Goal: Transaction & Acquisition: Purchase product/service

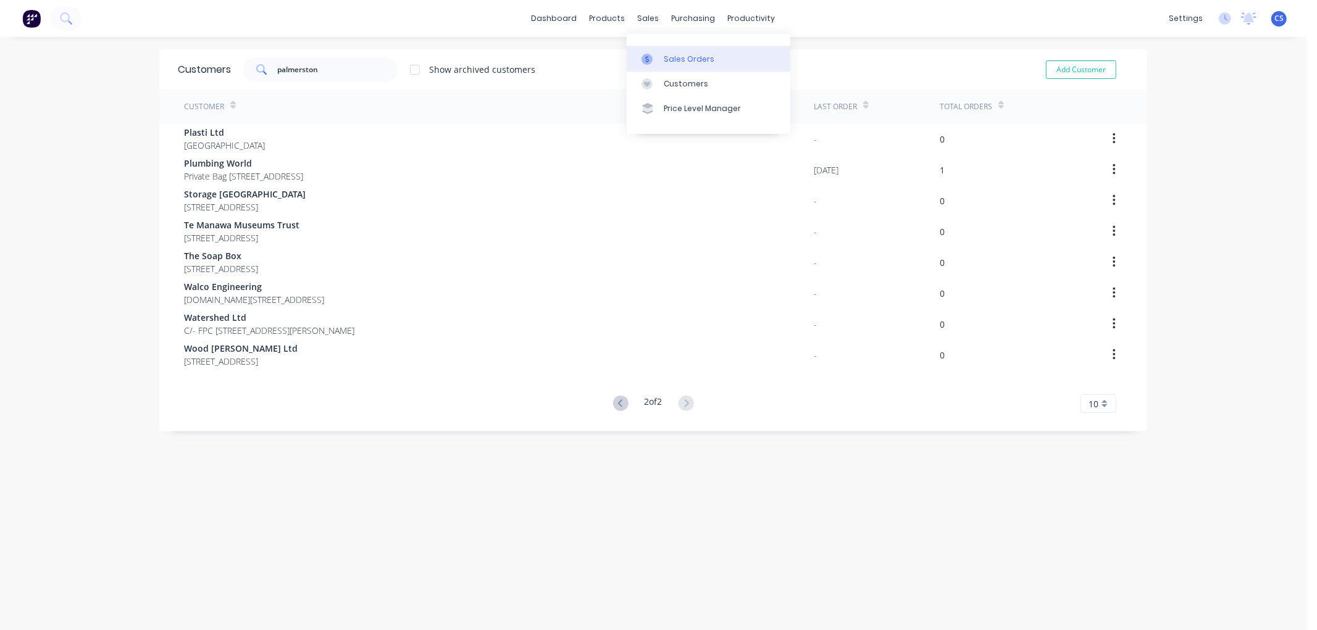
click at [659, 59] on div at bounding box center [650, 59] width 19 height 11
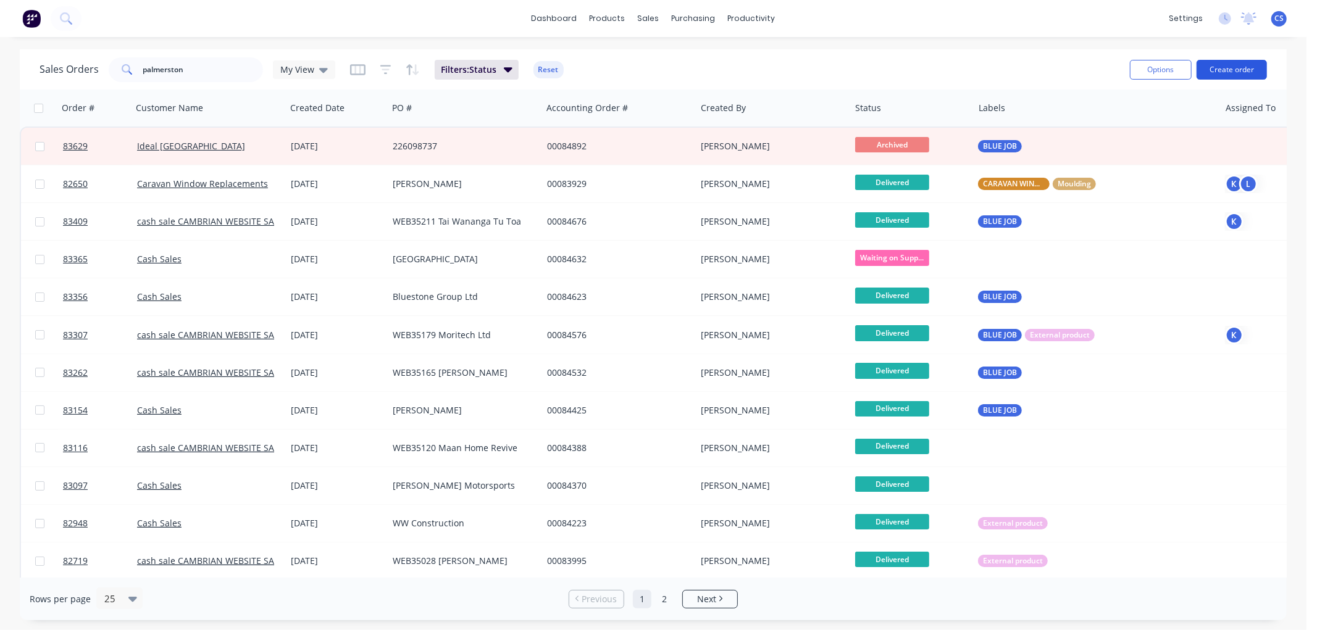
click at [1238, 74] on button "Create order" at bounding box center [1231, 70] width 70 height 20
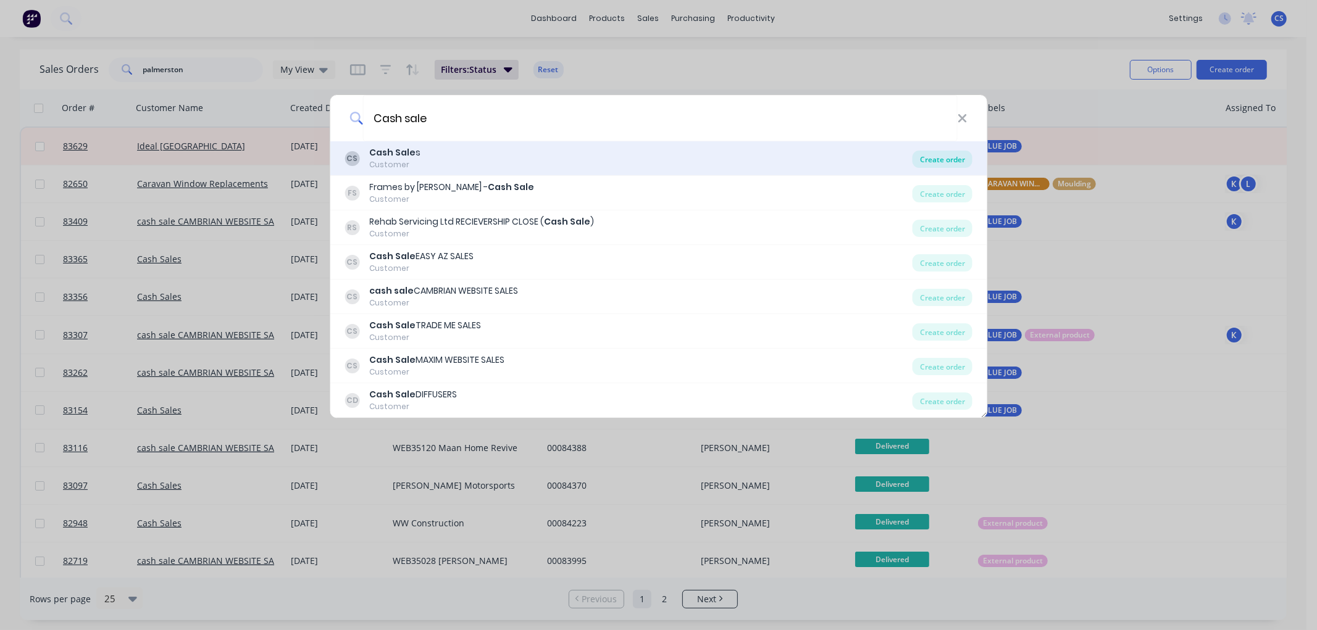
type input "Cash sale"
click at [963, 159] on div "Create order" at bounding box center [942, 159] width 60 height 17
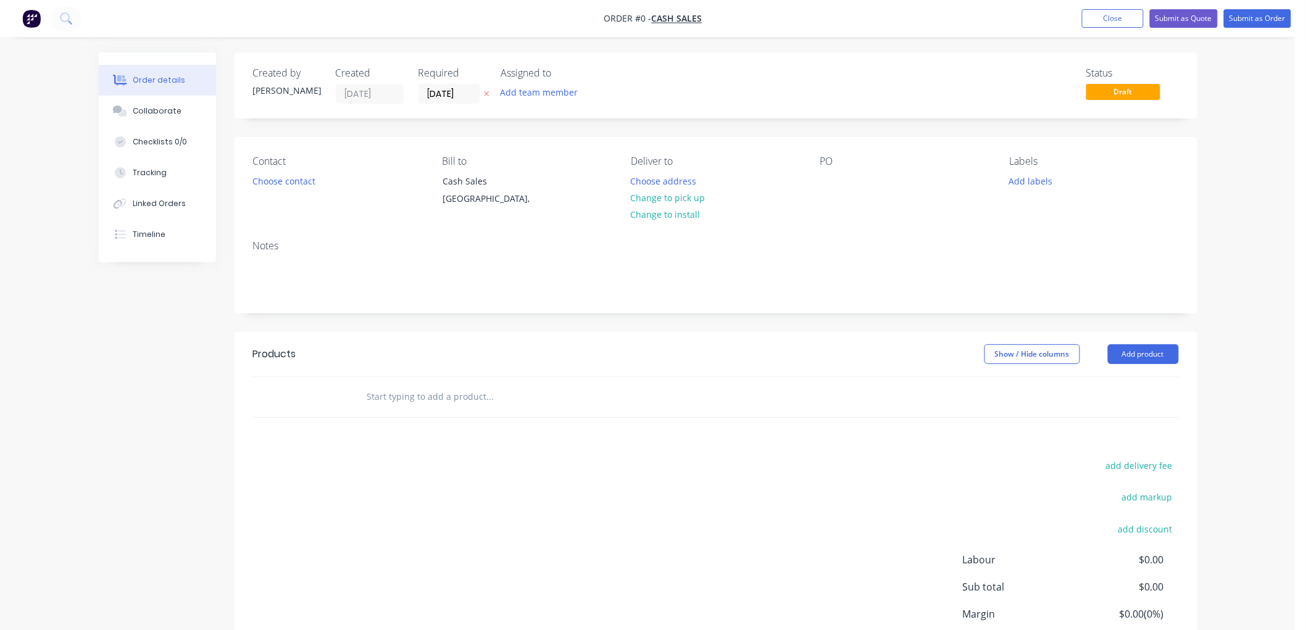
click at [486, 91] on icon at bounding box center [487, 93] width 6 height 7
click at [295, 181] on button "Choose contact" at bounding box center [284, 180] width 76 height 17
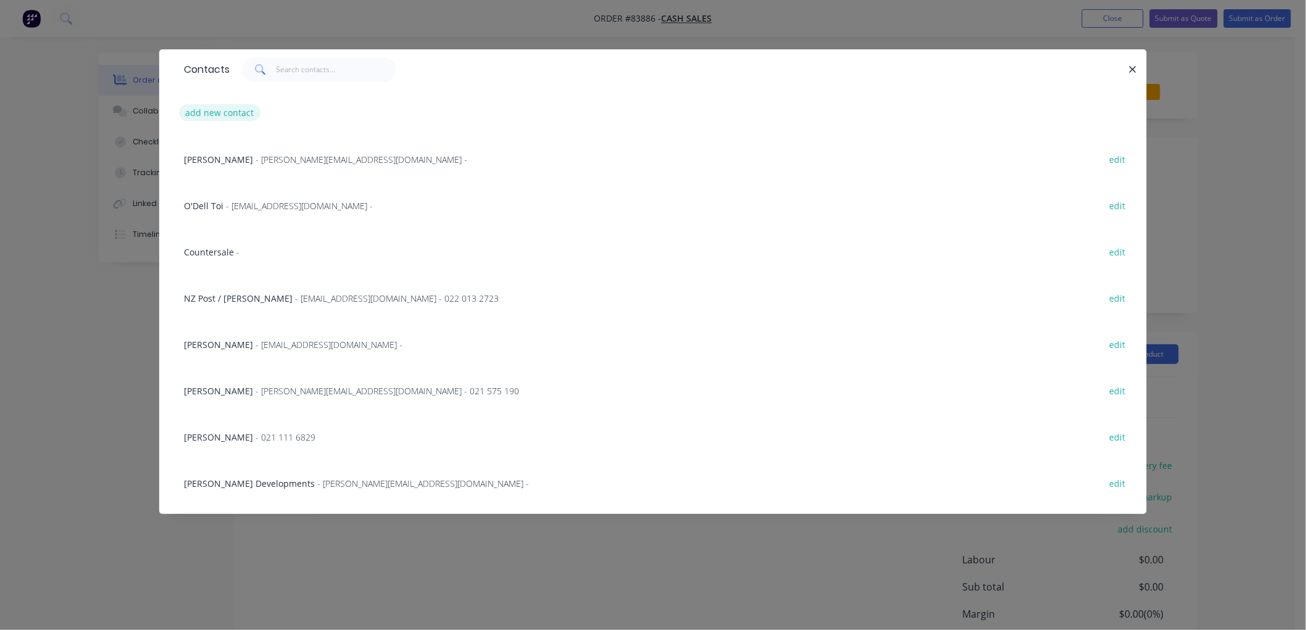
click at [228, 113] on button "add new contact" at bounding box center [219, 112] width 81 height 17
select select "NZ"
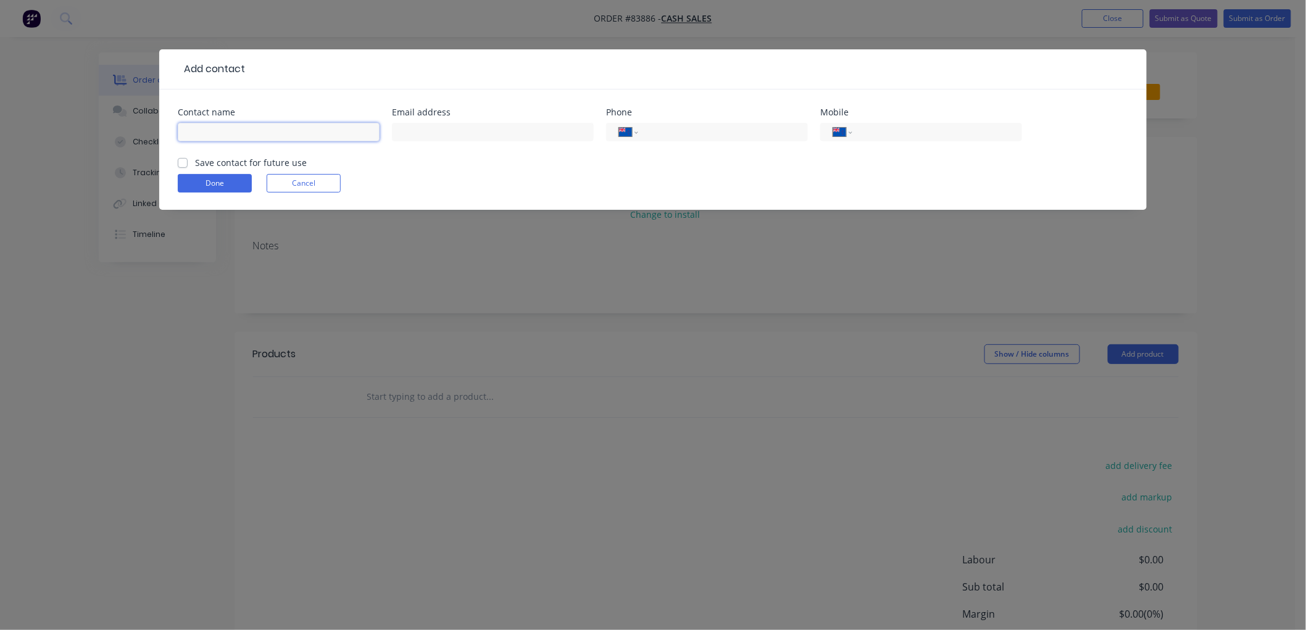
click at [227, 130] on input "text" at bounding box center [279, 132] width 202 height 19
type input "Cupcake Productions"
click at [871, 132] on input "tel" at bounding box center [935, 132] width 148 height 14
type input "021 141 4663"
click at [195, 164] on label "Save contact for future use" at bounding box center [251, 162] width 112 height 13
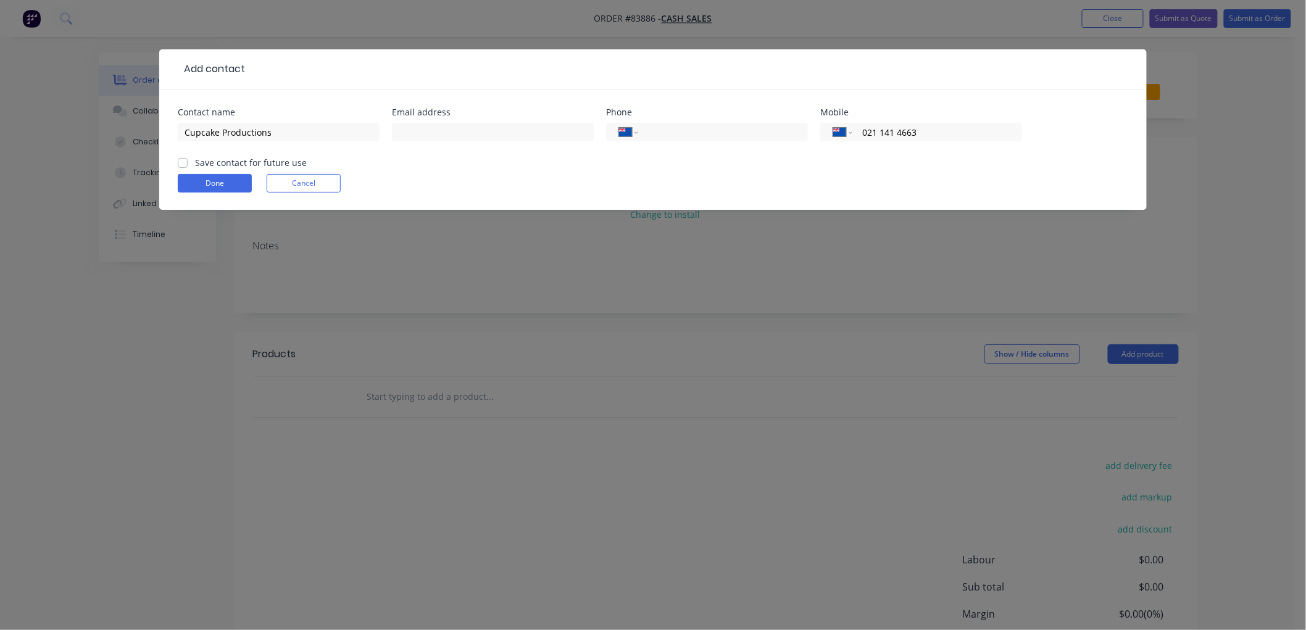
click at [184, 164] on input "Save contact for future use" at bounding box center [183, 162] width 10 height 12
checkbox input "true"
click at [212, 188] on button "Done" at bounding box center [215, 183] width 74 height 19
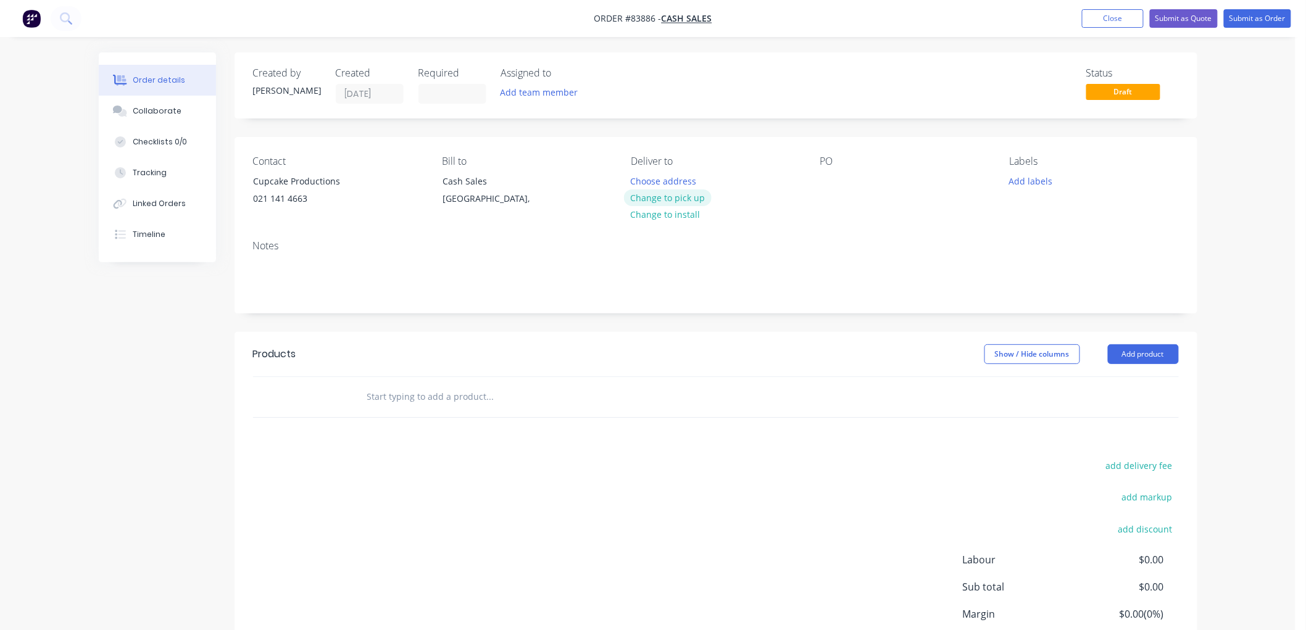
click at [668, 193] on button "Change to pick up" at bounding box center [668, 197] width 88 height 17
click at [828, 175] on div at bounding box center [830, 181] width 20 height 18
click at [1022, 187] on button "Add labels" at bounding box center [1030, 180] width 57 height 17
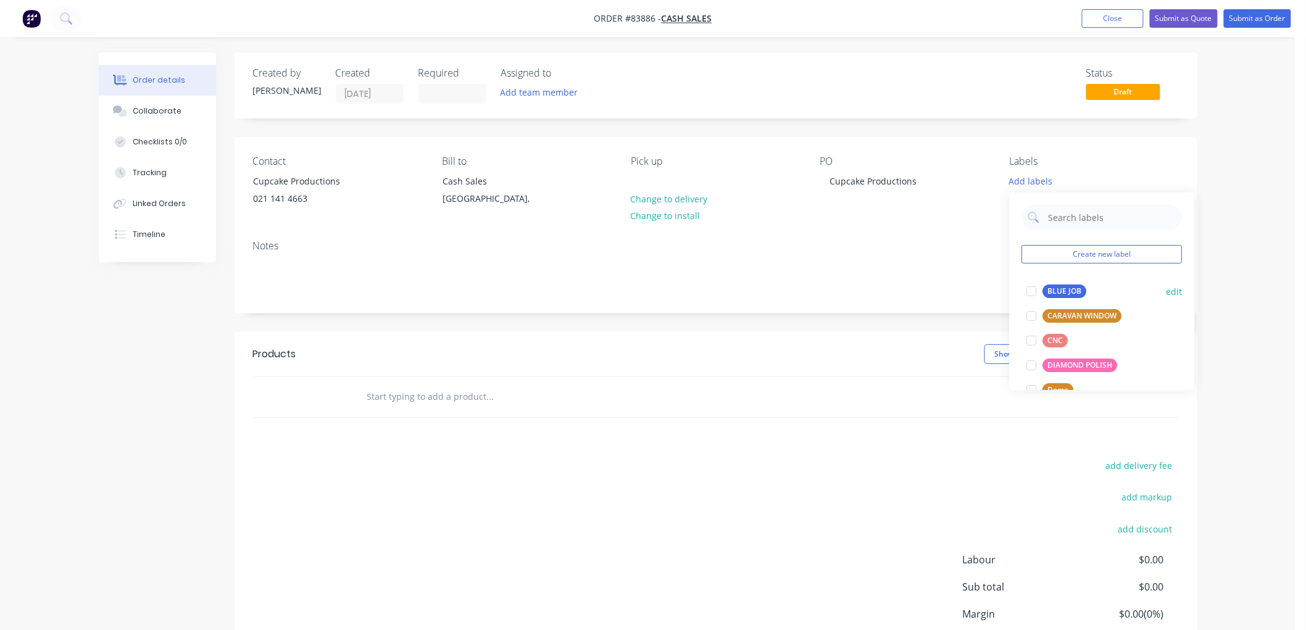
click at [1062, 288] on div "BLUE JOB" at bounding box center [1065, 292] width 44 height 14
click at [427, 398] on input "text" at bounding box center [490, 397] width 247 height 25
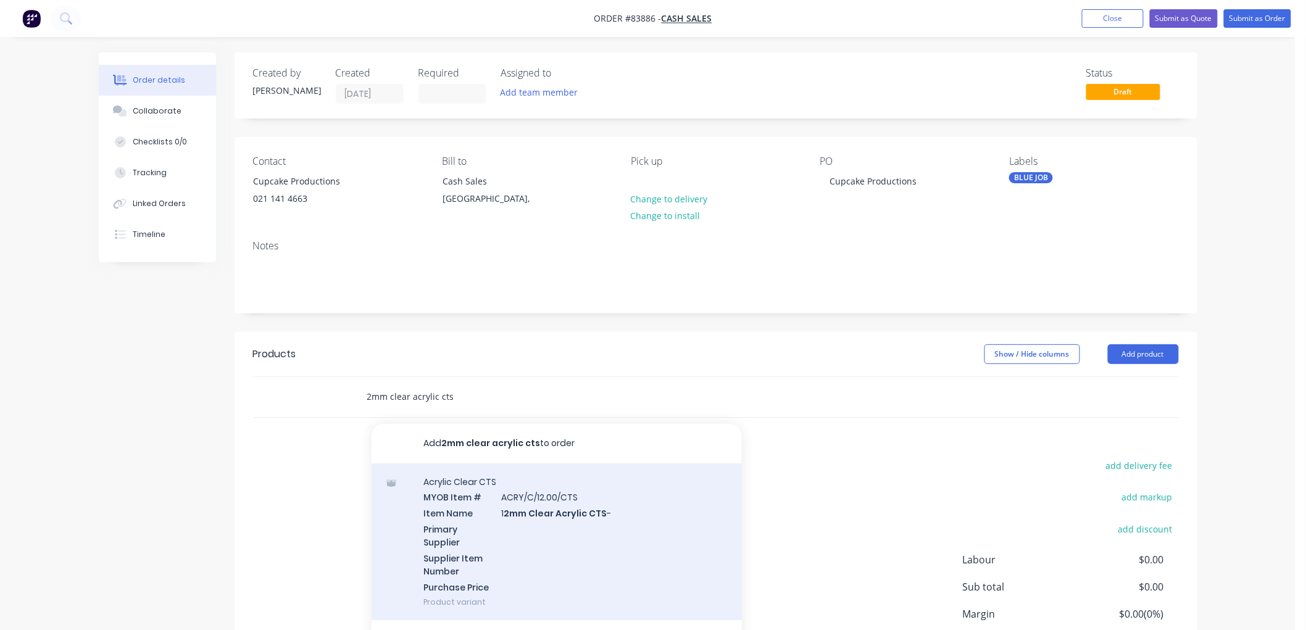
scroll to position [20, 0]
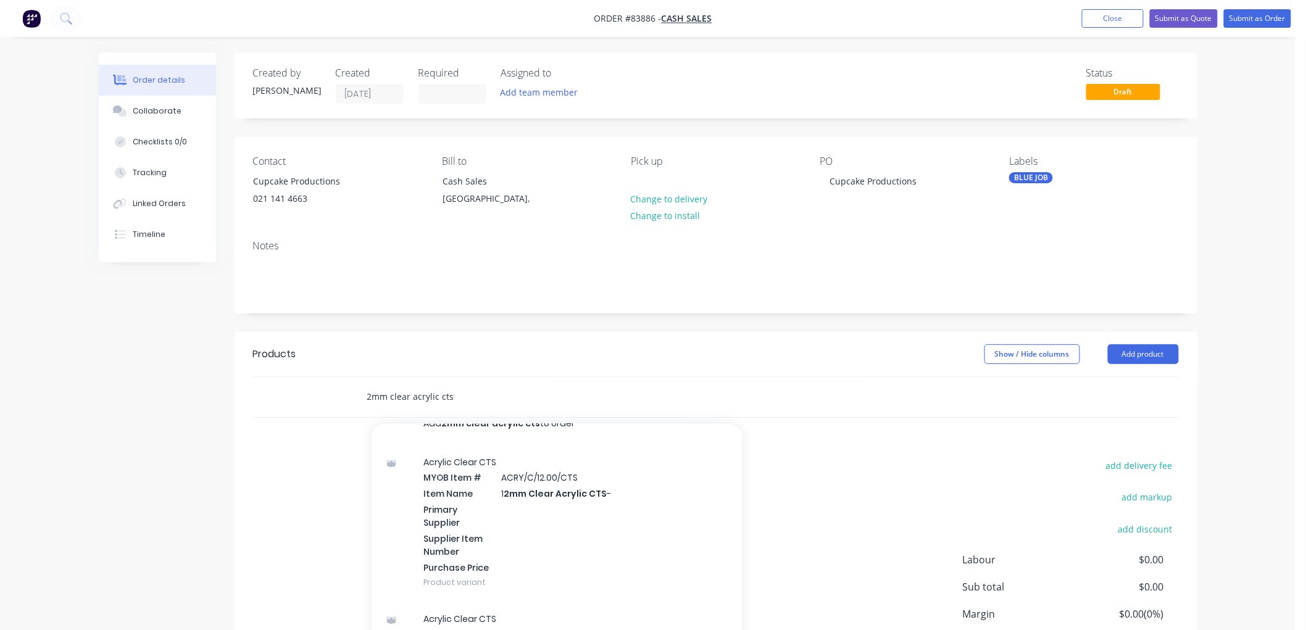
click at [353, 401] on div "2mm clear acrylic cts Add 2mm clear acrylic cts to order Acrylic Clear CTS MYOB…" at bounding box center [574, 397] width 444 height 40
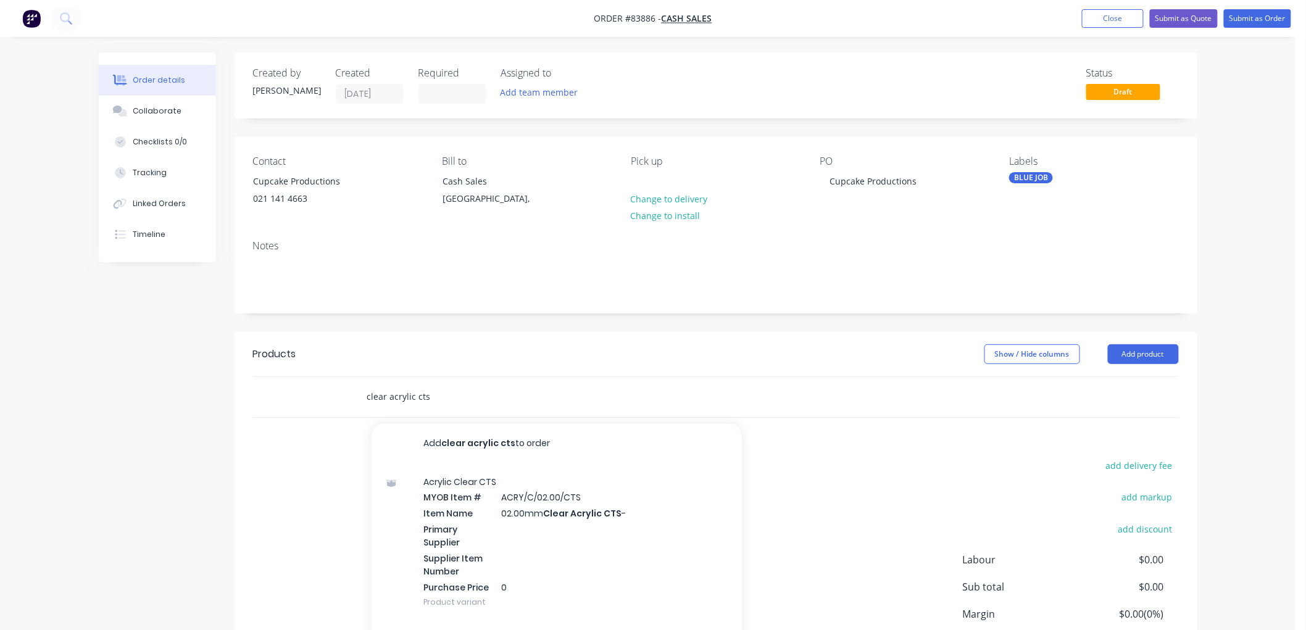
type input "clear acrylic cts"
click at [565, 515] on div "Acrylic Clear CTS MYOB Item # ACRY/C/02.00/CTS Item Name 02.00mm Clear Acrylic …" at bounding box center [557, 542] width 370 height 157
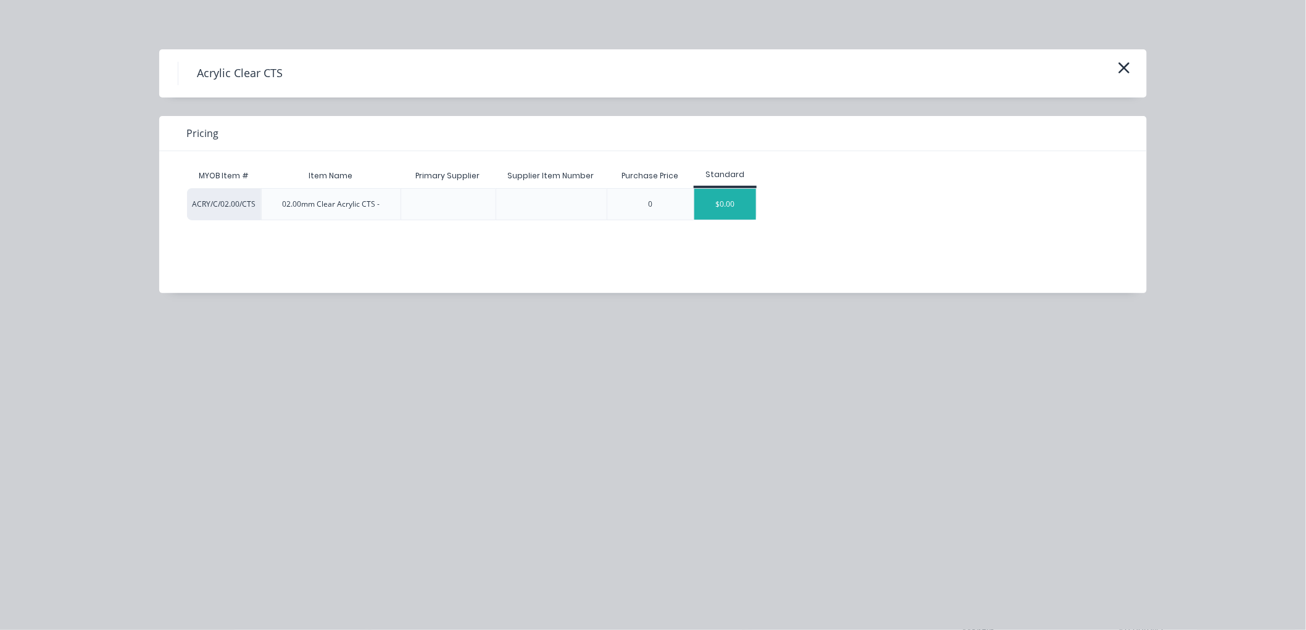
click at [738, 210] on div "$0.00" at bounding box center [725, 204] width 62 height 31
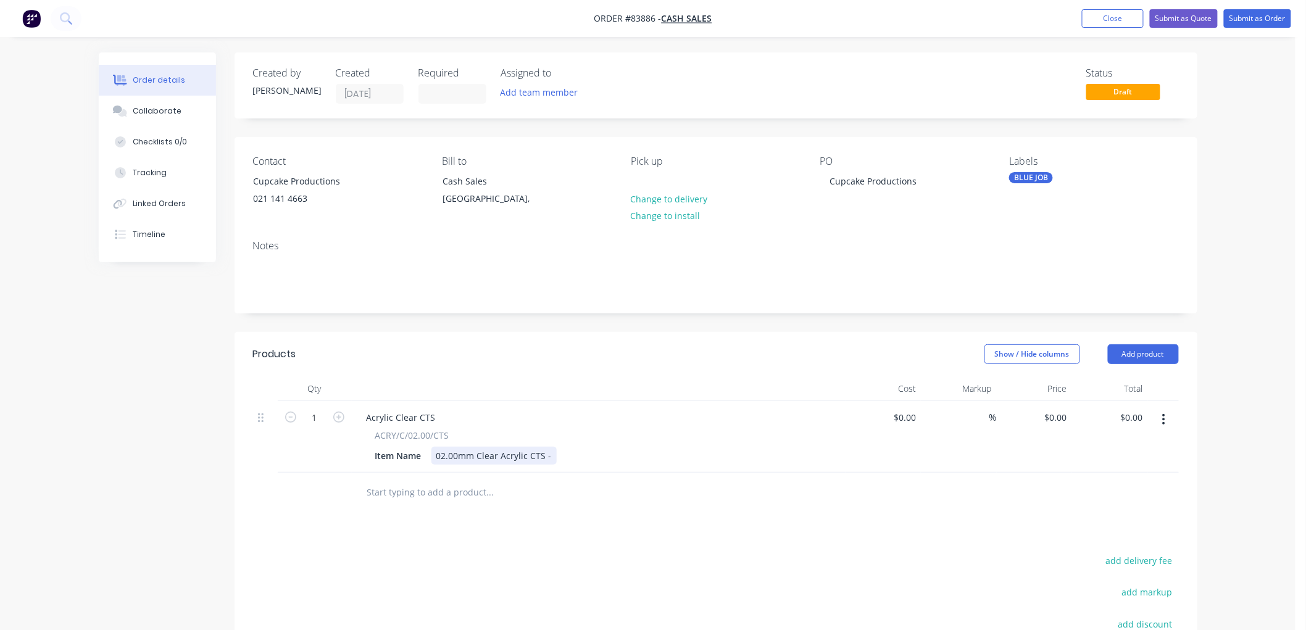
click at [547, 456] on div "02.00mm Clear Acrylic CTS -" at bounding box center [493, 456] width 125 height 18
click at [315, 422] on input "1" at bounding box center [315, 418] width 32 height 19
type input "2"
click at [470, 501] on input "text" at bounding box center [490, 492] width 247 height 25
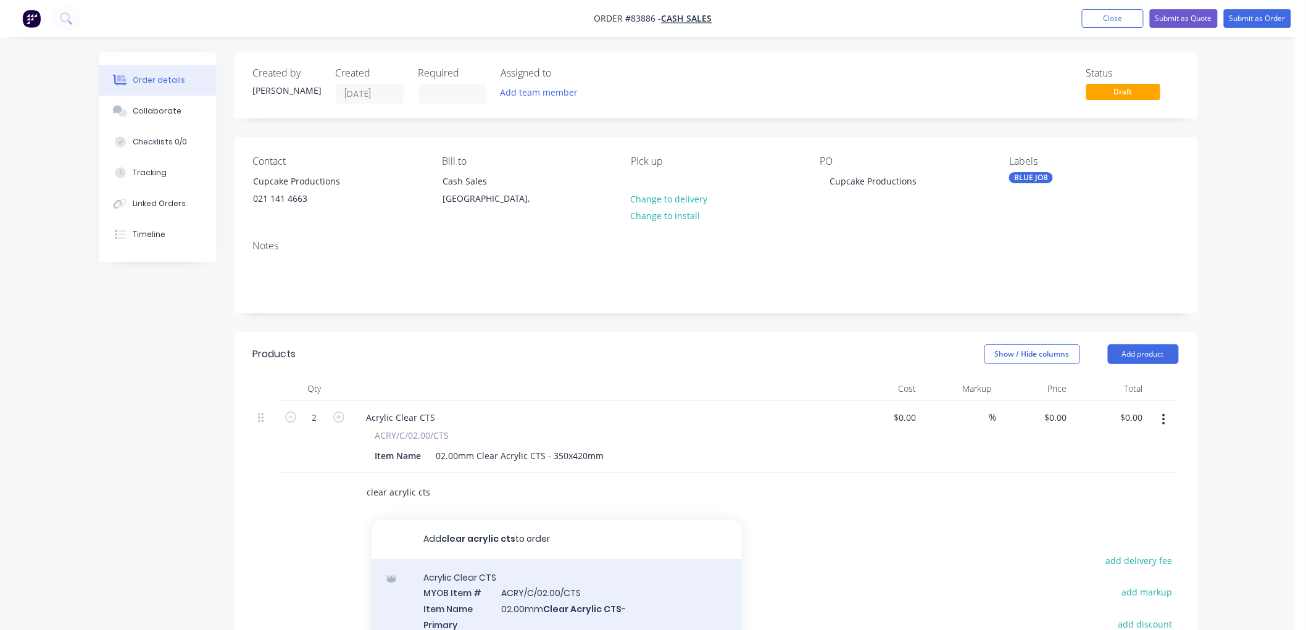
type input "clear acrylic cts"
click at [602, 591] on div "Acrylic Clear CTS MYOB Item # ACRY/C/02.00/CTS Item Name 02.00mm Clear Acrylic …" at bounding box center [557, 637] width 370 height 157
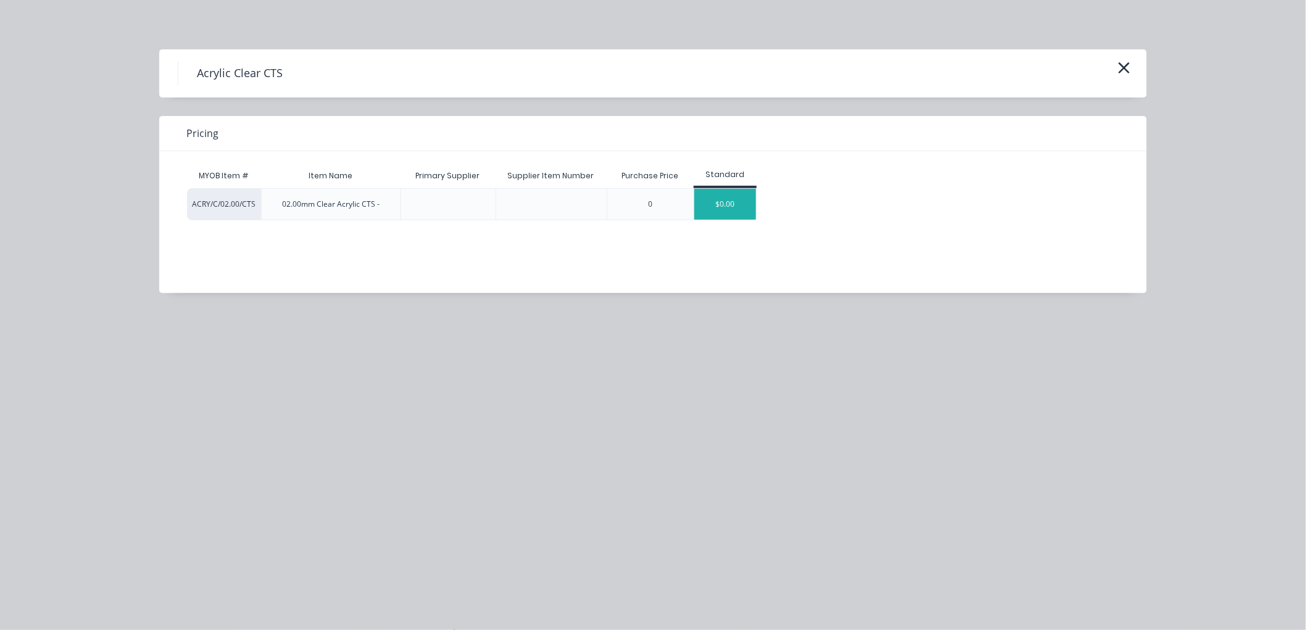
click at [741, 206] on div "$0.00" at bounding box center [725, 204] width 62 height 31
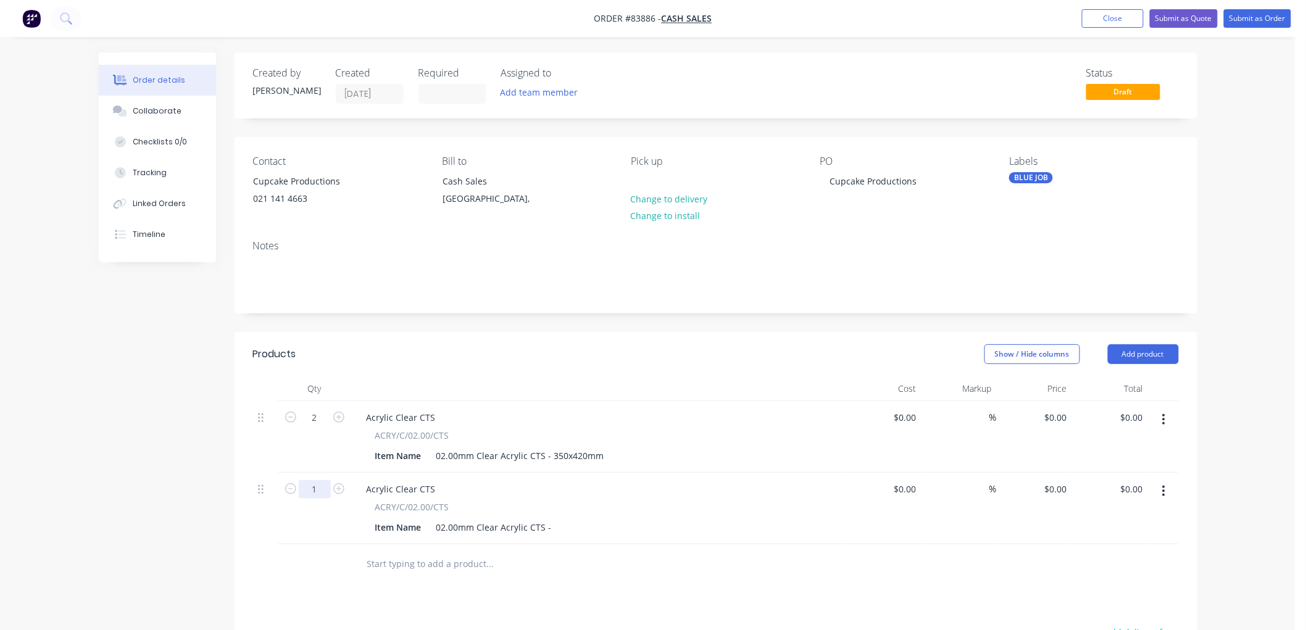
click at [325, 427] on input "1" at bounding box center [315, 418] width 32 height 19
type input "4"
click at [550, 528] on div "02.00mm Clear Acrylic CTS -" at bounding box center [493, 527] width 125 height 18
click at [165, 460] on div "Created by Chantal Created 13/08/25 Required Assigned to Add team member Status…" at bounding box center [648, 475] width 1099 height 847
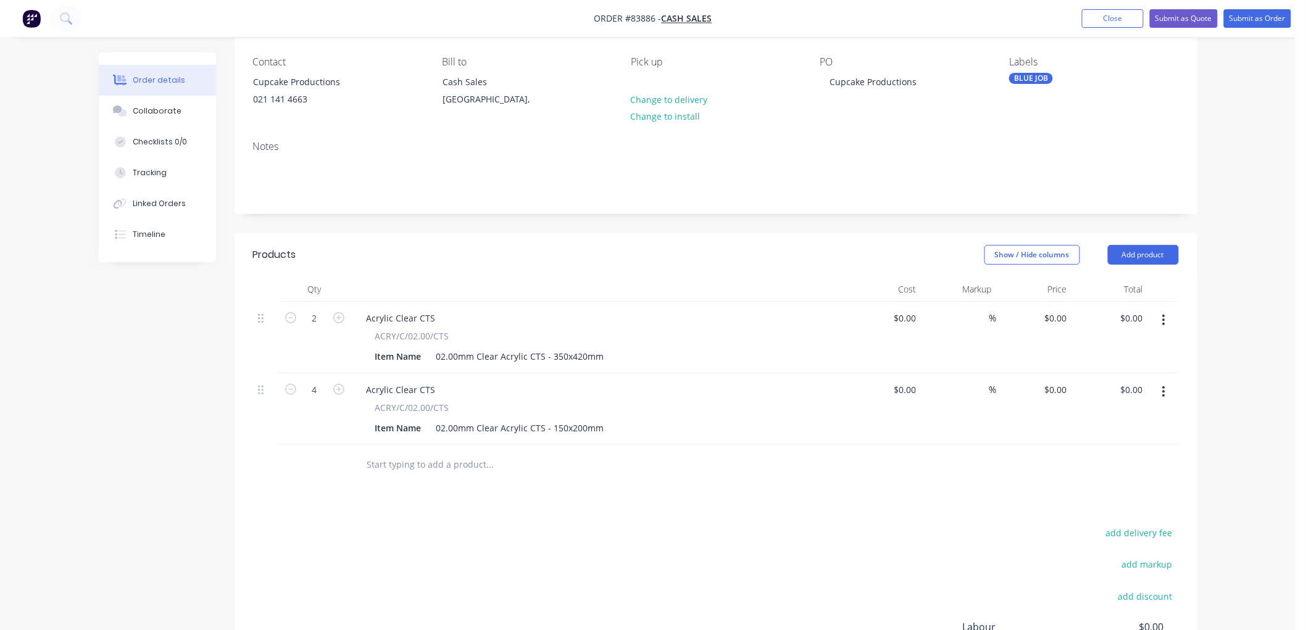
scroll to position [69, 0]
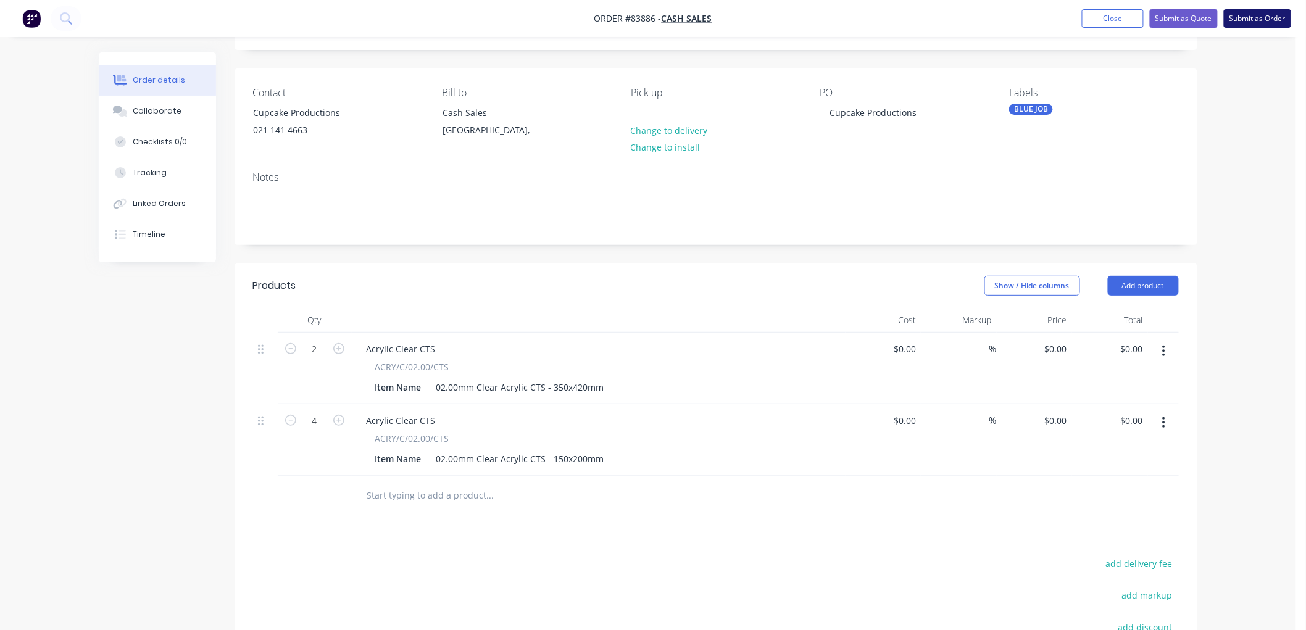
click at [1266, 14] on button "Submit as Order" at bounding box center [1257, 18] width 67 height 19
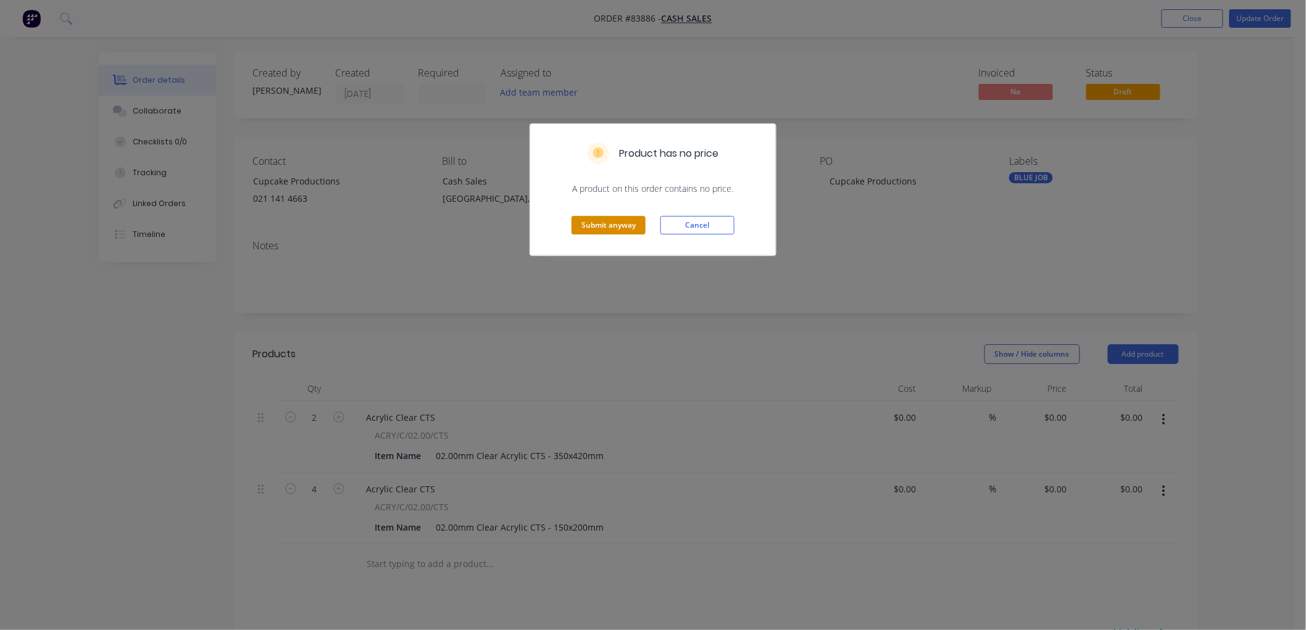
click at [591, 223] on button "Submit anyway" at bounding box center [609, 225] width 74 height 19
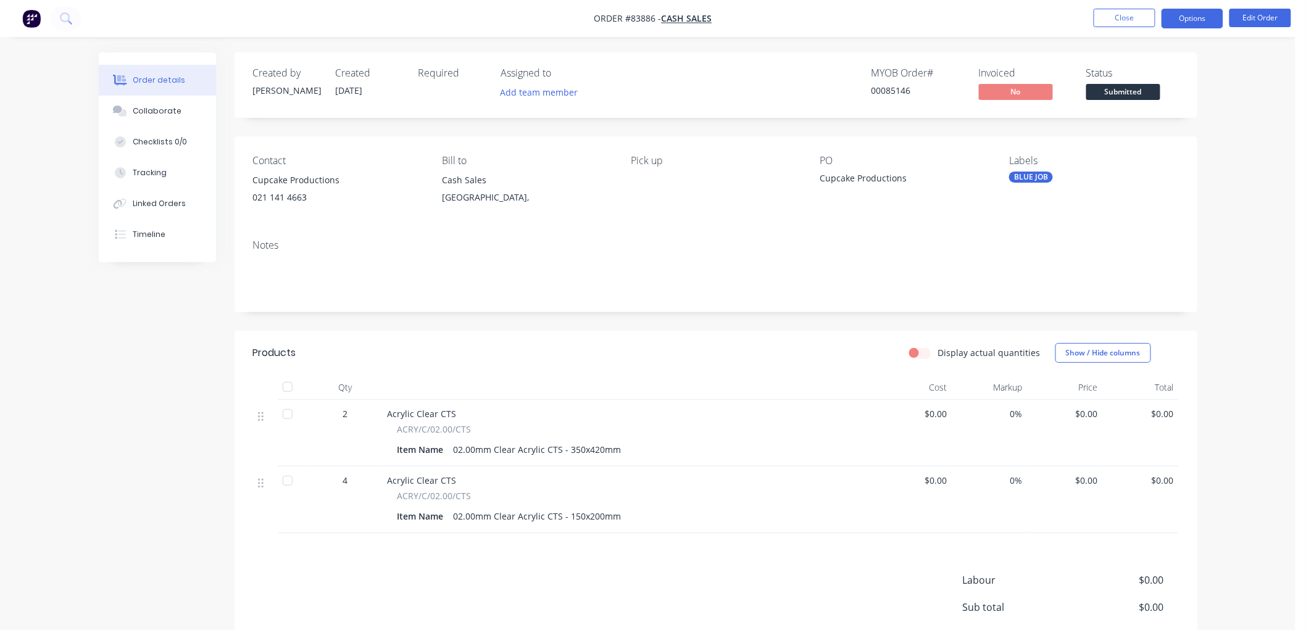
click at [1202, 17] on button "Options" at bounding box center [1193, 19] width 62 height 20
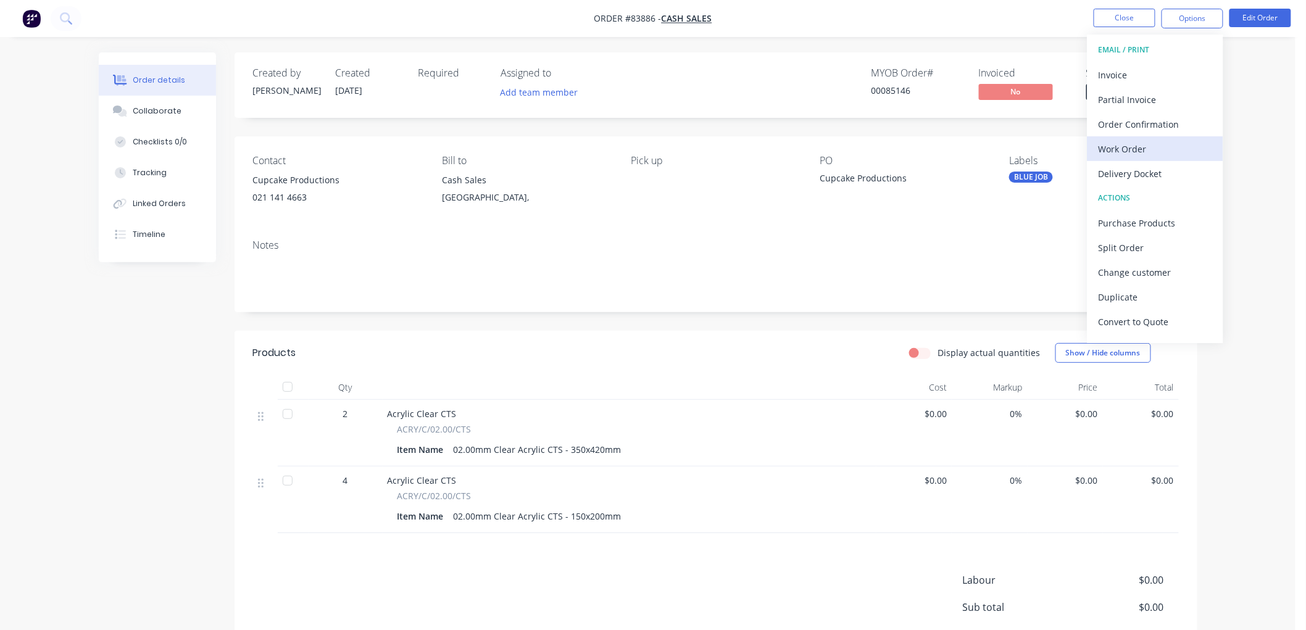
click at [1143, 152] on div "Work Order" at bounding box center [1156, 149] width 114 height 18
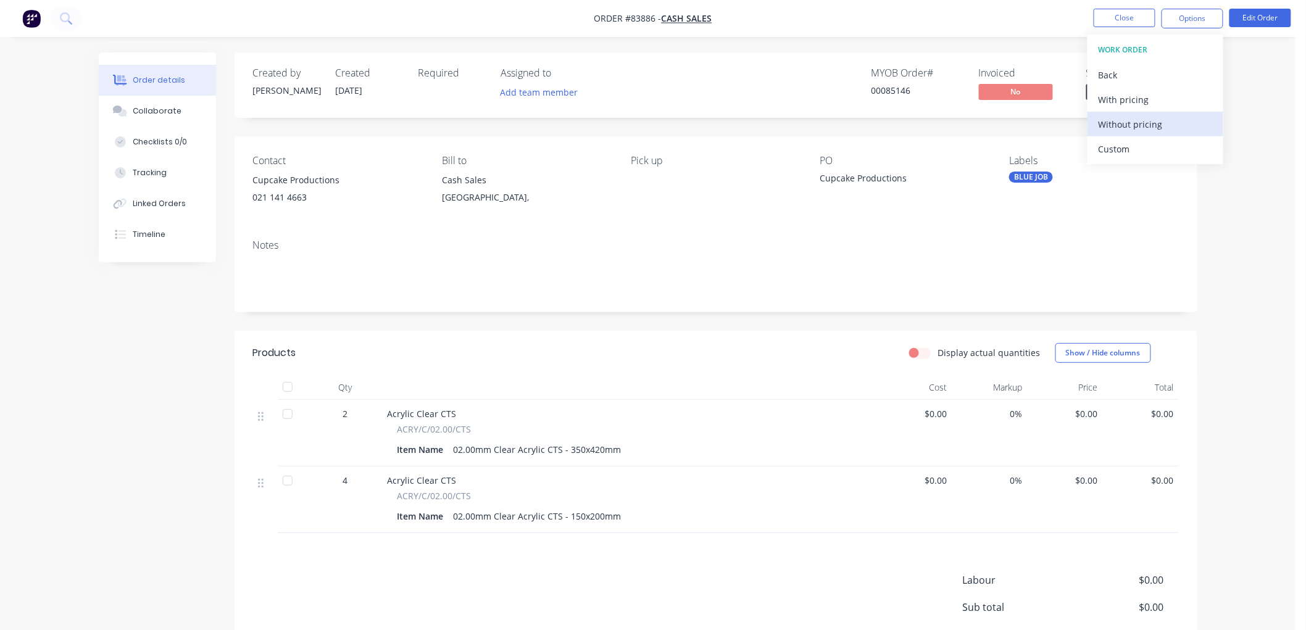
click at [1163, 128] on div "Without pricing" at bounding box center [1156, 124] width 114 height 18
click at [920, 38] on div "Order details Collaborate Checklists 0/0 Tracking Linked Orders Timeline Order …" at bounding box center [648, 376] width 1296 height 753
click at [1280, 22] on button "Edit Order" at bounding box center [1261, 18] width 62 height 19
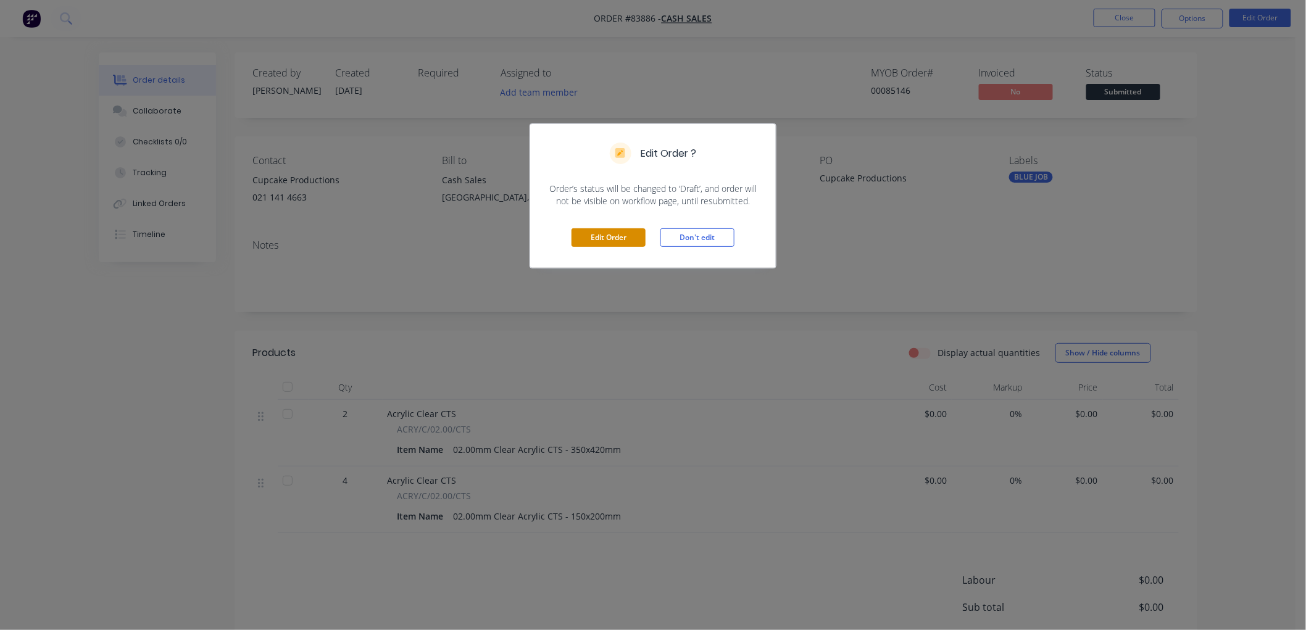
click at [612, 236] on button "Edit Order" at bounding box center [609, 237] width 74 height 19
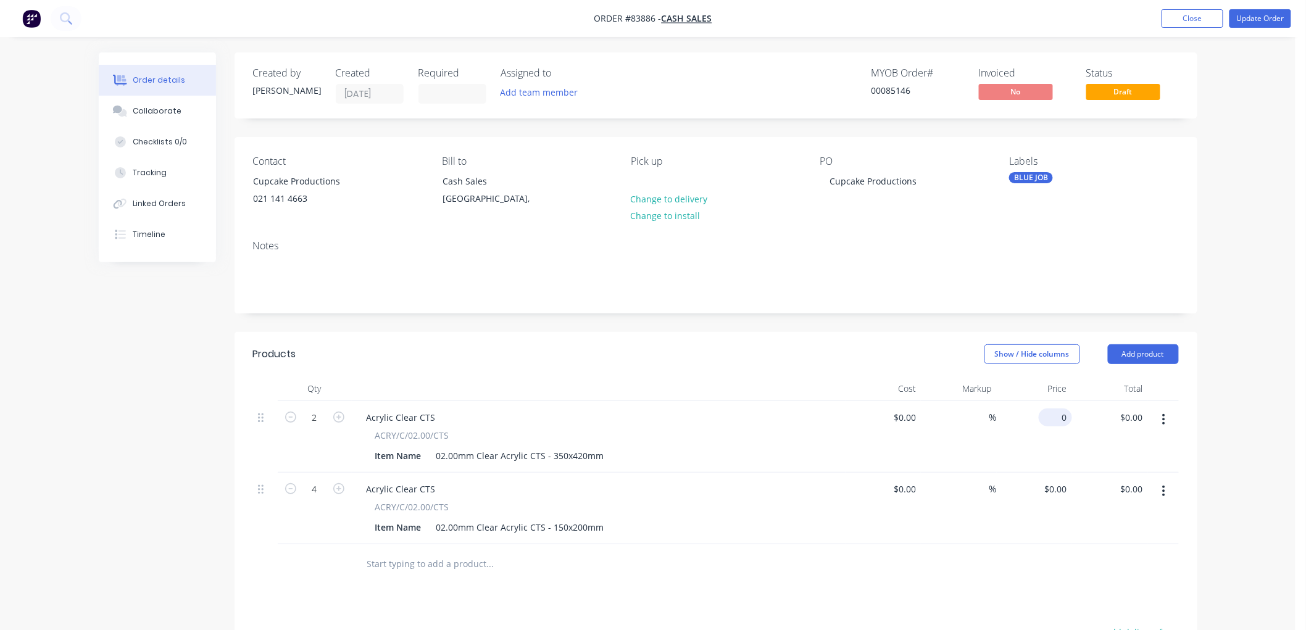
click at [1055, 417] on div "0 $0.00" at bounding box center [1055, 418] width 33 height 18
type input "$6.84"
type input "$13.68"
drag, startPoint x: 1060, startPoint y: 491, endPoint x: 1116, endPoint y: 493, distance: 55.6
click at [1060, 491] on input "$0.00" at bounding box center [1058, 489] width 28 height 18
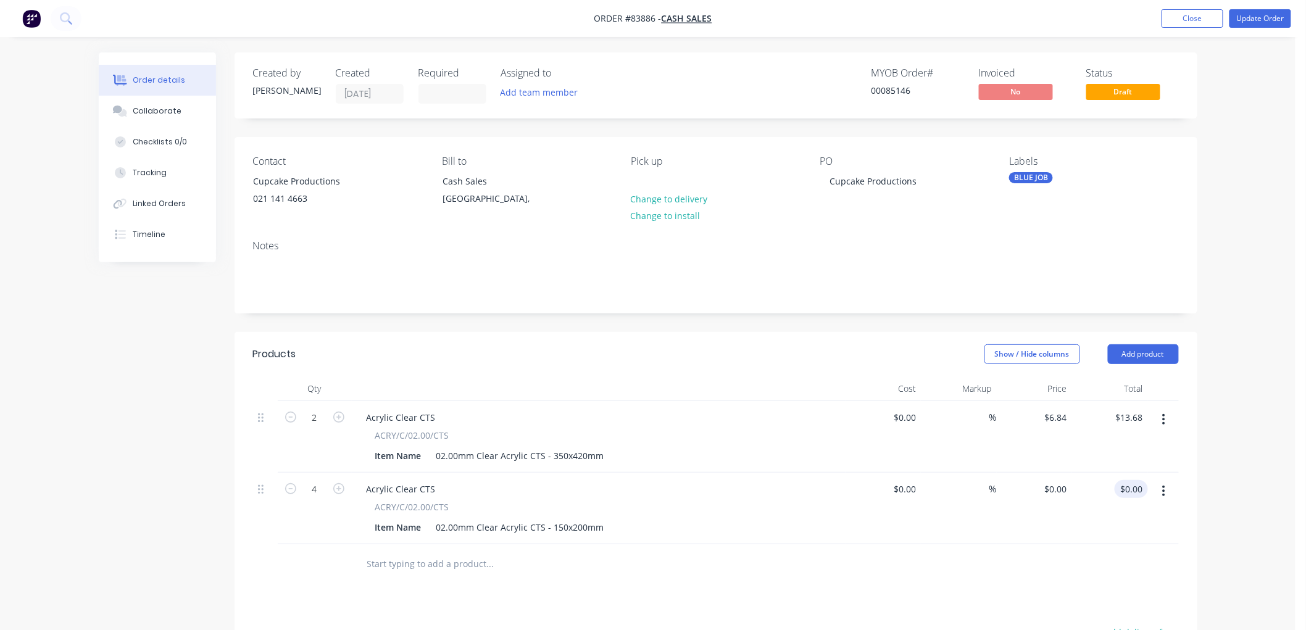
type input "6.84"
type input "$0.00"
type input "$6.84"
type input "0"
type input "6.84"
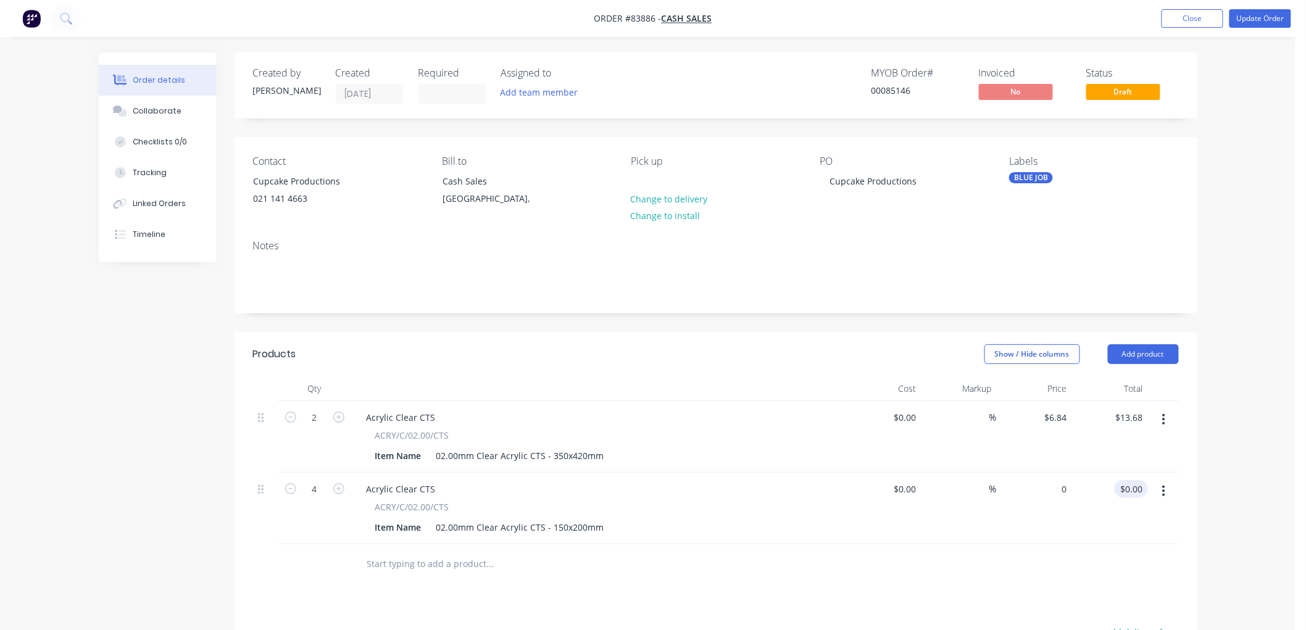
type input "$0.00"
type input "$6.84"
type input "0"
type input "6.84"
type input "$0.00"
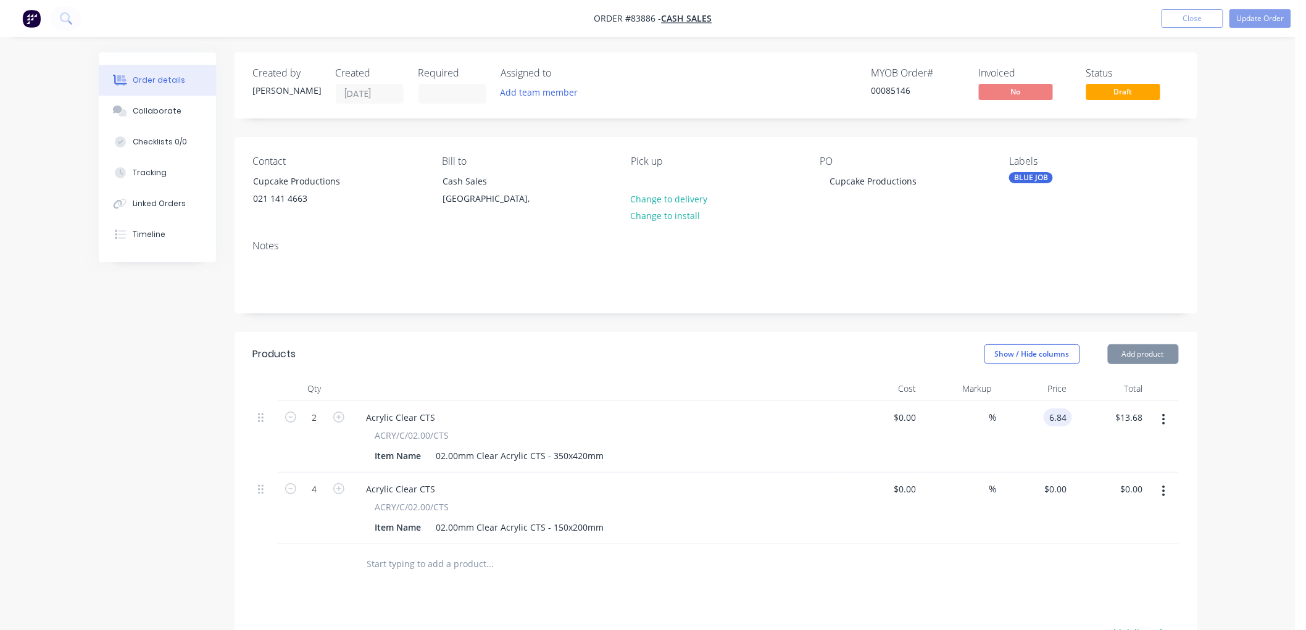
type input "$6.84"
type input "0"
type input "6.84"
type input "$0.00"
type input "$6.84"
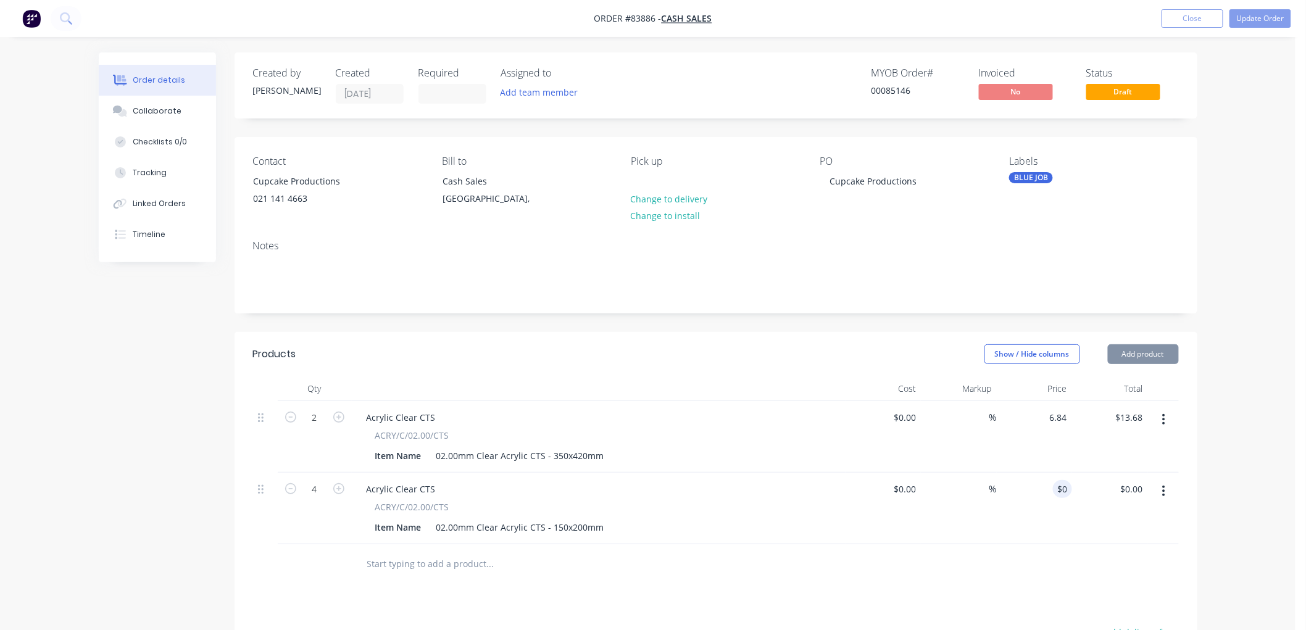
type input "0"
type input "6.84"
type input "$0.00"
type input "$6.84"
type input "0"
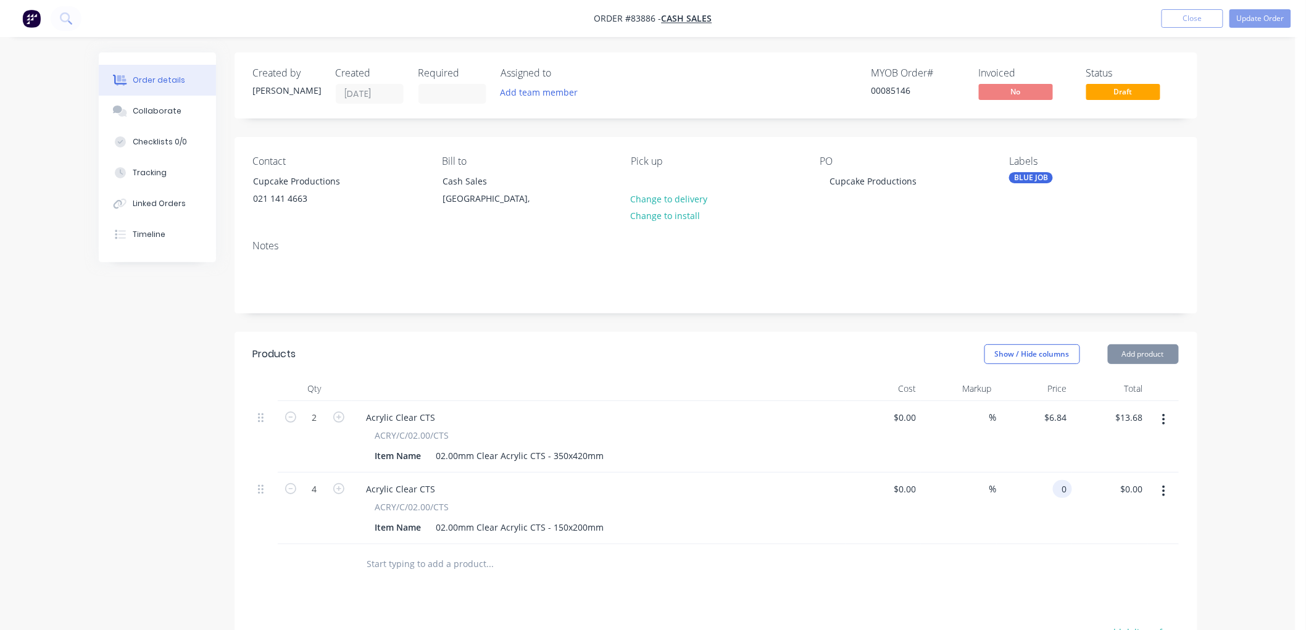
type input "6.84"
type input "$0.00"
type input "$6.84"
type input "0"
type input "6.84"
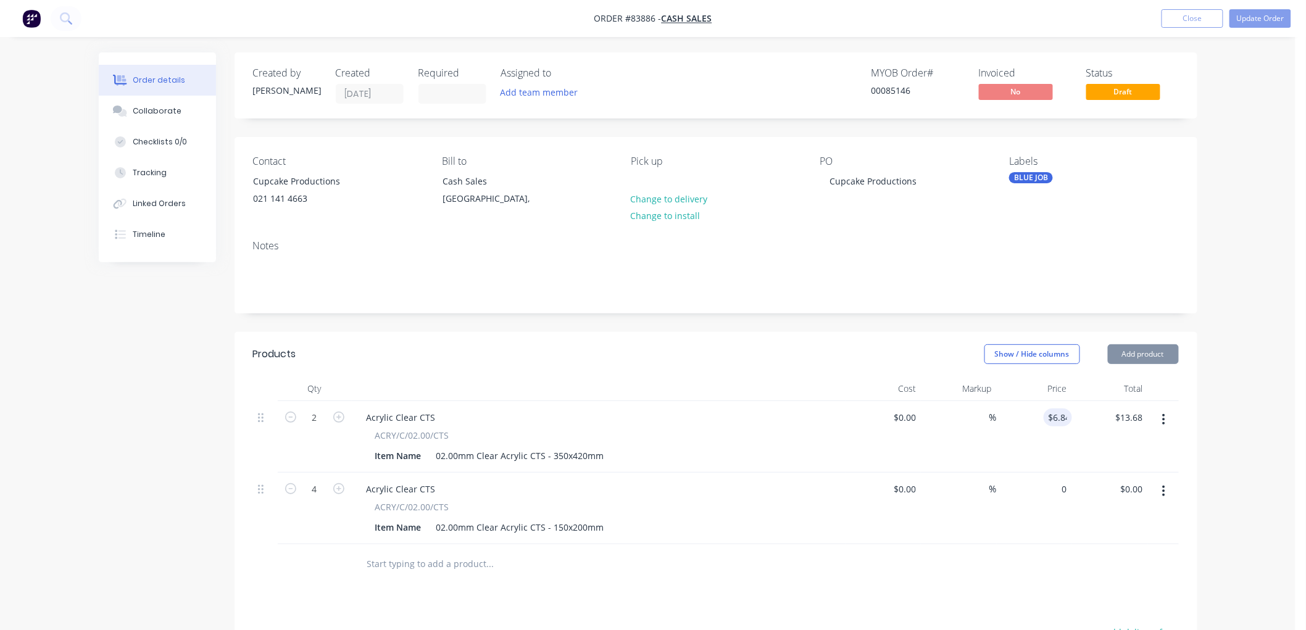
type input "$0.00"
type input "$6.84"
type input "0"
type input "6.84"
type input "$0.00"
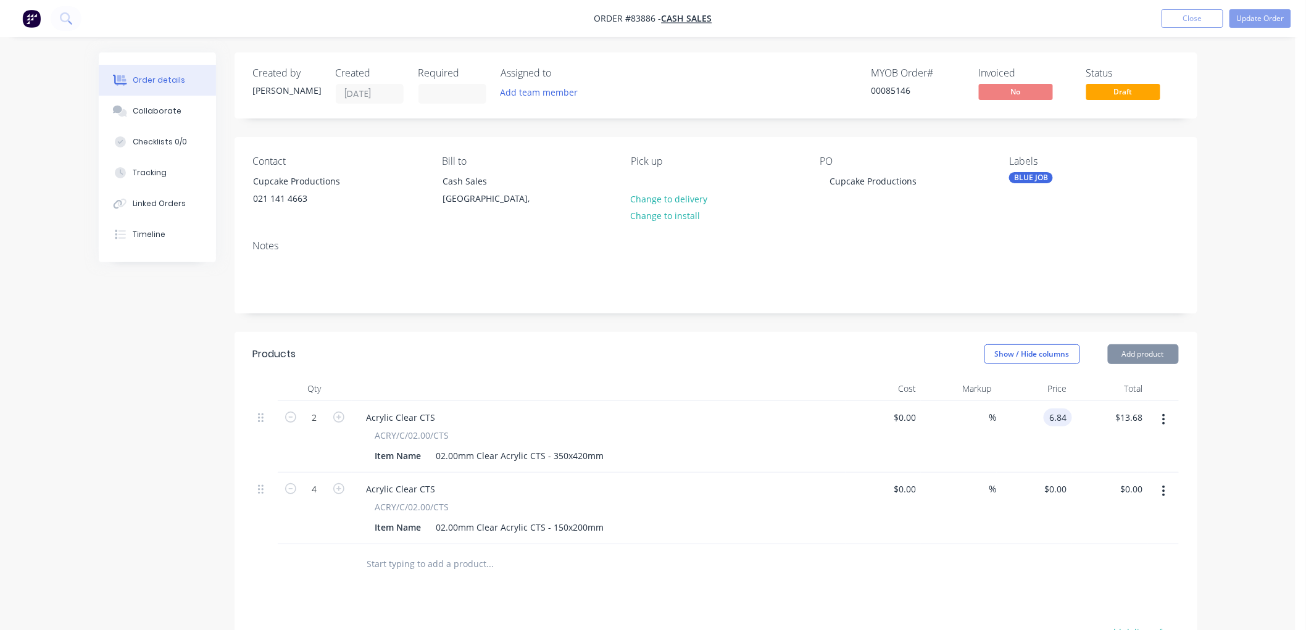
type input "$6.84"
type input "0"
type input "6.84"
type input "$0.00"
type input "$6.84"
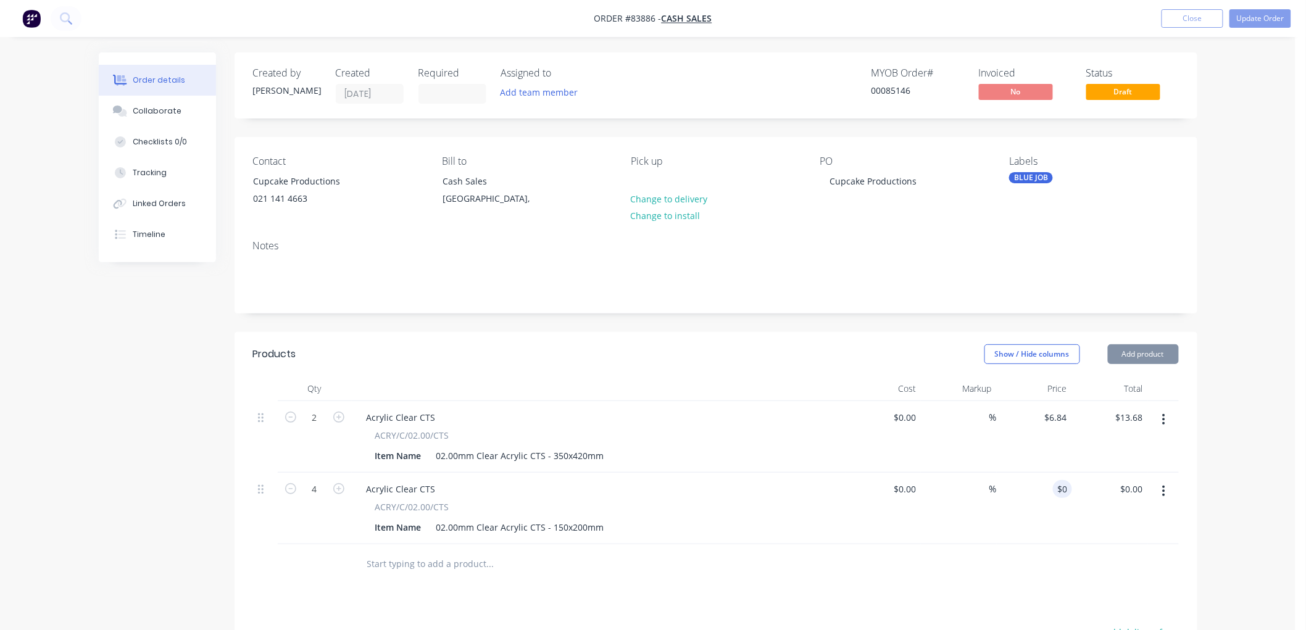
type input "0"
type input "6.84"
type input "$0.00"
type input "$6.84"
type input "0"
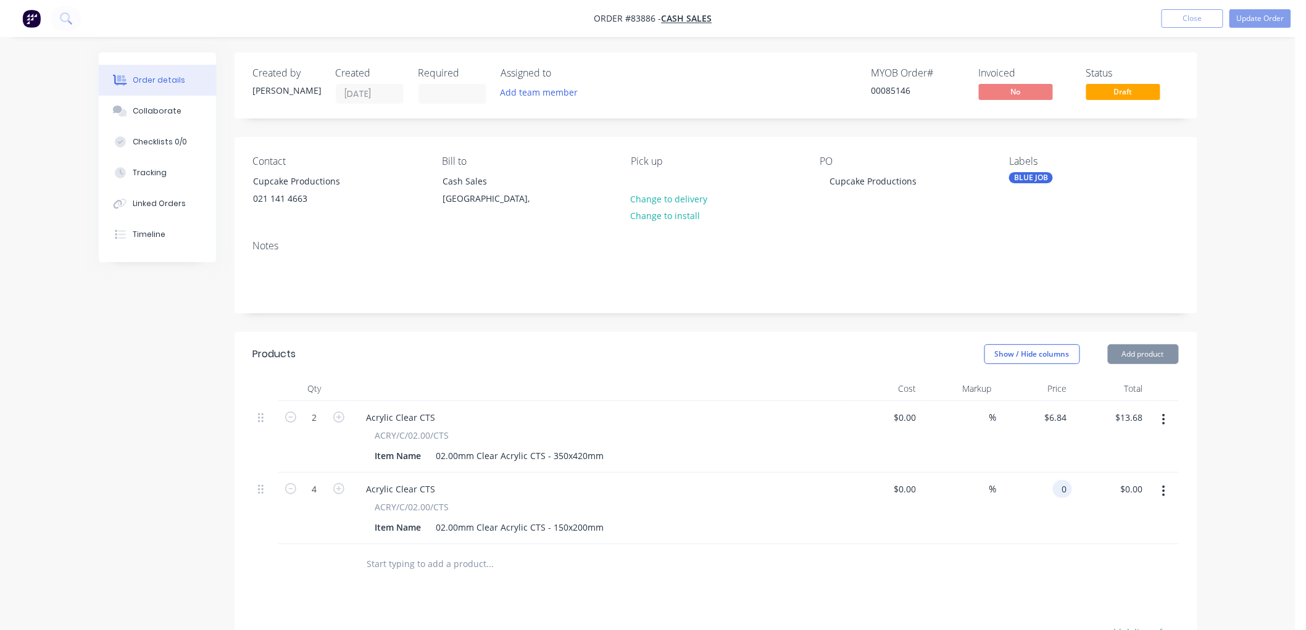
type input "6.84"
type input "$0.00"
type input "$6.84"
type input "0"
click at [1217, 453] on div "Order details Collaborate Checklists 0/0 Tracking Linked Orders Timeline Order …" at bounding box center [648, 449] width 1296 height 899
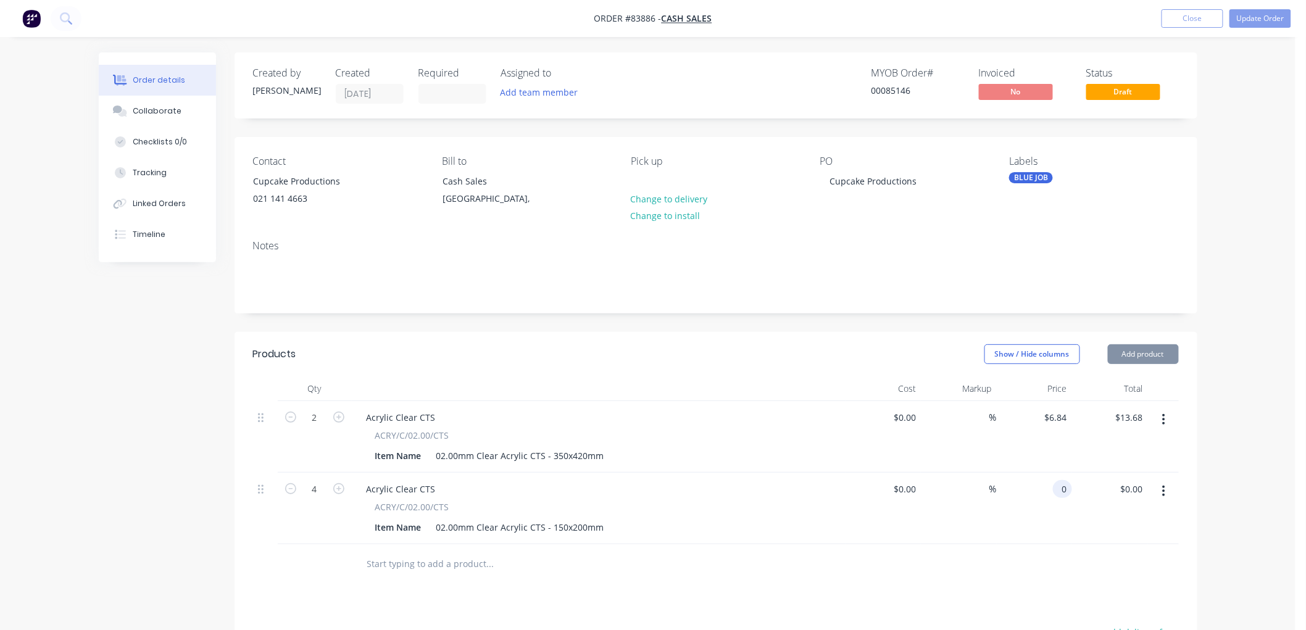
type input "6.84"
type input "$0.00"
type input "$6.84"
type input "0"
type input "6.84"
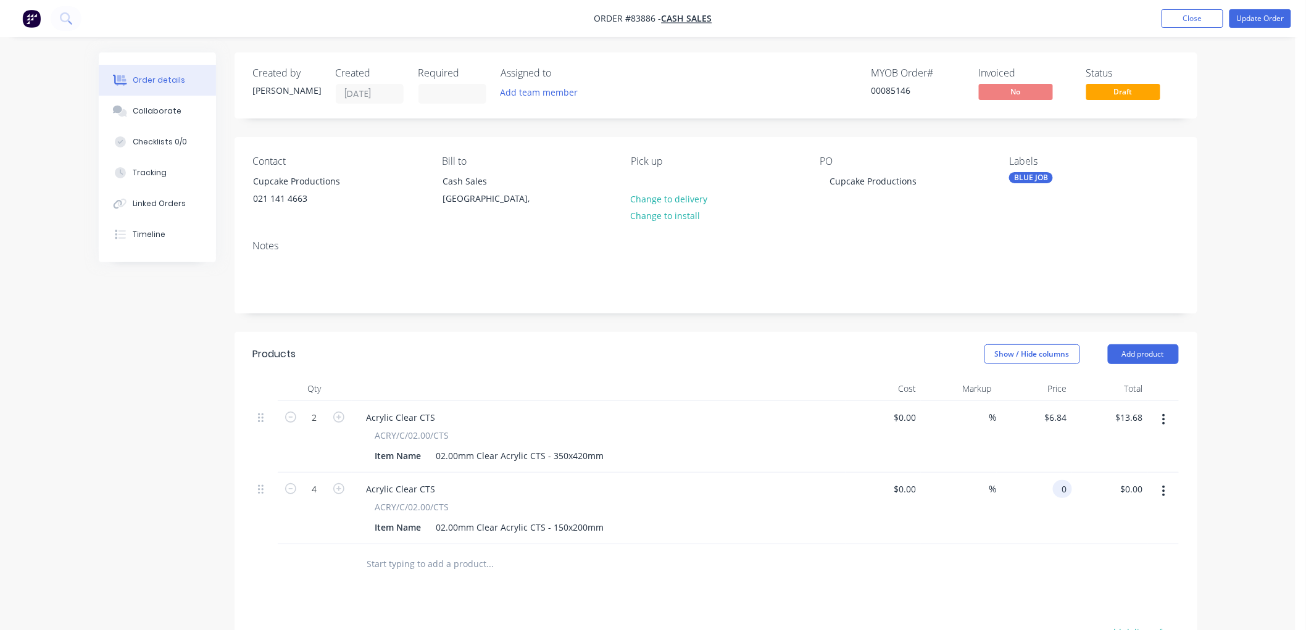
type input "$0.00"
type input "$6.84"
type input "0"
type input "6.84"
type input "$0.00"
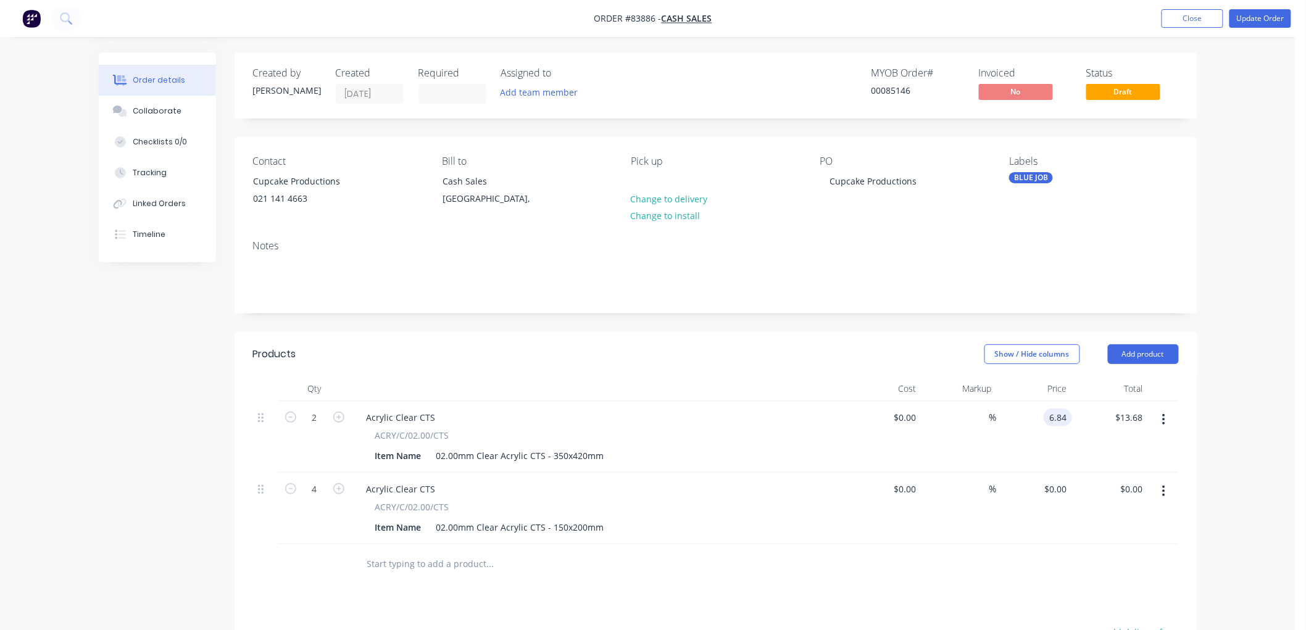
type input "$6.84"
type input "0"
type input "6.84"
type input "$0.00"
type input "$6.84"
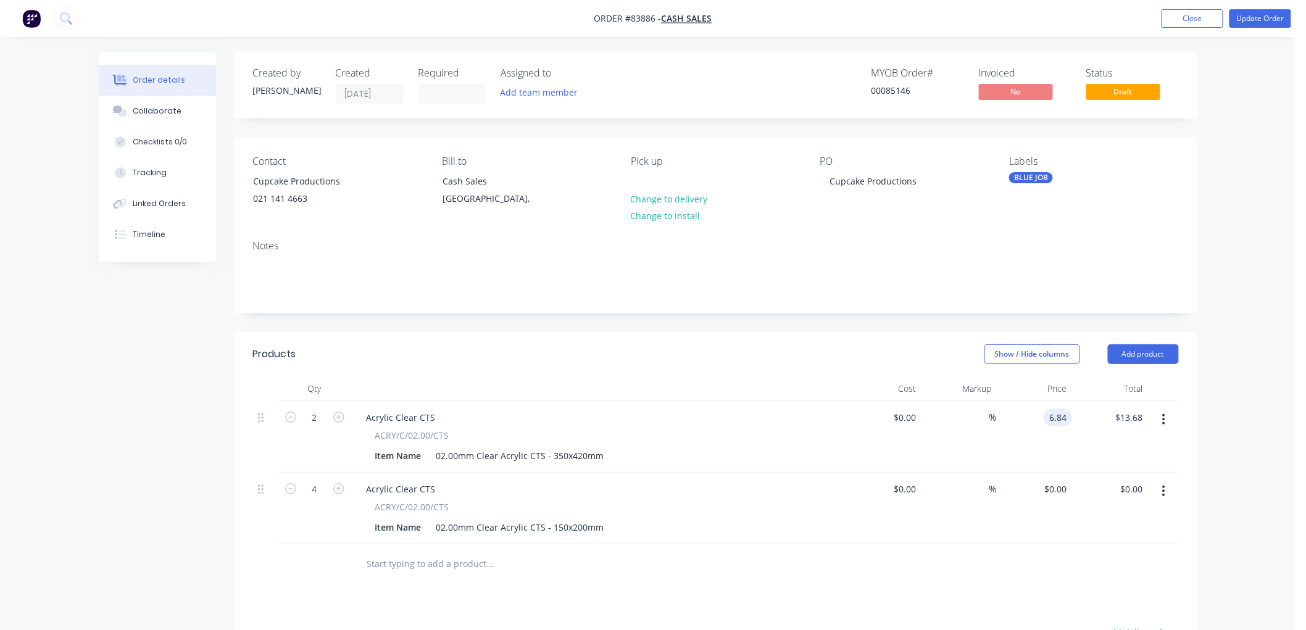
type input "0"
type input "6.84"
type input "$0.00"
type input "$6.84"
type input "0"
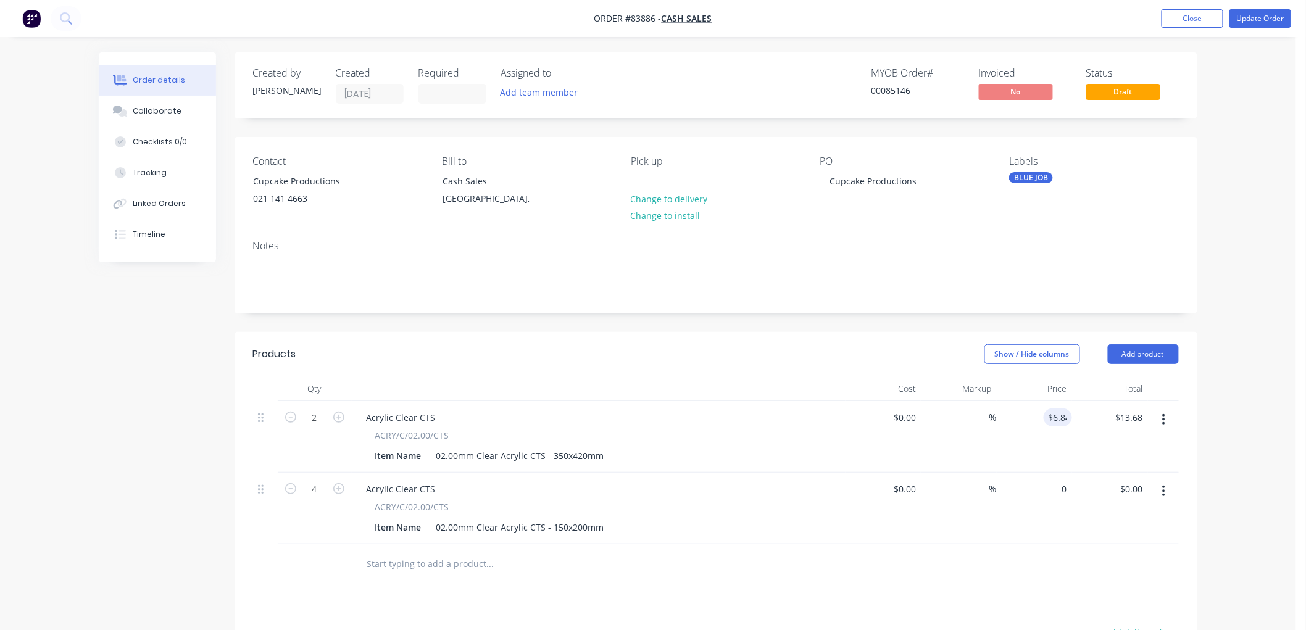
type input "6.84"
type input "$0.00"
type input "$6.84"
type input "0"
type input "6.84"
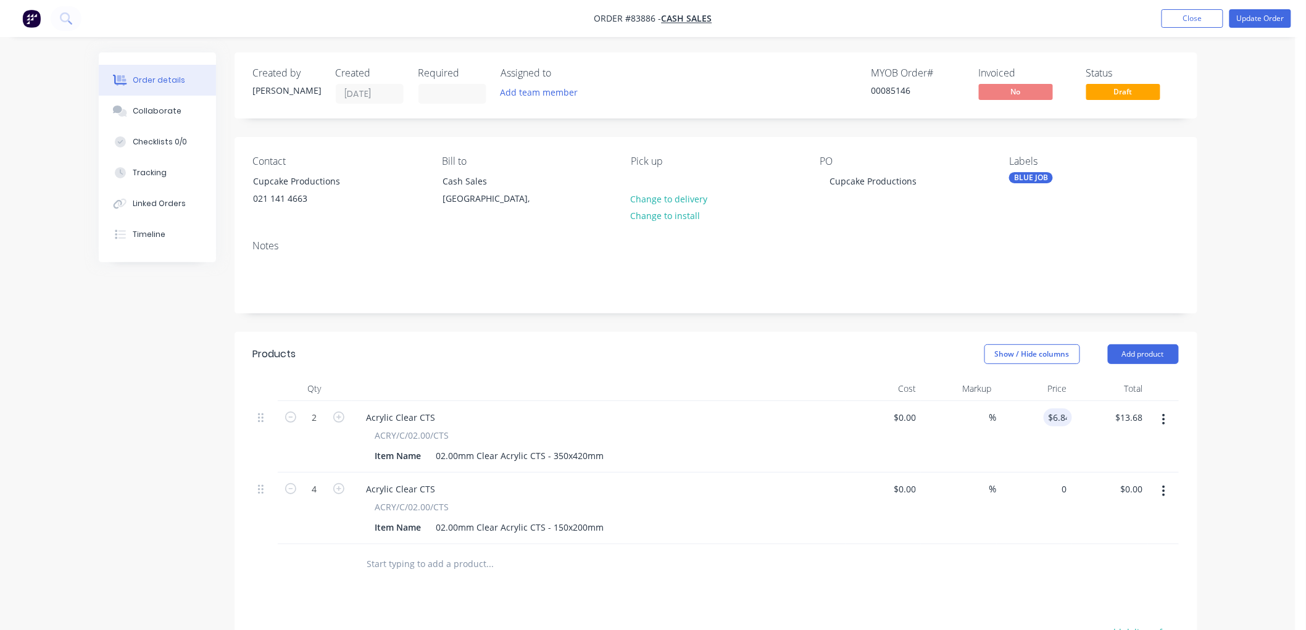
type input "$0.00"
type input "$6.84"
type input "0"
type input "6.84"
type input "$0.00"
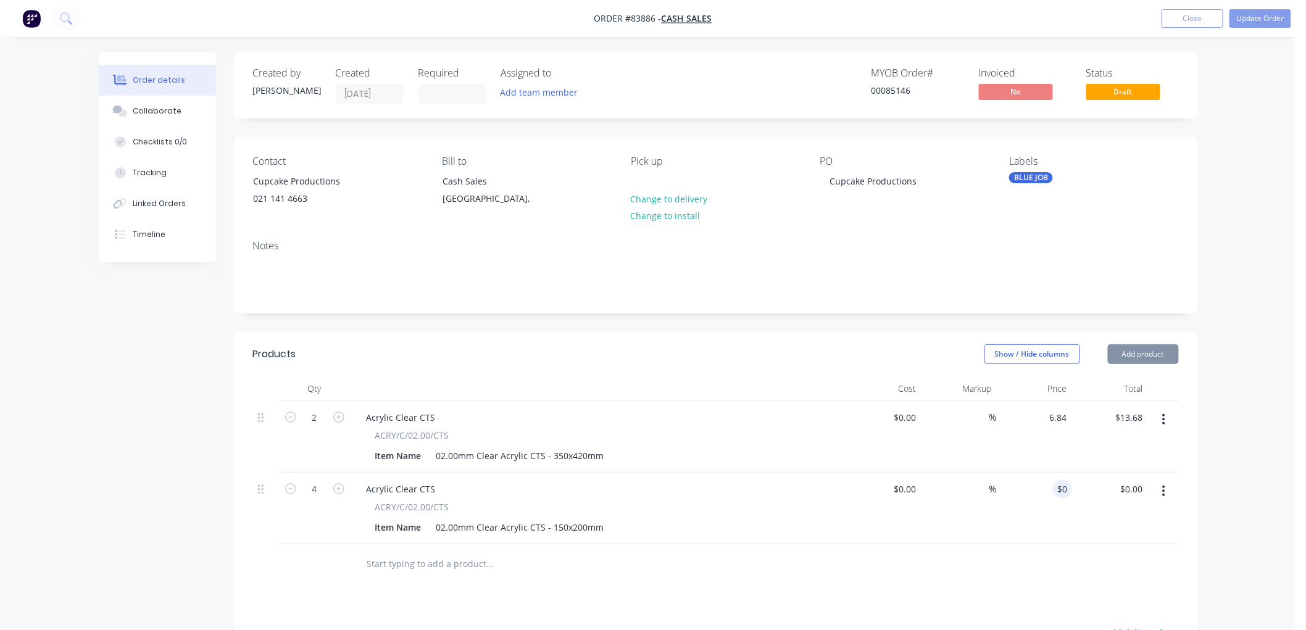
type input "$6.84"
type input "0"
type input "6.84"
type input "$0.00"
type input "$6.84"
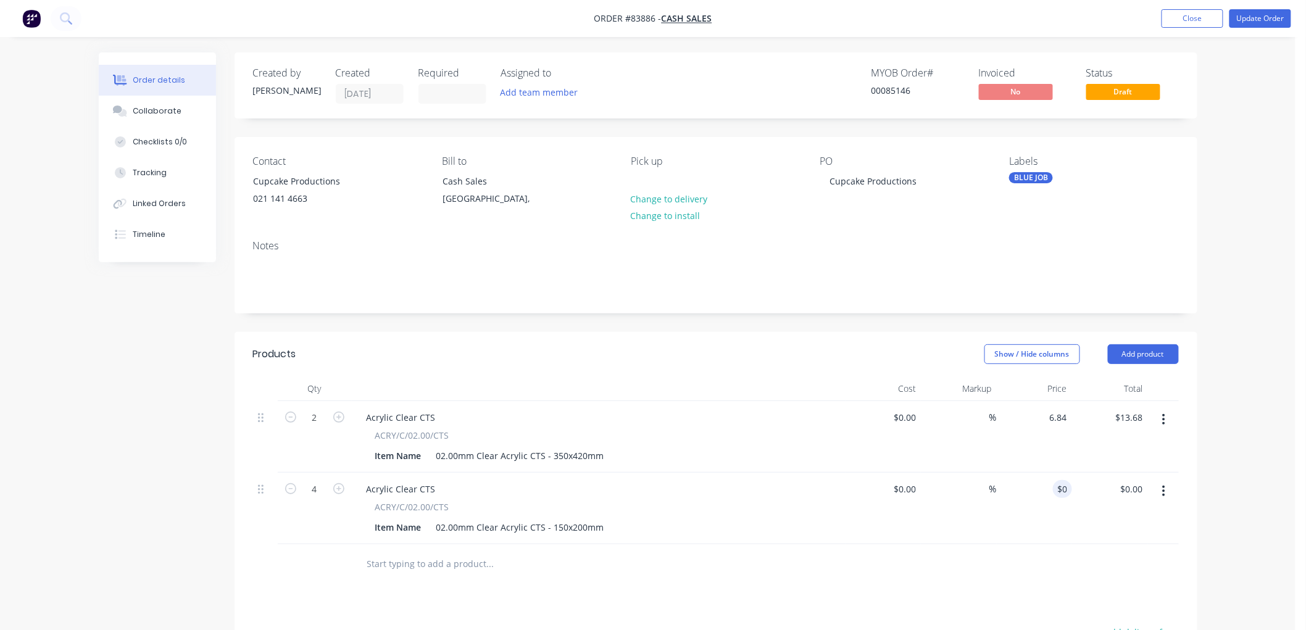
type input "0"
type input "6.84"
type input "$0.00"
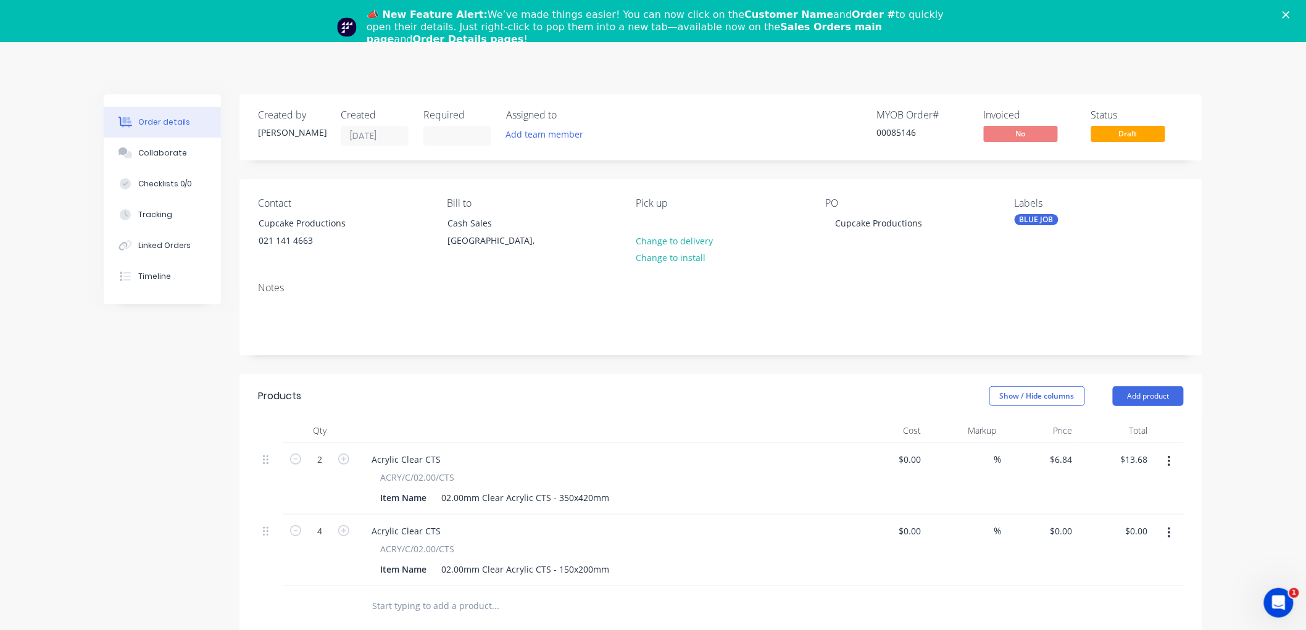
click at [1290, 14] on icon "Close" at bounding box center [1286, 14] width 7 height 7
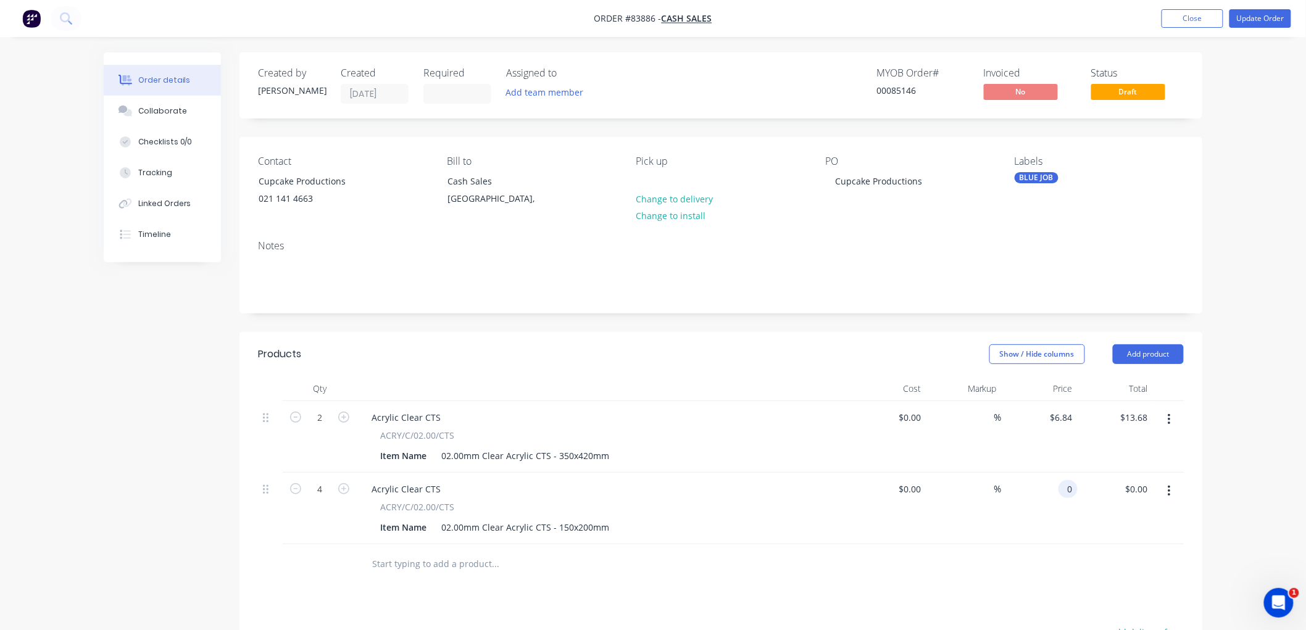
click at [1055, 484] on div "0 0" at bounding box center [1040, 509] width 76 height 72
type input "$1.40"
type input "$5.60"
click at [1255, 435] on div "Order details Collaborate Checklists 0/0 Tracking Linked Orders Timeline Order …" at bounding box center [653, 449] width 1306 height 899
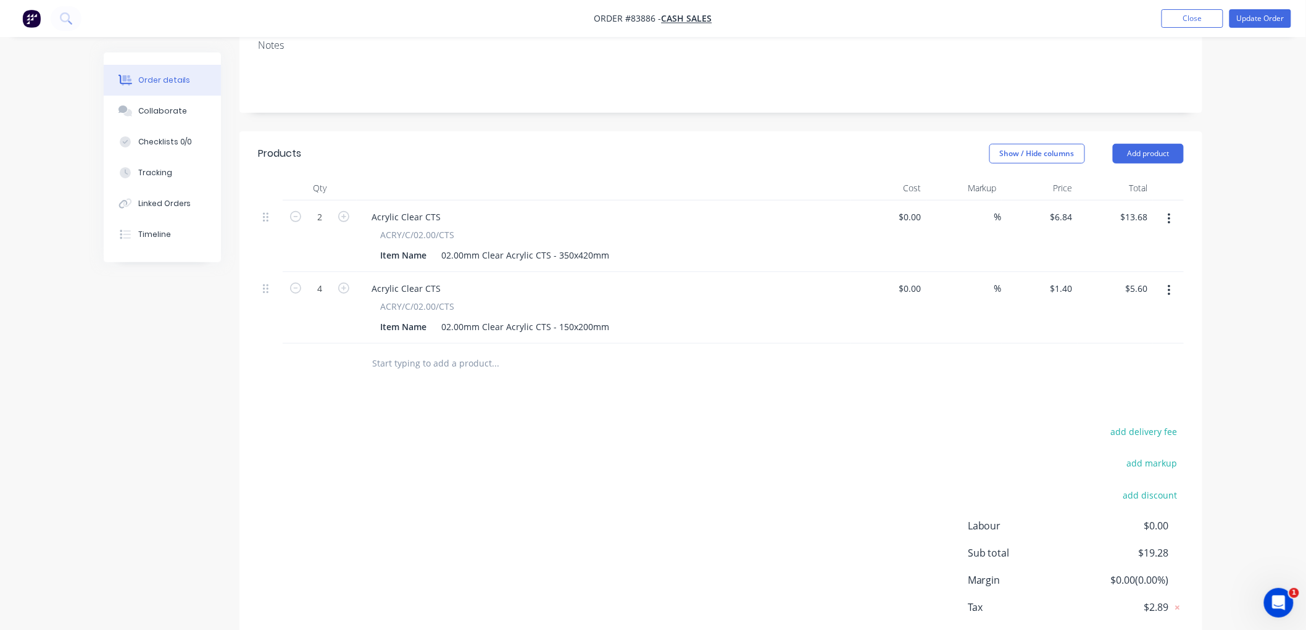
scroll to position [269, 0]
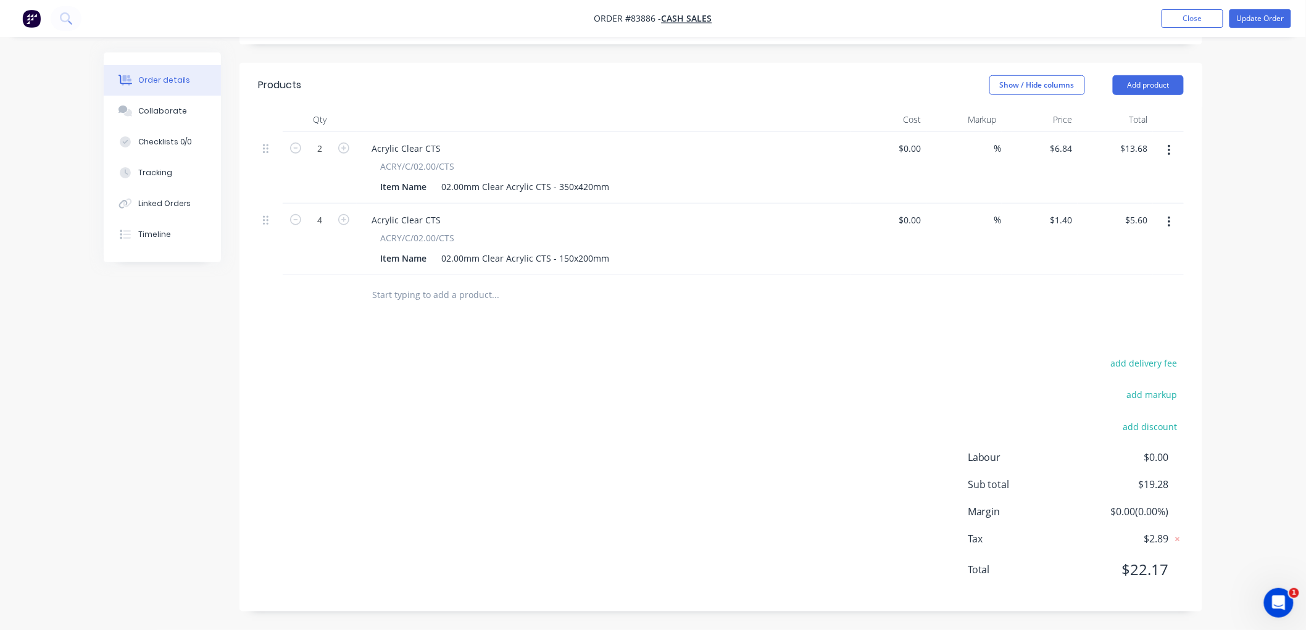
click at [442, 294] on input "text" at bounding box center [495, 295] width 247 height 25
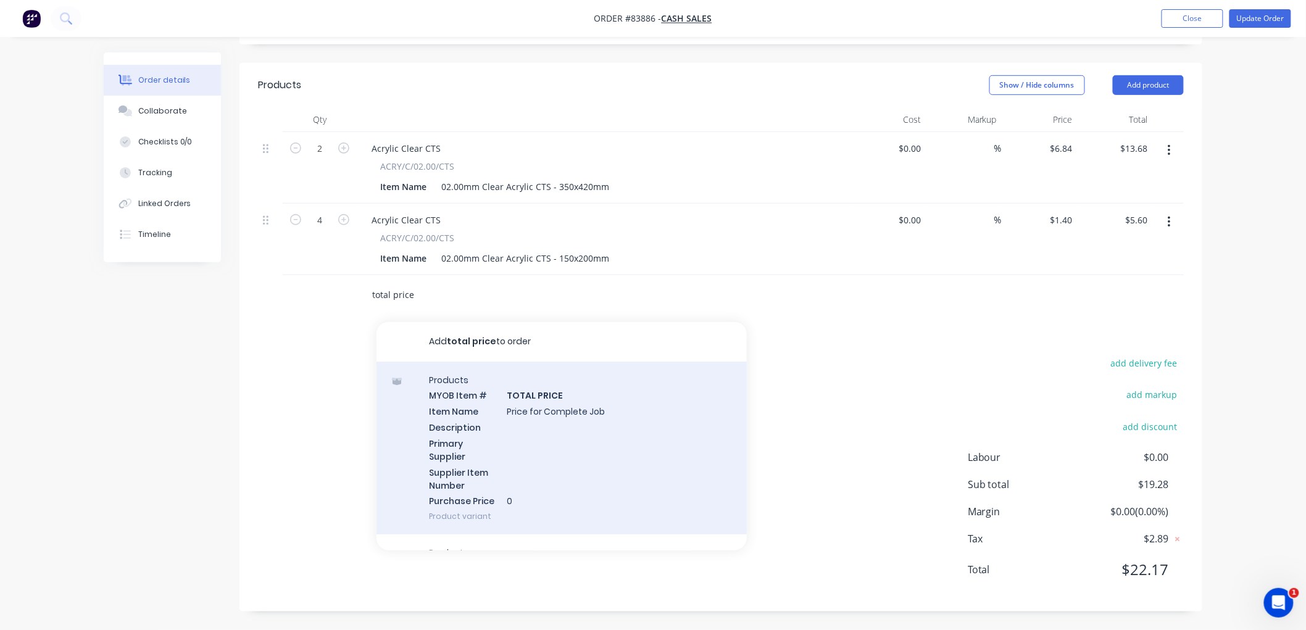
type input "total price"
click at [549, 406] on div "Products MYOB Item # TOTAL PRICE Item Name Price for Complete Job Description P…" at bounding box center [562, 448] width 370 height 173
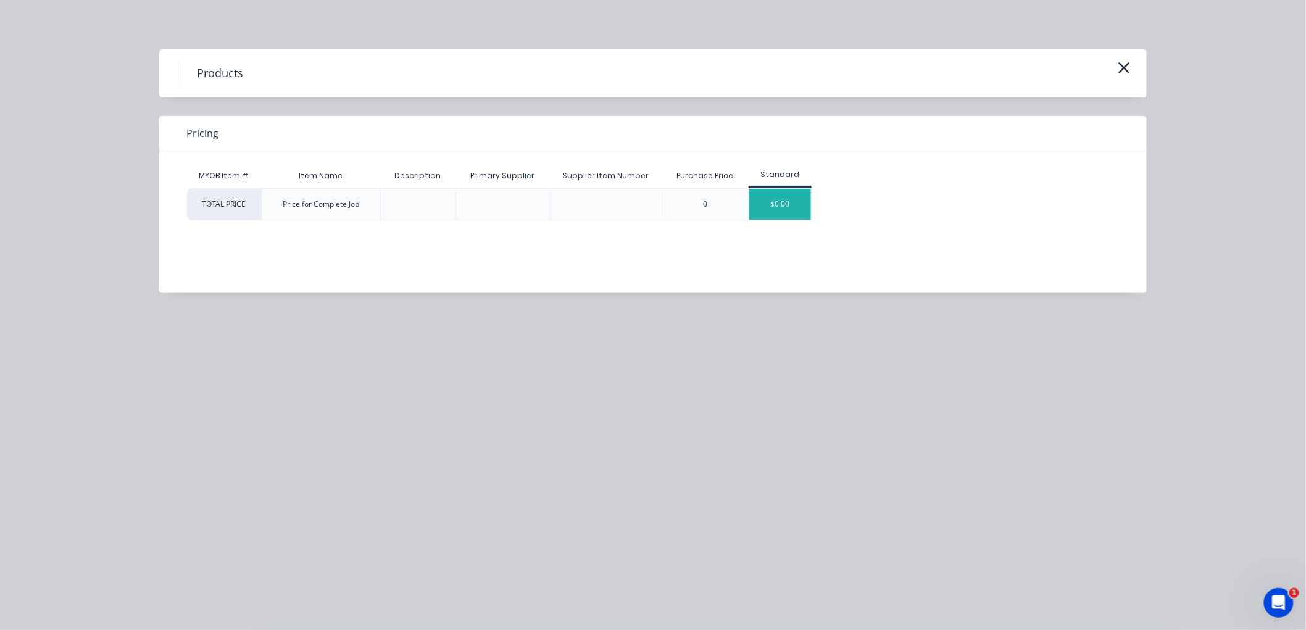
click at [789, 199] on div "$0.00" at bounding box center [780, 204] width 62 height 31
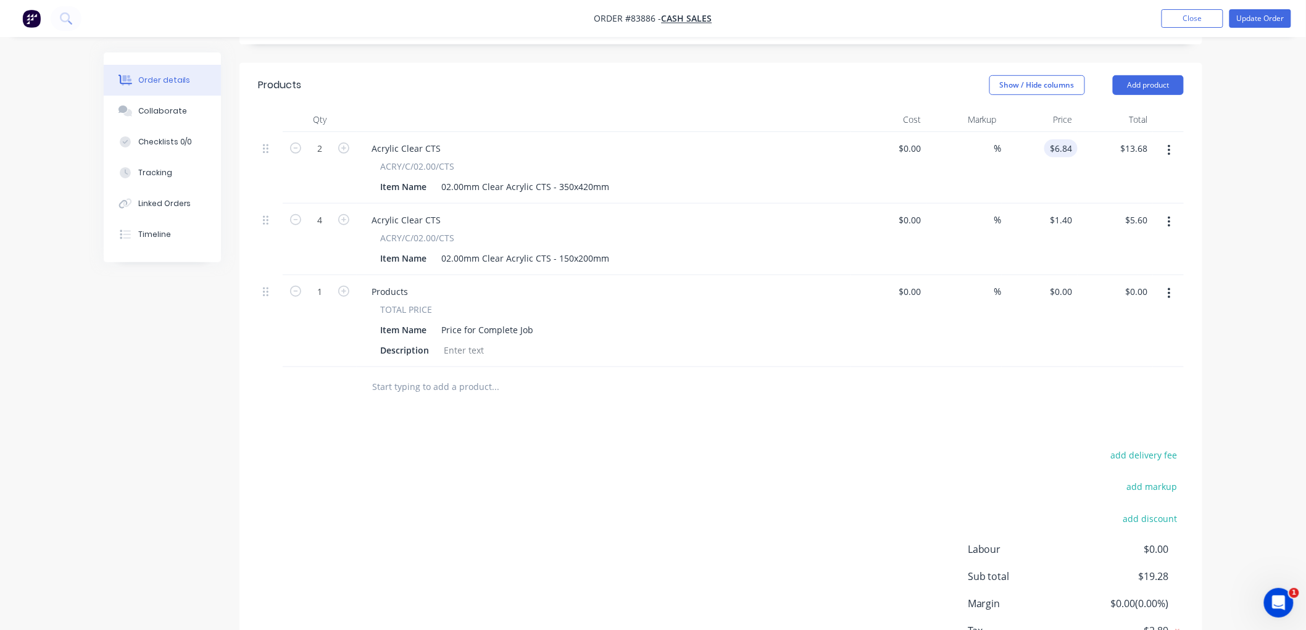
type input "6.84"
click at [1063, 152] on input "6.84" at bounding box center [1065, 148] width 23 height 18
type input "$0.00"
type input "1.4"
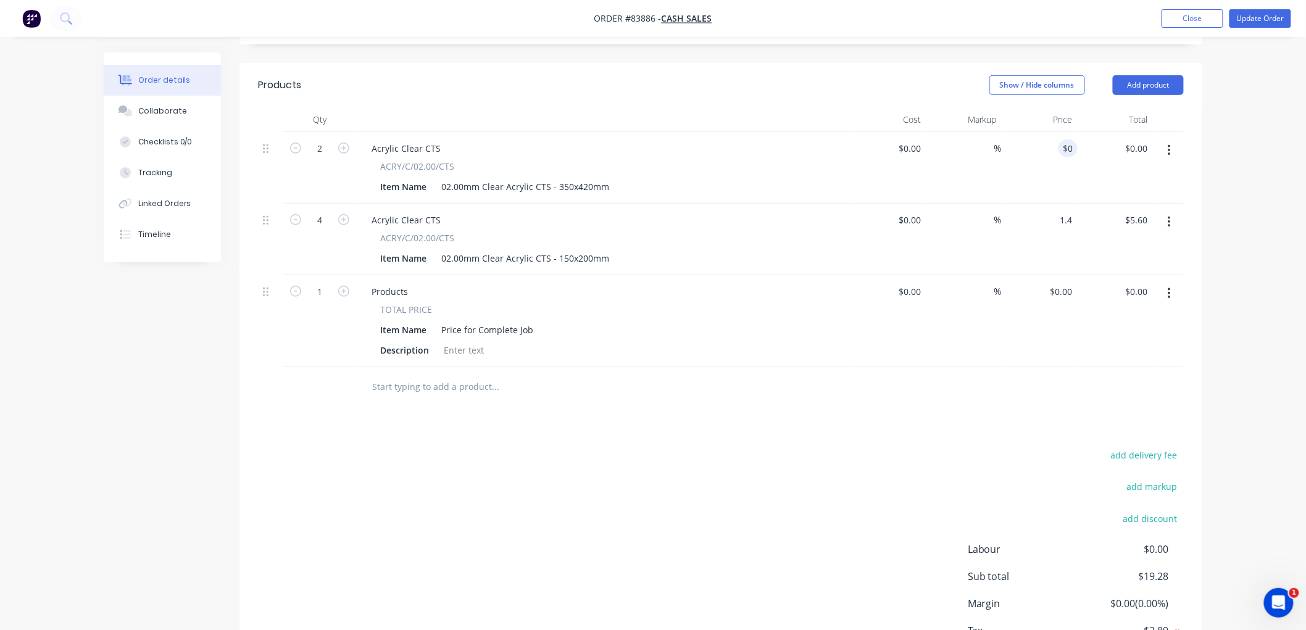
click at [1062, 217] on input "1.4" at bounding box center [1063, 220] width 28 height 18
type input "$0.00"
click at [1065, 291] on input "0" at bounding box center [1063, 292] width 28 height 18
type input "$25.00"
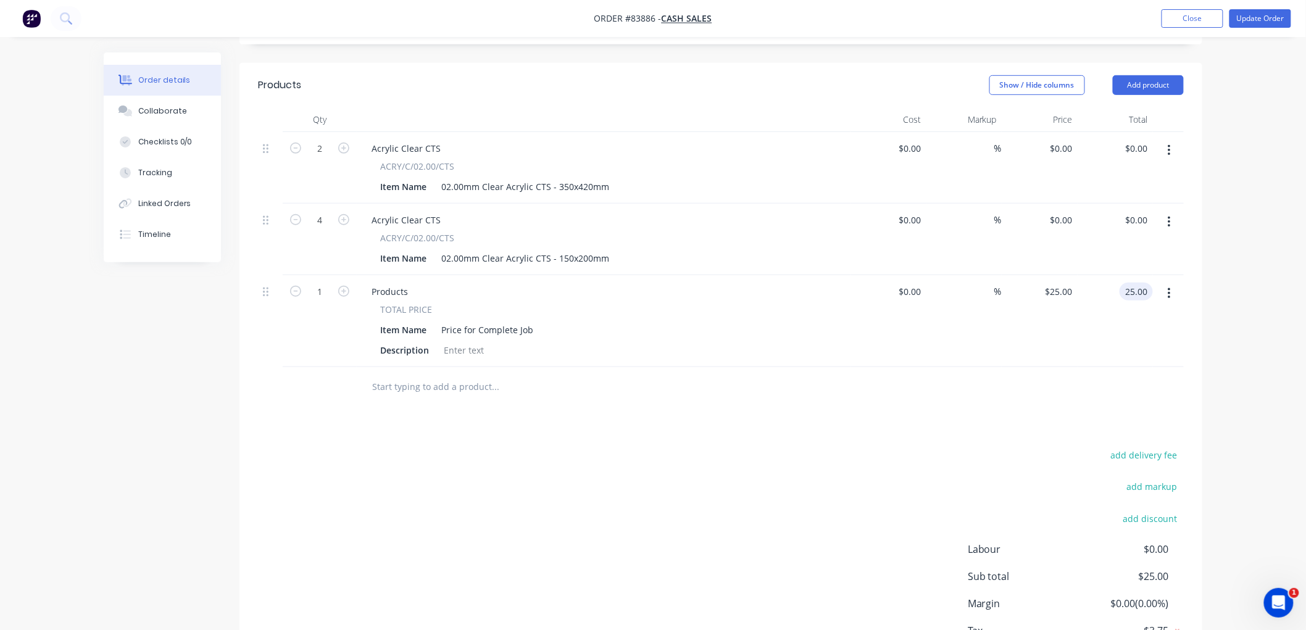
type input "$25.00"
click at [1219, 347] on div "Order details Collaborate Checklists 0/0 Tracking Linked Orders Timeline Order …" at bounding box center [653, 226] width 1306 height 991
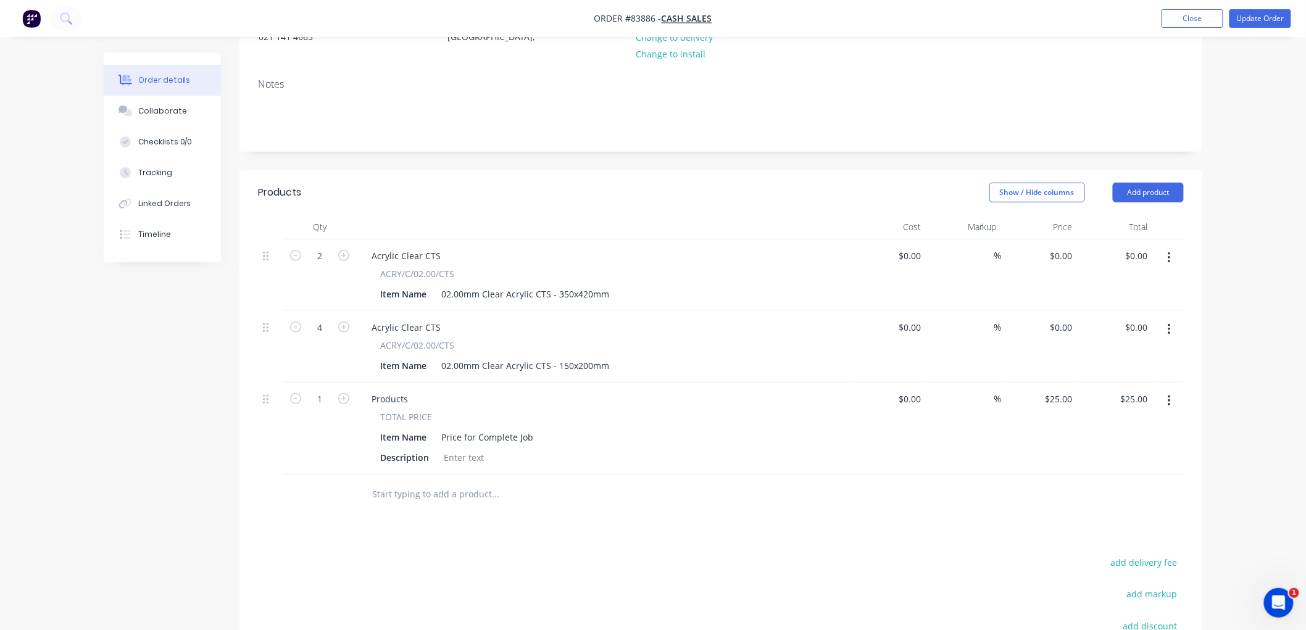
scroll to position [156, 0]
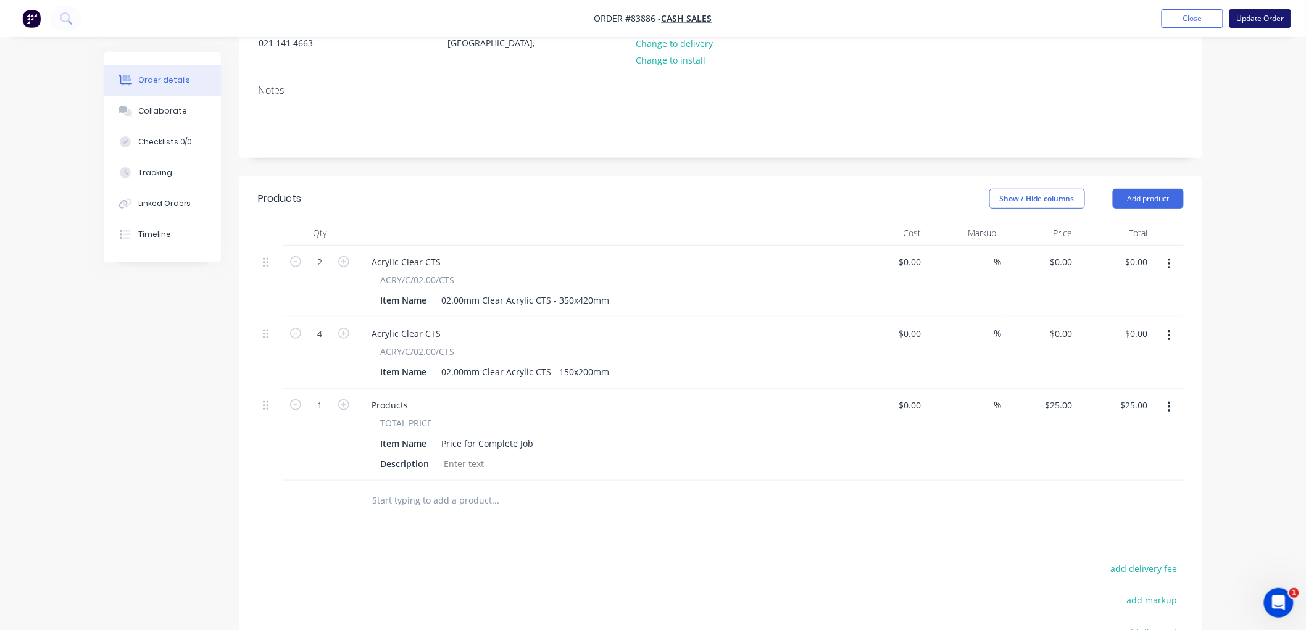
click at [1256, 17] on button "Update Order" at bounding box center [1261, 18] width 62 height 19
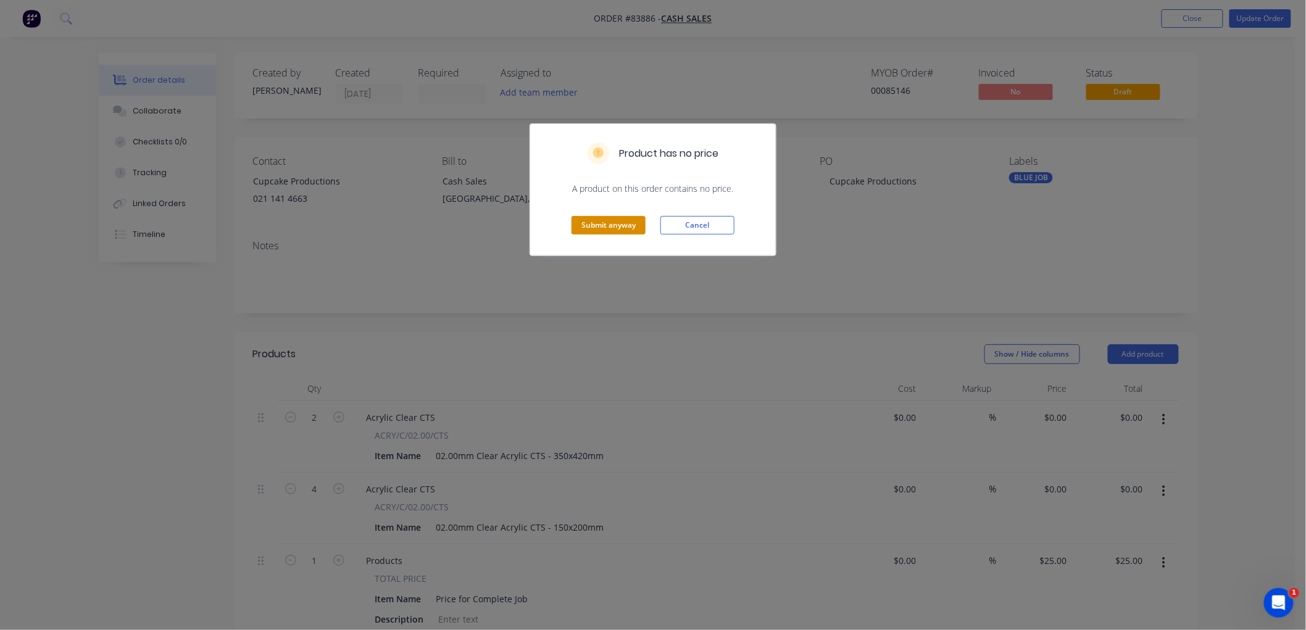
click at [616, 225] on button "Submit anyway" at bounding box center [609, 225] width 74 height 19
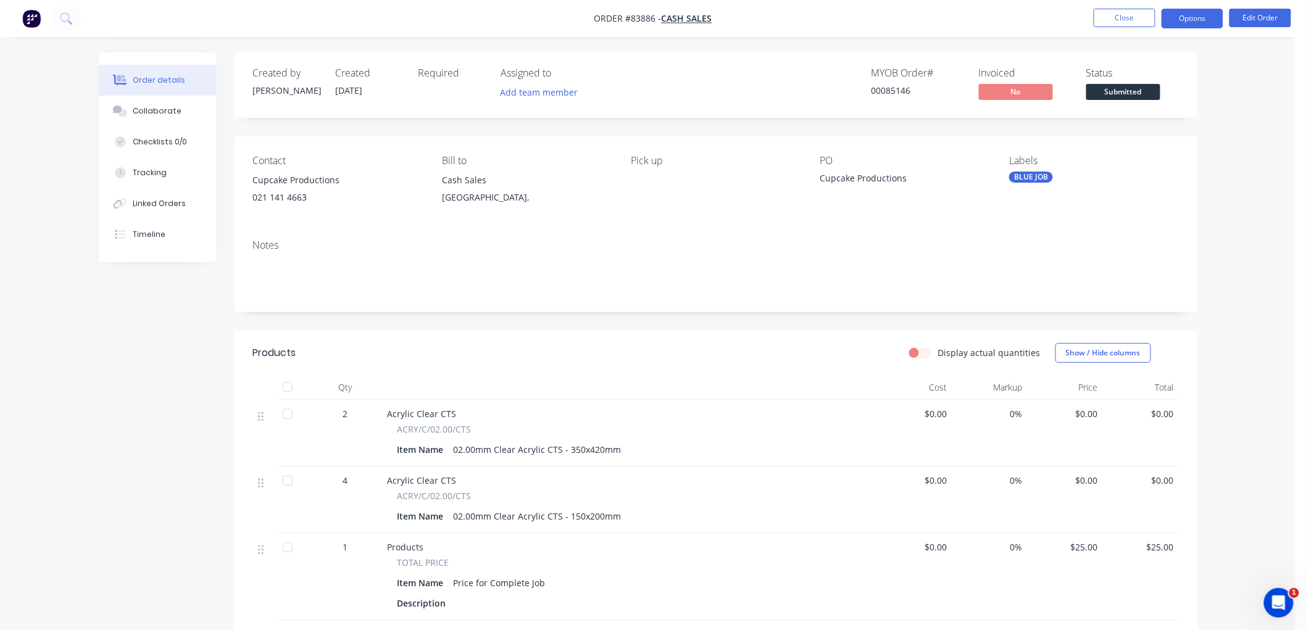
click at [1188, 19] on button "Options" at bounding box center [1193, 19] width 62 height 20
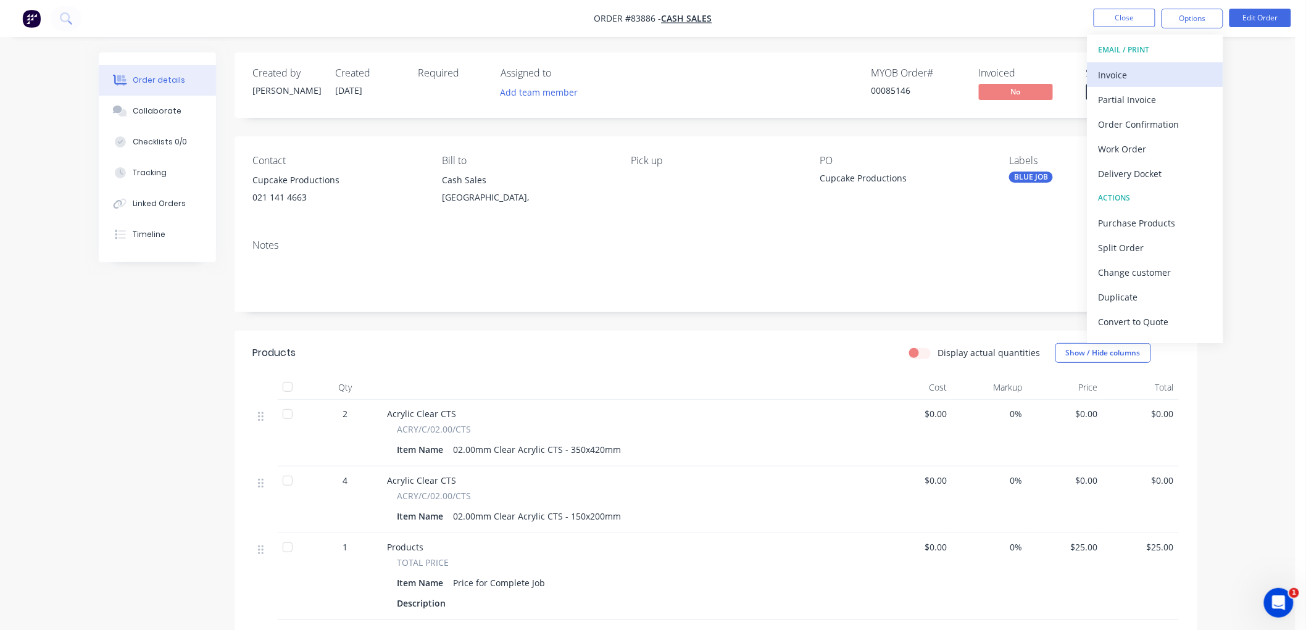
click at [1140, 75] on div "Invoice" at bounding box center [1156, 75] width 114 height 18
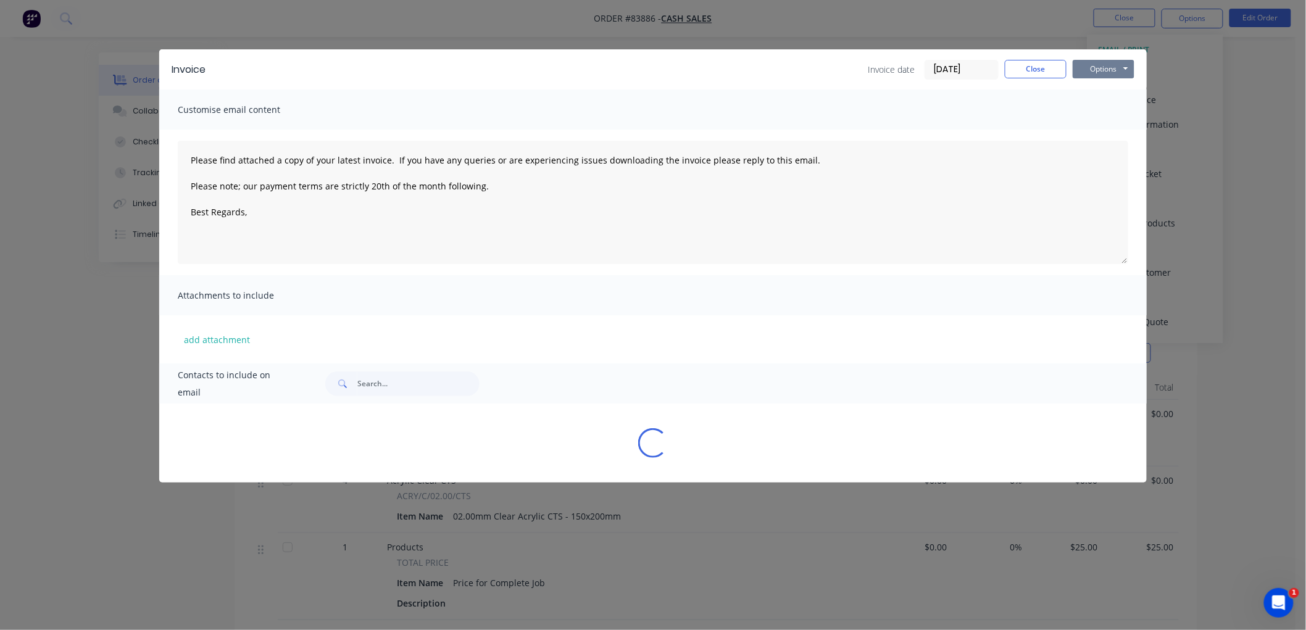
click at [1115, 63] on button "Options" at bounding box center [1104, 69] width 62 height 19
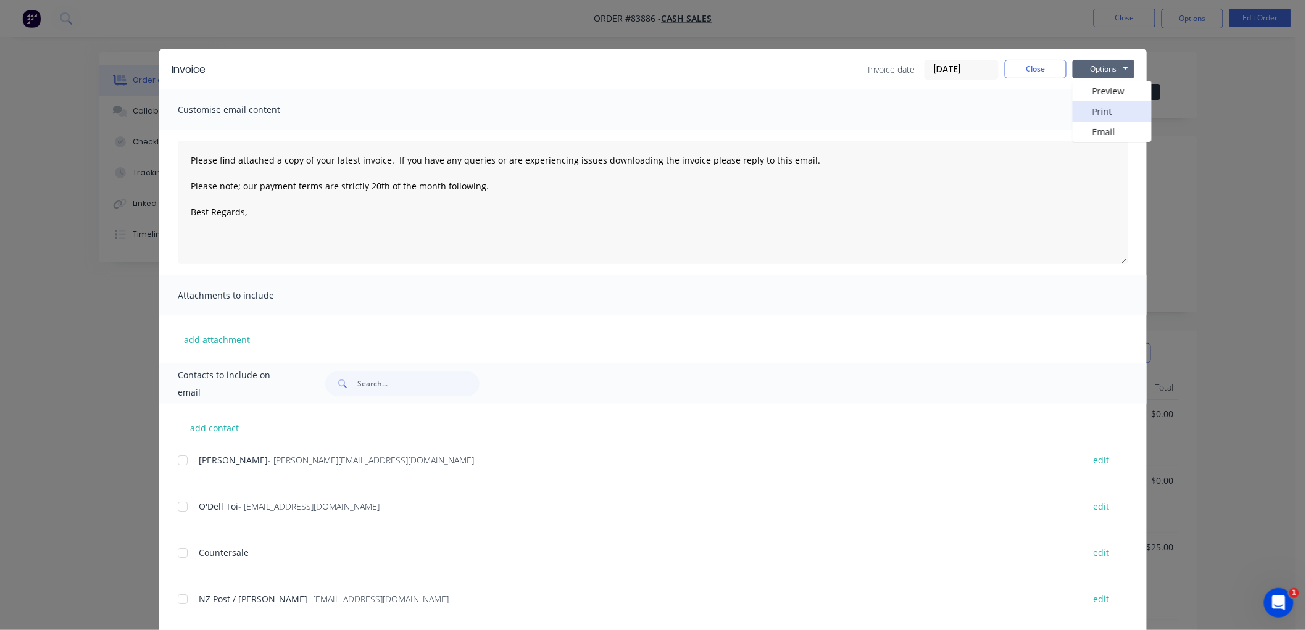
click at [1116, 114] on button "Print" at bounding box center [1112, 111] width 79 height 20
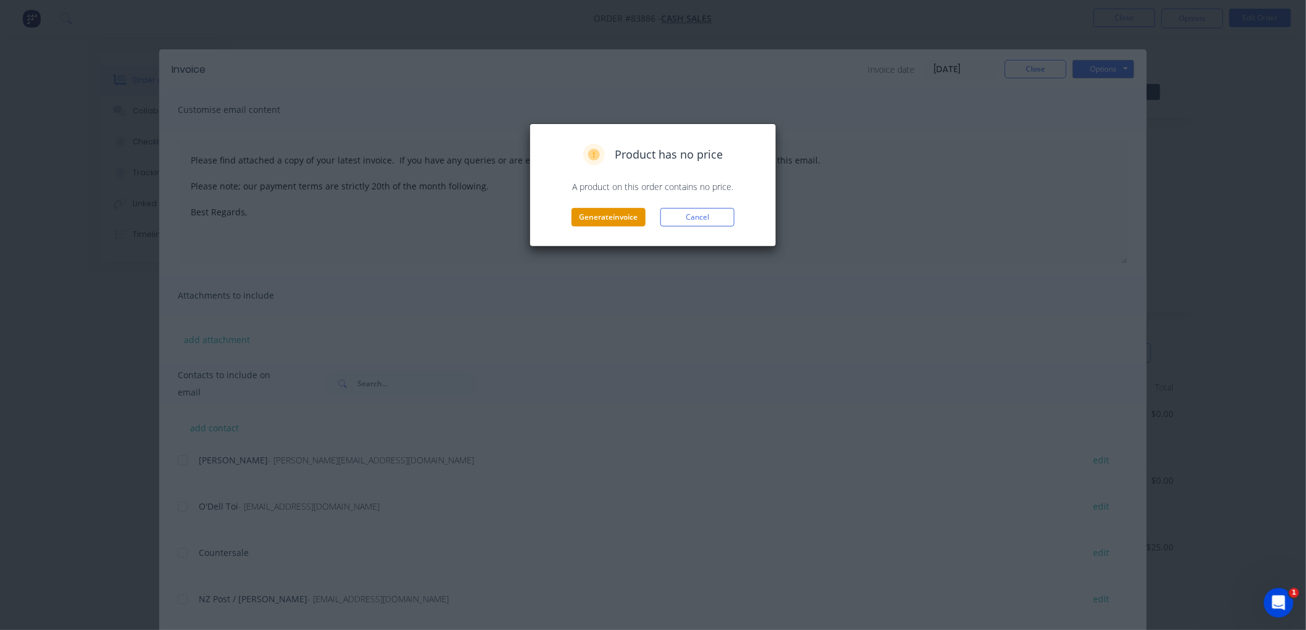
click at [586, 219] on button "Generate invoice" at bounding box center [609, 217] width 74 height 19
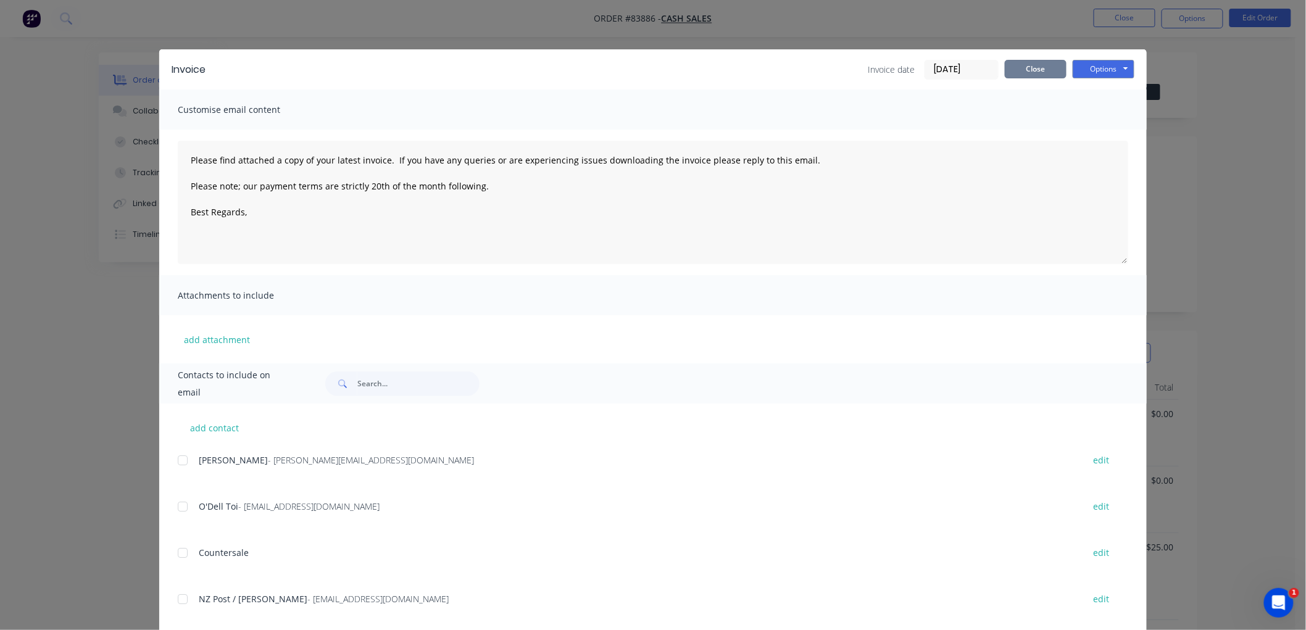
click at [1031, 70] on button "Close" at bounding box center [1036, 69] width 62 height 19
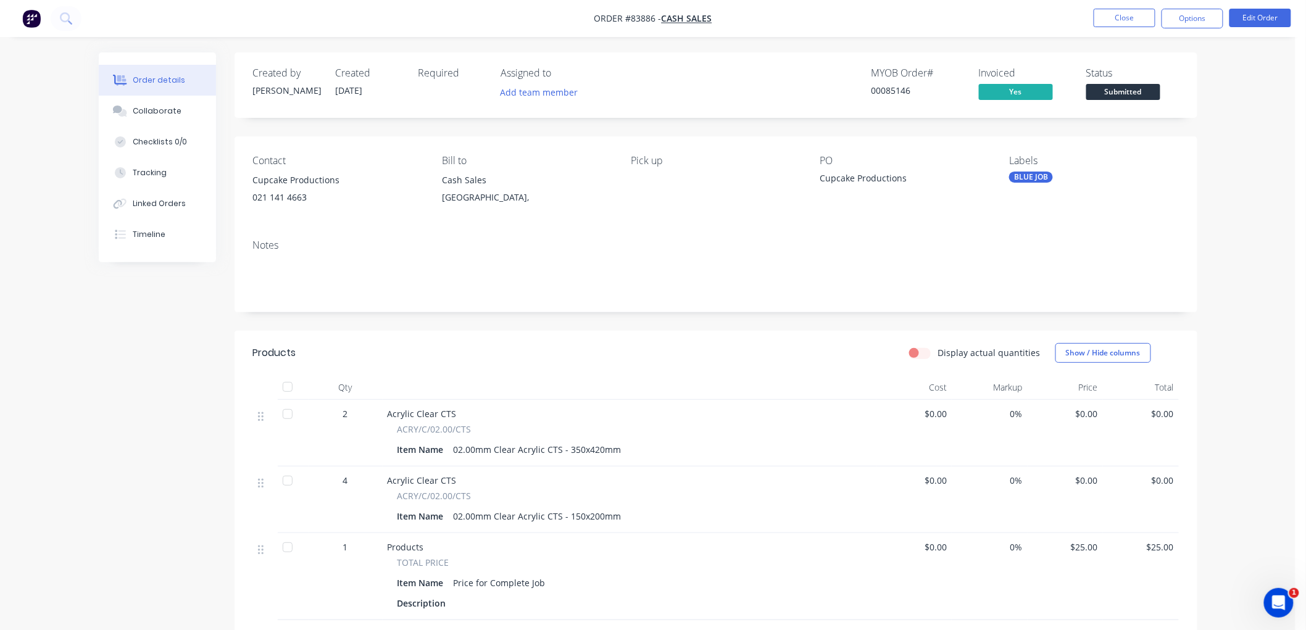
click at [1119, 98] on span "Submitted" at bounding box center [1123, 91] width 74 height 15
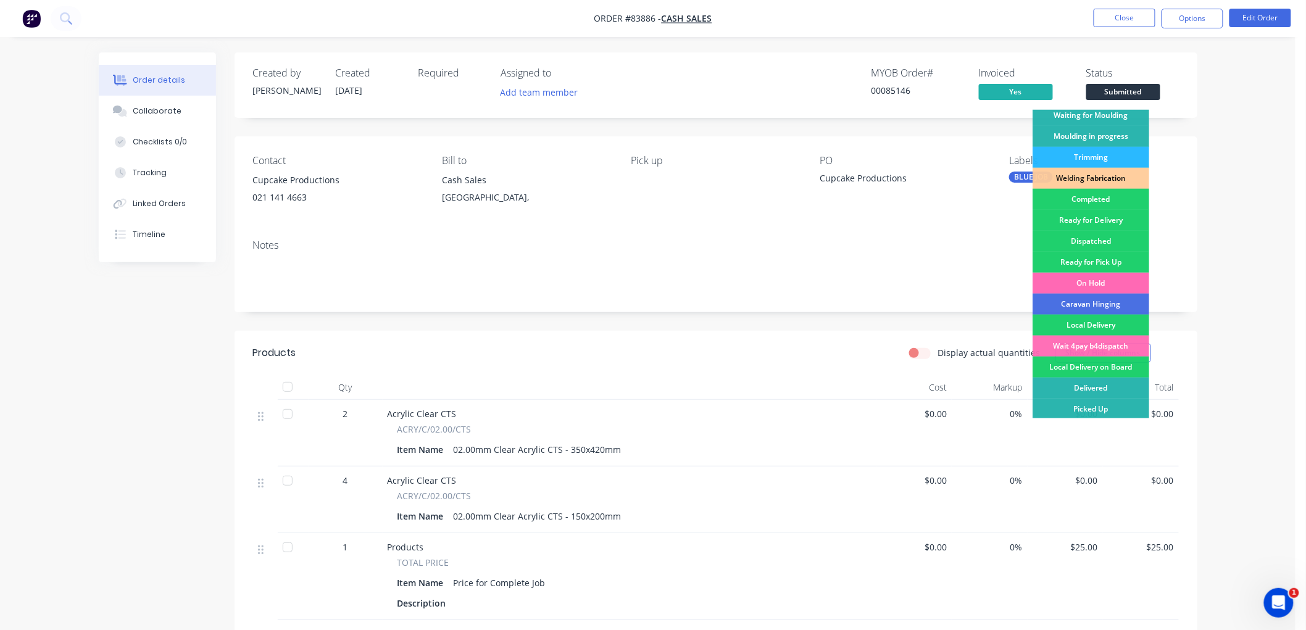
scroll to position [216, 0]
click at [1107, 261] on div "Ready for Pick Up" at bounding box center [1091, 261] width 117 height 21
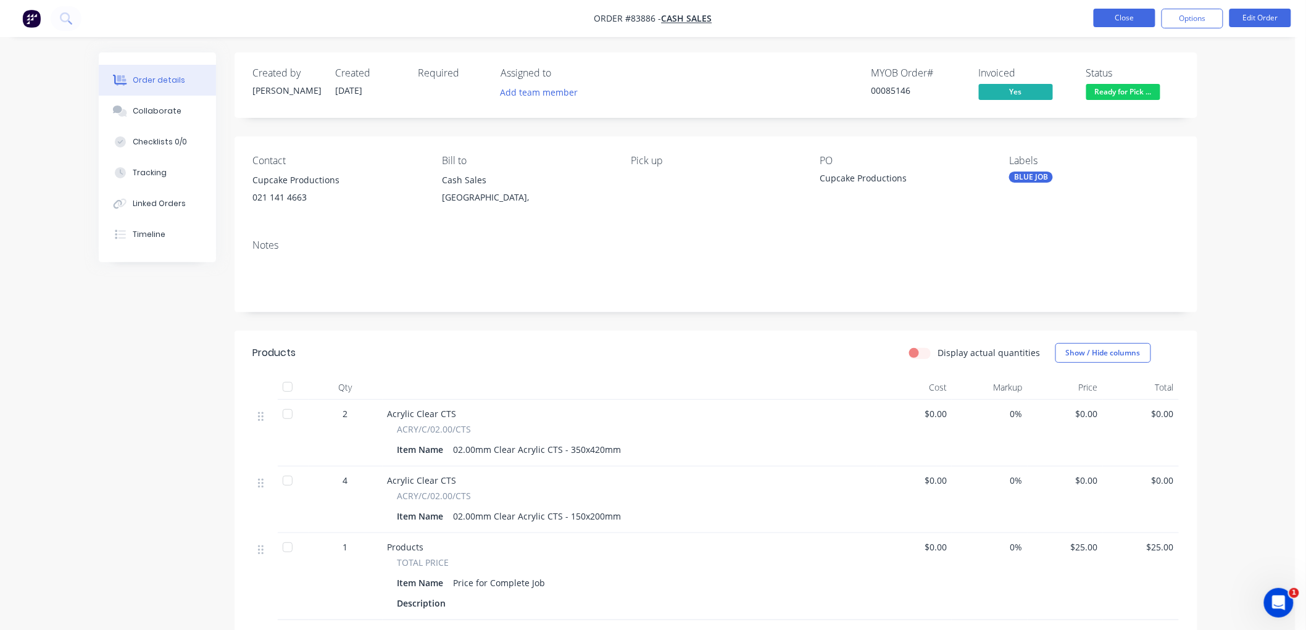
click at [1113, 11] on button "Close" at bounding box center [1125, 18] width 62 height 19
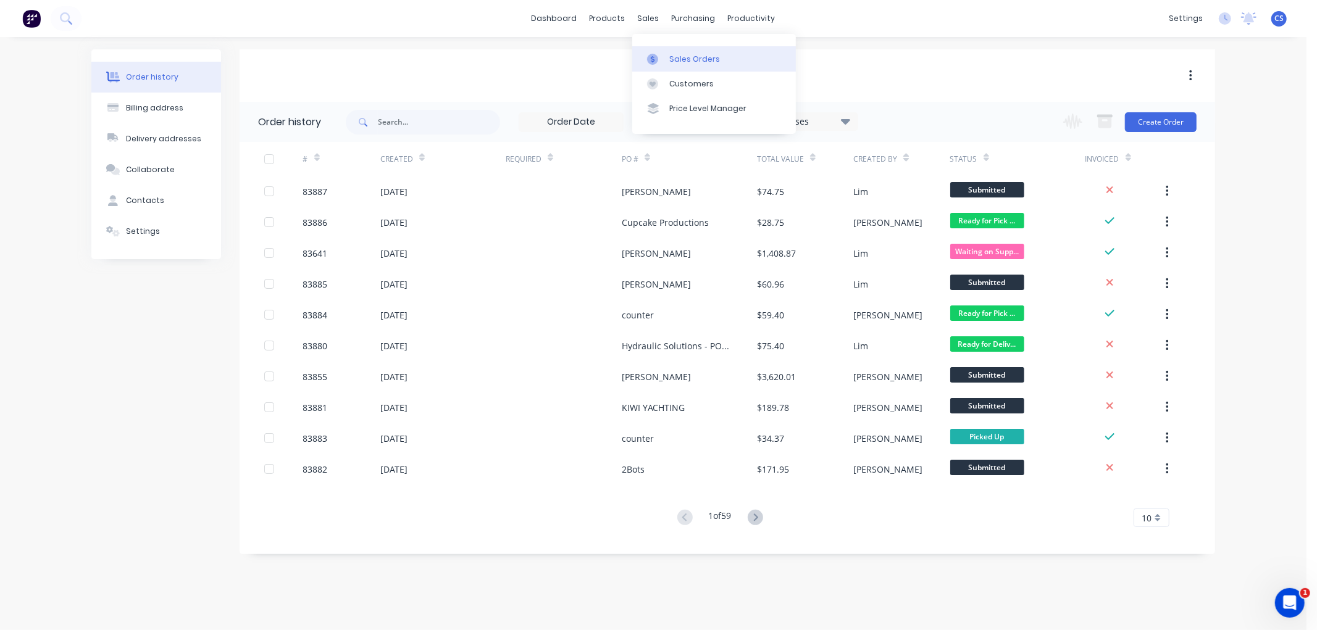
drag, startPoint x: 657, startPoint y: 59, endPoint x: 643, endPoint y: 72, distance: 18.8
click at [657, 59] on icon at bounding box center [652, 59] width 11 height 11
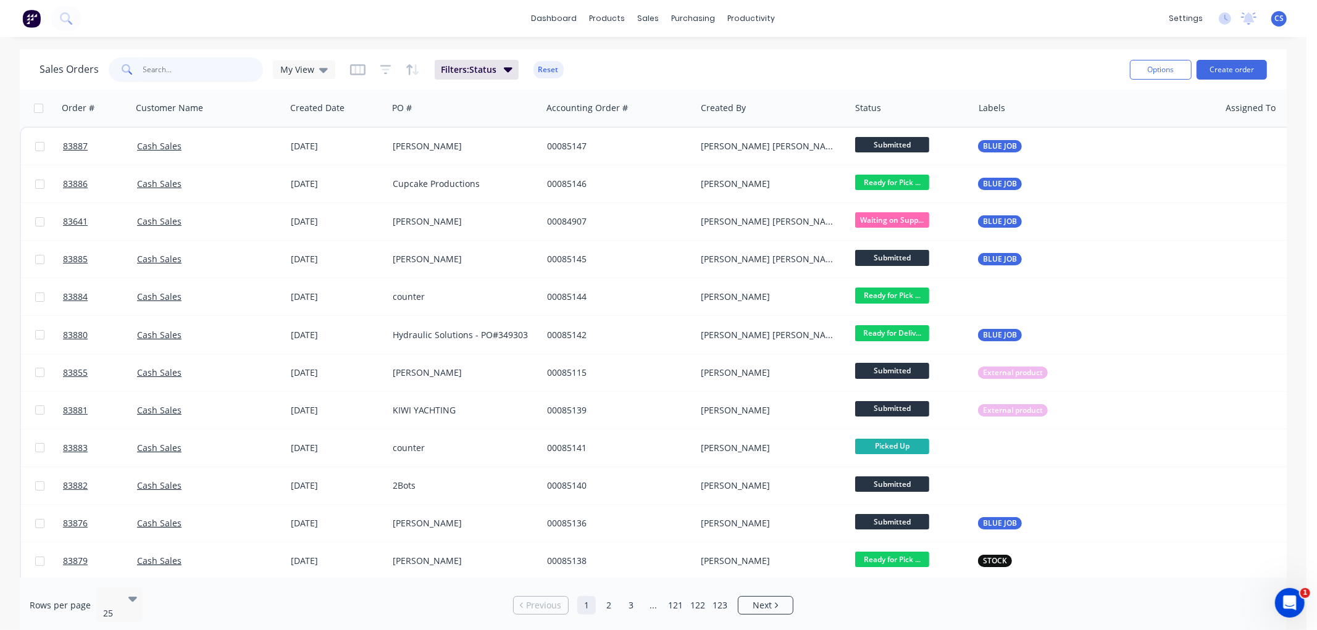
click at [184, 67] on input "text" at bounding box center [203, 69] width 120 height 25
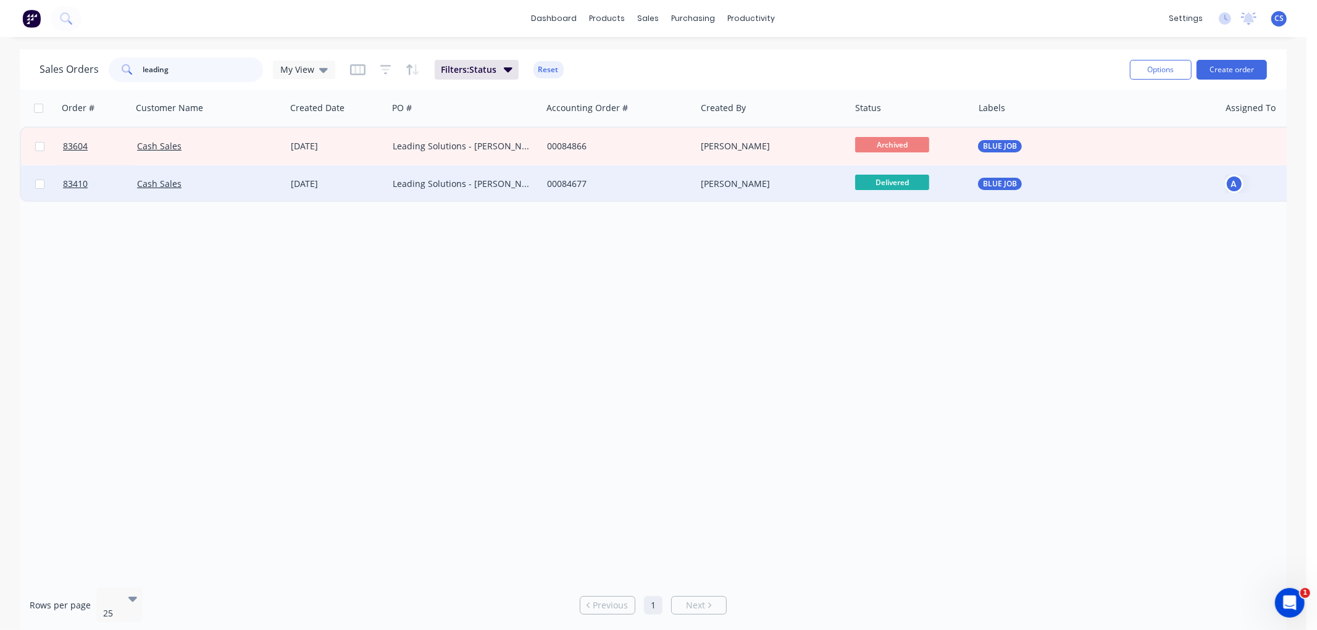
type input "leading"
click at [891, 182] on span "Delivered" at bounding box center [892, 182] width 74 height 15
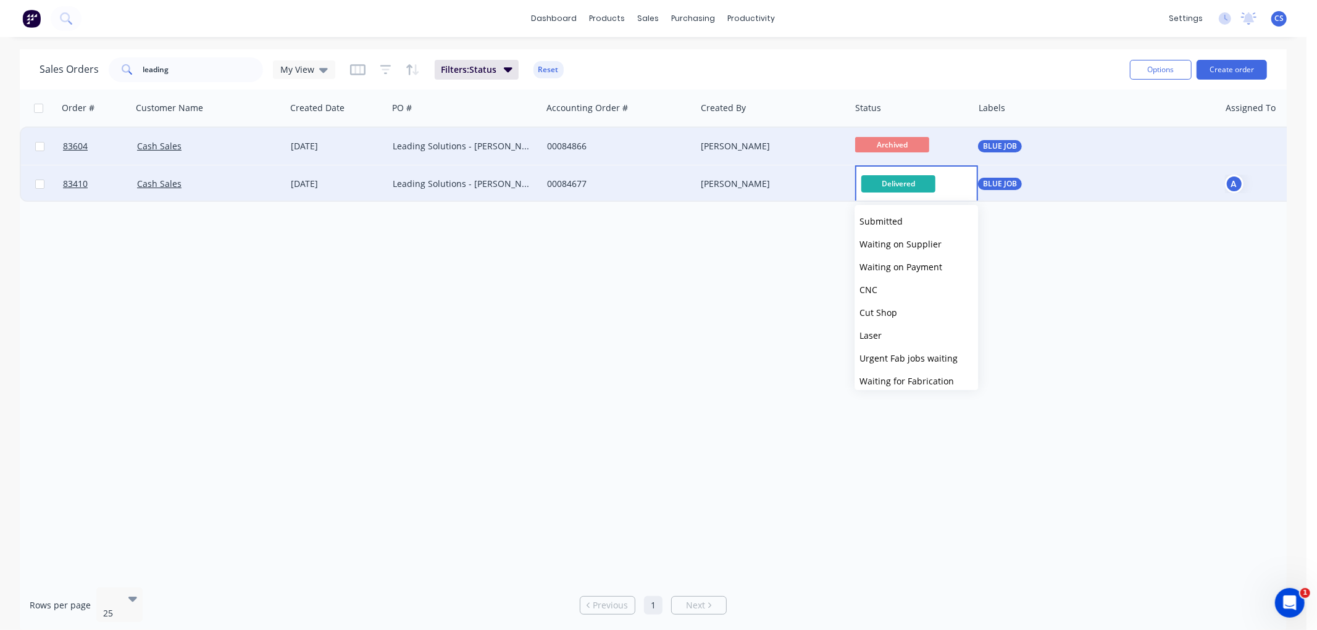
click at [743, 143] on div "[PERSON_NAME]" at bounding box center [769, 146] width 137 height 12
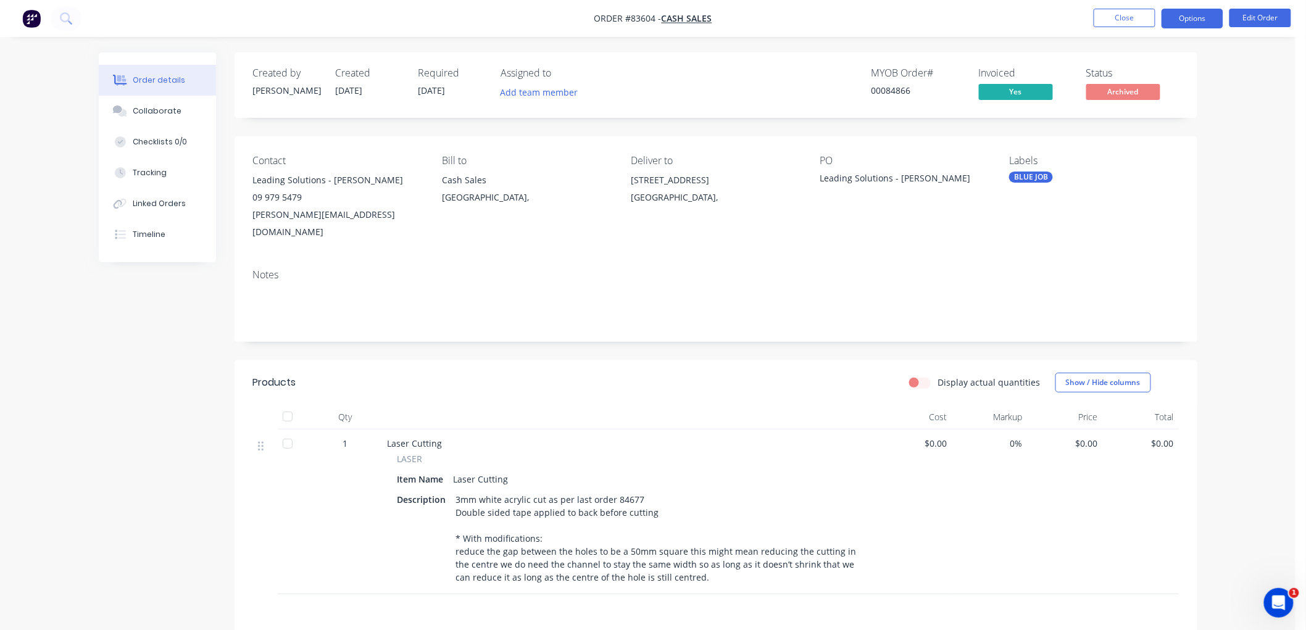
click at [1204, 11] on button "Options" at bounding box center [1193, 19] width 62 height 20
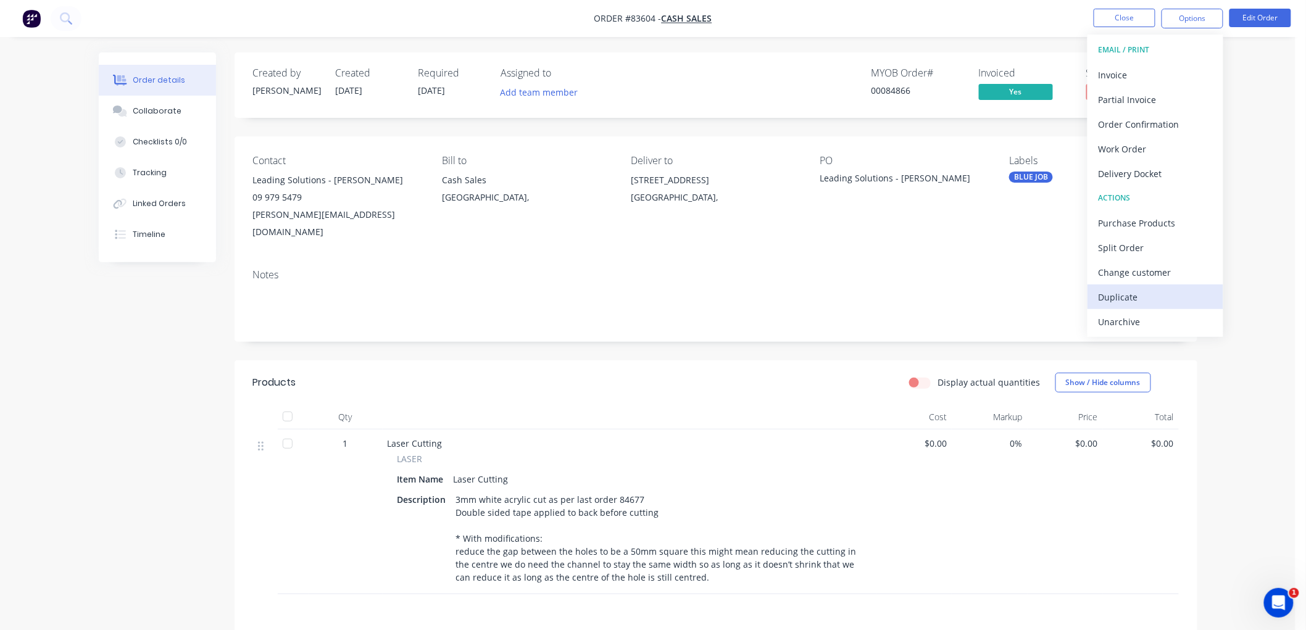
click at [1146, 301] on div "Duplicate" at bounding box center [1156, 297] width 114 height 18
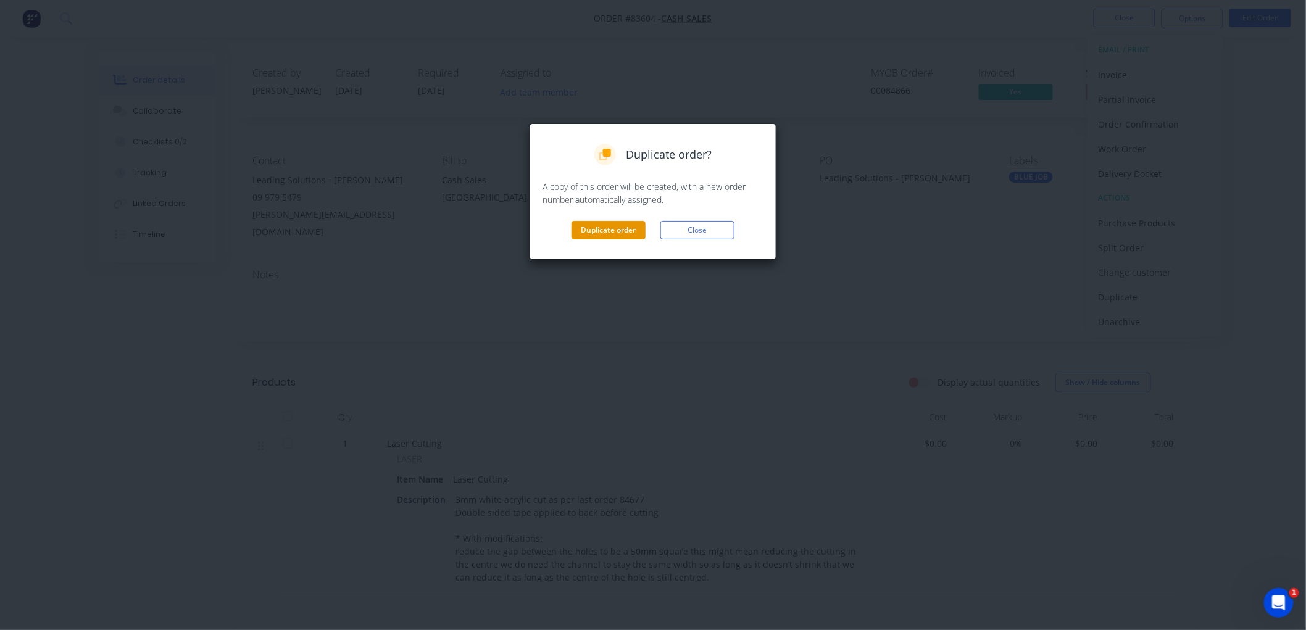
click at [622, 229] on button "Duplicate order" at bounding box center [609, 230] width 74 height 19
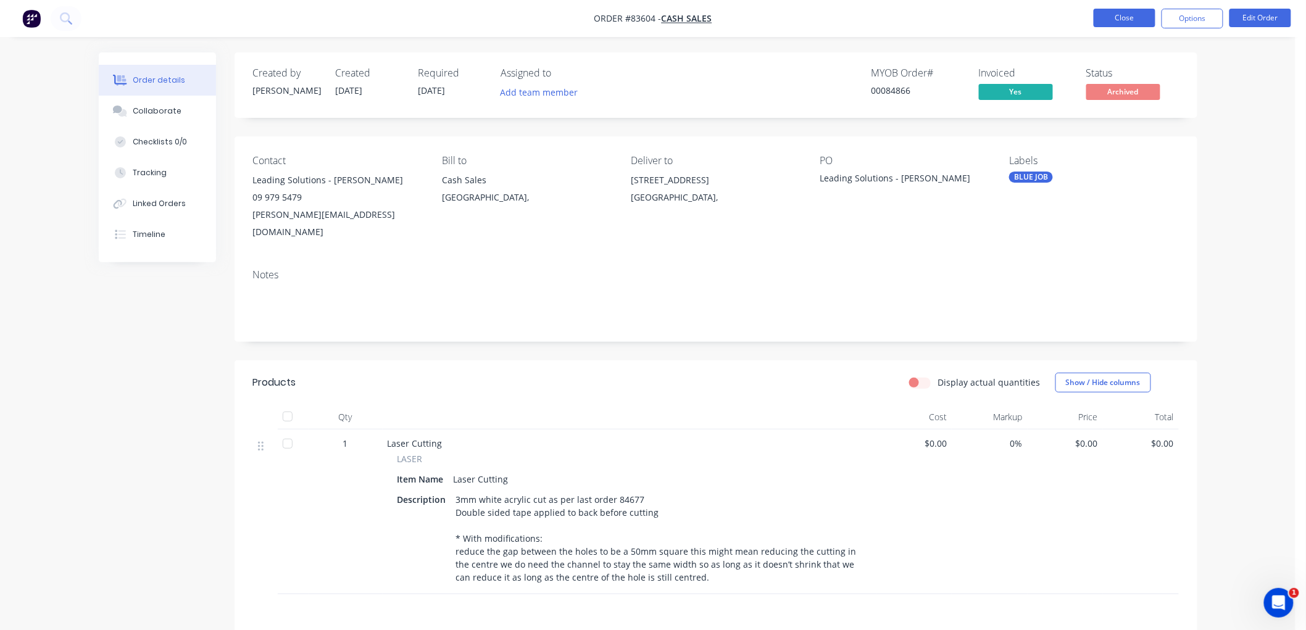
click at [1125, 16] on button "Close" at bounding box center [1125, 18] width 62 height 19
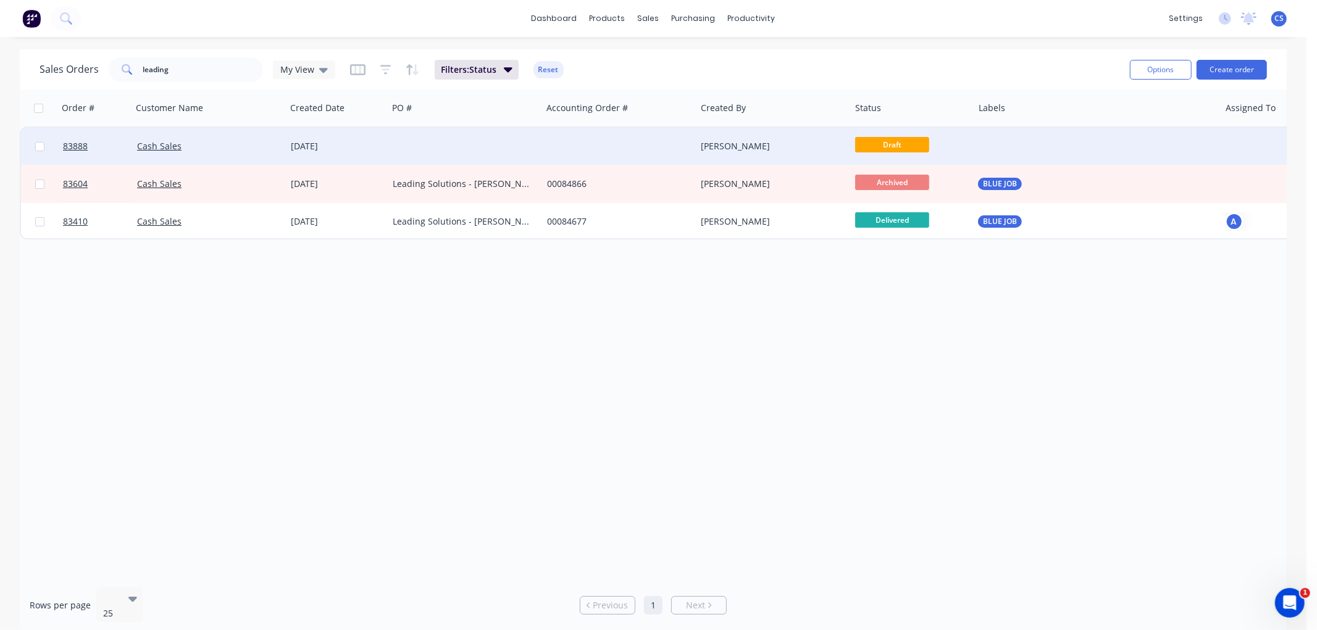
click at [500, 144] on div at bounding box center [465, 146] width 154 height 37
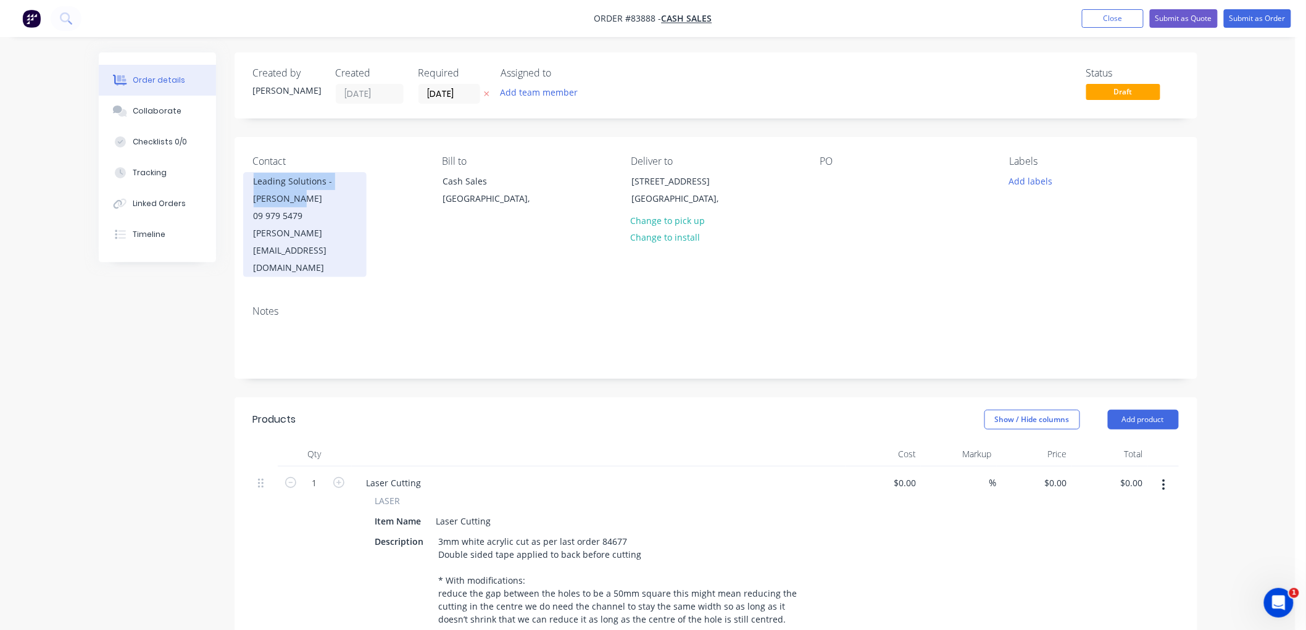
drag, startPoint x: 277, startPoint y: 196, endPoint x: 253, endPoint y: 184, distance: 26.2
click at [254, 184] on div "Leading Solutions - [PERSON_NAME]" at bounding box center [305, 190] width 102 height 35
copy div "Leading Solutions - [PERSON_NAME]"
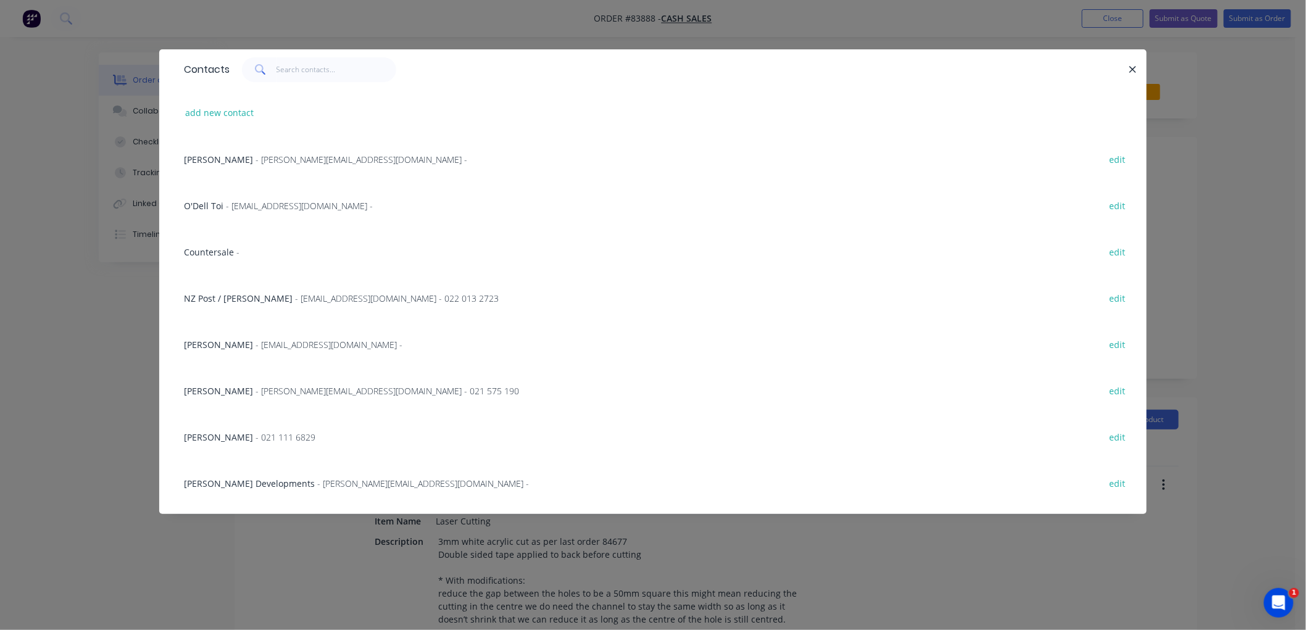
click at [1130, 70] on icon "button" at bounding box center [1133, 69] width 8 height 11
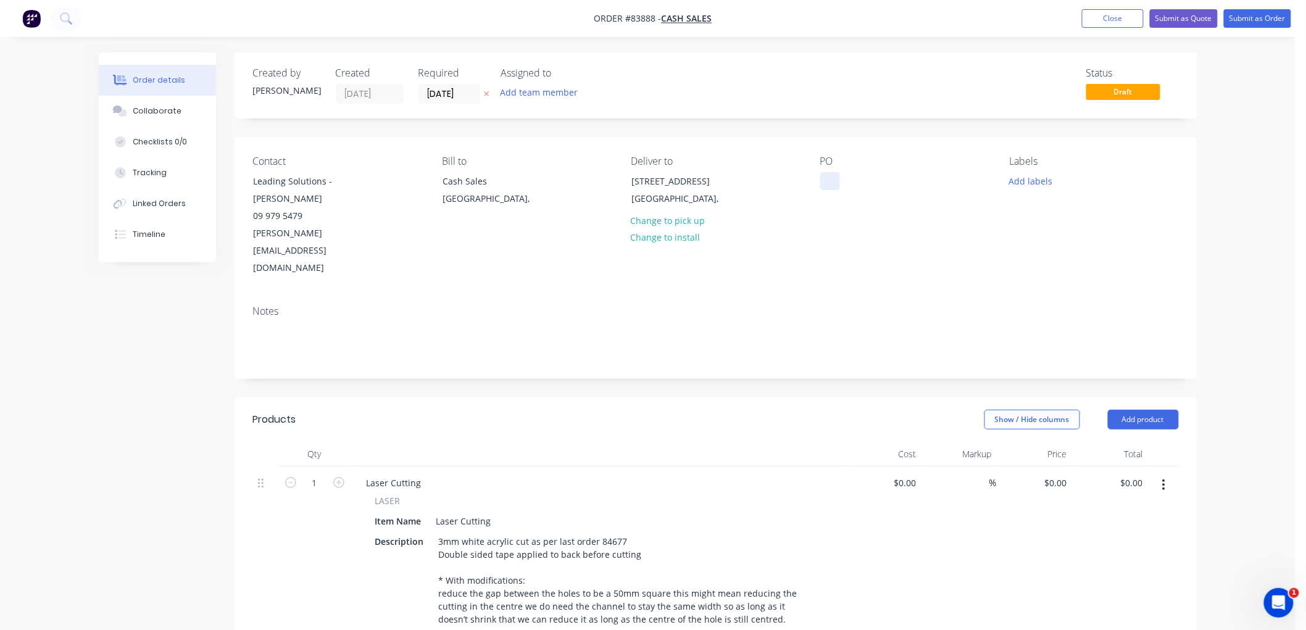
click at [826, 182] on div at bounding box center [830, 181] width 20 height 18
paste div
drag, startPoint x: 486, startPoint y: 91, endPoint x: 491, endPoint y: 109, distance: 18.0
click at [486, 91] on icon at bounding box center [487, 93] width 6 height 7
drag, startPoint x: 1017, startPoint y: 180, endPoint x: 1027, endPoint y: 186, distance: 12.0
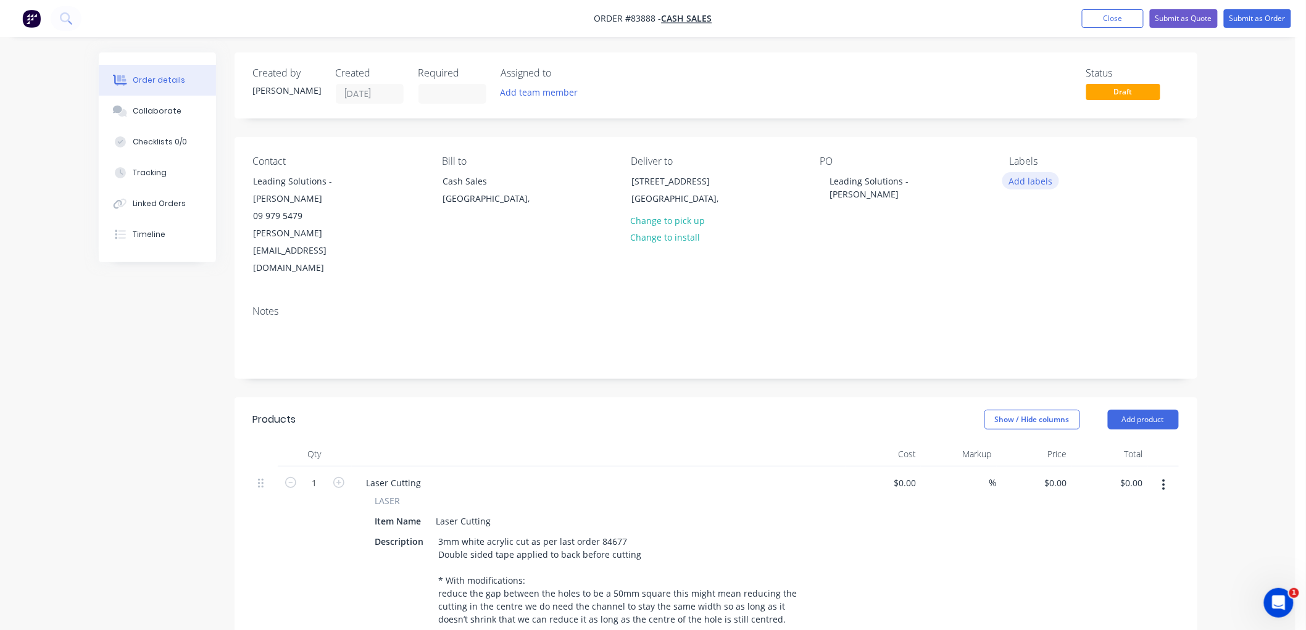
click at [1017, 179] on button "Add labels" at bounding box center [1030, 180] width 57 height 17
click at [1054, 285] on div "BLUE JOB" at bounding box center [1065, 292] width 44 height 14
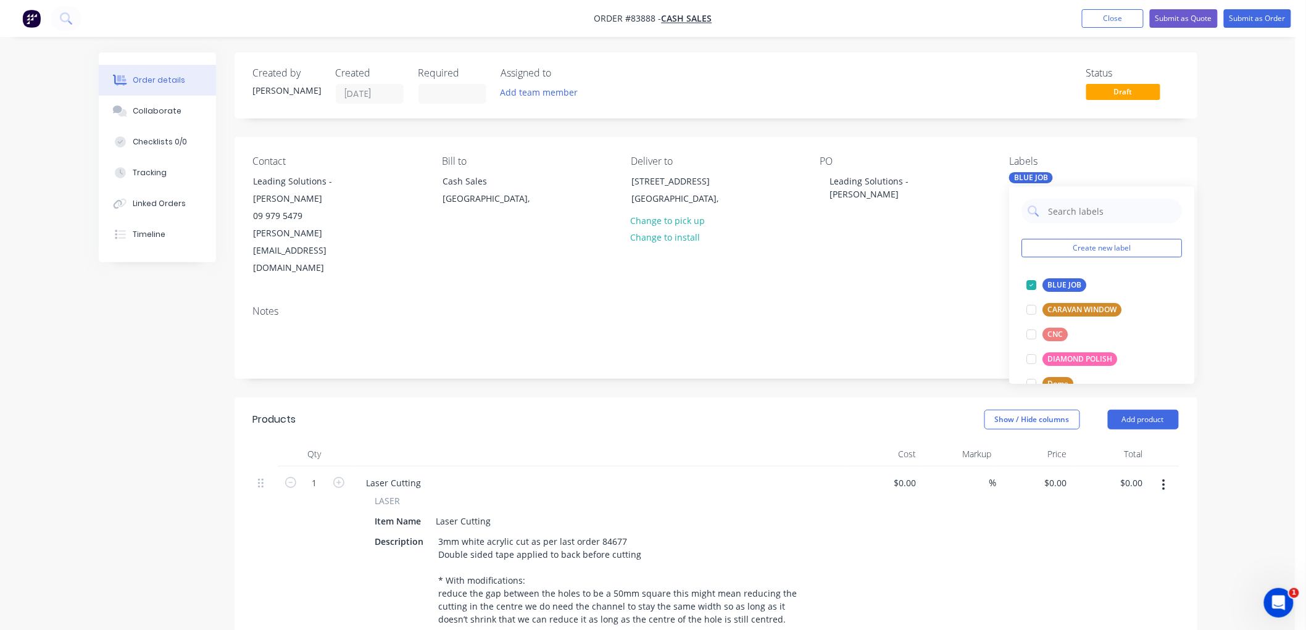
click at [944, 215] on div "PO Leading Solutions - [PERSON_NAME]" at bounding box center [904, 217] width 169 height 122
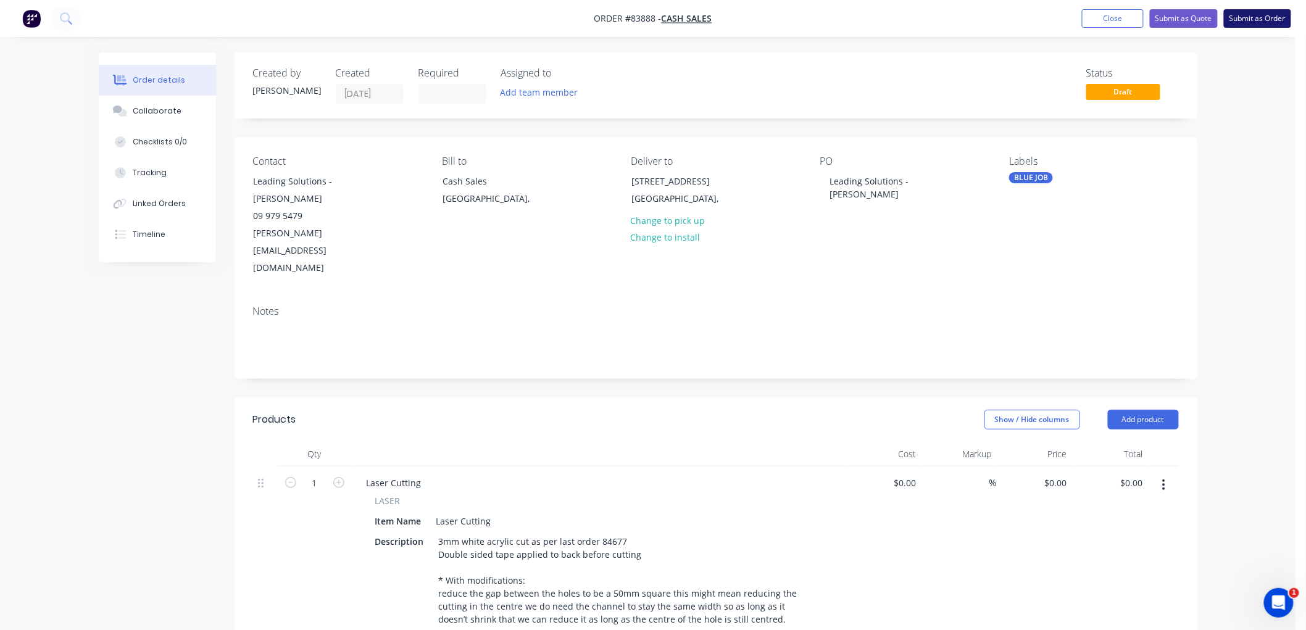
click at [1258, 20] on button "Submit as Order" at bounding box center [1257, 18] width 67 height 19
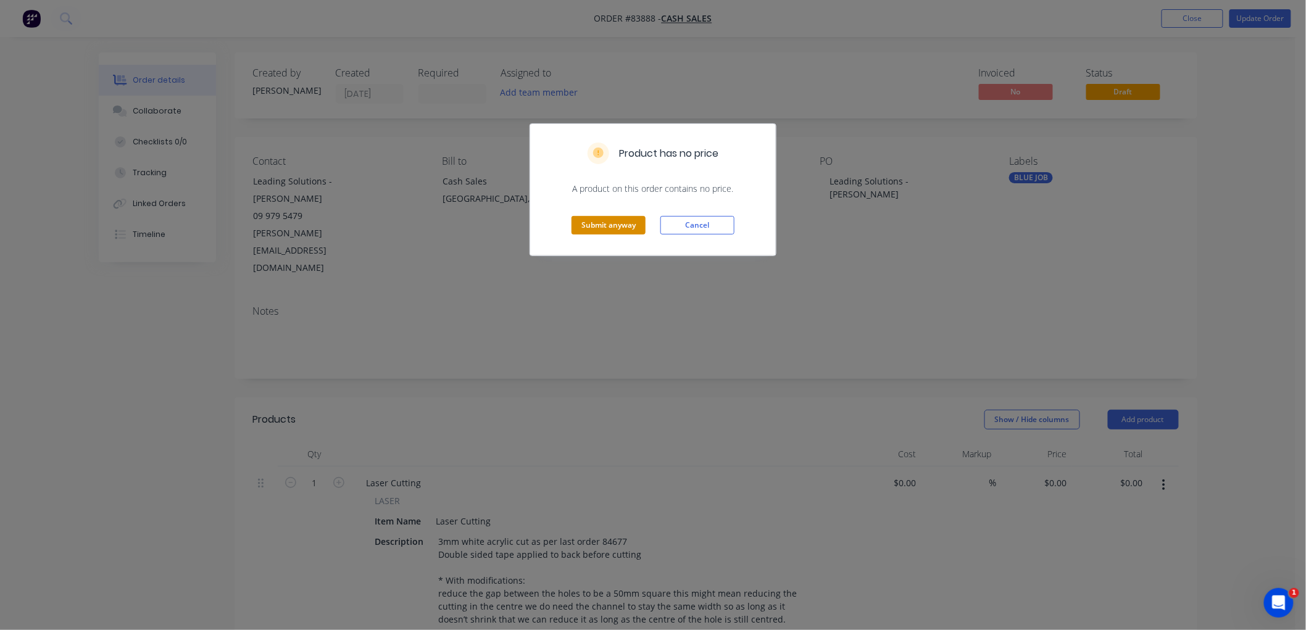
click at [608, 222] on button "Submit anyway" at bounding box center [609, 225] width 74 height 19
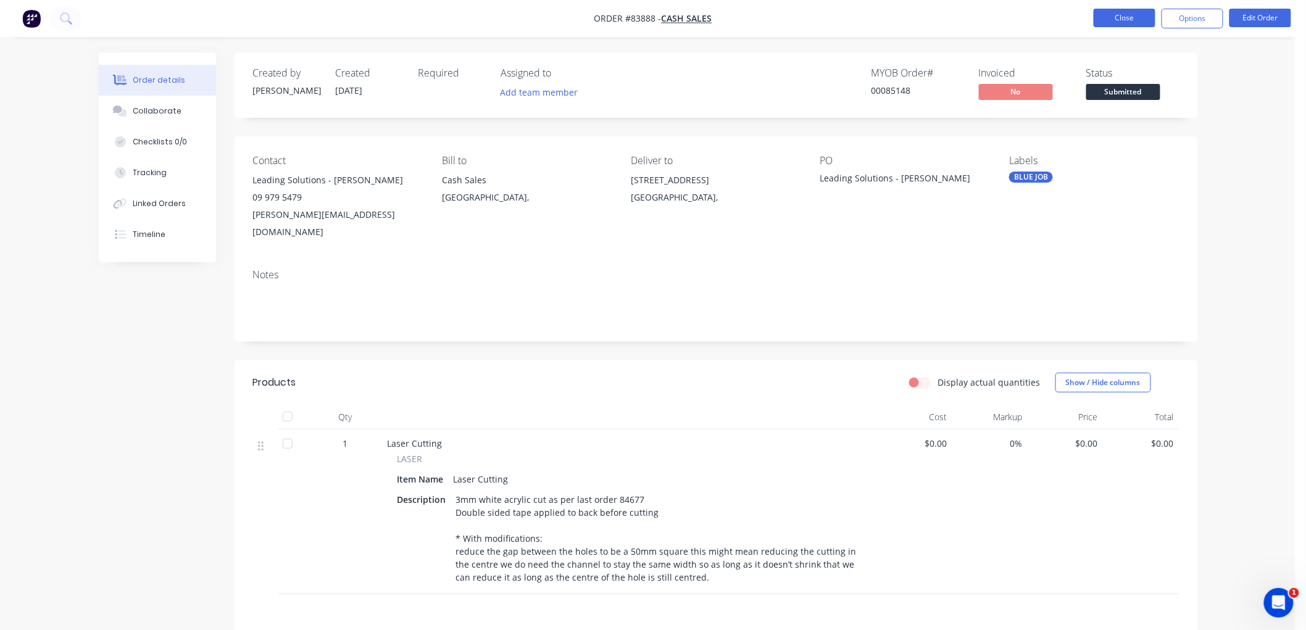
click at [1123, 19] on button "Close" at bounding box center [1125, 18] width 62 height 19
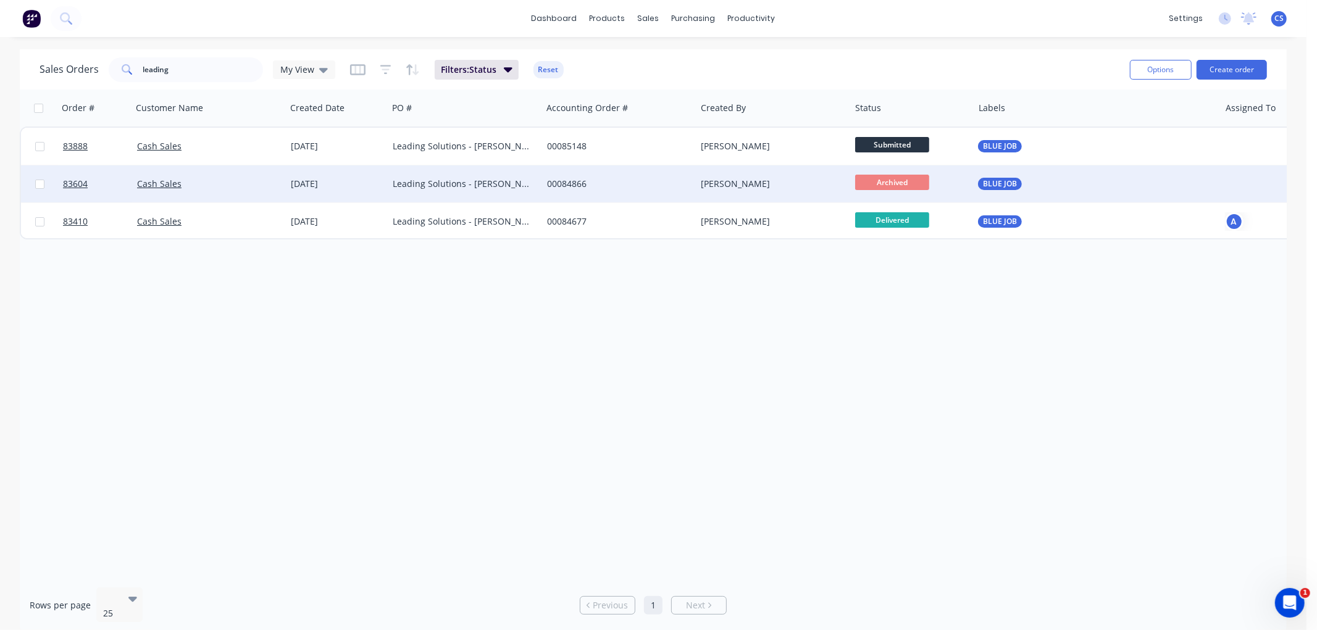
click at [495, 186] on div "Leading Solutions - [PERSON_NAME]" at bounding box center [461, 184] width 137 height 12
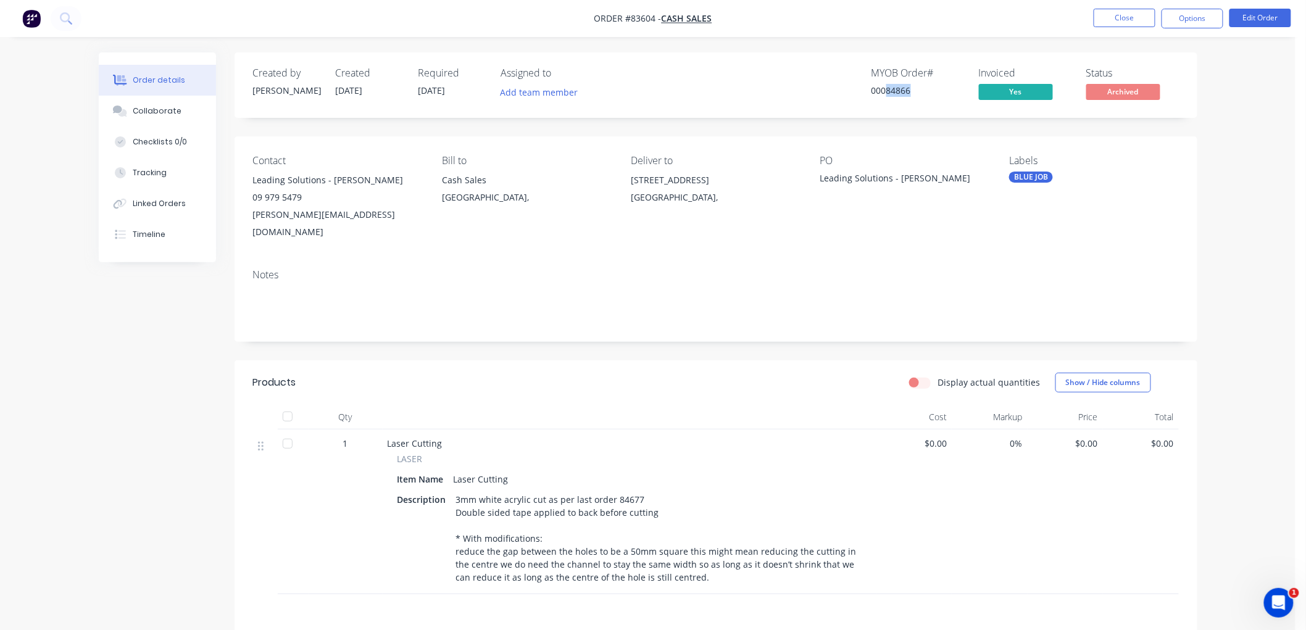
drag, startPoint x: 903, startPoint y: 89, endPoint x: 886, endPoint y: 89, distance: 16.7
click at [886, 89] on div "00084866" at bounding box center [918, 90] width 93 height 13
copy div "84866"
click at [1134, 15] on button "Close" at bounding box center [1125, 18] width 62 height 19
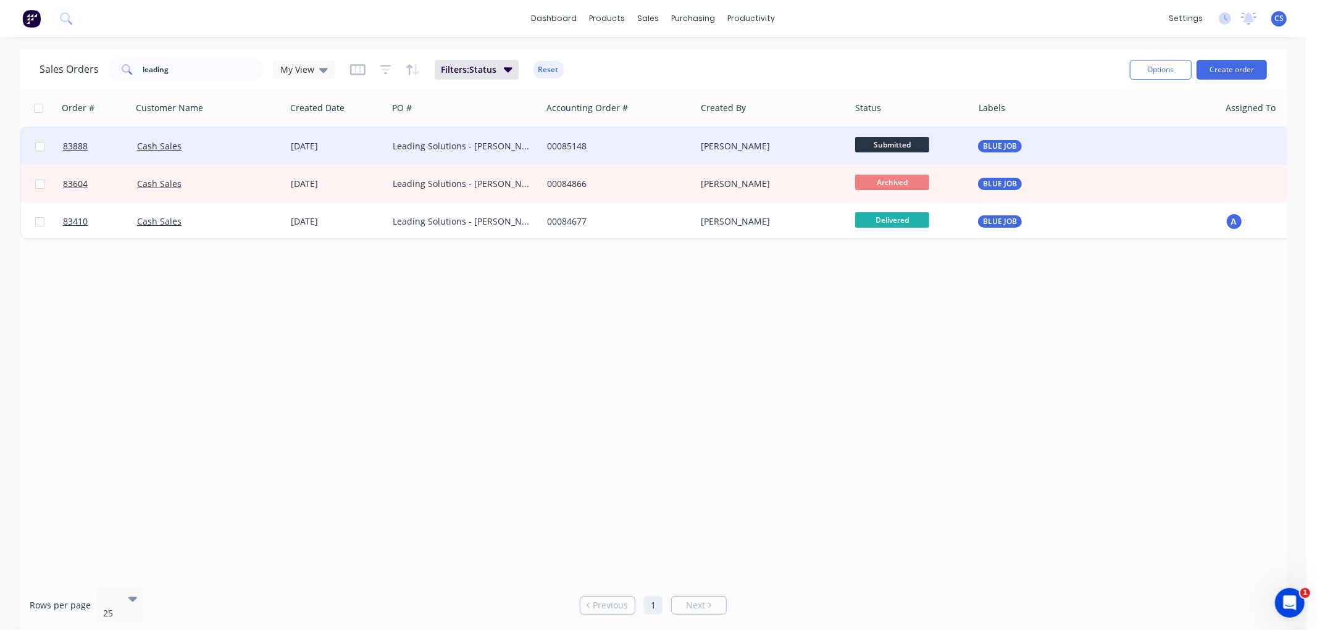
click at [473, 152] on div "Leading Solutions - [PERSON_NAME]" at bounding box center [465, 146] width 154 height 37
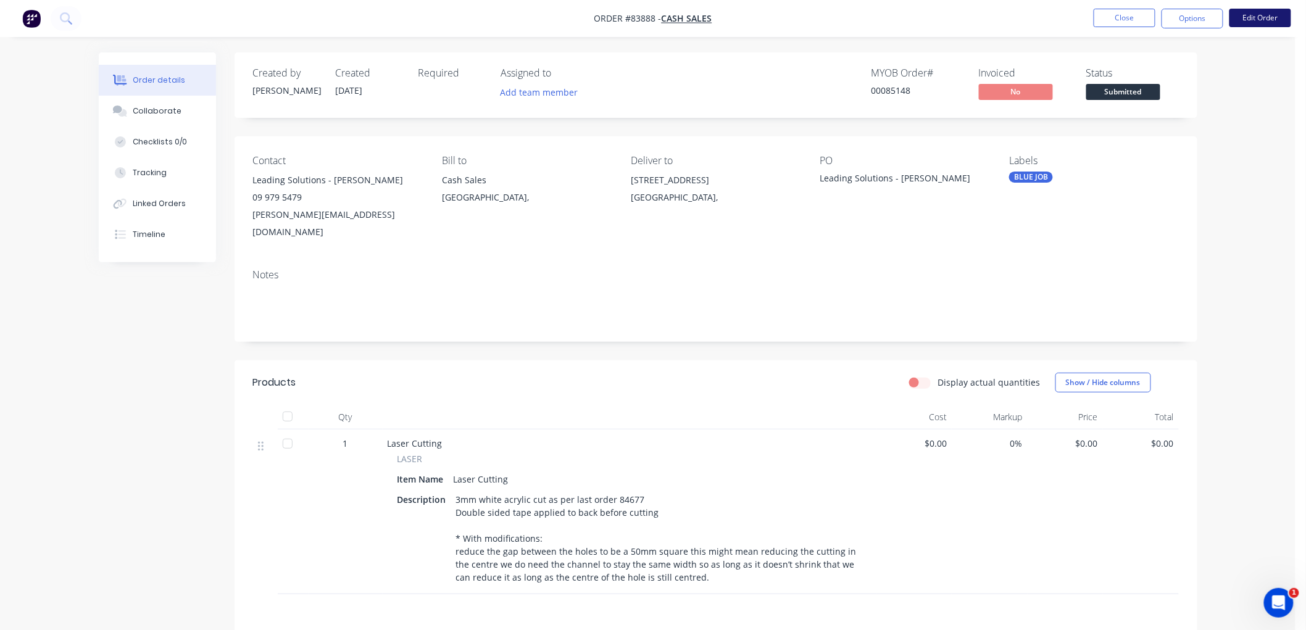
click at [1260, 22] on button "Edit Order" at bounding box center [1261, 18] width 62 height 19
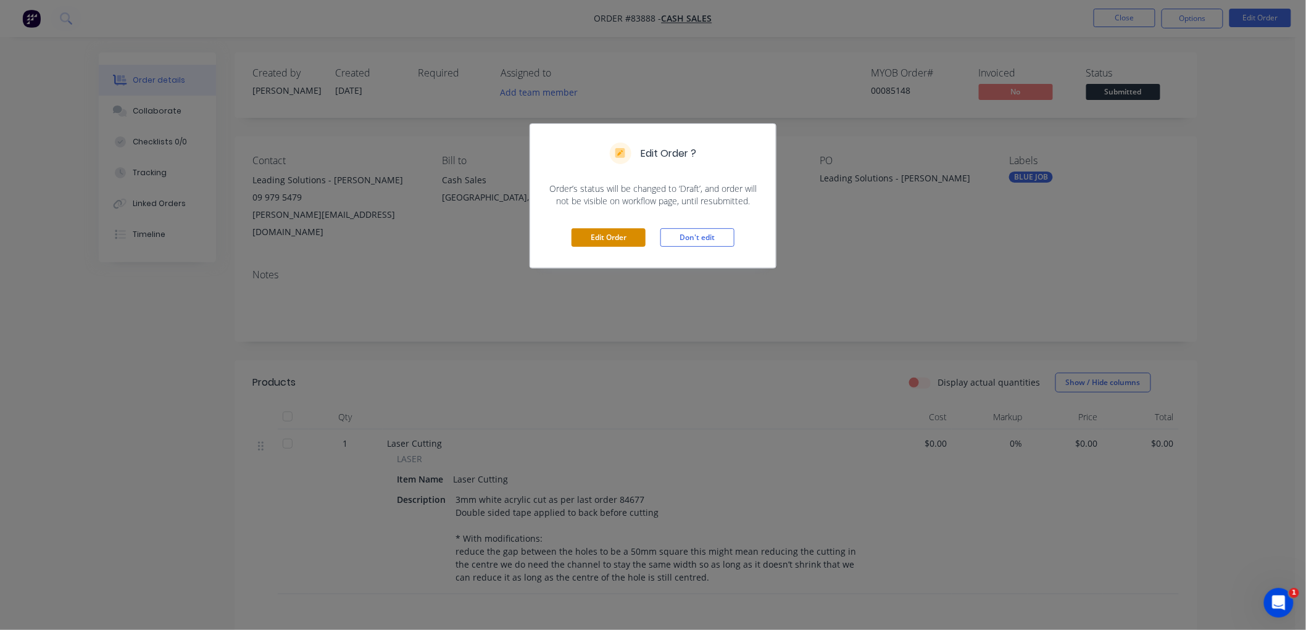
click at [618, 238] on button "Edit Order" at bounding box center [609, 237] width 74 height 19
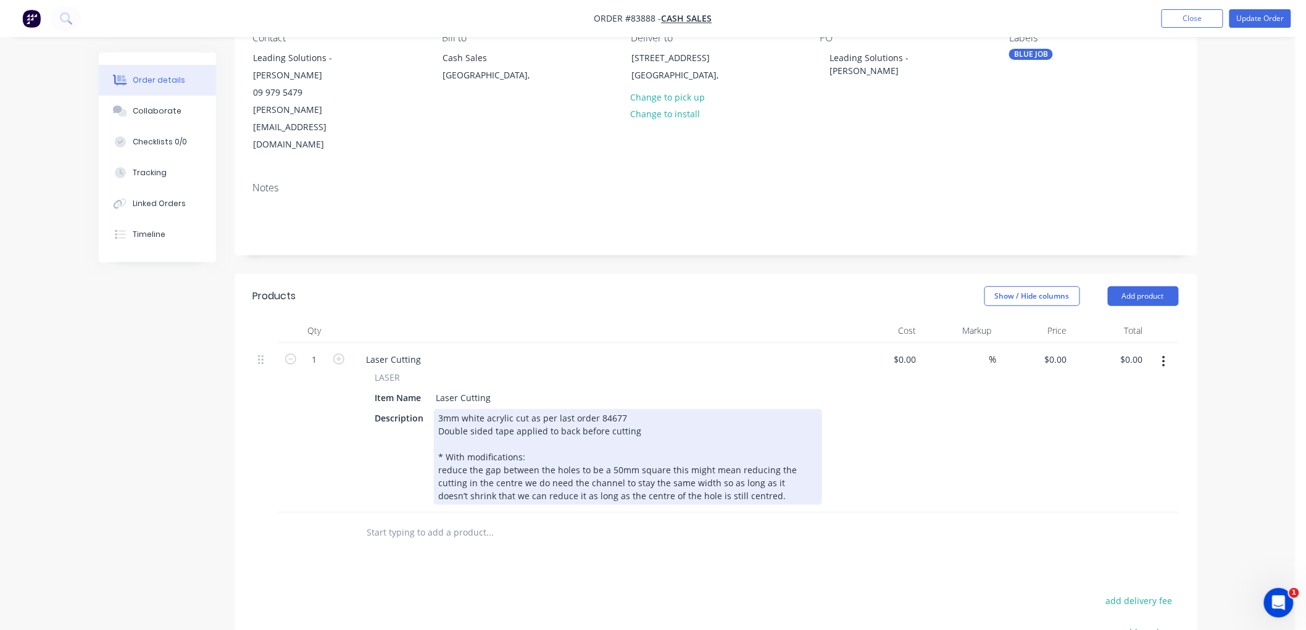
scroll to position [137, 0]
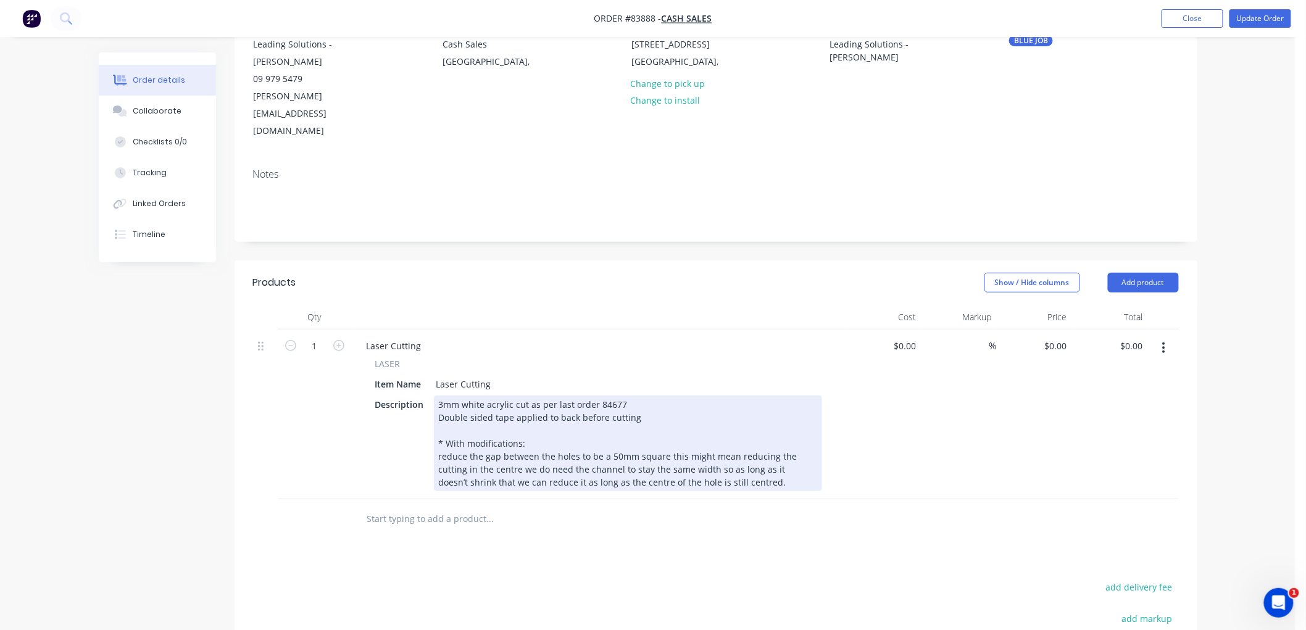
click at [616, 396] on div "3mm white acrylic cut as per last order 84677 Double sided tape applied to back…" at bounding box center [628, 444] width 388 height 96
click at [604, 396] on div "3mm white acrylic cut as per last order 84677 Double sided tape applied to back…" at bounding box center [628, 444] width 388 height 96
paste div
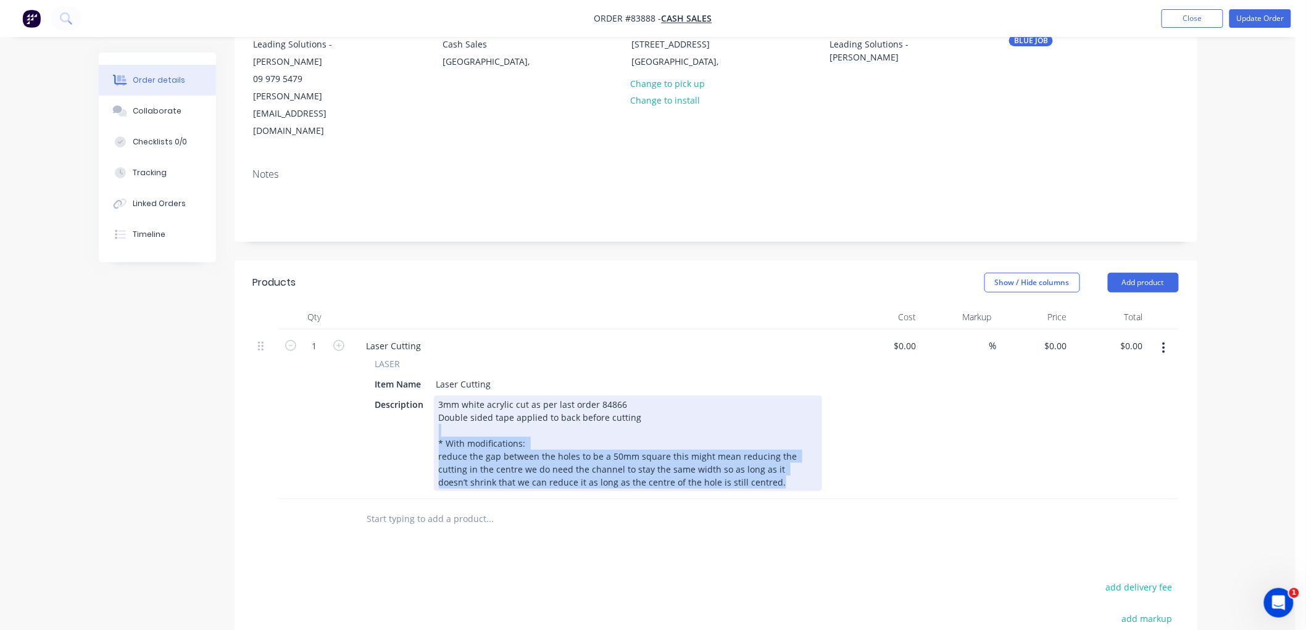
drag, startPoint x: 486, startPoint y: 397, endPoint x: 720, endPoint y: 458, distance: 241.8
click at [720, 458] on div "Laser Cutting LASER Item Name Laser Cutting Description 3mm white acrylic cut a…" at bounding box center [599, 415] width 494 height 170
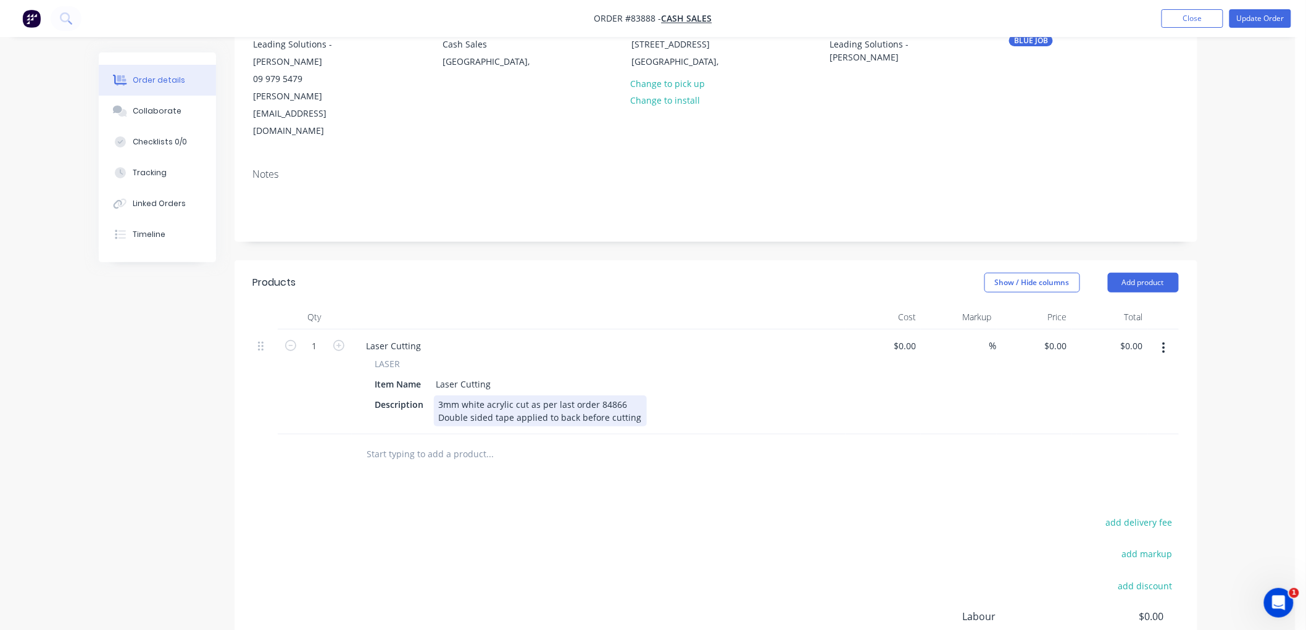
click at [636, 396] on div "3mm white acrylic cut as per last order 84866 Double sided tape applied to back…" at bounding box center [540, 411] width 213 height 31
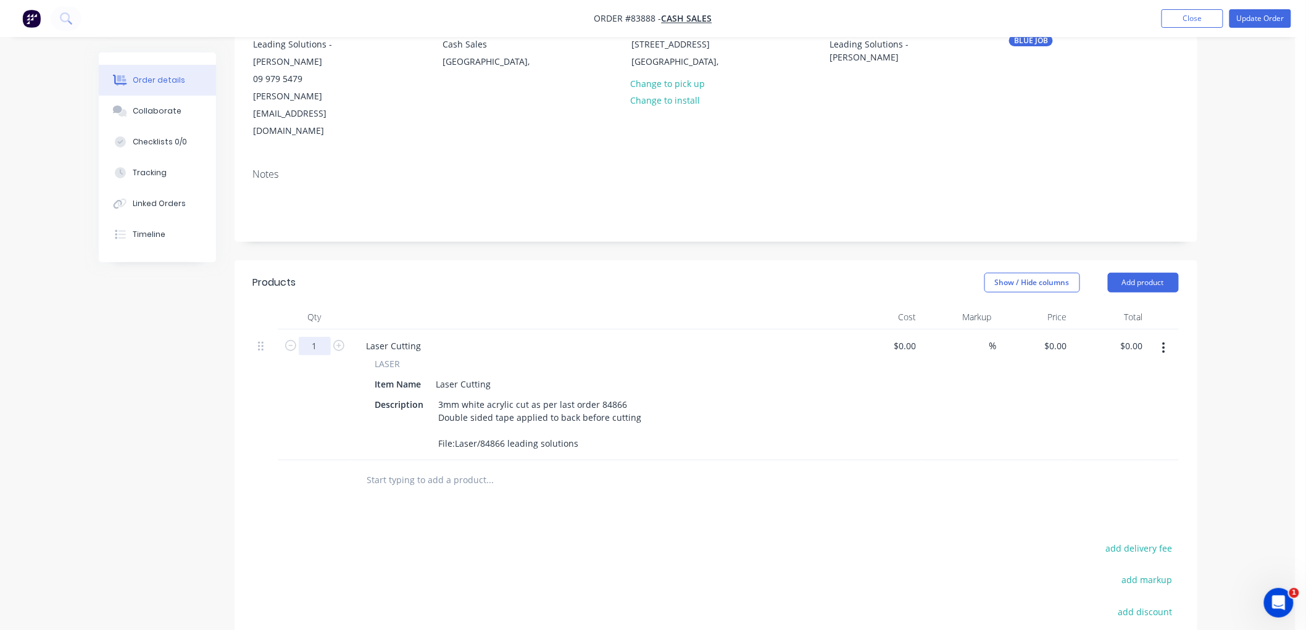
click at [321, 337] on input "1" at bounding box center [315, 346] width 32 height 19
type input "250"
click at [1055, 337] on div "0 $0.00" at bounding box center [1055, 346] width 33 height 18
type input "$2.25"
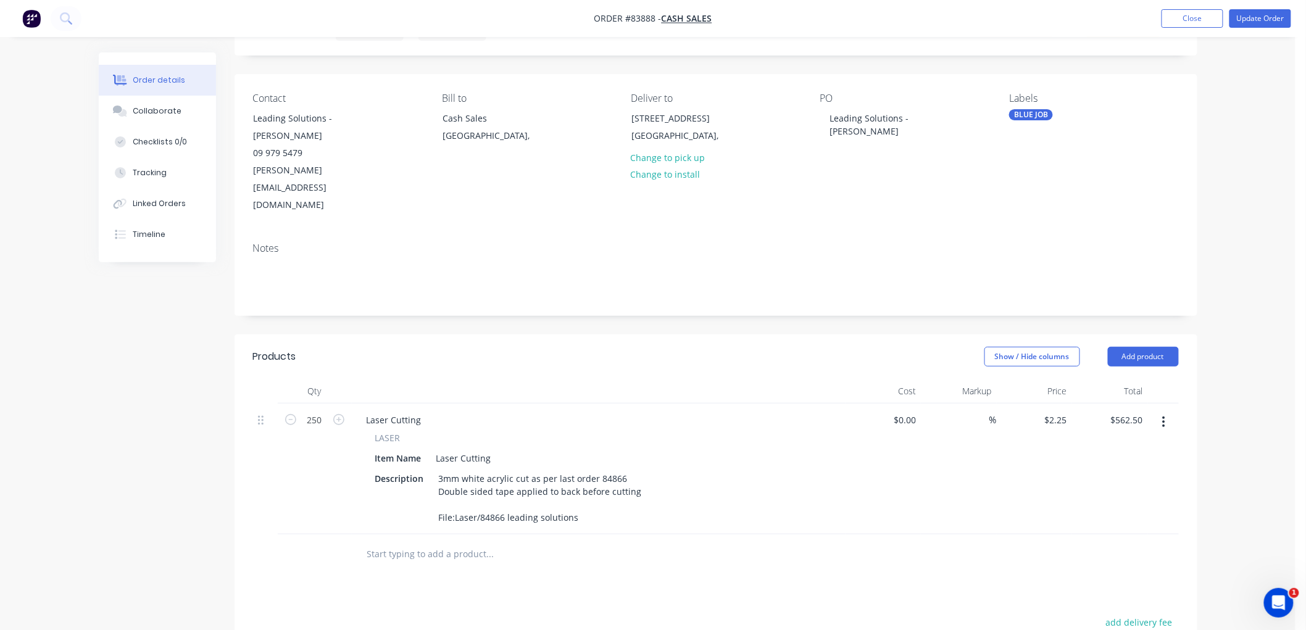
scroll to position [0, 0]
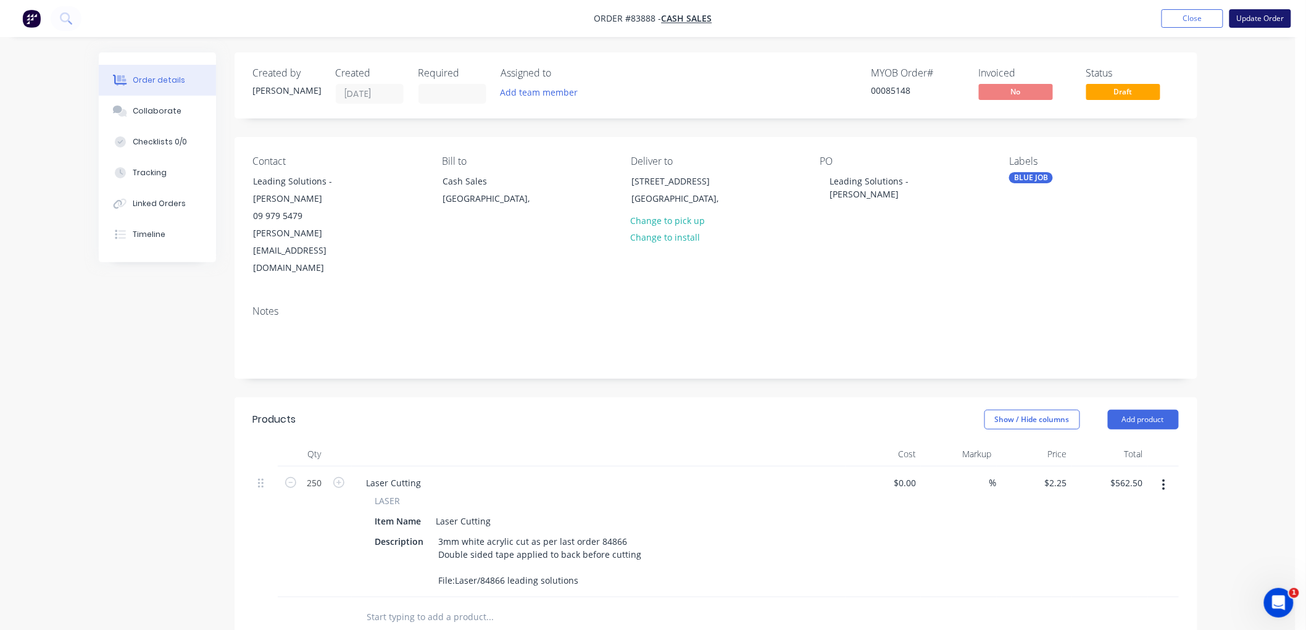
type input "562.50"
click at [1280, 15] on button "Update Order" at bounding box center [1261, 18] width 62 height 19
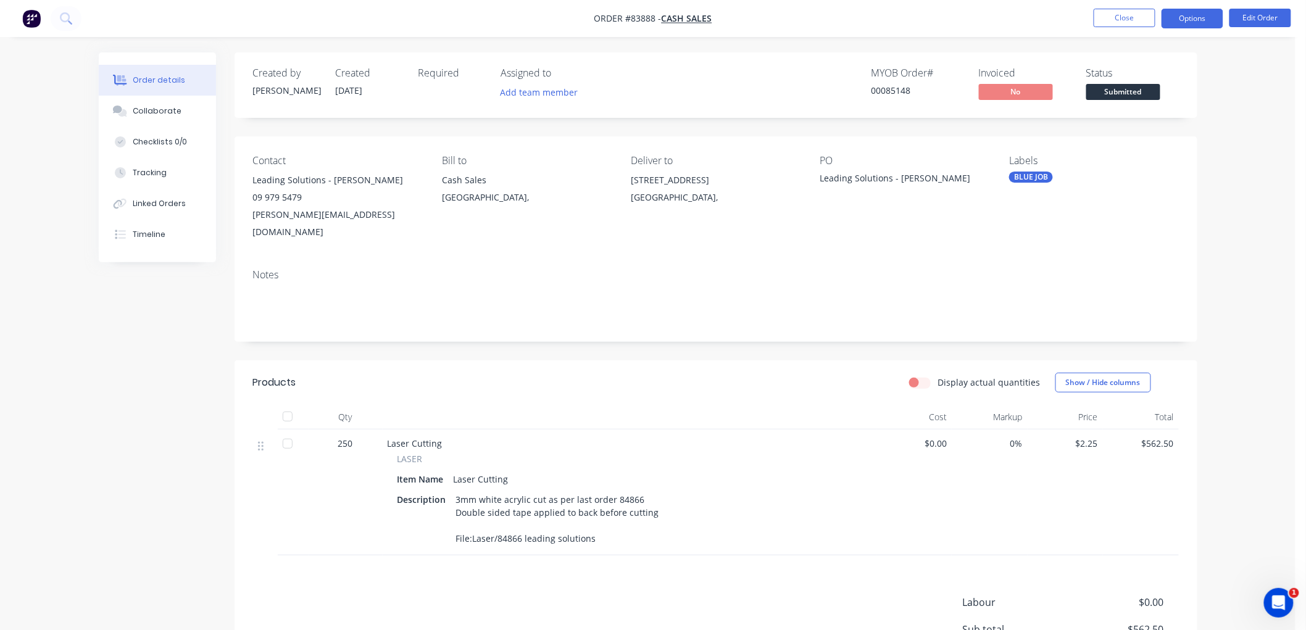
click at [1198, 20] on button "Options" at bounding box center [1193, 19] width 62 height 20
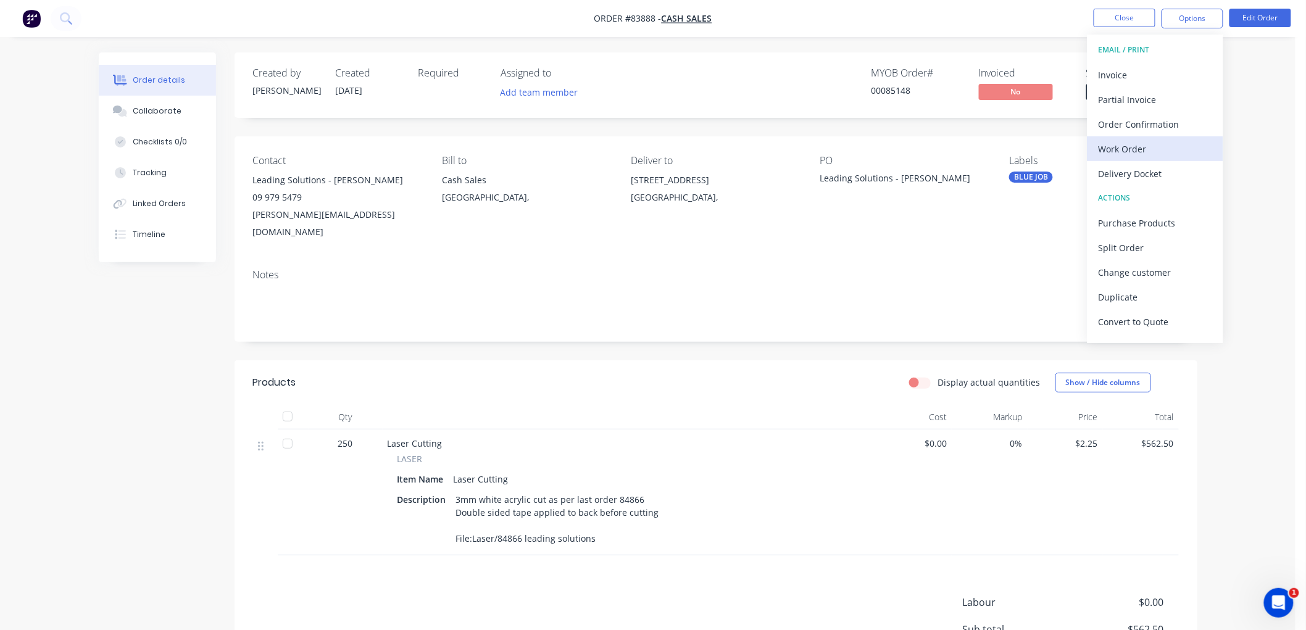
click at [1130, 149] on div "Work Order" at bounding box center [1156, 149] width 114 height 18
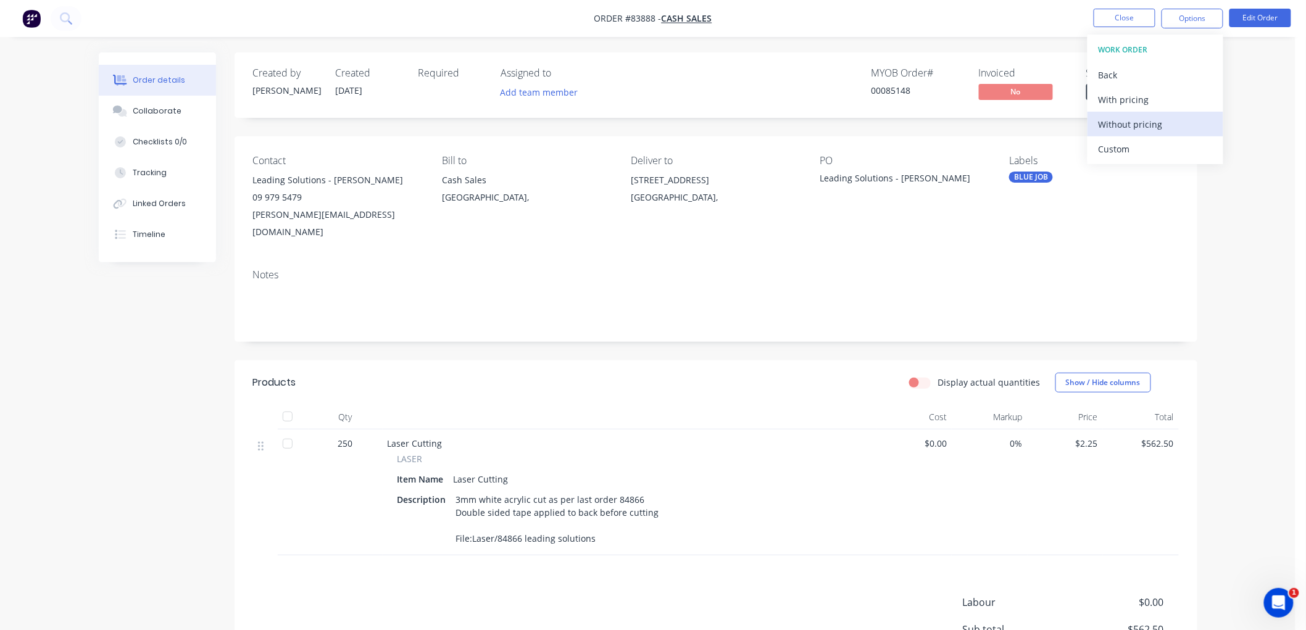
click at [1139, 117] on div "Without pricing" at bounding box center [1156, 124] width 114 height 18
click at [1244, 20] on button "Edit Order" at bounding box center [1261, 18] width 62 height 19
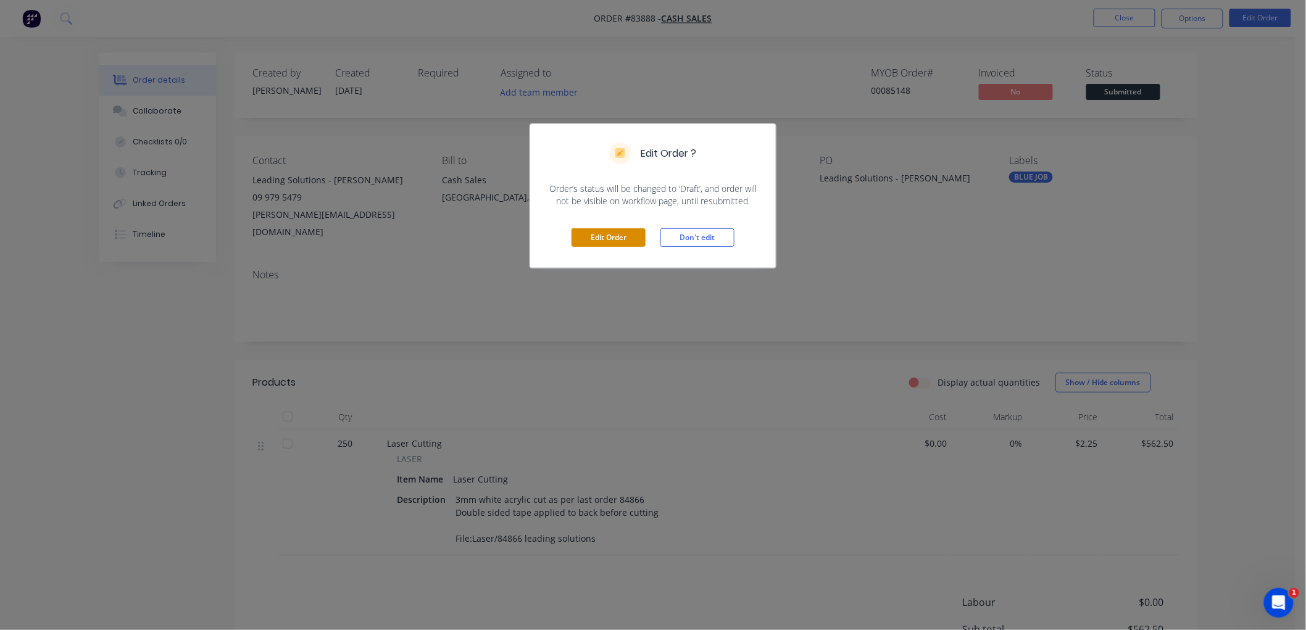
click at [614, 238] on button "Edit Order" at bounding box center [609, 237] width 74 height 19
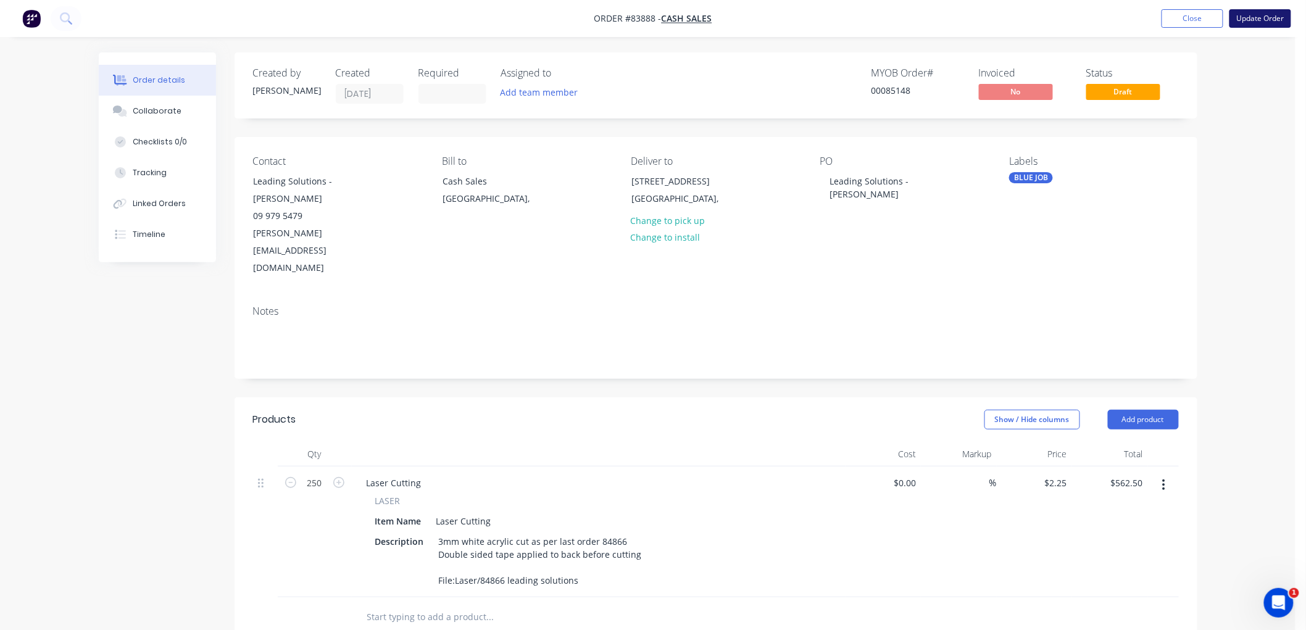
click at [1268, 19] on button "Update Order" at bounding box center [1261, 18] width 62 height 19
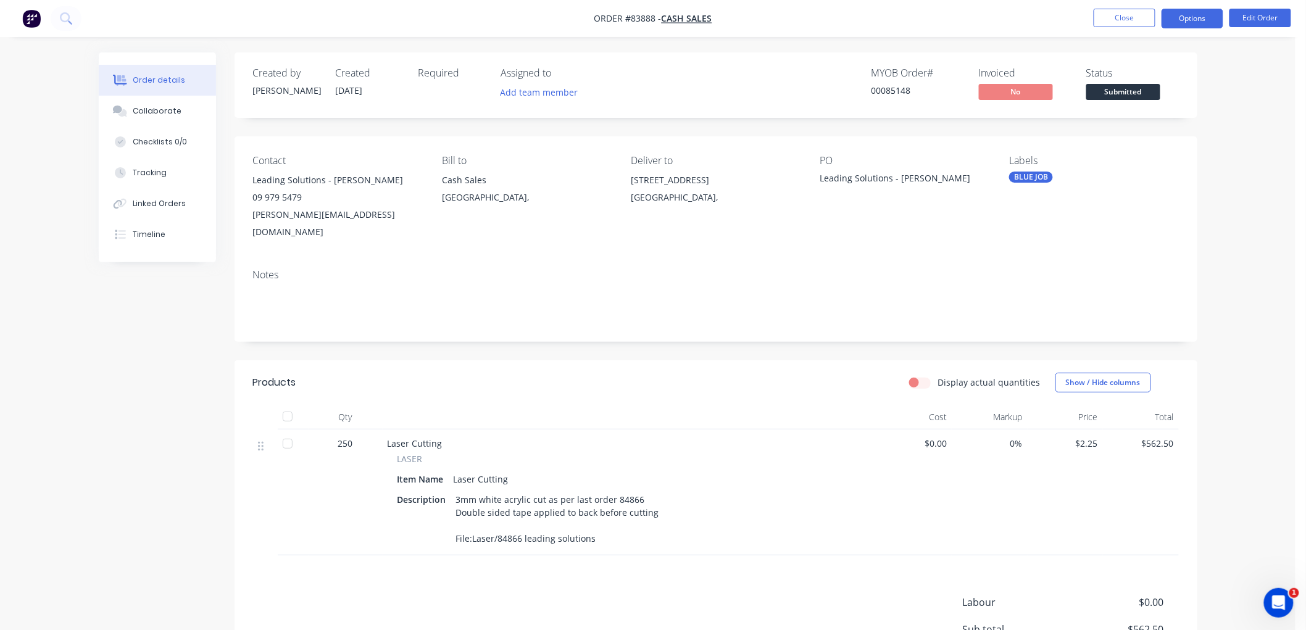
click at [1190, 20] on button "Options" at bounding box center [1193, 19] width 62 height 20
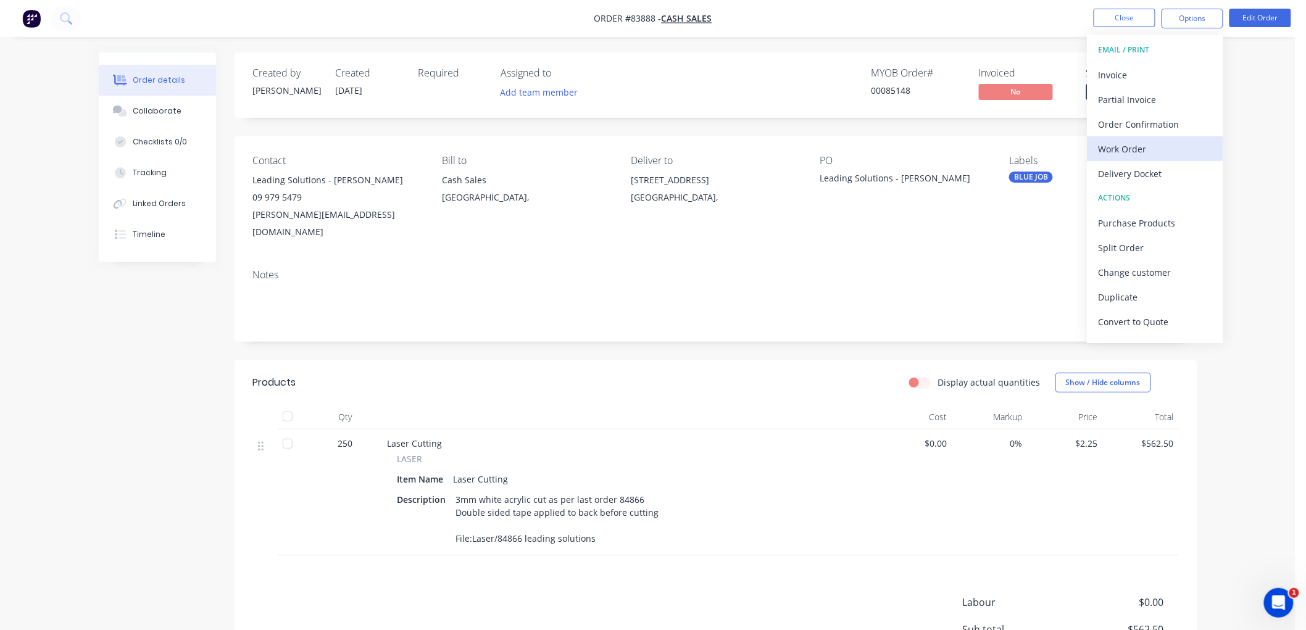
click at [1138, 140] on div "Work Order" at bounding box center [1156, 149] width 114 height 18
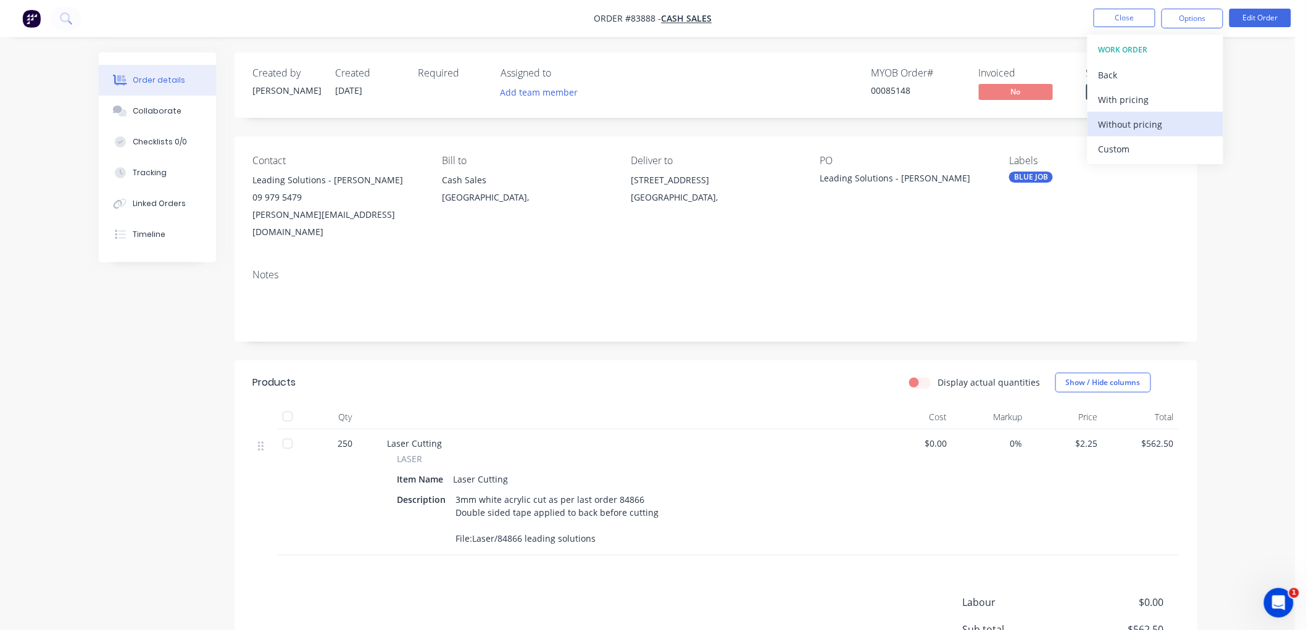
click at [1136, 122] on div "Without pricing" at bounding box center [1156, 124] width 114 height 18
click at [1113, 15] on button "Close" at bounding box center [1125, 18] width 62 height 19
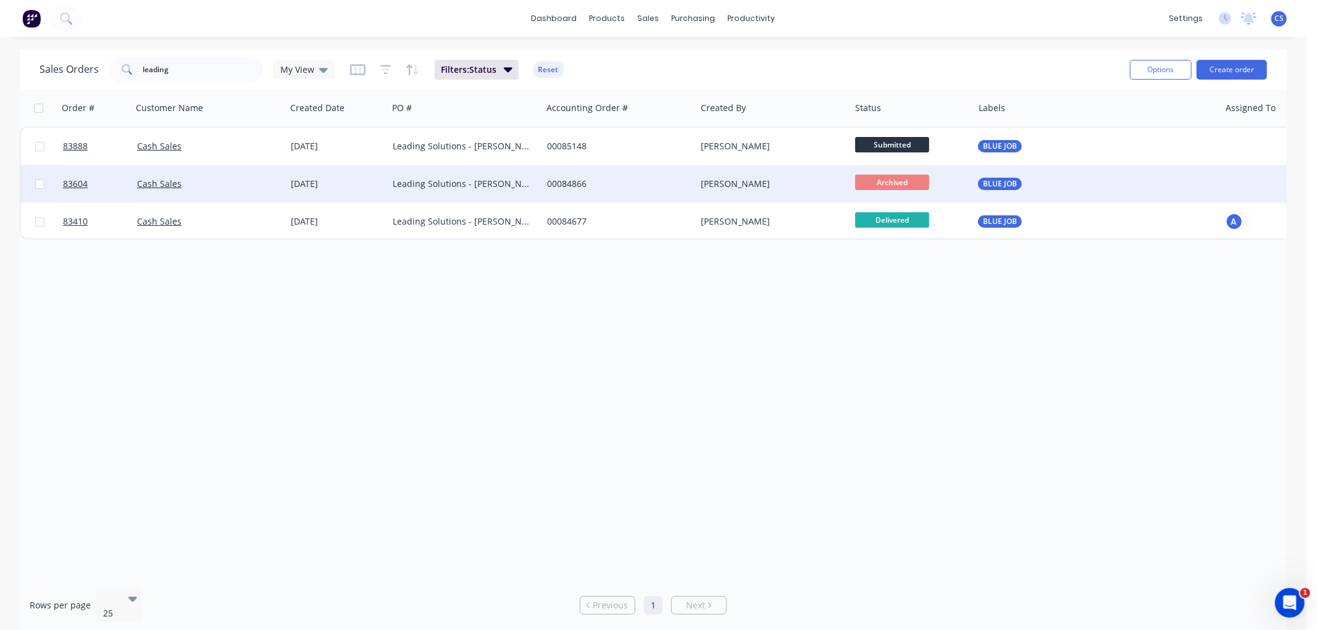
click at [608, 186] on div "00084866" at bounding box center [615, 184] width 137 height 12
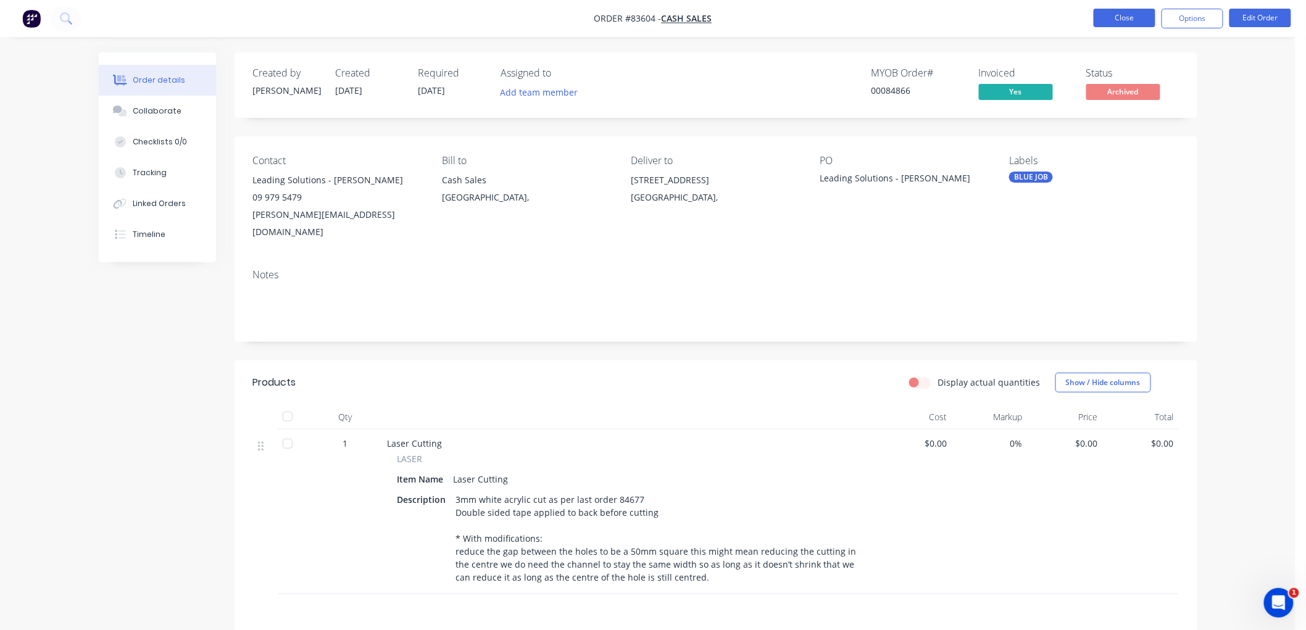
click at [1118, 17] on button "Close" at bounding box center [1125, 18] width 62 height 19
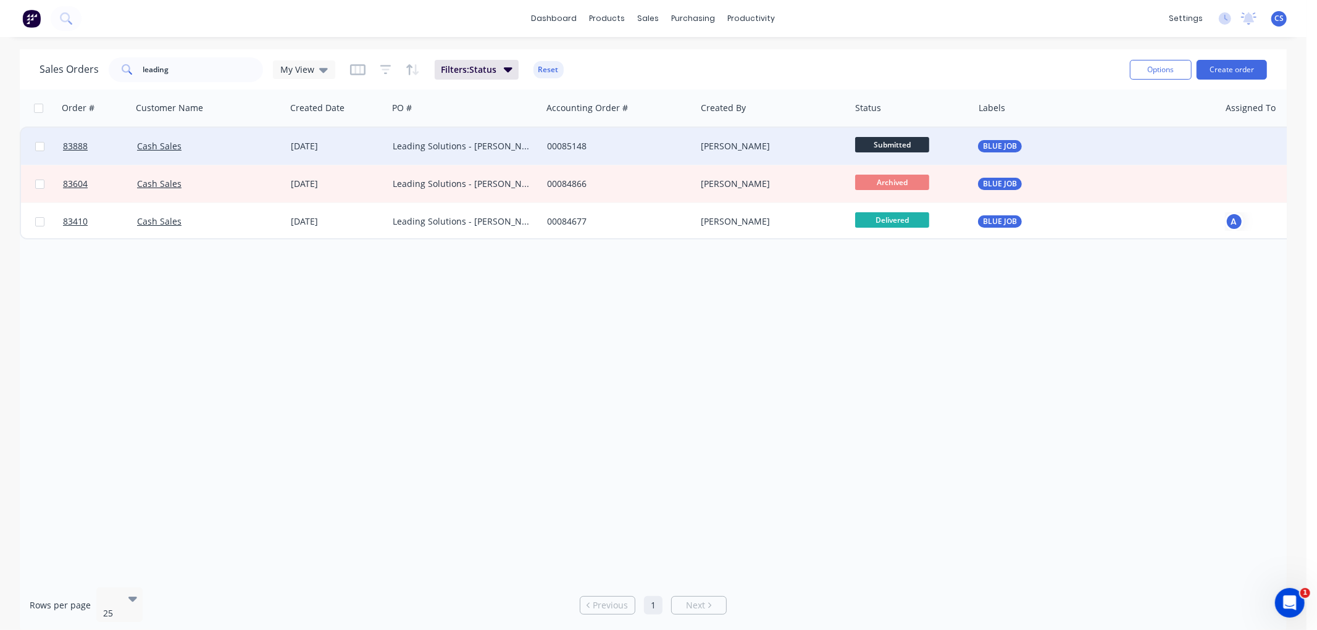
click at [531, 146] on div "Leading Solutions - [PERSON_NAME]" at bounding box center [465, 146] width 144 height 12
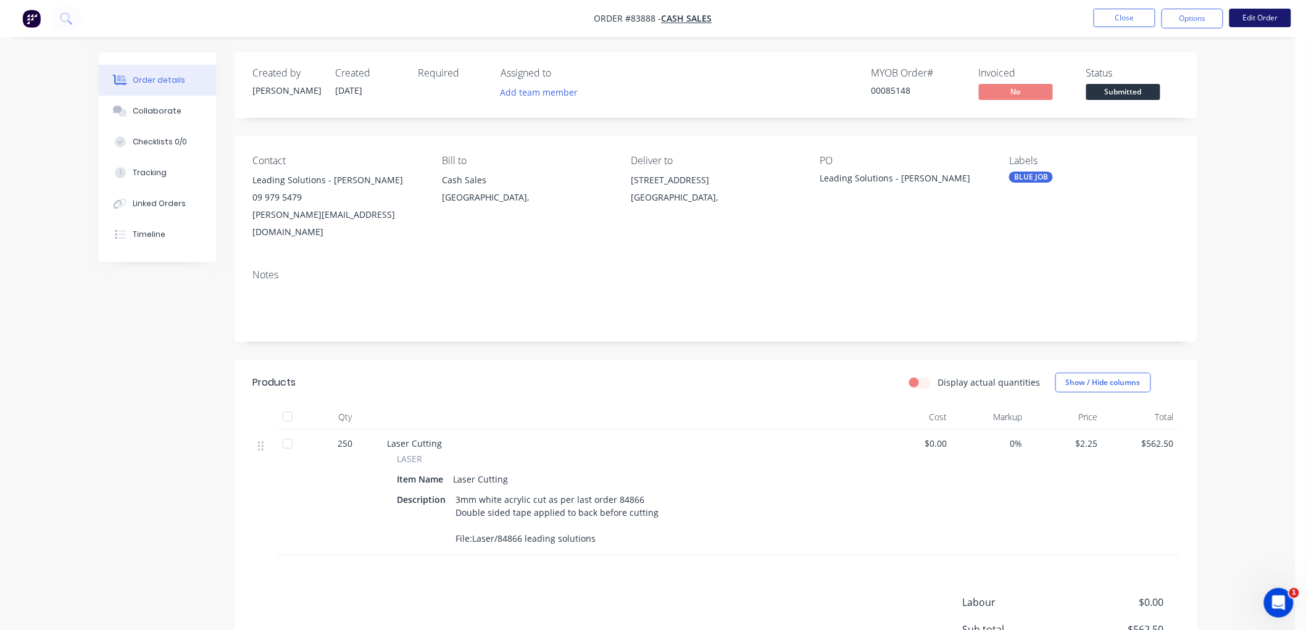
click at [1263, 20] on button "Edit Order" at bounding box center [1261, 18] width 62 height 19
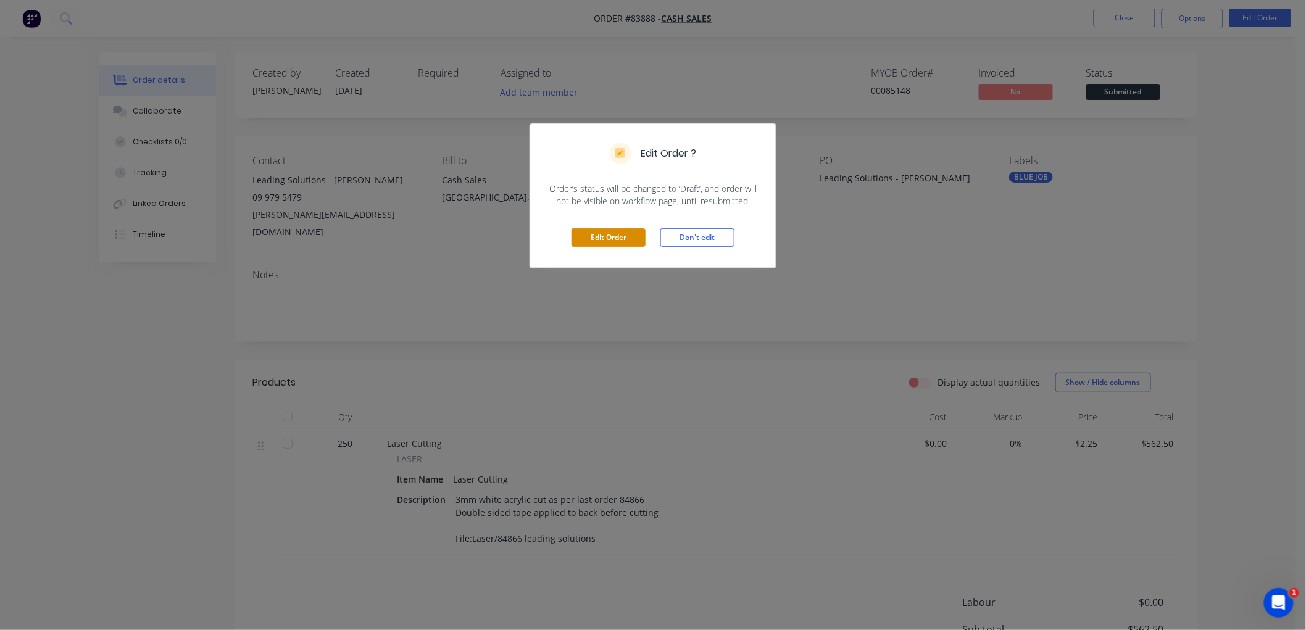
click at [617, 237] on button "Edit Order" at bounding box center [609, 237] width 74 height 19
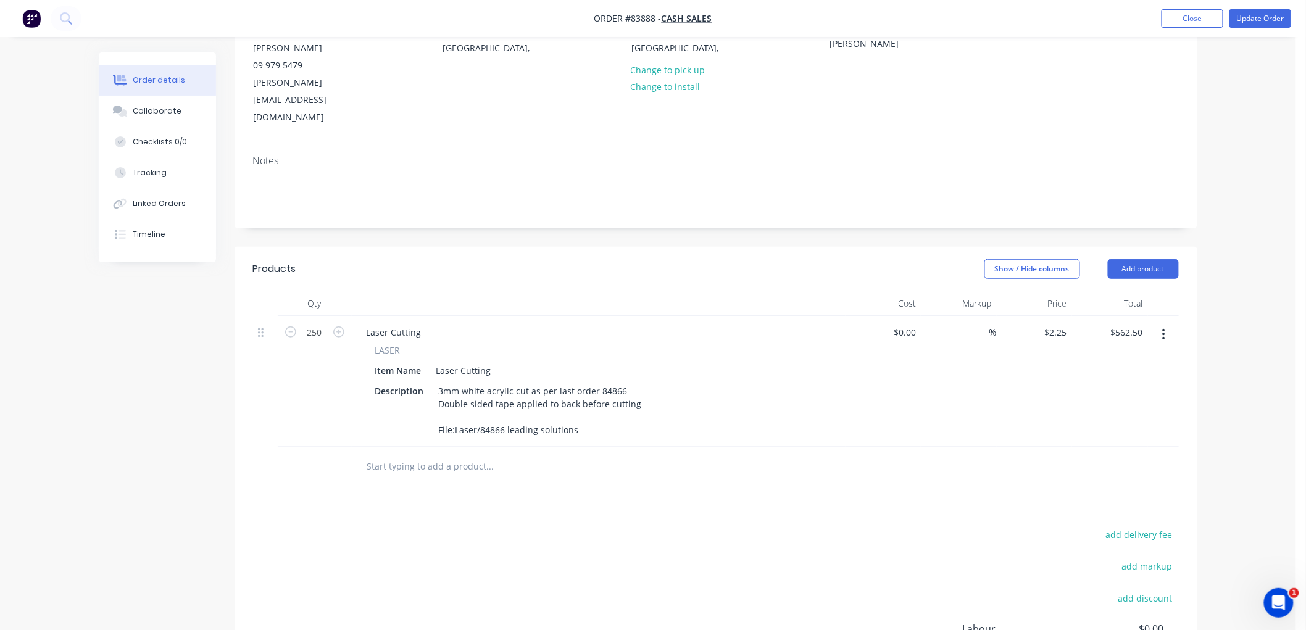
scroll to position [206, 0]
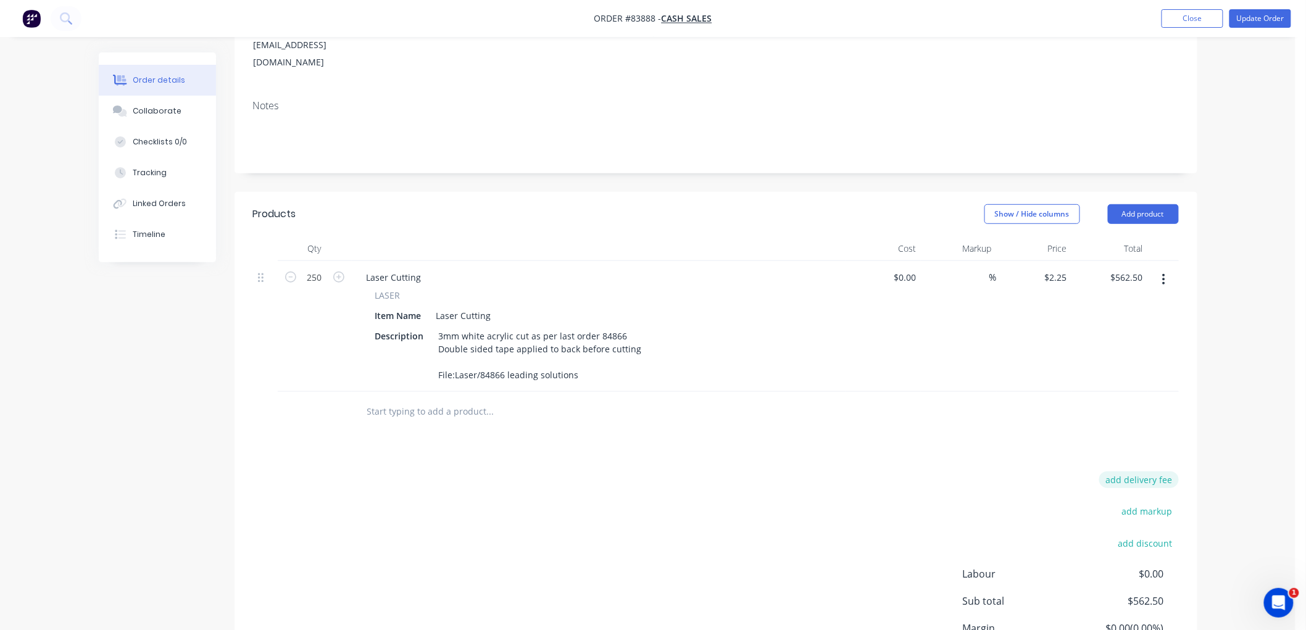
click at [1152, 472] on button "add delivery fee" at bounding box center [1139, 480] width 80 height 17
type input "12"
click at [1251, 23] on button "Update Order" at bounding box center [1261, 18] width 62 height 19
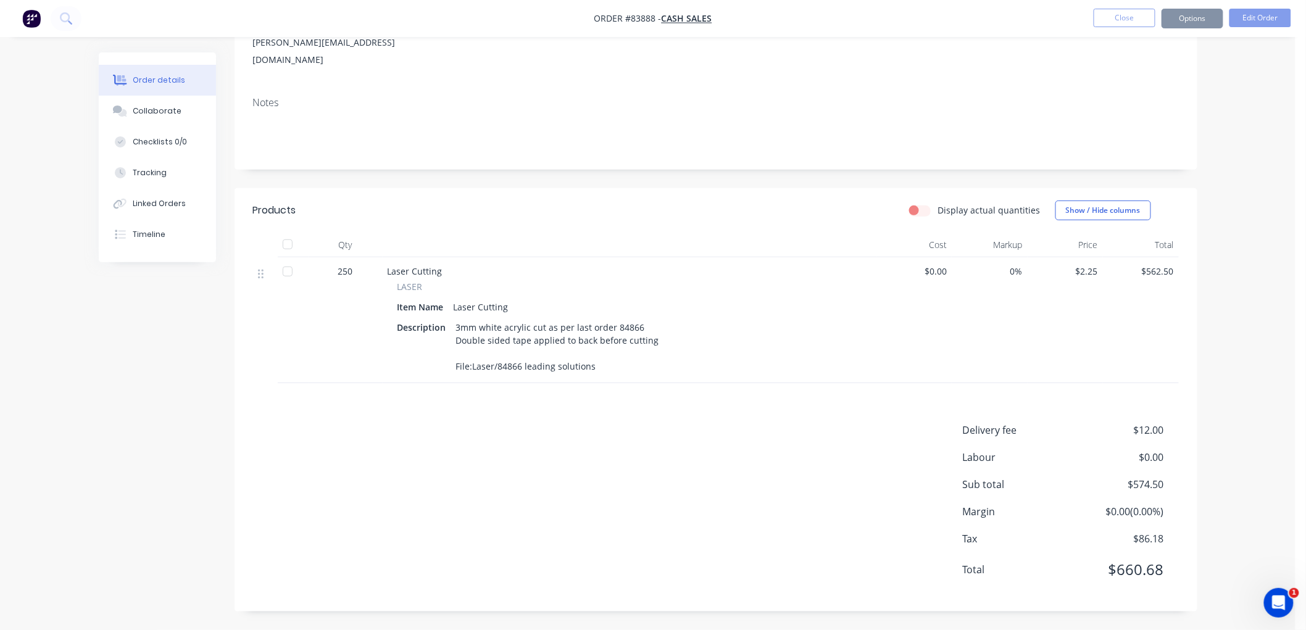
scroll to position [0, 0]
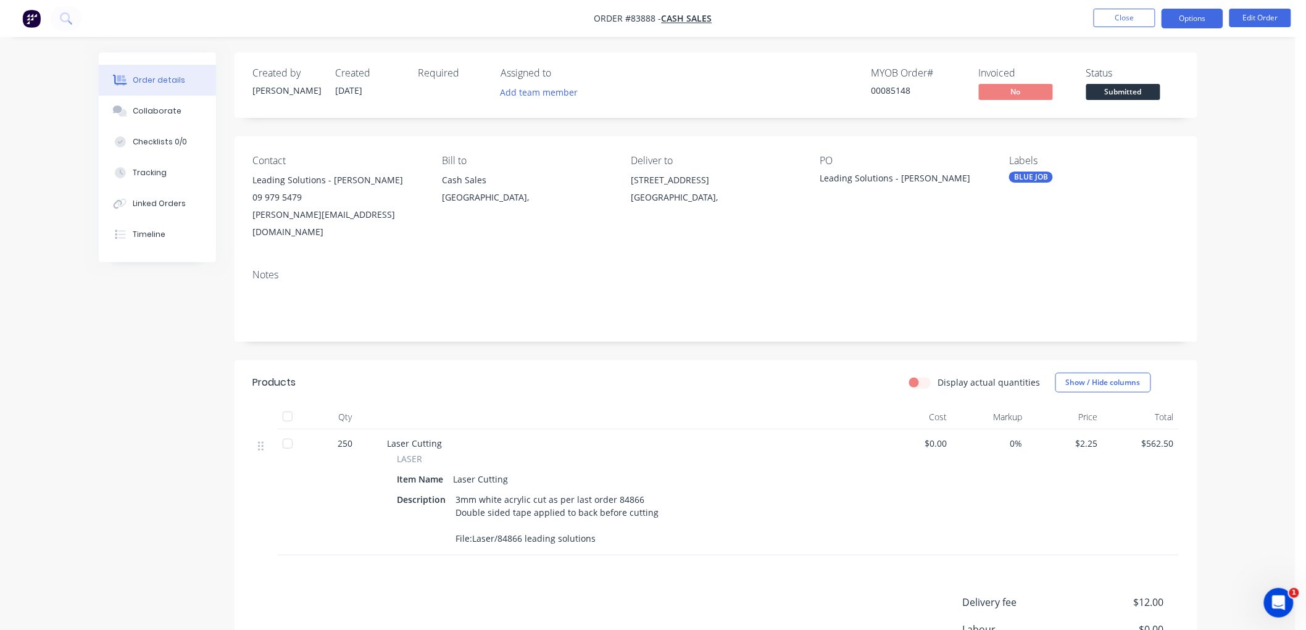
drag, startPoint x: 1199, startPoint y: 15, endPoint x: 1199, endPoint y: 27, distance: 11.7
click at [1199, 15] on button "Options" at bounding box center [1193, 19] width 62 height 20
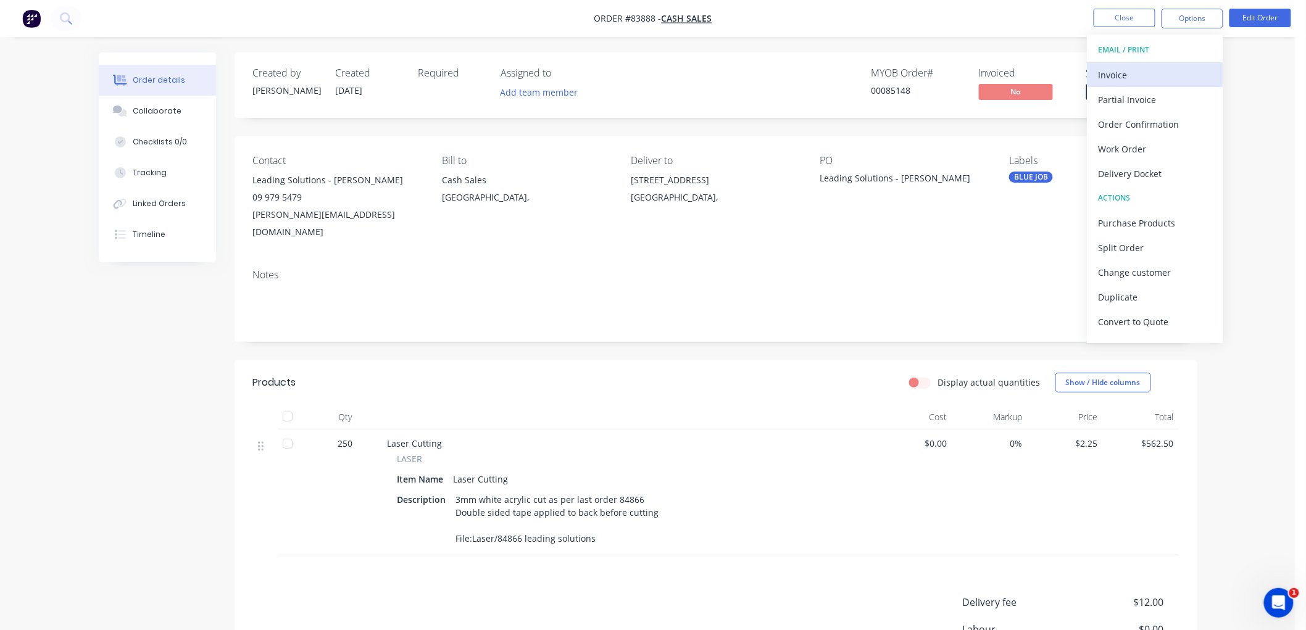
click at [1137, 71] on div "Invoice" at bounding box center [1156, 75] width 114 height 18
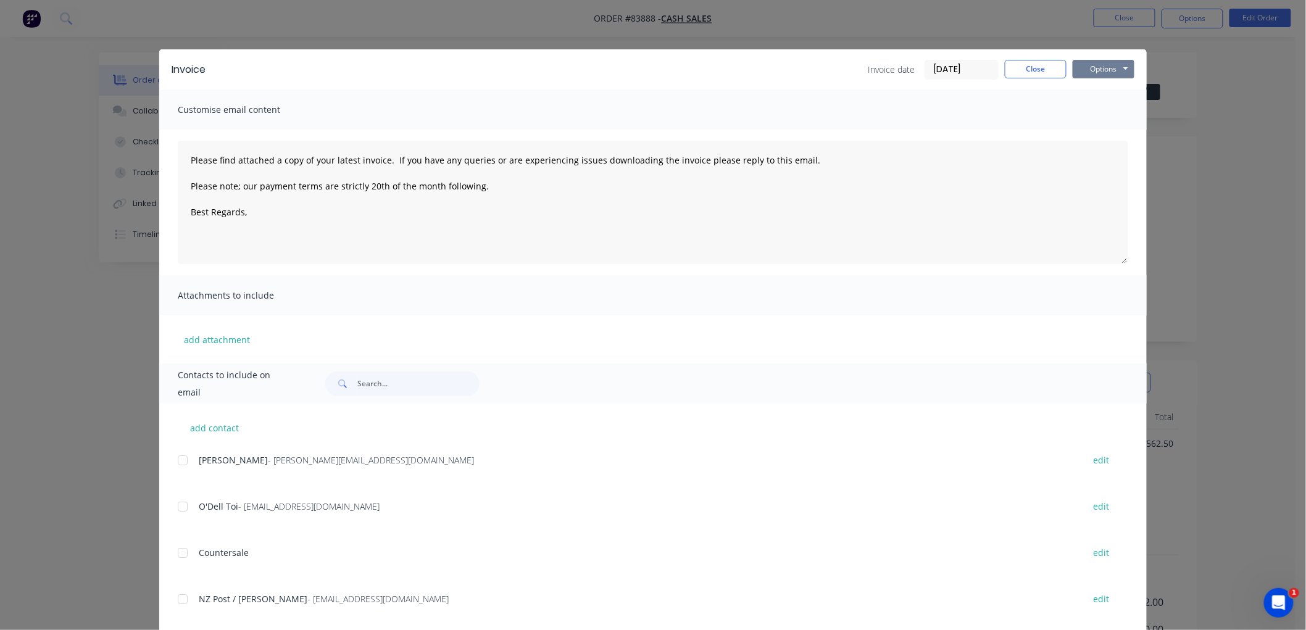
click at [1103, 68] on button "Options" at bounding box center [1104, 69] width 62 height 19
click at [1106, 93] on button "Preview" at bounding box center [1112, 91] width 79 height 20
click at [1016, 69] on button "Close" at bounding box center [1036, 69] width 62 height 19
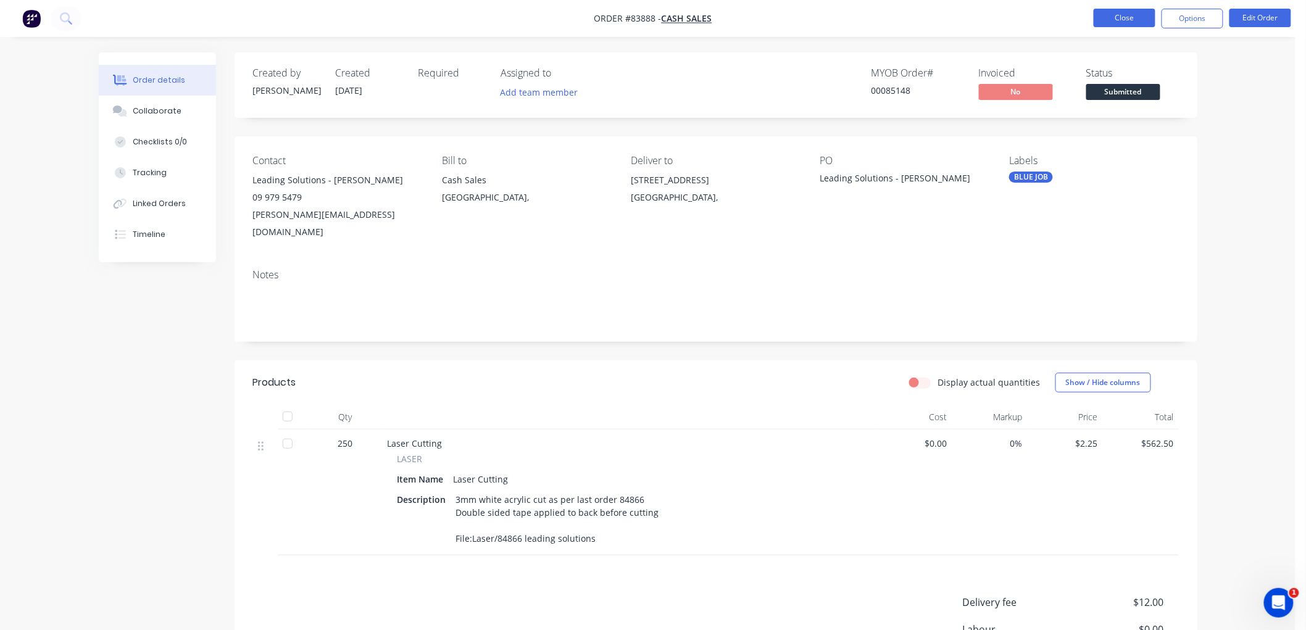
click at [1112, 21] on button "Close" at bounding box center [1125, 18] width 62 height 19
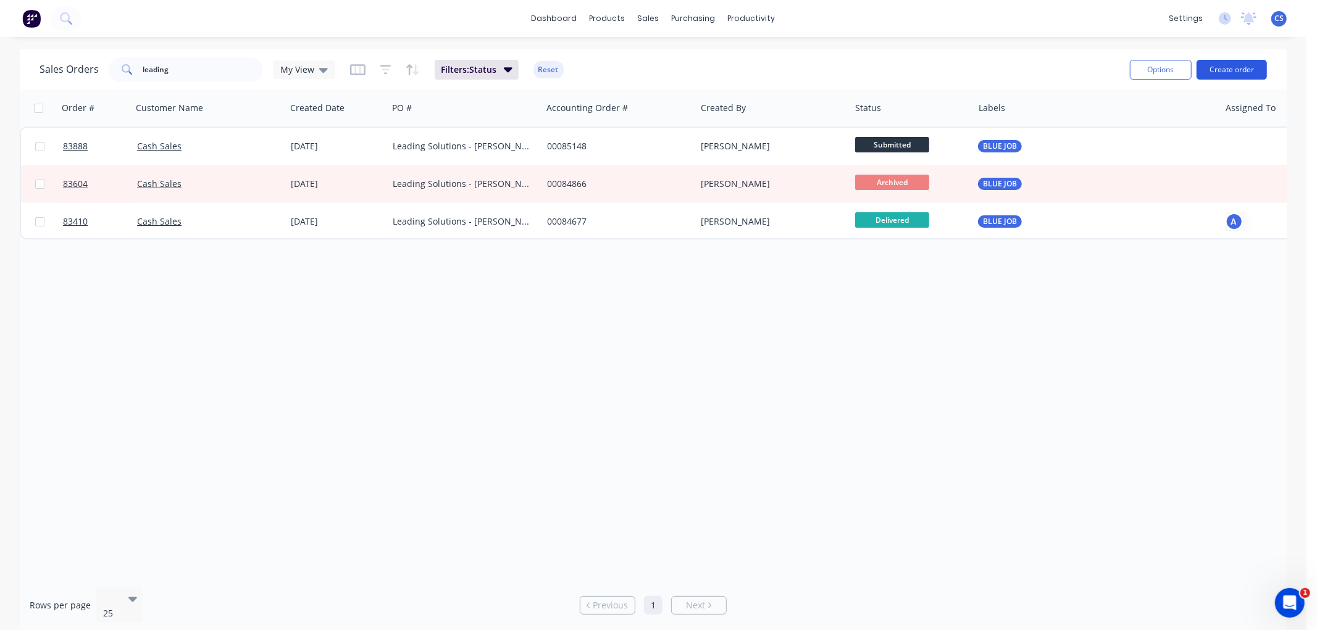
click at [1218, 69] on button "Create order" at bounding box center [1231, 70] width 70 height 20
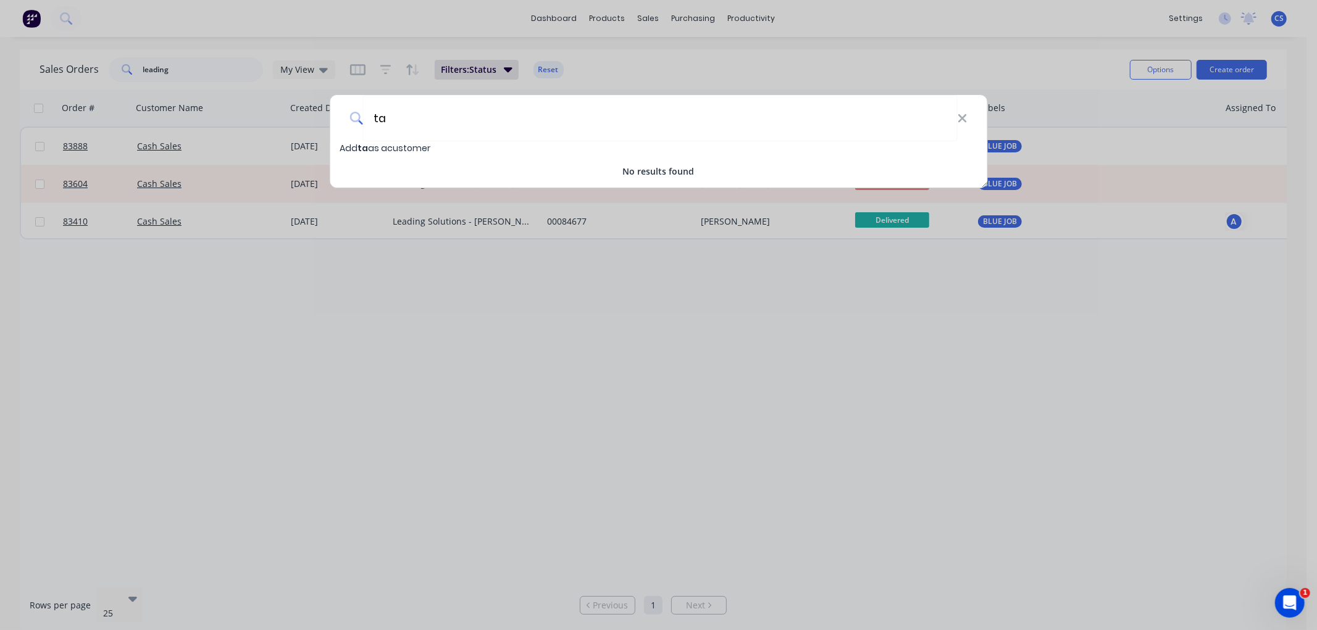
type input "t"
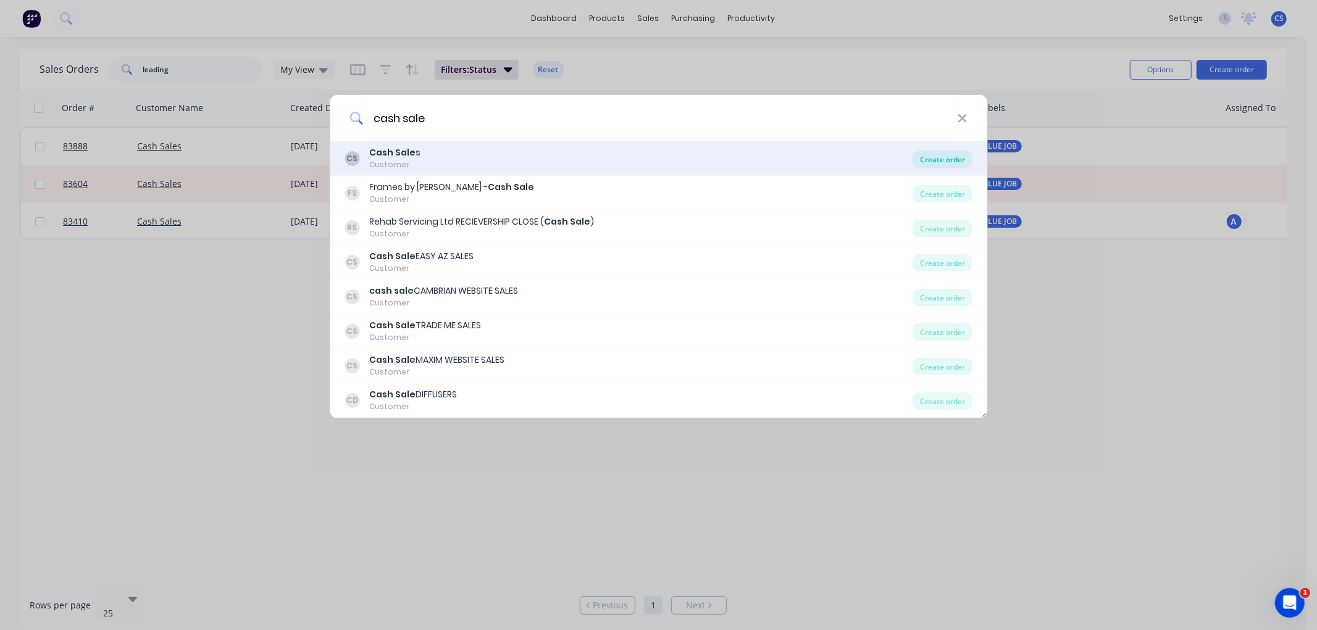
type input "cash sale"
click at [922, 159] on div "Create order" at bounding box center [942, 159] width 60 height 17
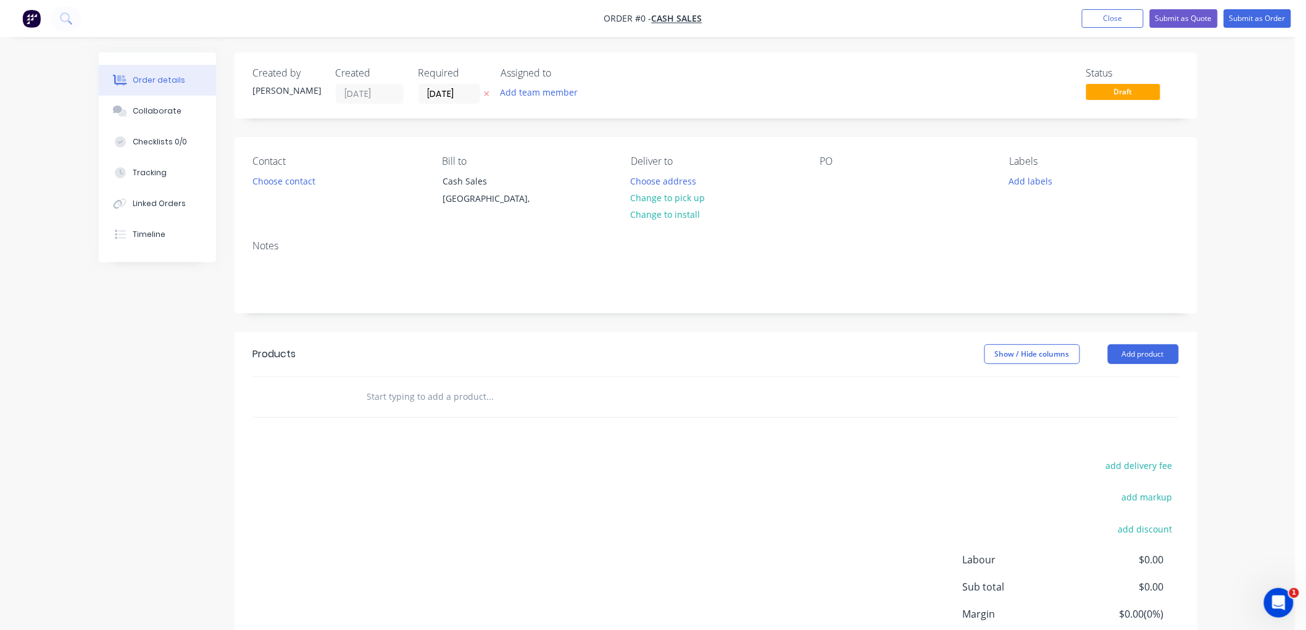
click at [488, 90] on icon at bounding box center [487, 93] width 6 height 7
click at [307, 181] on button "Choose contact" at bounding box center [284, 180] width 76 height 17
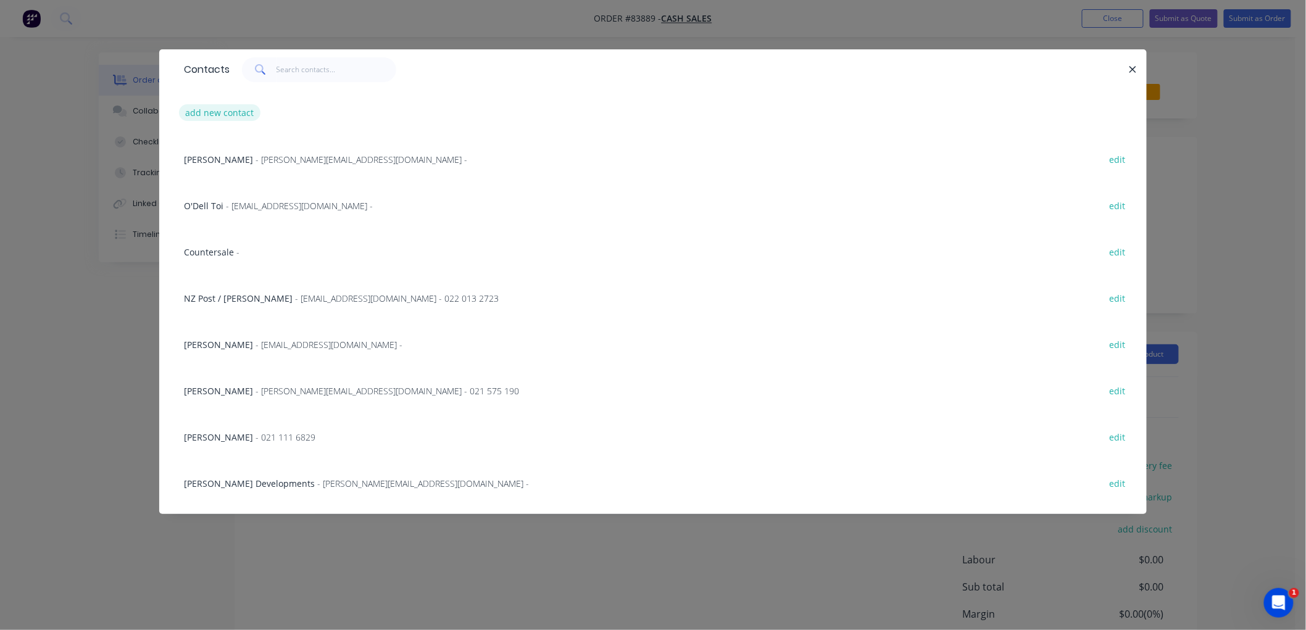
click at [238, 115] on button "add new contact" at bounding box center [219, 112] width 81 height 17
select select "NZ"
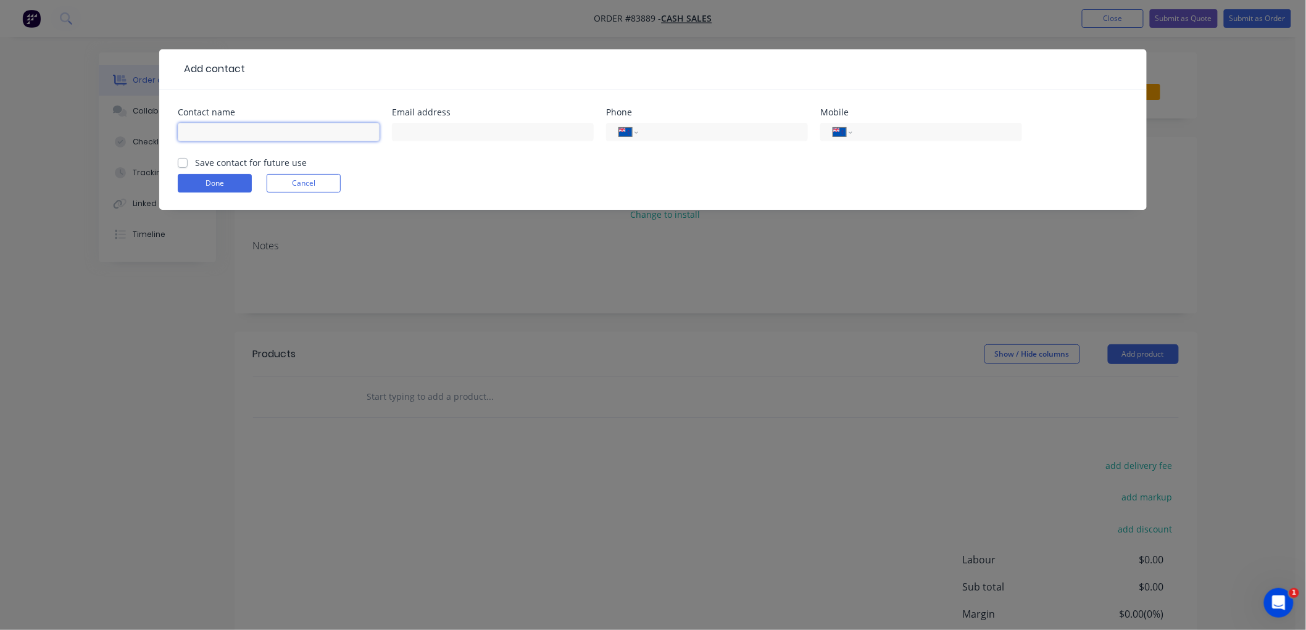
click at [254, 131] on input "text" at bounding box center [279, 132] width 202 height 19
paste input "[PERSON_NAME] <[EMAIL_ADDRESS][DOMAIN_NAME]>"
drag, startPoint x: 236, startPoint y: 131, endPoint x: 340, endPoint y: 134, distance: 103.7
click at [340, 134] on input "[PERSON_NAME] <[EMAIL_ADDRESS][DOMAIN_NAME]>" at bounding box center [279, 132] width 202 height 19
type input "[PERSON_NAME] <[EMAIL_ADDRESS][DOMAIN_NAME]>"
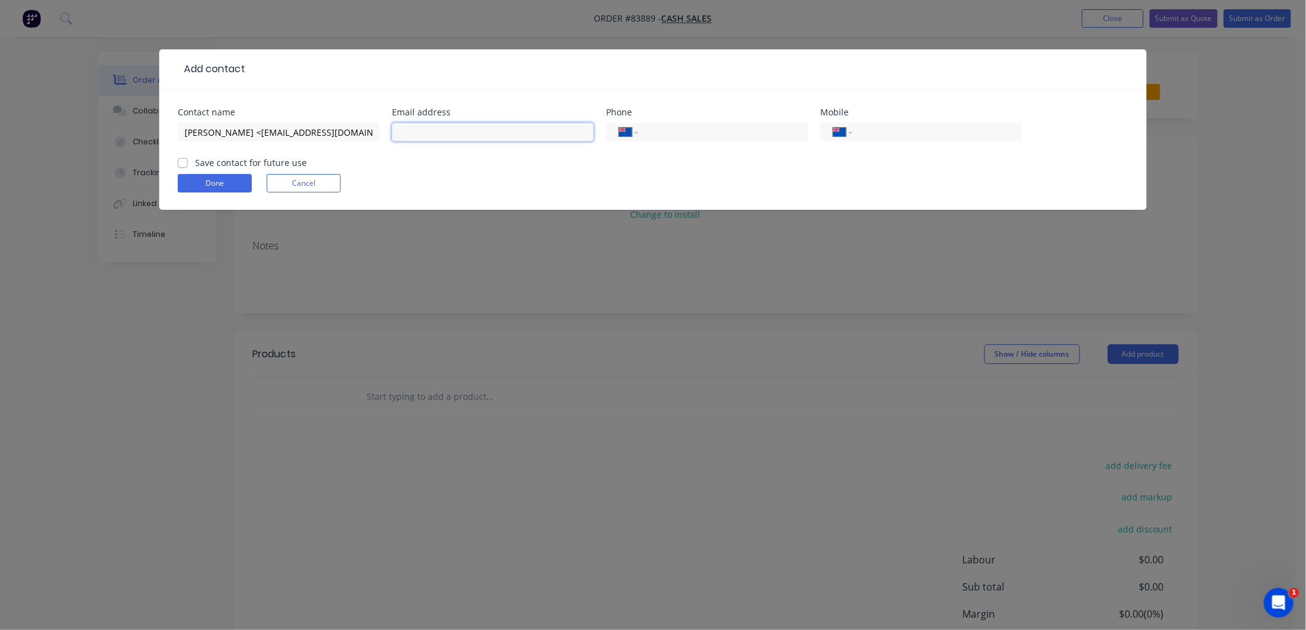
click at [411, 136] on input "text" at bounding box center [493, 132] width 202 height 19
paste input "[EMAIL_ADDRESS][DOMAIN_NAME]"
type input "[EMAIL_ADDRESS][DOMAIN_NAME]"
drag, startPoint x: 349, startPoint y: 133, endPoint x: 233, endPoint y: 134, distance: 116.7
click at [230, 134] on input "[PERSON_NAME] <[EMAIL_ADDRESS][DOMAIN_NAME]>" at bounding box center [279, 132] width 202 height 19
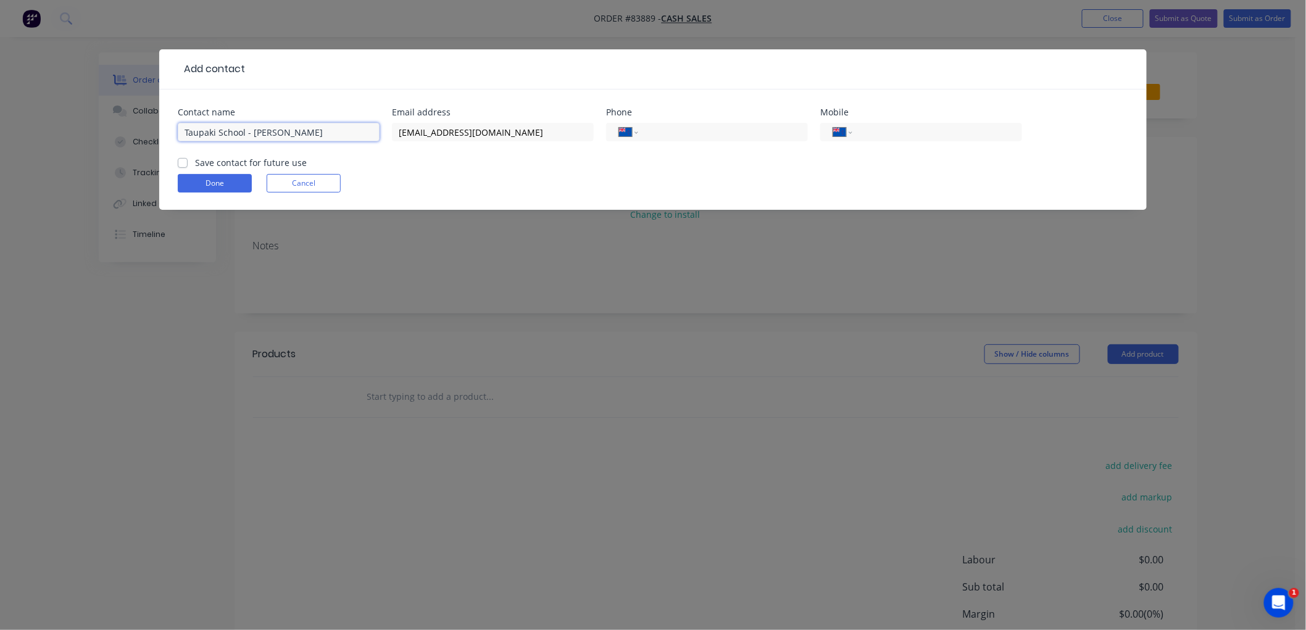
type input "Taupaki School - [PERSON_NAME]"
drag, startPoint x: 183, startPoint y: 164, endPoint x: 199, endPoint y: 181, distance: 24.0
click at [195, 167] on label "Save contact for future use" at bounding box center [251, 162] width 112 height 13
click at [183, 167] on input "Save contact for future use" at bounding box center [183, 162] width 10 height 12
checkbox input "true"
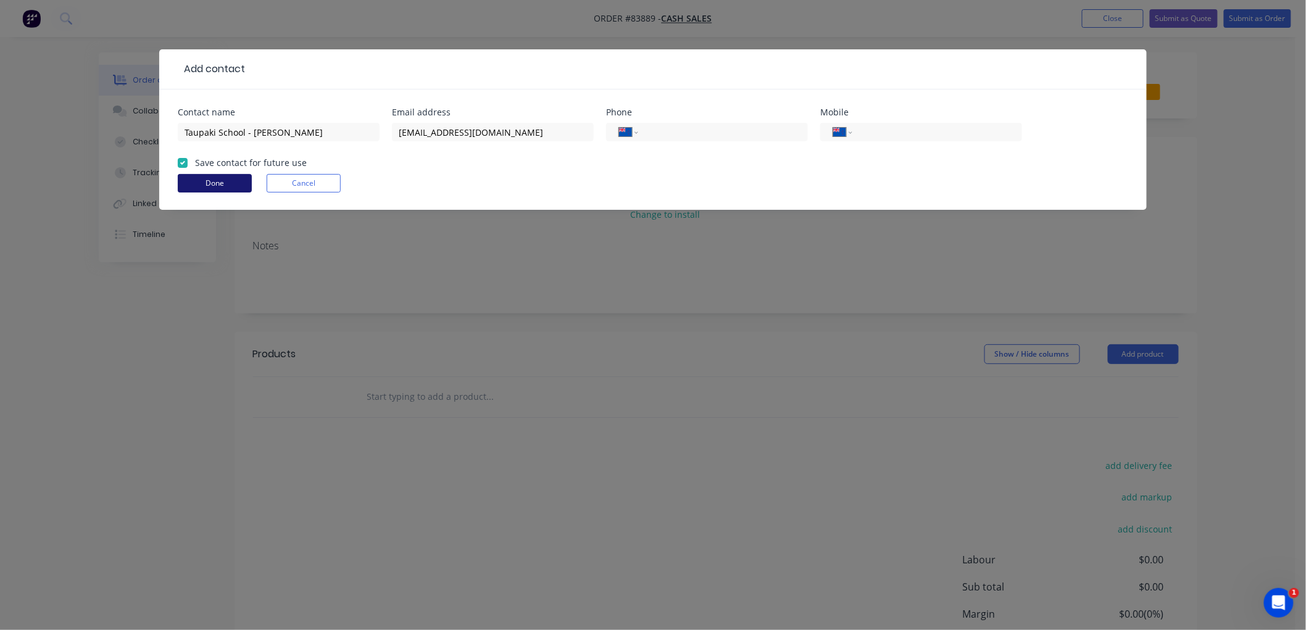
click at [209, 186] on button "Done" at bounding box center [215, 183] width 74 height 19
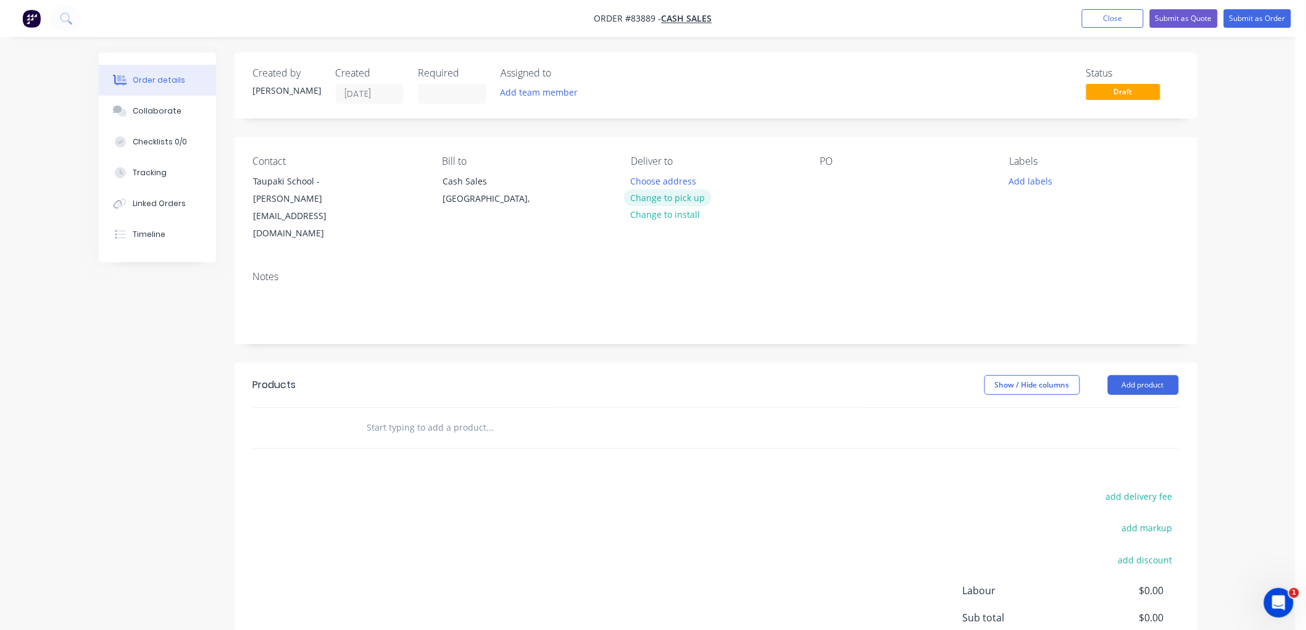
click at [680, 198] on button "Change to pick up" at bounding box center [668, 197] width 88 height 17
drag, startPoint x: 286, startPoint y: 193, endPoint x: 251, endPoint y: 186, distance: 36.4
click at [251, 186] on div "Taupaki School - [PERSON_NAME] [EMAIL_ADDRESS][DOMAIN_NAME]" at bounding box center [304, 207] width 123 height 70
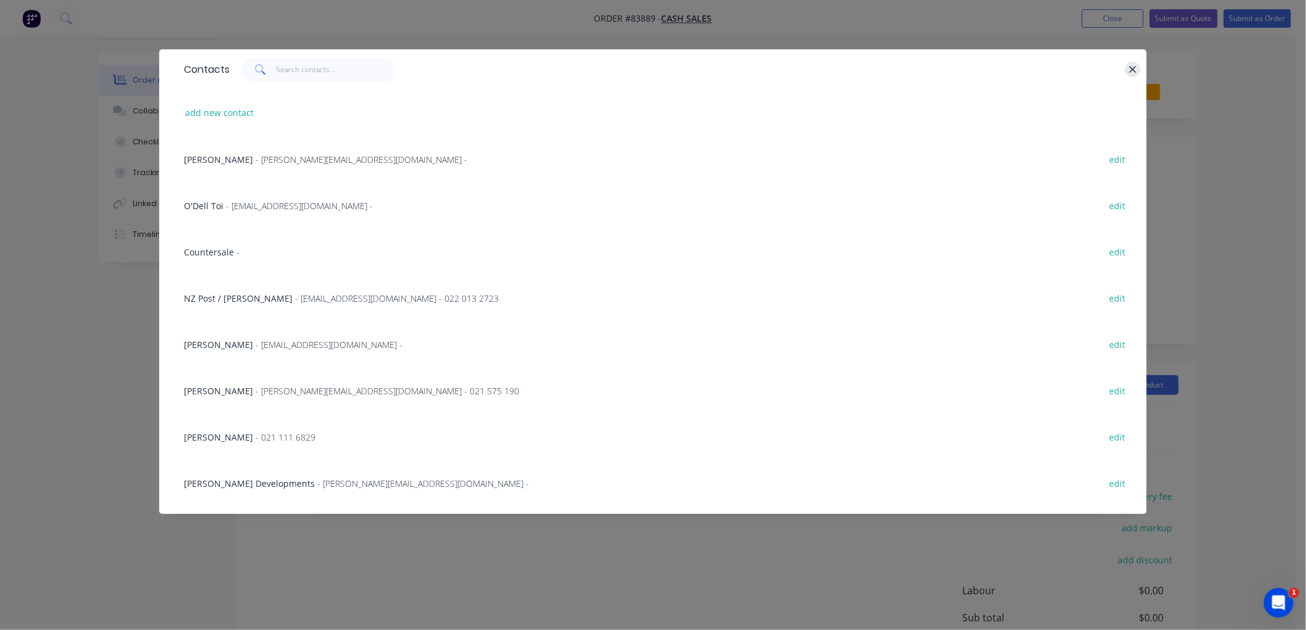
click at [1132, 70] on icon "button" at bounding box center [1133, 69] width 7 height 7
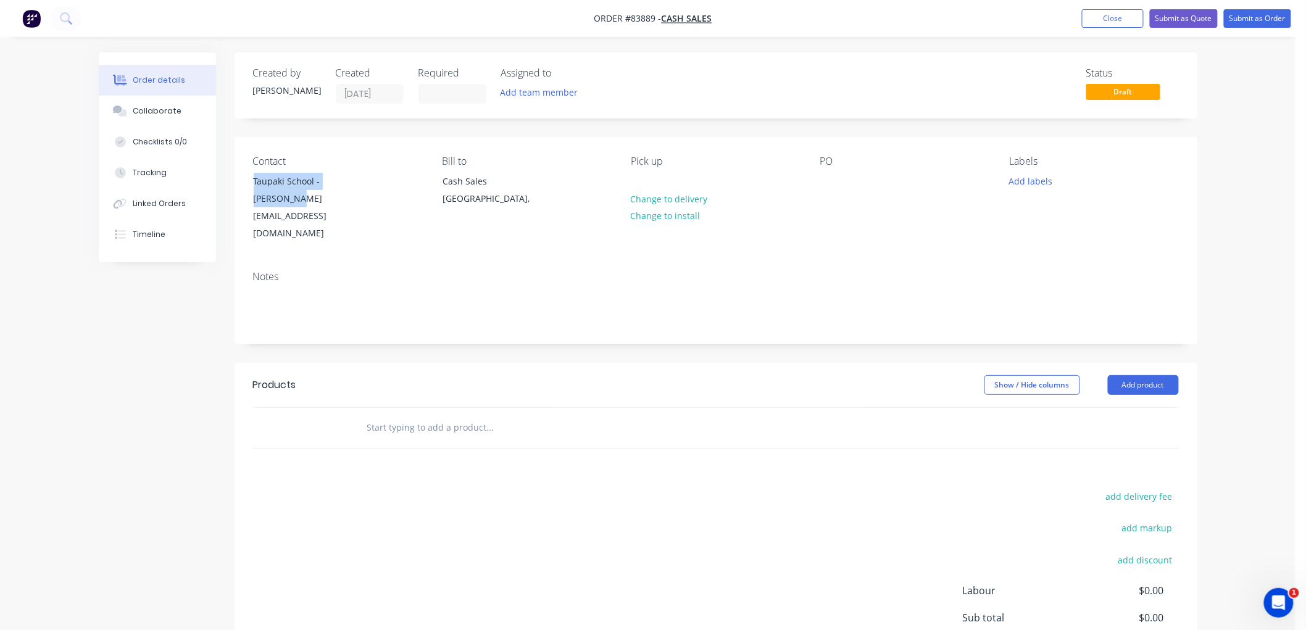
copy div "Taupaki School - [PERSON_NAME]"
click at [834, 180] on div at bounding box center [830, 181] width 20 height 18
paste div
click at [1047, 185] on button "Add labels" at bounding box center [1030, 180] width 57 height 17
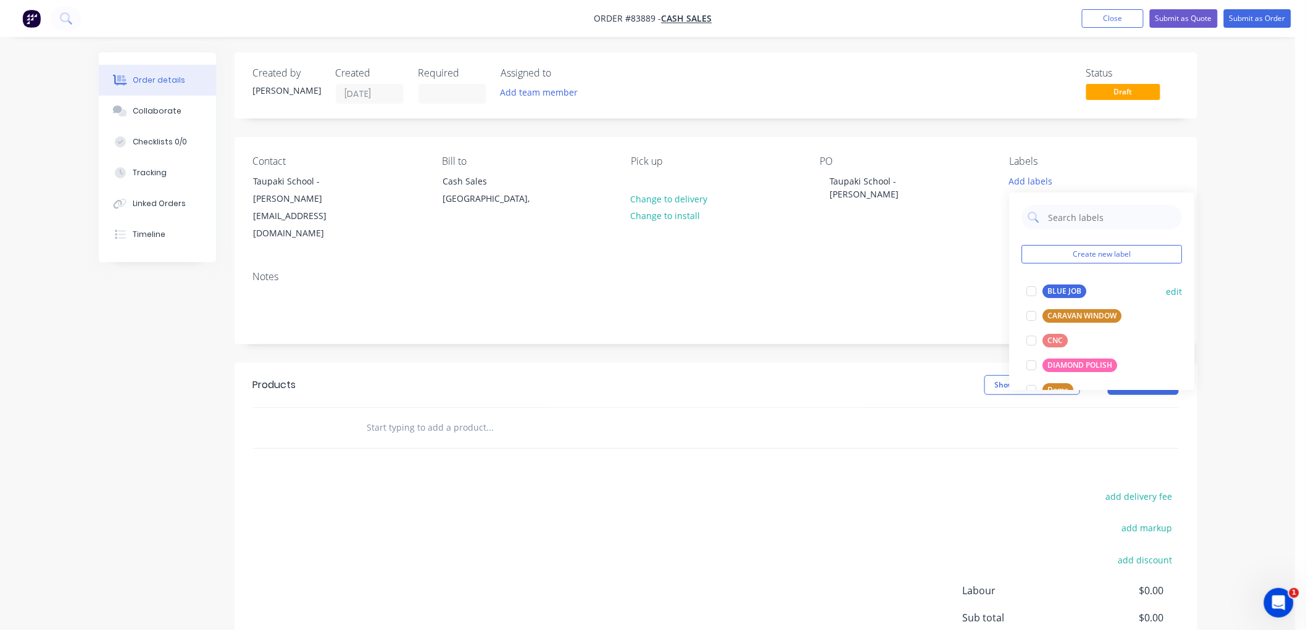
click at [1069, 293] on div "BLUE JOB" at bounding box center [1065, 292] width 44 height 14
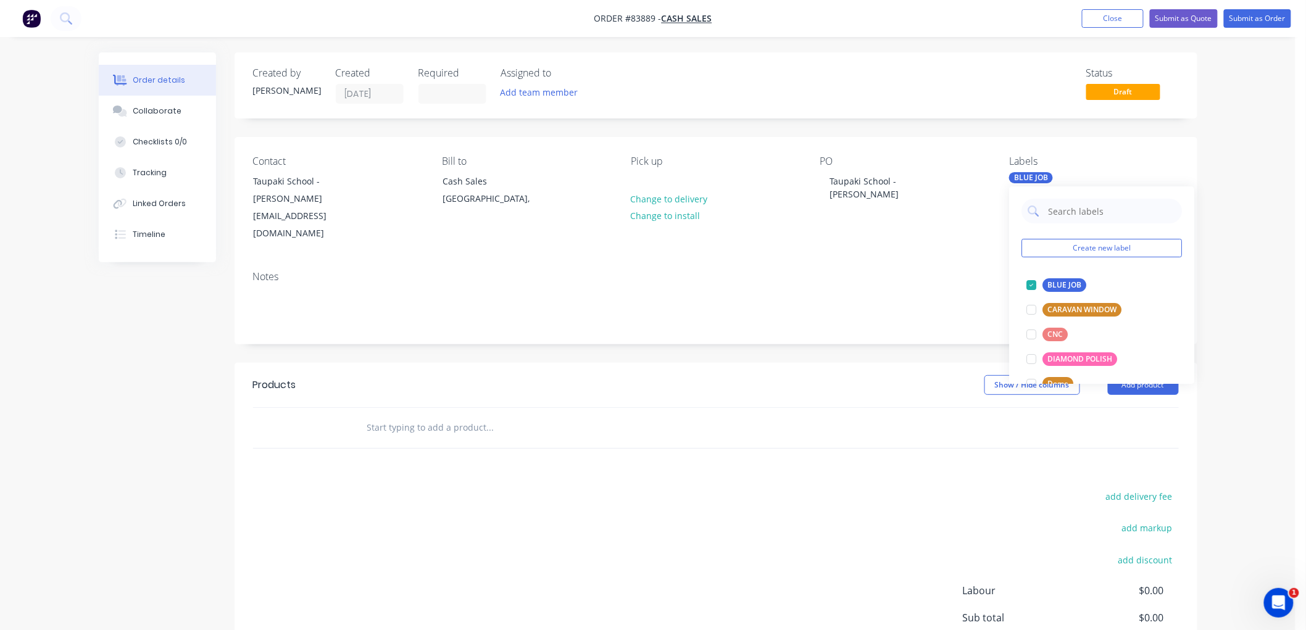
drag, startPoint x: 459, startPoint y: 408, endPoint x: 544, endPoint y: 408, distance: 84.6
click at [460, 415] on input "text" at bounding box center [490, 427] width 247 height 25
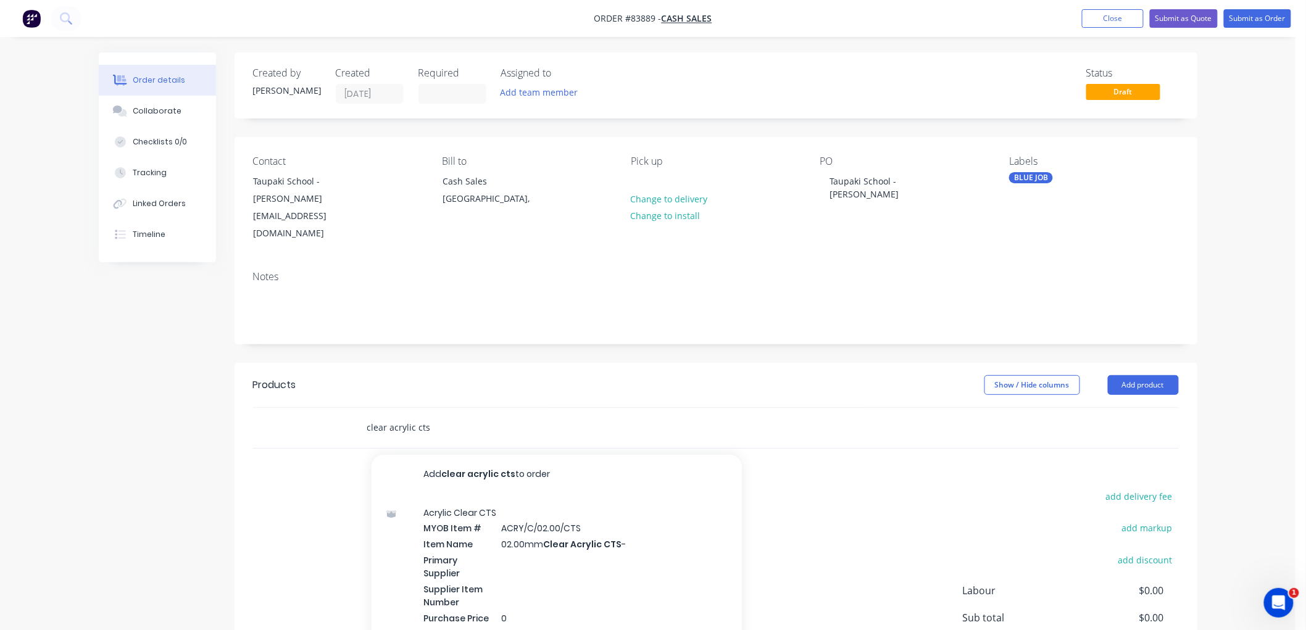
type input "clear acrylic cts"
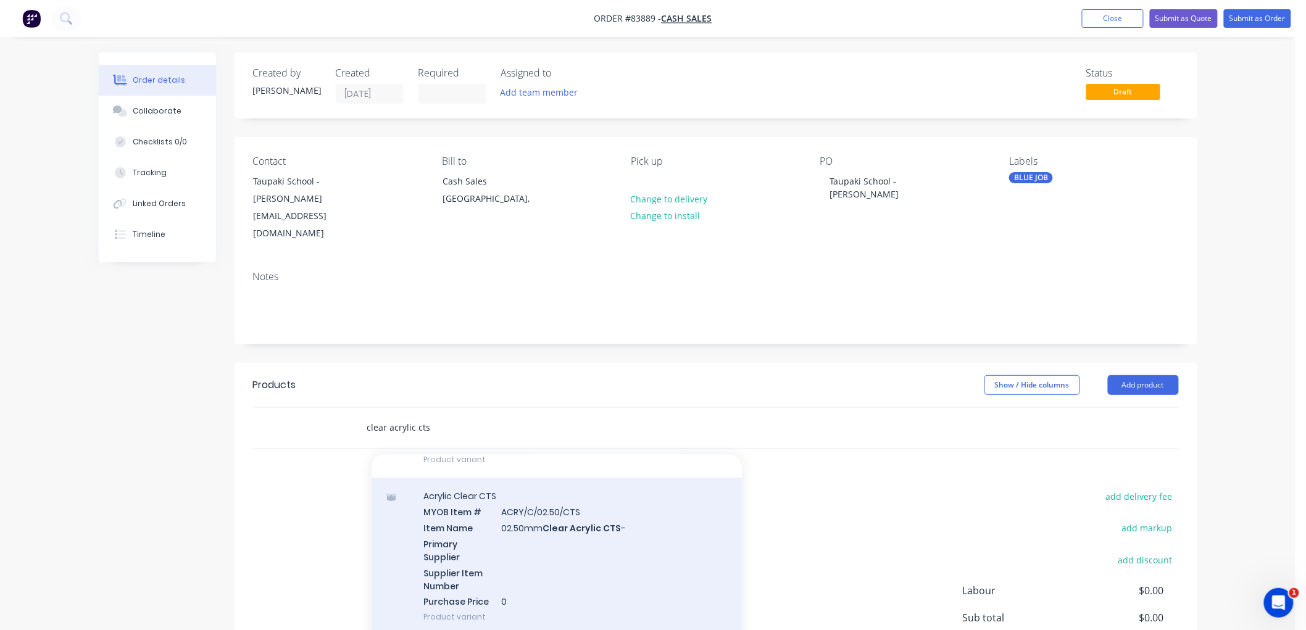
scroll to position [206, 0]
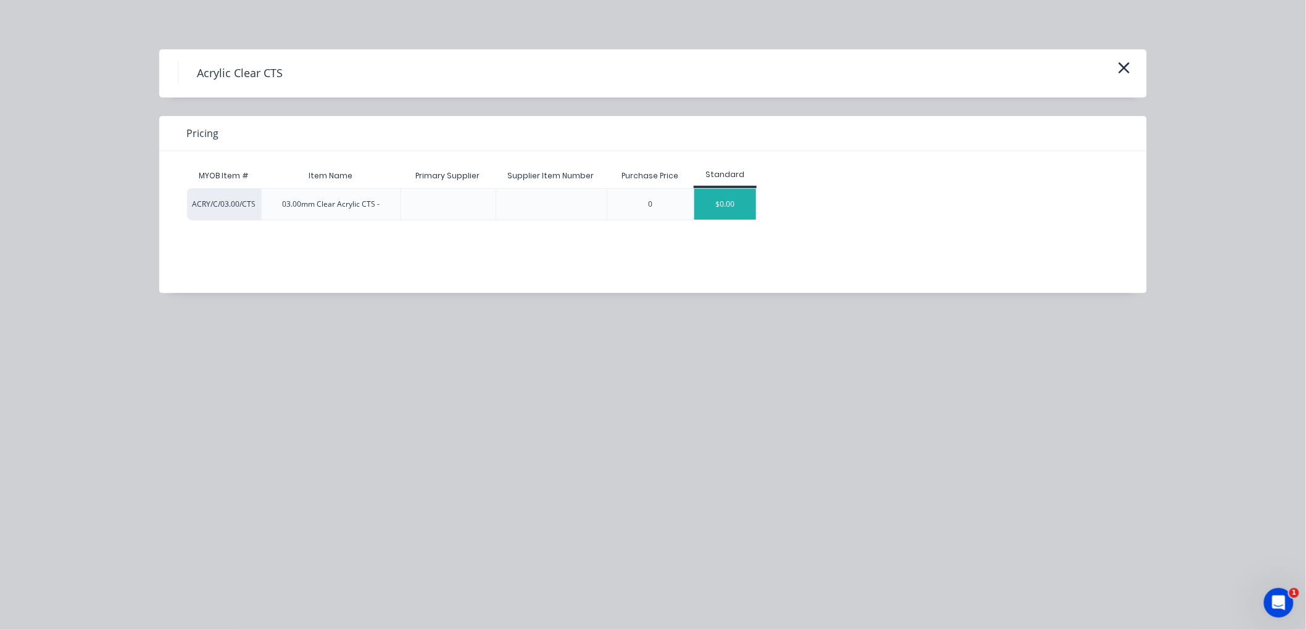
click at [714, 201] on div "$0.00" at bounding box center [725, 204] width 62 height 31
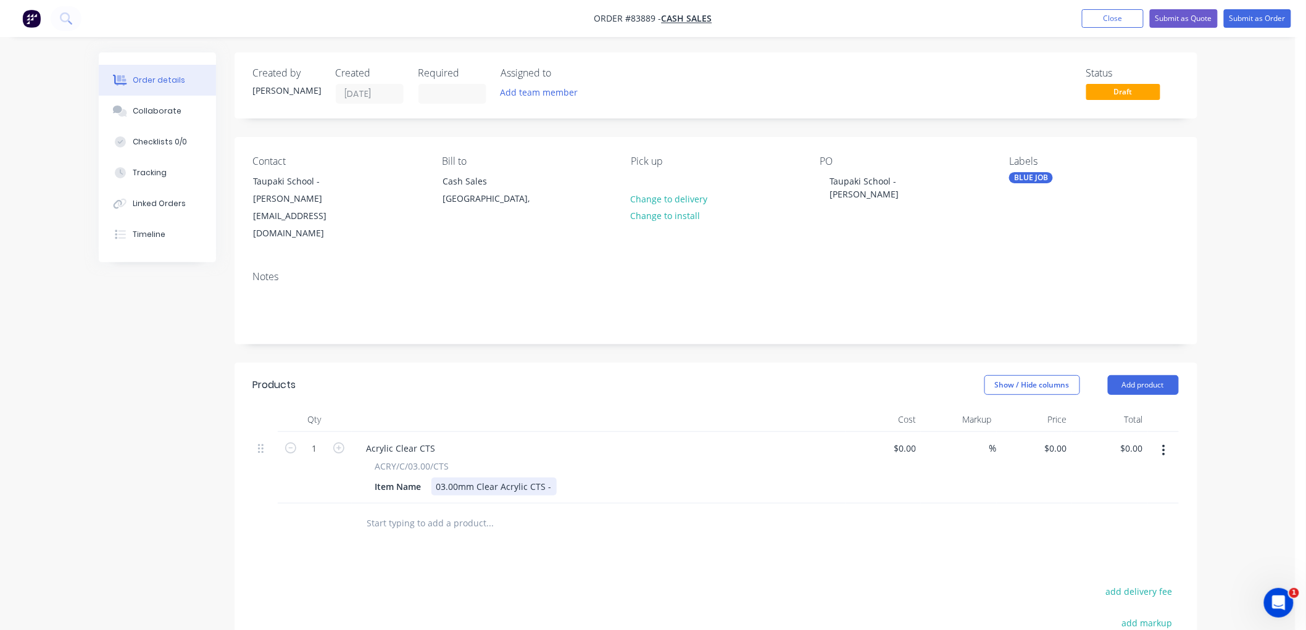
drag, startPoint x: 546, startPoint y: 475, endPoint x: 605, endPoint y: 467, distance: 59.2
click at [547, 478] on div "03.00mm Clear Acrylic CTS -" at bounding box center [493, 487] width 125 height 18
click at [320, 439] on input "1" at bounding box center [315, 448] width 32 height 19
type input "265"
click at [1051, 432] on div "0 0" at bounding box center [1035, 468] width 76 height 72
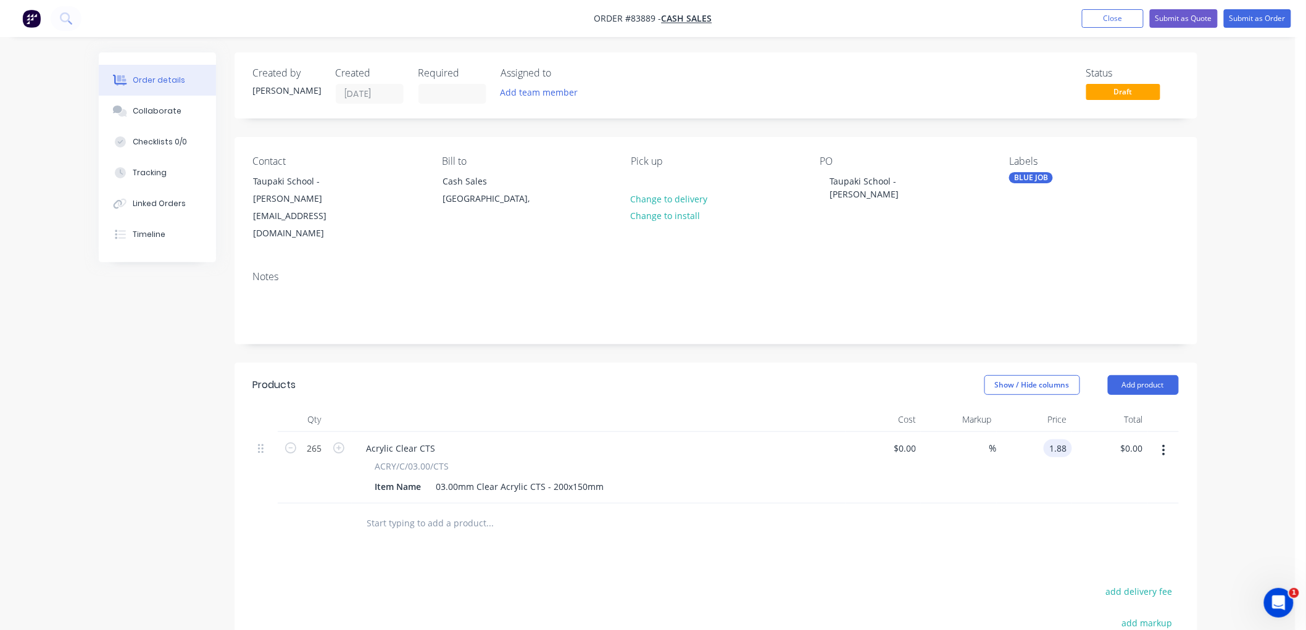
type input "$1.88"
type input "$498.20"
click at [1258, 491] on div "Order details Collaborate Checklists 0/0 Tracking Linked Orders Timeline Order …" at bounding box center [648, 429] width 1296 height 859
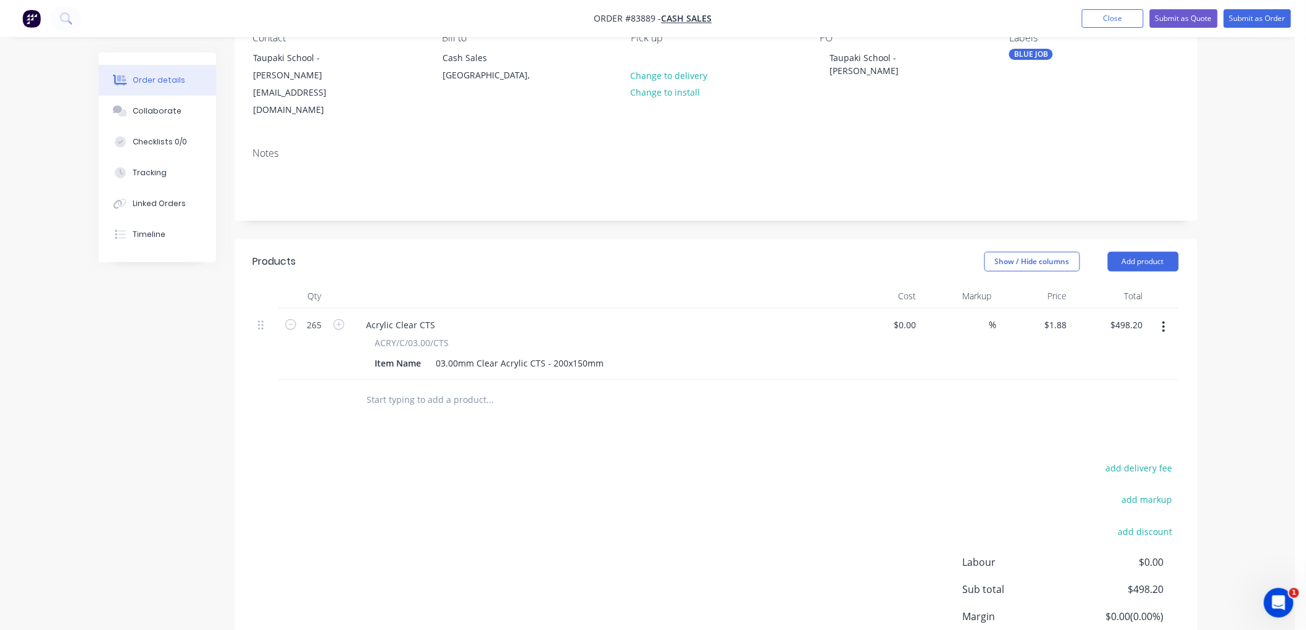
scroll to position [0, 0]
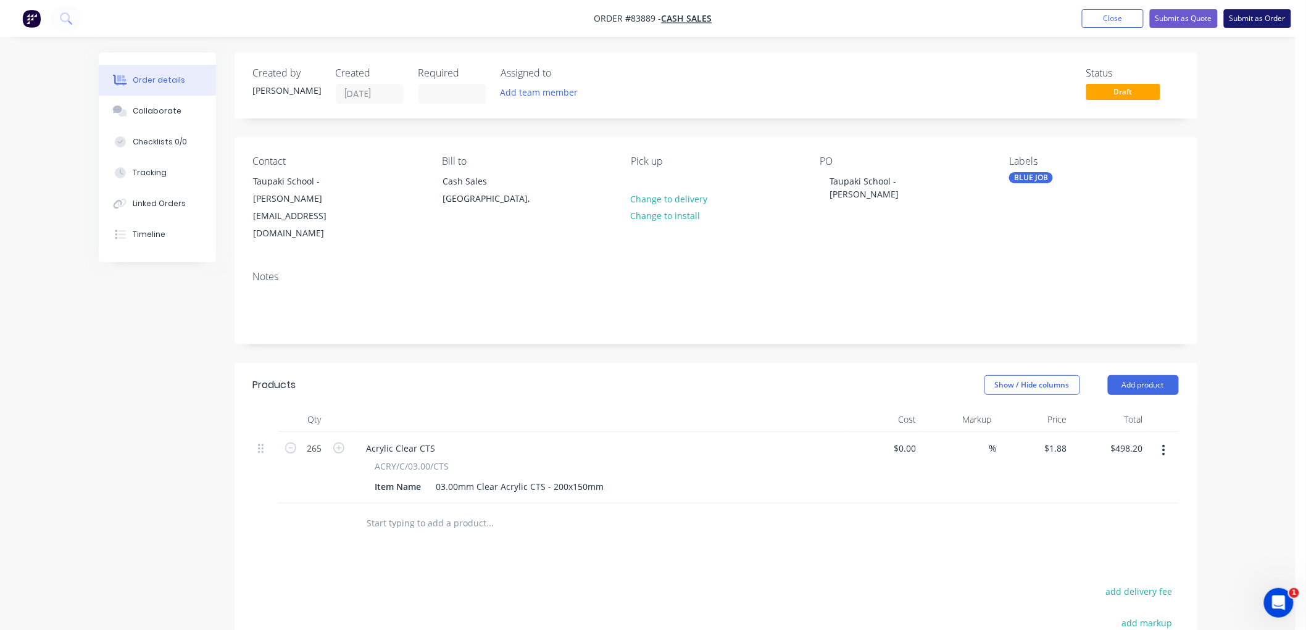
click at [1270, 17] on button "Submit as Order" at bounding box center [1257, 18] width 67 height 19
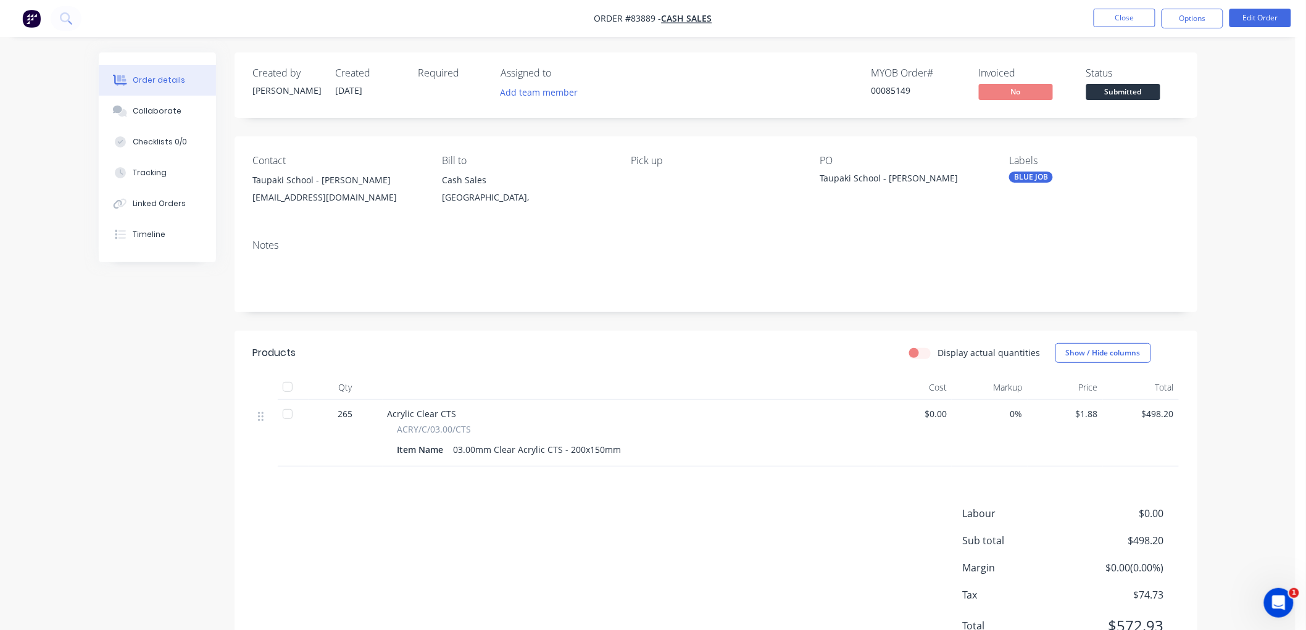
drag, startPoint x: 1199, startPoint y: 23, endPoint x: 1200, endPoint y: 29, distance: 6.2
click at [1199, 23] on button "Options" at bounding box center [1193, 19] width 62 height 20
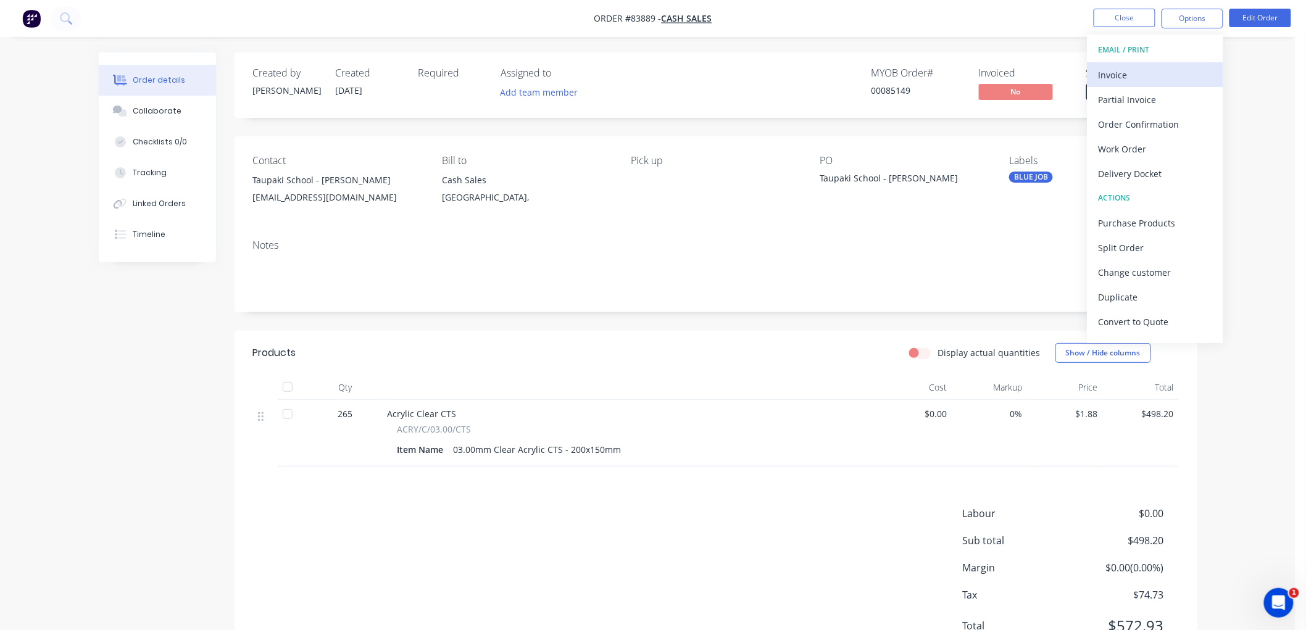
click at [1145, 78] on div "Invoice" at bounding box center [1156, 75] width 114 height 18
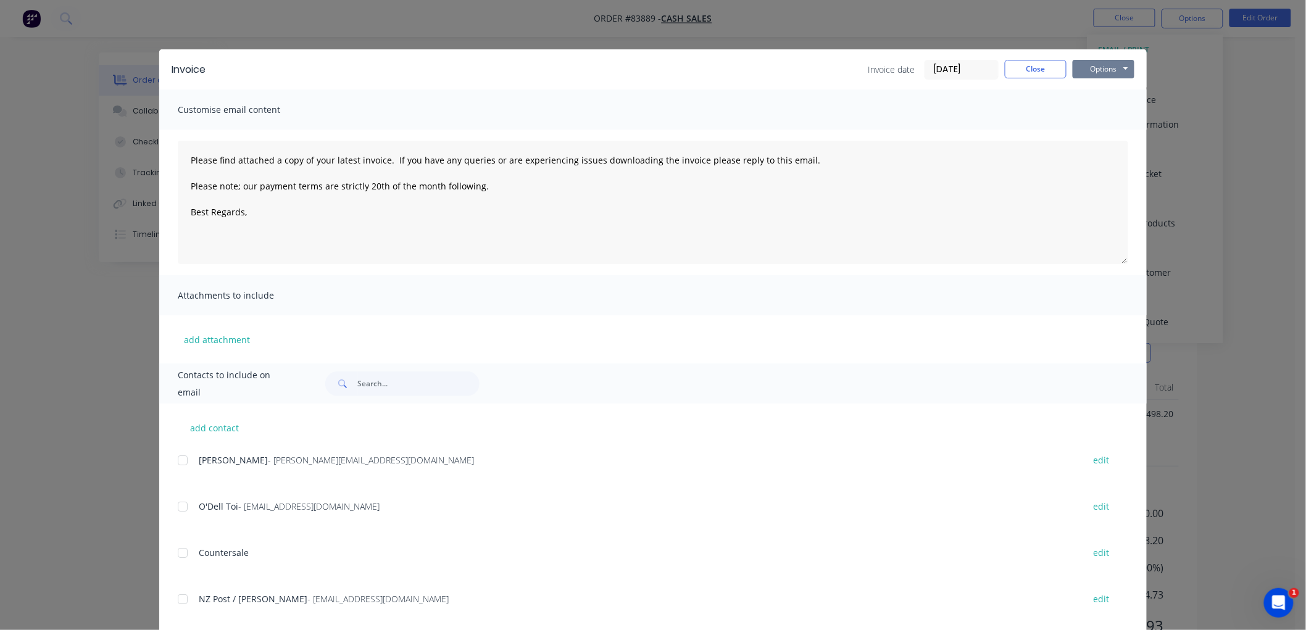
click at [1084, 71] on button "Options" at bounding box center [1104, 69] width 62 height 19
click at [1091, 87] on button "Preview" at bounding box center [1112, 91] width 79 height 20
click at [1013, 73] on button "Close" at bounding box center [1036, 69] width 62 height 19
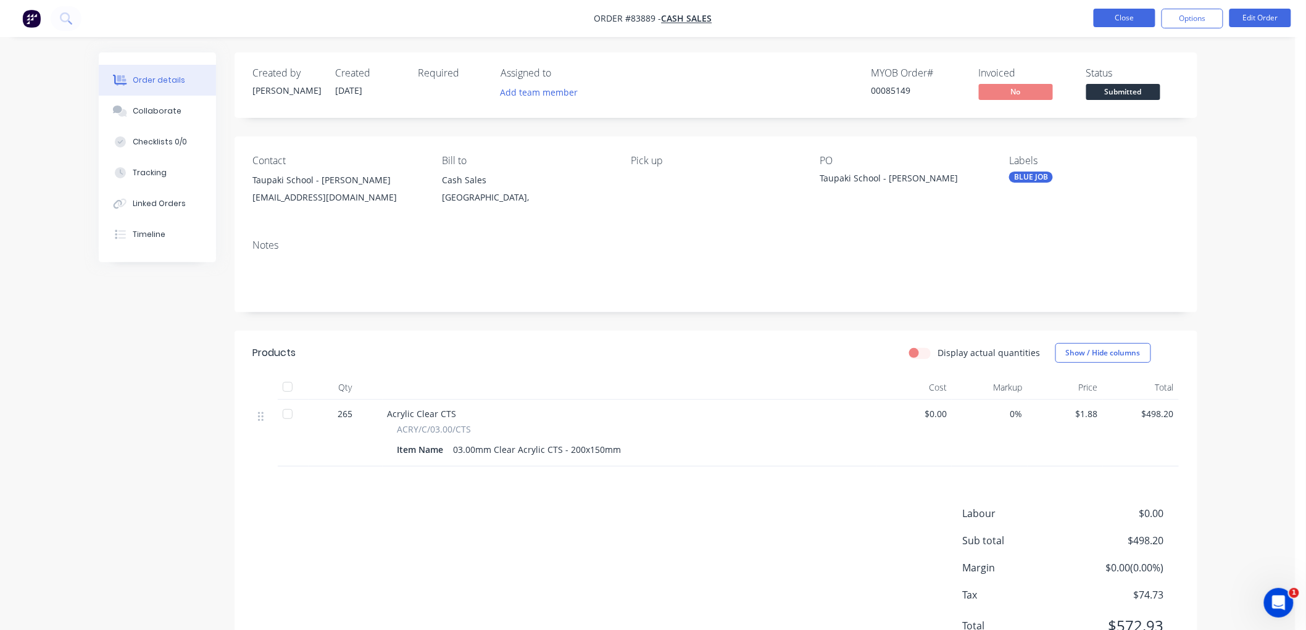
click at [1118, 17] on button "Close" at bounding box center [1125, 18] width 62 height 19
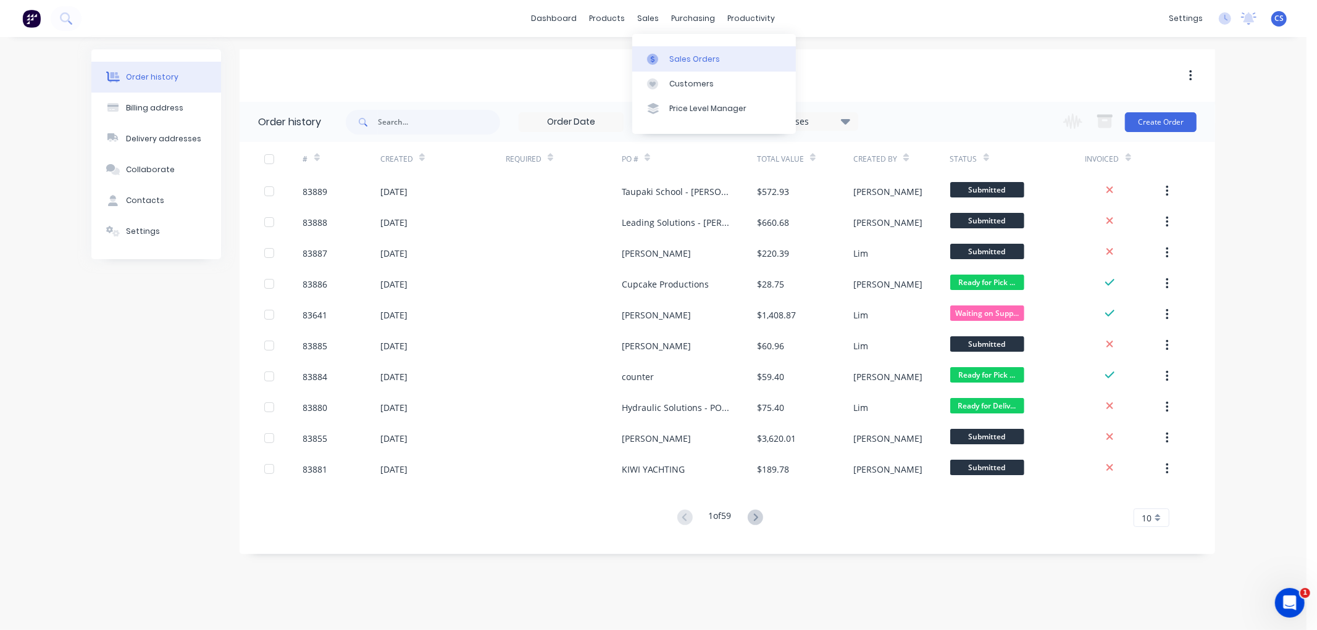
click at [669, 51] on link "Sales Orders" at bounding box center [714, 58] width 164 height 25
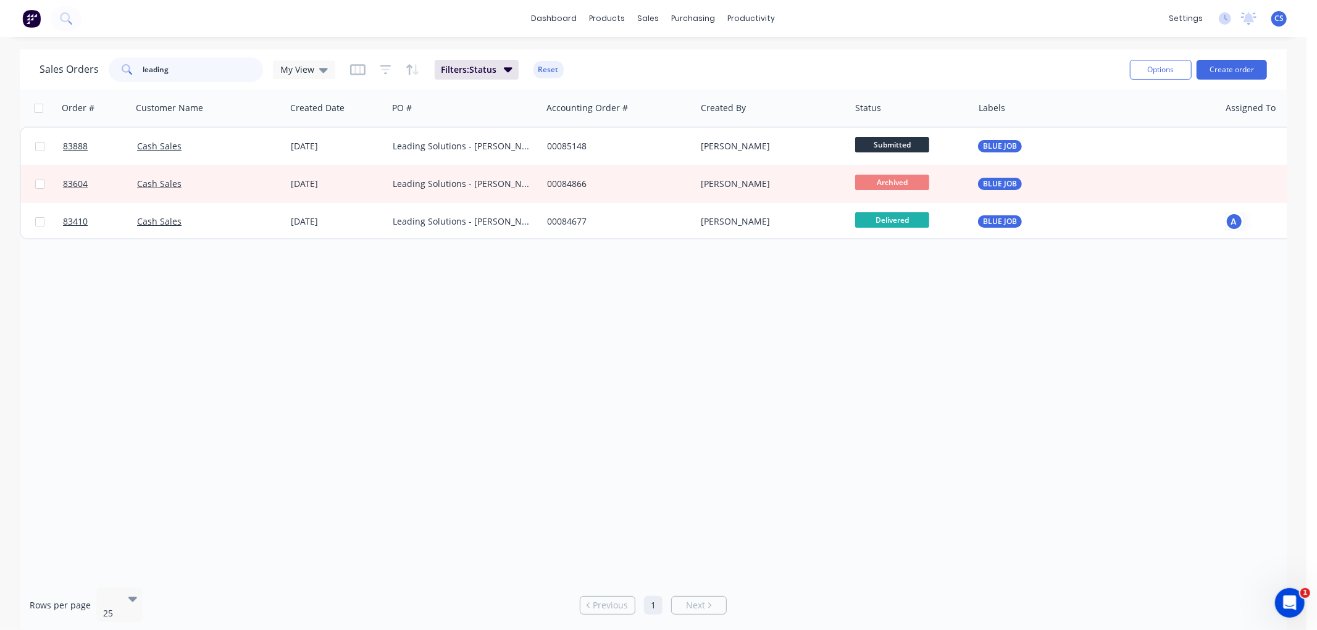
click at [189, 70] on input "leading" at bounding box center [203, 69] width 120 height 25
paste input "35269"
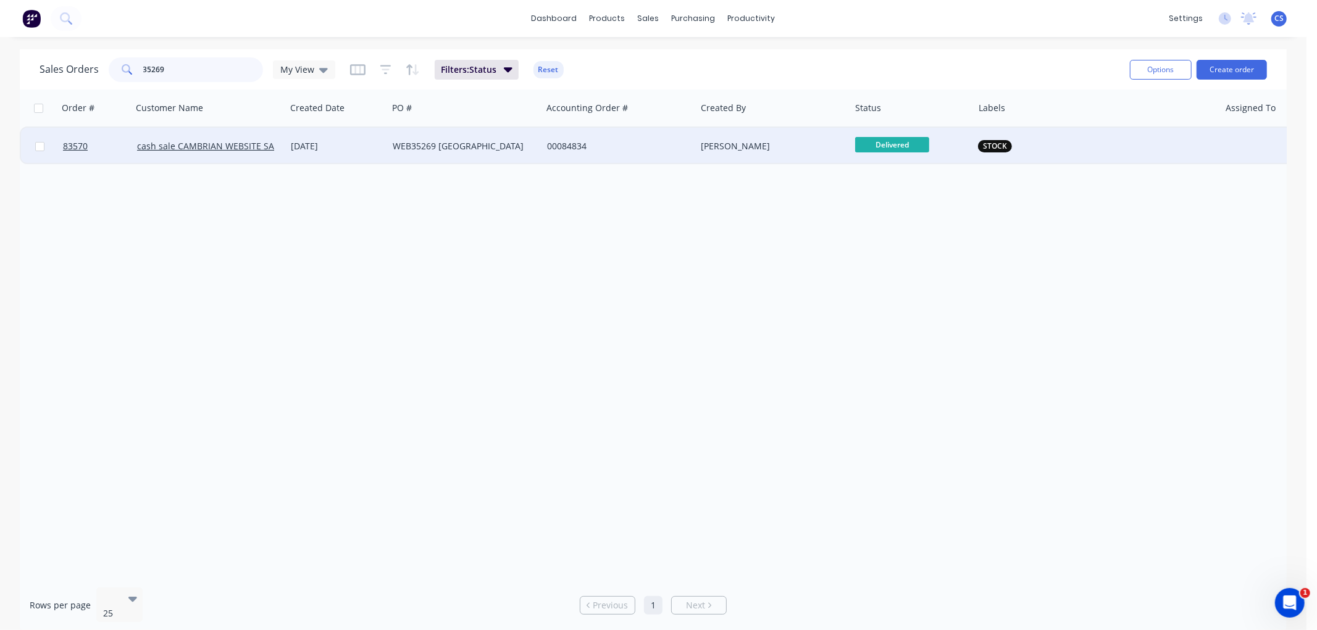
type input "35269"
click at [435, 146] on div "WEB35269 [GEOGRAPHIC_DATA]" at bounding box center [461, 146] width 137 height 12
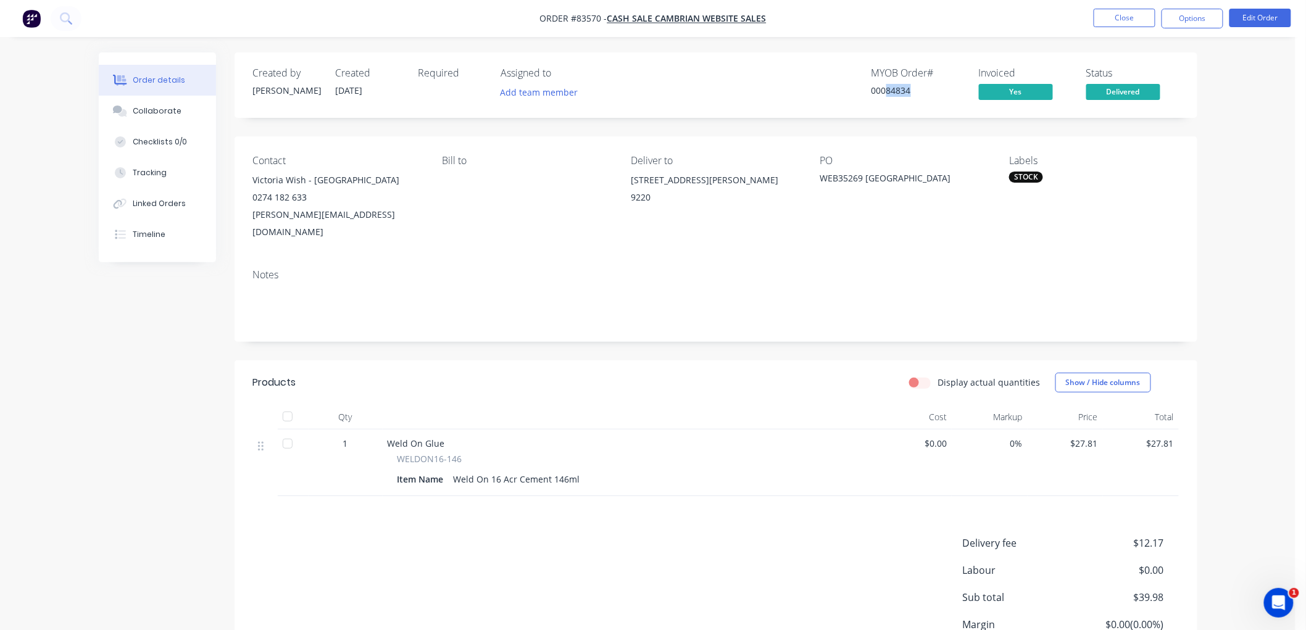
drag, startPoint x: 912, startPoint y: 89, endPoint x: 887, endPoint y: 91, distance: 25.4
click at [887, 91] on div "00084834" at bounding box center [918, 90] width 93 height 13
copy div "84834"
click at [1132, 20] on button "Close" at bounding box center [1125, 18] width 62 height 19
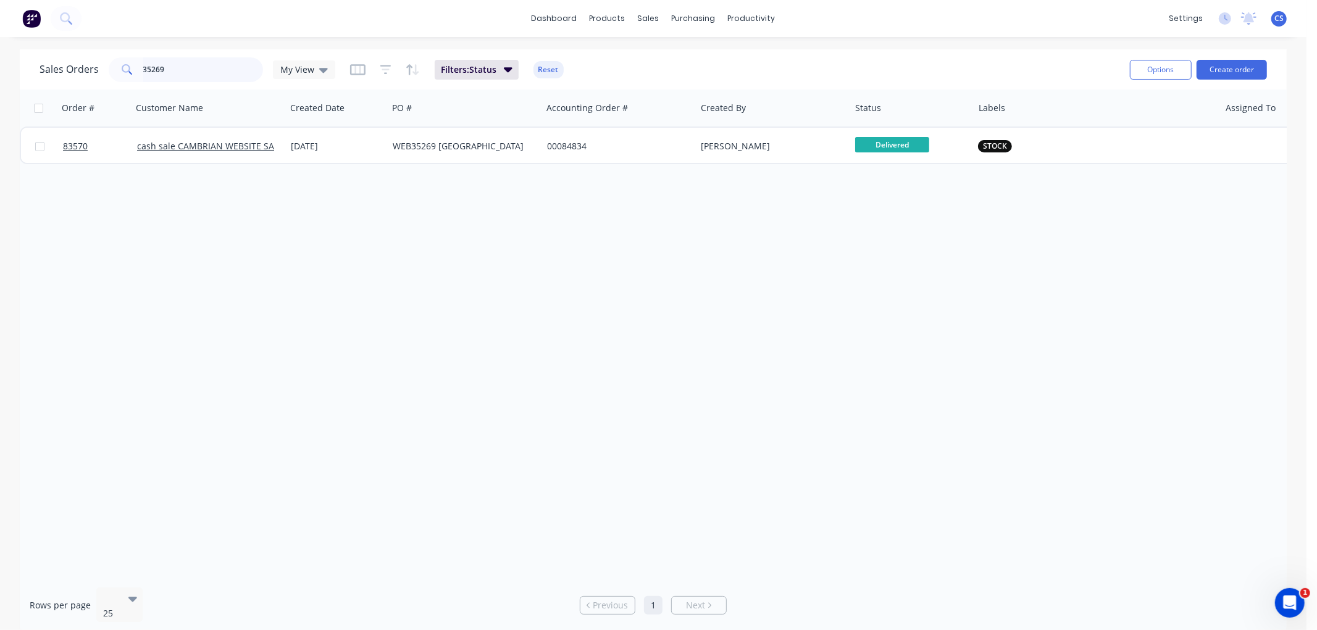
click at [174, 72] on input "35269" at bounding box center [203, 69] width 120 height 25
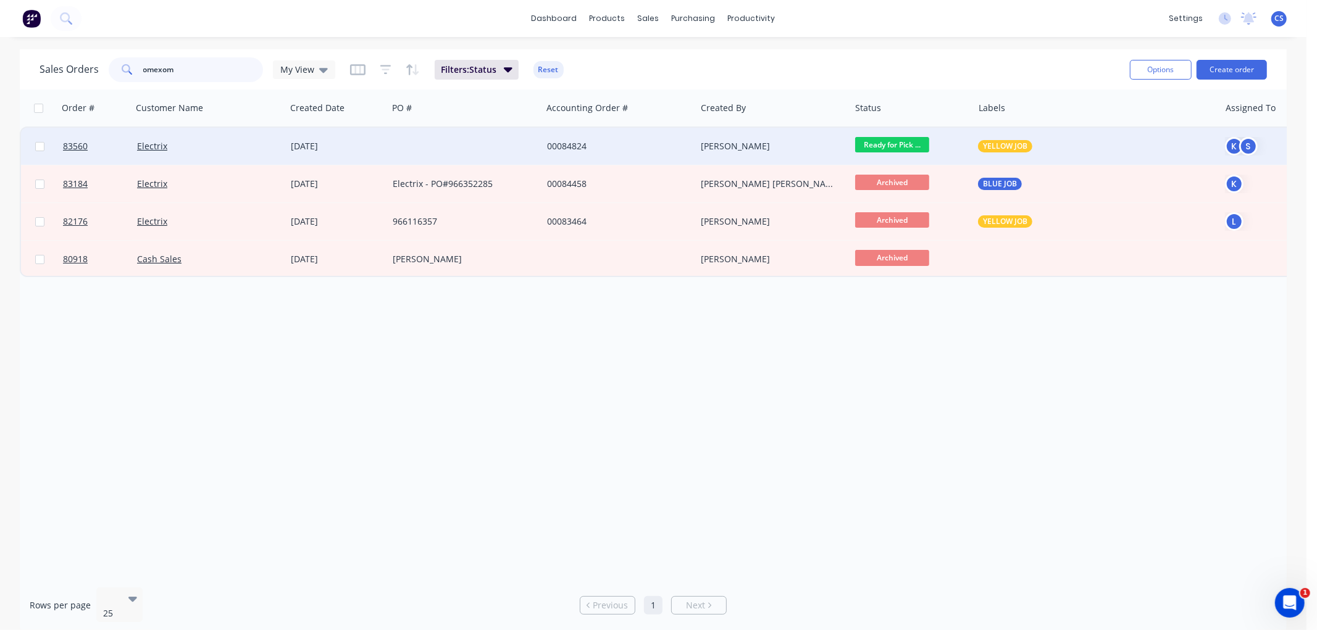
type input "omexom"
click at [356, 138] on div "[DATE]" at bounding box center [337, 146] width 102 height 37
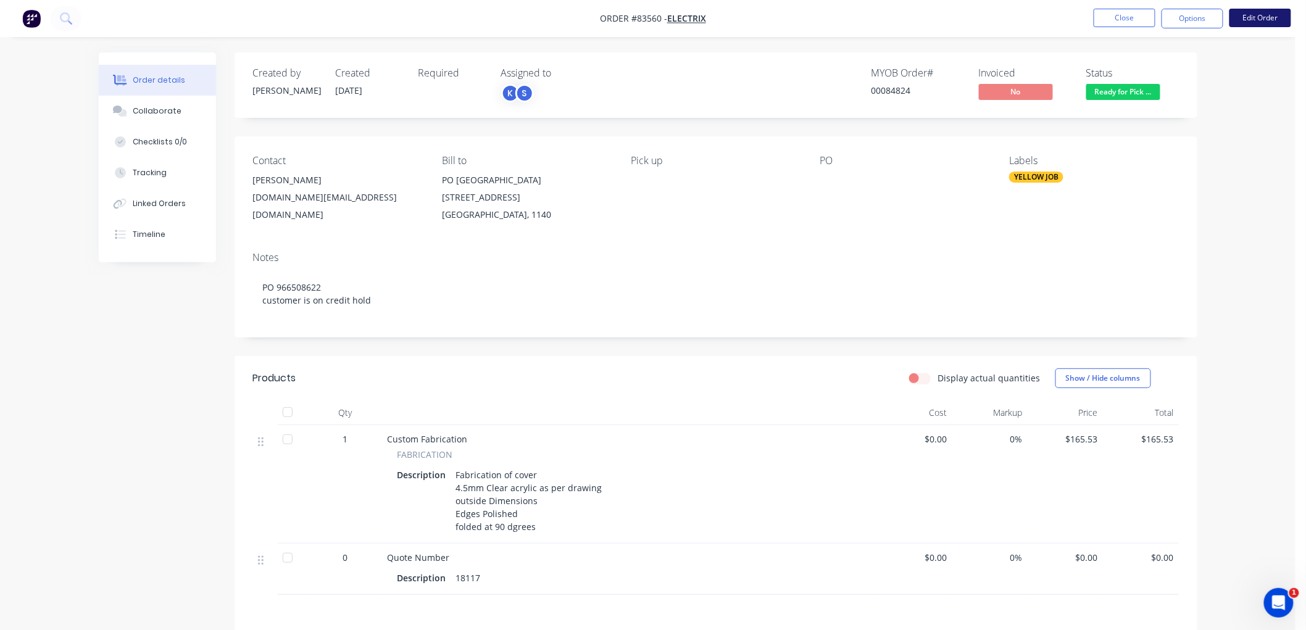
click at [1262, 19] on button "Edit Order" at bounding box center [1261, 18] width 62 height 19
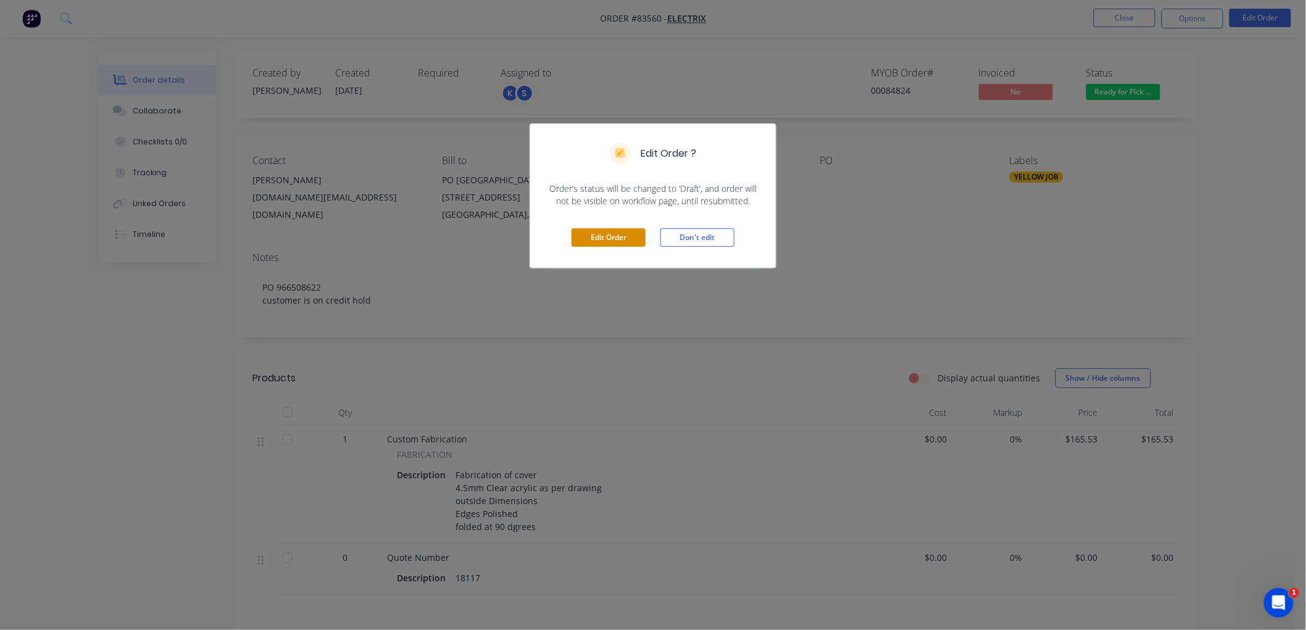
click at [609, 235] on button "Edit Order" at bounding box center [609, 237] width 74 height 19
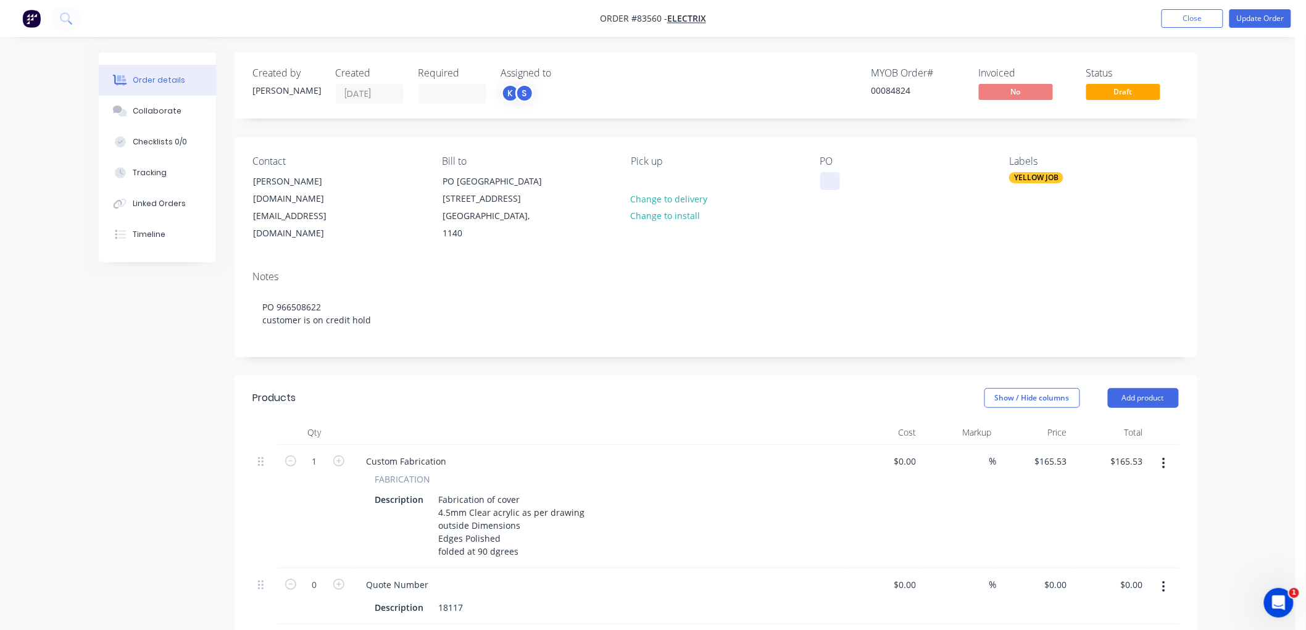
click at [831, 182] on div at bounding box center [830, 181] width 20 height 18
paste div
click at [679, 198] on button "Change to delivery" at bounding box center [669, 198] width 90 height 17
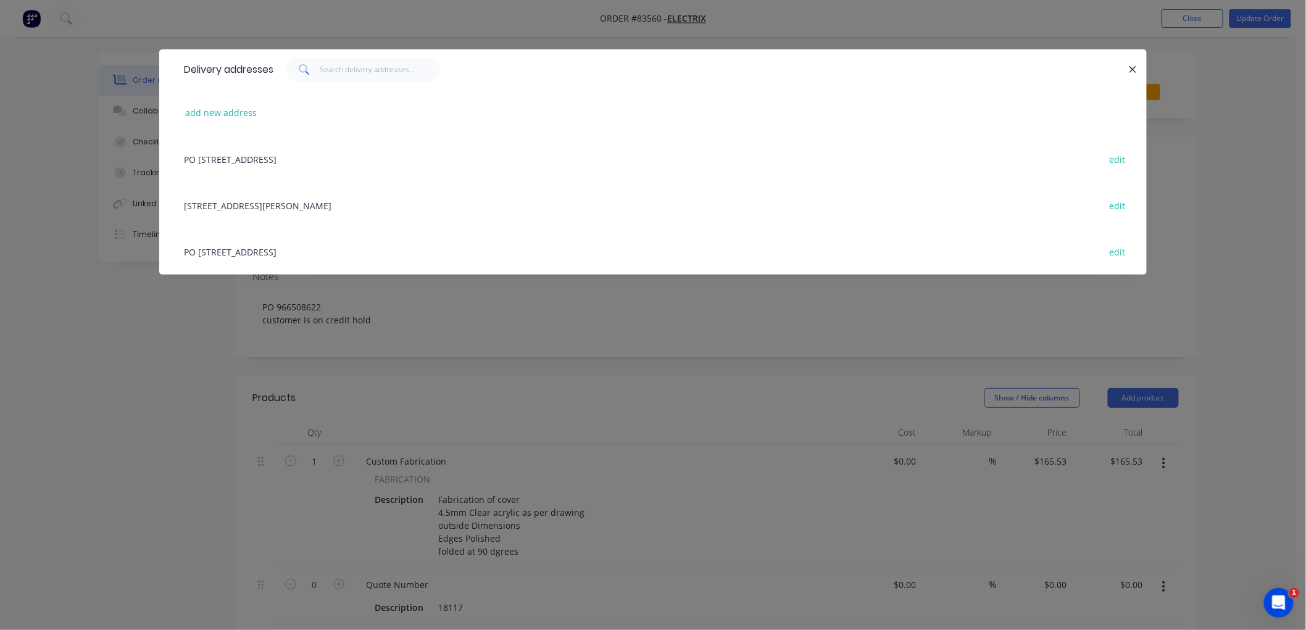
click at [331, 205] on div "[STREET_ADDRESS][PERSON_NAME] edit" at bounding box center [653, 205] width 951 height 46
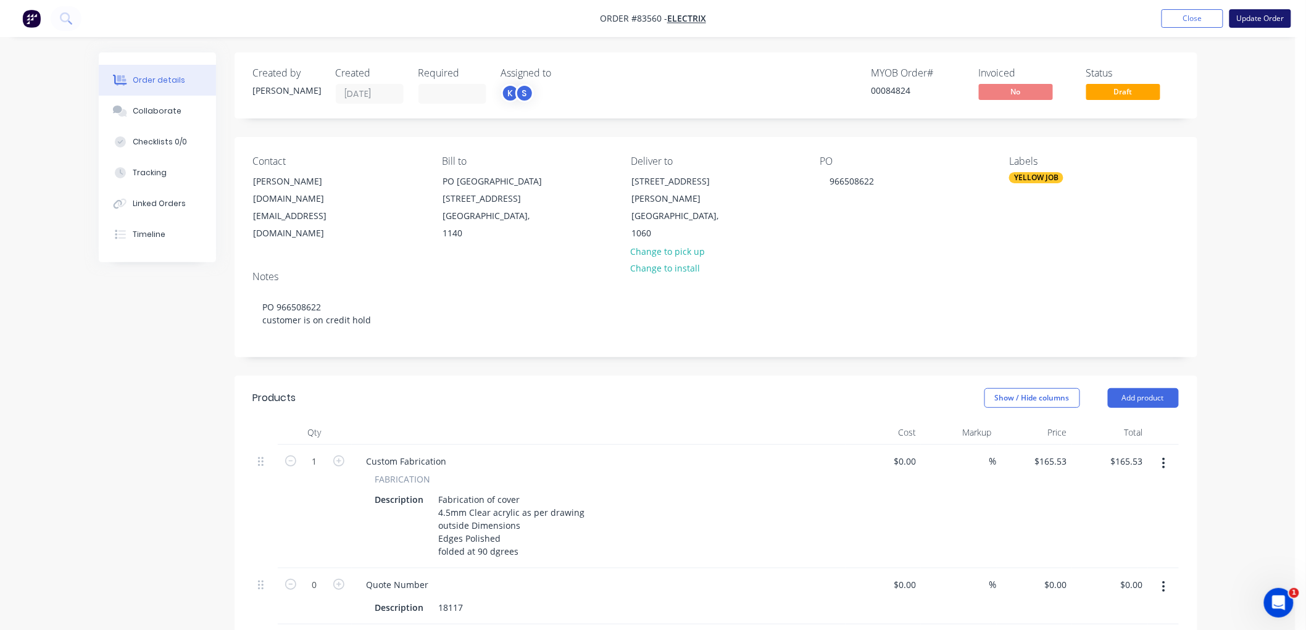
click at [1255, 17] on button "Update Order" at bounding box center [1261, 18] width 62 height 19
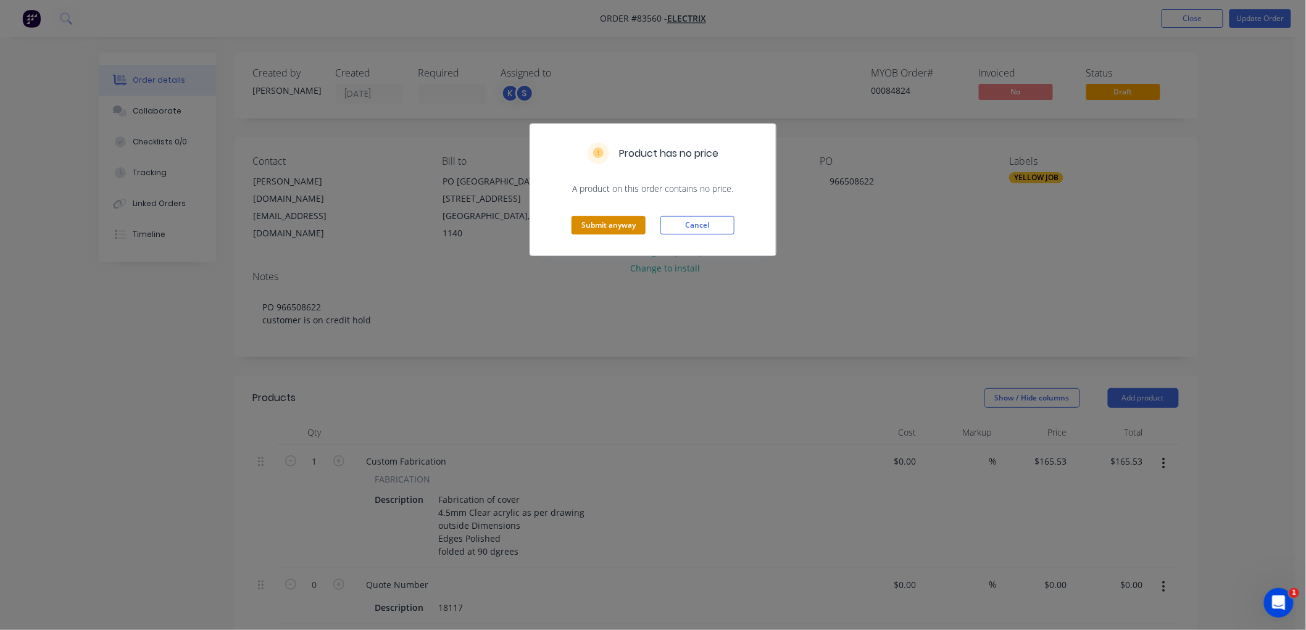
click at [607, 220] on button "Submit anyway" at bounding box center [609, 225] width 74 height 19
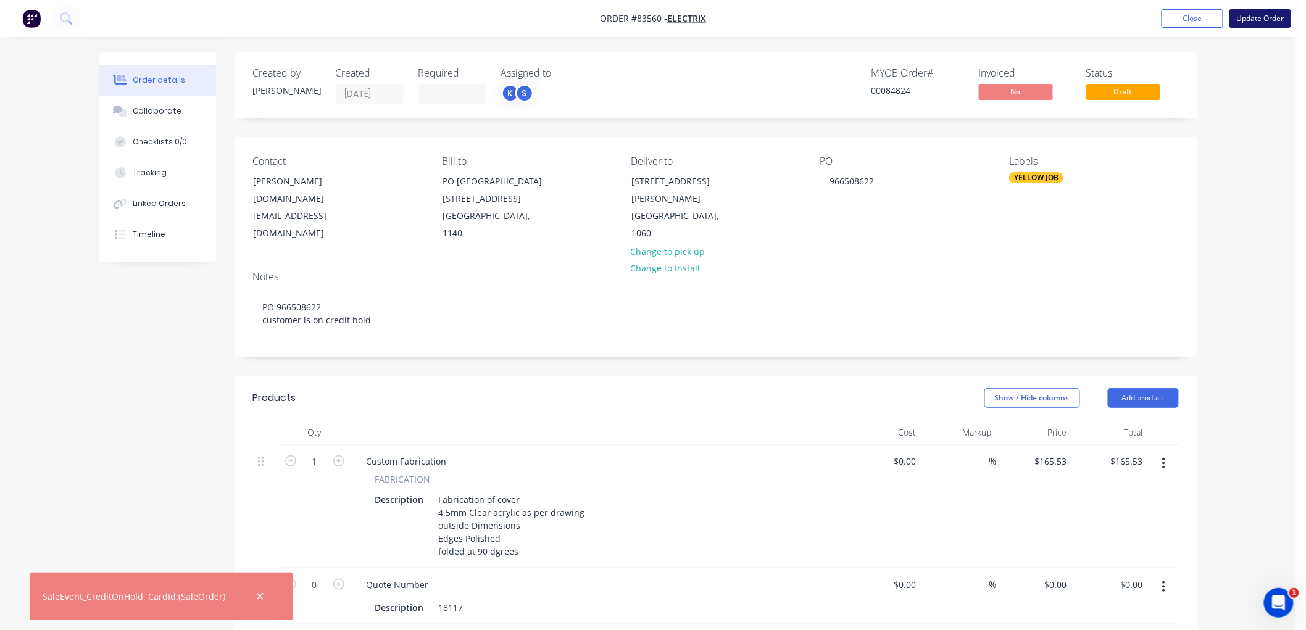
click at [1245, 11] on button "Update Order" at bounding box center [1261, 18] width 62 height 19
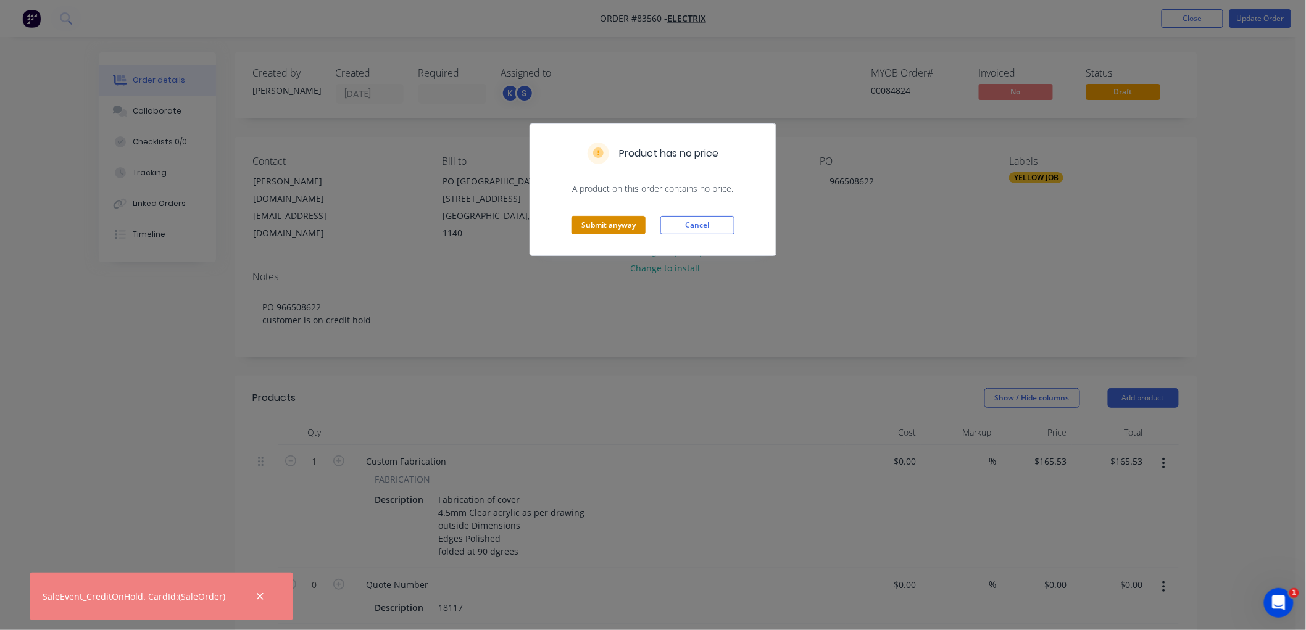
click at [589, 225] on button "Submit anyway" at bounding box center [609, 225] width 74 height 19
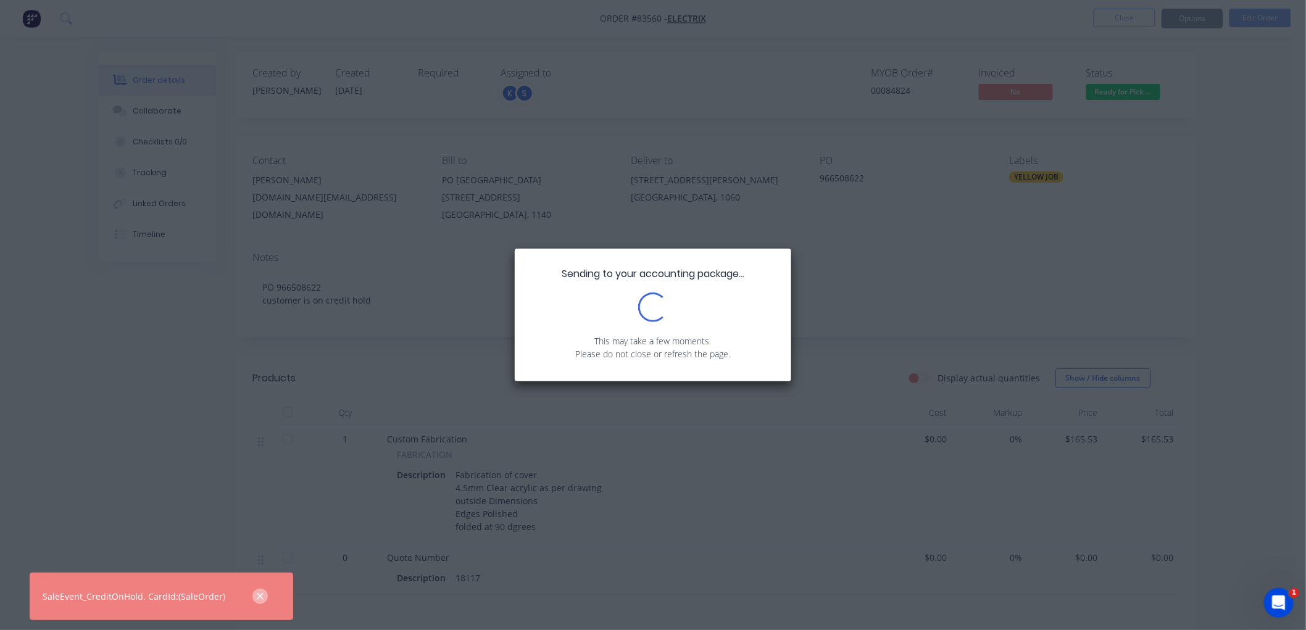
click at [257, 596] on icon "button" at bounding box center [260, 596] width 7 height 7
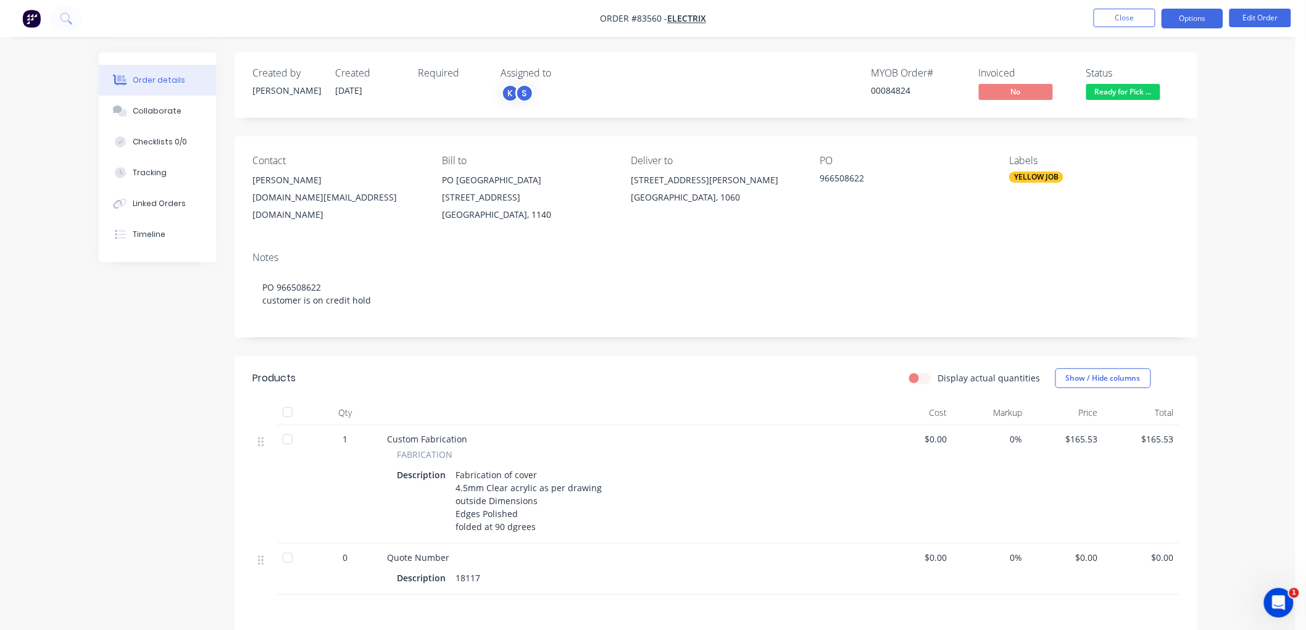
click at [1200, 14] on button "Options" at bounding box center [1193, 19] width 62 height 20
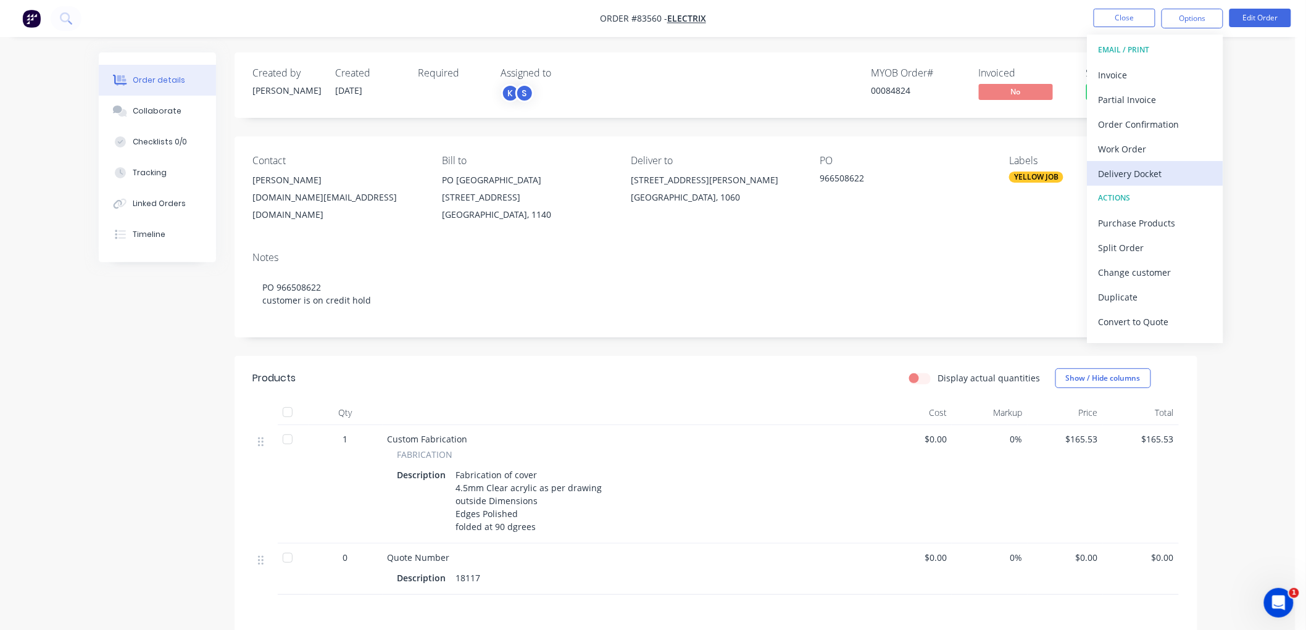
click at [1136, 165] on div "Delivery Docket" at bounding box center [1156, 174] width 114 height 18
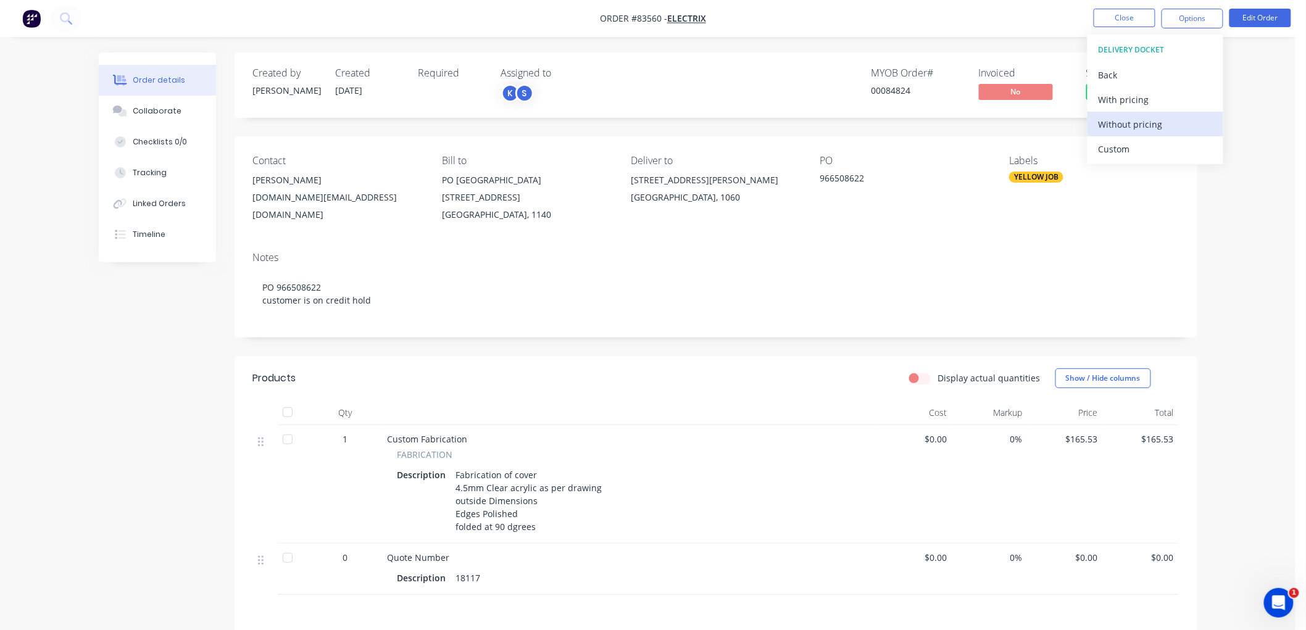
click at [1151, 128] on div "Without pricing" at bounding box center [1156, 124] width 114 height 18
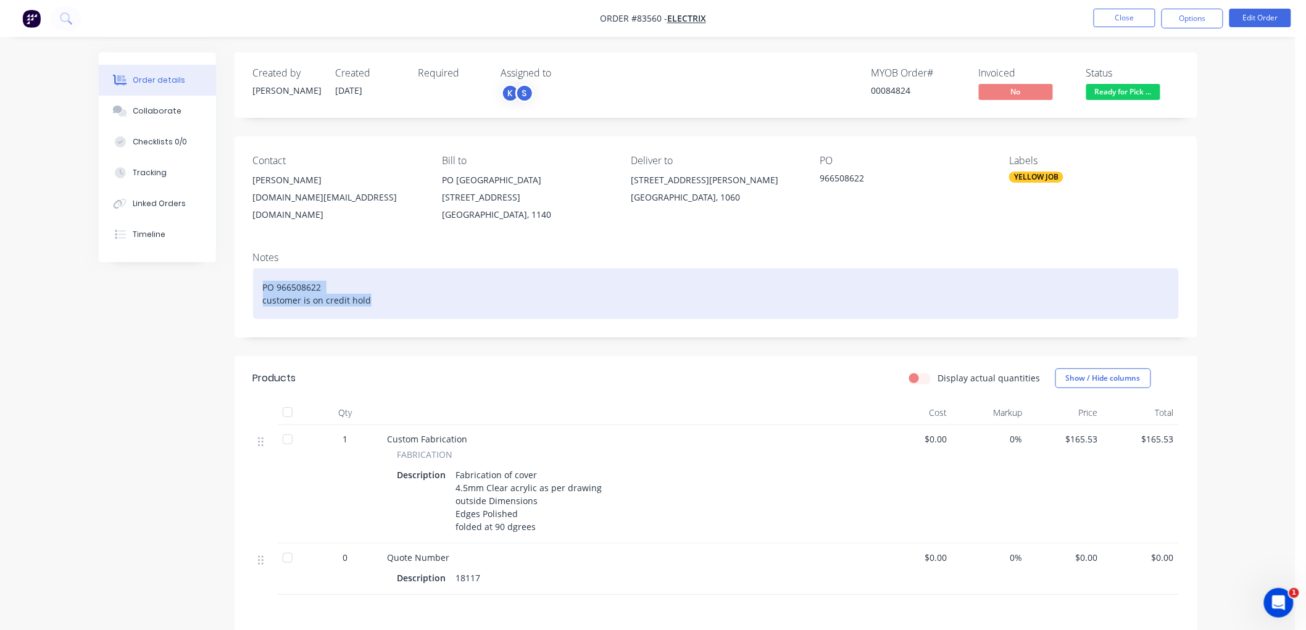
drag, startPoint x: 365, startPoint y: 290, endPoint x: 244, endPoint y: 275, distance: 122.0
click at [244, 275] on div "Notes PO 966508622 customer is on credit hold" at bounding box center [716, 290] width 963 height 96
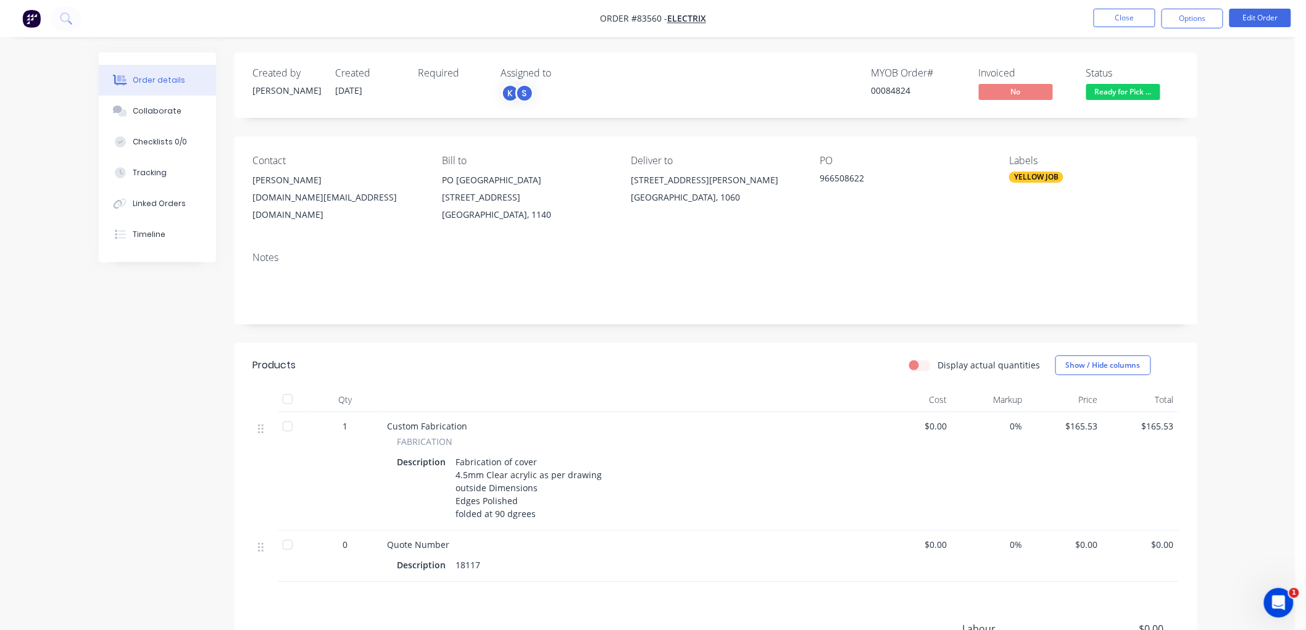
click at [1191, 15] on button "Options" at bounding box center [1193, 19] width 62 height 20
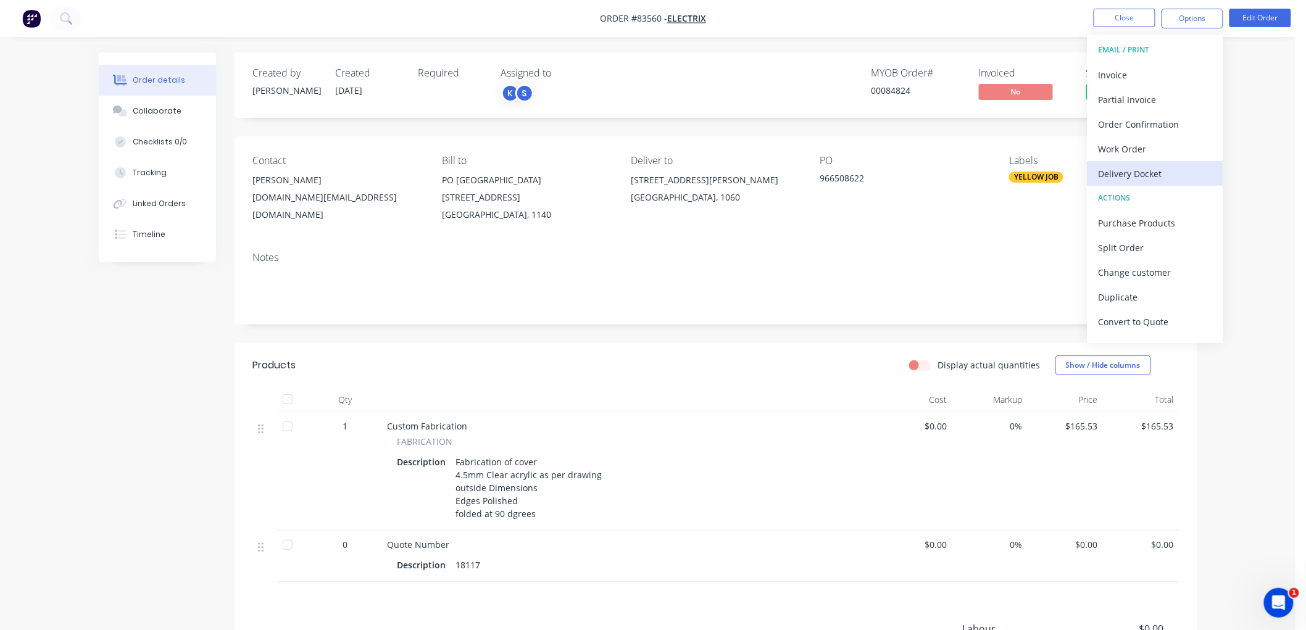
click at [1139, 170] on div "Delivery Docket" at bounding box center [1156, 174] width 114 height 18
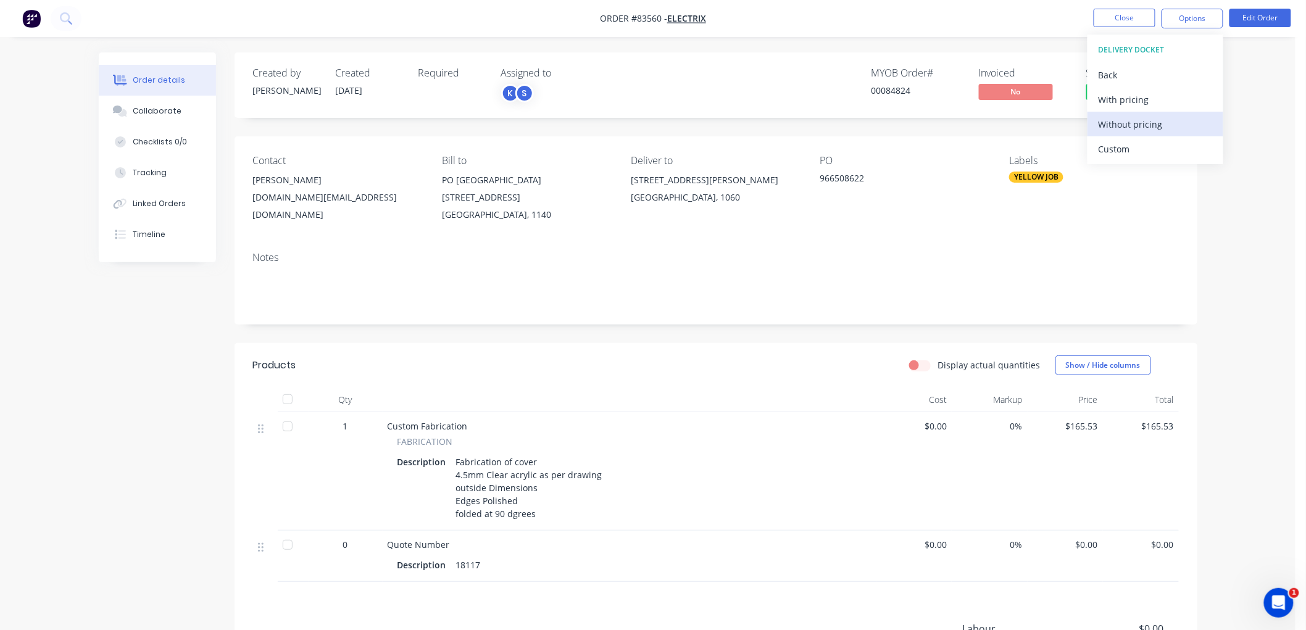
click at [1121, 121] on div "Without pricing" at bounding box center [1156, 124] width 114 height 18
click at [926, 44] on div "Order details Collaborate Checklists 0/0 Tracking Linked Orders Timeline Order …" at bounding box center [648, 401] width 1296 height 802
click at [1127, 91] on span "Ready for Pick ..." at bounding box center [1123, 91] width 74 height 15
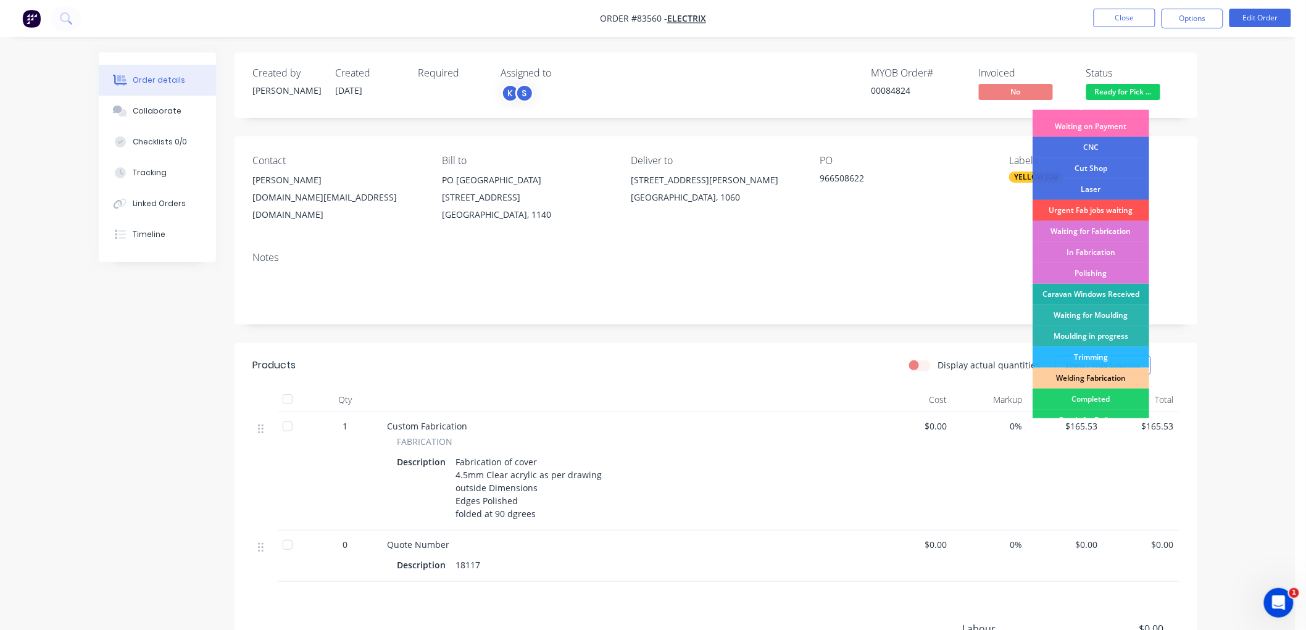
scroll to position [137, 0]
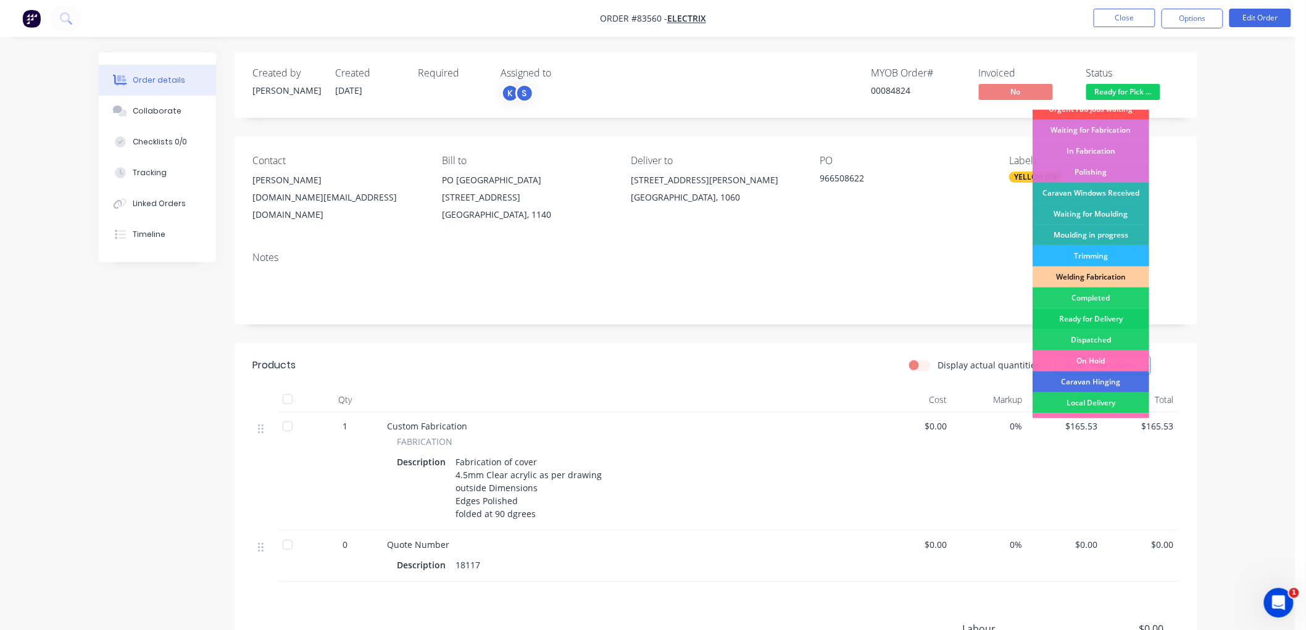
click at [1109, 318] on div "Ready for Delivery" at bounding box center [1091, 319] width 117 height 21
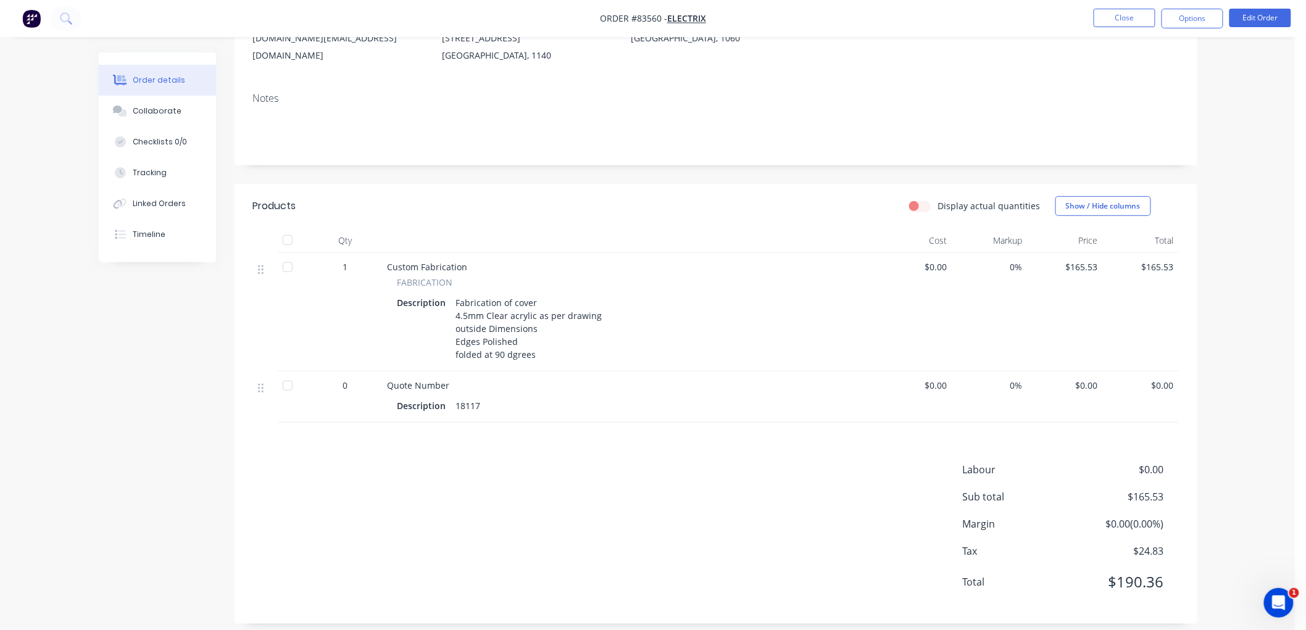
scroll to position [0, 0]
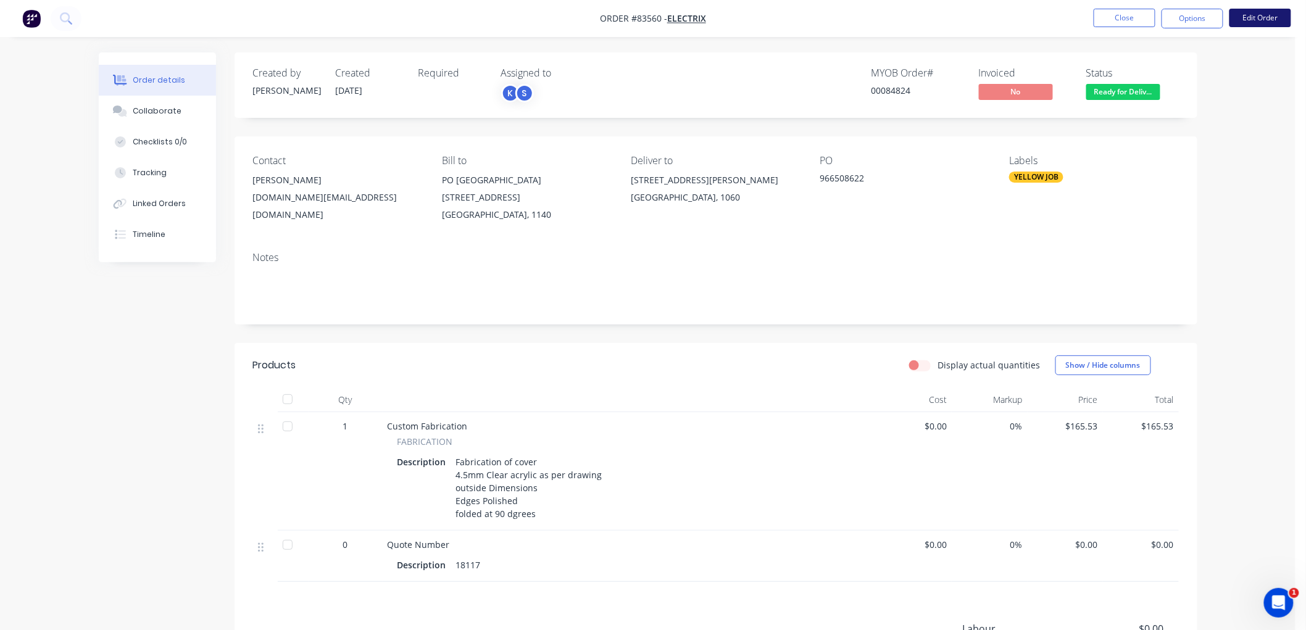
click at [1255, 19] on button "Edit Order" at bounding box center [1261, 18] width 62 height 19
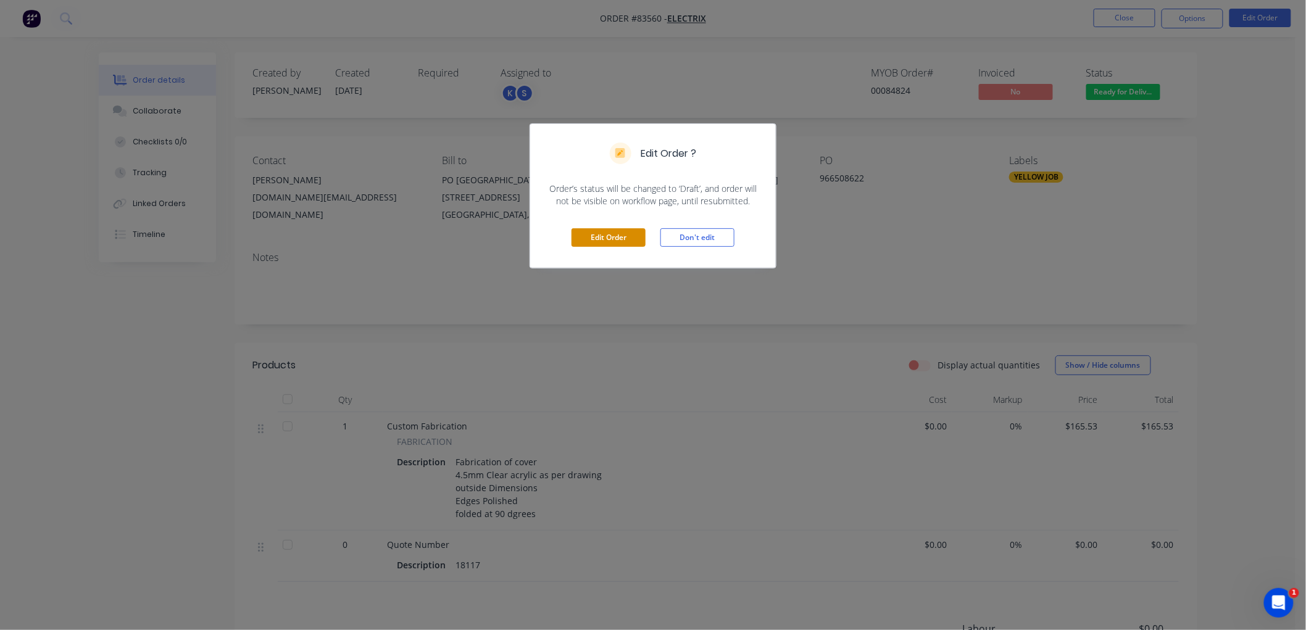
click at [627, 238] on button "Edit Order" at bounding box center [609, 237] width 74 height 19
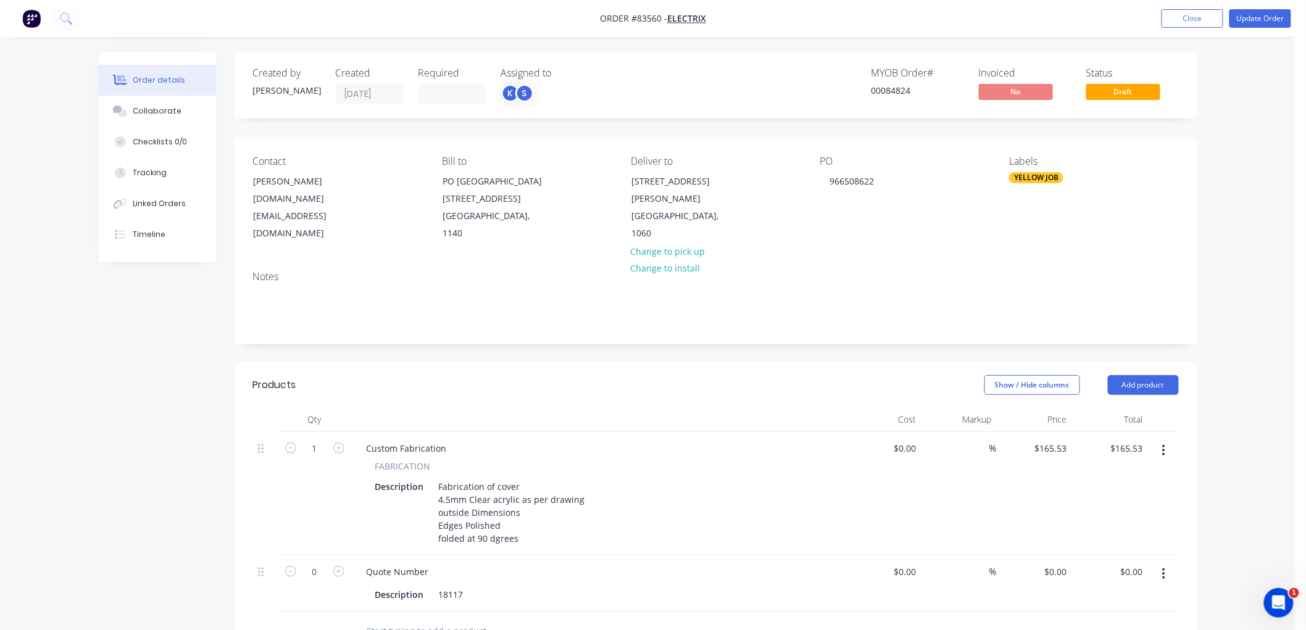
scroll to position [206, 0]
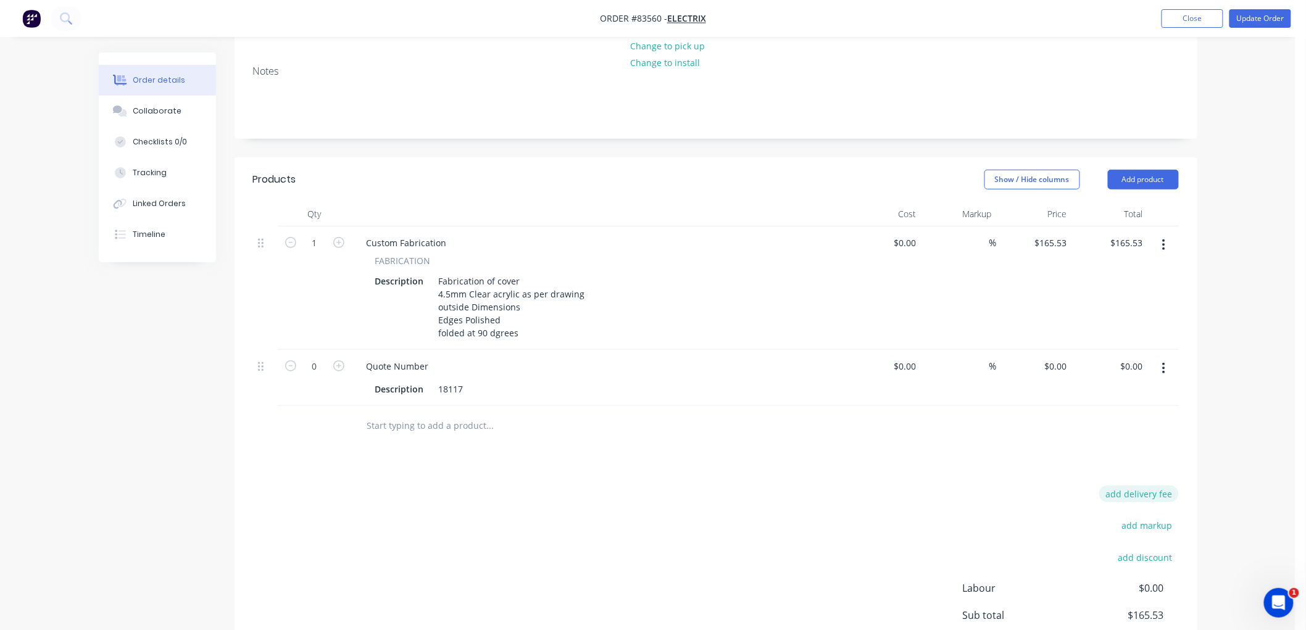
click at [1157, 486] on button "add delivery fee" at bounding box center [1139, 494] width 80 height 17
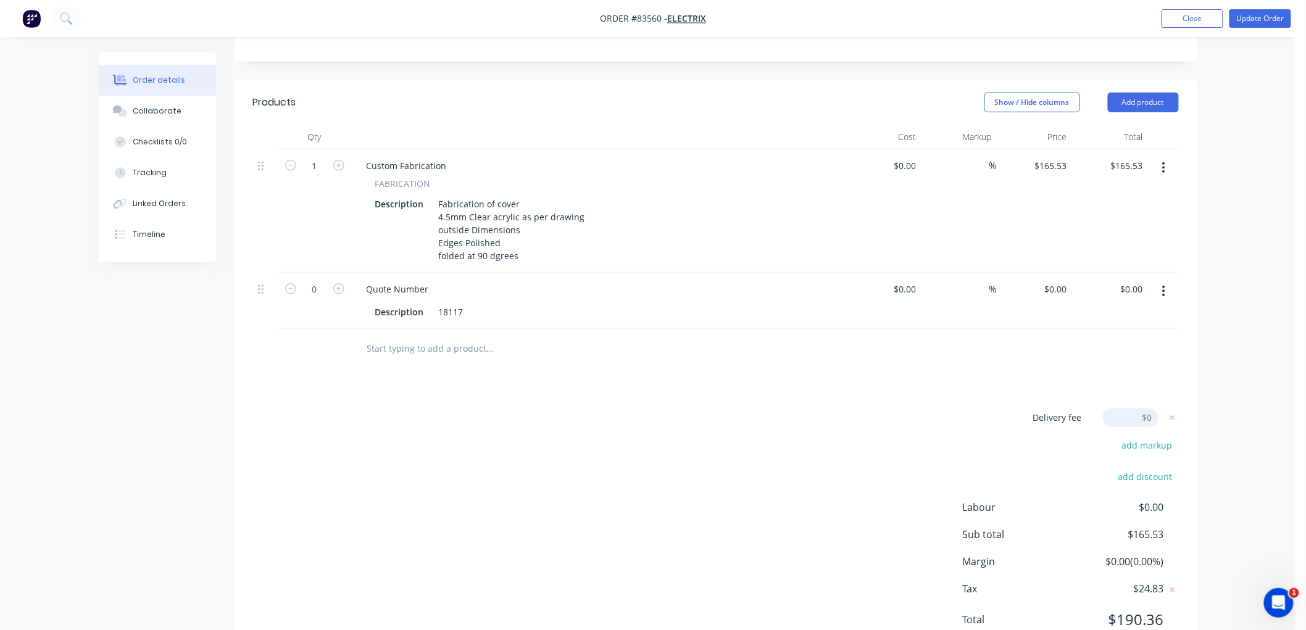
scroll to position [316, 0]
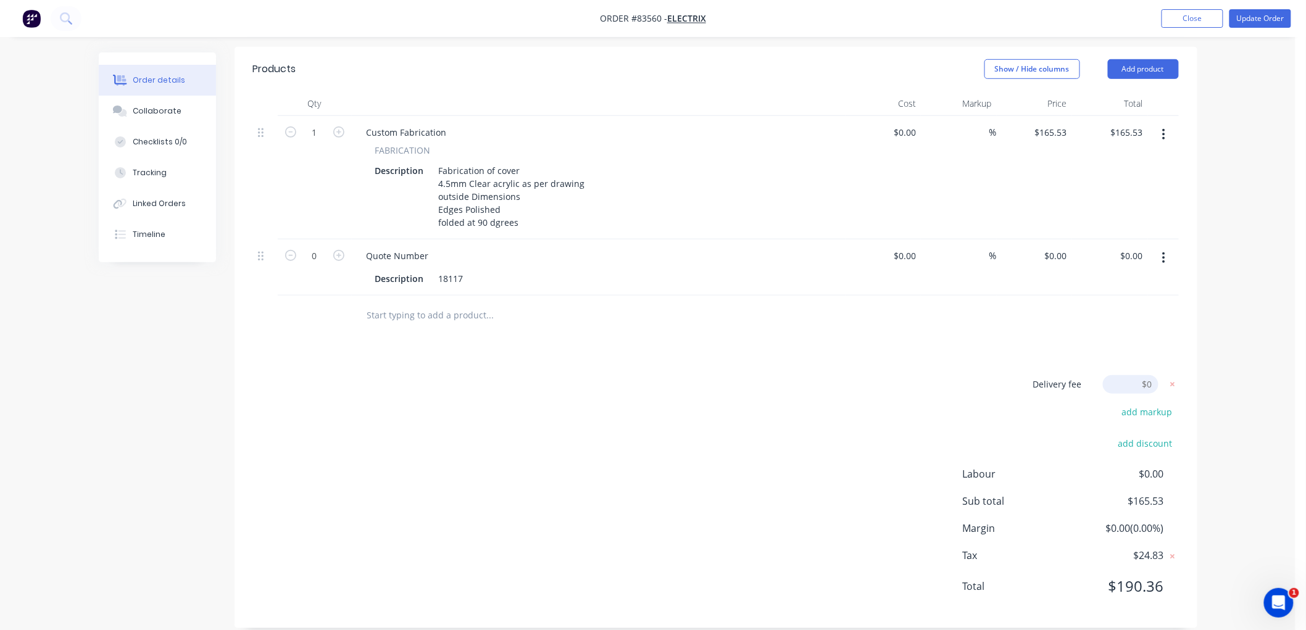
drag, startPoint x: 1138, startPoint y: 367, endPoint x: 1181, endPoint y: 367, distance: 43.2
click at [1181, 375] on div "Delivery fee Delivery fee Delivery fee name (Optional) $0 add markup add discou…" at bounding box center [716, 492] width 963 height 235
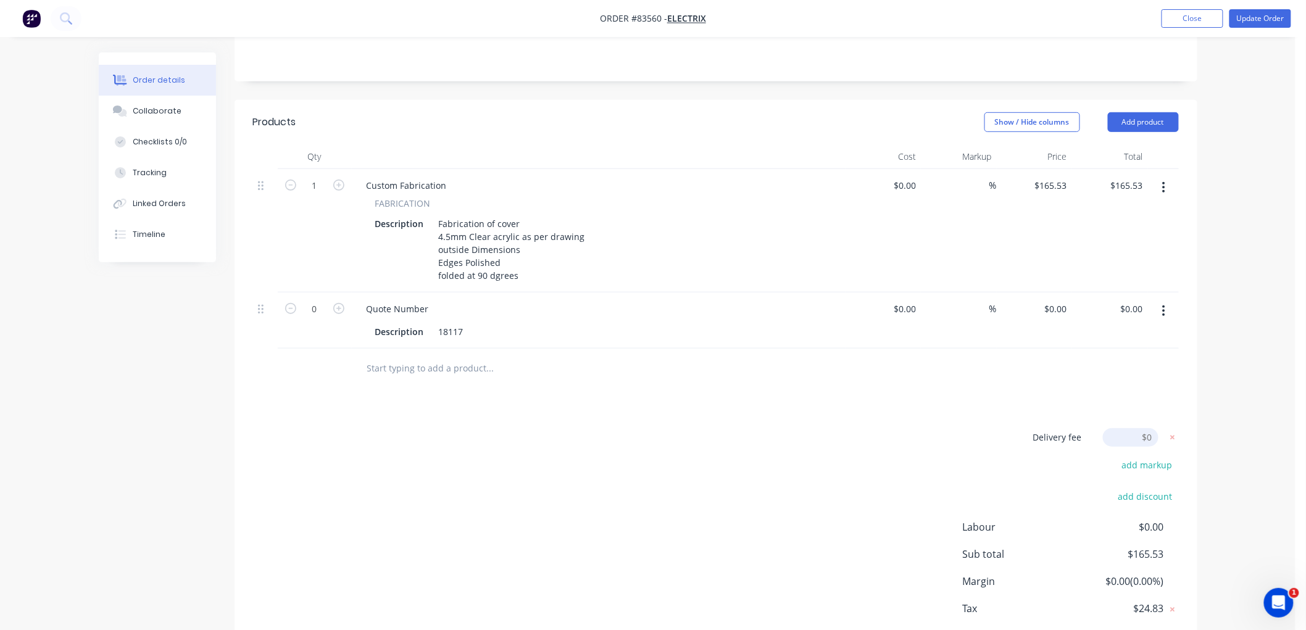
scroll to position [274, 0]
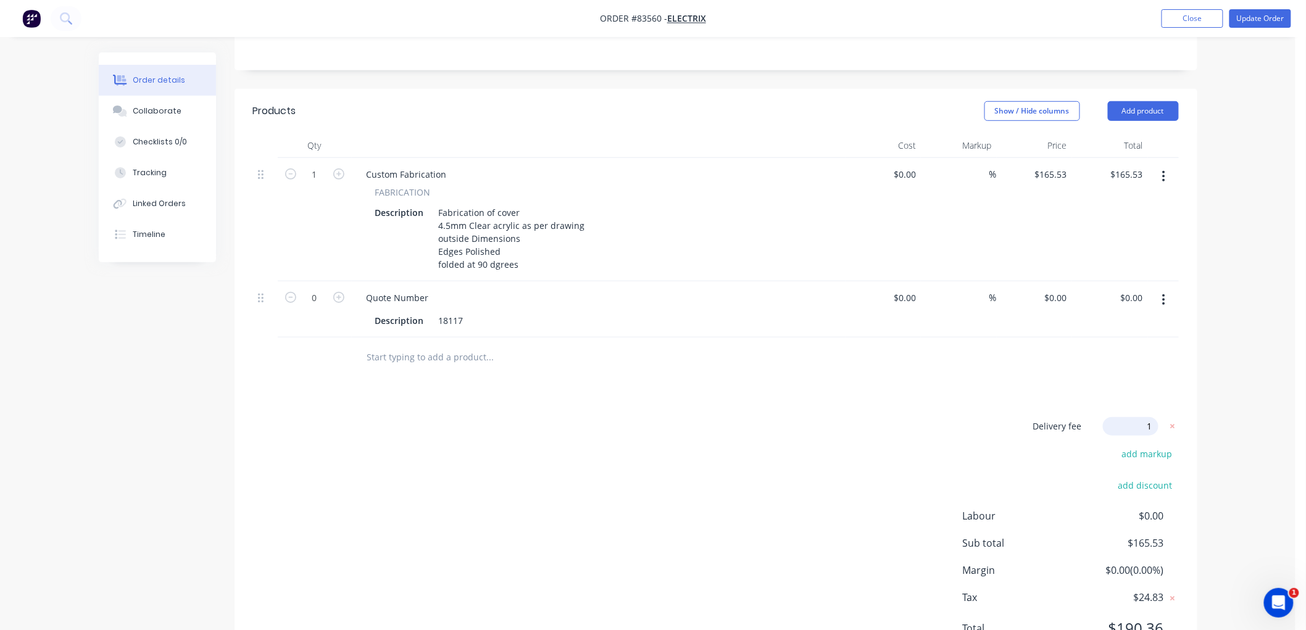
type input "12"
click at [1218, 354] on div "Order details Collaborate Checklists 0/0 Tracking Linked Orders Timeline Order …" at bounding box center [648, 207] width 1296 height 963
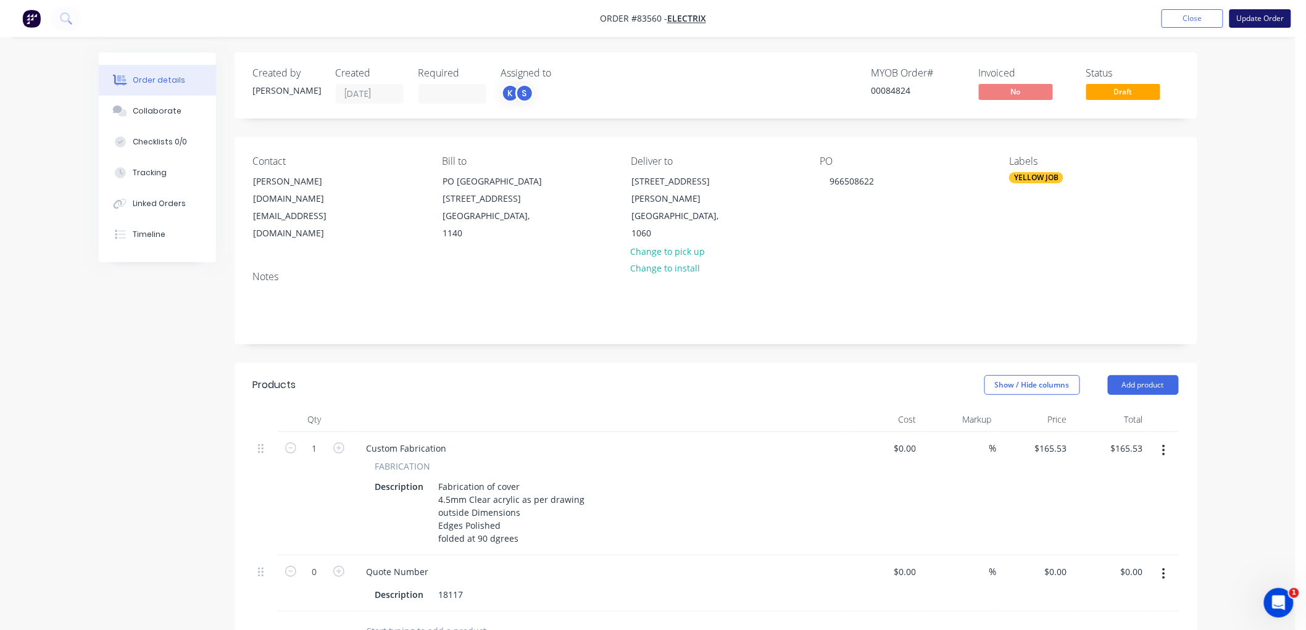
click at [1260, 17] on button "Update Order" at bounding box center [1261, 18] width 62 height 19
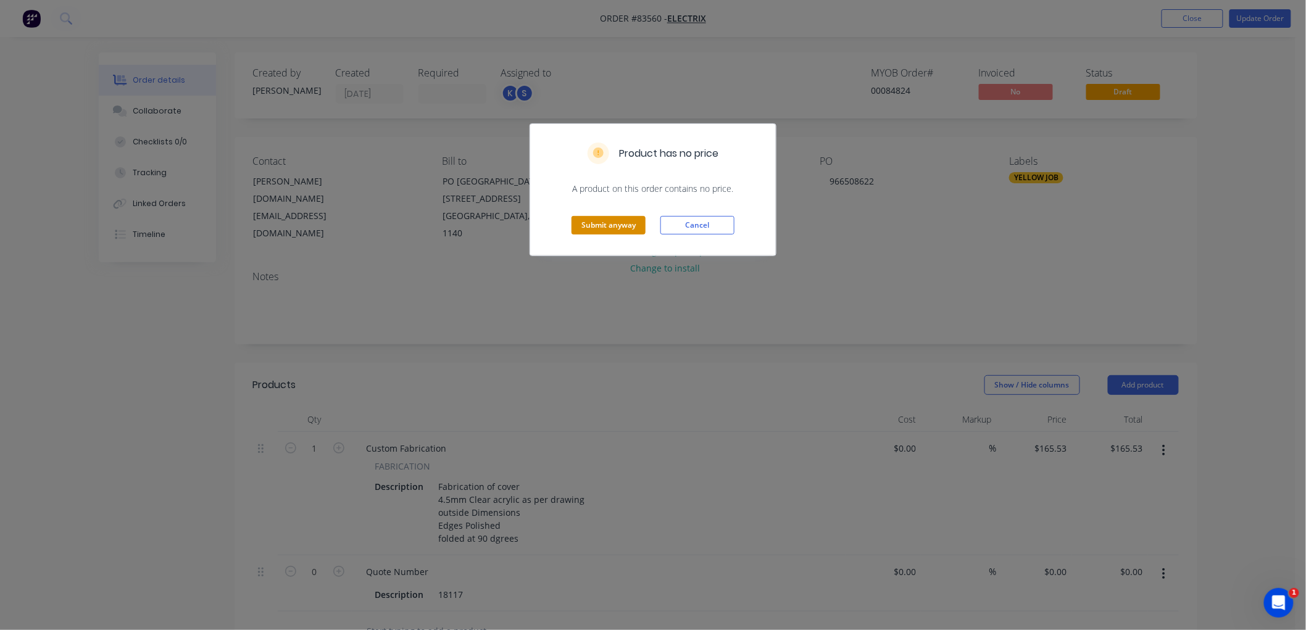
click at [603, 225] on button "Submit anyway" at bounding box center [609, 225] width 74 height 19
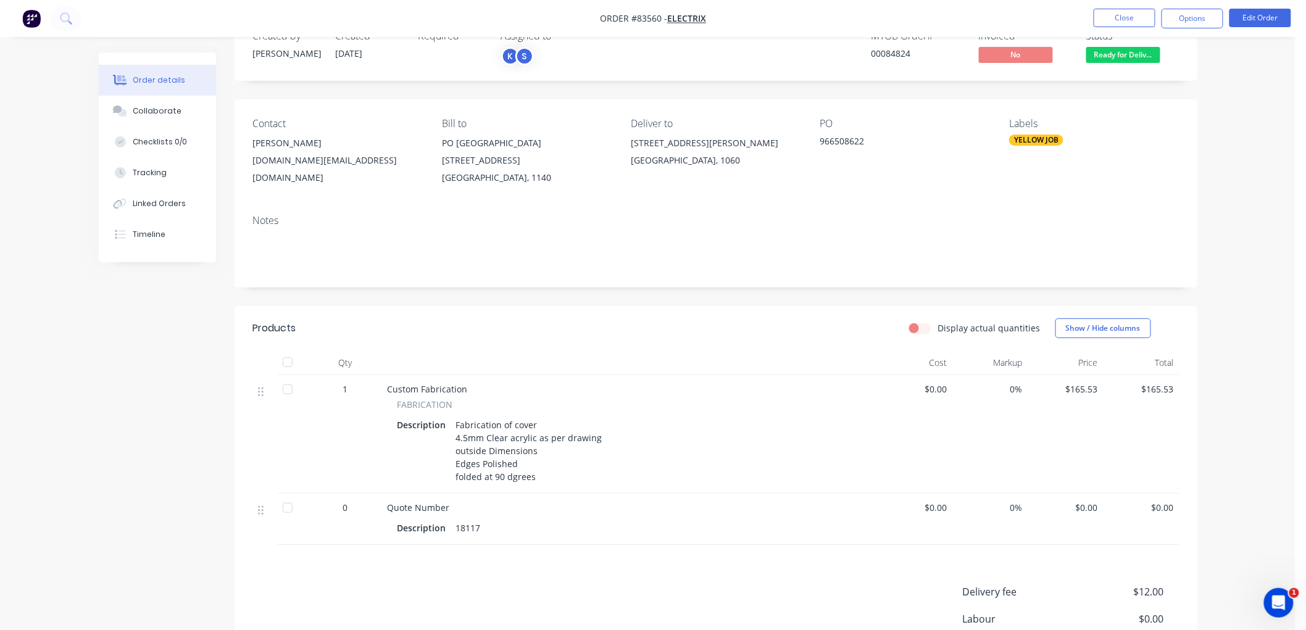
scroll to position [69, 0]
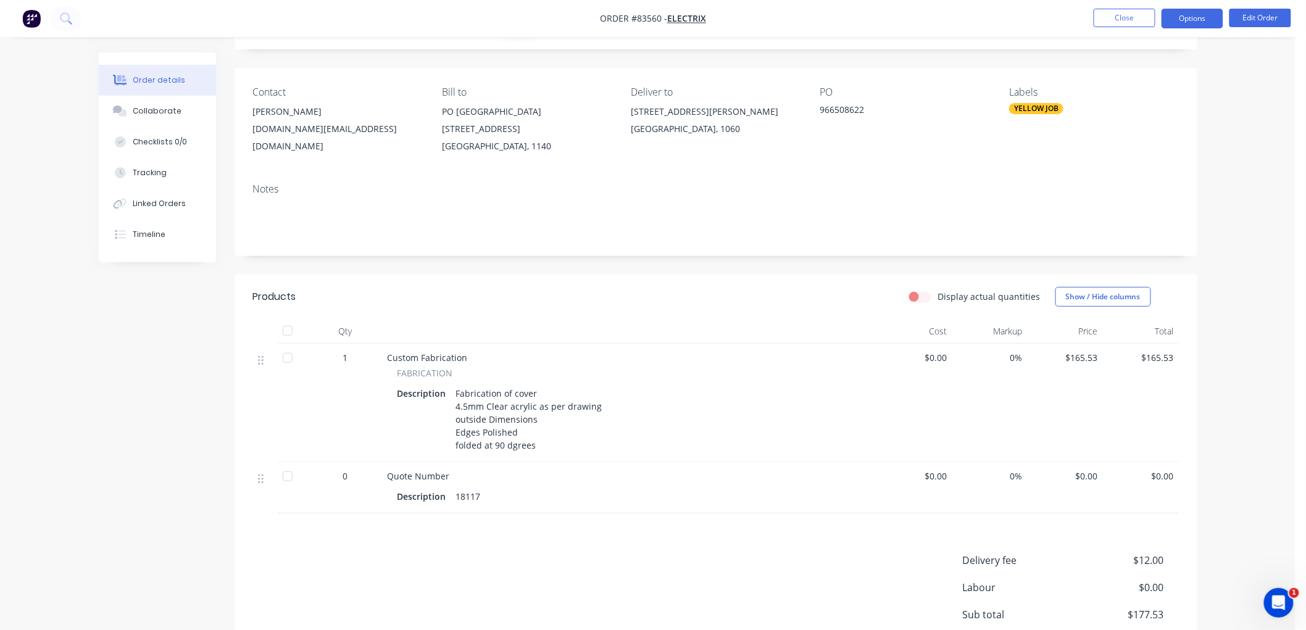
click at [1185, 19] on button "Options" at bounding box center [1193, 19] width 62 height 20
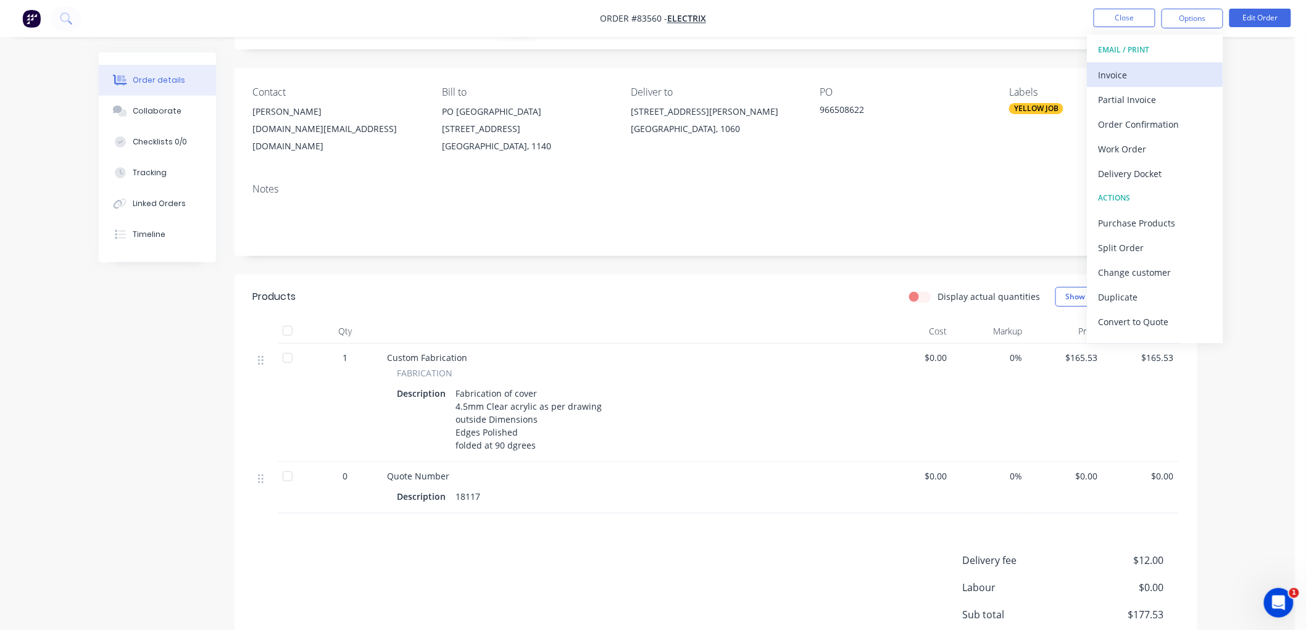
click at [1149, 69] on div "Invoice" at bounding box center [1156, 75] width 114 height 18
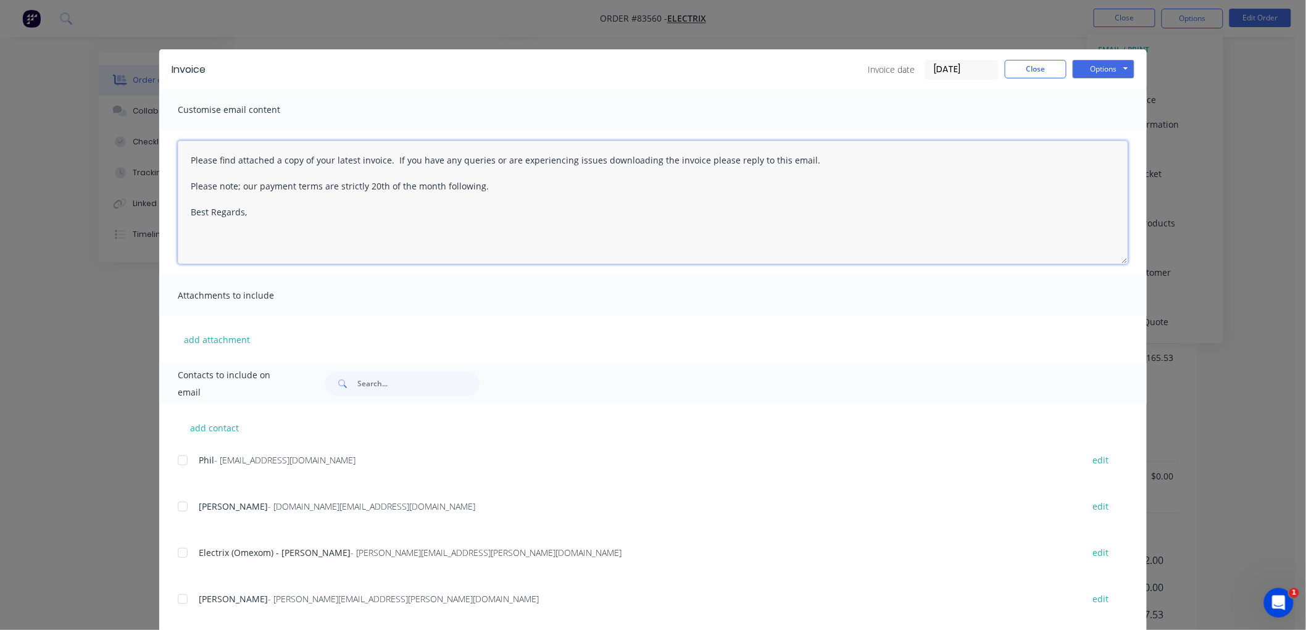
click at [319, 226] on textarea "Please find attached a copy of your latest invoice. If you have any queries or …" at bounding box center [653, 202] width 951 height 123
click at [179, 460] on div at bounding box center [182, 460] width 25 height 25
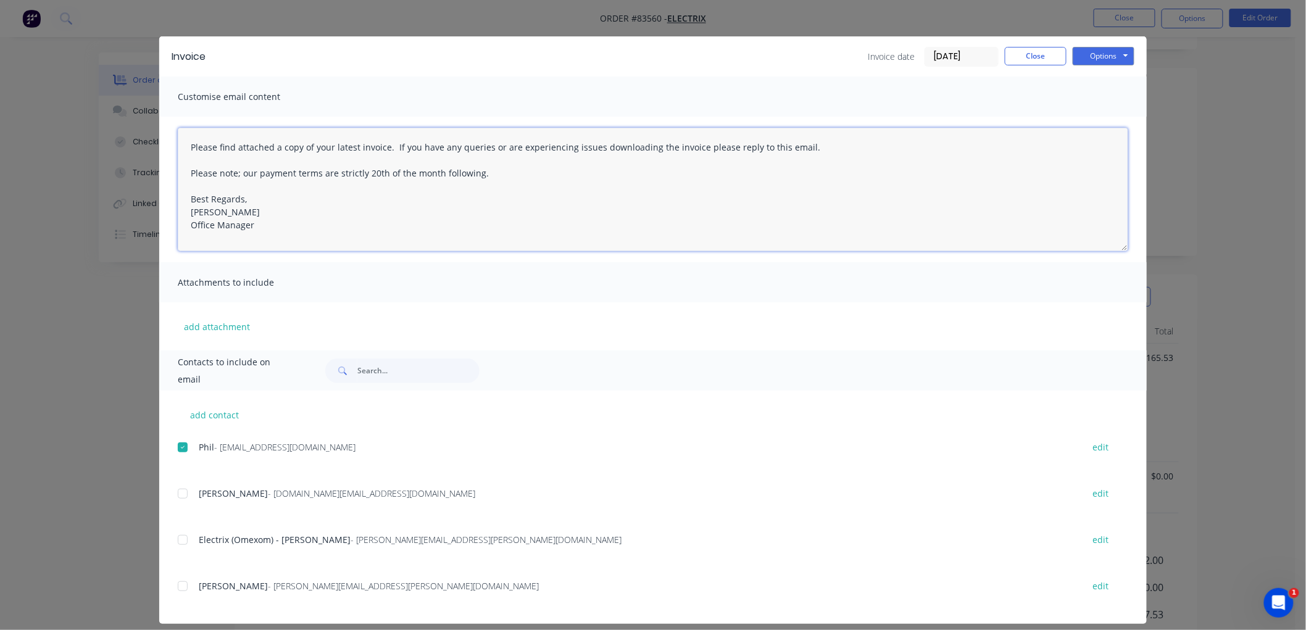
scroll to position [23, 0]
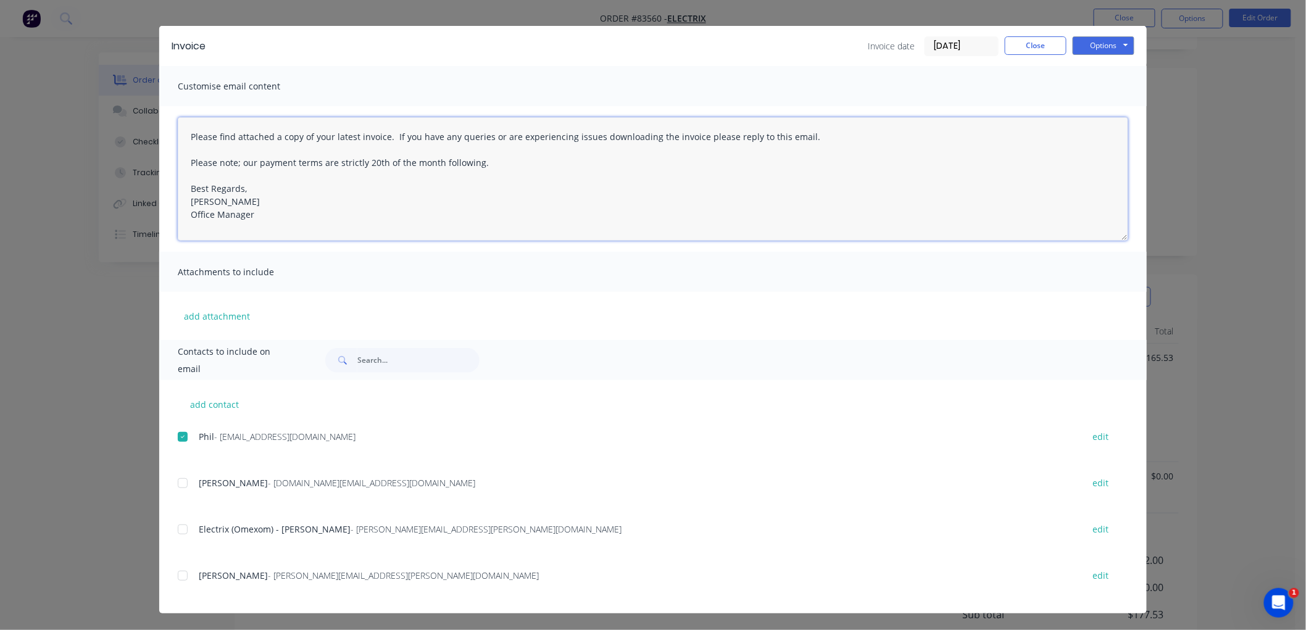
click at [173, 482] on div at bounding box center [182, 483] width 25 height 25
type textarea "Please find attached a copy of your latest invoice. If you have any queries or …"
click at [1101, 44] on button "Options" at bounding box center [1104, 45] width 62 height 19
click at [1093, 102] on button "Email" at bounding box center [1112, 108] width 79 height 20
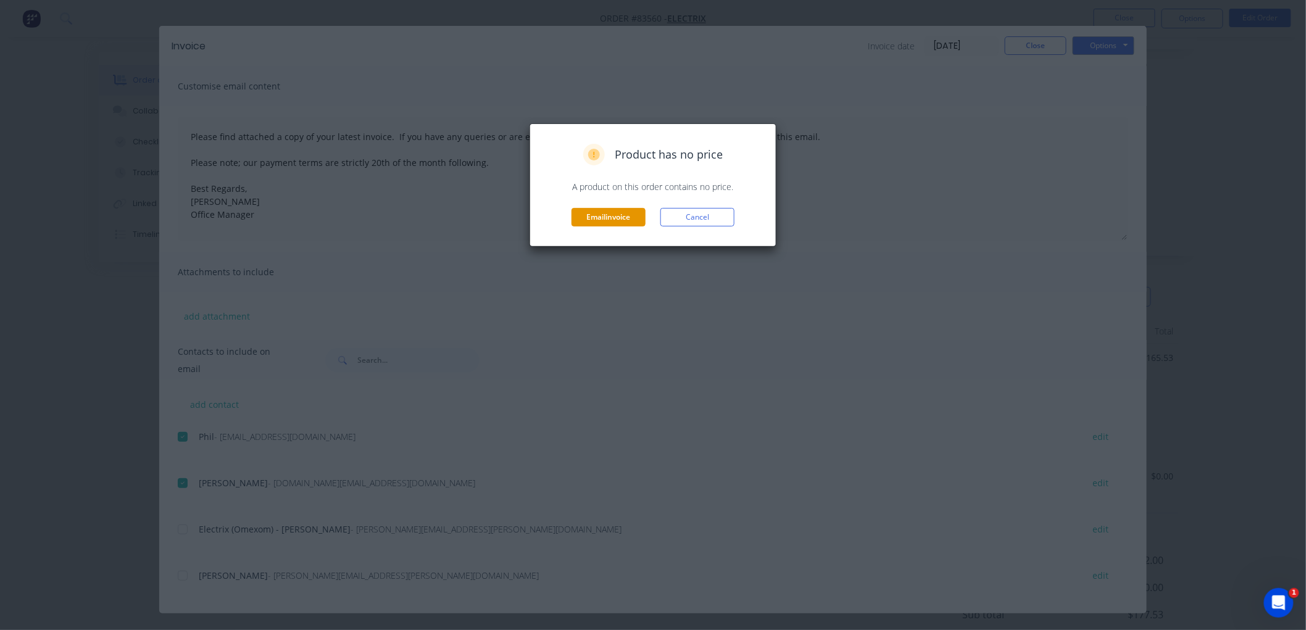
click at [628, 217] on button "Email invoice" at bounding box center [609, 217] width 74 height 19
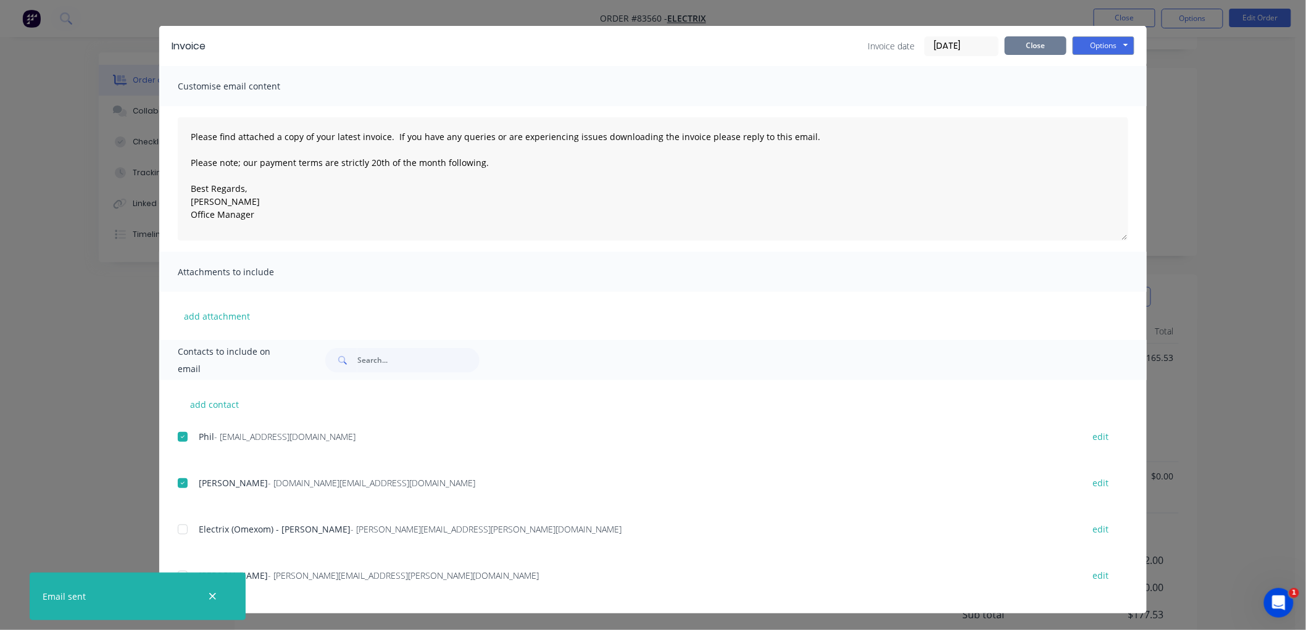
drag, startPoint x: 1025, startPoint y: 45, endPoint x: 1054, endPoint y: 50, distance: 30.0
click at [1025, 45] on button "Close" at bounding box center [1036, 45] width 62 height 19
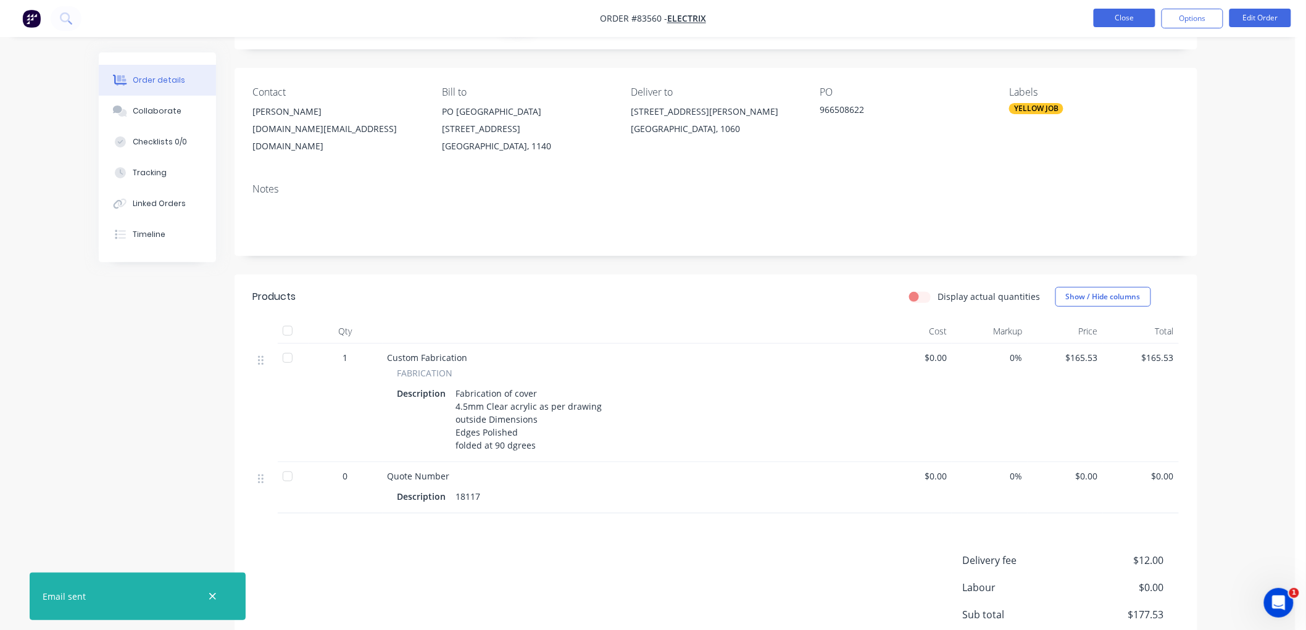
click at [1118, 19] on button "Close" at bounding box center [1125, 18] width 62 height 19
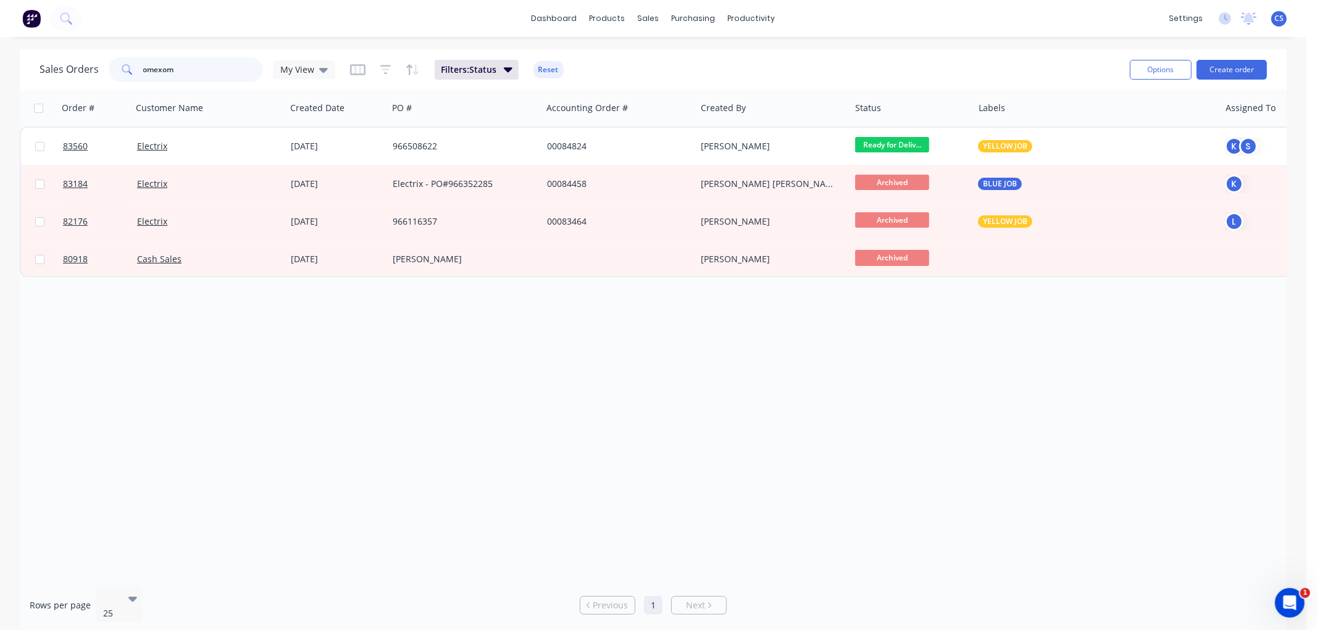
drag, startPoint x: 190, startPoint y: 68, endPoint x: 51, endPoint y: 64, distance: 138.9
click at [57, 65] on div "Sales Orders omexom My View" at bounding box center [188, 69] width 296 height 25
click at [194, 69] on input "omexom" at bounding box center [203, 69] width 120 height 25
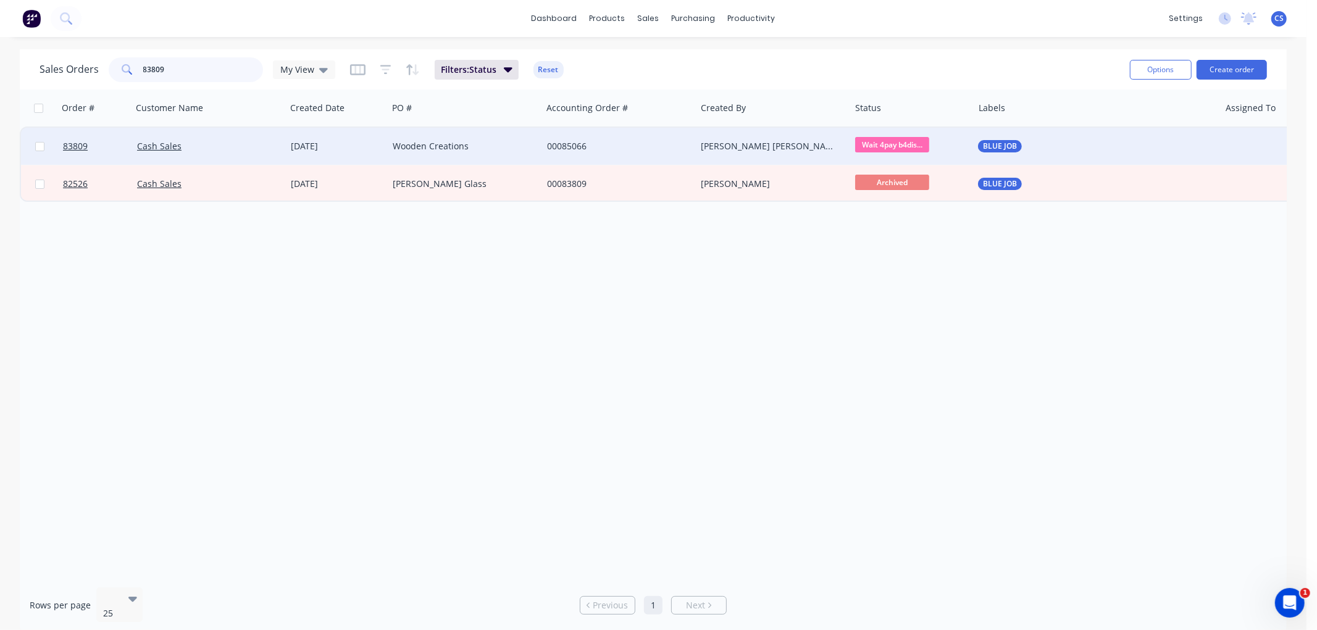
type input "83809"
click at [431, 149] on div "Wooden Creations" at bounding box center [461, 146] width 137 height 12
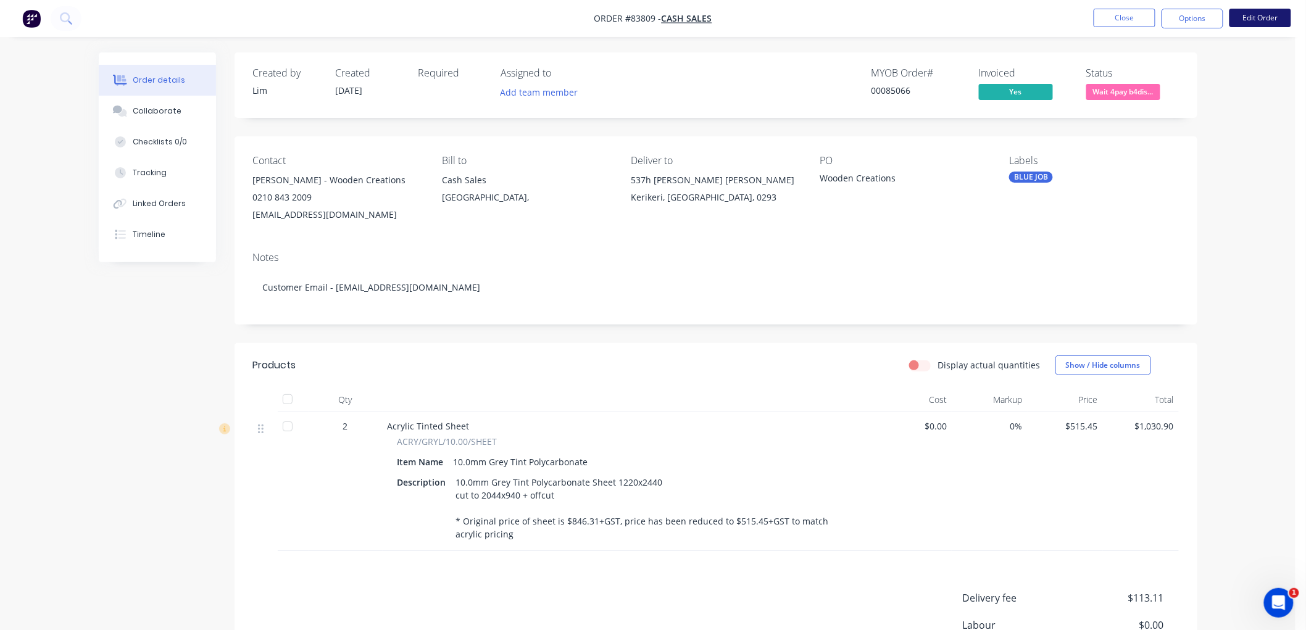
click at [1247, 19] on button "Edit Order" at bounding box center [1261, 18] width 62 height 19
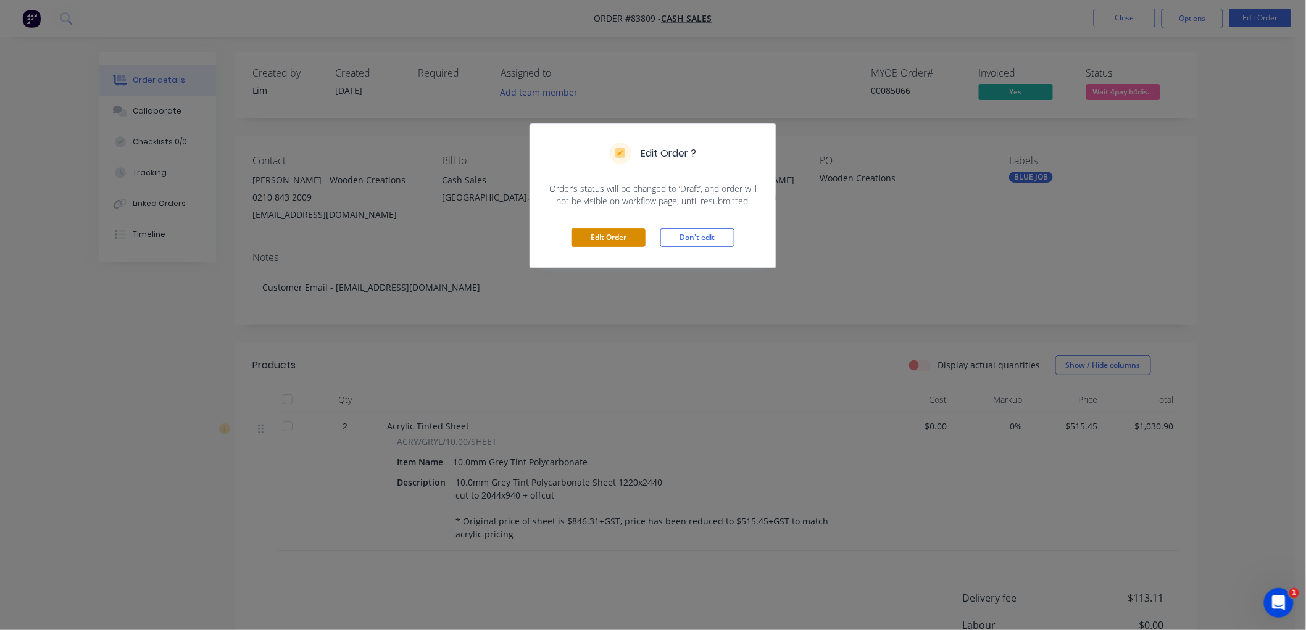
click at [619, 235] on button "Edit Order" at bounding box center [609, 237] width 74 height 19
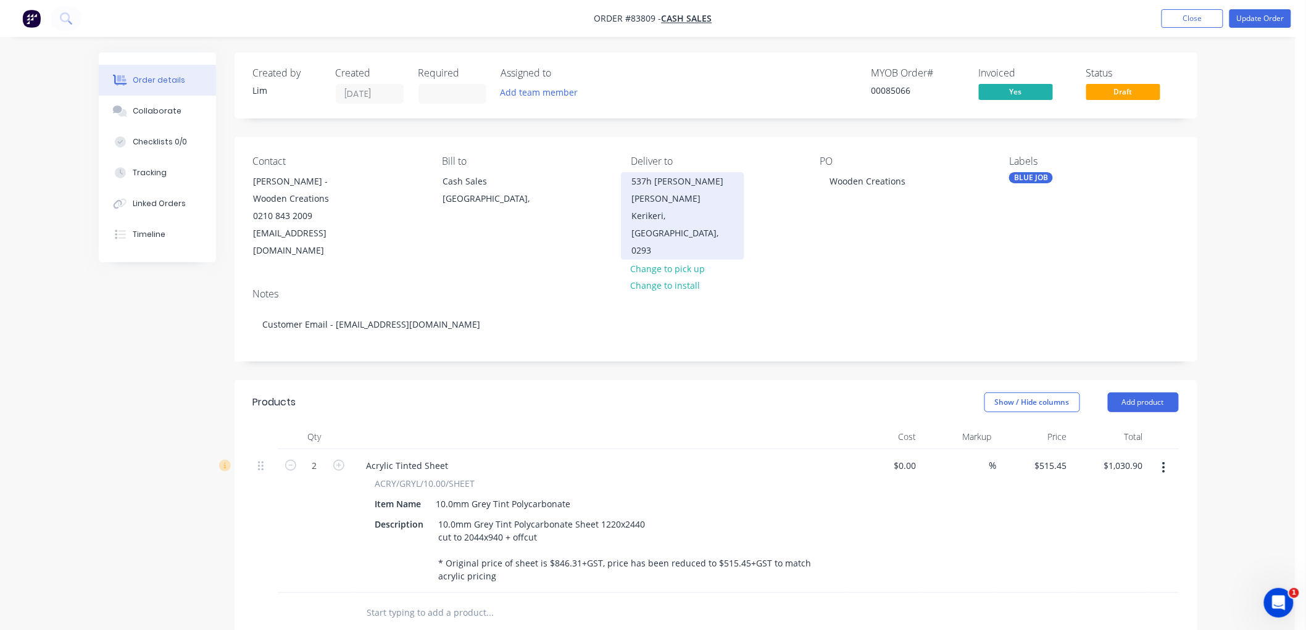
click at [687, 179] on div "537h [PERSON_NAME] [PERSON_NAME]" at bounding box center [682, 190] width 102 height 35
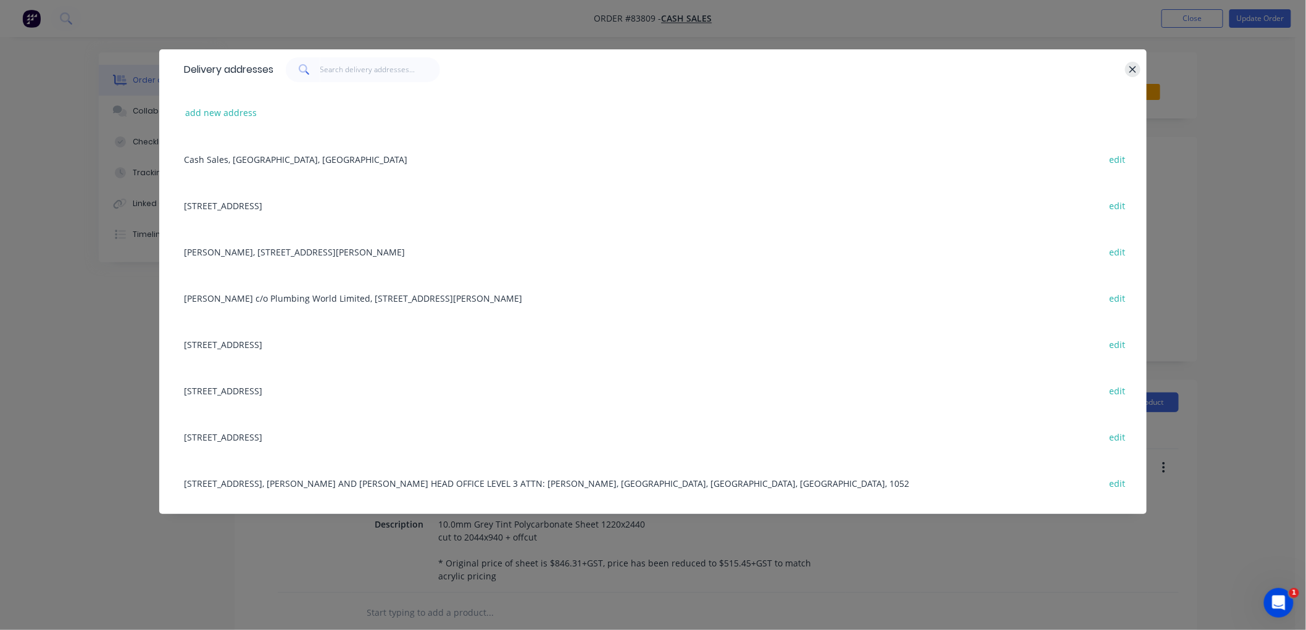
click at [1133, 66] on icon "button" at bounding box center [1133, 69] width 8 height 11
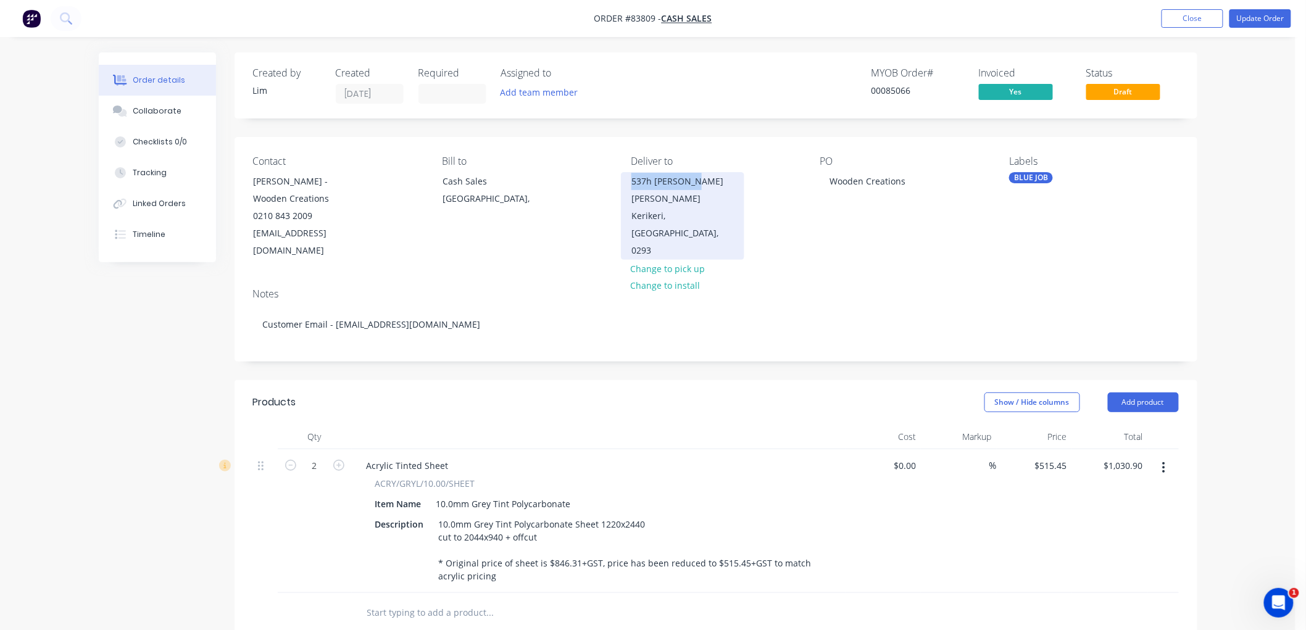
drag, startPoint x: 701, startPoint y: 183, endPoint x: 633, endPoint y: 182, distance: 68.5
click at [633, 182] on div "537h [PERSON_NAME] [PERSON_NAME]" at bounding box center [682, 190] width 102 height 35
copy div "537h [PERSON_NAME] [PERSON_NAME]"
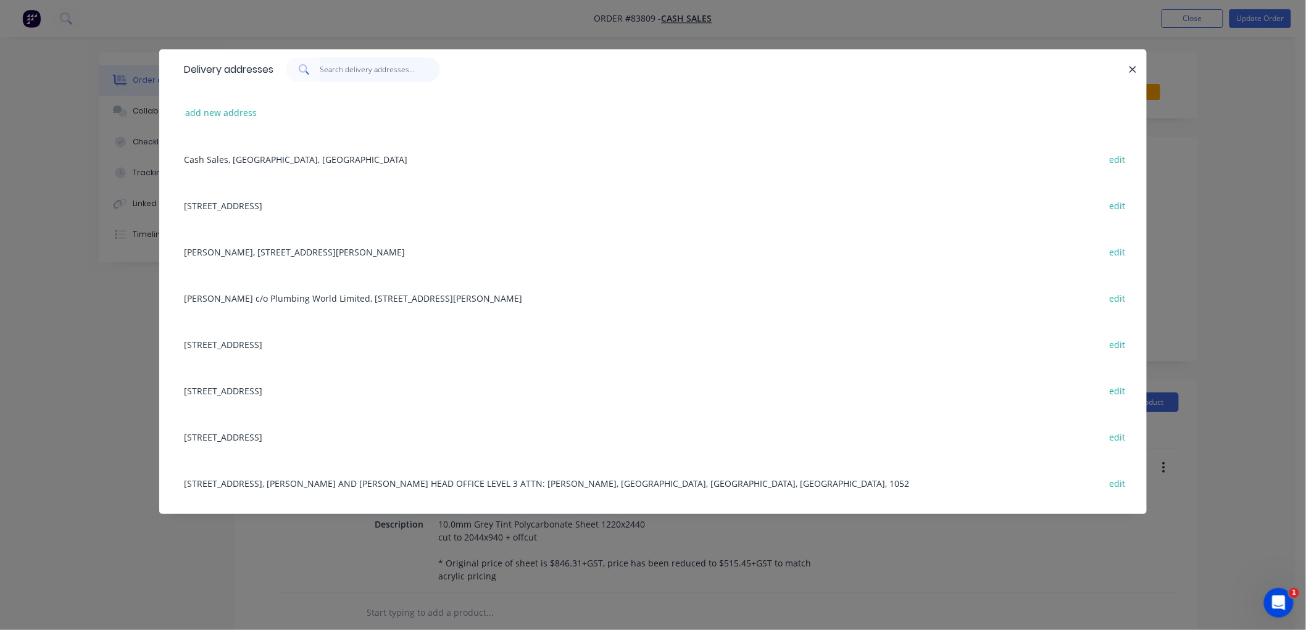
click at [352, 75] on input "text" at bounding box center [380, 69] width 120 height 25
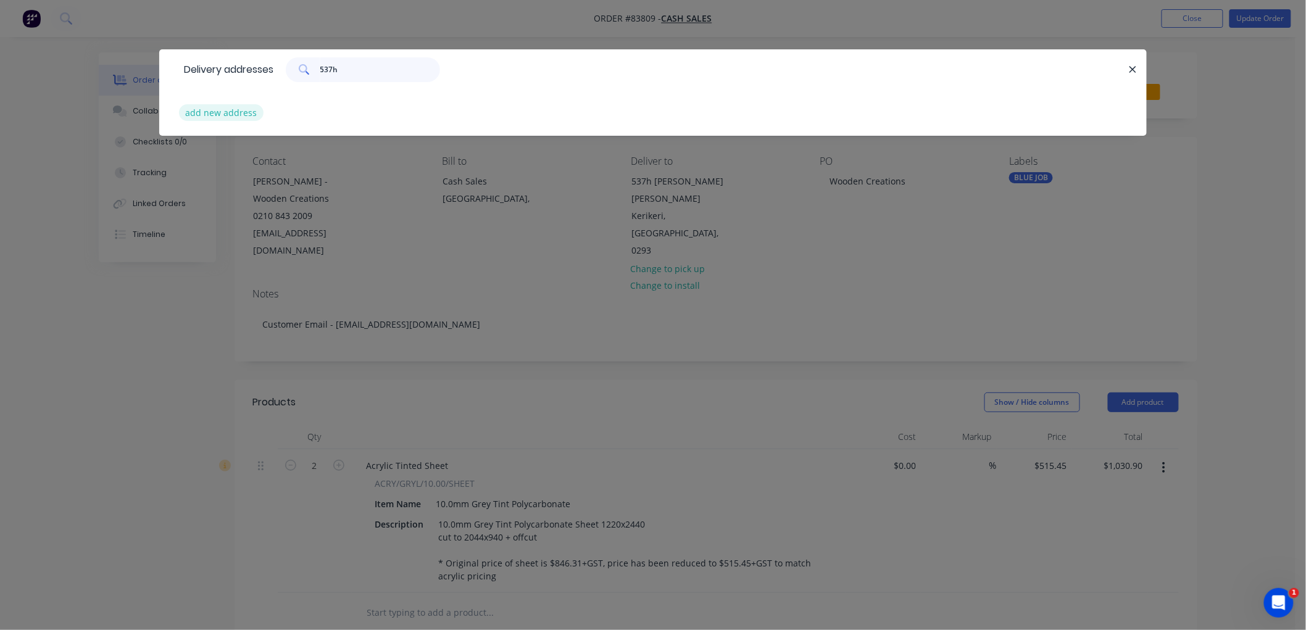
type input "537h"
click at [217, 113] on button "add new address" at bounding box center [221, 112] width 85 height 17
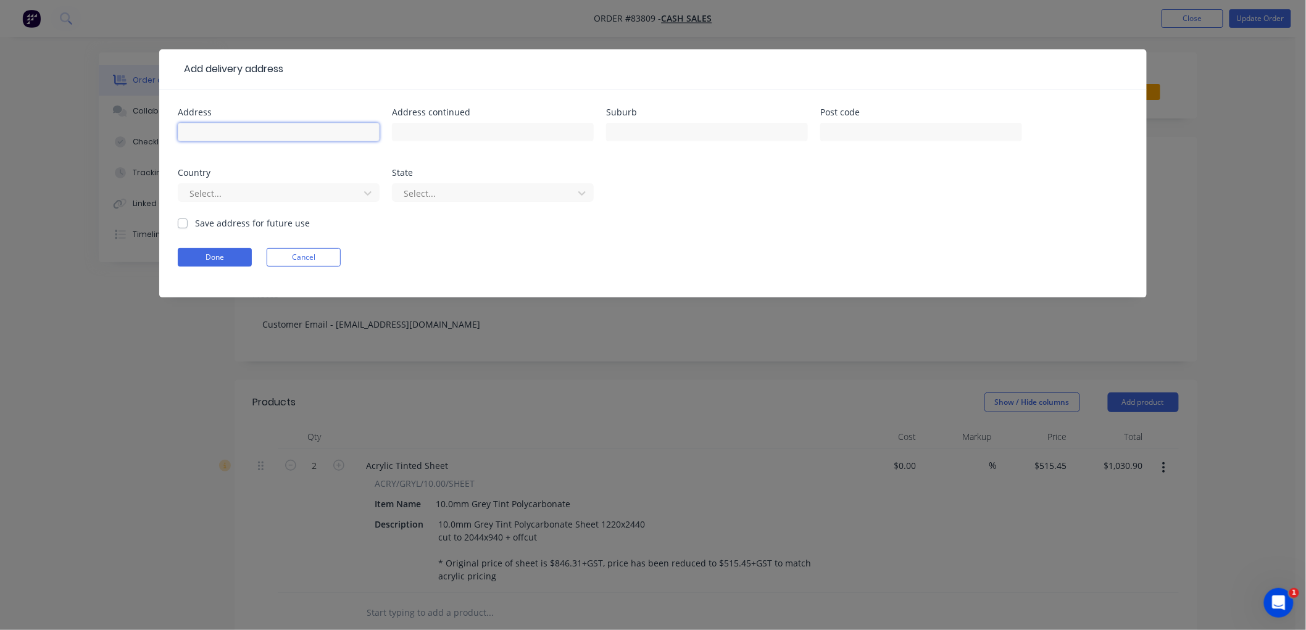
click at [243, 133] on input "text" at bounding box center [279, 132] width 202 height 19
type input "[STREET_ADDRESS]"
type input "Kerikeri"
click at [195, 223] on label "Save address for future use" at bounding box center [252, 223] width 115 height 13
click at [180, 223] on input "Save address for future use" at bounding box center [183, 223] width 10 height 12
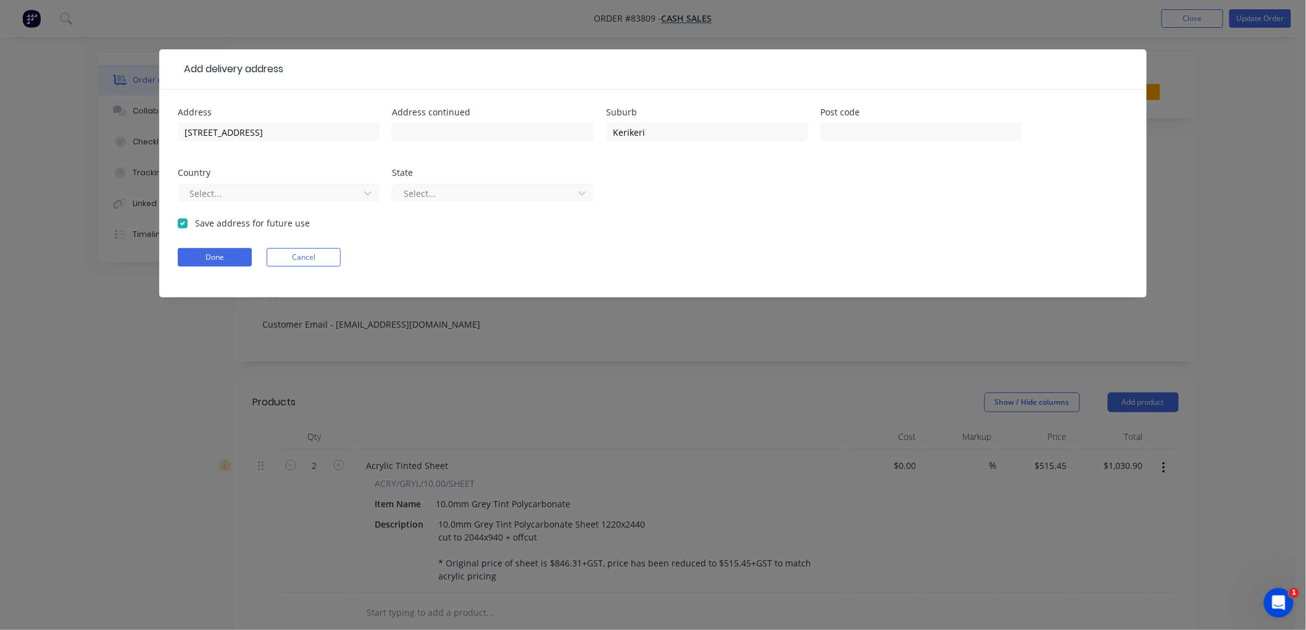
checkbox input "true"
click at [212, 255] on button "Done" at bounding box center [215, 257] width 74 height 19
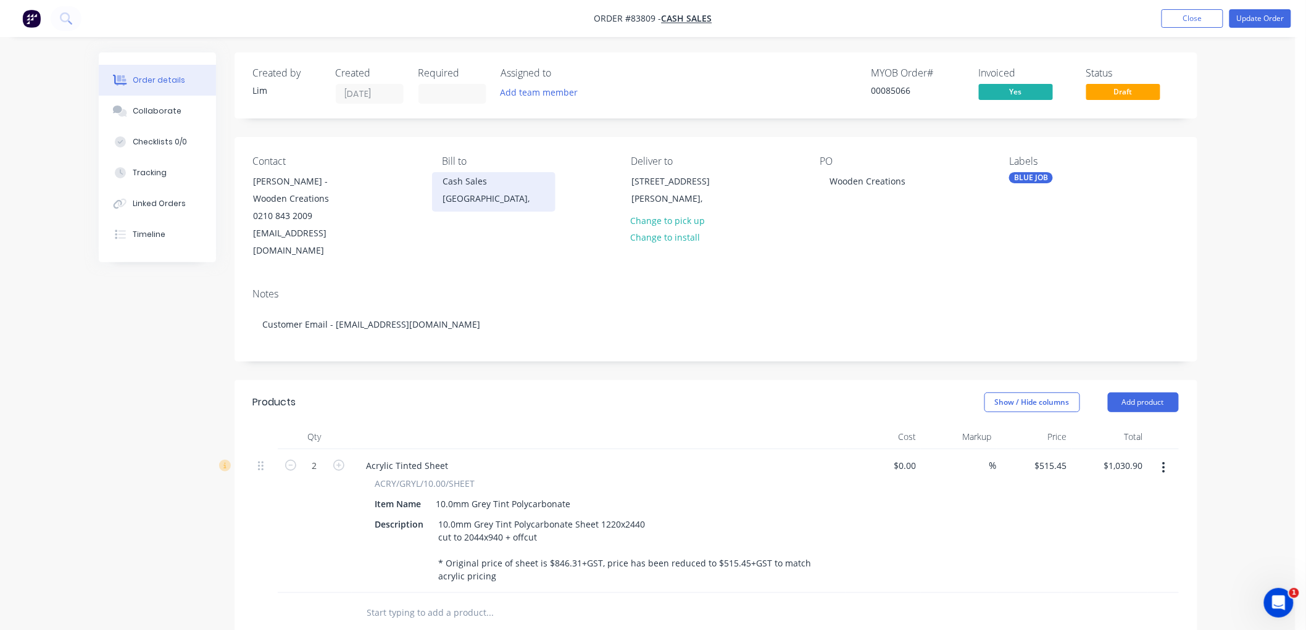
click at [473, 193] on div "[GEOGRAPHIC_DATA]," at bounding box center [494, 198] width 102 height 17
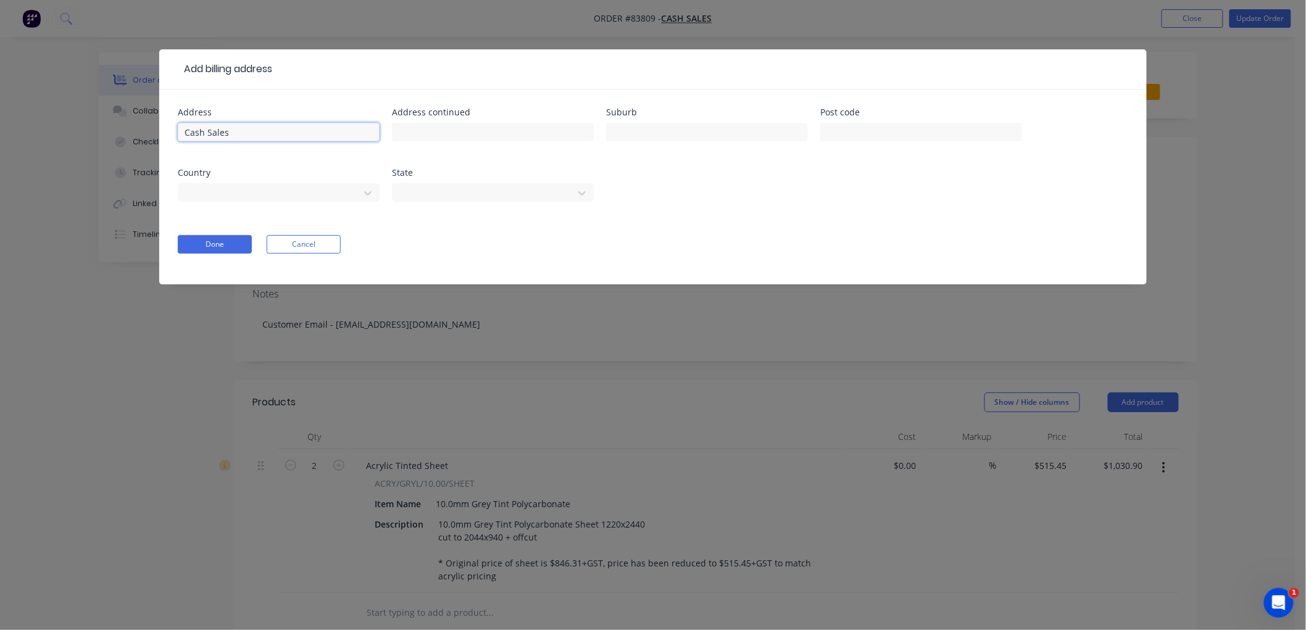
drag, startPoint x: 198, startPoint y: 131, endPoint x: 159, endPoint y: 131, distance: 39.5
click at [159, 131] on div "Address Cash Sales Address continued Suburb Post code Country [GEOGRAPHIC_DATA]…" at bounding box center [653, 186] width 988 height 195
paste input "Exclusive Boat Haulage Ltd"
type input "Exclusive Boat Haulage Ltd"
click at [293, 193] on div at bounding box center [270, 191] width 165 height 15
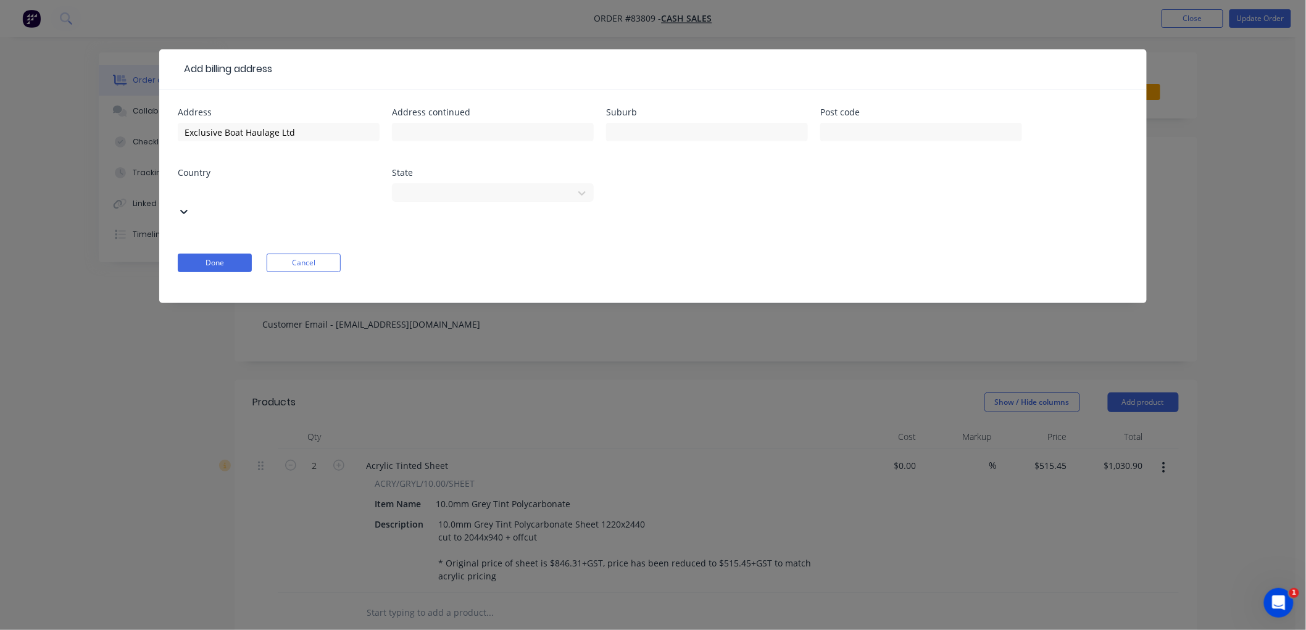
click at [293, 196] on div at bounding box center [270, 190] width 178 height 15
click at [443, 196] on div at bounding box center [484, 191] width 165 height 15
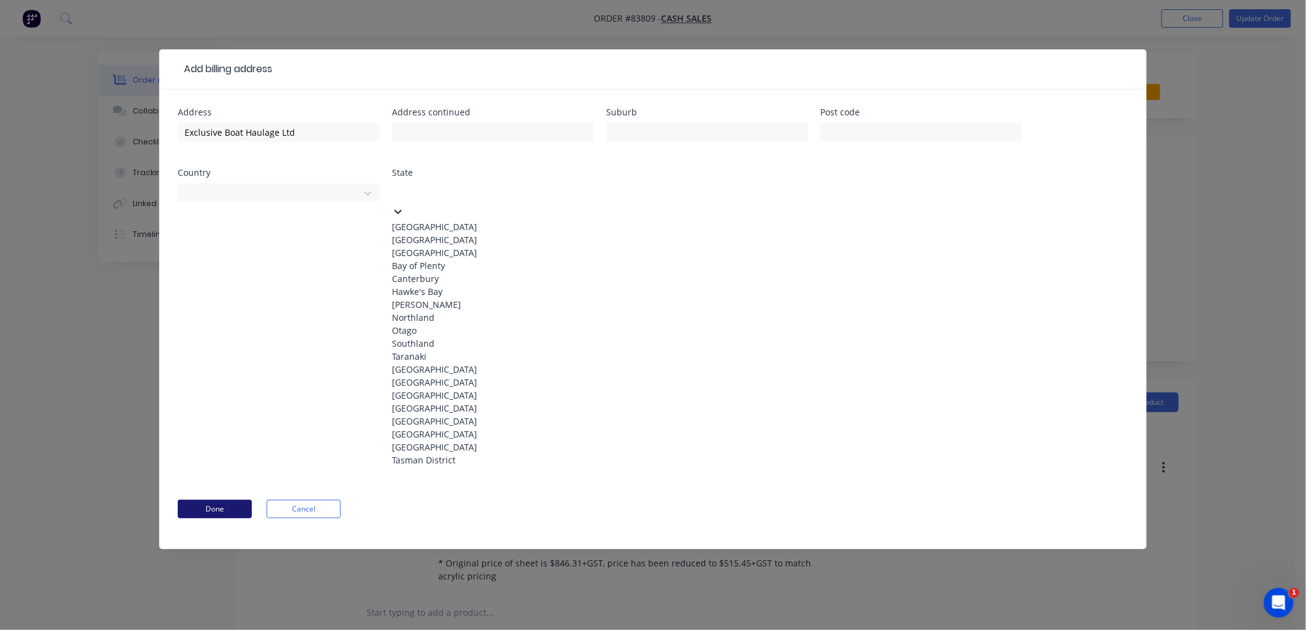
click at [221, 500] on button "Done" at bounding box center [215, 509] width 74 height 19
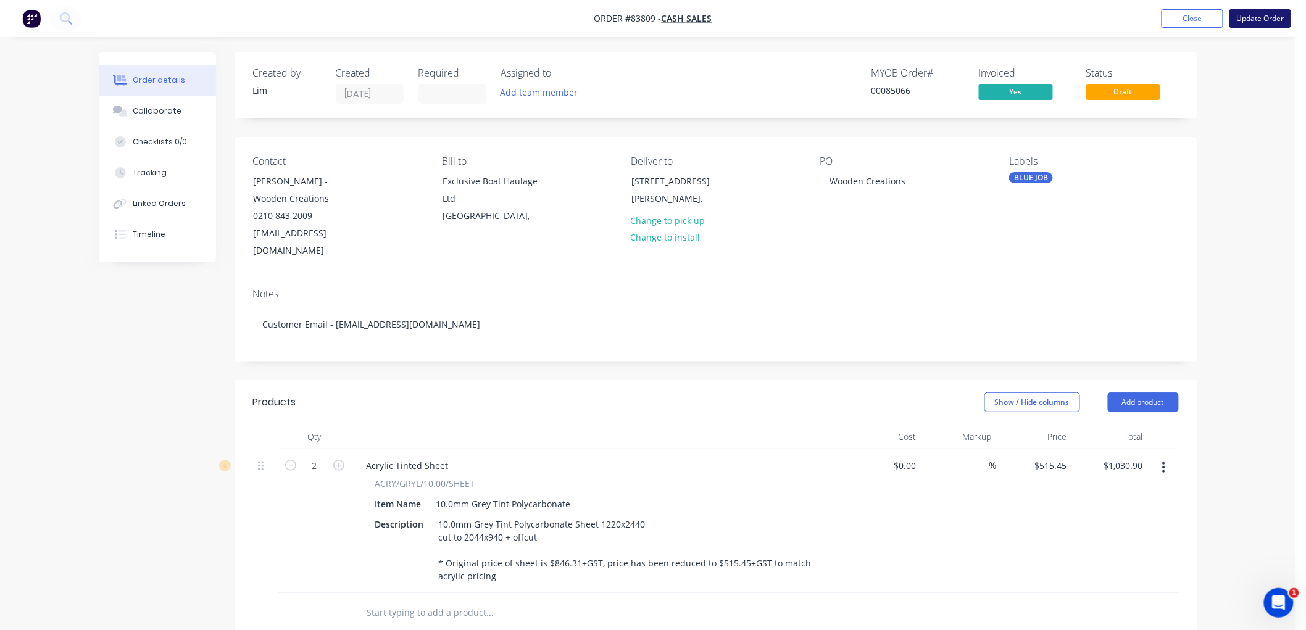
click at [1249, 16] on button "Update Order" at bounding box center [1261, 18] width 62 height 19
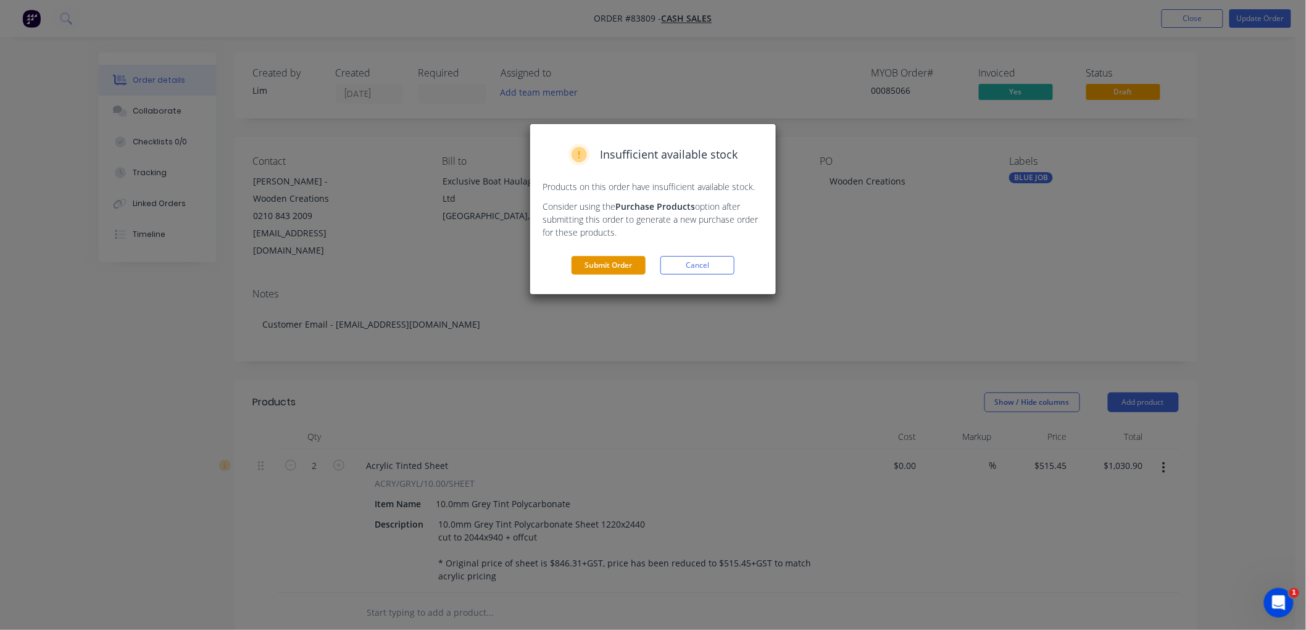
click at [604, 266] on button "Submit Order" at bounding box center [609, 265] width 74 height 19
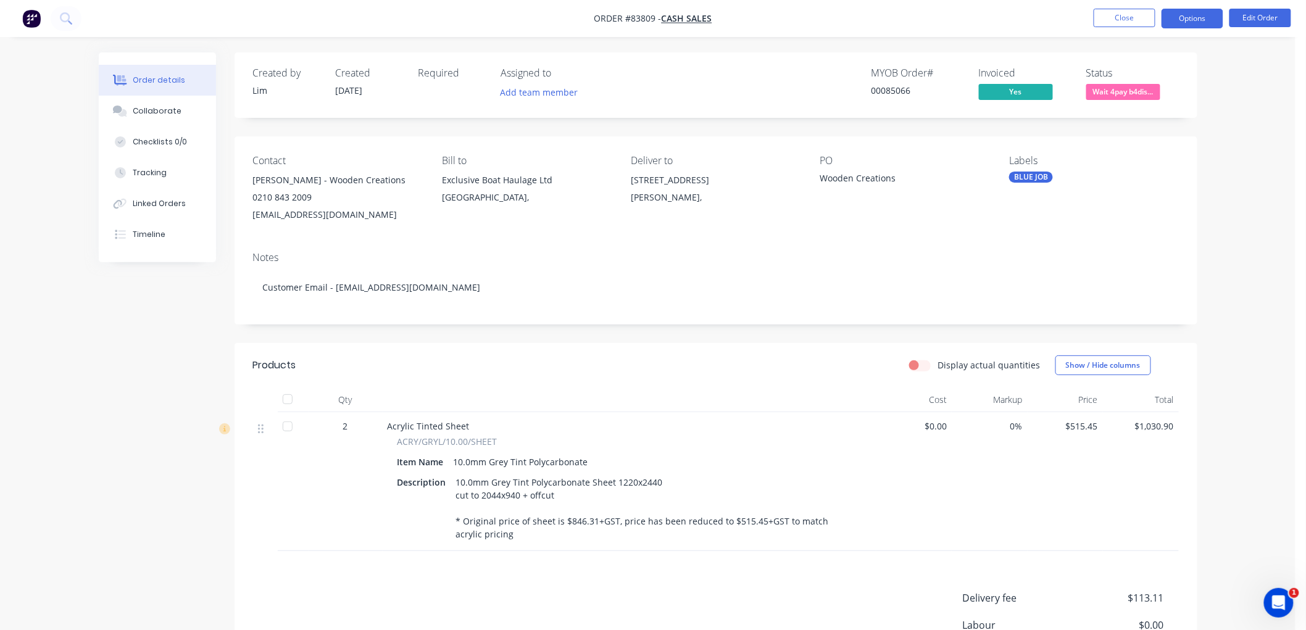
click at [1193, 22] on button "Options" at bounding box center [1193, 19] width 62 height 20
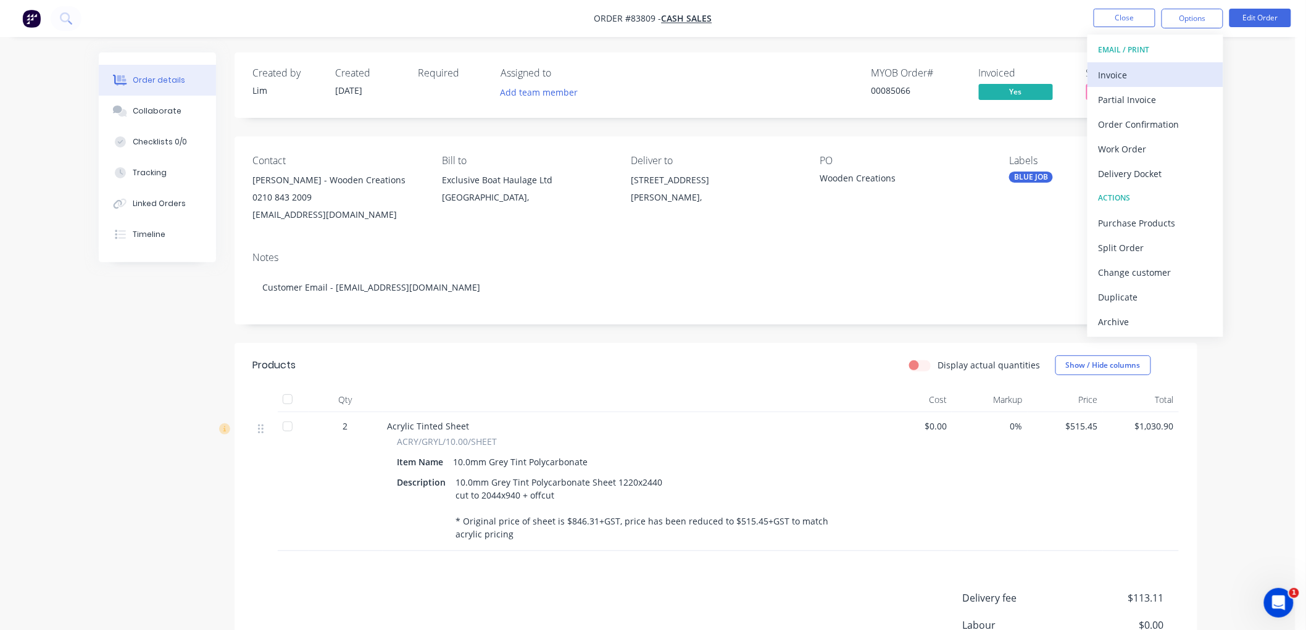
click at [1156, 72] on div "Invoice" at bounding box center [1156, 75] width 114 height 18
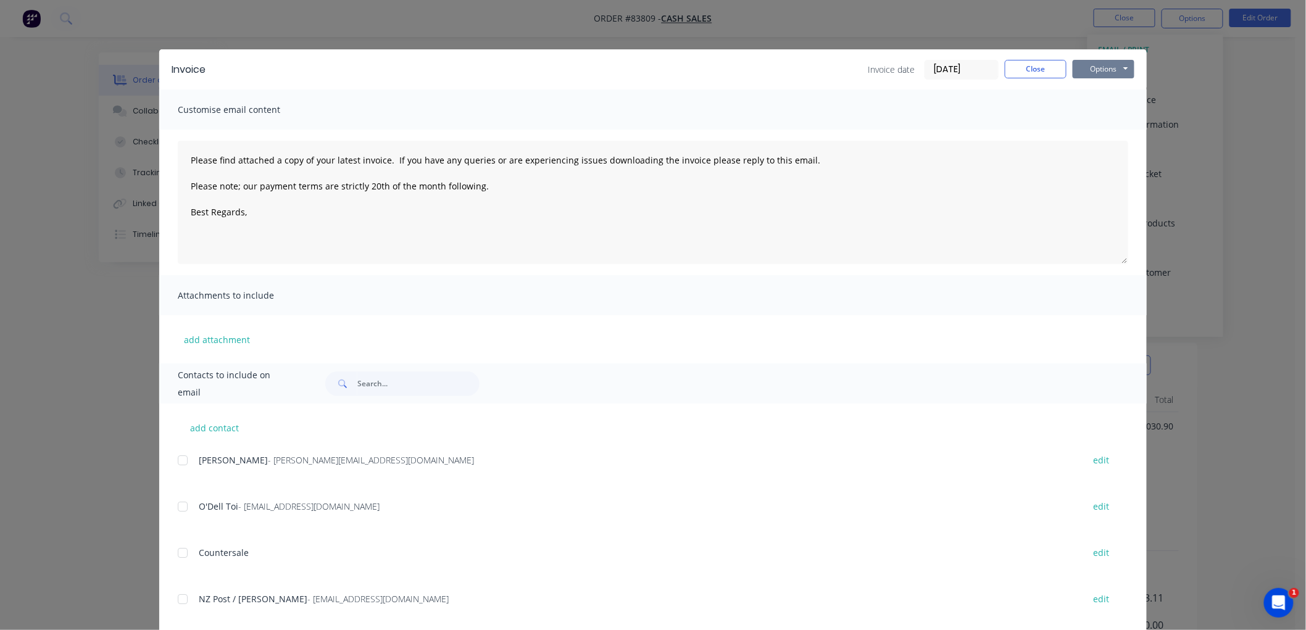
click at [1094, 68] on button "Options" at bounding box center [1104, 69] width 62 height 19
click at [1094, 86] on button "Preview" at bounding box center [1112, 91] width 79 height 20
click at [1022, 62] on button "Close" at bounding box center [1036, 69] width 62 height 19
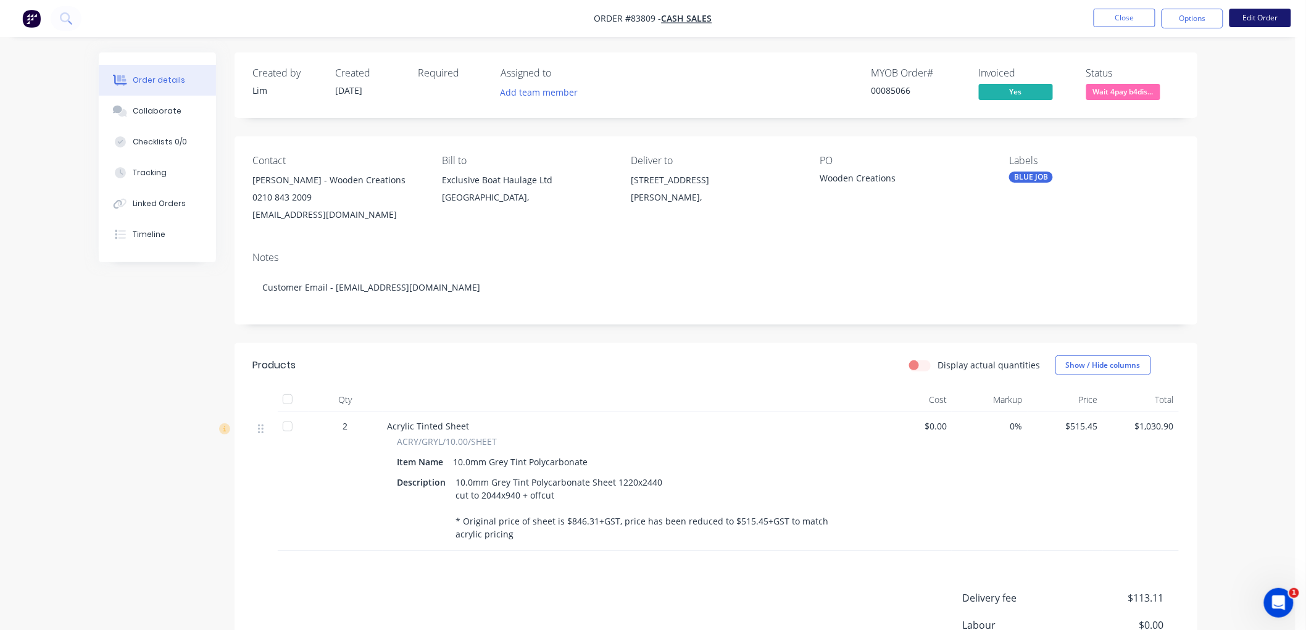
click at [1249, 19] on button "Edit Order" at bounding box center [1261, 18] width 62 height 19
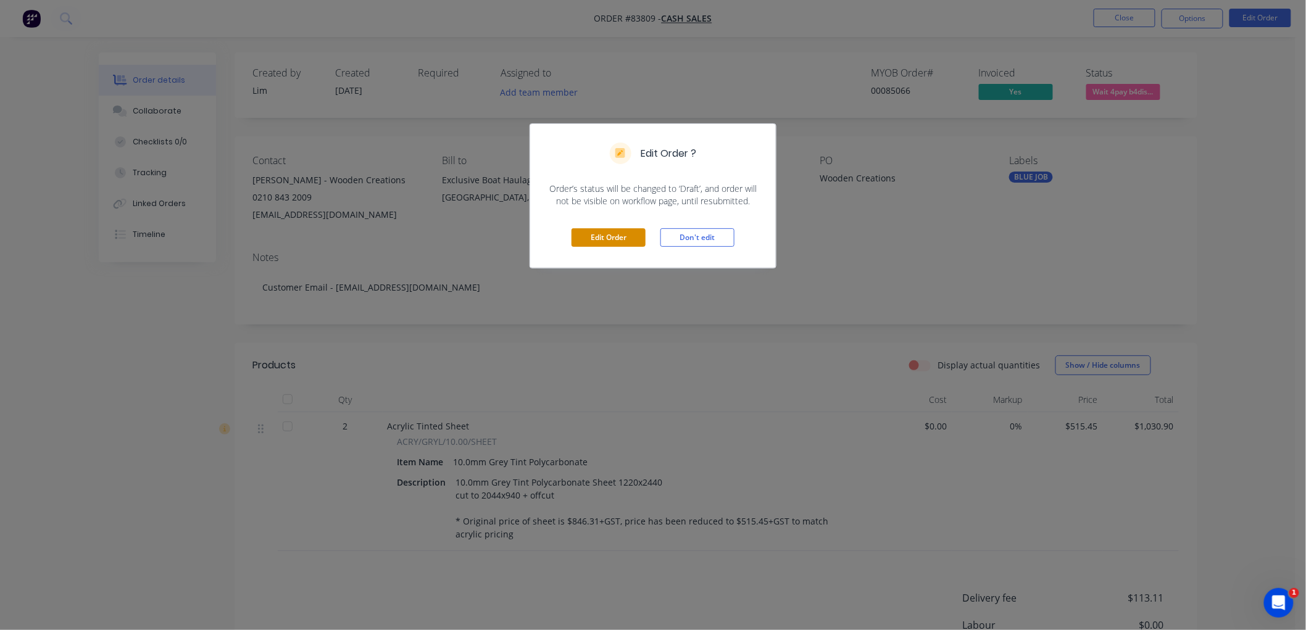
click at [622, 239] on button "Edit Order" at bounding box center [609, 237] width 74 height 19
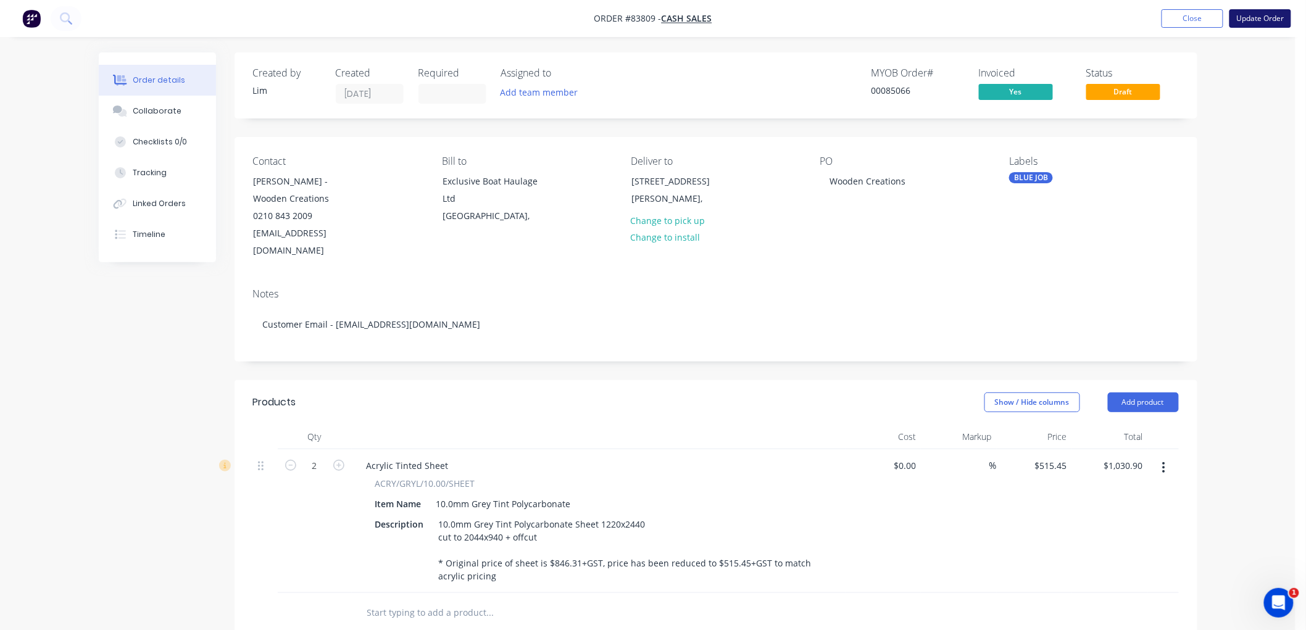
click at [1263, 20] on button "Update Order" at bounding box center [1261, 18] width 62 height 19
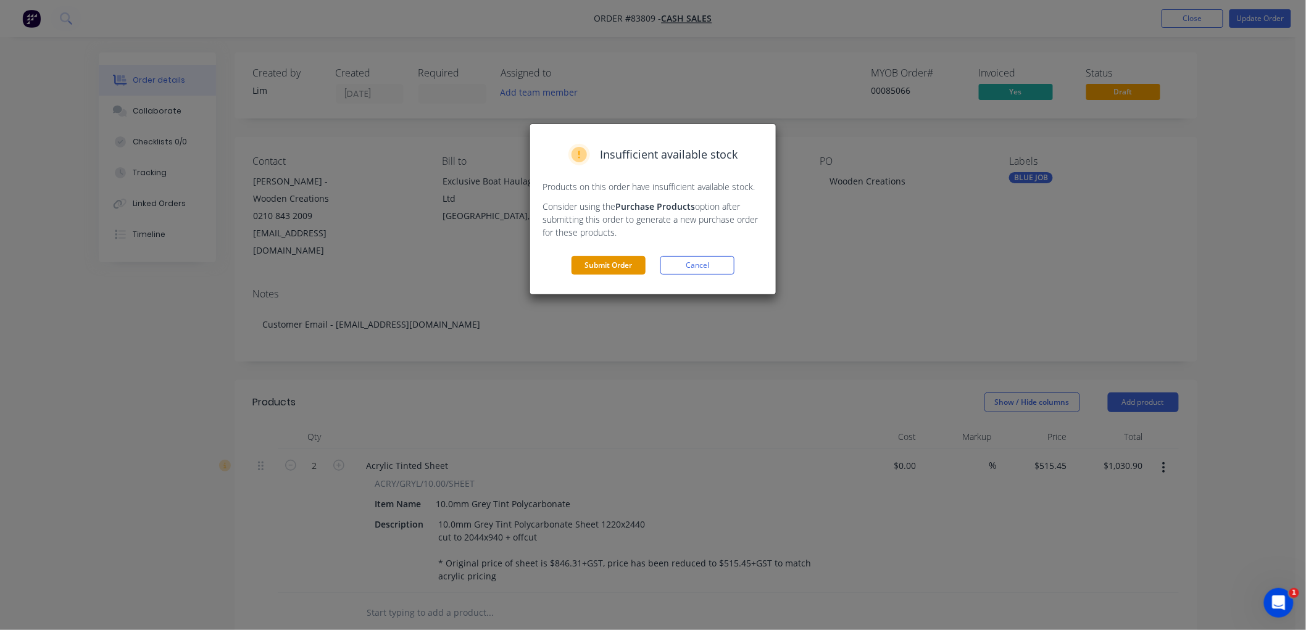
click at [624, 260] on button "Submit Order" at bounding box center [609, 265] width 74 height 19
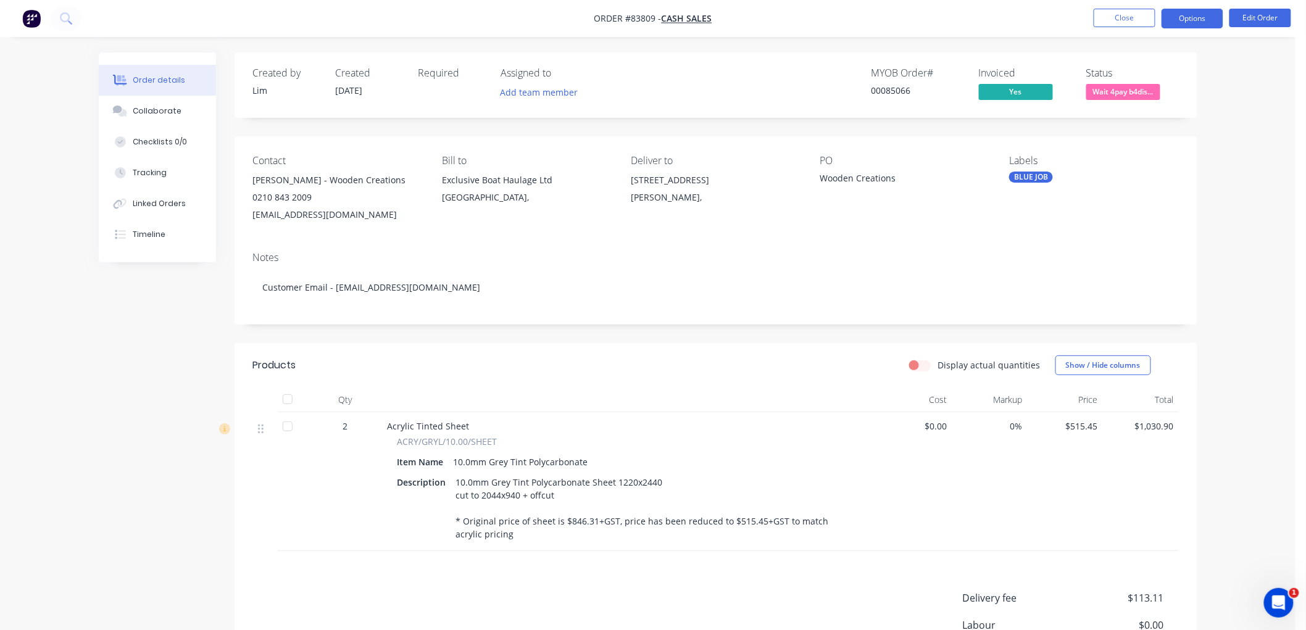
click at [1193, 23] on button "Options" at bounding box center [1193, 19] width 62 height 20
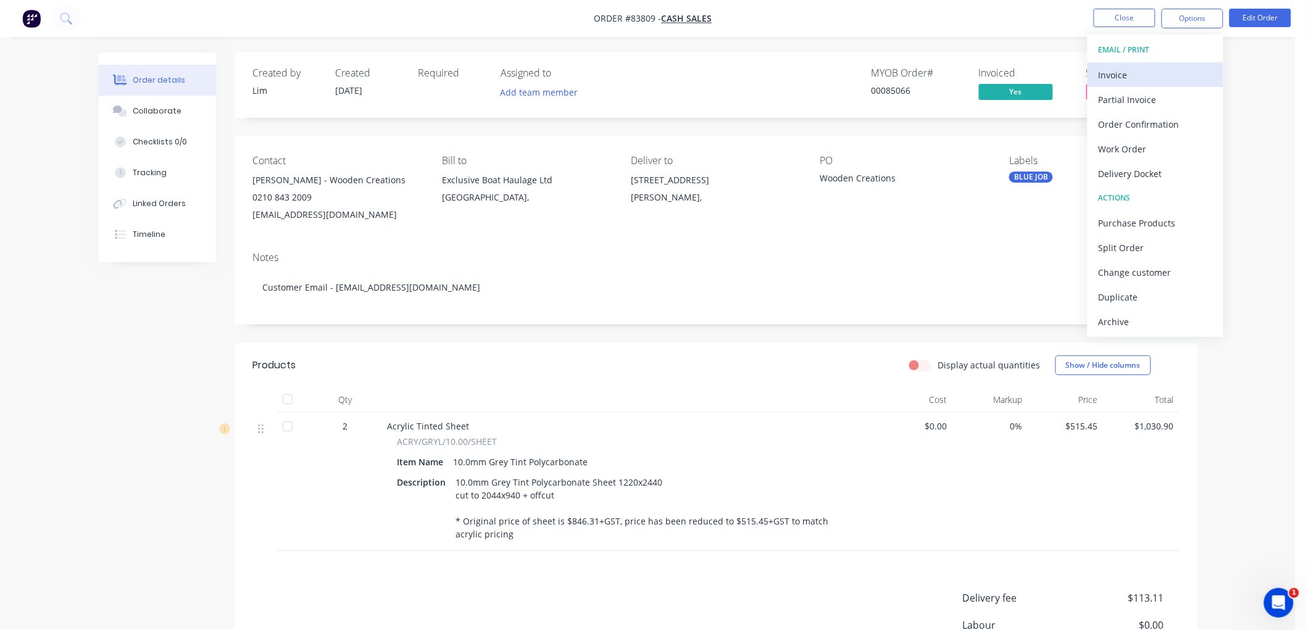
click at [1137, 64] on button "Invoice" at bounding box center [1156, 74] width 136 height 25
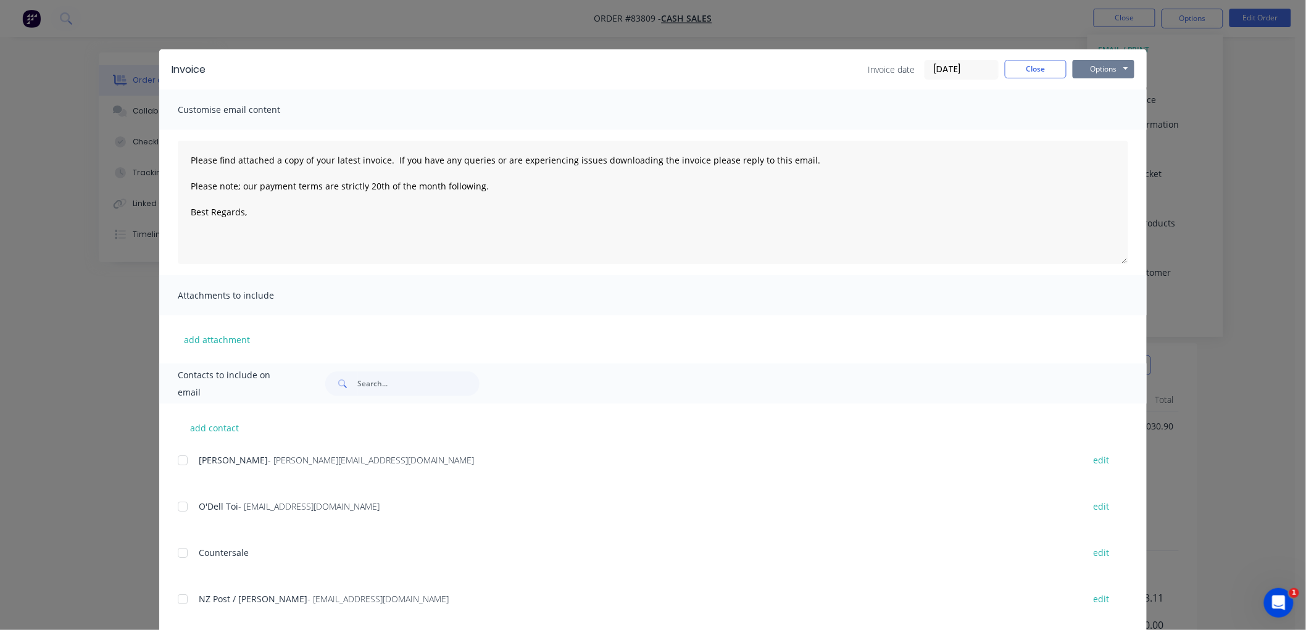
drag, startPoint x: 1104, startPoint y: 69, endPoint x: 1106, endPoint y: 80, distance: 12.0
click at [1104, 68] on button "Options" at bounding box center [1104, 69] width 62 height 19
click at [1105, 91] on button "Preview" at bounding box center [1112, 91] width 79 height 20
click at [1028, 74] on button "Close" at bounding box center [1036, 69] width 62 height 19
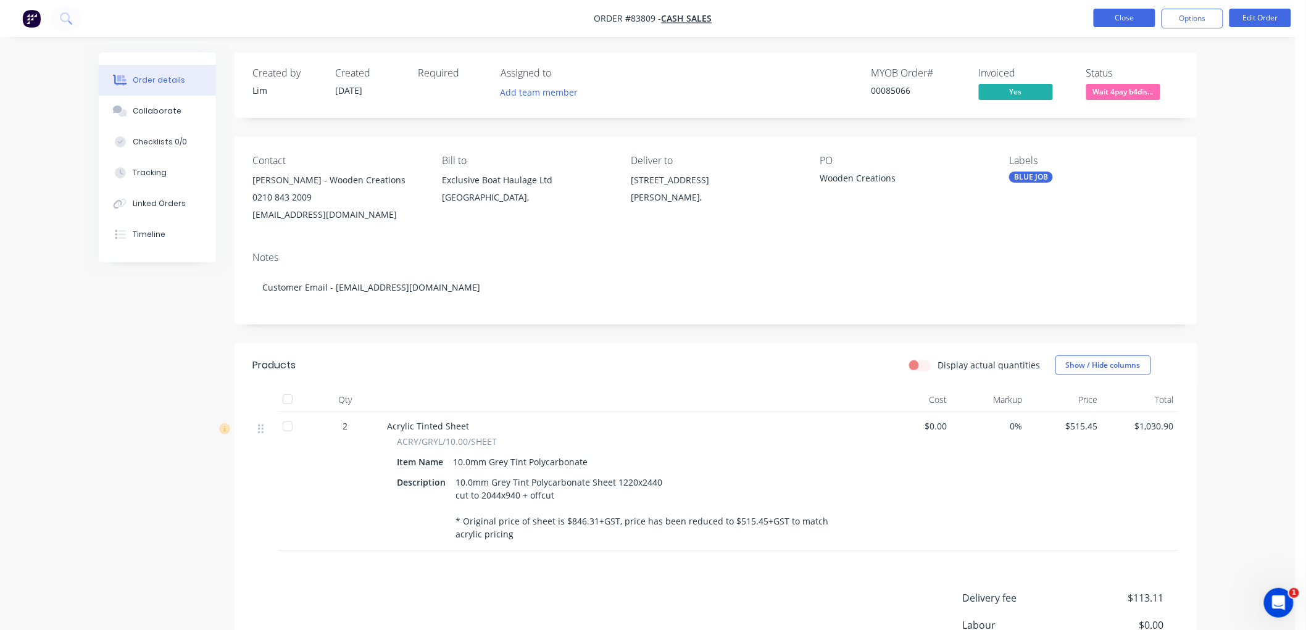
click at [1096, 17] on button "Close" at bounding box center [1125, 18] width 62 height 19
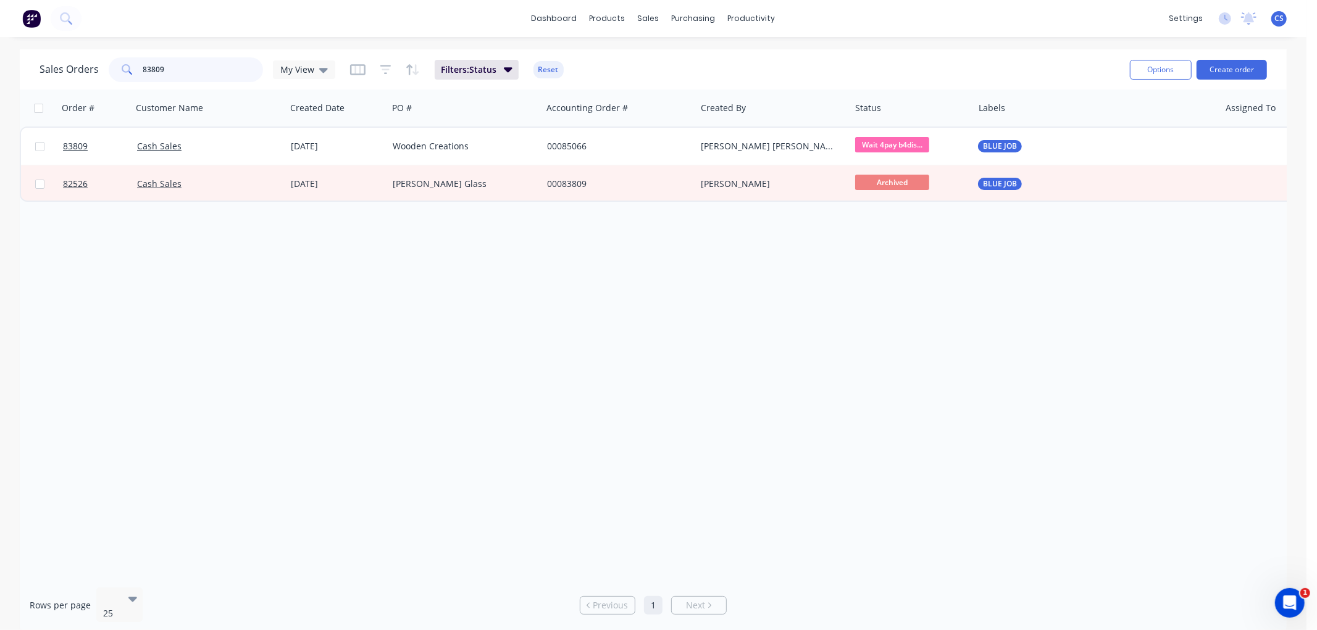
drag, startPoint x: 181, startPoint y: 66, endPoint x: 119, endPoint y: 66, distance: 62.3
click at [119, 66] on div "83809" at bounding box center [186, 69] width 154 height 25
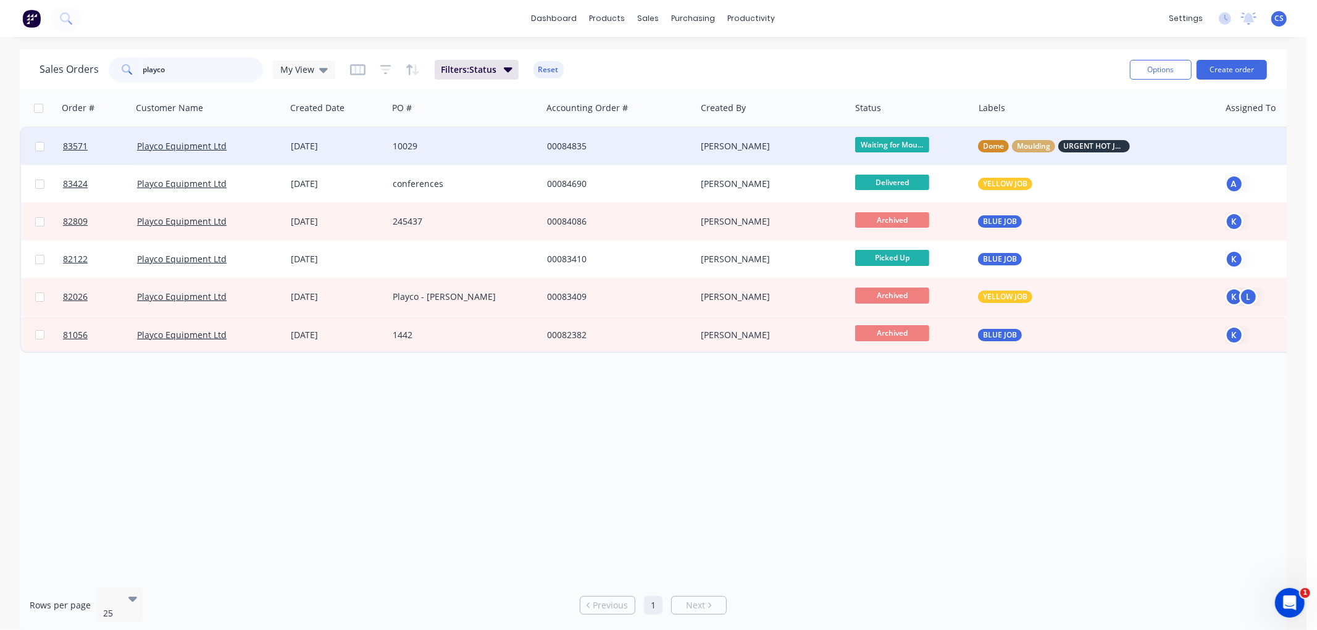
type input "playco"
click at [457, 150] on div "10029" at bounding box center [461, 146] width 137 height 12
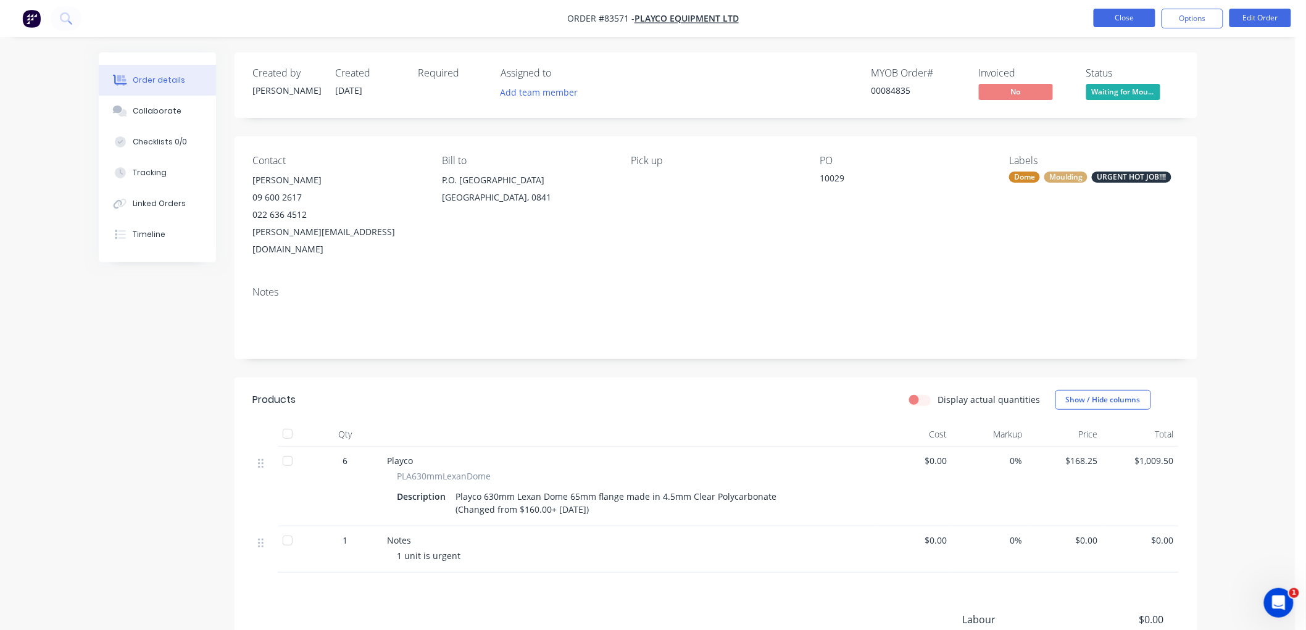
click at [1143, 23] on button "Close" at bounding box center [1125, 18] width 62 height 19
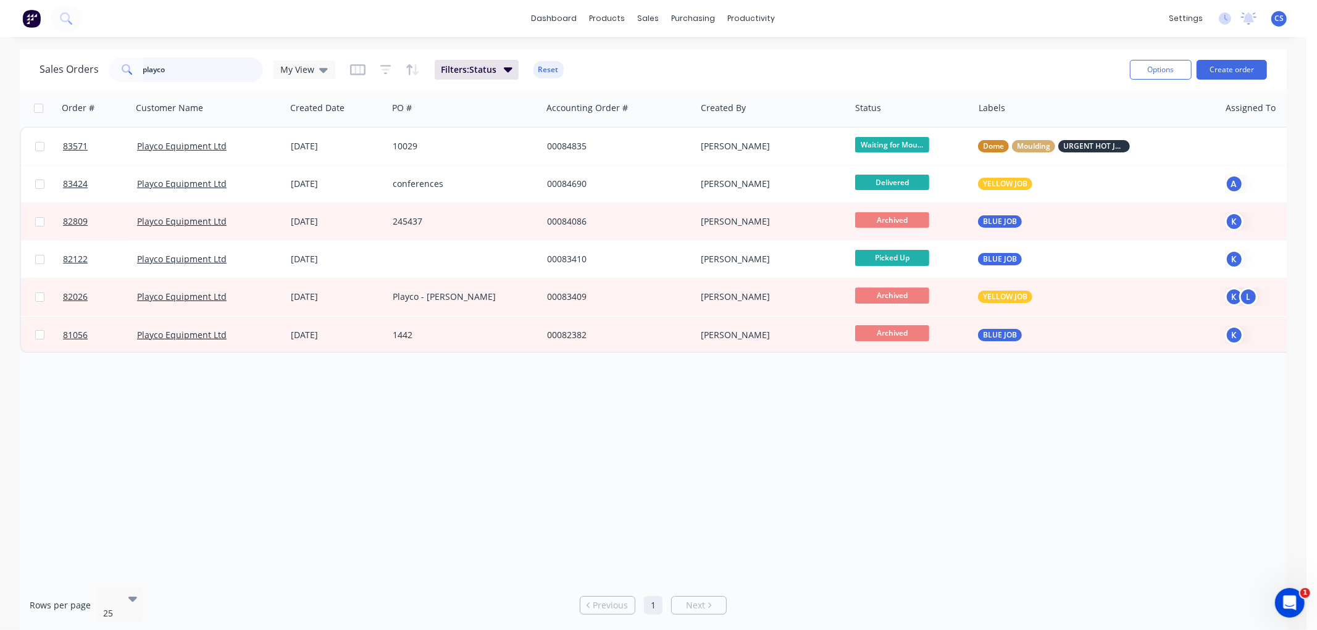
click at [184, 78] on input "playco" at bounding box center [203, 69] width 120 height 25
paste input "84222"
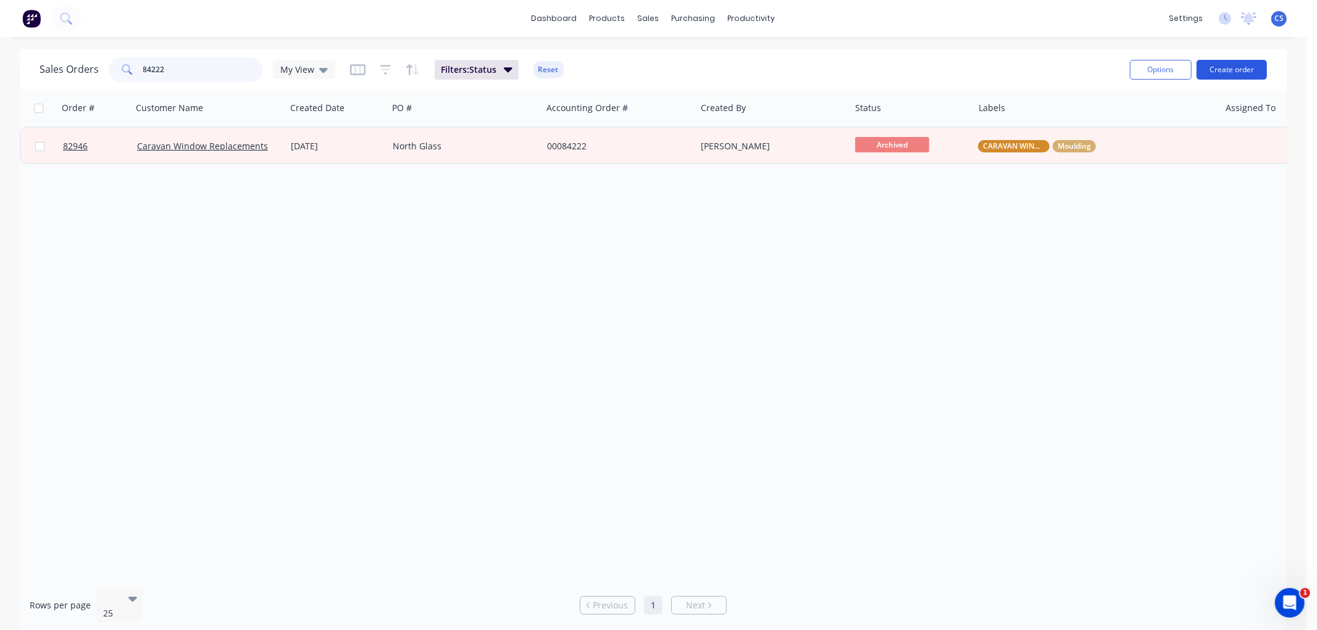
type input "84222"
click at [1238, 64] on button "Create order" at bounding box center [1231, 70] width 70 height 20
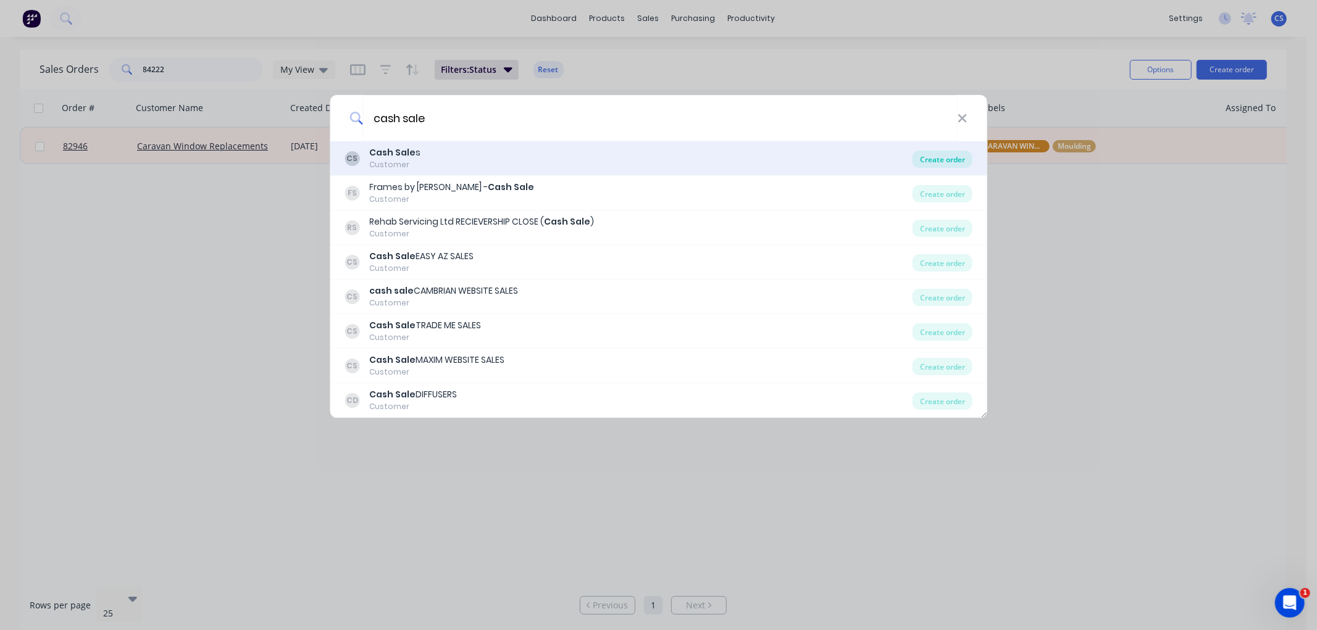
type input "cash sale"
click at [935, 159] on div "Create order" at bounding box center [942, 159] width 60 height 17
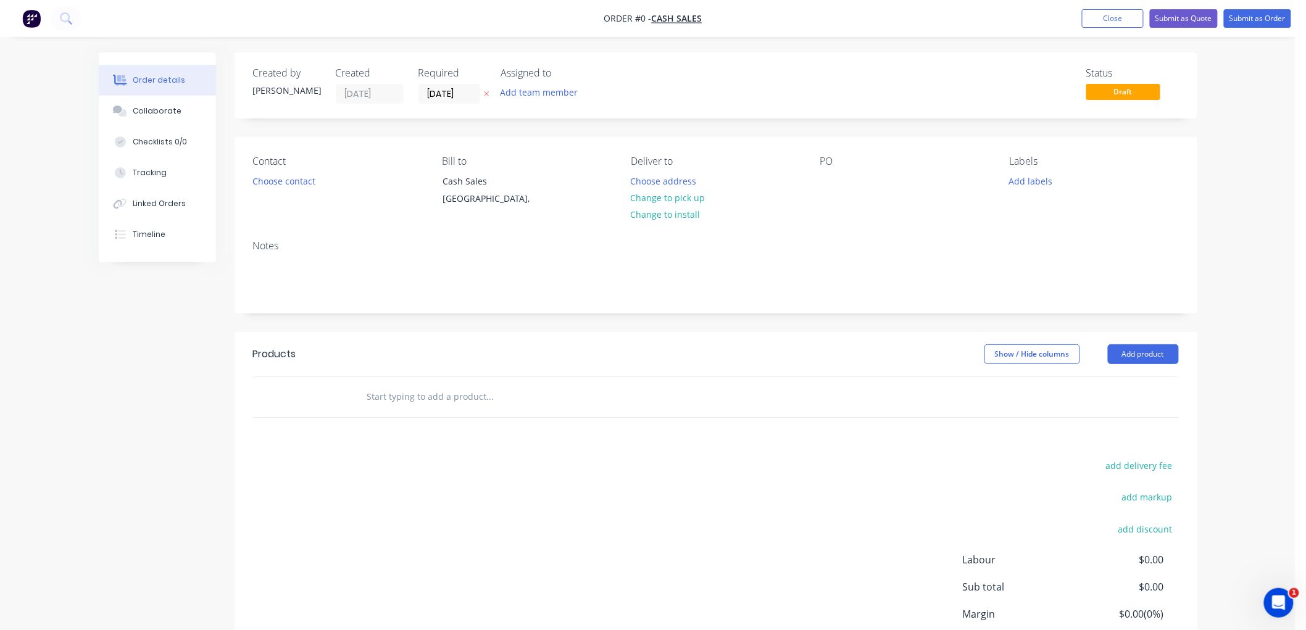
click at [485, 90] on icon at bounding box center [487, 93] width 6 height 7
click at [295, 181] on button "Choose contact" at bounding box center [284, 180] width 76 height 17
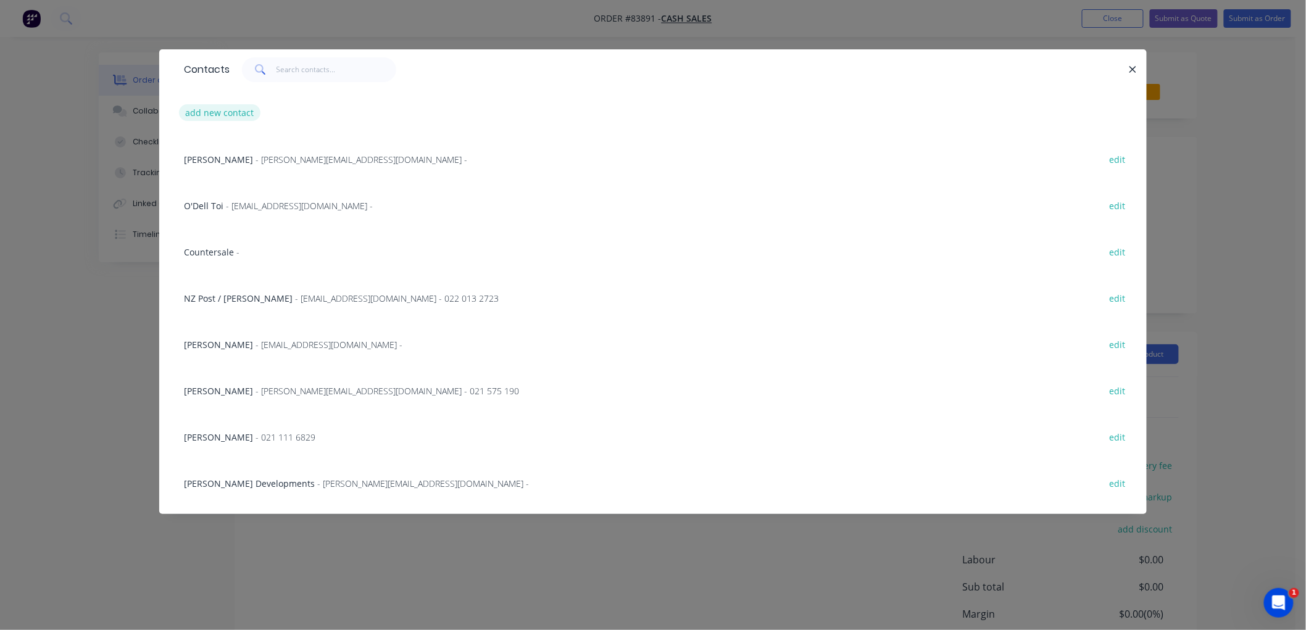
click at [236, 112] on button "add new contact" at bounding box center [219, 112] width 81 height 17
select select "NZ"
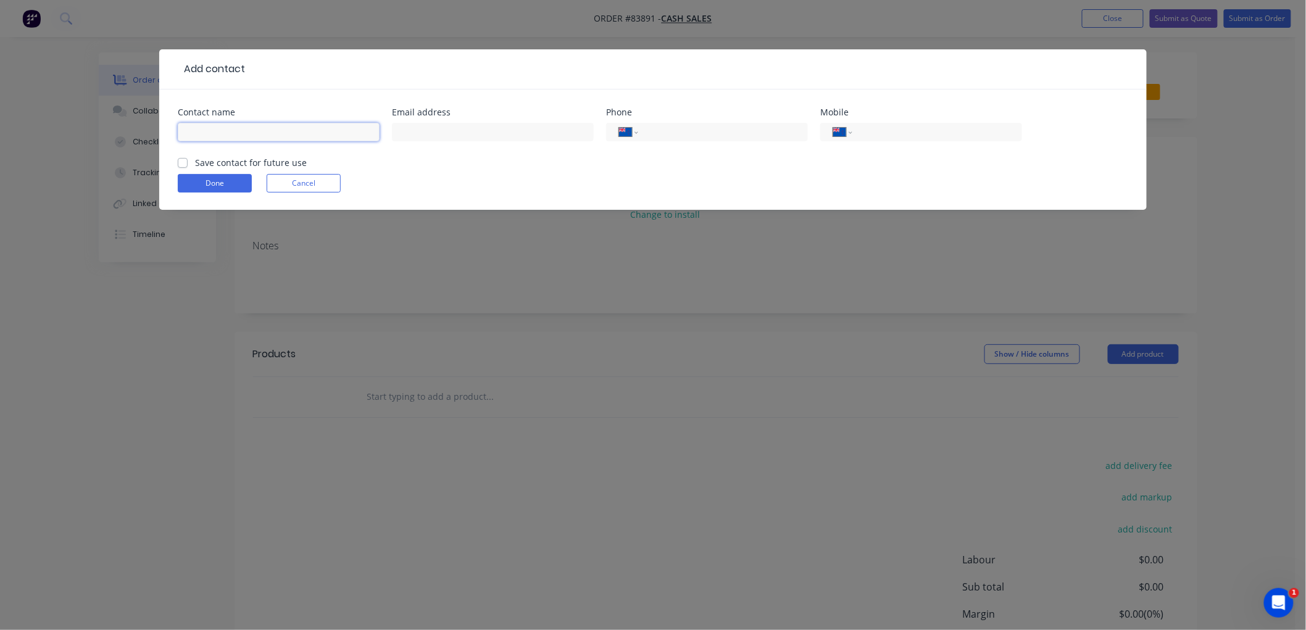
click at [247, 130] on input "text" at bounding box center [279, 132] width 202 height 19
type input "[PERSON_NAME]"
click at [912, 133] on input "tel" at bounding box center [935, 132] width 148 height 14
type input "021 998 494"
click at [195, 162] on label "Save contact for future use" at bounding box center [251, 162] width 112 height 13
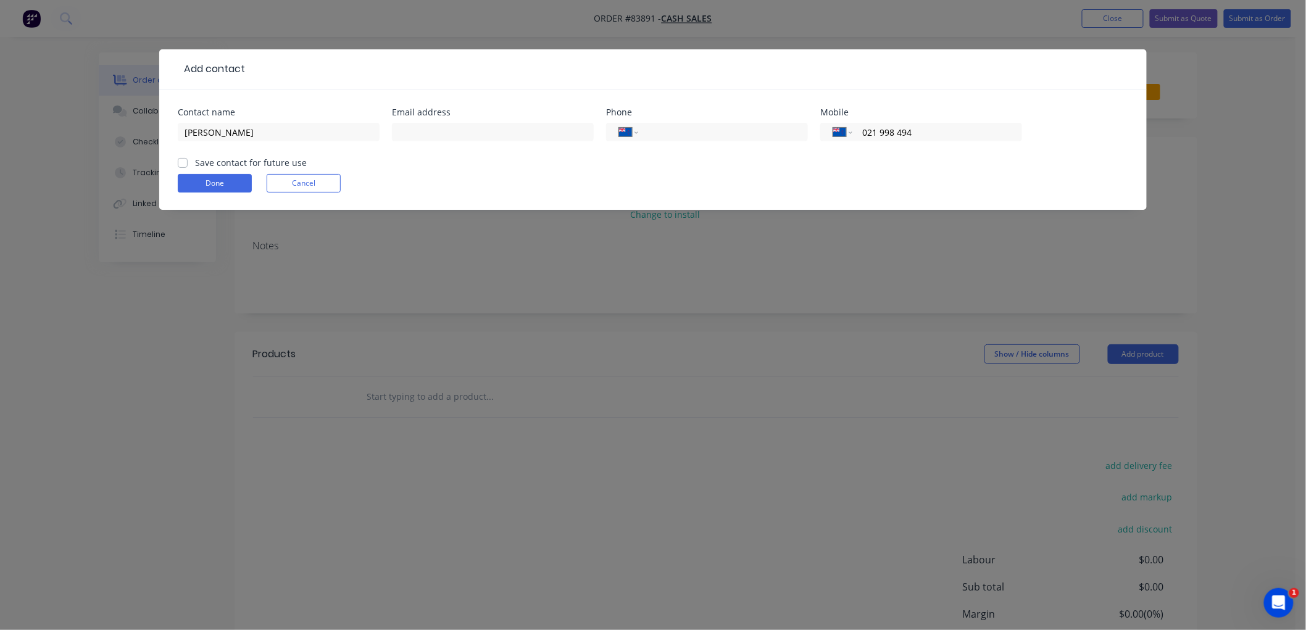
click at [184, 162] on input "Save contact for future use" at bounding box center [183, 162] width 10 height 12
checkbox input "true"
click at [213, 188] on button "Done" at bounding box center [215, 183] width 74 height 19
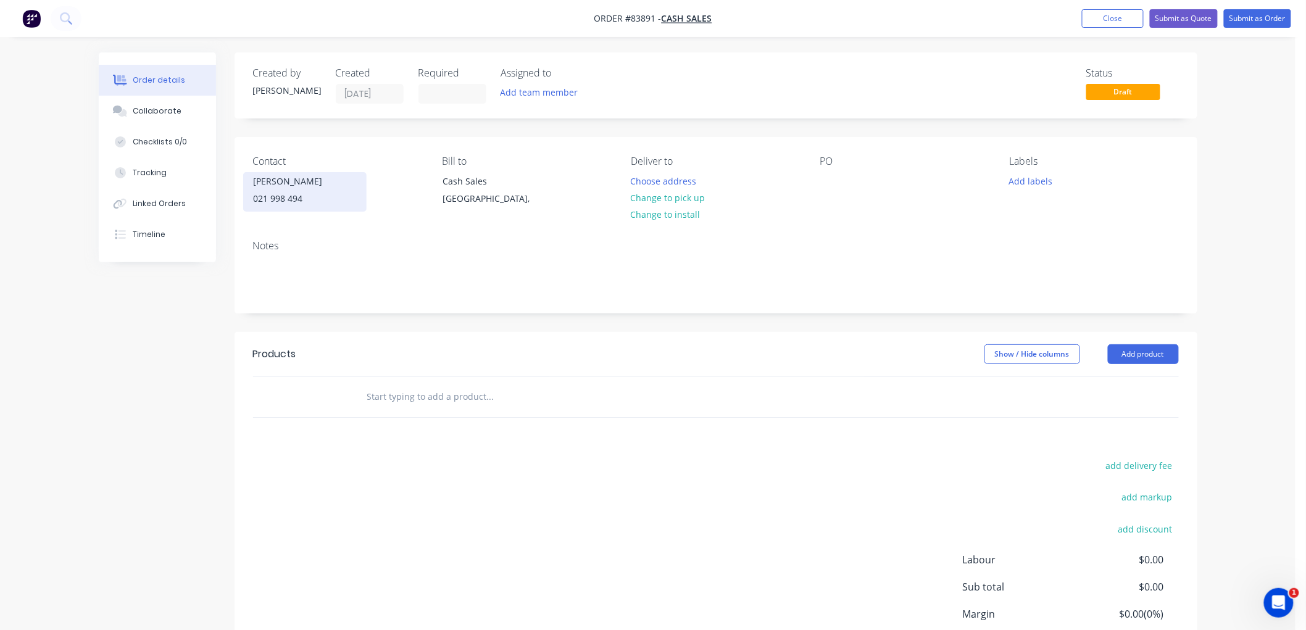
drag, startPoint x: 332, startPoint y: 180, endPoint x: 256, endPoint y: 180, distance: 76.5
click at [256, 180] on div "[PERSON_NAME]" at bounding box center [305, 181] width 102 height 17
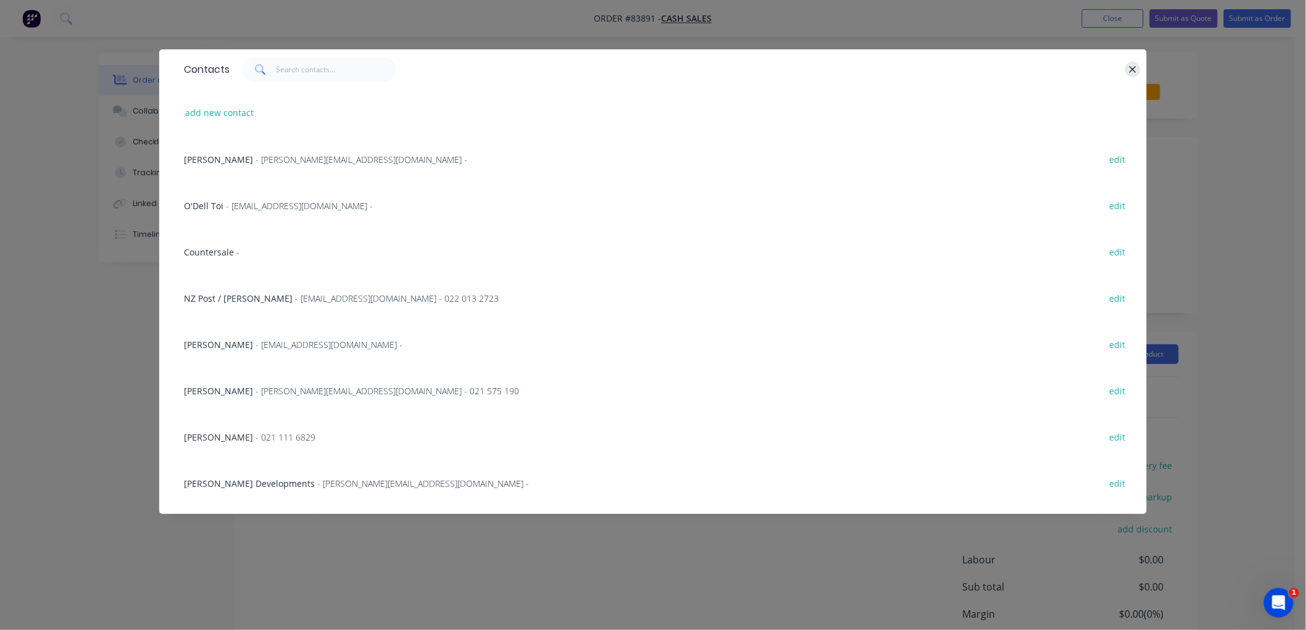
click at [1133, 65] on icon "button" at bounding box center [1133, 69] width 8 height 11
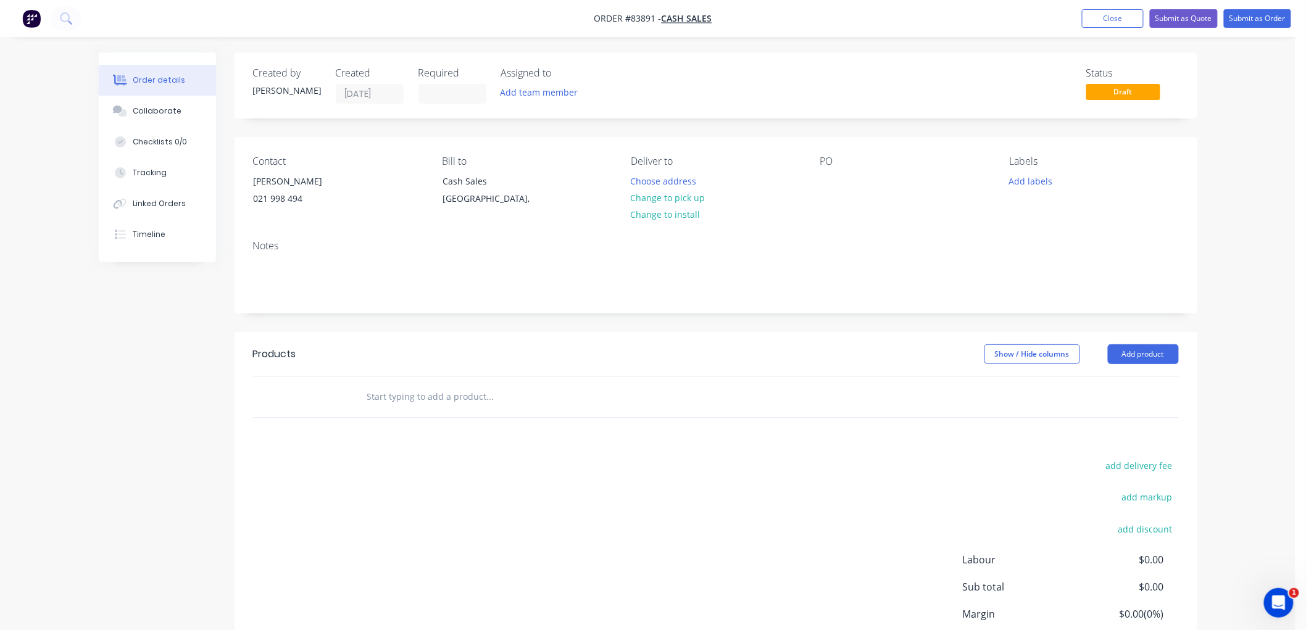
copy div "[PERSON_NAME]"
click at [699, 195] on button "Change to pick up" at bounding box center [668, 197] width 88 height 17
click at [831, 181] on div at bounding box center [830, 181] width 20 height 18
paste div
click at [1038, 180] on button "Add labels" at bounding box center [1030, 180] width 57 height 17
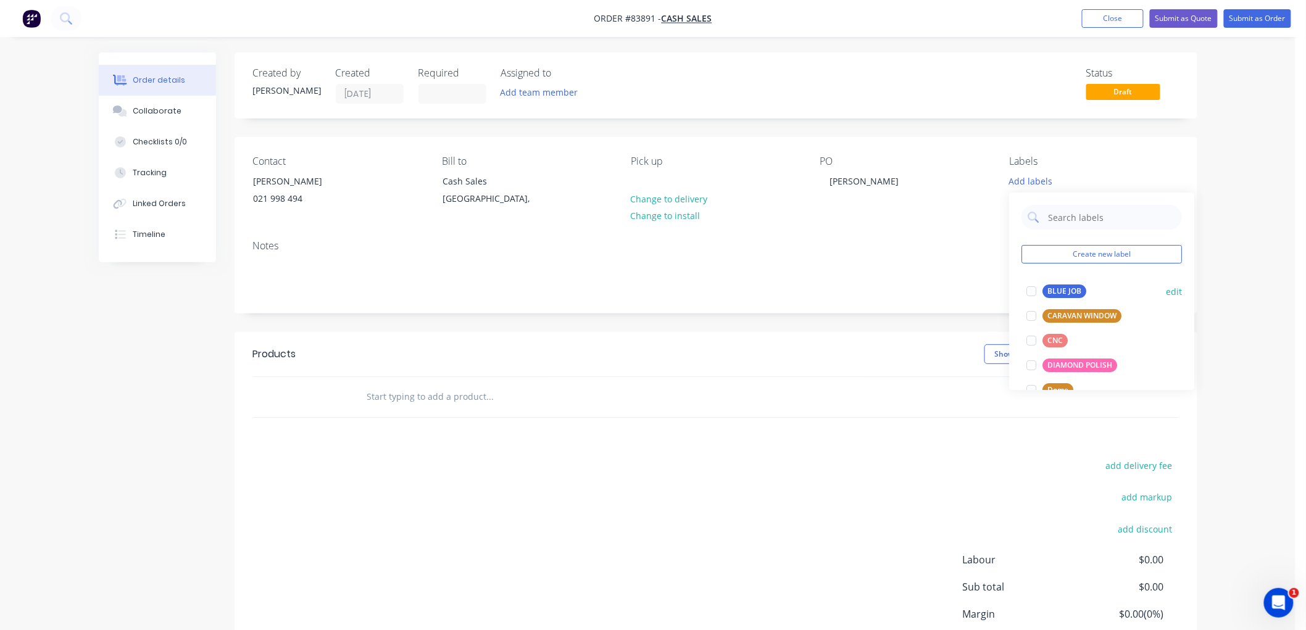
click at [1064, 285] on div "BLUE JOB" at bounding box center [1065, 292] width 44 height 14
click at [519, 394] on input "text" at bounding box center [490, 397] width 247 height 25
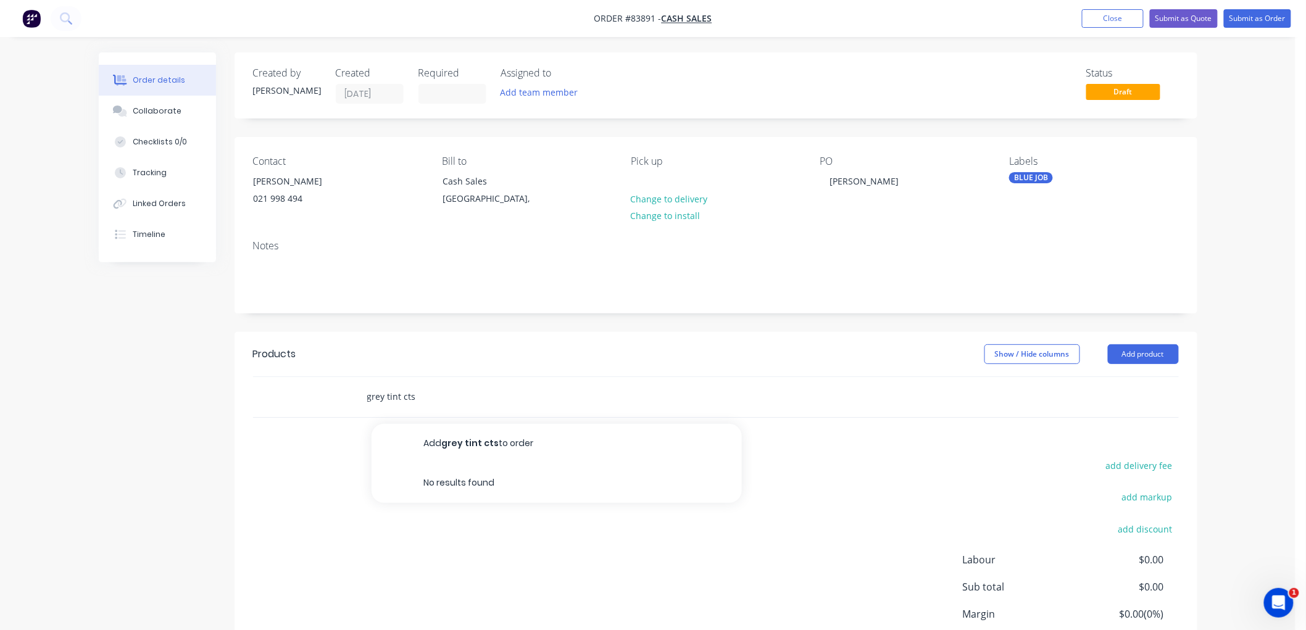
drag, startPoint x: 418, startPoint y: 393, endPoint x: 404, endPoint y: 396, distance: 14.7
click at [404, 396] on input "grey tint cts" at bounding box center [490, 397] width 247 height 25
drag, startPoint x: 386, startPoint y: 396, endPoint x: 344, endPoint y: 398, distance: 41.4
click at [349, 399] on div "grey tint acrylic cts Add grey tint acrylic cts to order No results found" at bounding box center [716, 397] width 926 height 40
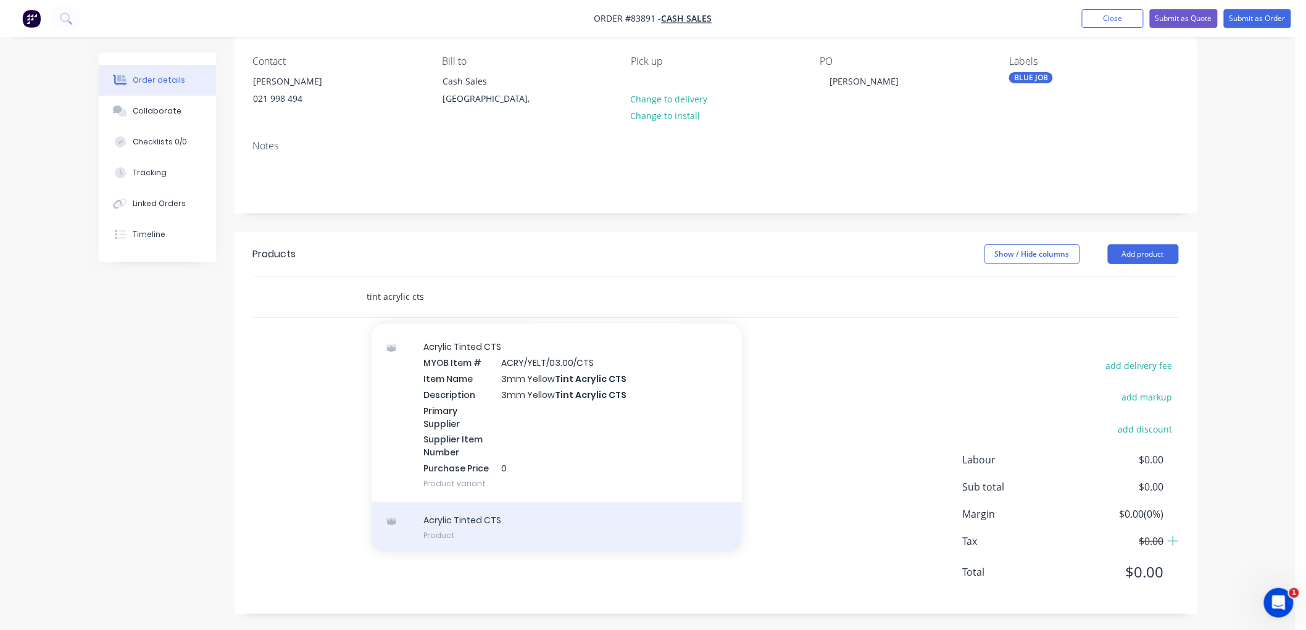
scroll to position [102, 0]
type input "tint acrylic cts"
click at [652, 520] on div "Acrylic Tinted CTS Product" at bounding box center [557, 525] width 370 height 52
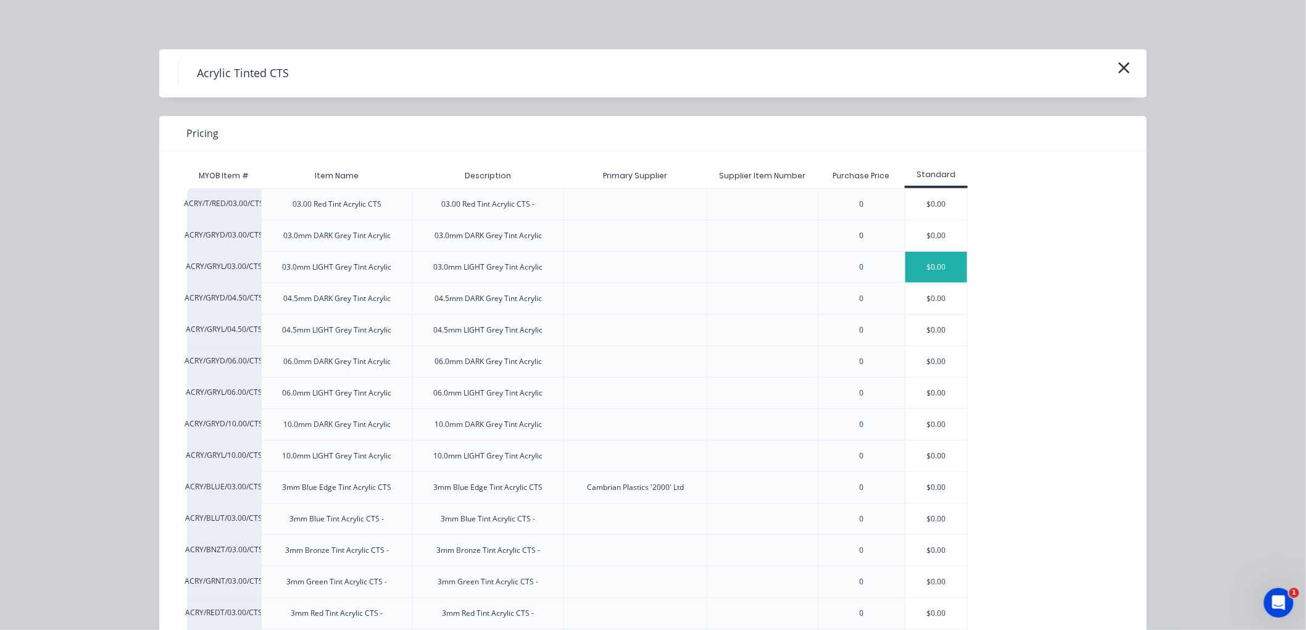
click at [930, 268] on div "$0.00" at bounding box center [936, 267] width 62 height 31
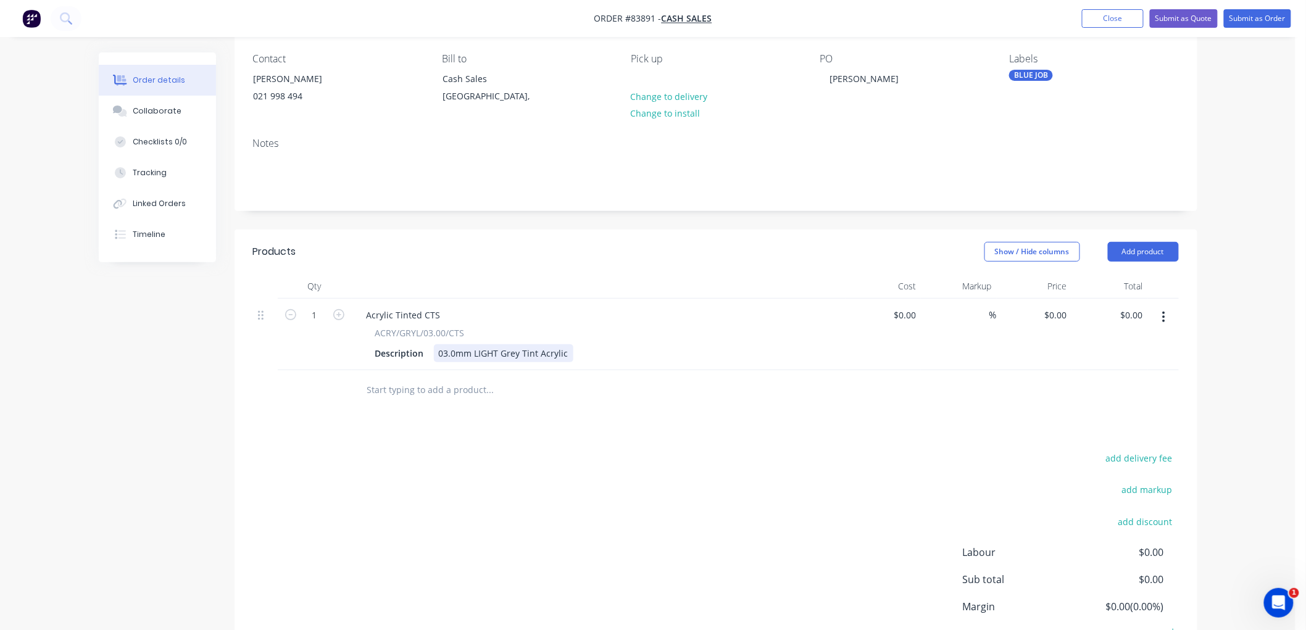
click at [566, 354] on div "03.0mm LIGHT Grey Tint Acrylic" at bounding box center [503, 353] width 139 height 18
click at [1048, 315] on div "0 $0.00" at bounding box center [1035, 335] width 76 height 72
type input "$190.55"
click at [1219, 338] on div "Order details Collaborate Checklists 0/0 Tracking Linked Orders Timeline Order …" at bounding box center [648, 312] width 1296 height 828
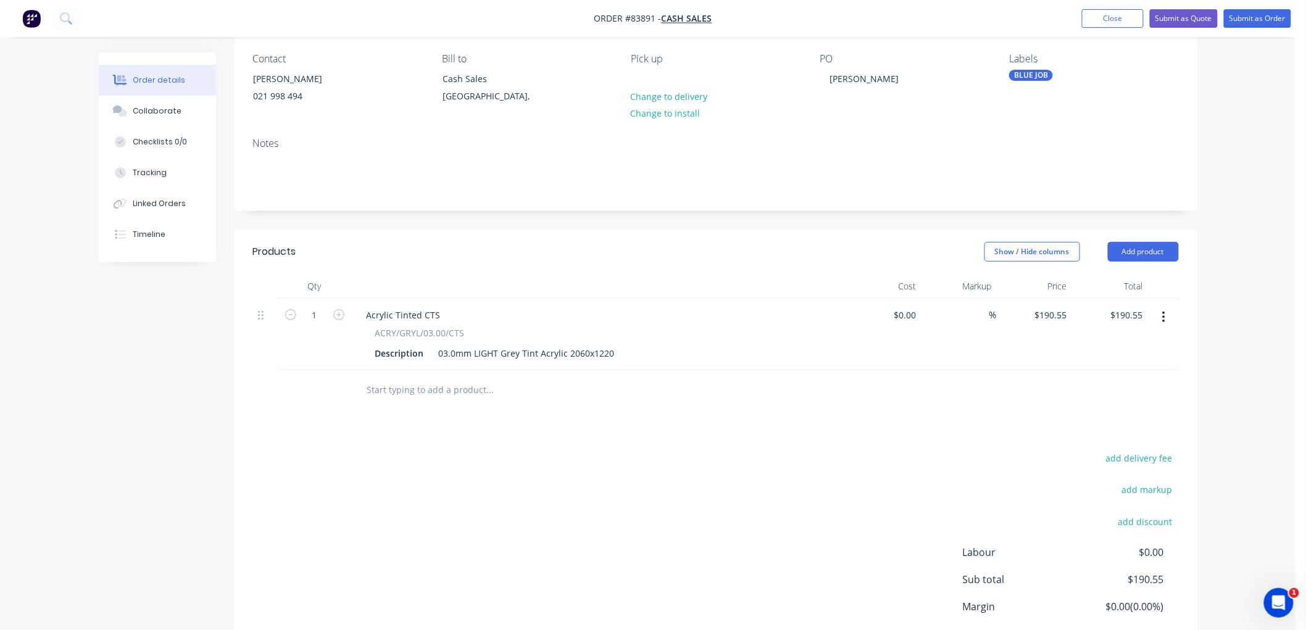
click at [404, 386] on input "text" at bounding box center [490, 390] width 247 height 25
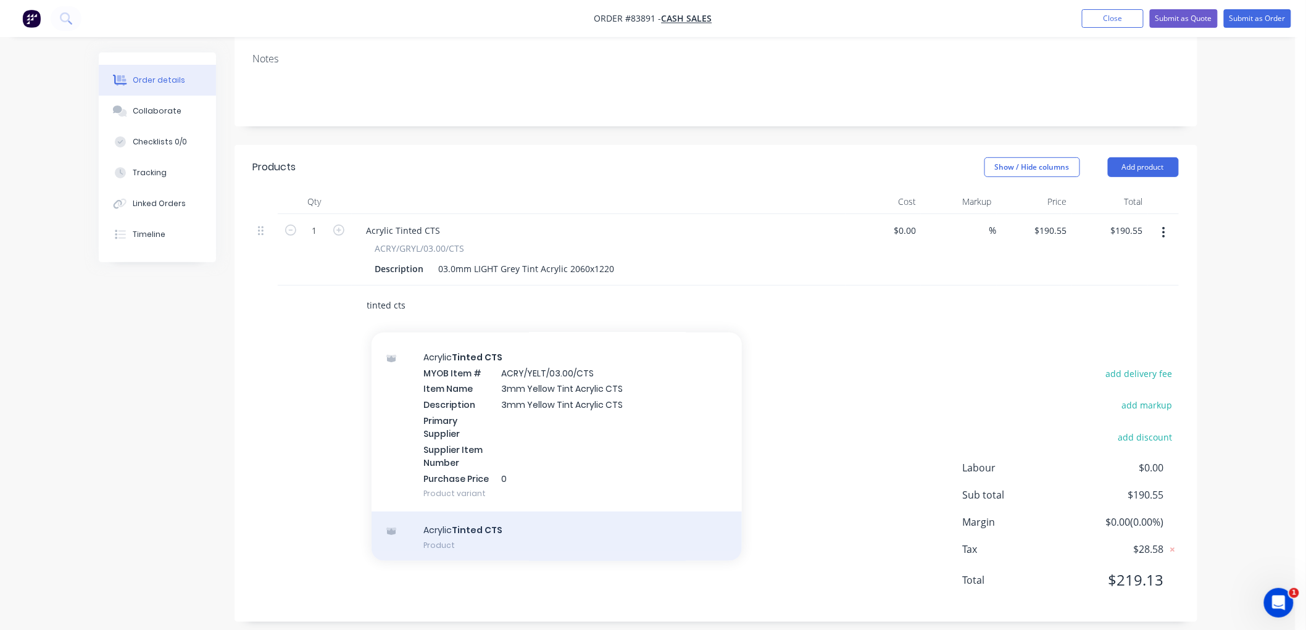
scroll to position [198, 0]
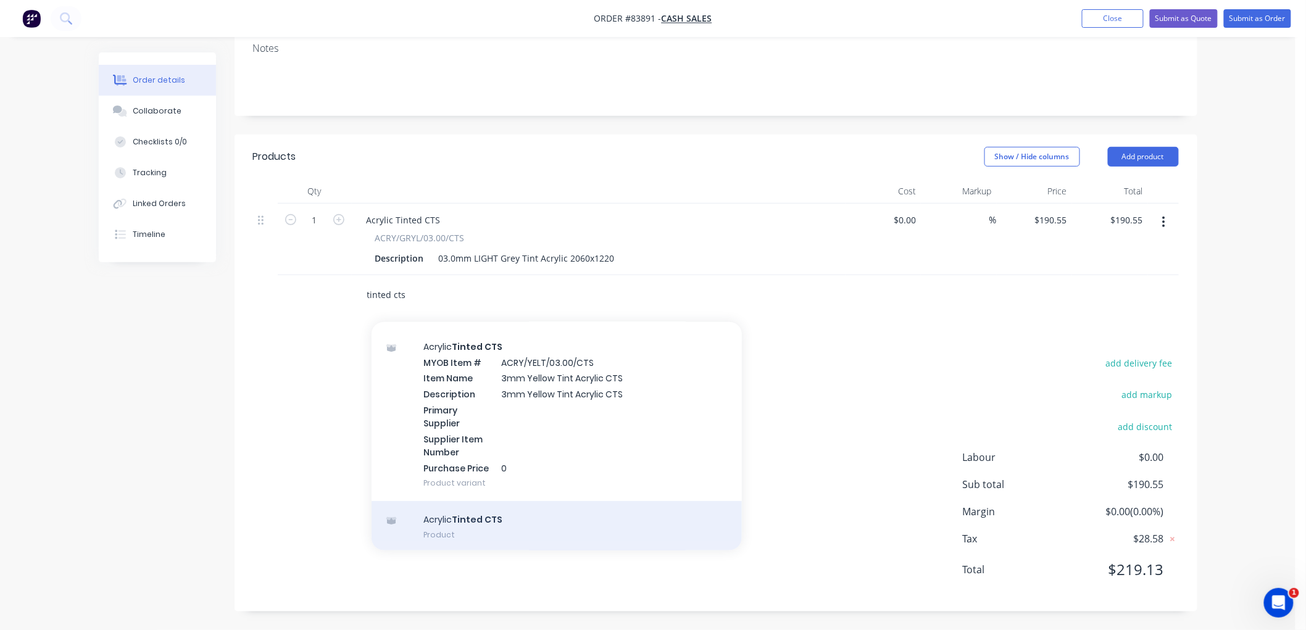
type input "tinted cts"
click at [512, 526] on div "Acrylic Tinted CTS Product" at bounding box center [557, 527] width 370 height 52
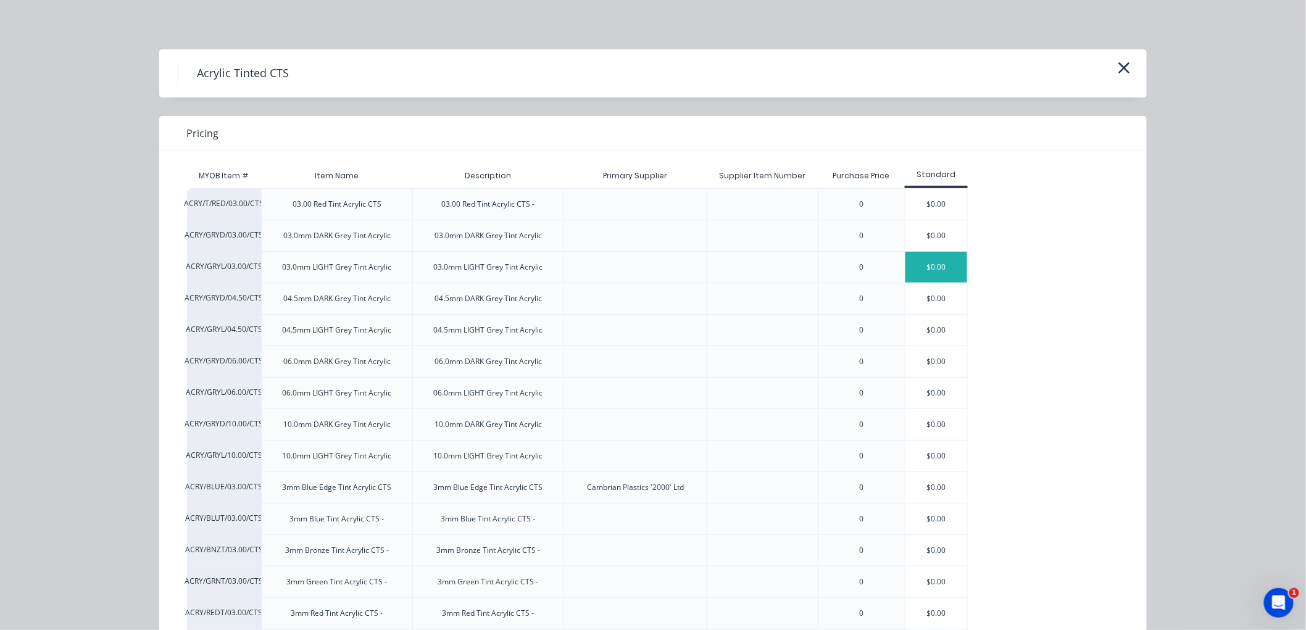
click at [912, 270] on div "$0.00" at bounding box center [936, 267] width 62 height 31
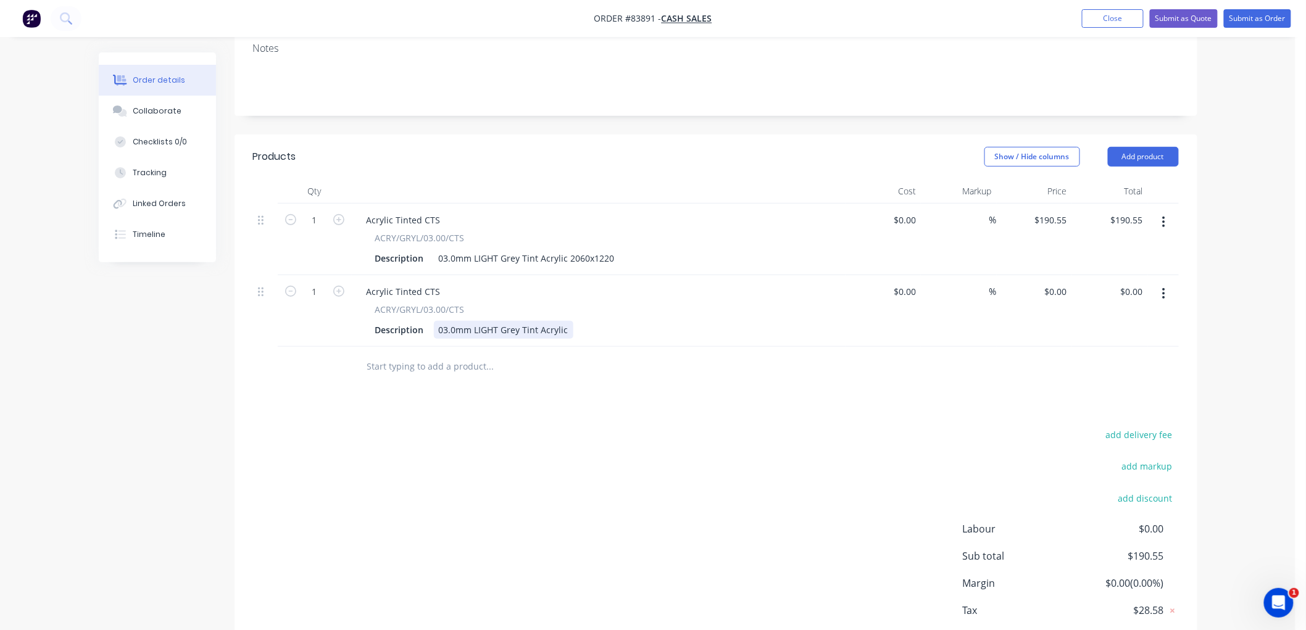
drag, startPoint x: 567, startPoint y: 330, endPoint x: 577, endPoint y: 333, distance: 10.9
click at [566, 330] on div "03.0mm LIGHT Grey Tint Acrylic" at bounding box center [503, 330] width 139 height 18
click at [1044, 289] on div "0 0" at bounding box center [1035, 311] width 76 height 72
type input "$145.56"
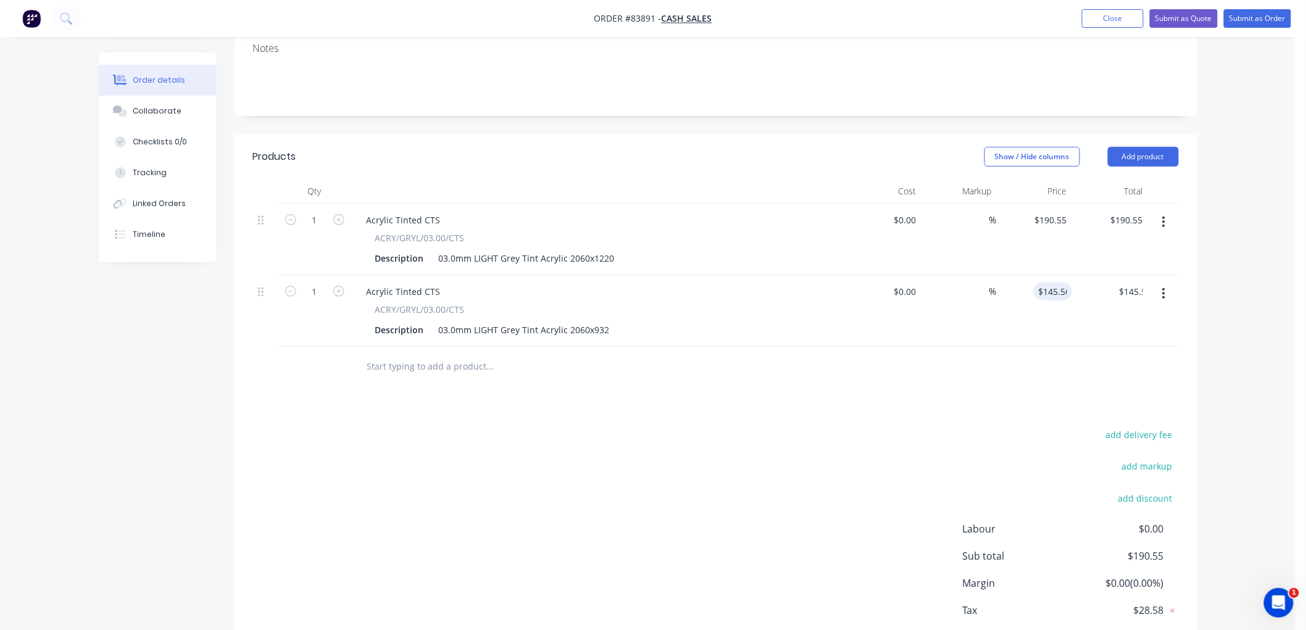
click at [1209, 318] on div "Order details Collaborate Checklists 0/0 Tracking Linked Orders Timeline Order …" at bounding box center [647, 278] width 1123 height 847
click at [314, 230] on input "1" at bounding box center [315, 220] width 32 height 19
type input "2"
type input "$291.12"
click at [439, 367] on input "text" at bounding box center [490, 366] width 247 height 25
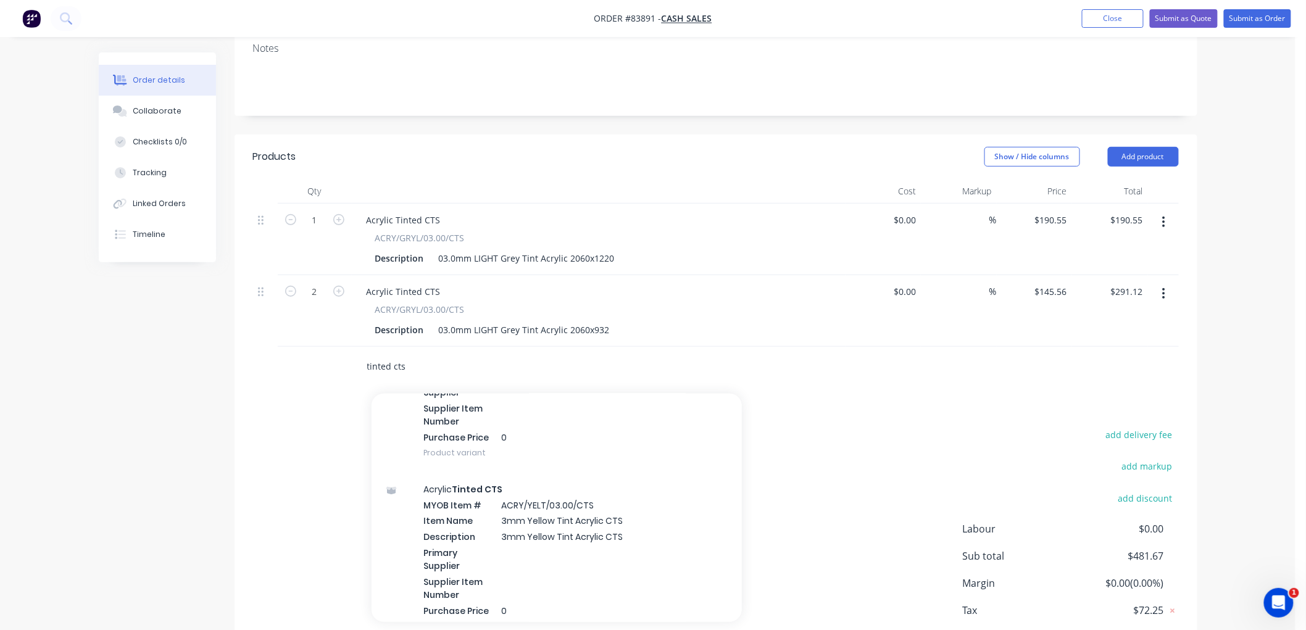
scroll to position [4016, 0]
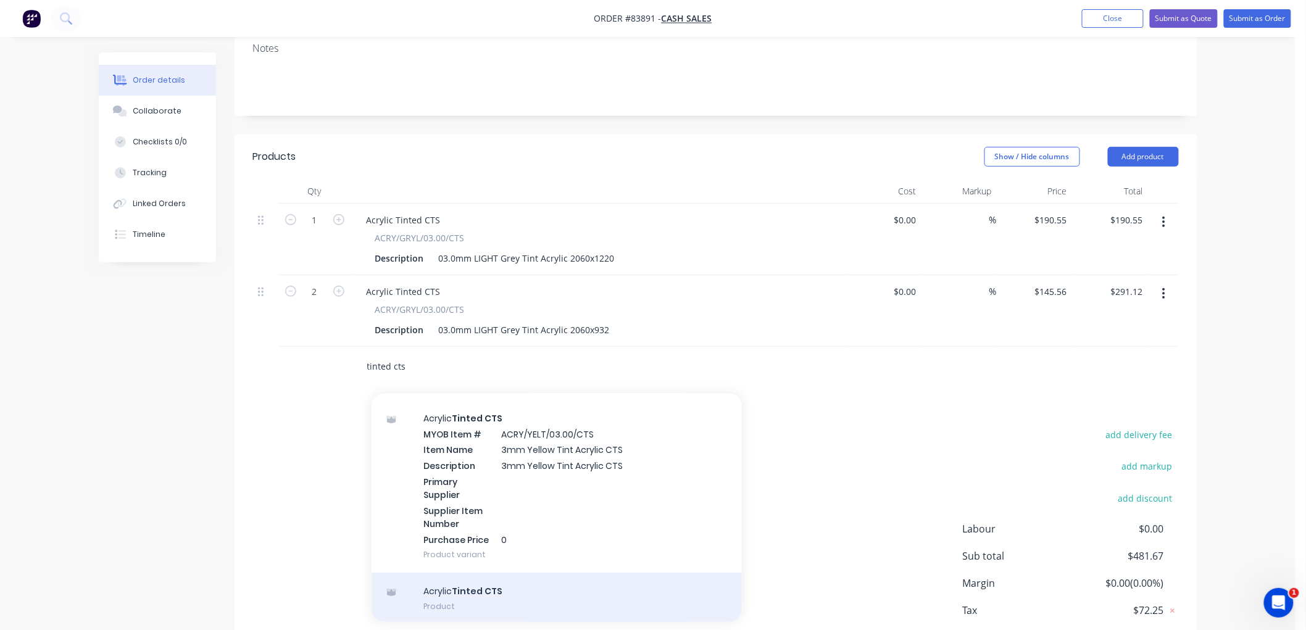
type input "tinted cts"
click at [528, 601] on div "Acrylic Tinted CTS Product" at bounding box center [557, 599] width 370 height 52
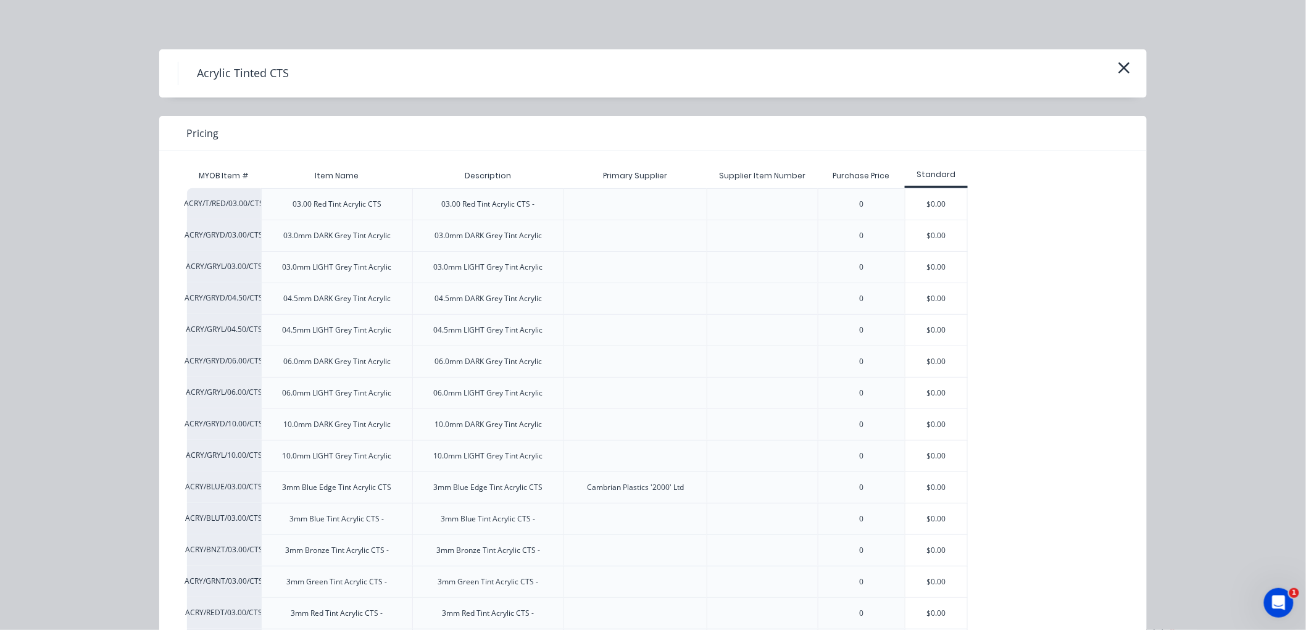
click at [927, 273] on div "$0.00" at bounding box center [936, 267] width 62 height 31
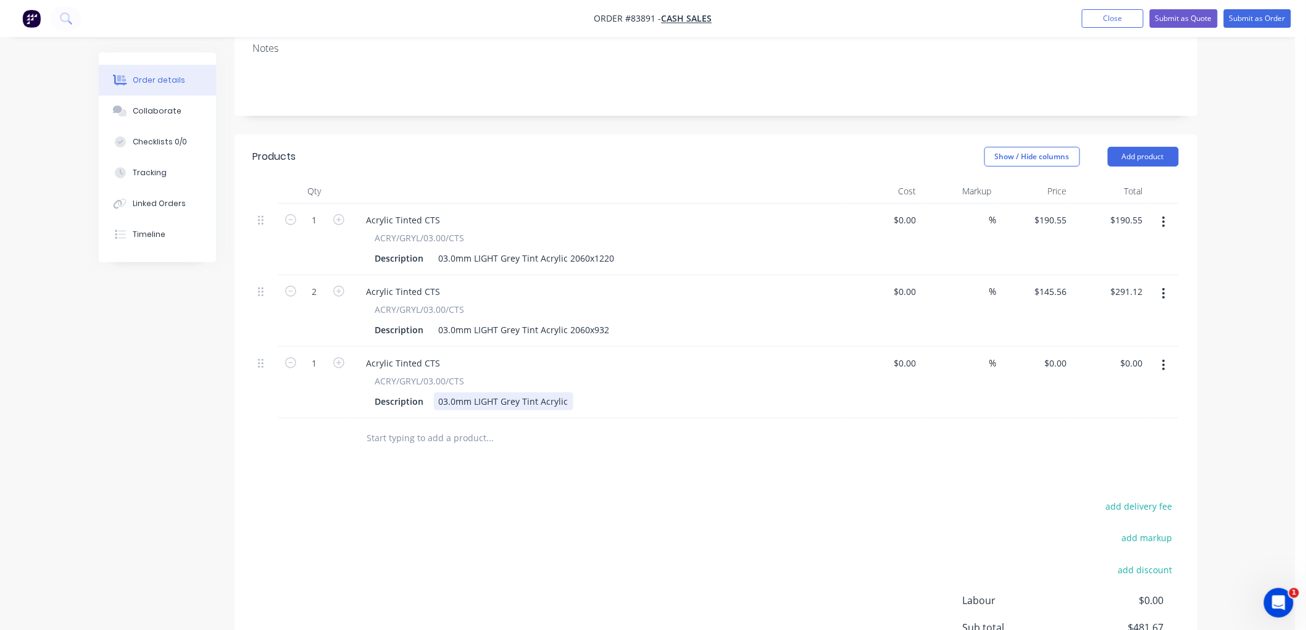
click at [562, 398] on div "03.0mm LIGHT Grey Tint Acrylic" at bounding box center [503, 402] width 139 height 18
click at [1063, 362] on input "0" at bounding box center [1058, 363] width 28 height 18
type input "$149.16"
click at [1273, 369] on div "Order details Collaborate Checklists 0/0 Tracking Linked Orders Timeline Order …" at bounding box center [648, 287] width 1296 height 971
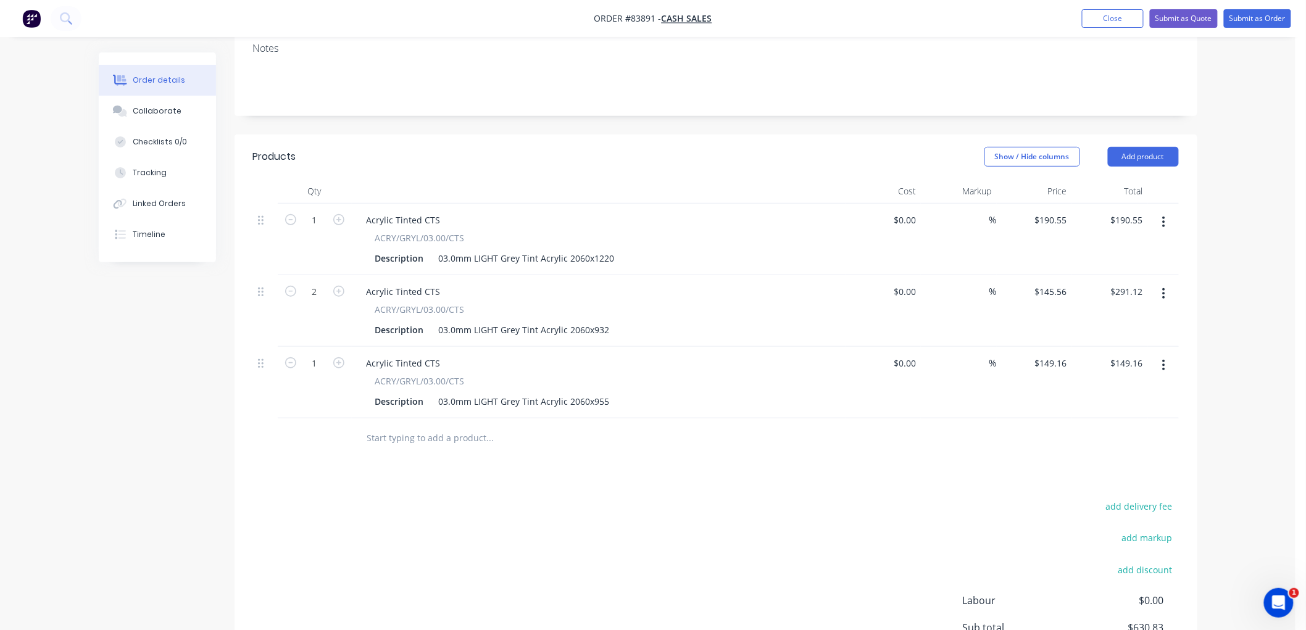
click at [411, 443] on input "text" at bounding box center [490, 438] width 247 height 25
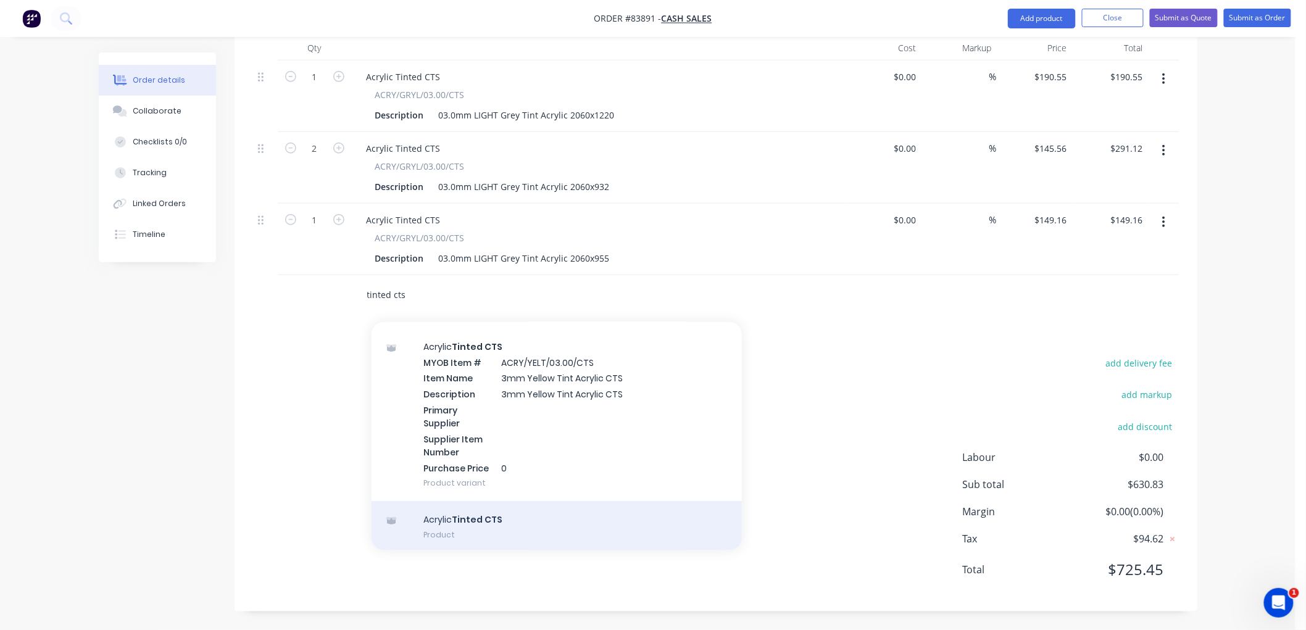
type input "tinted cts"
click at [544, 537] on div "Acrylic Tinted CTS Product" at bounding box center [557, 527] width 370 height 52
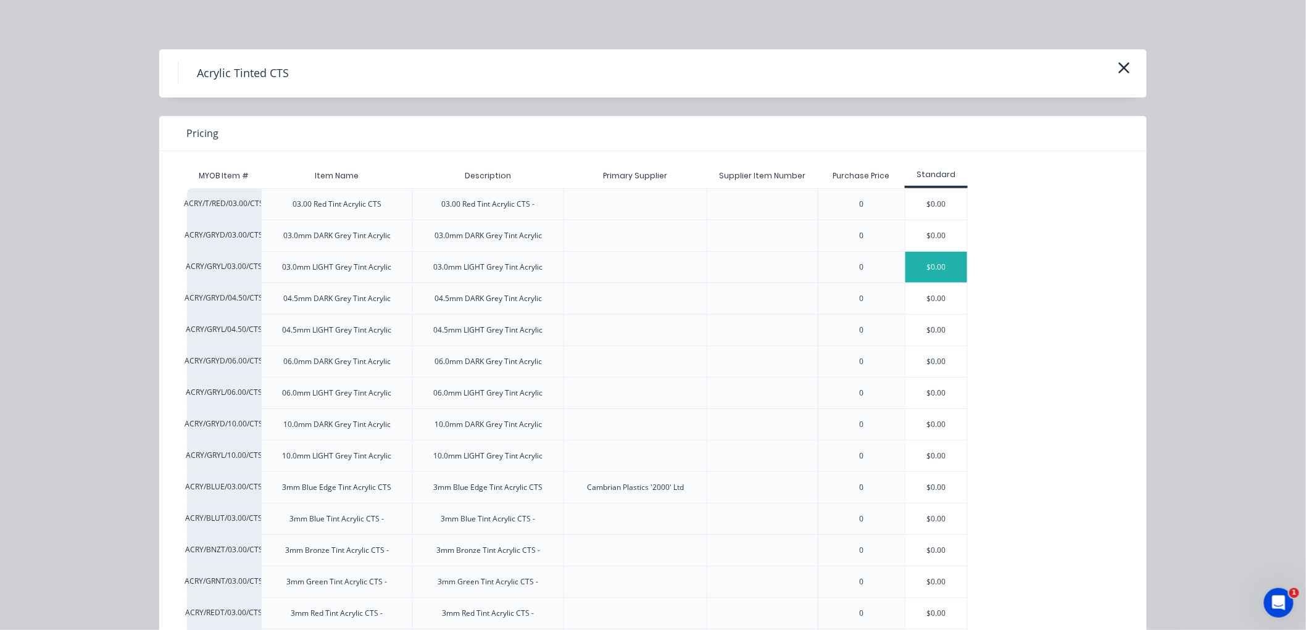
click at [938, 272] on div "$0.00" at bounding box center [936, 267] width 62 height 31
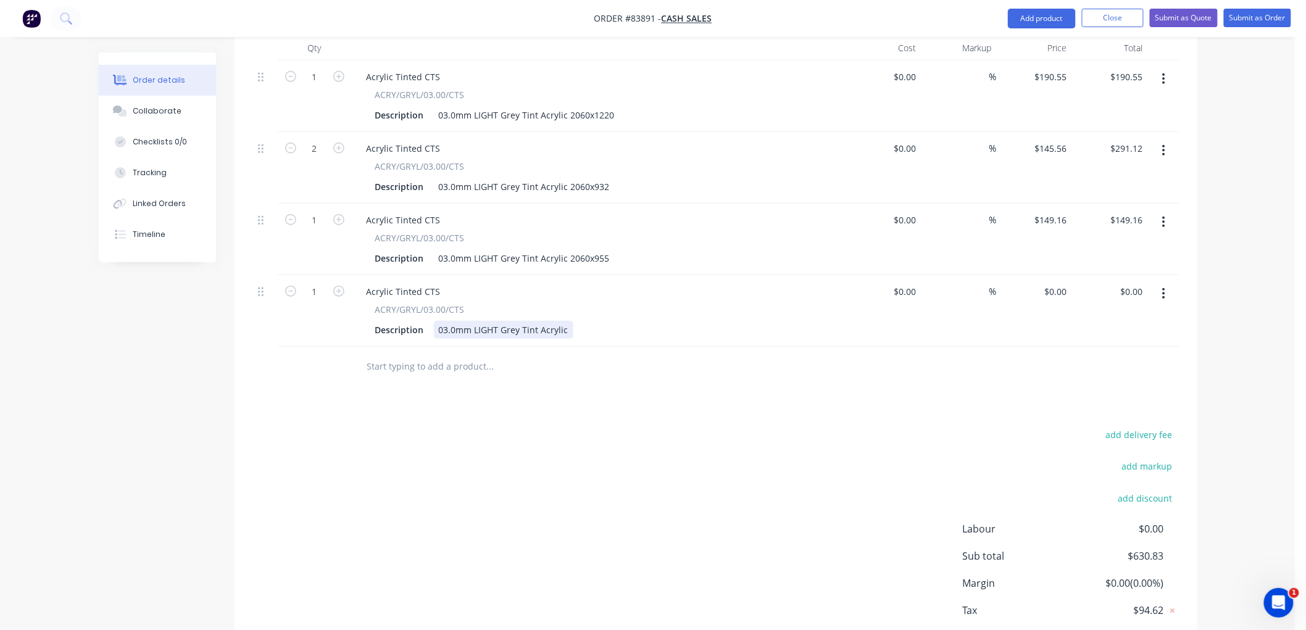
click at [565, 331] on div "03.0mm LIGHT Grey Tint Acrylic" at bounding box center [503, 330] width 139 height 18
click at [1062, 293] on input "0" at bounding box center [1058, 292] width 28 height 18
type input "$4.67"
click at [1226, 276] on div "Order details Collaborate Checklists 0/0 Tracking Linked Orders Timeline Order …" at bounding box center [648, 180] width 1296 height 1042
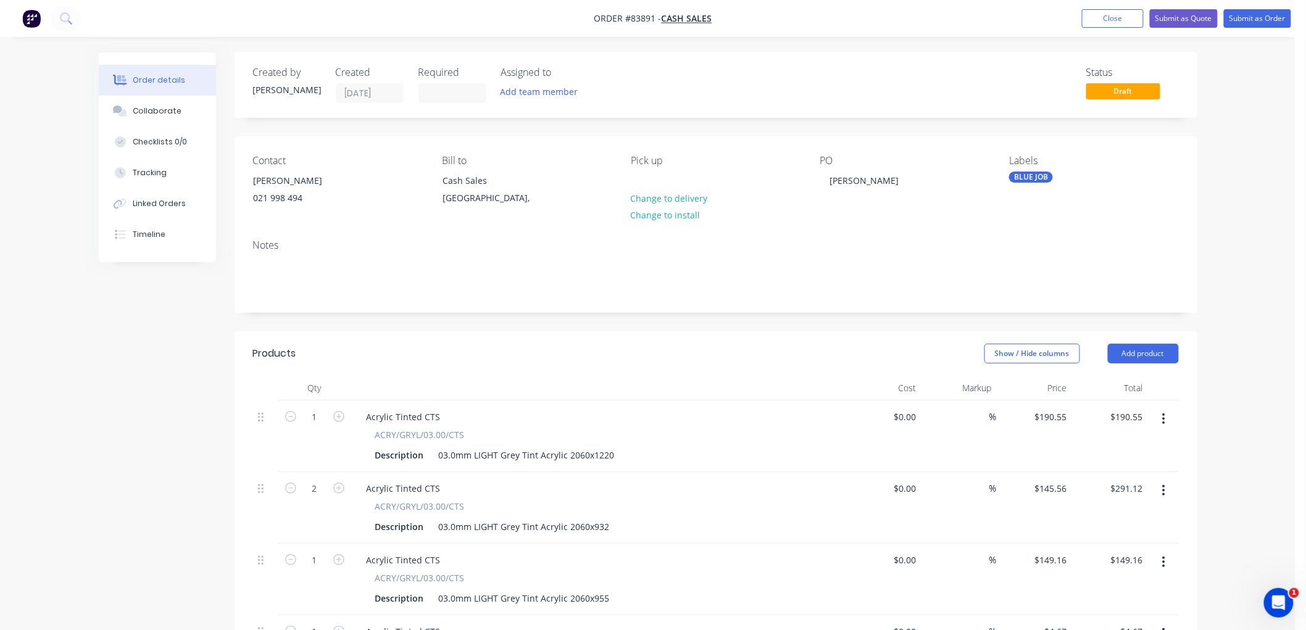
scroll to position [0, 0]
click at [1271, 14] on button "Submit as Order" at bounding box center [1257, 18] width 67 height 19
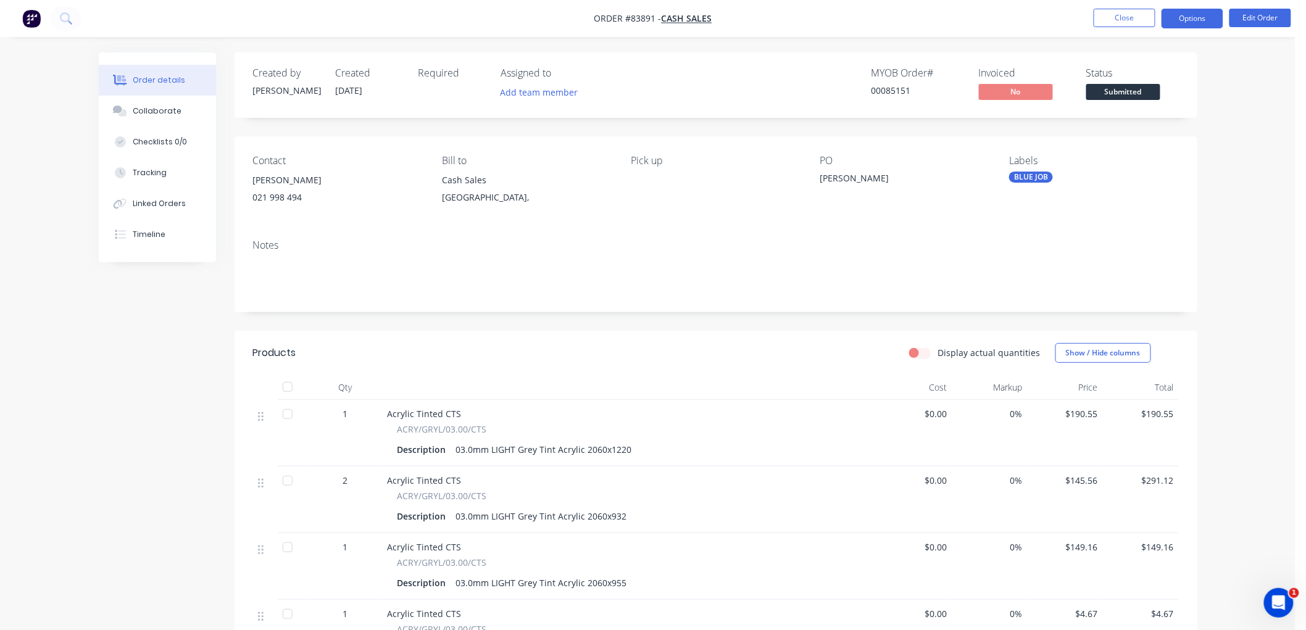
drag, startPoint x: 1187, startPoint y: 21, endPoint x: 1186, endPoint y: 27, distance: 6.3
click at [1187, 20] on button "Options" at bounding box center [1193, 19] width 62 height 20
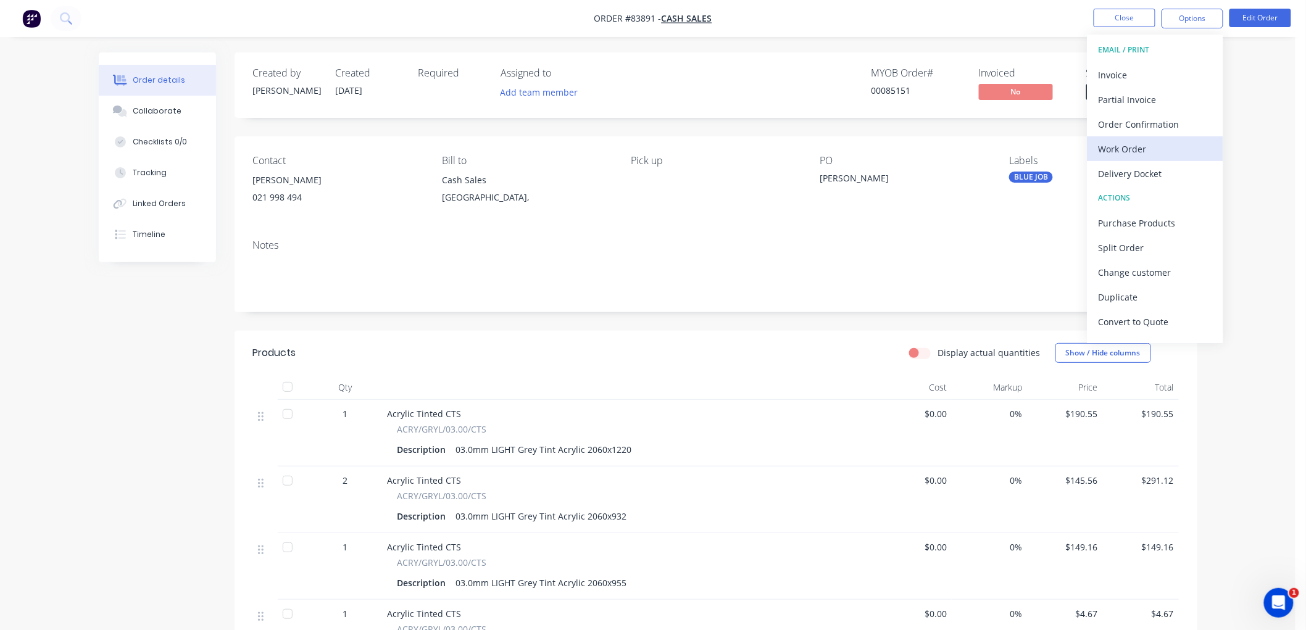
click at [1127, 151] on div "Work Order" at bounding box center [1156, 149] width 114 height 18
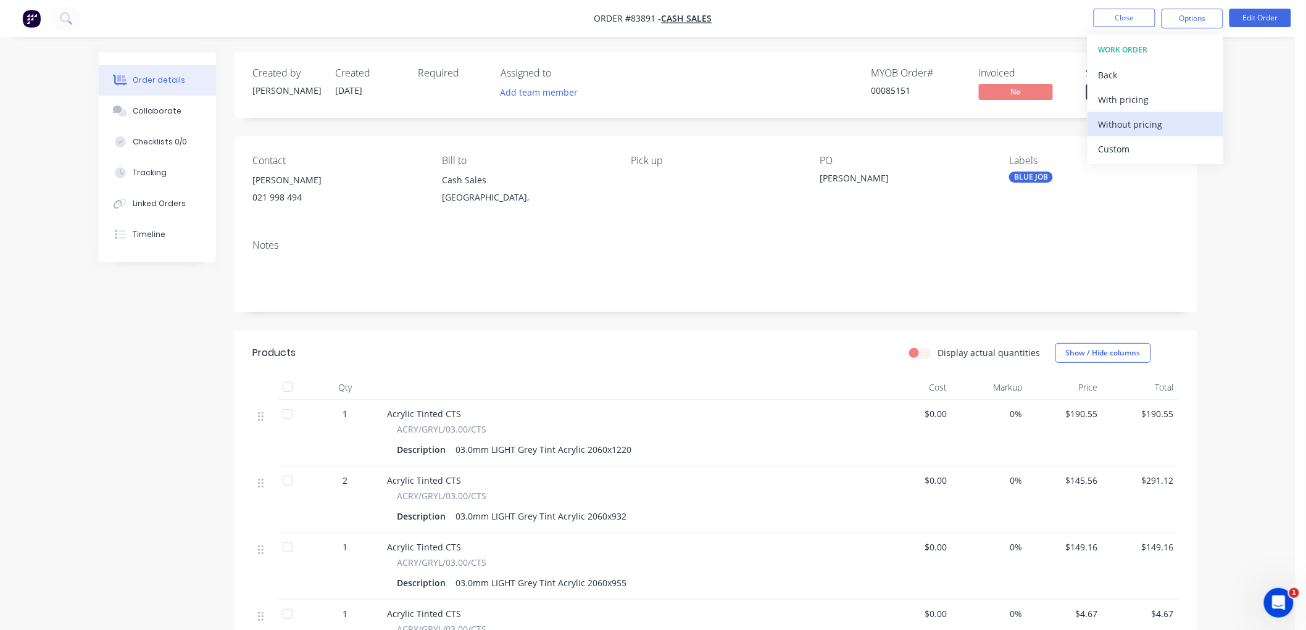
click at [1120, 127] on div "Without pricing" at bounding box center [1156, 124] width 114 height 18
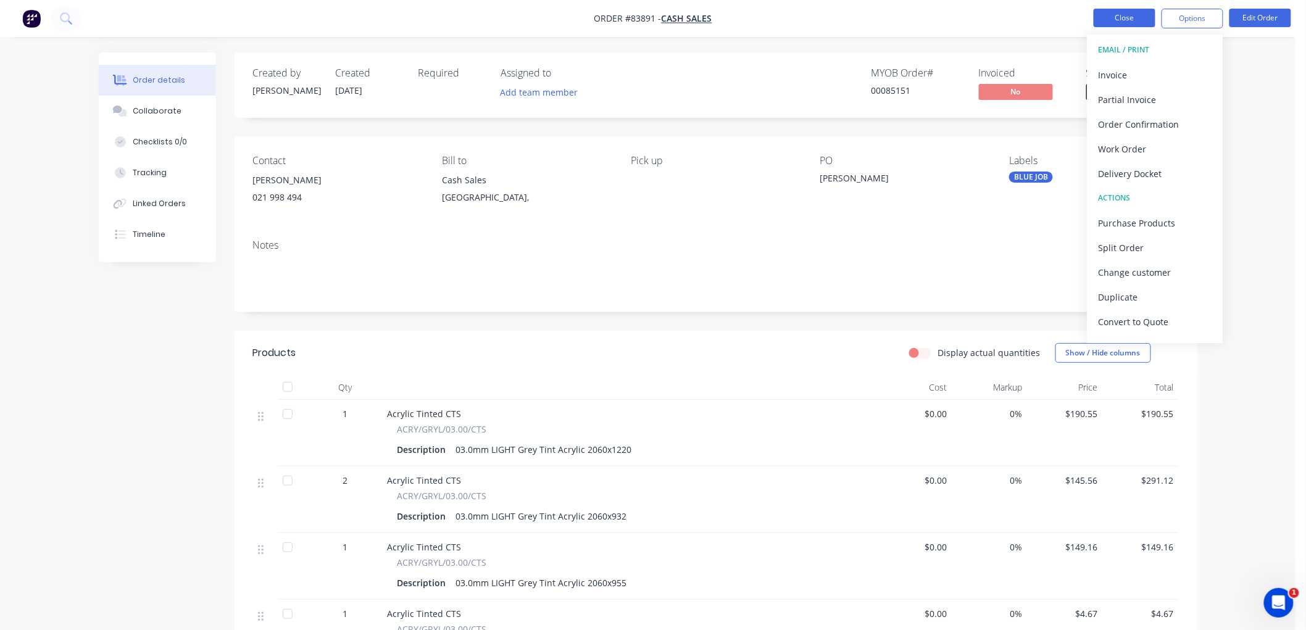
click at [1109, 15] on button "Close" at bounding box center [1125, 18] width 62 height 19
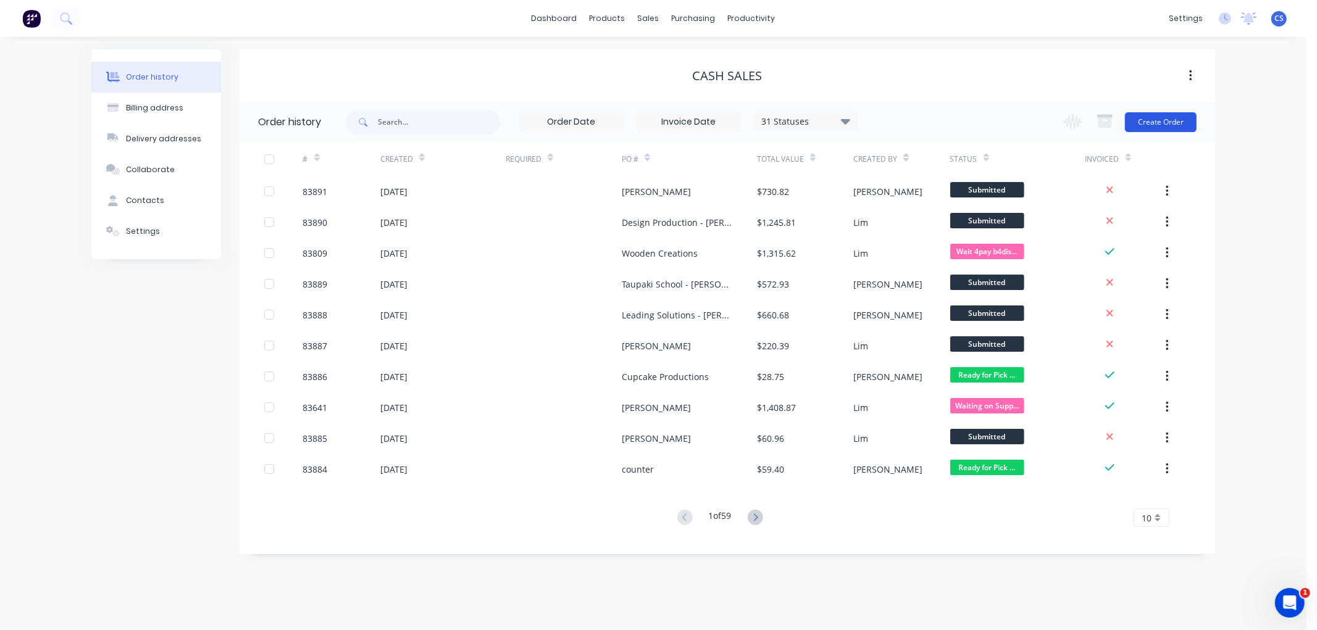
click at [1186, 119] on button "Create Order" at bounding box center [1161, 122] width 72 height 20
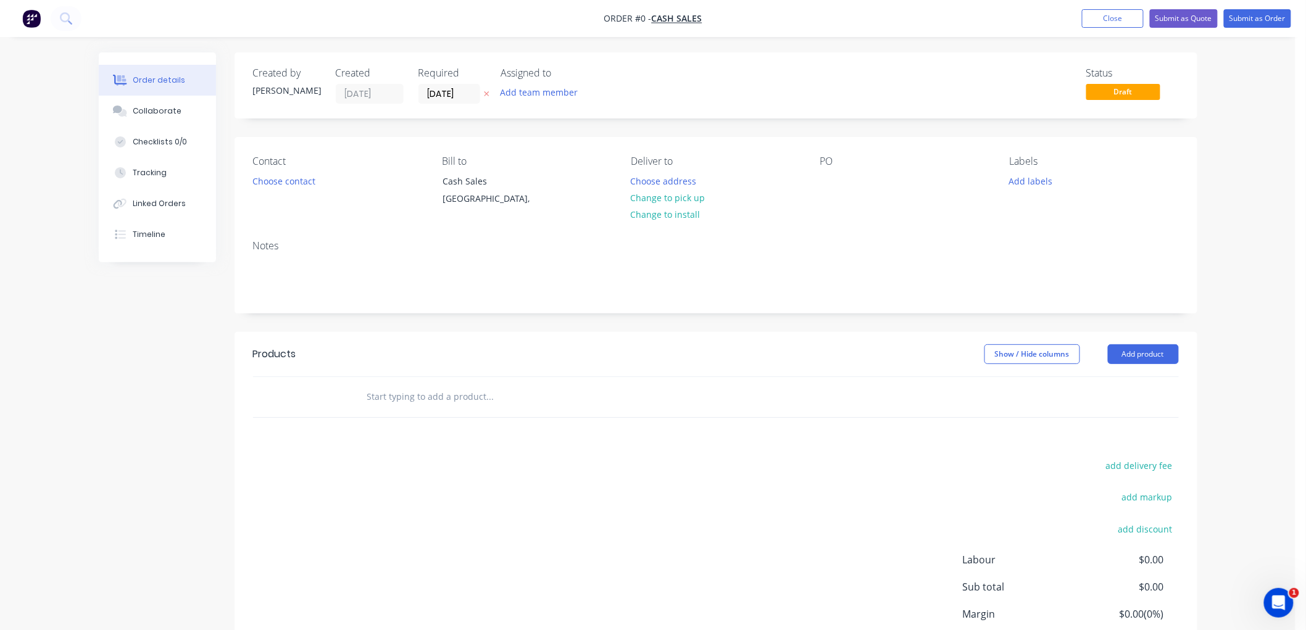
click at [484, 88] on button at bounding box center [486, 94] width 13 height 14
click at [306, 181] on button "Choose contact" at bounding box center [284, 180] width 76 height 17
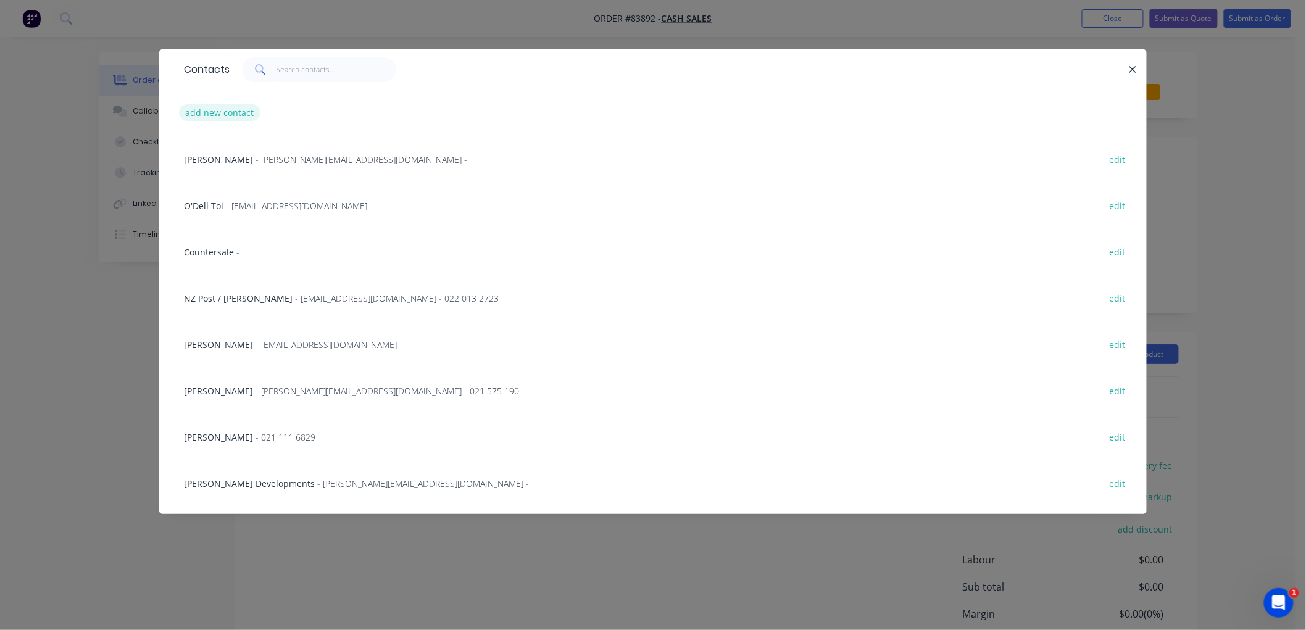
click at [246, 106] on button "add new contact" at bounding box center [219, 112] width 81 height 17
select select "NZ"
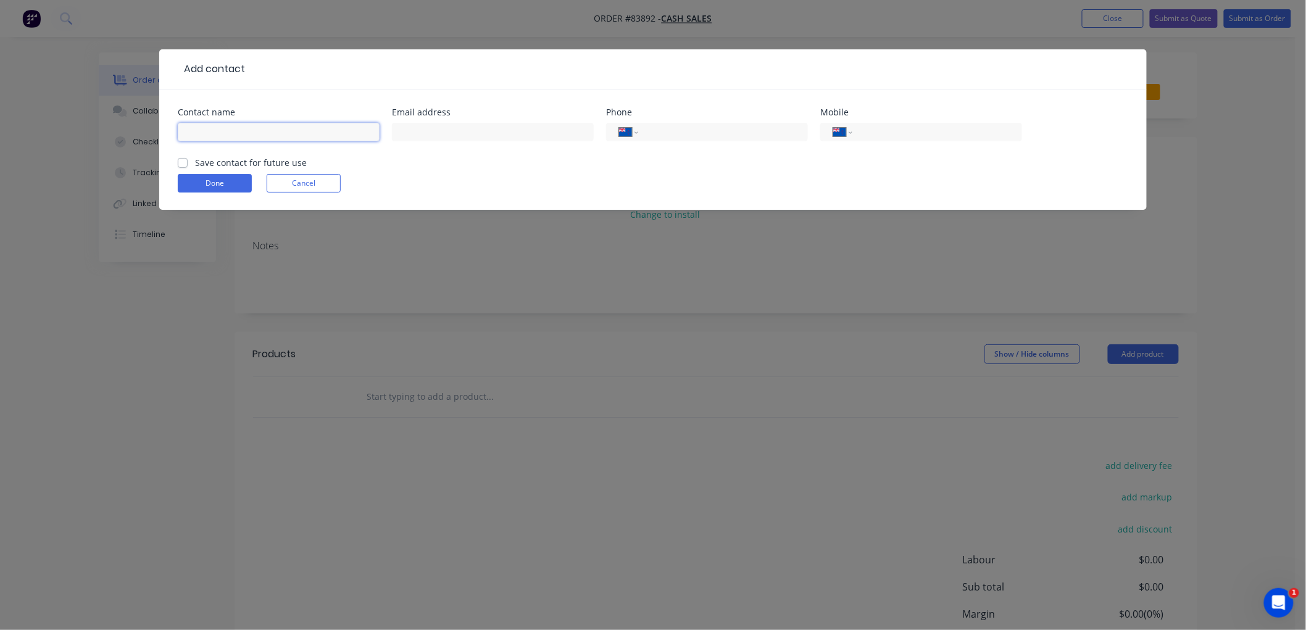
click at [251, 128] on input "text" at bounding box center [279, 132] width 202 height 19
type input "Fraser"
click at [880, 131] on input "tel" at bounding box center [935, 132] width 148 height 14
type input "021 631 809"
click at [245, 158] on label "Save contact for future use" at bounding box center [251, 162] width 112 height 13
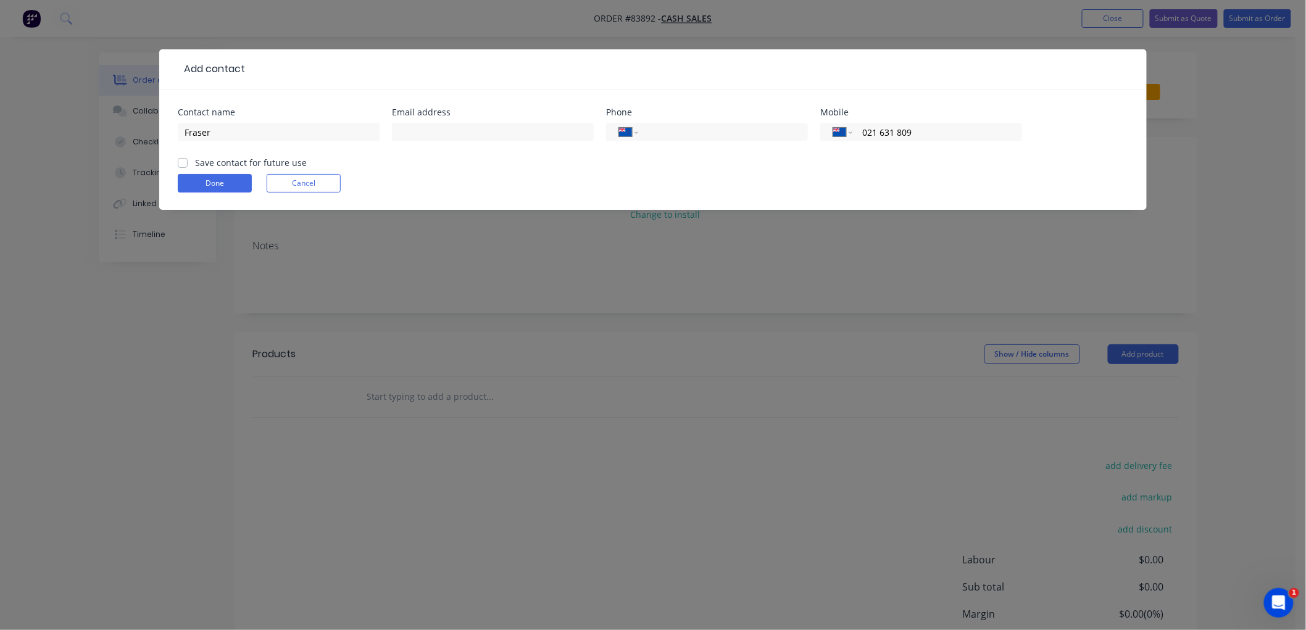
click at [188, 158] on input "Save contact for future use" at bounding box center [183, 162] width 10 height 12
checkbox input "true"
click at [225, 186] on button "Done" at bounding box center [215, 183] width 74 height 19
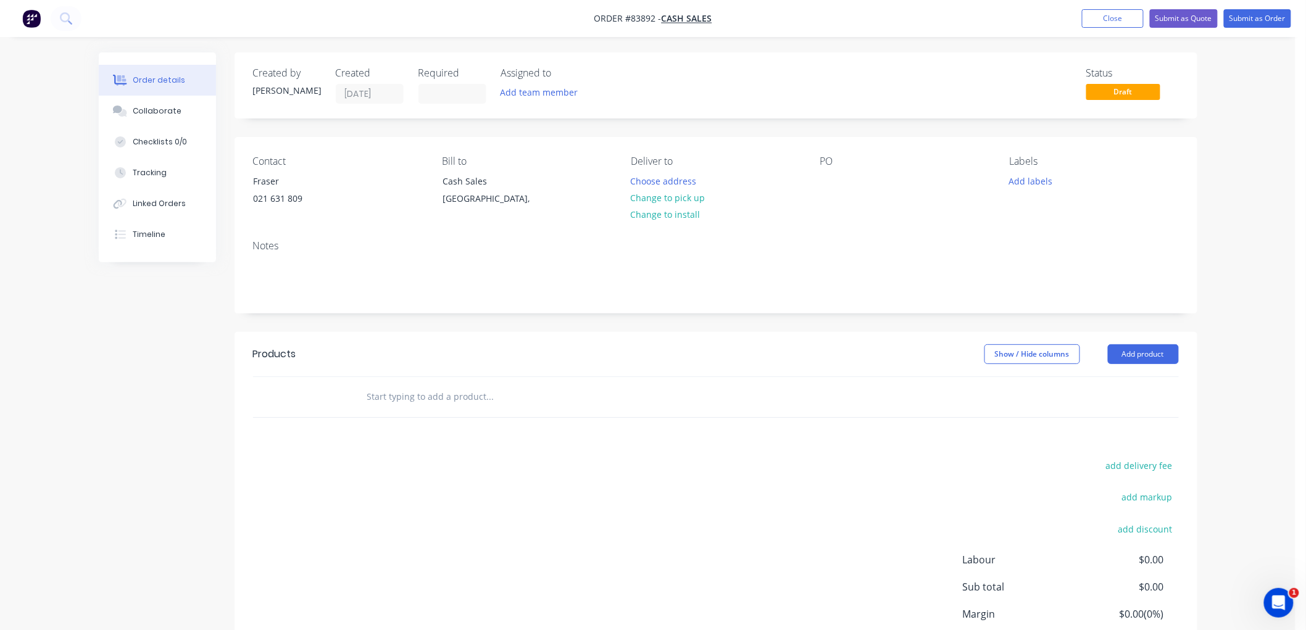
click at [840, 180] on div "PO" at bounding box center [904, 184] width 169 height 56
click at [833, 181] on div at bounding box center [830, 181] width 20 height 18
click at [686, 193] on button "Change to pick up" at bounding box center [668, 197] width 88 height 17
click at [1025, 179] on button "Add labels" at bounding box center [1030, 180] width 57 height 17
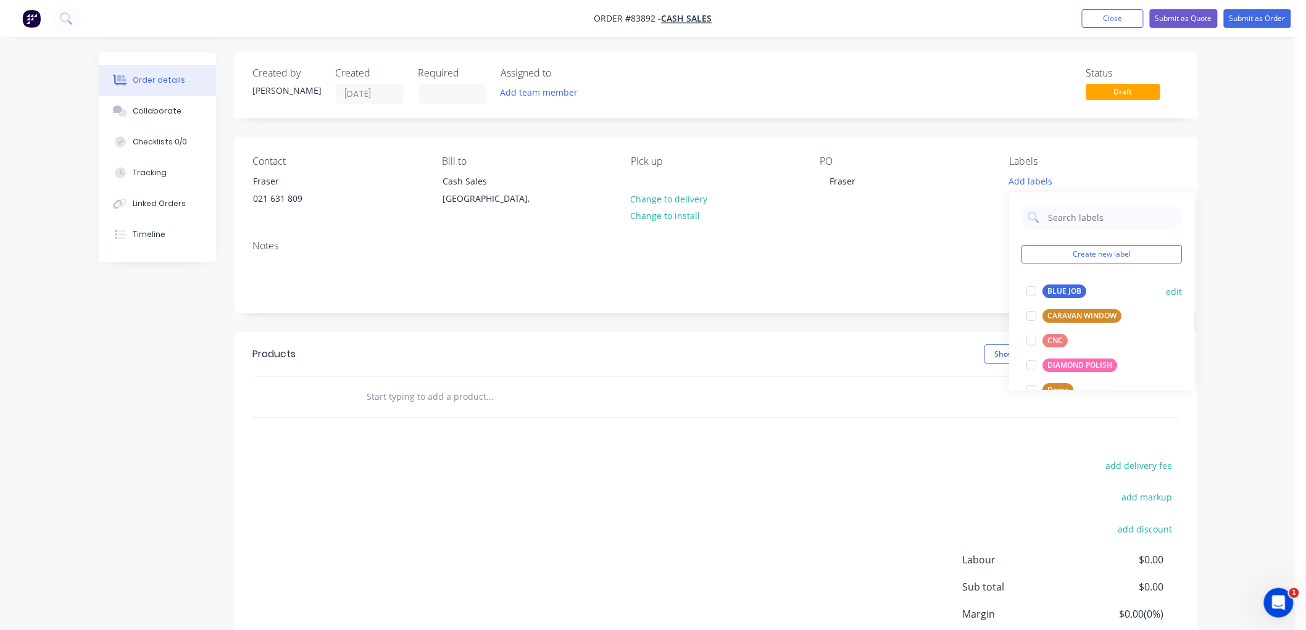
click at [1068, 285] on div "BLUE JOB" at bounding box center [1065, 292] width 44 height 14
click at [478, 399] on input "text" at bounding box center [490, 397] width 247 height 25
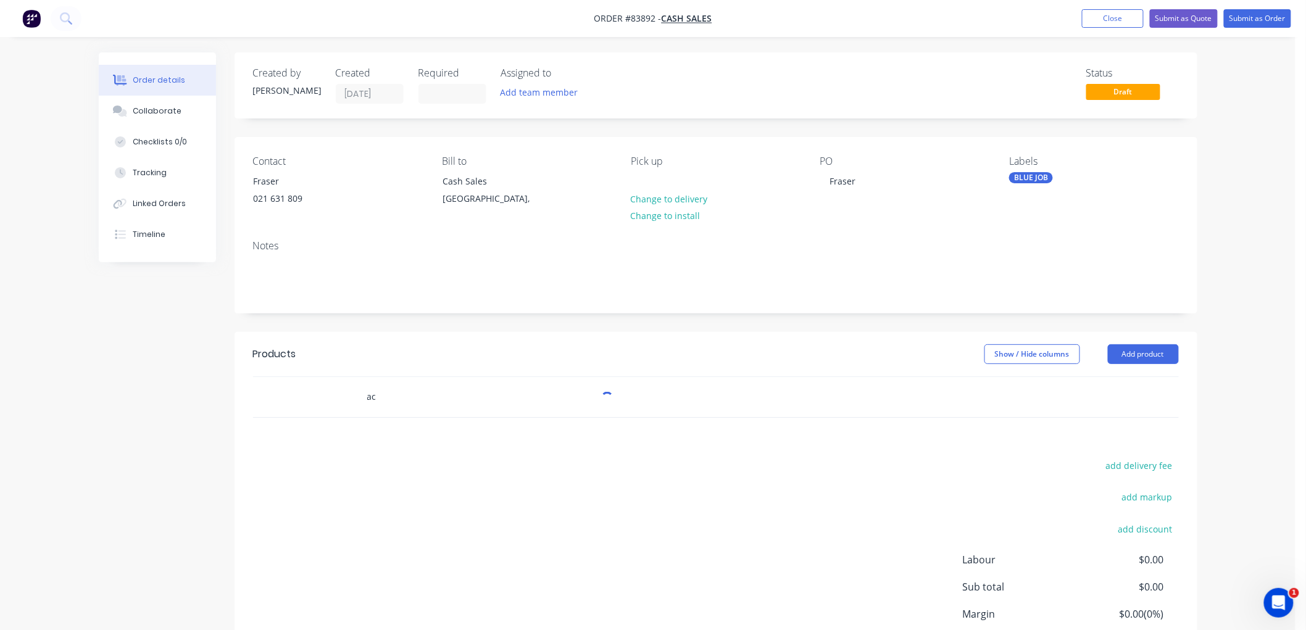
type input "a"
click at [378, 395] on input "clear acrylic cts" at bounding box center [490, 397] width 247 height 25
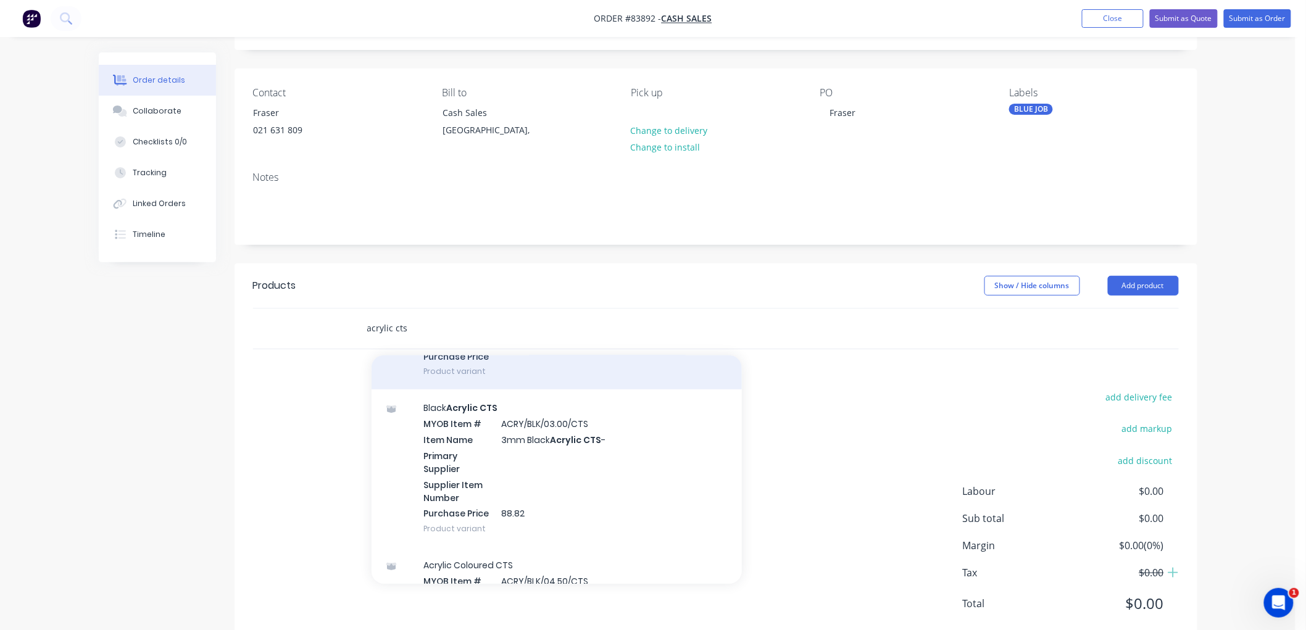
scroll to position [206, 0]
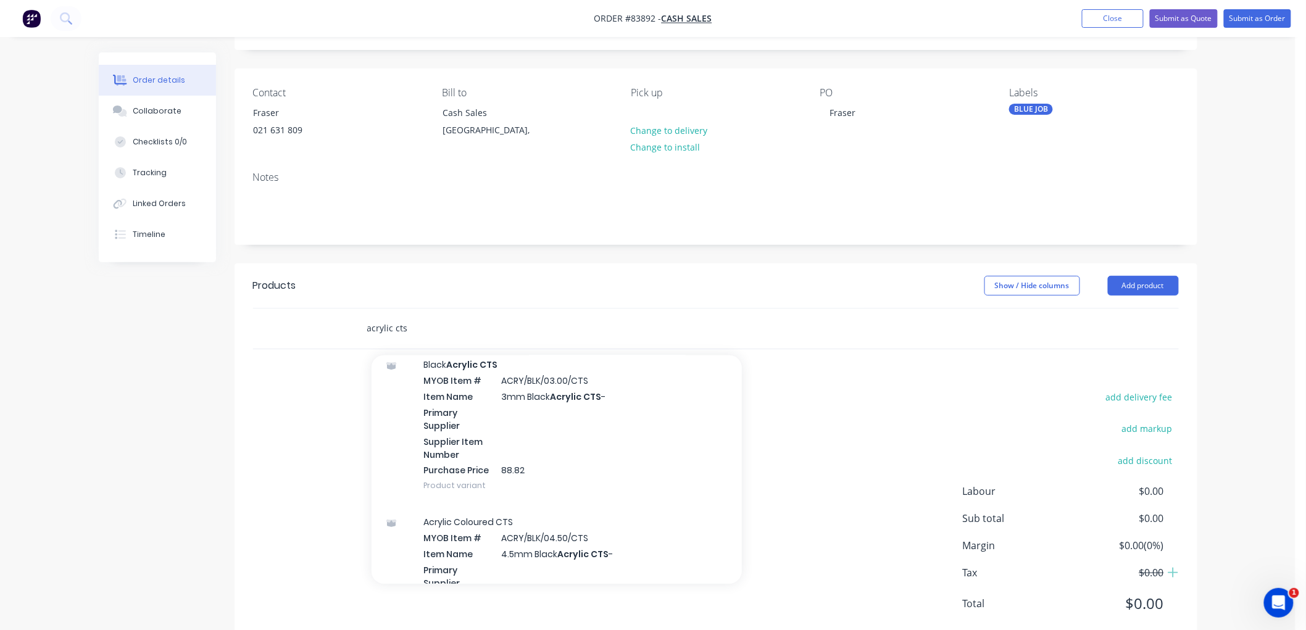
drag, startPoint x: 426, startPoint y: 331, endPoint x: 331, endPoint y: 331, distance: 94.4
click at [335, 331] on div "acrylic cts Add acrylic cts to order Acrylic Coloured CTS MYOB Item # ACRY/BLK/…" at bounding box center [716, 329] width 926 height 40
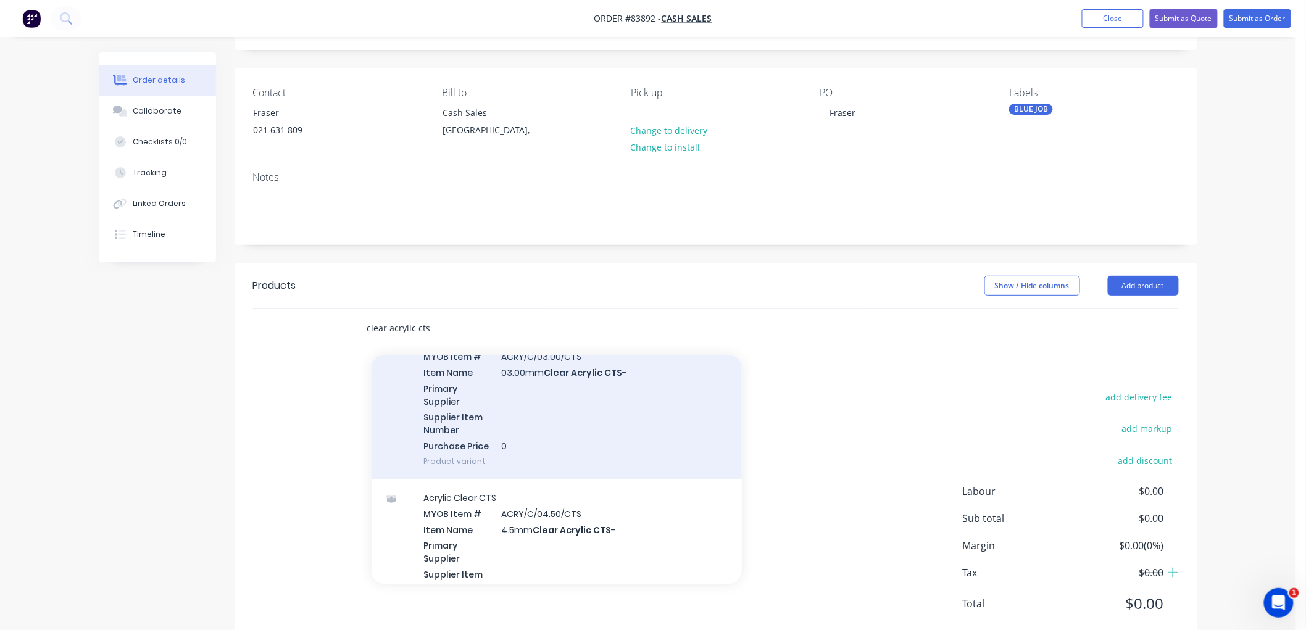
scroll to position [411, 0]
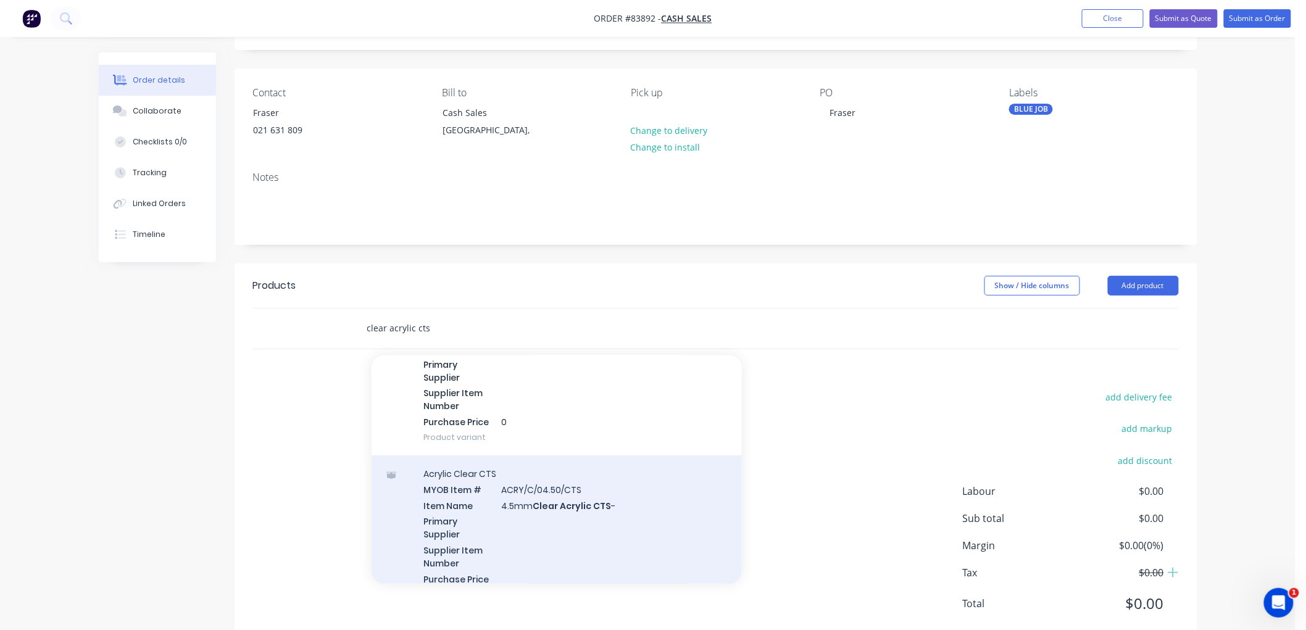
type input "clear acrylic cts"
click at [589, 499] on div "Acrylic Clear CTS MYOB Item # ACRY/C/04.50/CTS Item Name 4.5mm Clear Acrylic CT…" at bounding box center [557, 534] width 370 height 157
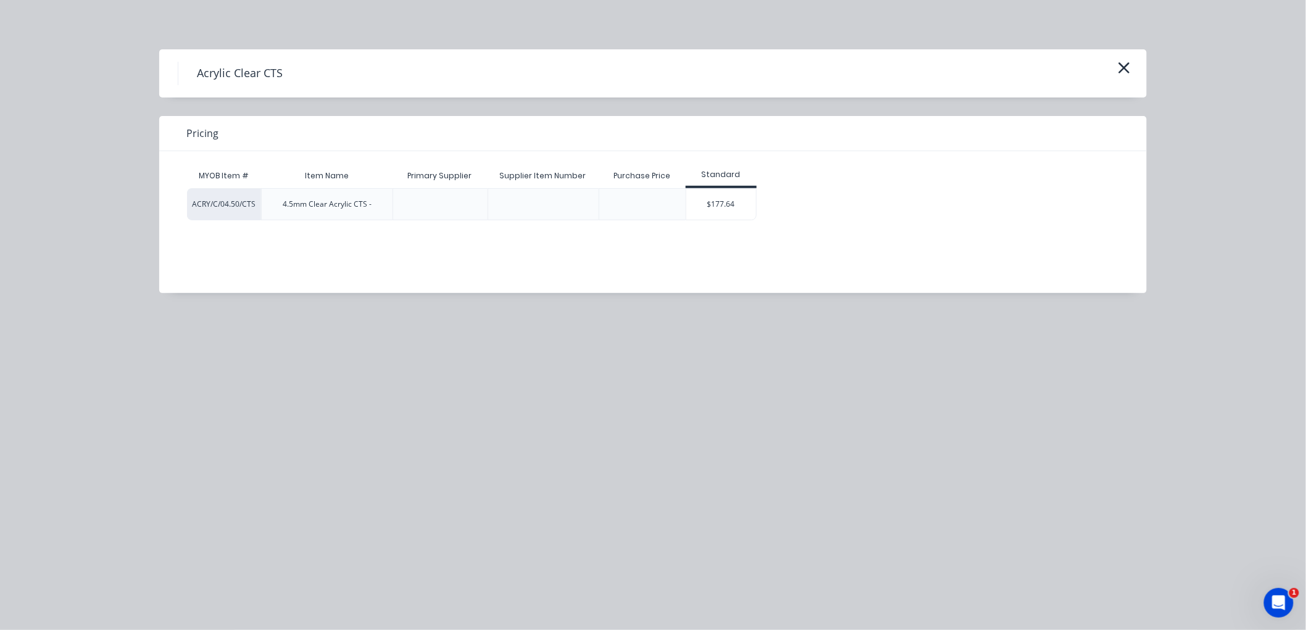
click at [723, 212] on div "$177.64" at bounding box center [721, 204] width 70 height 31
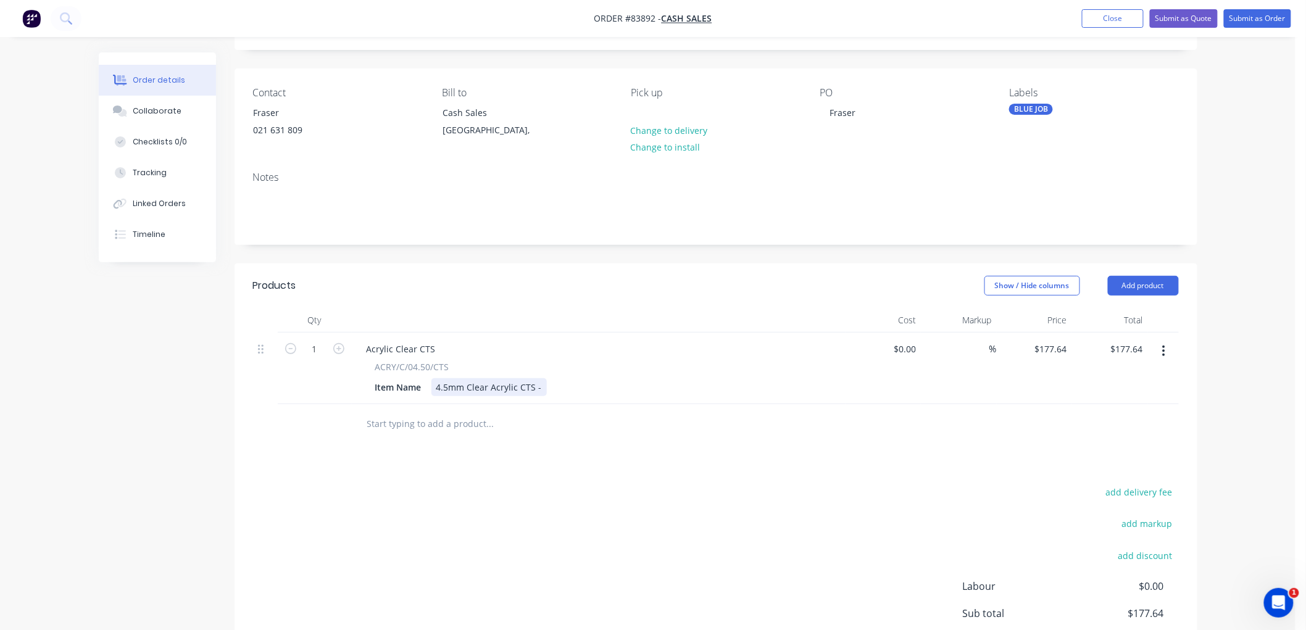
click at [538, 386] on div "4.5mm Clear Acrylic CTS -" at bounding box center [488, 387] width 115 height 18
click at [316, 347] on input "1" at bounding box center [315, 349] width 32 height 19
type input "2"
type input "177.64"
type input "$355.28"
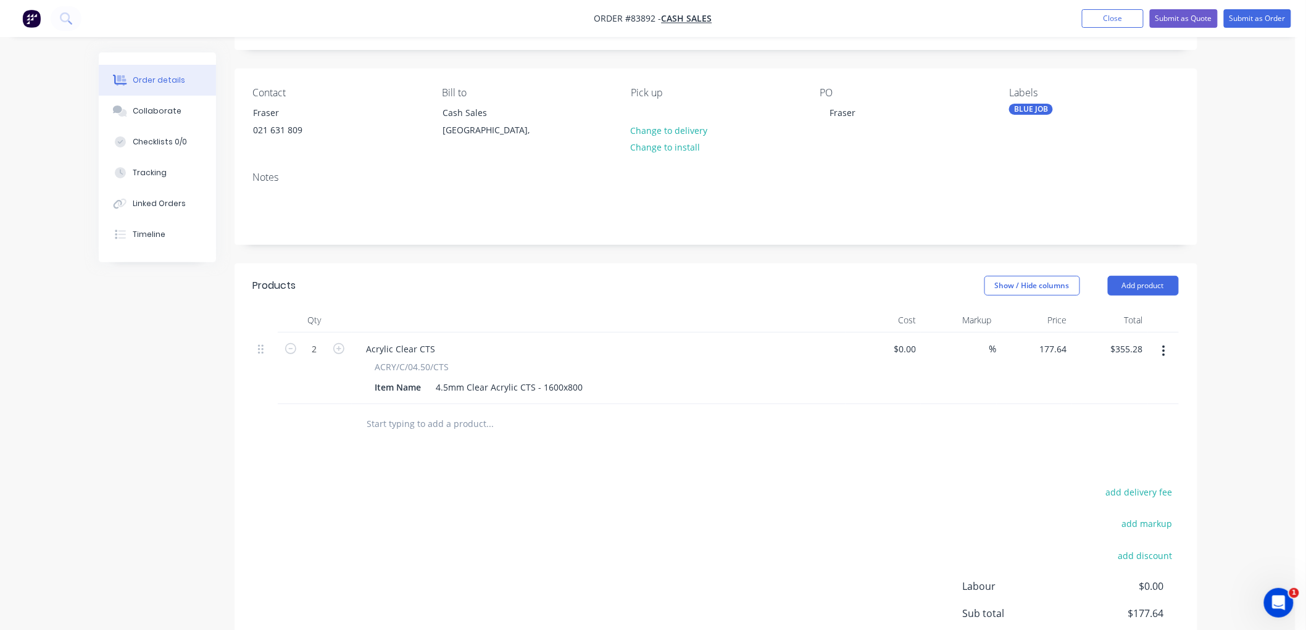
click at [1056, 346] on input "177.64" at bounding box center [1053, 349] width 38 height 18
type input "$121.23"
type input "$242.46"
click at [1209, 354] on div "Order details Collaborate Checklists 0/0 Tracking Linked Orders Timeline Order …" at bounding box center [647, 371] width 1123 height 775
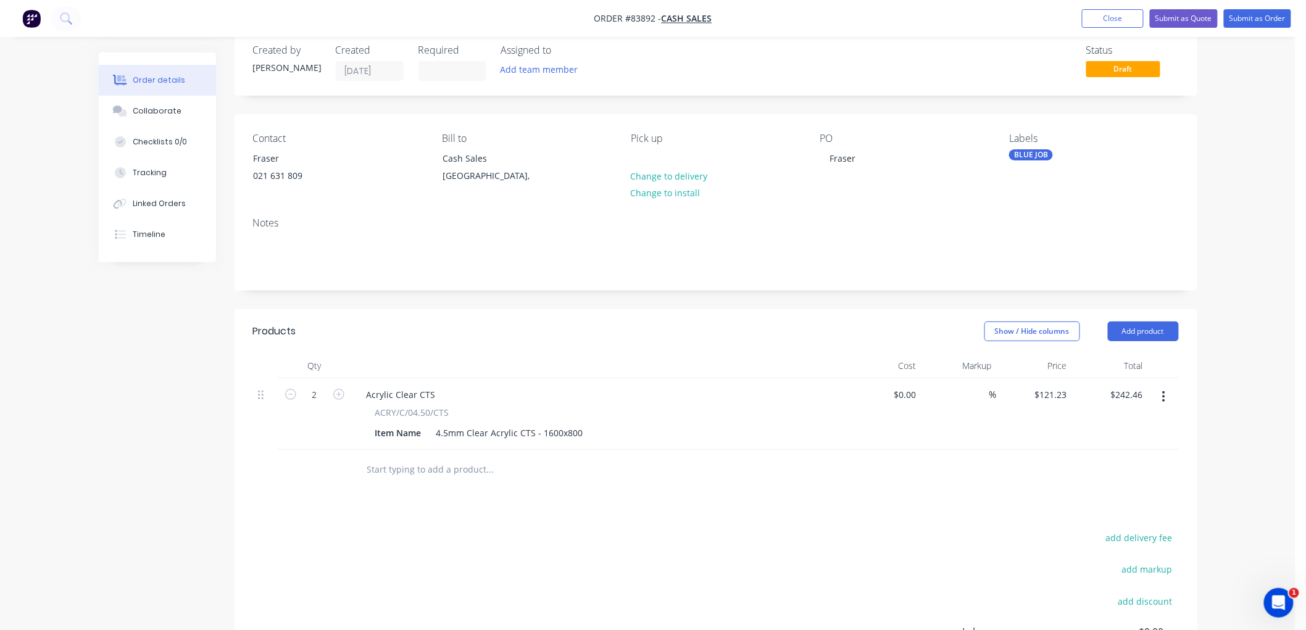
scroll to position [0, 0]
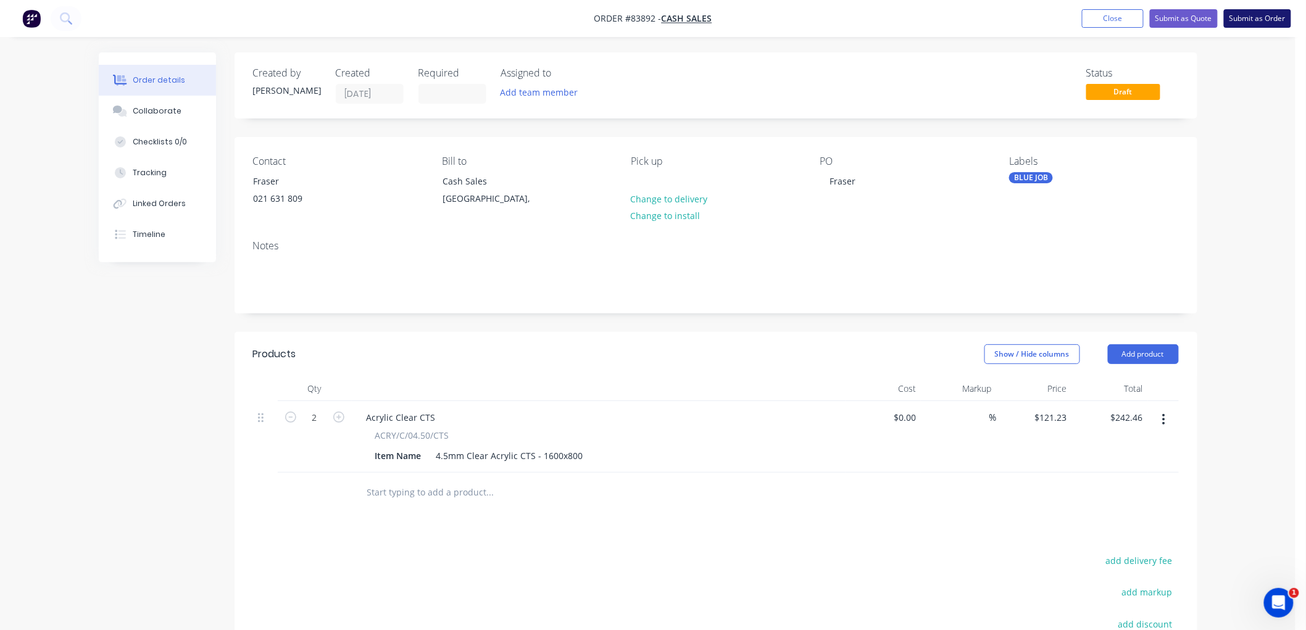
click at [1255, 22] on button "Submit as Order" at bounding box center [1257, 18] width 67 height 19
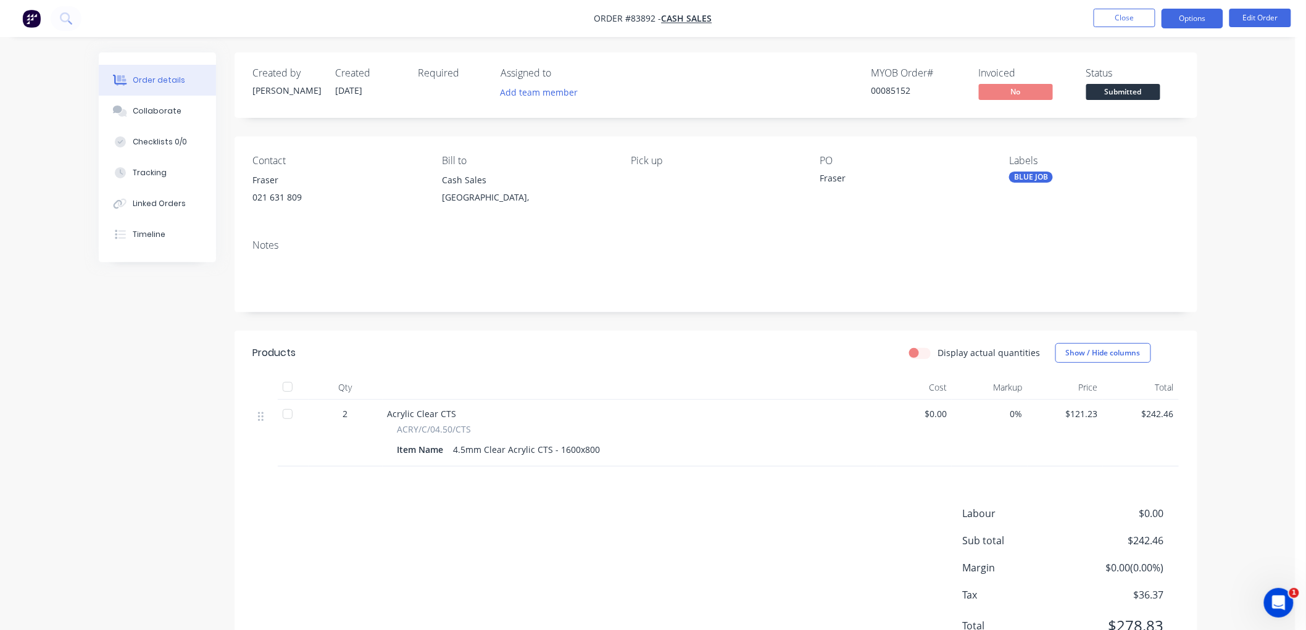
click at [1202, 21] on button "Options" at bounding box center [1193, 19] width 62 height 20
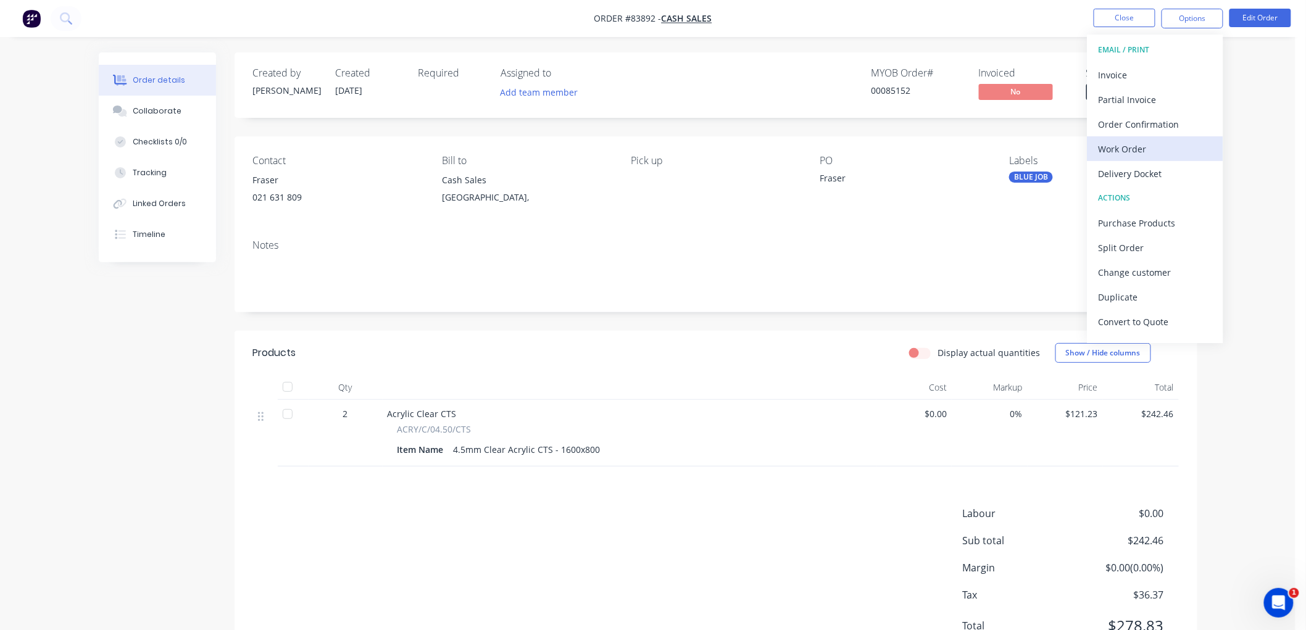
click at [1147, 147] on div "Work Order" at bounding box center [1156, 149] width 114 height 18
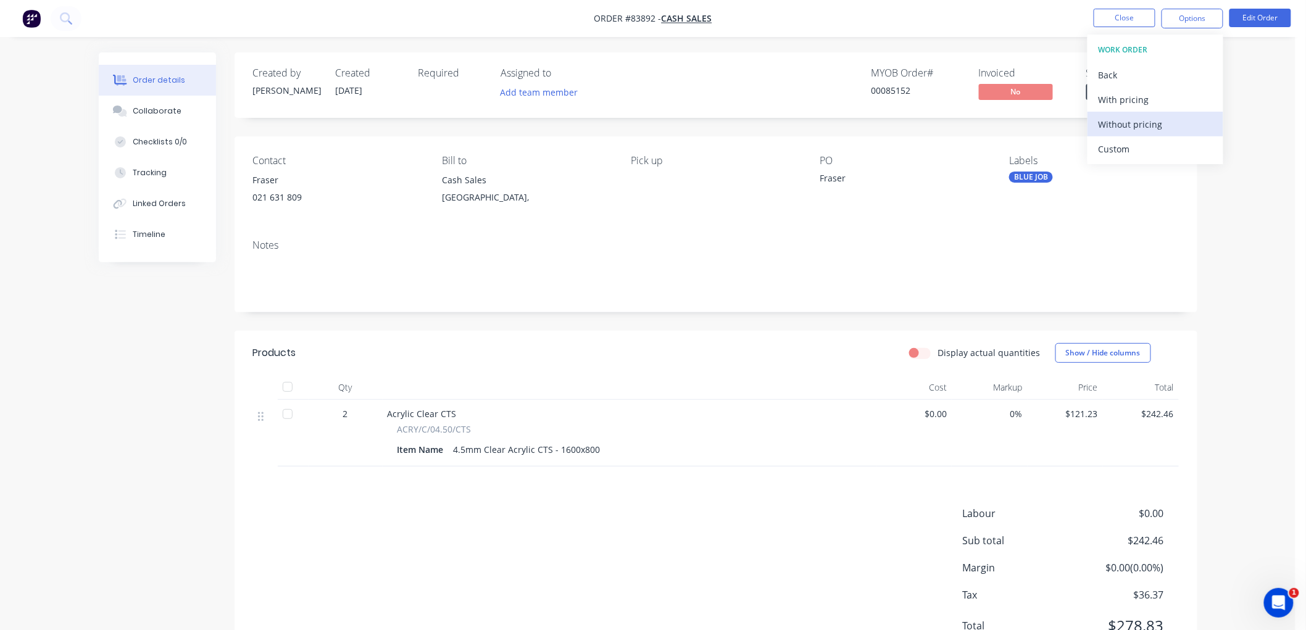
drag, startPoint x: 1134, startPoint y: 109, endPoint x: 1136, endPoint y: 121, distance: 11.9
click at [1136, 121] on div "WORK ORDER Back With pricing Without pricing Custom" at bounding box center [1156, 100] width 136 height 130
click at [1136, 122] on div "Without pricing" at bounding box center [1156, 124] width 114 height 18
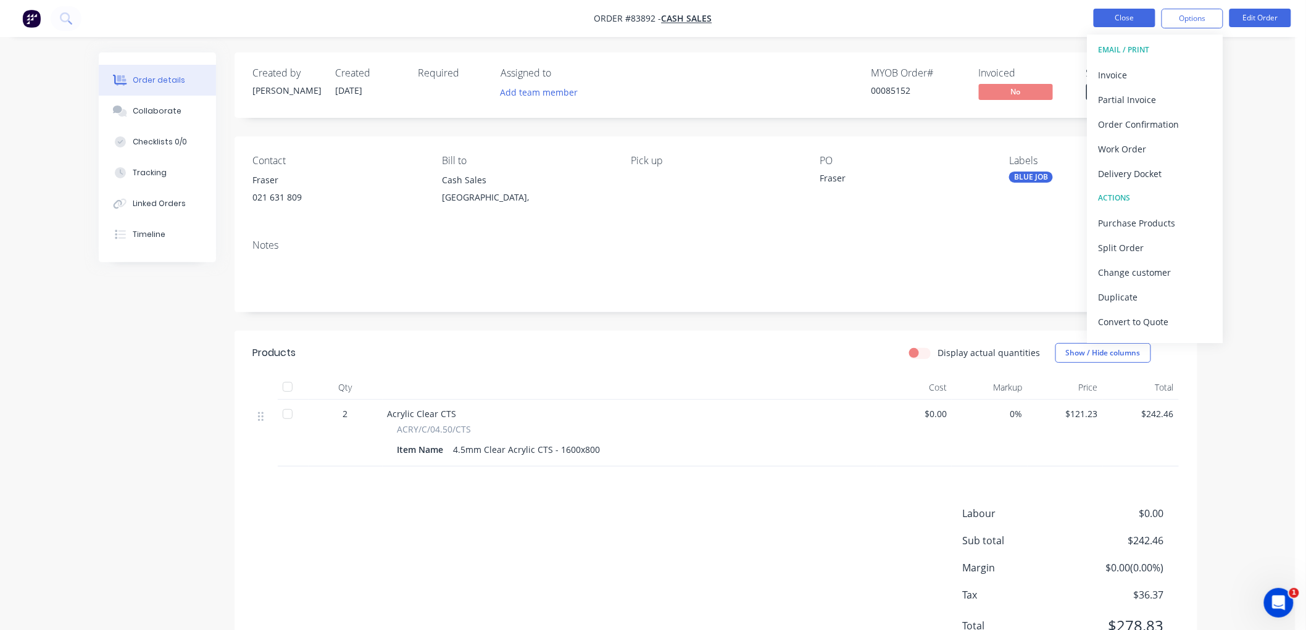
click at [1100, 22] on button "Close" at bounding box center [1125, 18] width 62 height 19
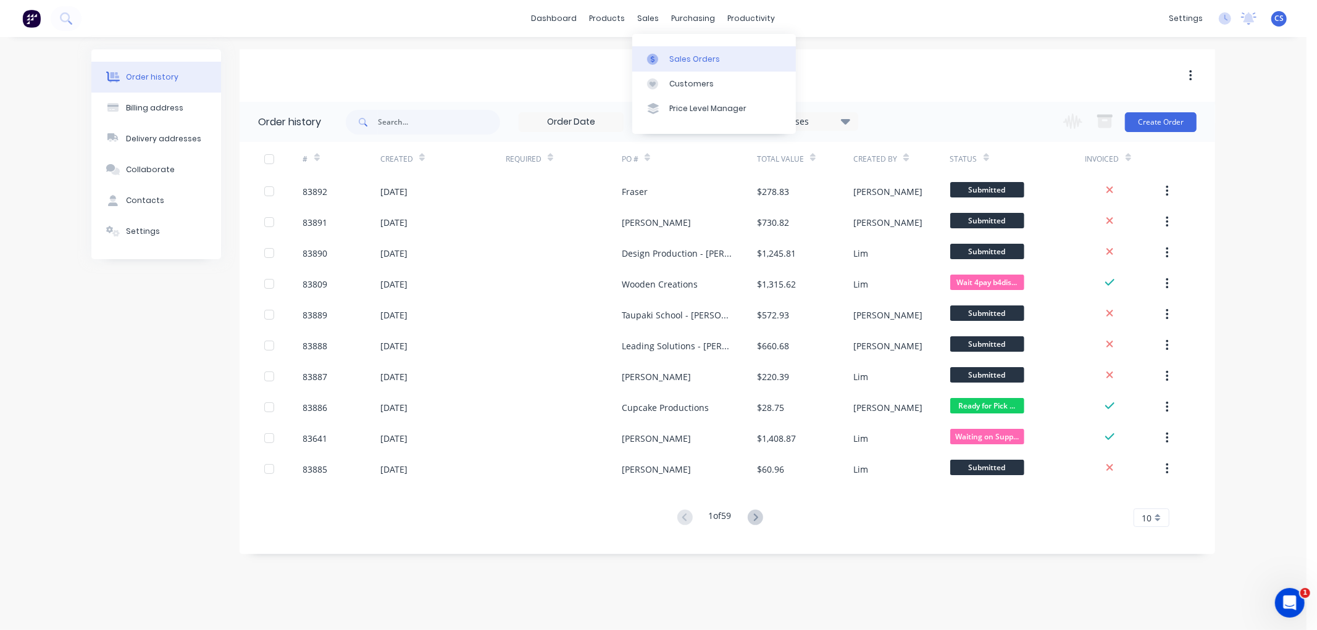
click at [667, 59] on link "Sales Orders" at bounding box center [714, 58] width 164 height 25
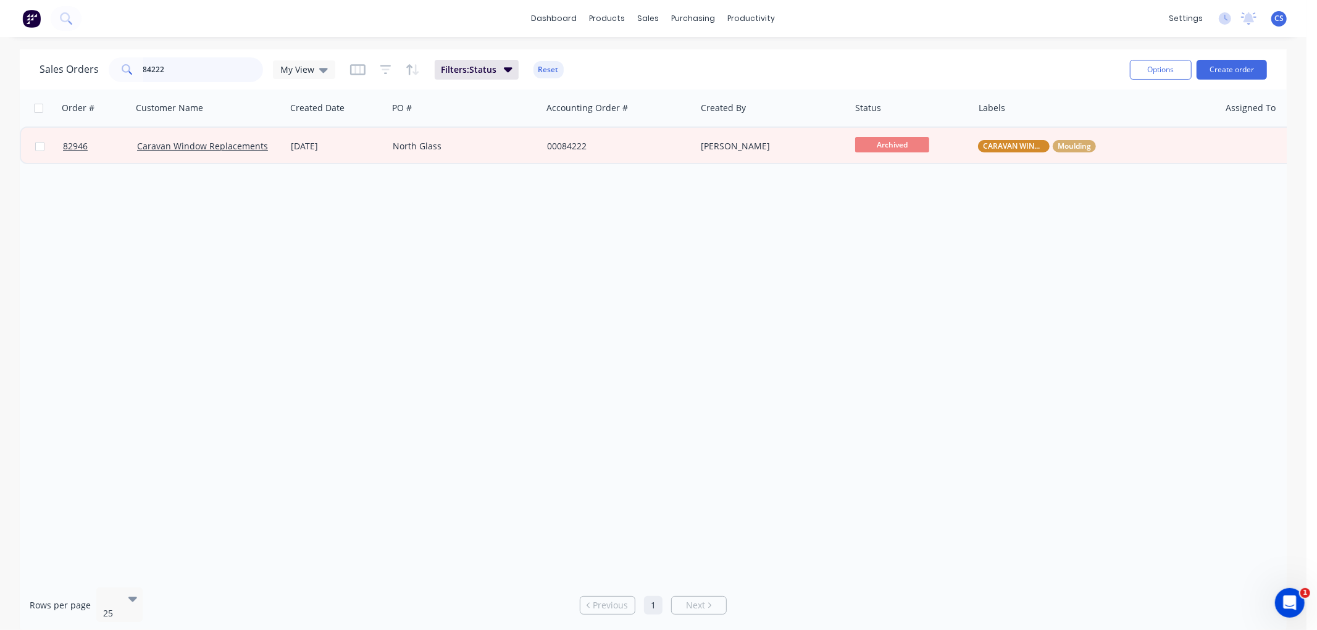
click at [212, 70] on input "84222" at bounding box center [203, 69] width 120 height 25
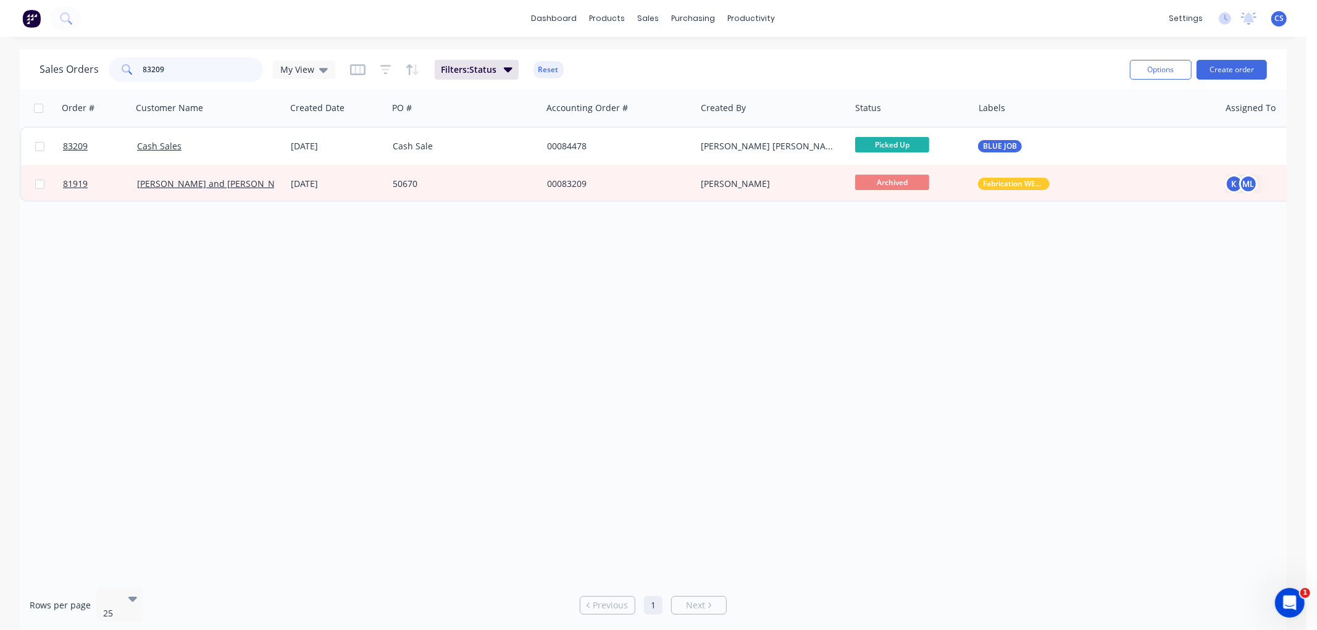
type input "83209"
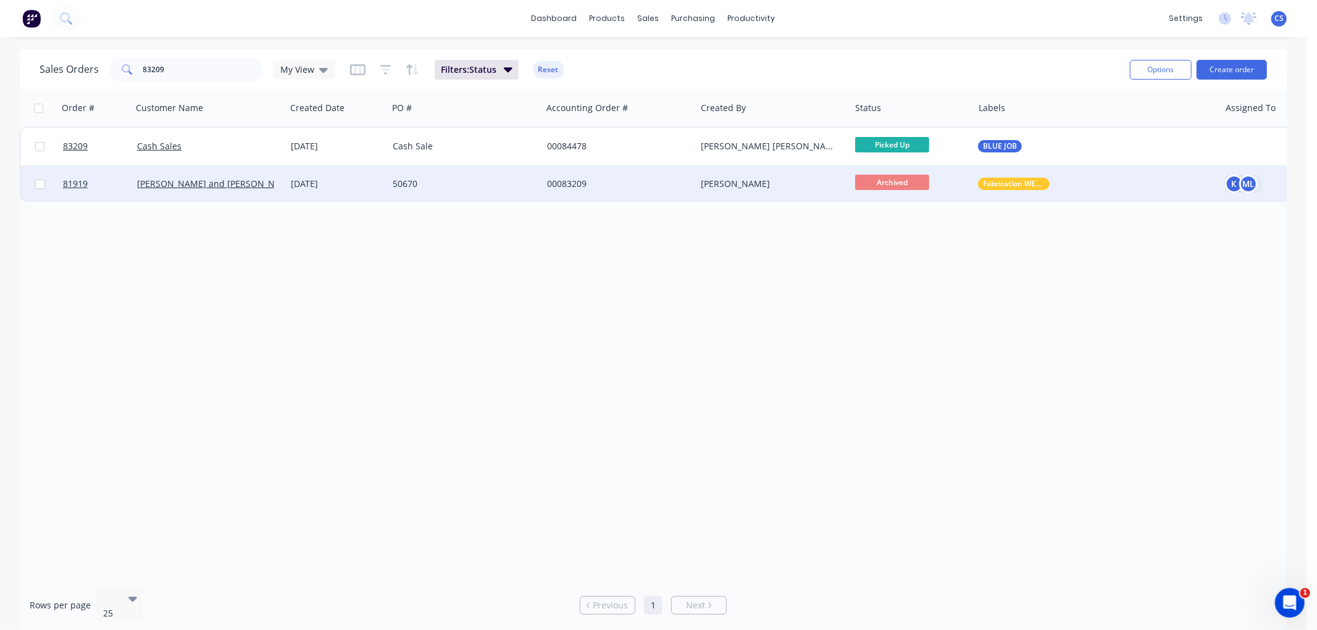
click at [380, 179] on div "[DATE]" at bounding box center [337, 184] width 92 height 12
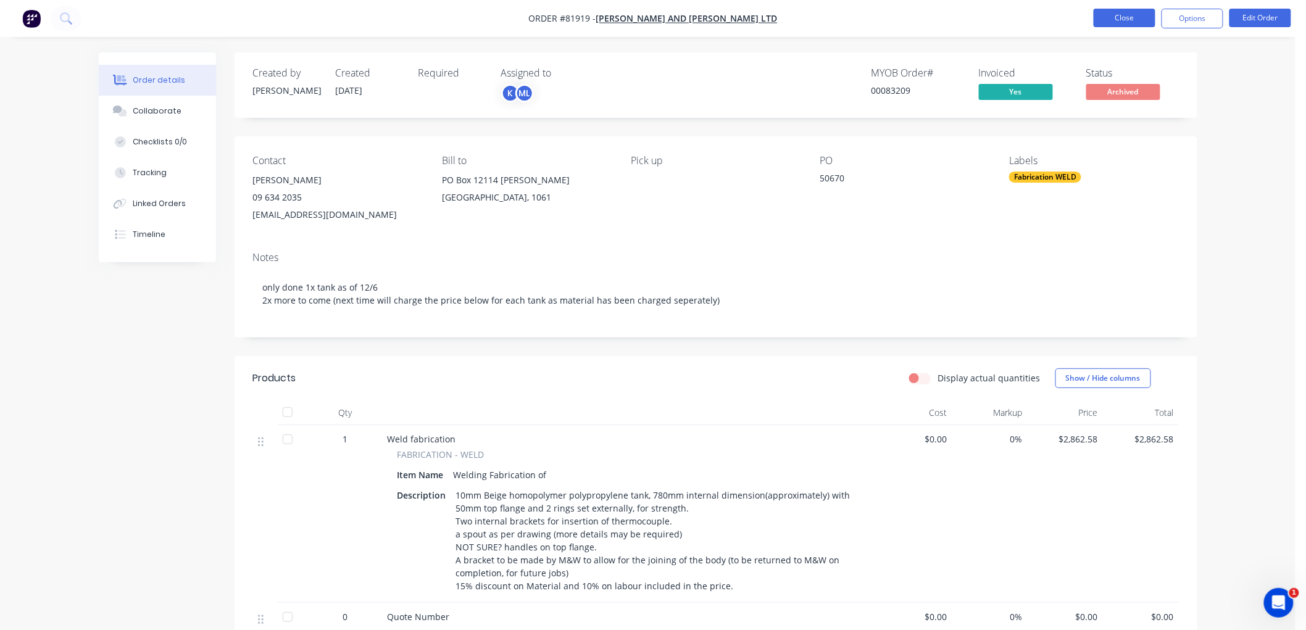
click at [1121, 19] on button "Close" at bounding box center [1125, 18] width 62 height 19
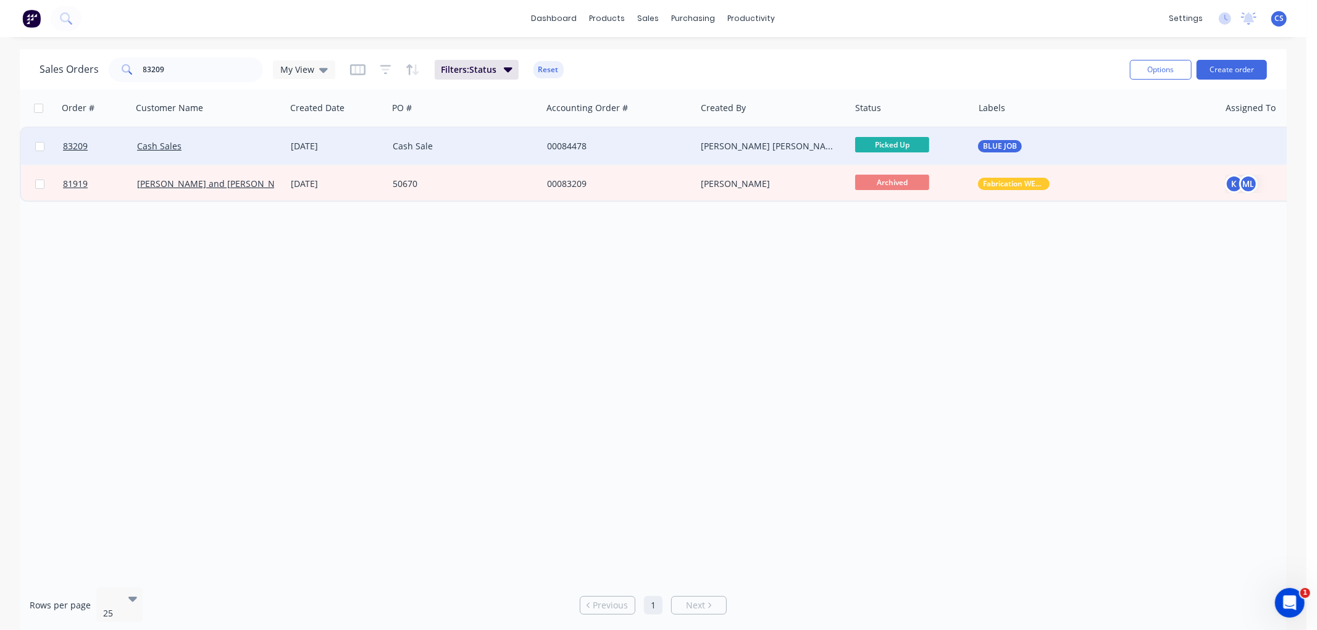
click at [580, 150] on div "00084478" at bounding box center [615, 146] width 137 height 12
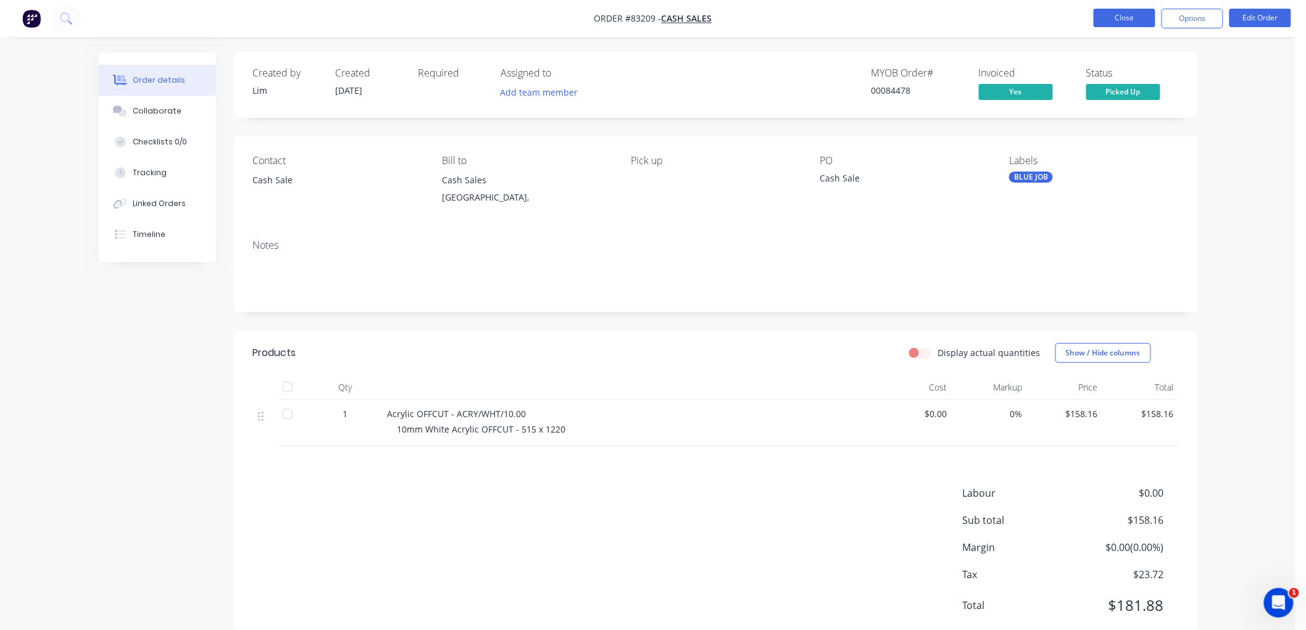
click at [1128, 20] on button "Close" at bounding box center [1125, 18] width 62 height 19
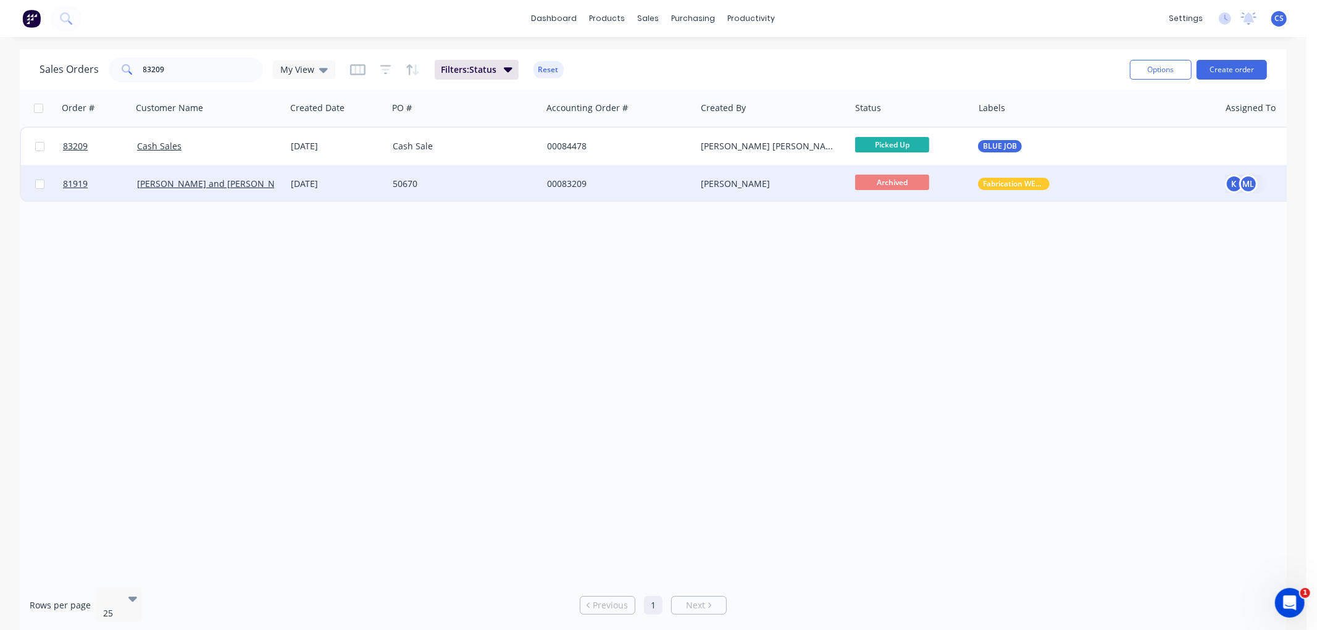
click at [603, 190] on div "00083209" at bounding box center [619, 183] width 154 height 37
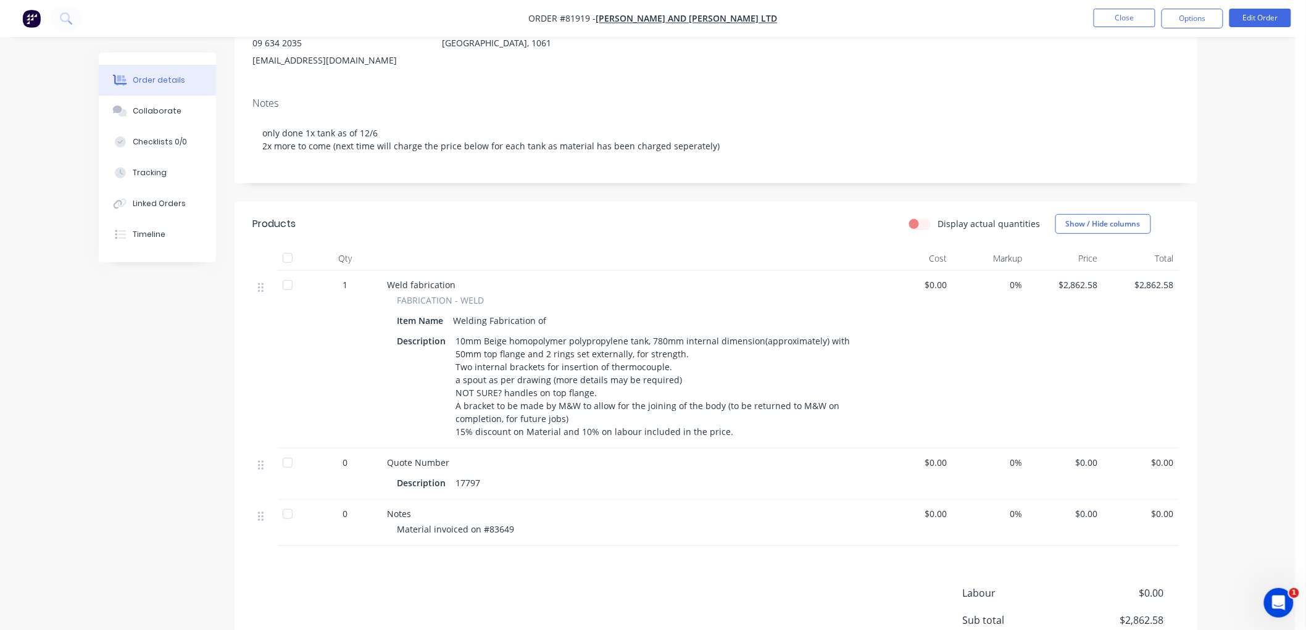
scroll to position [153, 0]
click at [469, 485] on div "17797" at bounding box center [468, 484] width 35 height 18
copy div "17797"
click at [504, 534] on span "Material invoiced on #83649" at bounding box center [455, 531] width 117 height 12
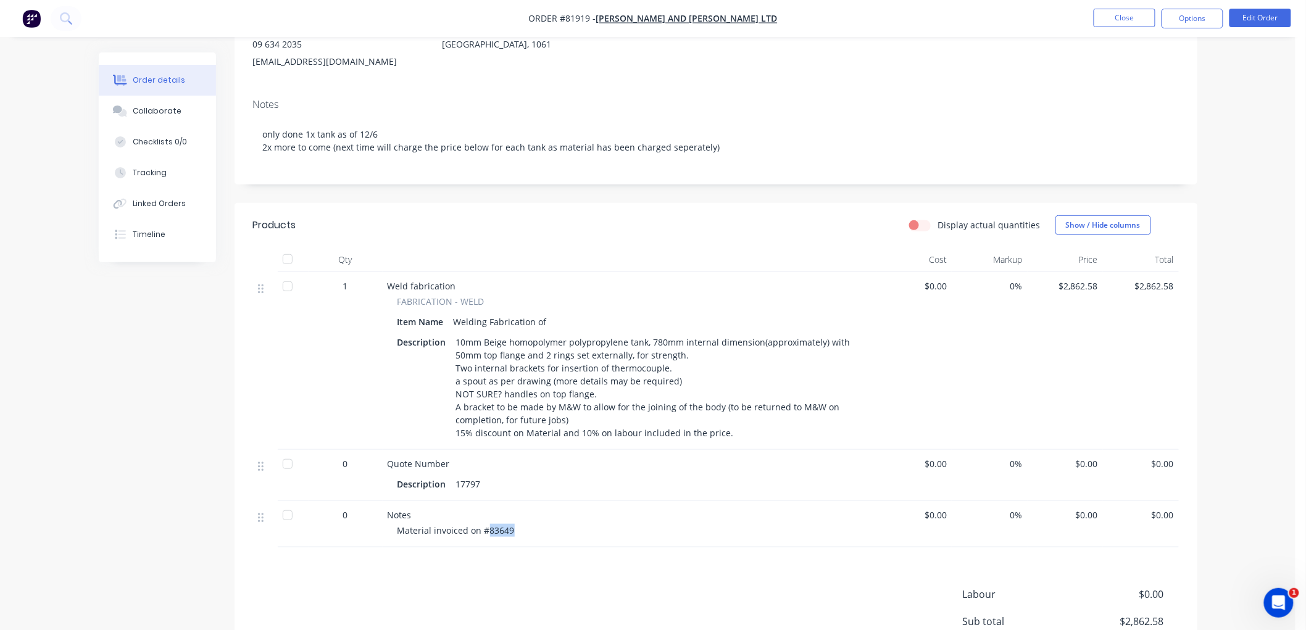
click at [504, 534] on span "Material invoiced on #83649" at bounding box center [455, 531] width 117 height 12
copy span "83649"
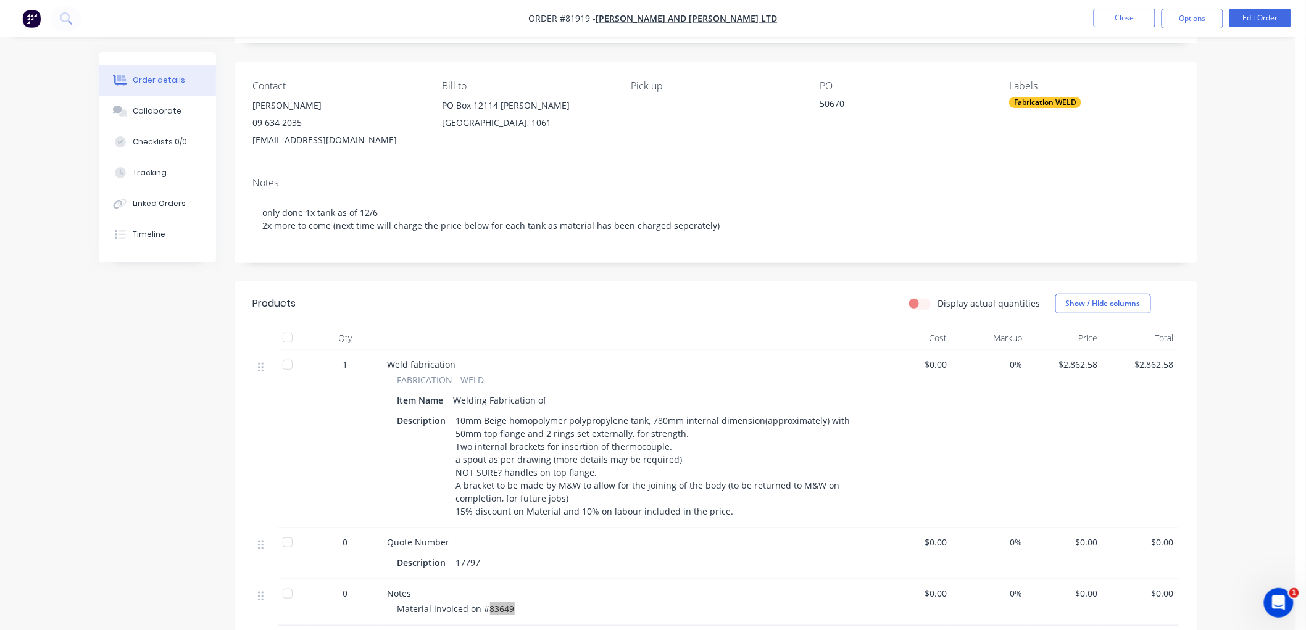
scroll to position [0, 0]
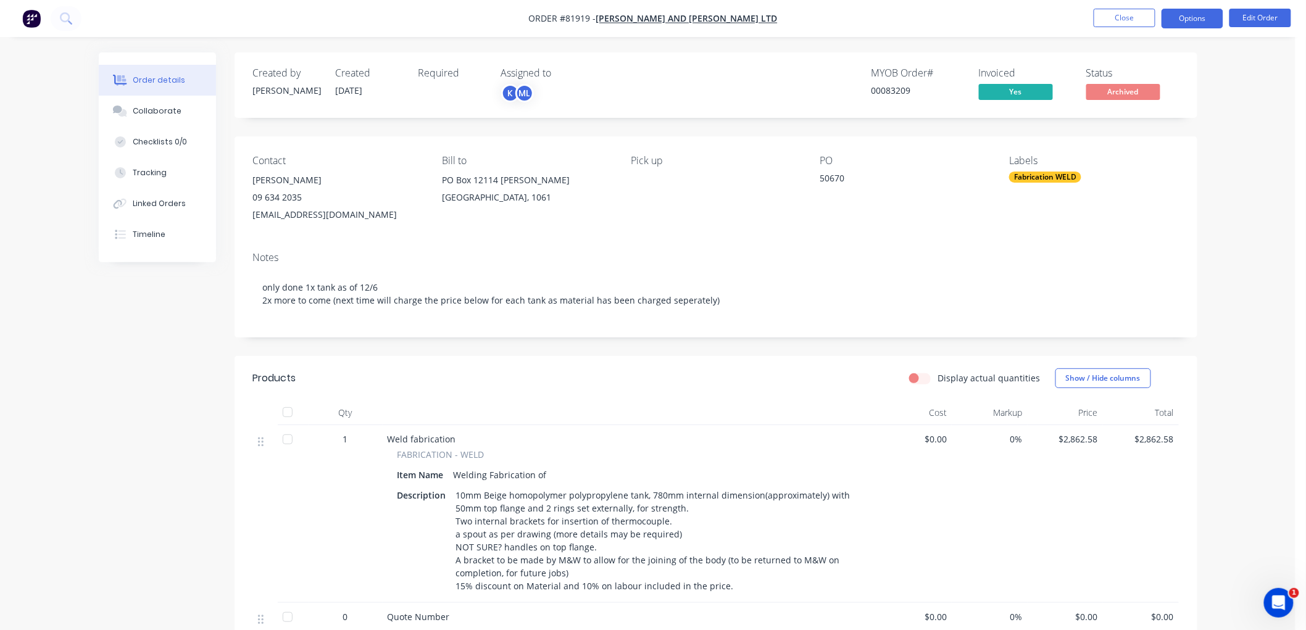
click at [1201, 20] on button "Options" at bounding box center [1193, 19] width 62 height 20
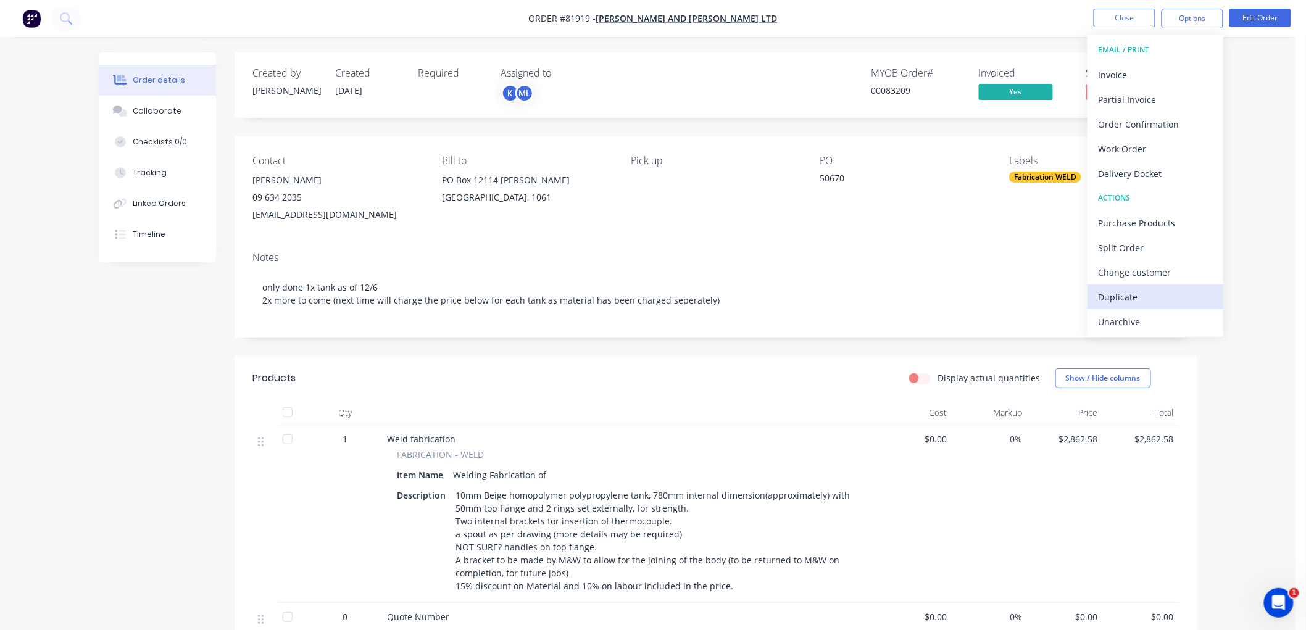
click at [1145, 298] on div "Duplicate" at bounding box center [1156, 297] width 114 height 18
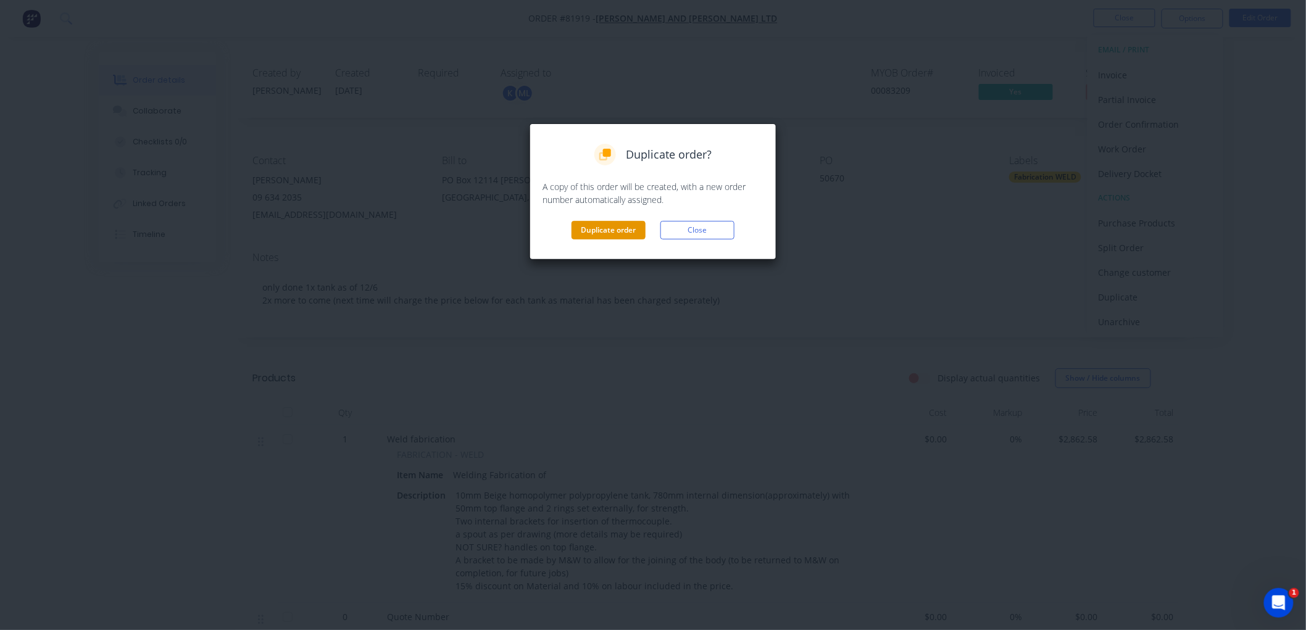
click at [609, 233] on button "Duplicate order" at bounding box center [609, 230] width 74 height 19
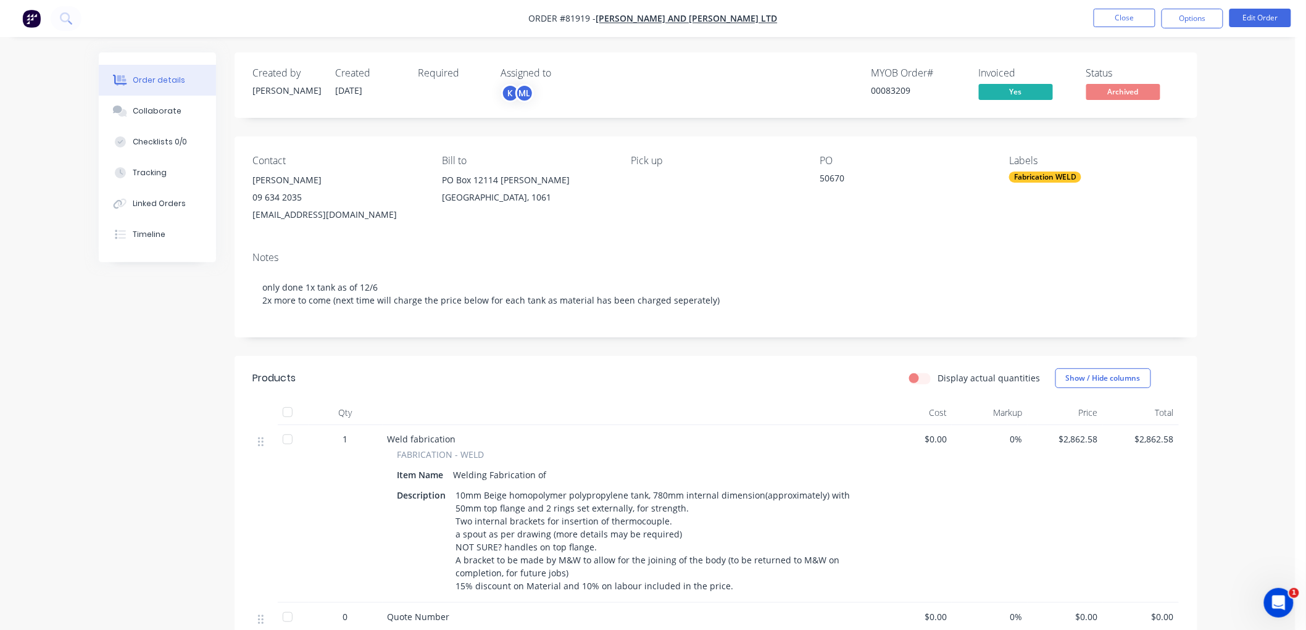
click at [838, 181] on div "50670" at bounding box center [897, 180] width 154 height 17
copy div "50670"
click at [1110, 17] on button "Close" at bounding box center [1125, 18] width 62 height 19
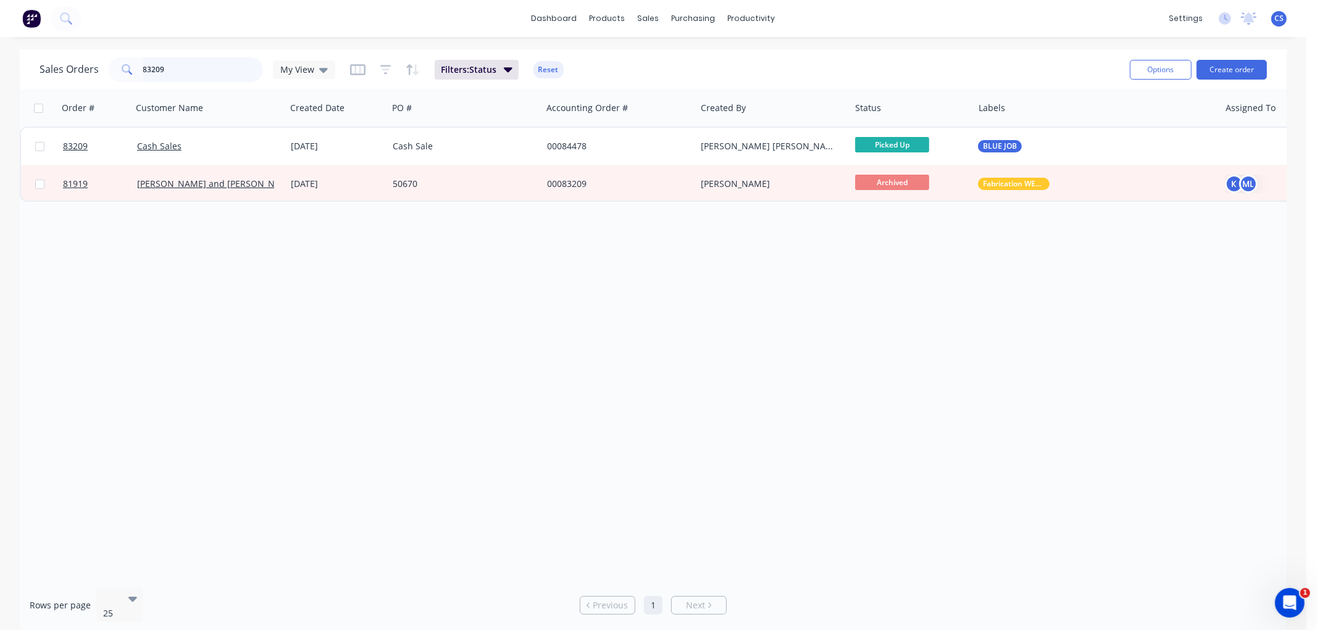
click at [188, 65] on input "83209" at bounding box center [203, 69] width 120 height 25
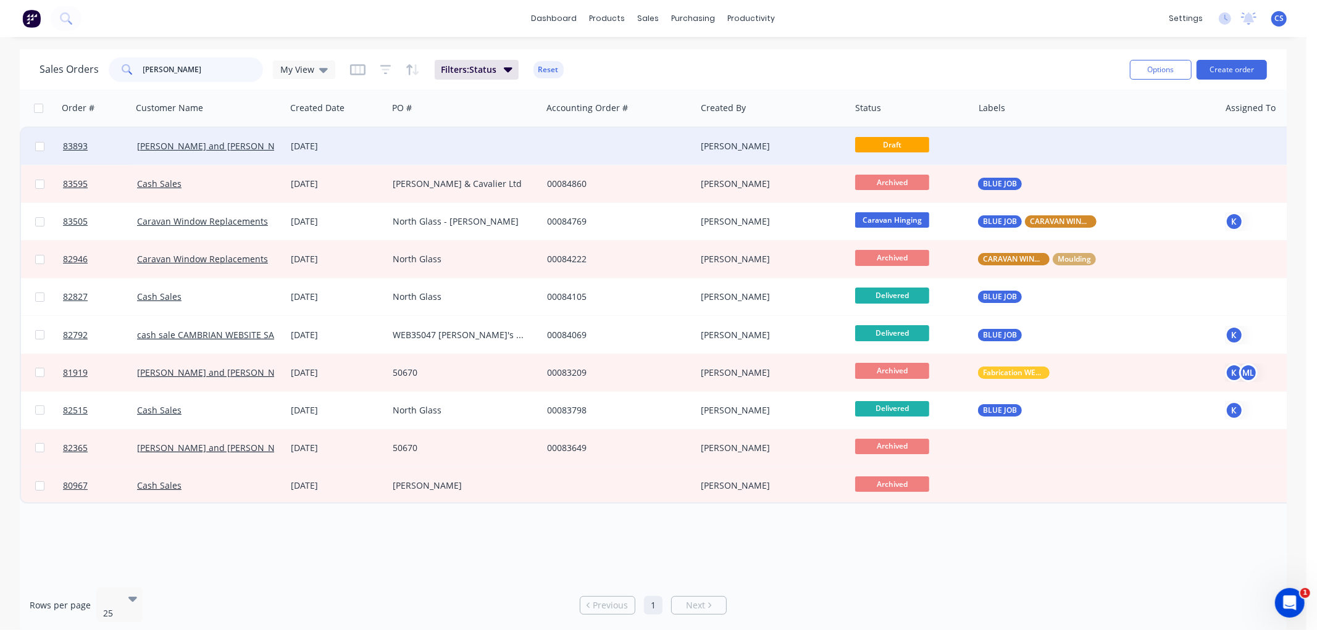
type input "[PERSON_NAME]"
click at [340, 144] on div "[DATE]" at bounding box center [337, 146] width 92 height 12
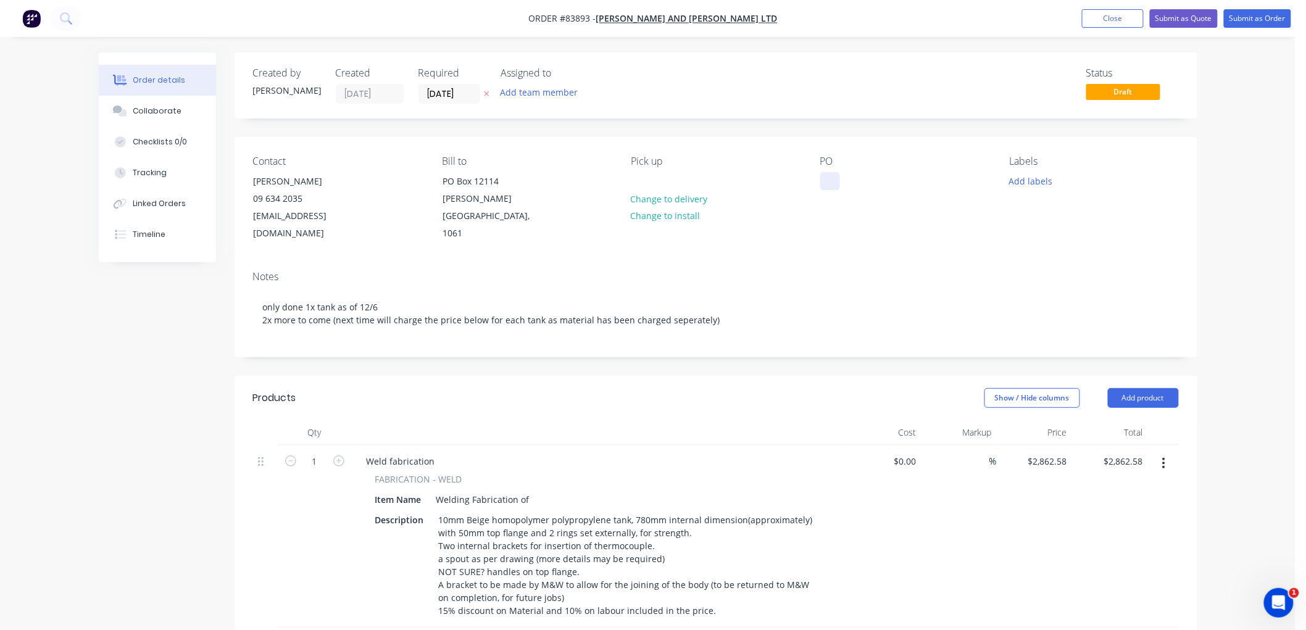
click at [837, 179] on div at bounding box center [830, 181] width 20 height 18
paste div
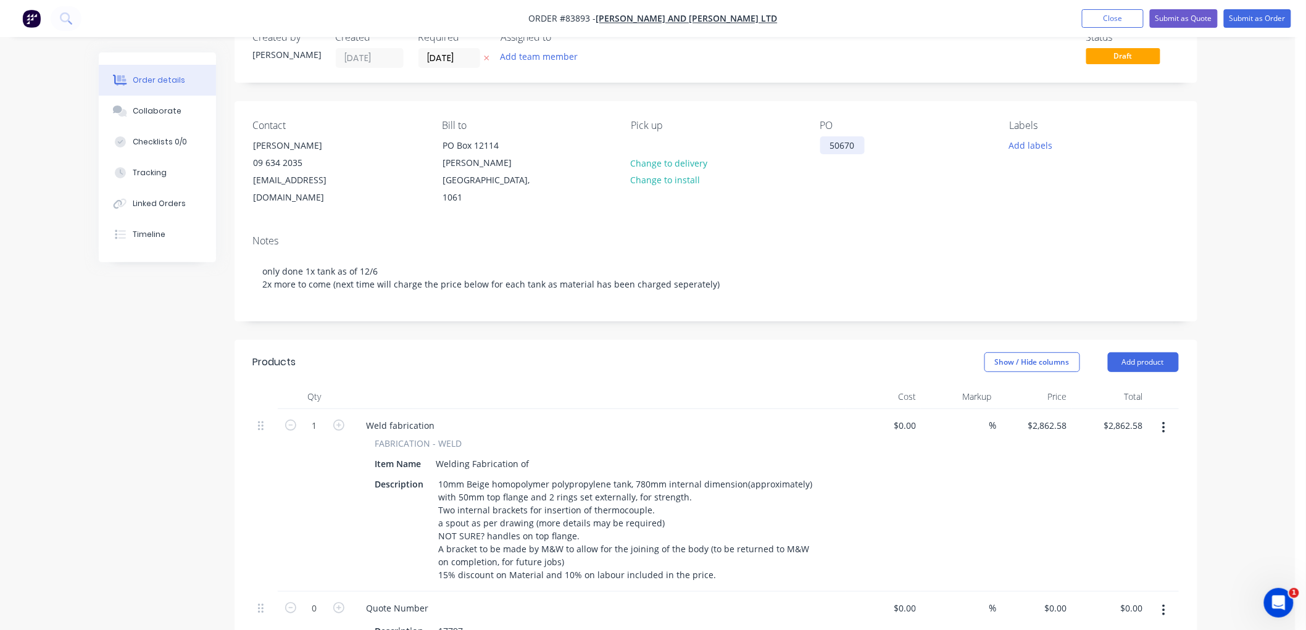
scroll to position [137, 0]
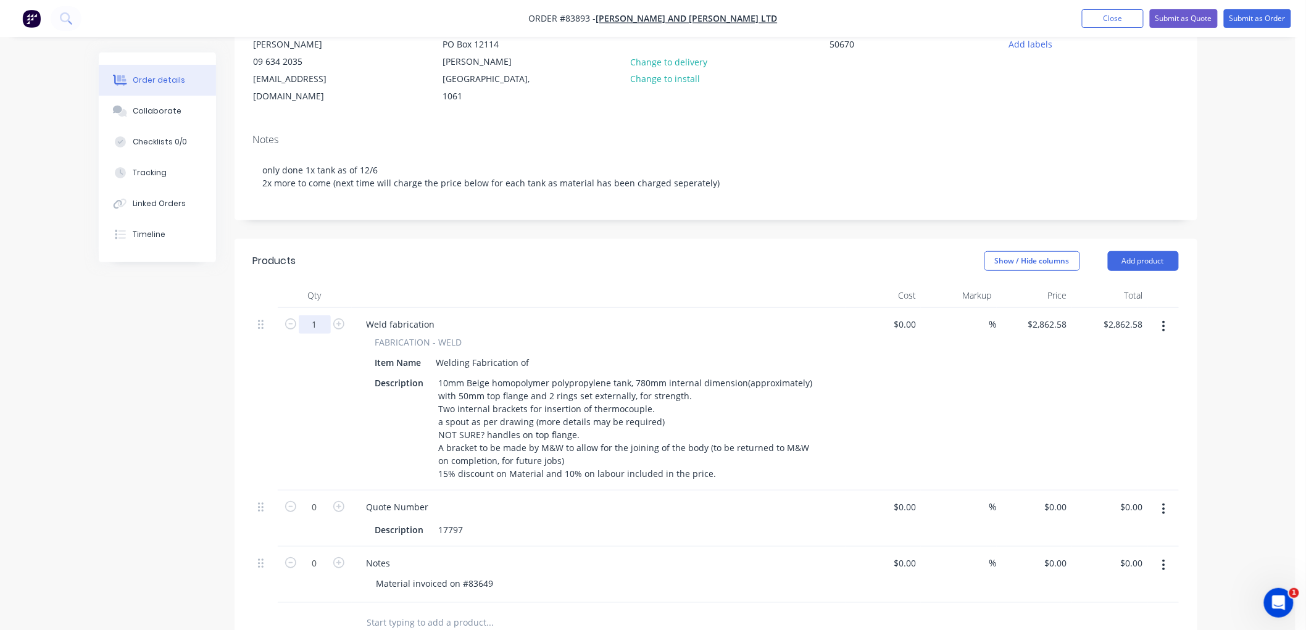
click at [314, 315] on input "1" at bounding box center [315, 324] width 32 height 19
type input "2"
type input "$5,725.16"
click at [196, 374] on div "Created by [PERSON_NAME] Created [DATE] Required [DATE] Assigned to Add team me…" at bounding box center [648, 436] width 1099 height 1042
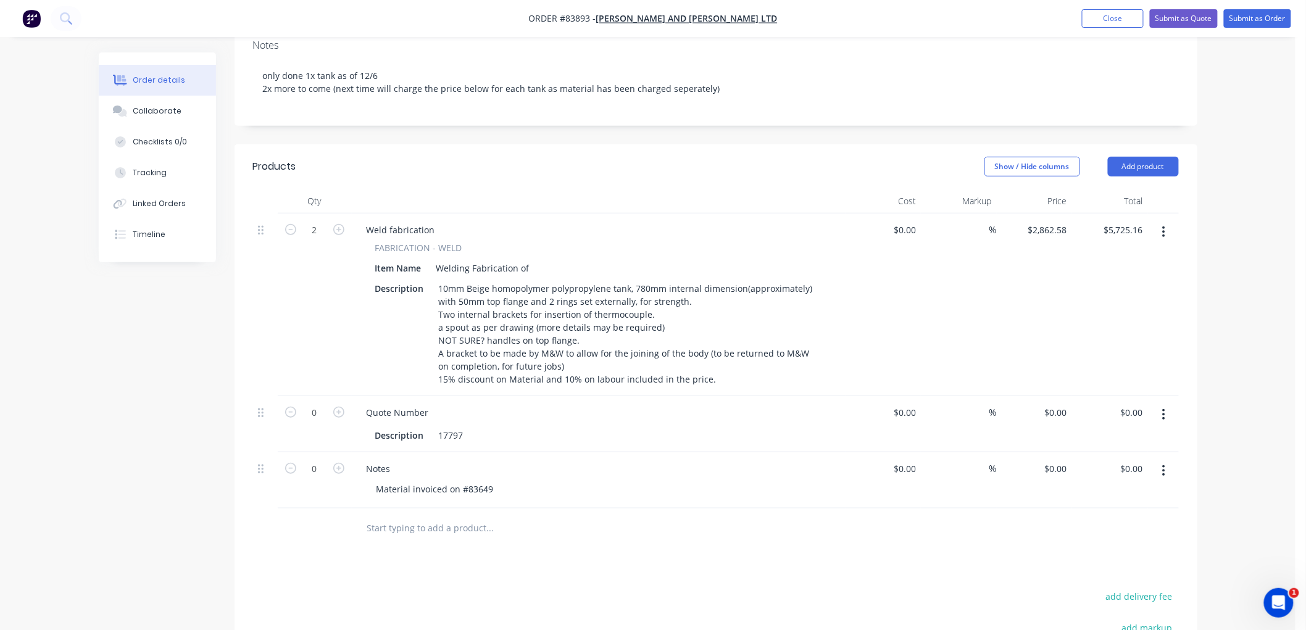
scroll to position [69, 0]
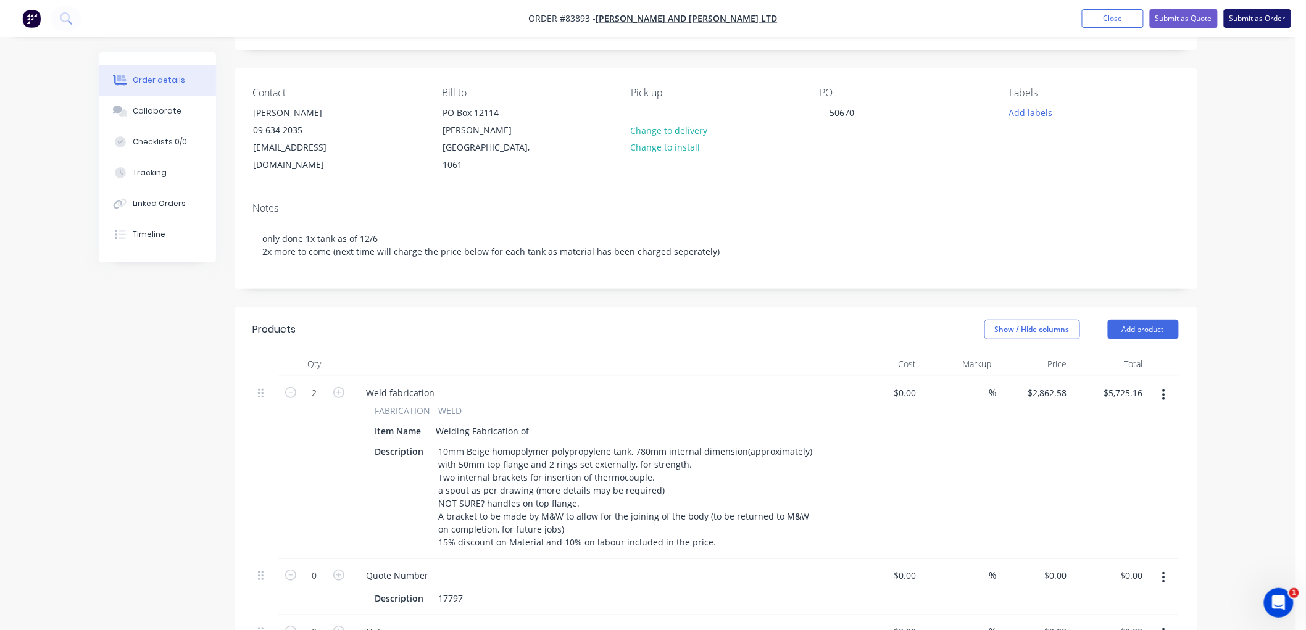
click at [1241, 20] on button "Submit as Order" at bounding box center [1257, 18] width 67 height 19
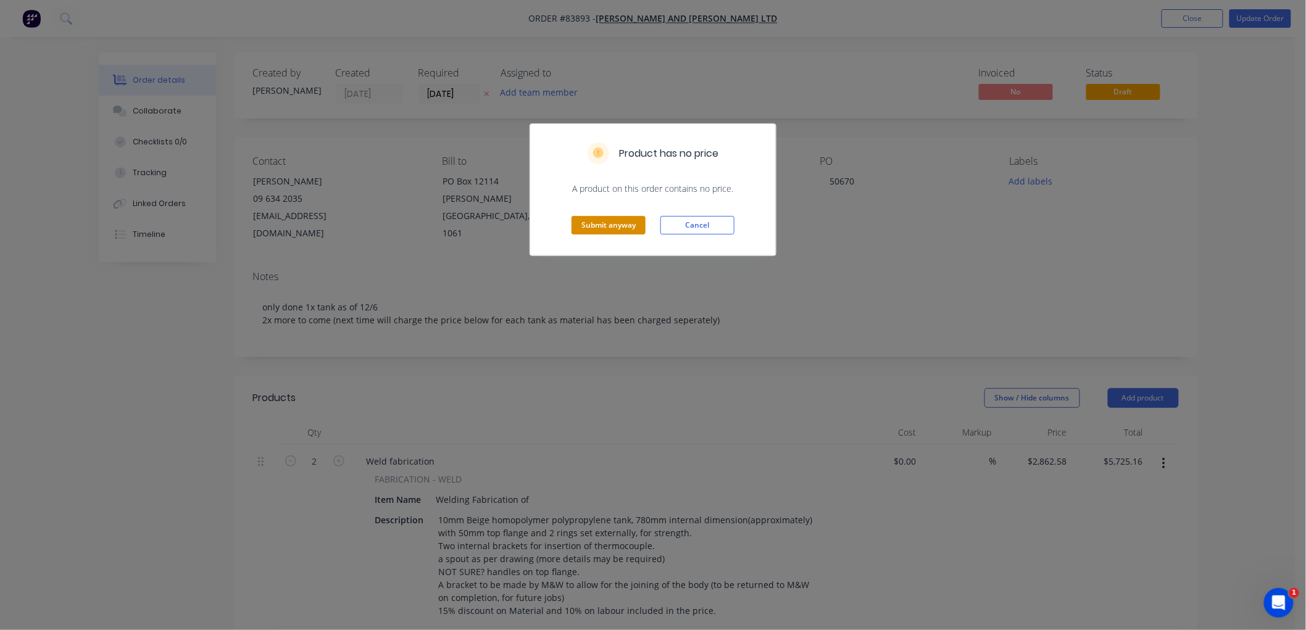
click at [611, 224] on button "Submit anyway" at bounding box center [609, 225] width 74 height 19
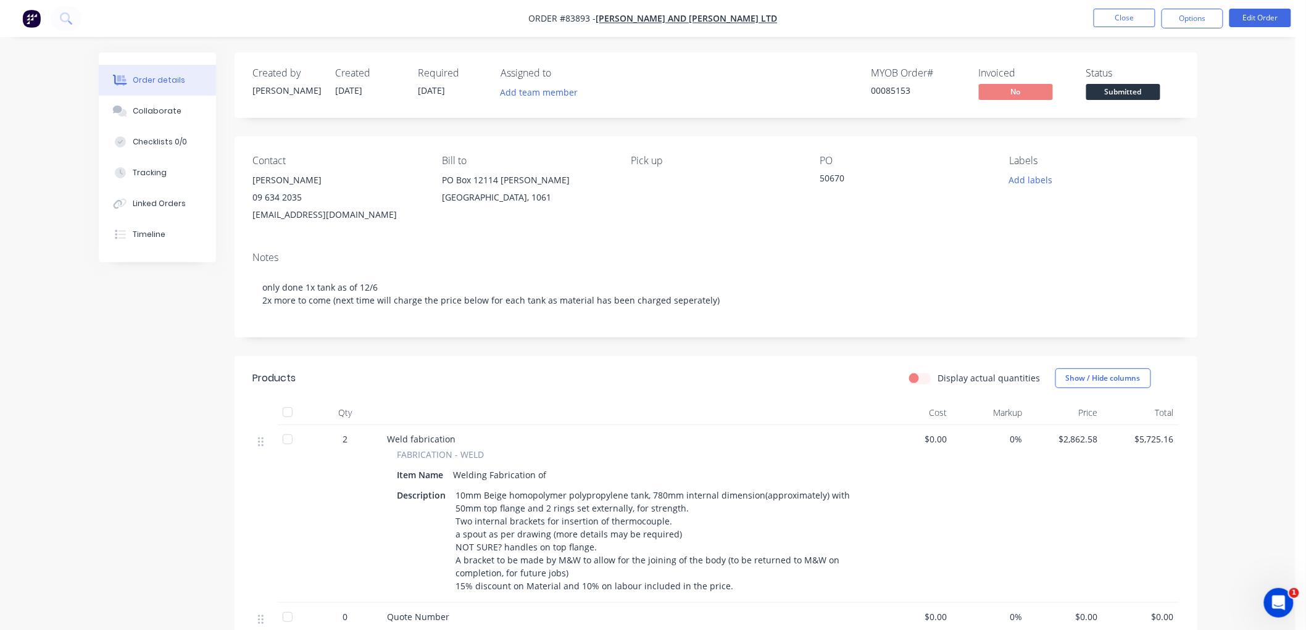
drag, startPoint x: 1183, startPoint y: 19, endPoint x: 1176, endPoint y: 33, distance: 15.7
click at [1183, 19] on button "Options" at bounding box center [1193, 19] width 62 height 20
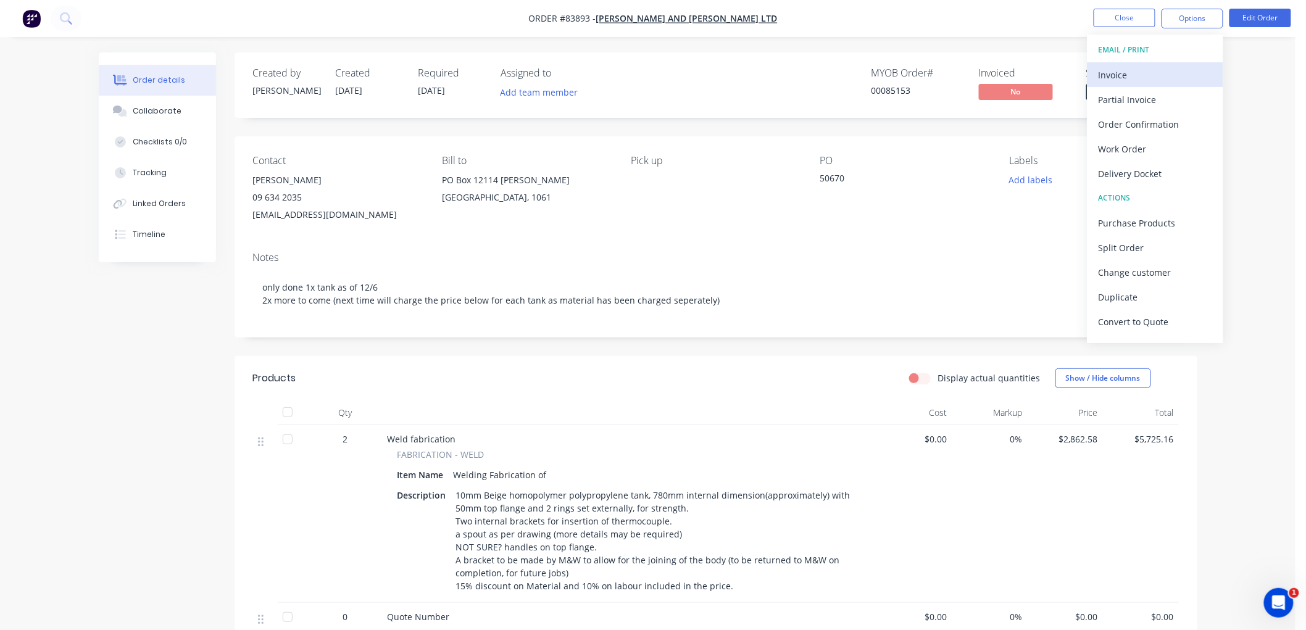
click at [1142, 70] on div "Invoice" at bounding box center [1156, 75] width 114 height 18
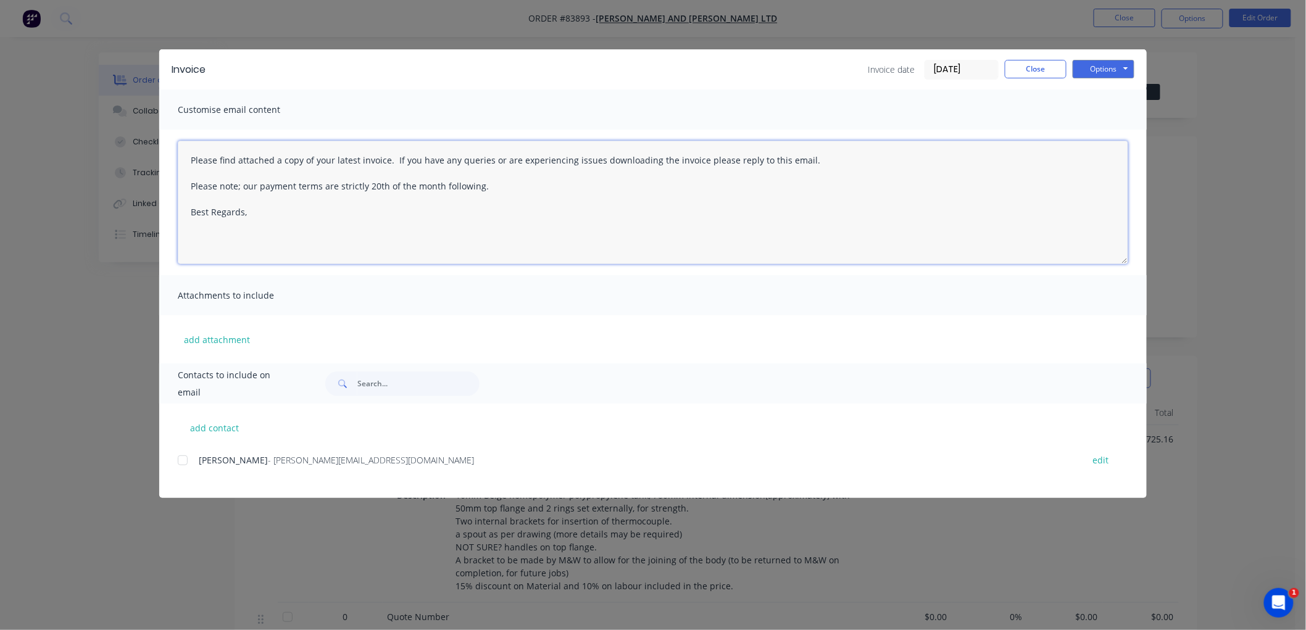
click at [263, 221] on textarea "Please find attached a copy of your latest invoice. If you have any queries or …" at bounding box center [653, 202] width 951 height 123
click at [182, 461] on div at bounding box center [182, 460] width 25 height 25
type textarea "Please find attached a copy of your latest invoice. If you have any queries or …"
click at [216, 424] on button "add contact" at bounding box center [215, 427] width 74 height 19
select select "NZ"
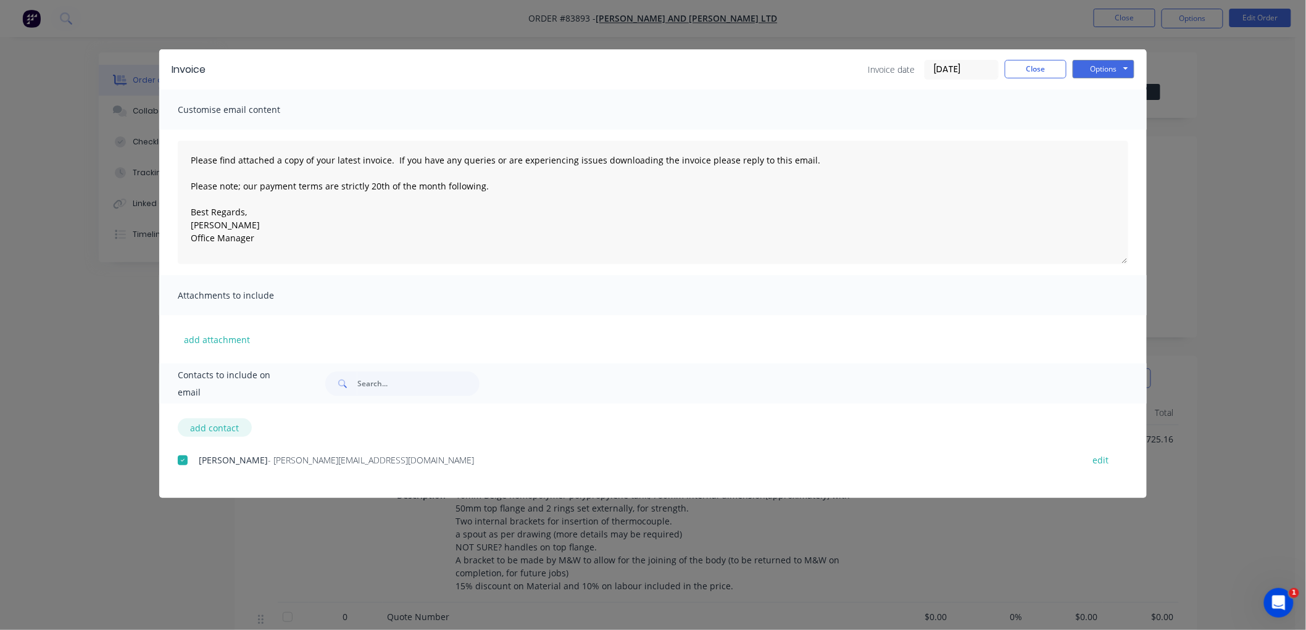
select select "NZ"
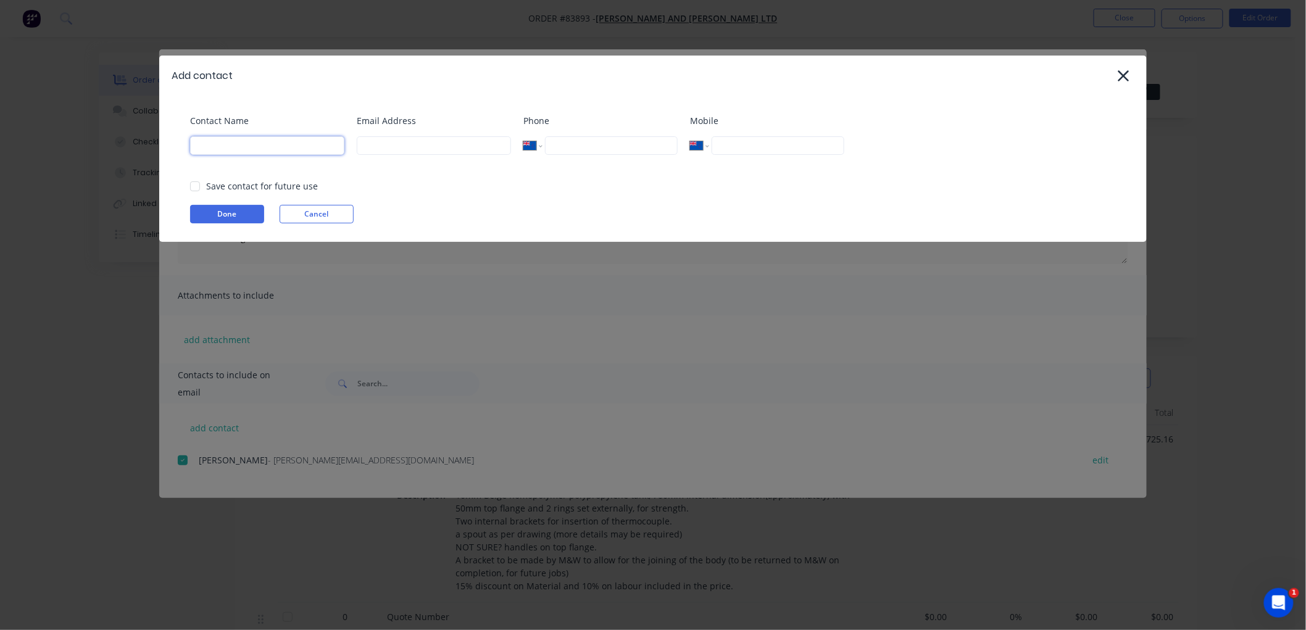
click at [228, 144] on input at bounding box center [267, 145] width 154 height 19
type input "Account"
click at [392, 153] on input at bounding box center [434, 145] width 154 height 19
paste input "[EMAIL_ADDRESS][DOMAIN_NAME]"
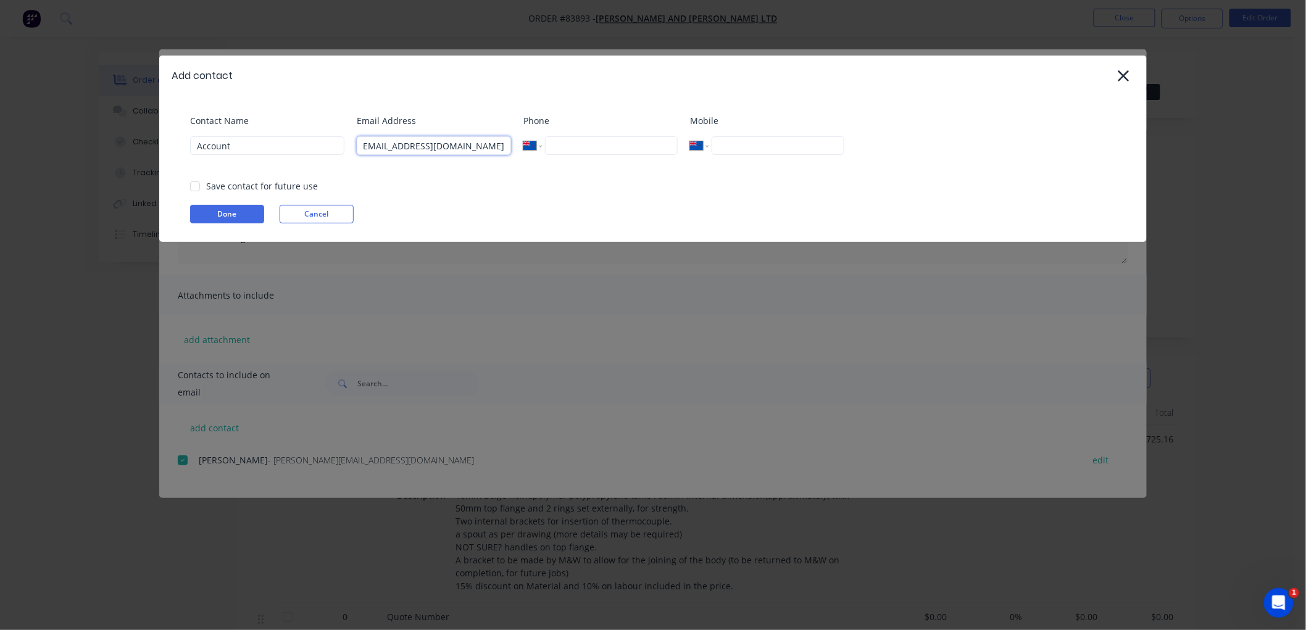
type input "[EMAIL_ADDRESS][DOMAIN_NAME]"
click at [254, 142] on input "Account" at bounding box center [267, 145] width 154 height 19
click at [194, 186] on div at bounding box center [195, 186] width 25 height 25
type input "Accounts"
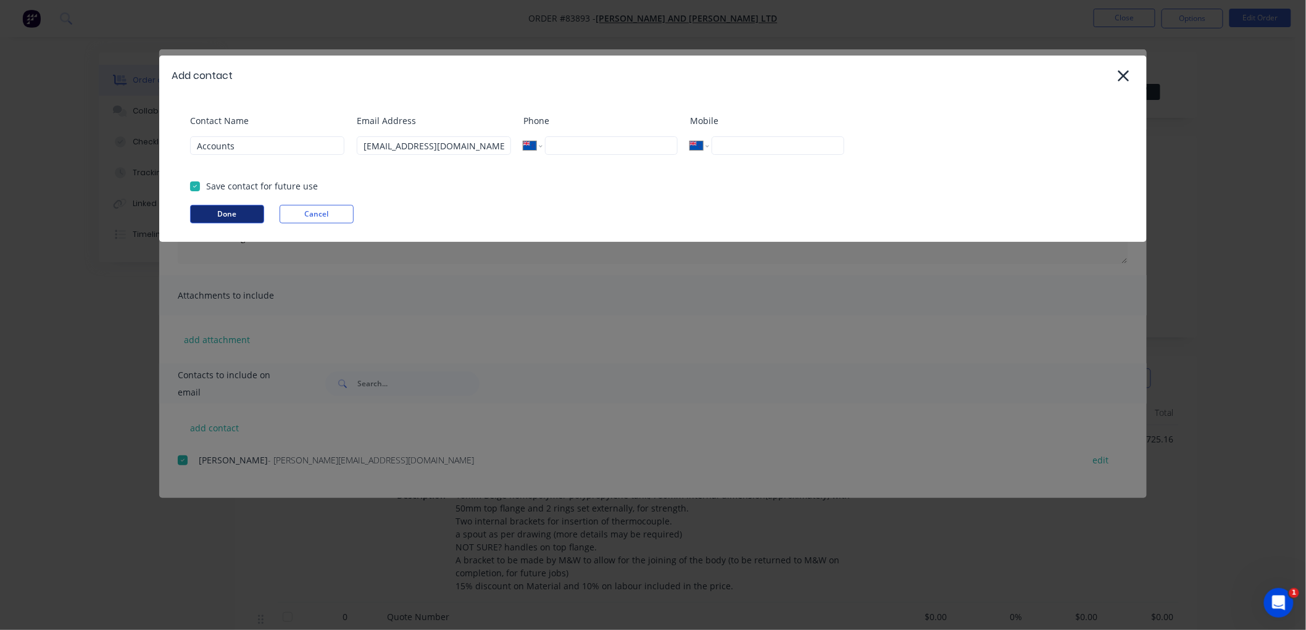
click at [227, 212] on button "Done" at bounding box center [227, 214] width 74 height 19
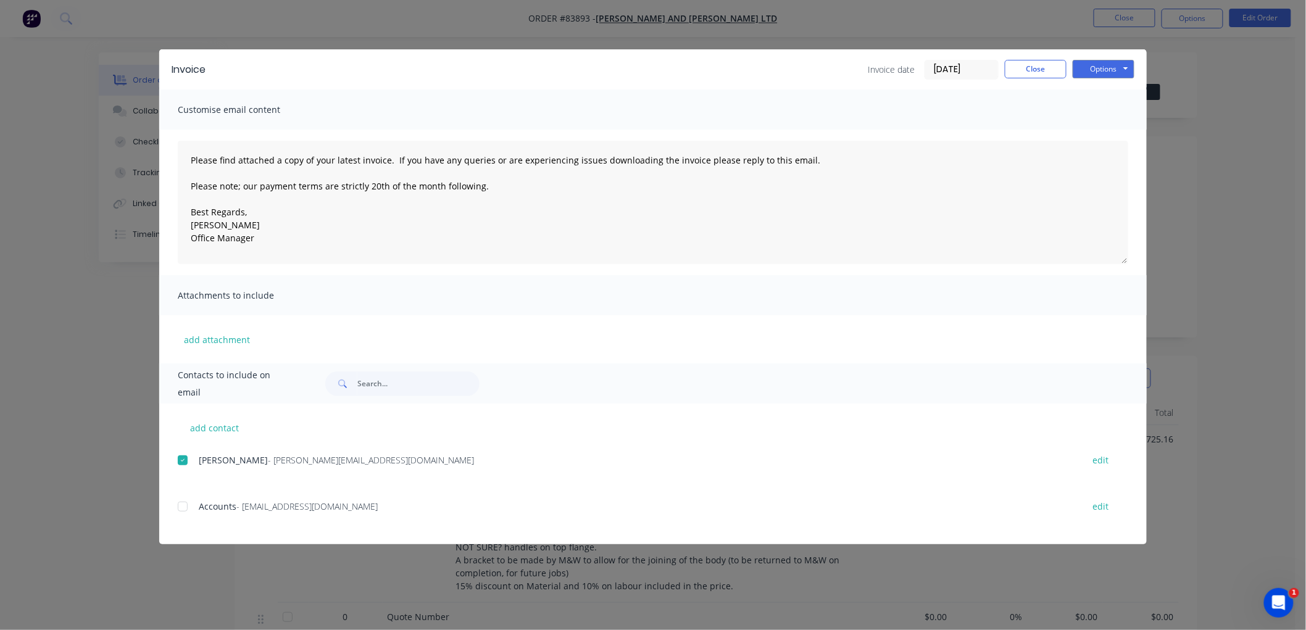
click at [180, 507] on div at bounding box center [182, 506] width 25 height 25
click at [1105, 65] on button "Options" at bounding box center [1104, 69] width 62 height 19
click at [1115, 127] on button "Email" at bounding box center [1112, 132] width 79 height 20
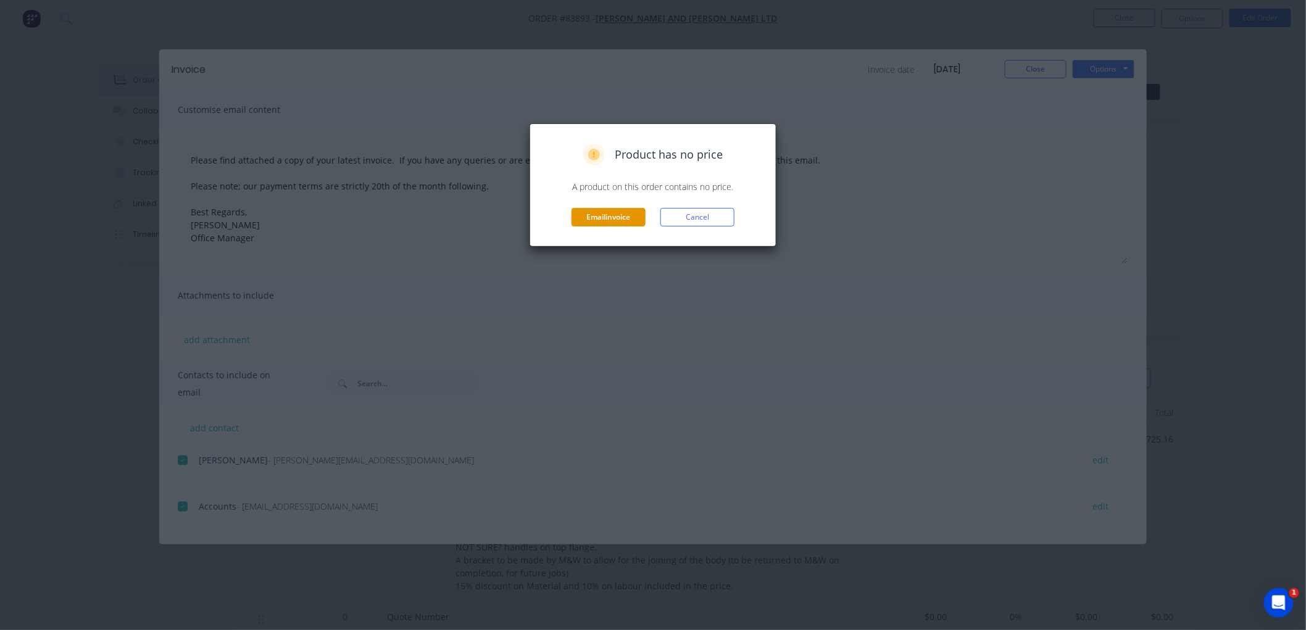
click at [602, 214] on button "Email invoice" at bounding box center [609, 217] width 74 height 19
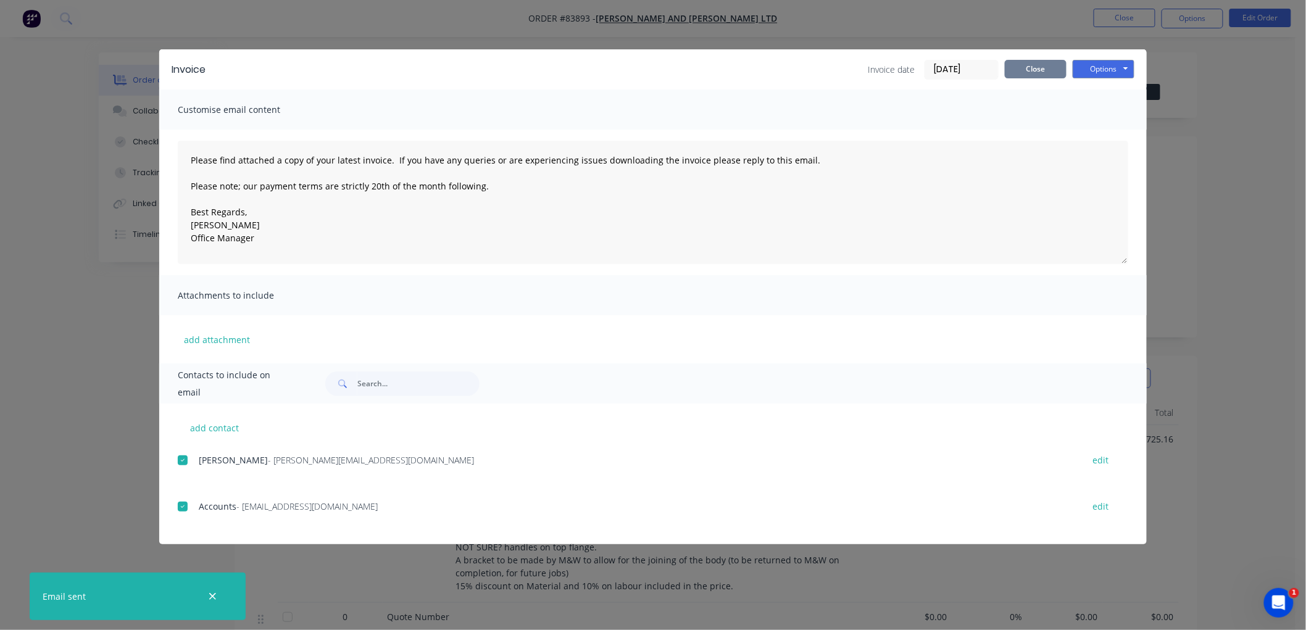
click at [1015, 69] on button "Close" at bounding box center [1036, 69] width 62 height 19
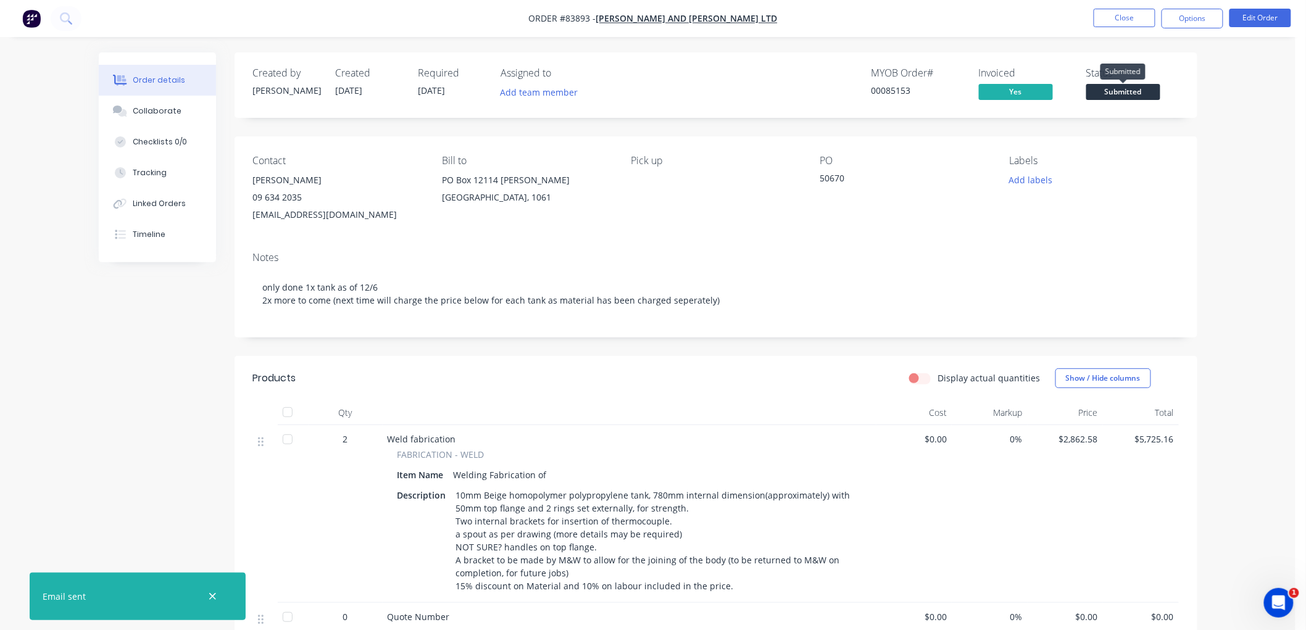
click at [1142, 88] on span "Submitted" at bounding box center [1123, 91] width 74 height 15
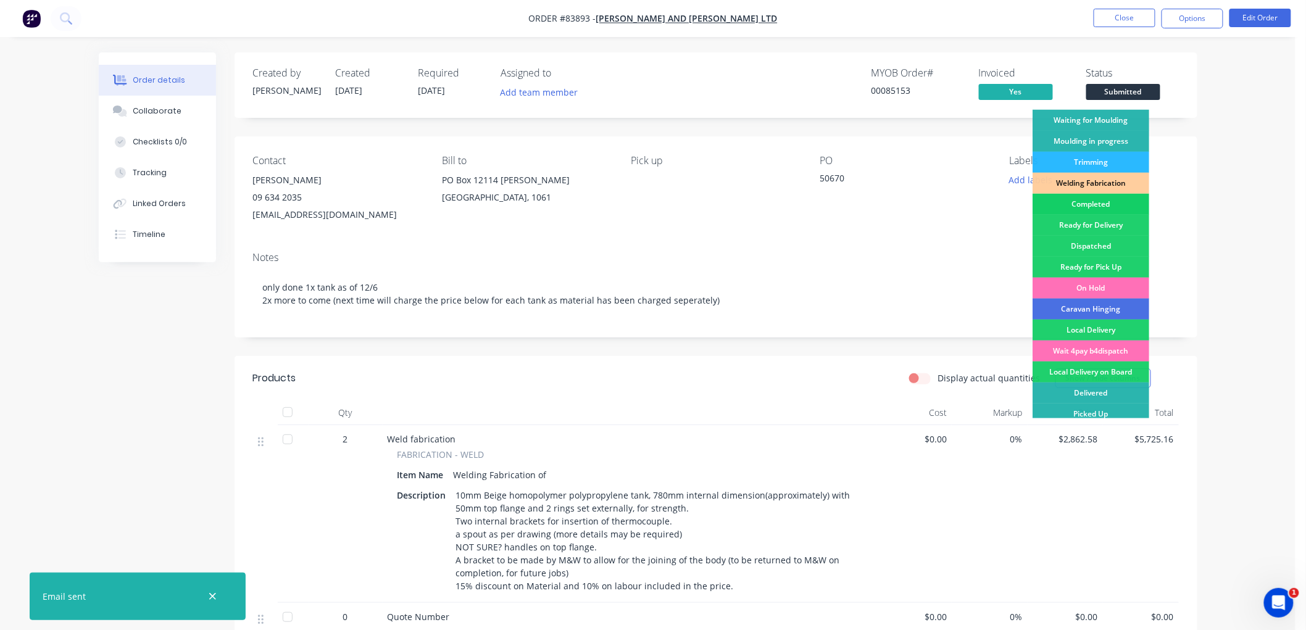
scroll to position [216, 0]
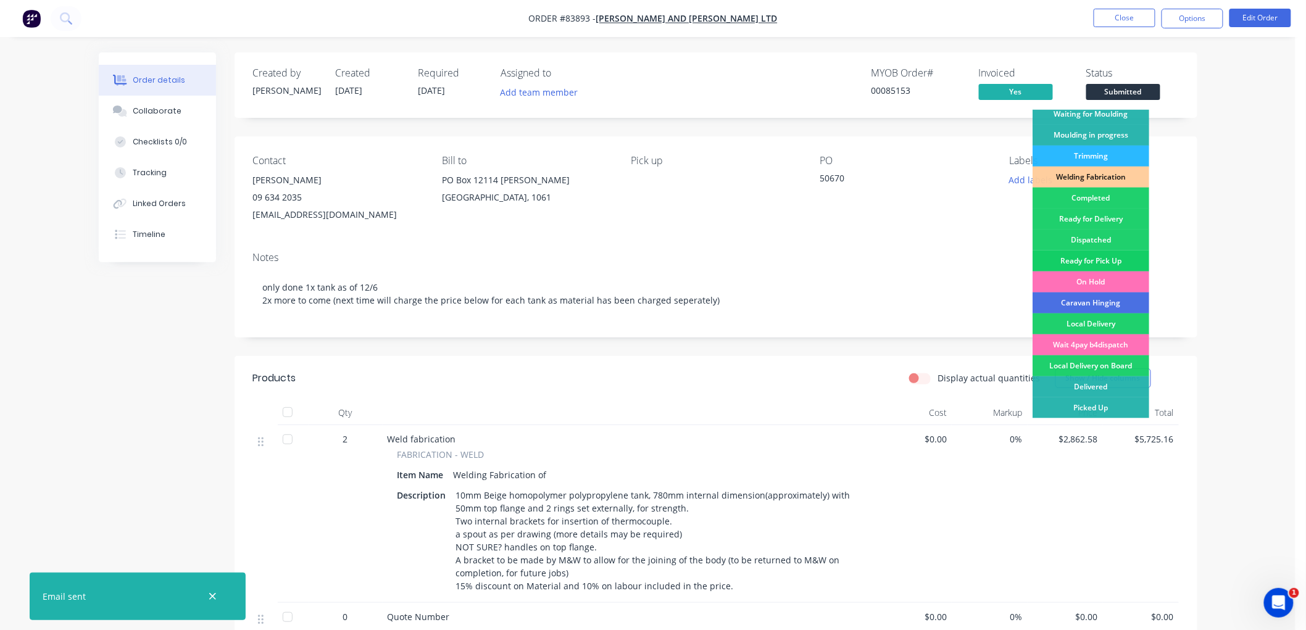
click at [1104, 259] on div "Ready for Pick Up" at bounding box center [1091, 261] width 117 height 21
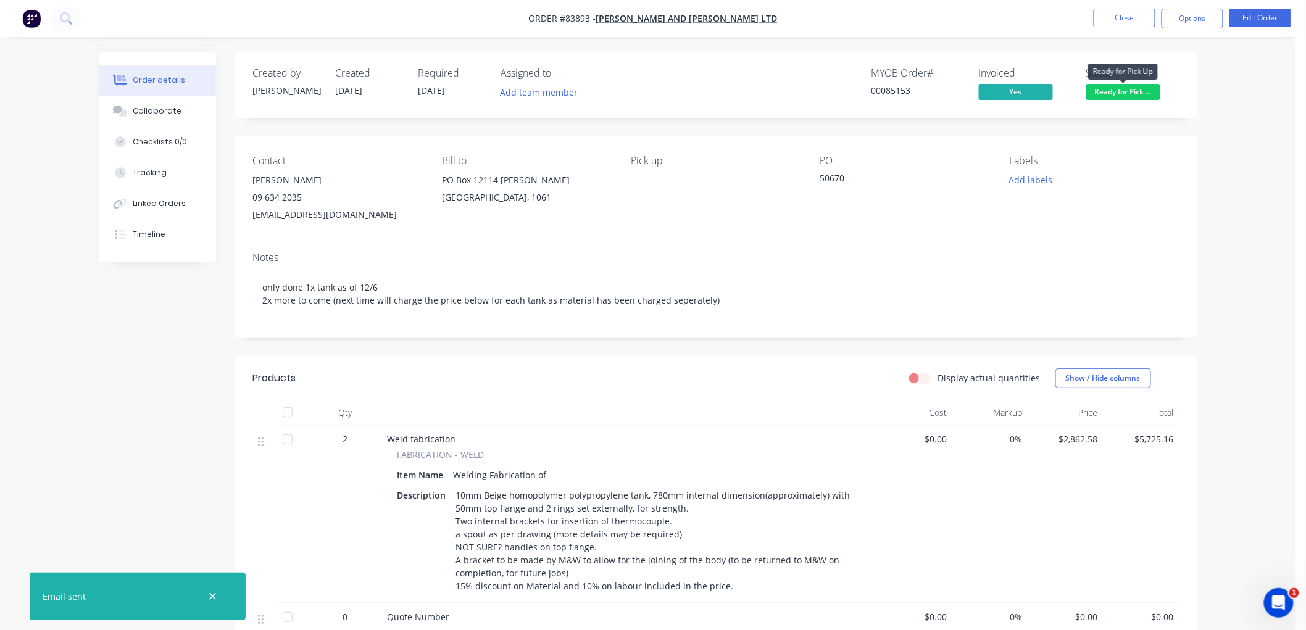
click at [1111, 91] on span "Ready for Pick ..." at bounding box center [1123, 91] width 74 height 15
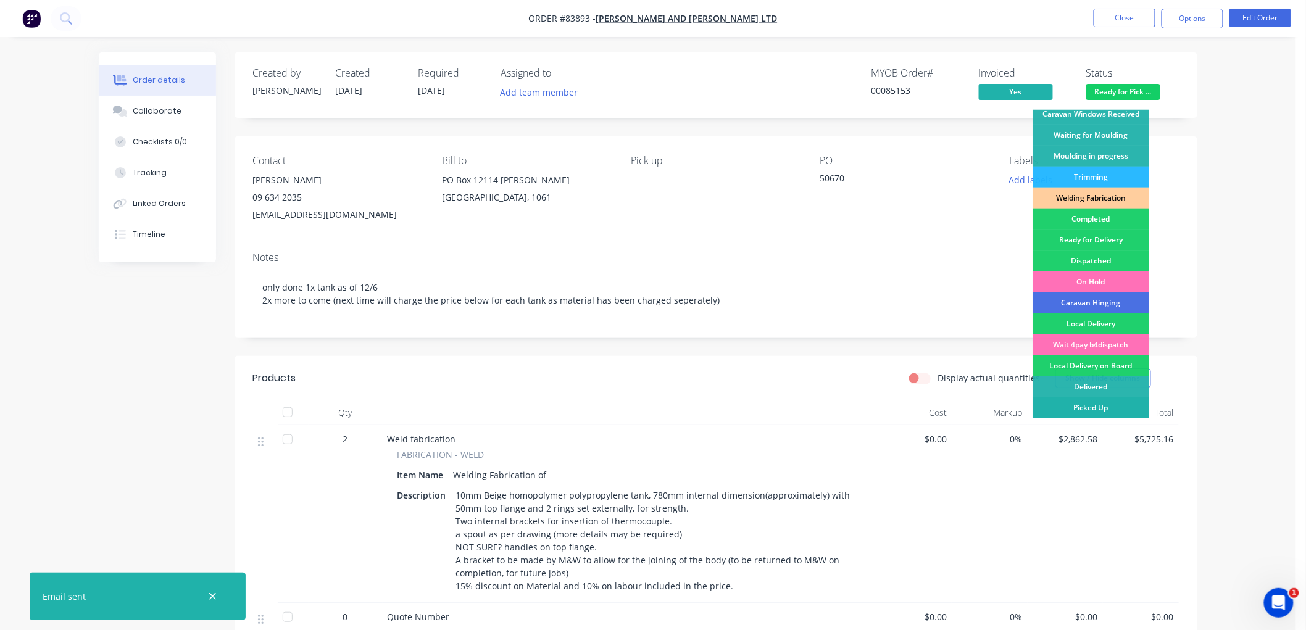
click at [1097, 408] on div "Picked Up" at bounding box center [1091, 407] width 117 height 21
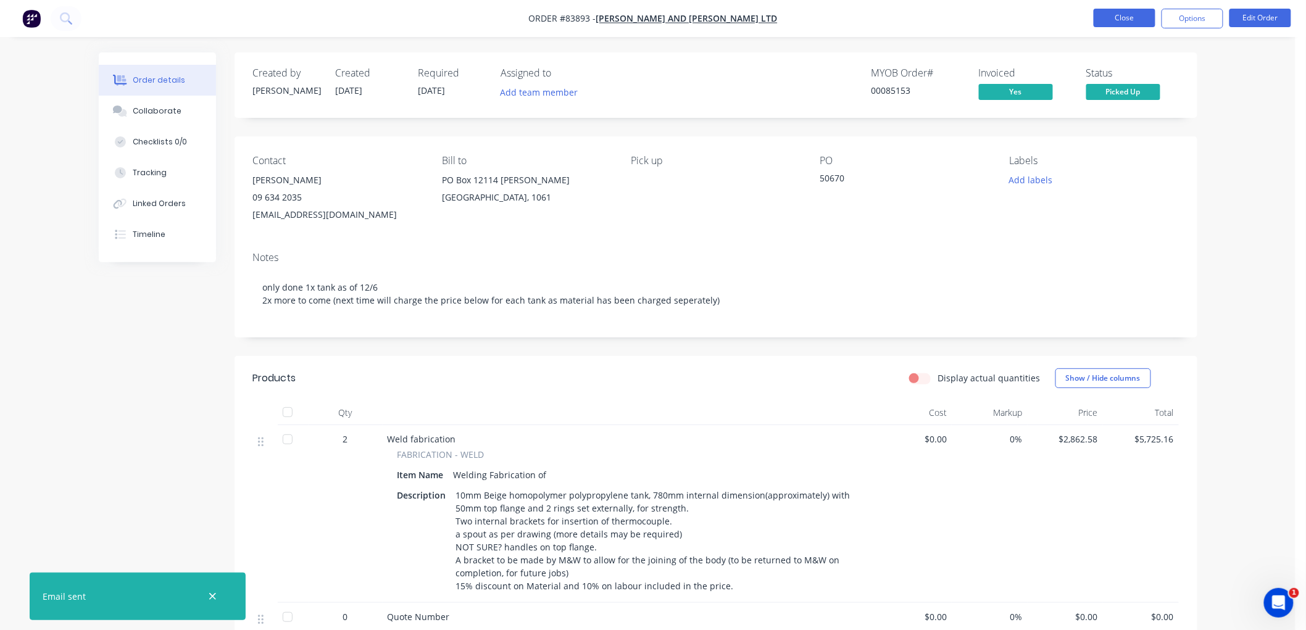
click at [1115, 17] on button "Close" at bounding box center [1125, 18] width 62 height 19
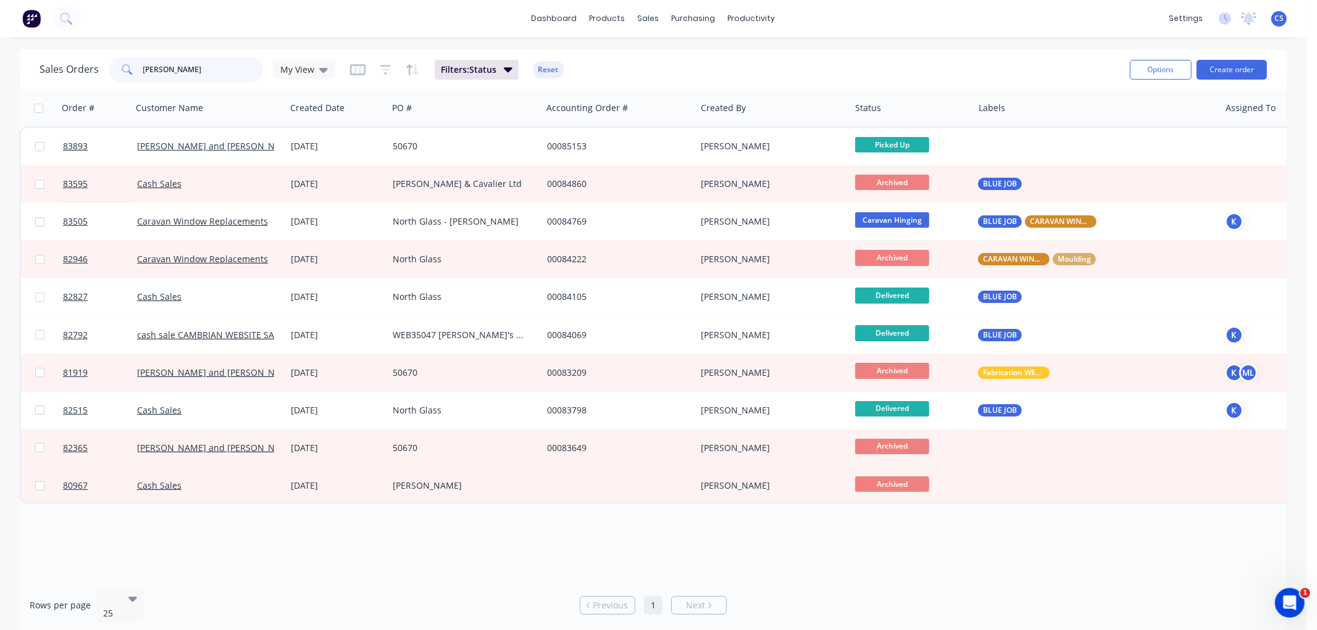
click at [189, 69] on input "[PERSON_NAME]" at bounding box center [203, 69] width 120 height 25
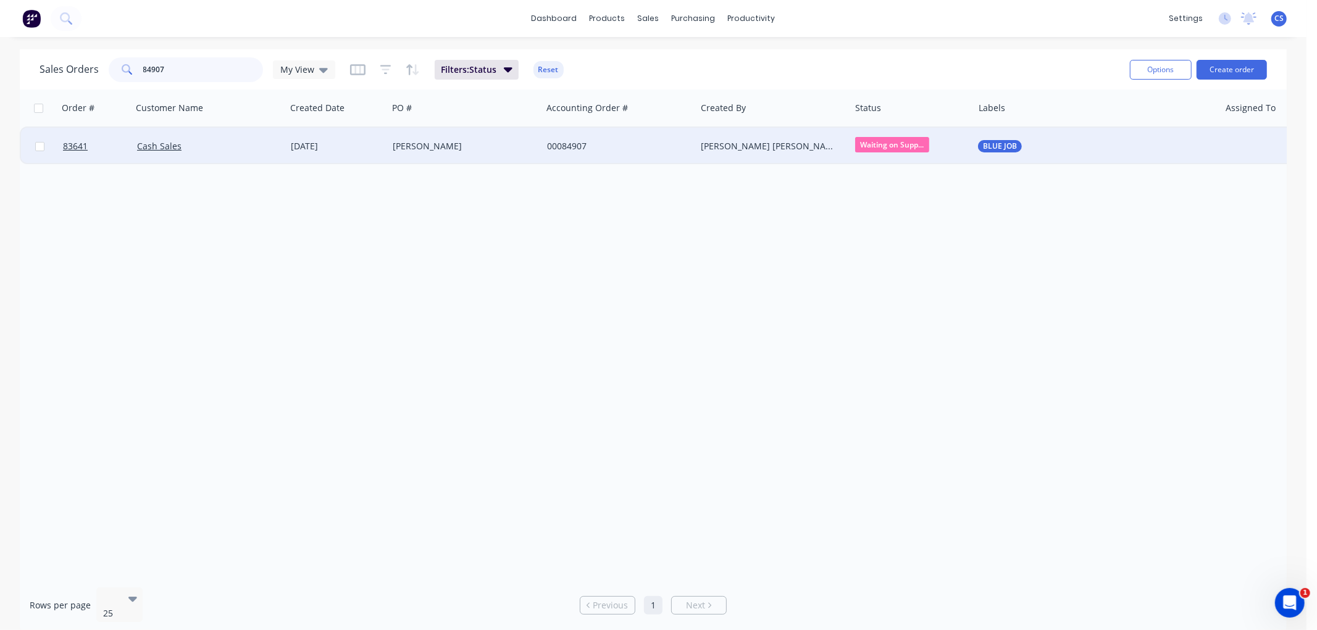
type input "84907"
click at [404, 141] on div "[PERSON_NAME]" at bounding box center [461, 146] width 137 height 12
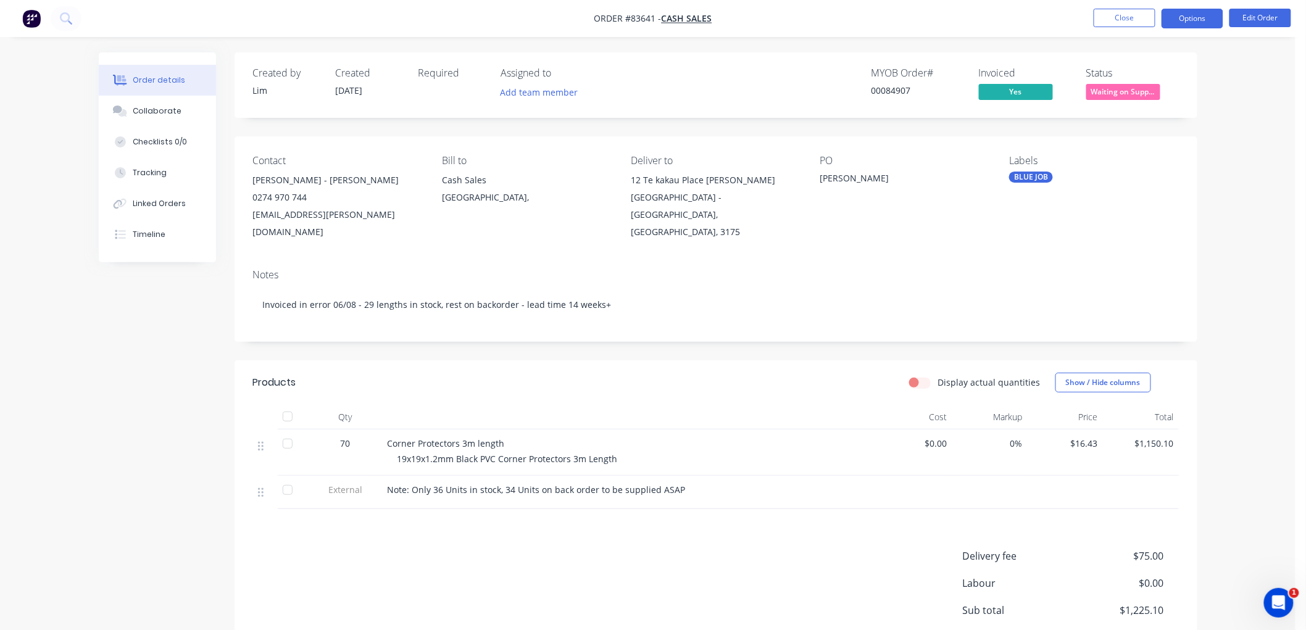
click at [1205, 20] on button "Options" at bounding box center [1193, 19] width 62 height 20
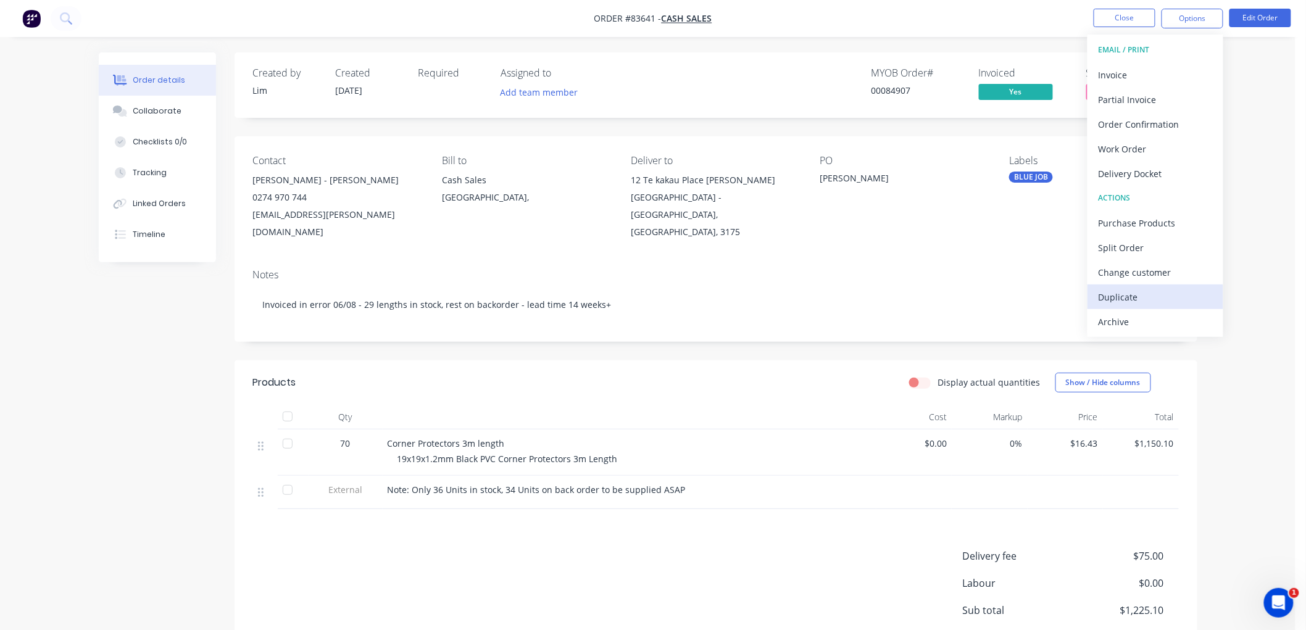
click at [1118, 302] on div "Duplicate" at bounding box center [1156, 297] width 114 height 18
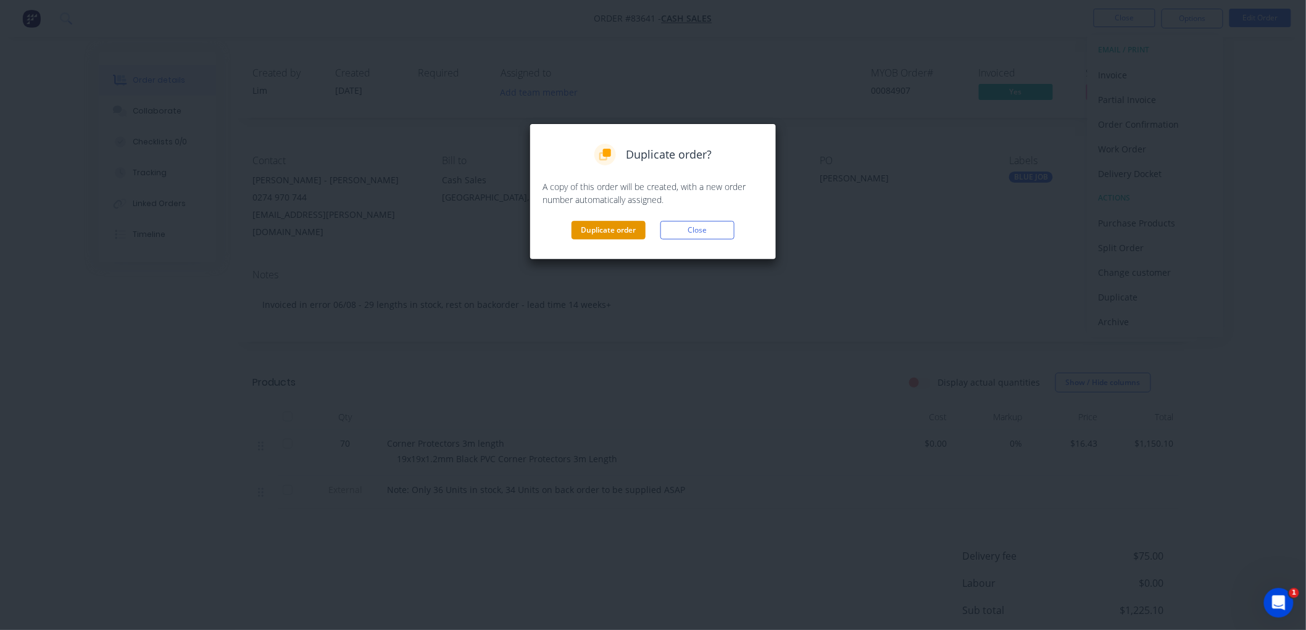
click at [605, 225] on button "Duplicate order" at bounding box center [609, 230] width 74 height 19
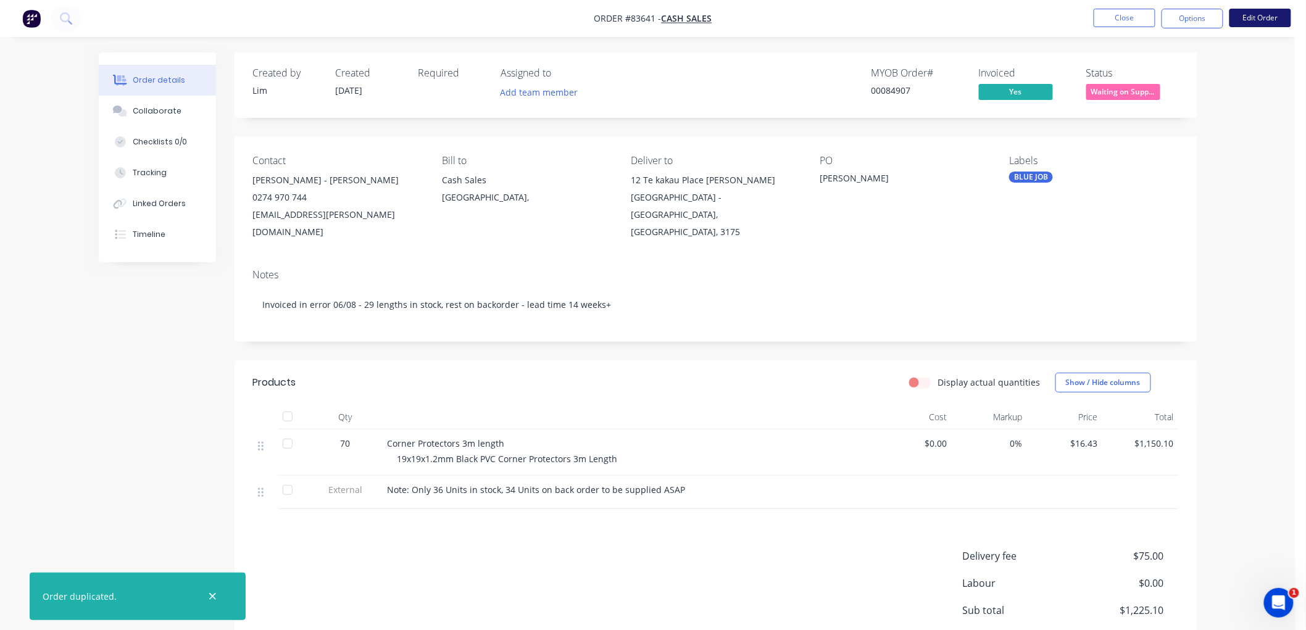
click at [1249, 19] on button "Edit Order" at bounding box center [1261, 18] width 62 height 19
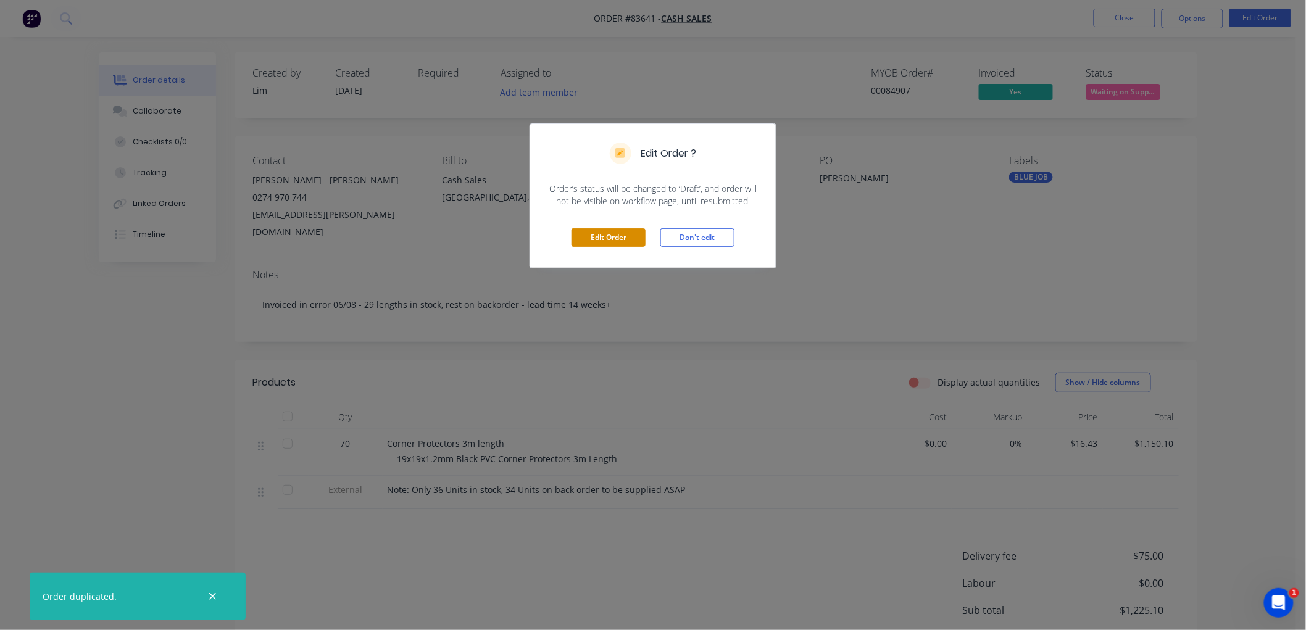
click at [588, 237] on button "Edit Order" at bounding box center [609, 237] width 74 height 19
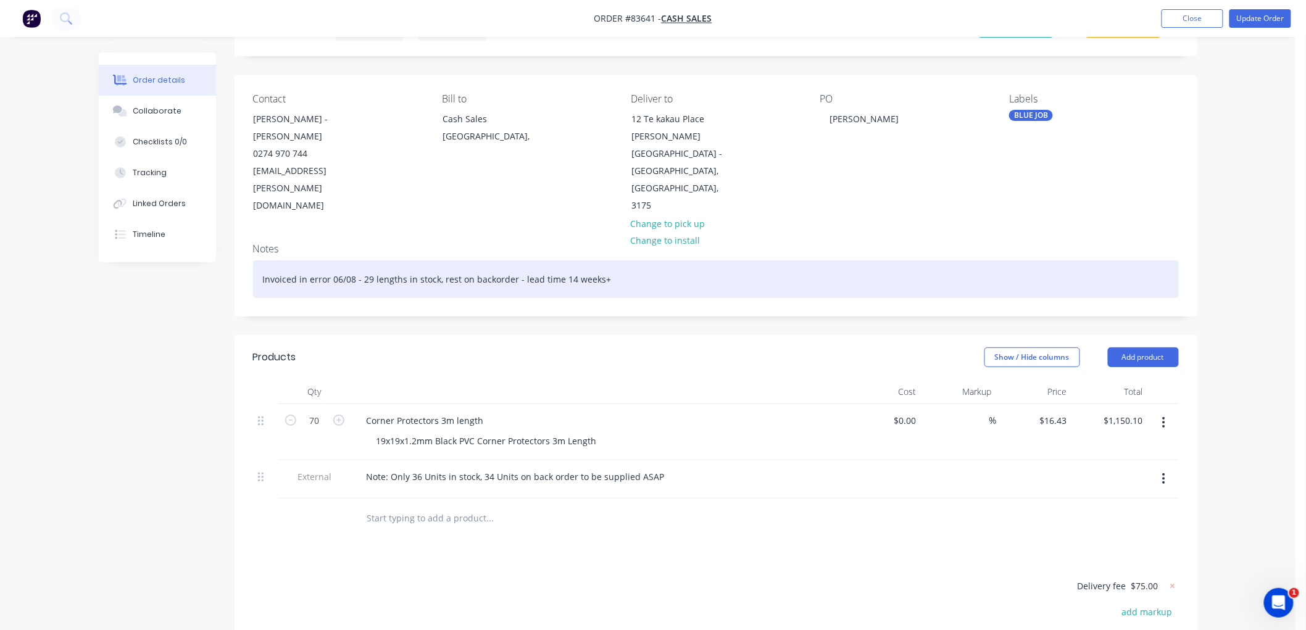
scroll to position [206, 0]
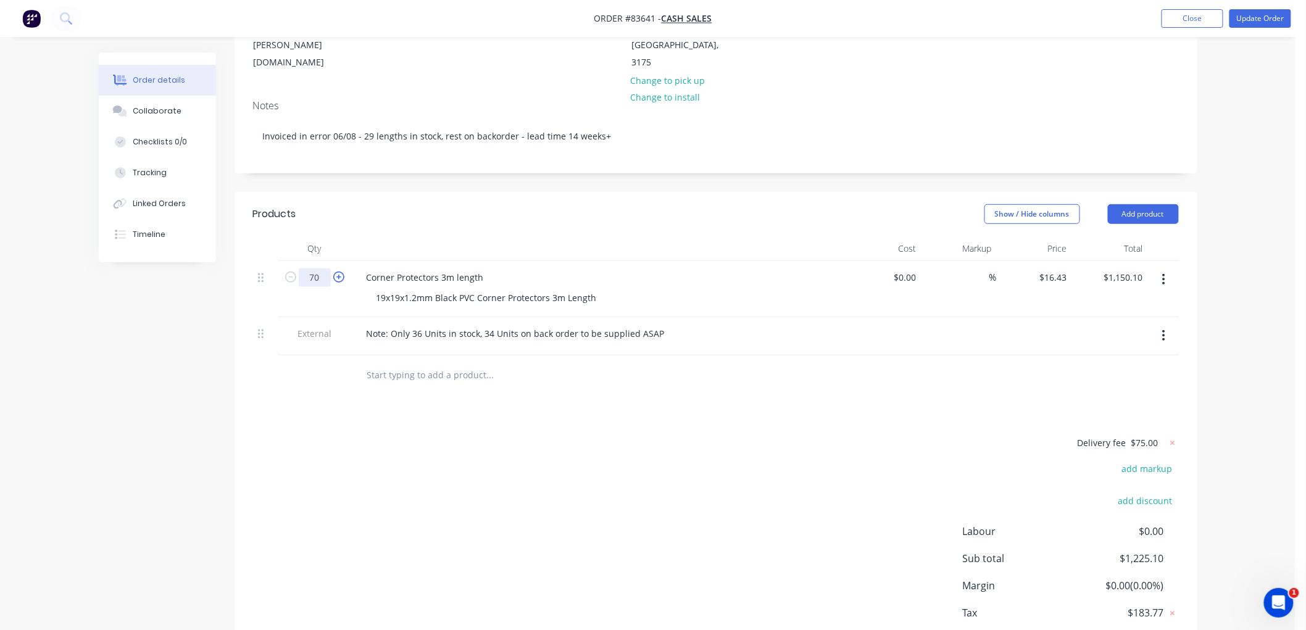
click at [324, 268] on input "70" at bounding box center [315, 277] width 32 height 19
type input "29"
type input "$476.47"
click at [414, 325] on div "Note: Only 36 Units in stock, 34 Units on back order to be supplied ASAP" at bounding box center [516, 334] width 318 height 18
drag, startPoint x: 470, startPoint y: 295, endPoint x: 459, endPoint y: 299, distance: 11.3
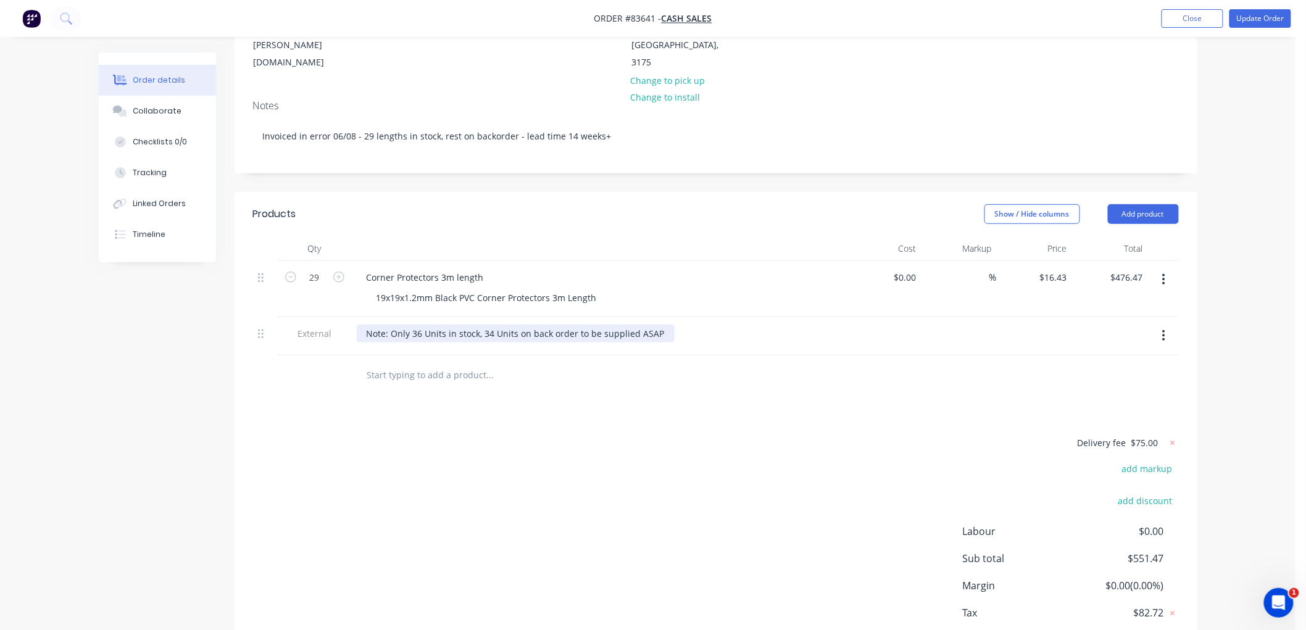
click at [469, 325] on div "Note: Only 36 Units in stock, 34 Units on back order to be supplied ASAP" at bounding box center [516, 334] width 318 height 18
drag, startPoint x: 412, startPoint y: 298, endPoint x: 420, endPoint y: 296, distance: 8.7
click at [420, 325] on div "Note: Only 36 Units in stock, 34 Units on back order to be supplied ASAP" at bounding box center [516, 334] width 318 height 18
drag, startPoint x: 446, startPoint y: 297, endPoint x: 656, endPoint y: 293, distance: 210.5
click at [656, 325] on div "Note: Only 41 Units in stock, 34 Units on back order to be supplied ASAP" at bounding box center [516, 334] width 318 height 18
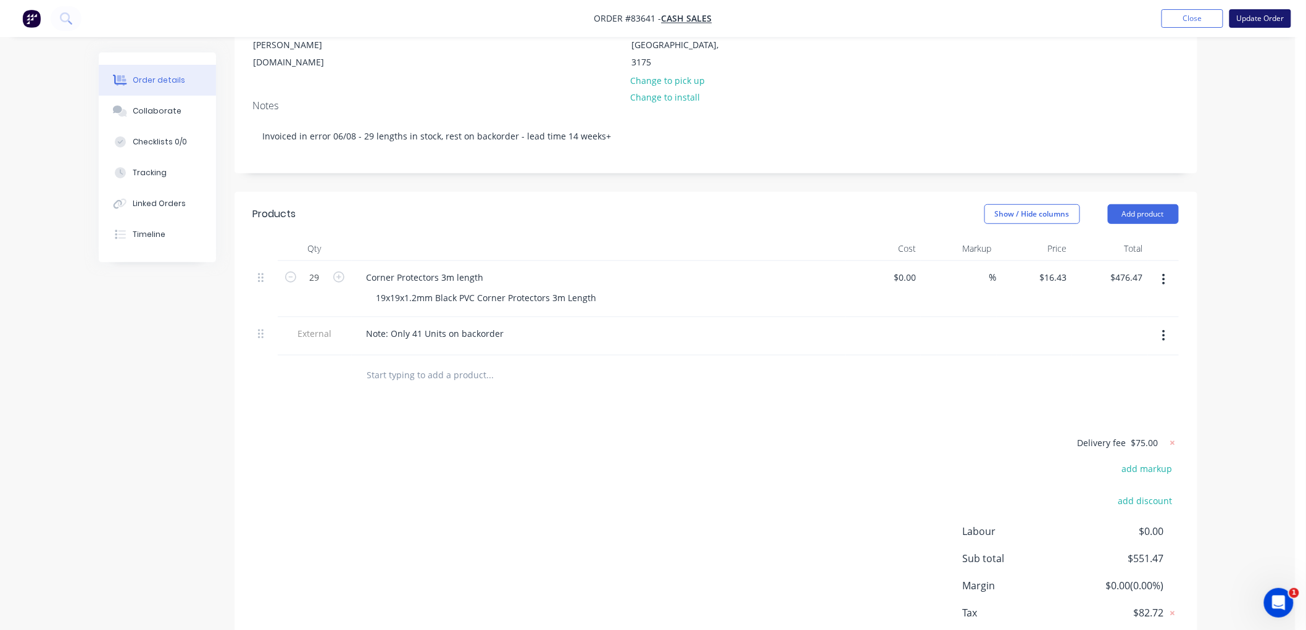
click at [1268, 17] on button "Update Order" at bounding box center [1261, 18] width 62 height 19
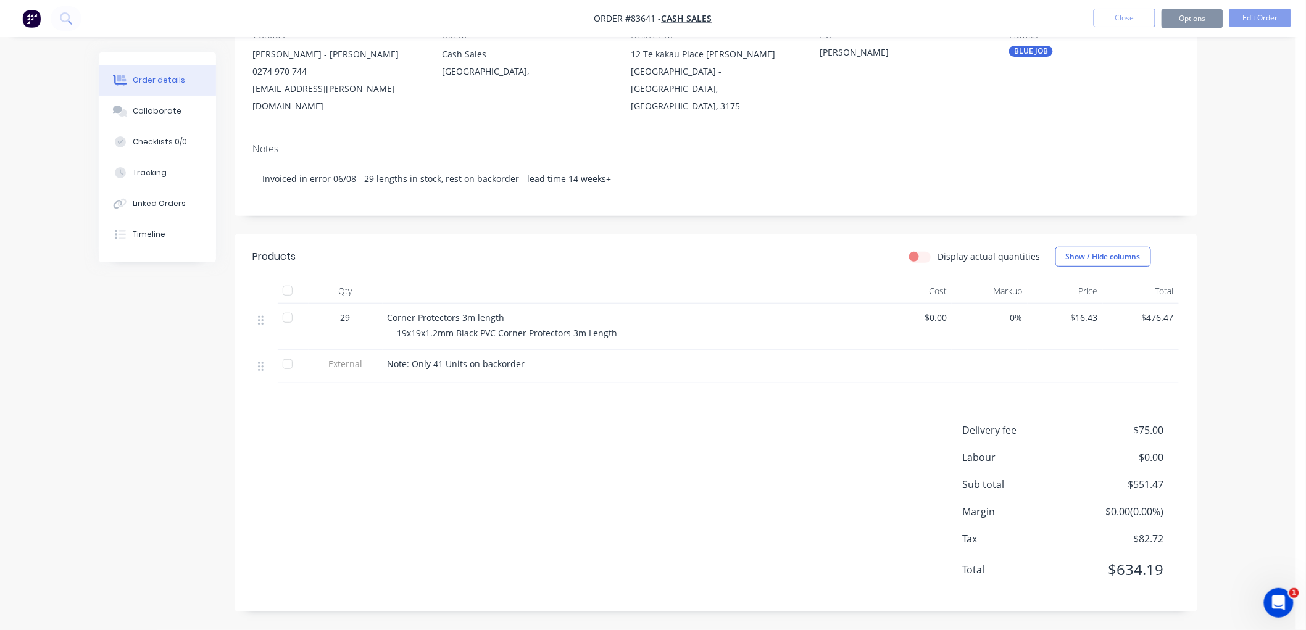
scroll to position [0, 0]
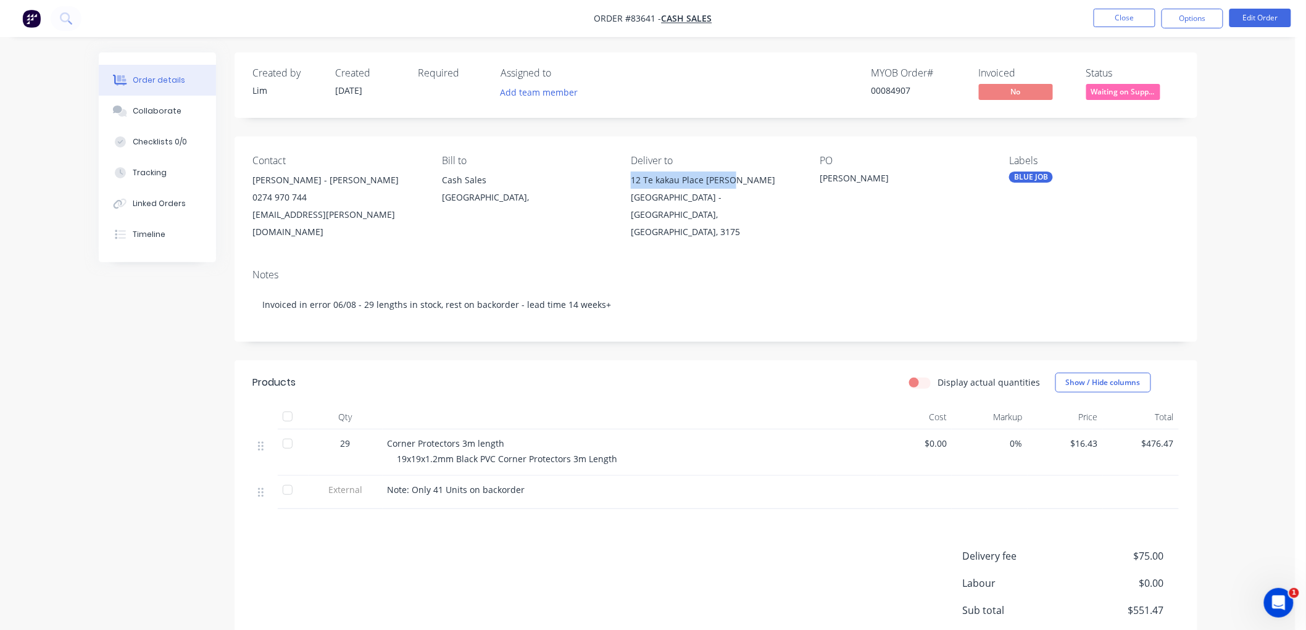
drag, startPoint x: 736, startPoint y: 176, endPoint x: 632, endPoint y: 178, distance: 104.3
click at [632, 178] on div "12 Te kakau Place [PERSON_NAME]" at bounding box center [715, 180] width 169 height 17
copy div "12 Te kakau Place [PERSON_NAME]"
click at [1255, 19] on button "Edit Order" at bounding box center [1261, 18] width 62 height 19
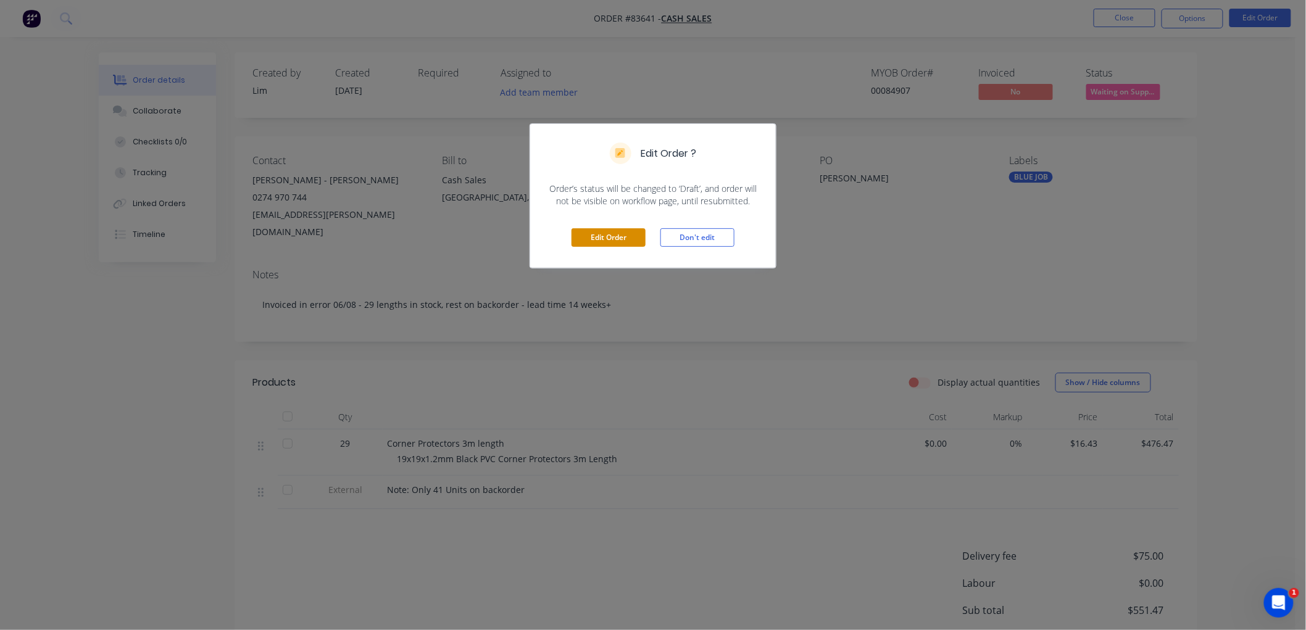
click at [601, 235] on button "Edit Order" at bounding box center [609, 237] width 74 height 19
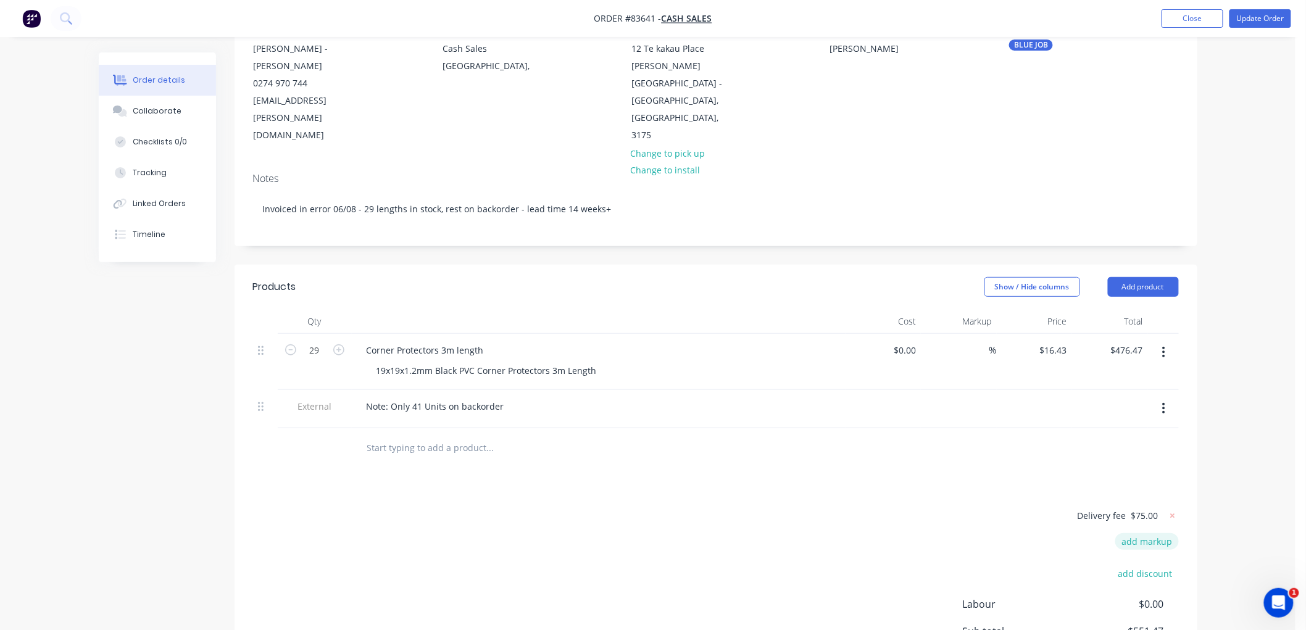
scroll to position [137, 0]
click at [1175, 506] on icon at bounding box center [1173, 512] width 12 height 12
click at [1159, 504] on button "add delivery fee" at bounding box center [1139, 512] width 80 height 17
type input "30"
click at [1270, 381] on div "Order details Collaborate Checklists 0/0 Tracking Linked Orders Timeline Order …" at bounding box center [648, 319] width 1296 height 912
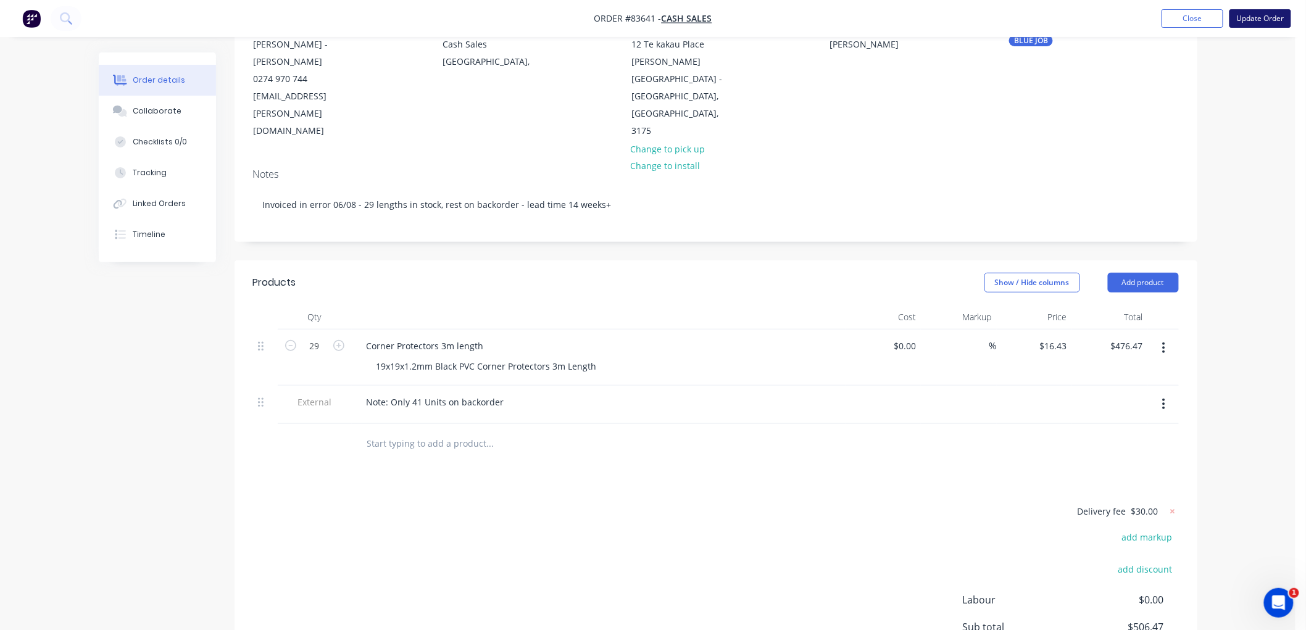
click at [1276, 17] on button "Update Order" at bounding box center [1261, 18] width 62 height 19
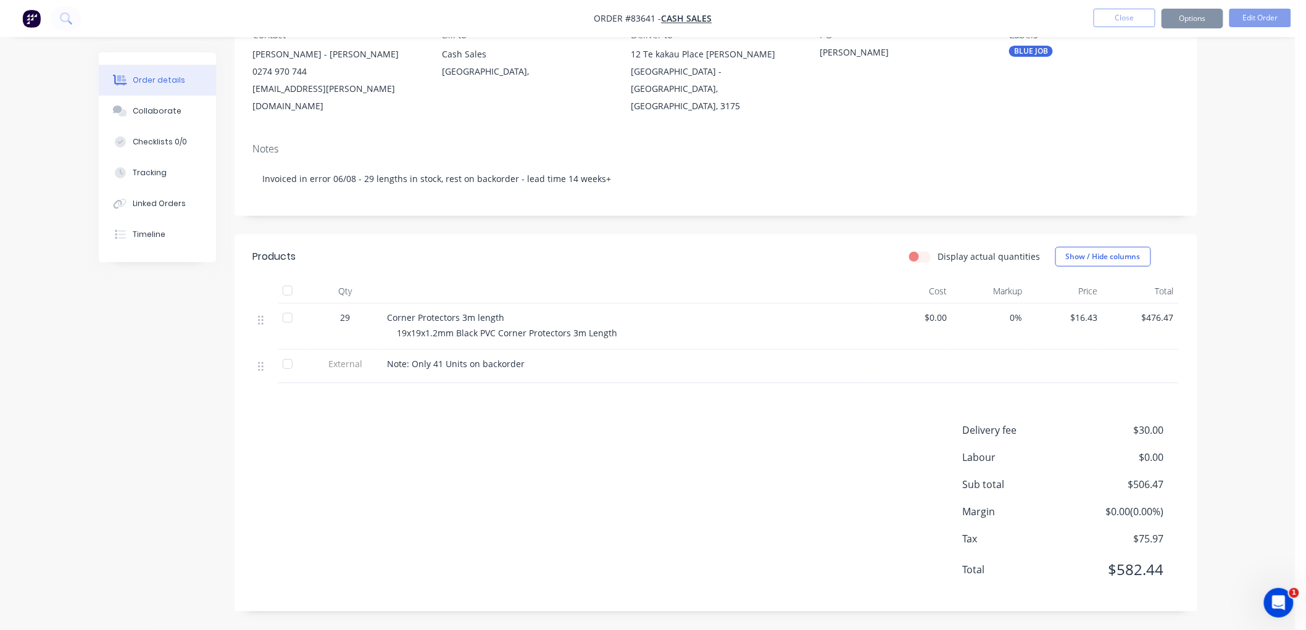
scroll to position [0, 0]
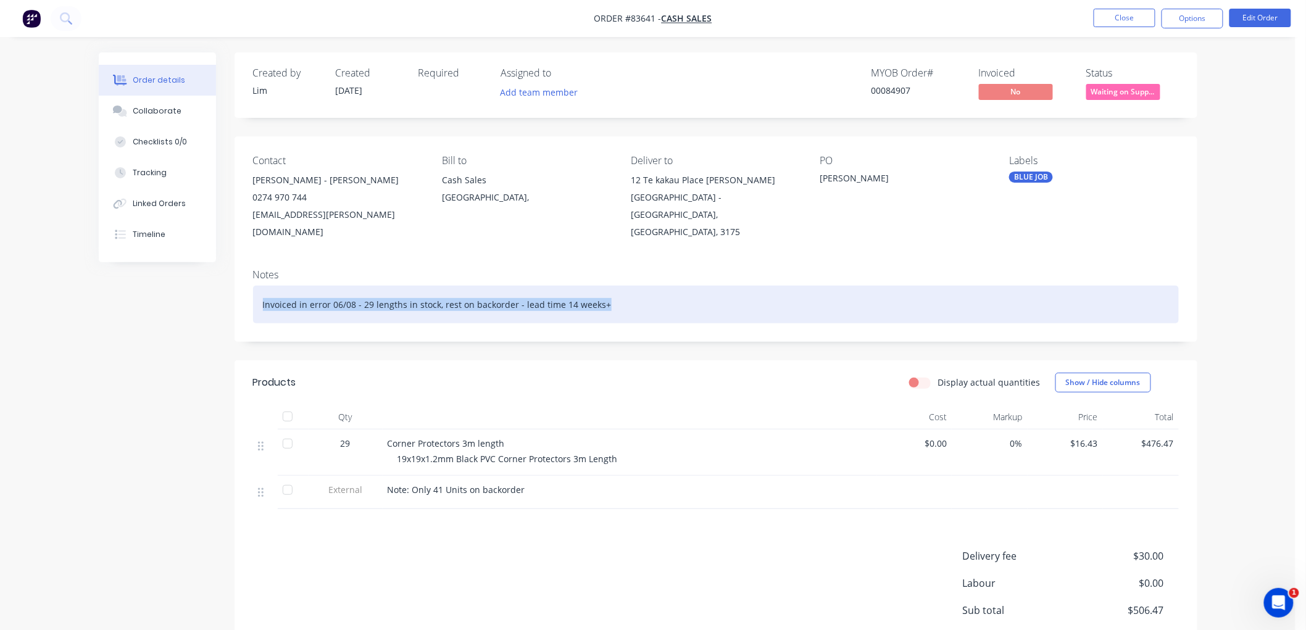
drag, startPoint x: 636, startPoint y: 288, endPoint x: 257, endPoint y: 294, distance: 378.4
click at [257, 294] on div "Invoiced in error 06/08 - 29 lengths in stock, rest on backorder - lead time 14…" at bounding box center [716, 305] width 926 height 38
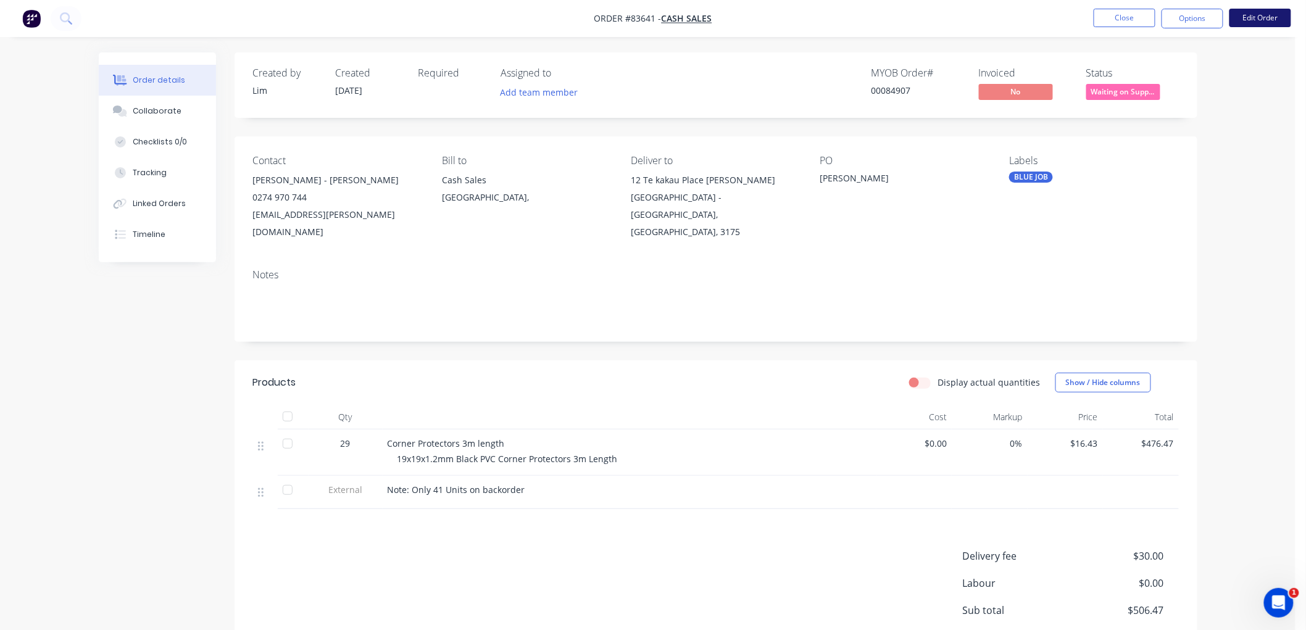
click at [1258, 17] on button "Edit Order" at bounding box center [1261, 18] width 62 height 19
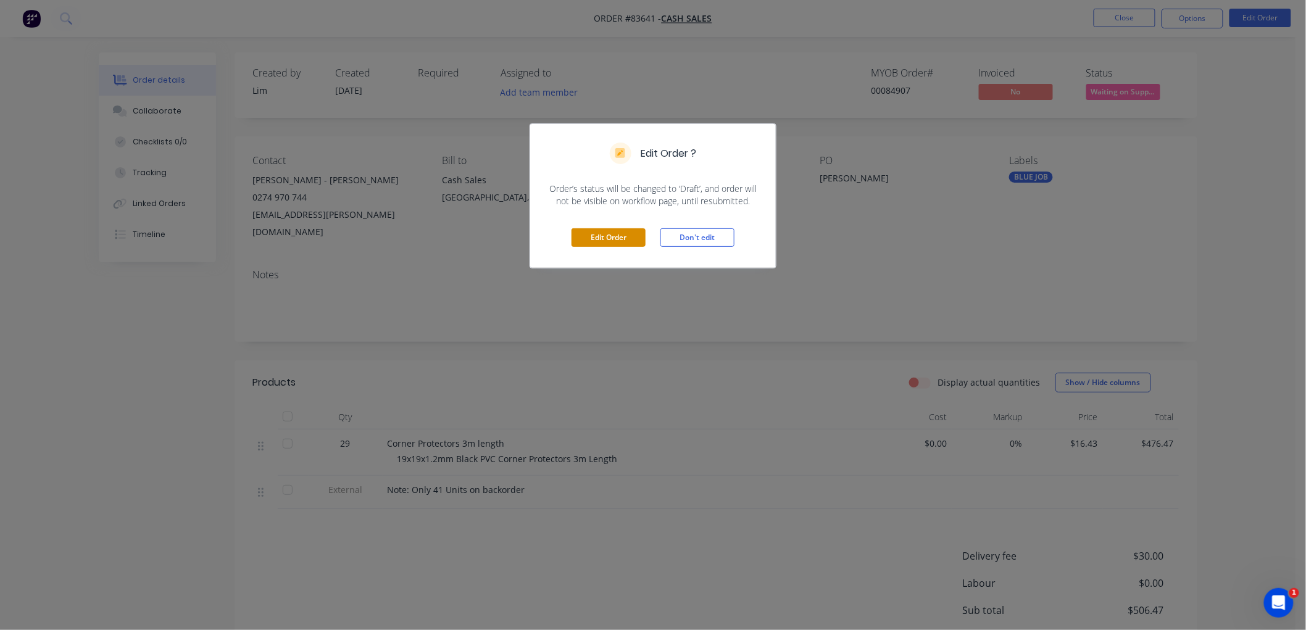
click at [596, 237] on button "Edit Order" at bounding box center [609, 237] width 74 height 19
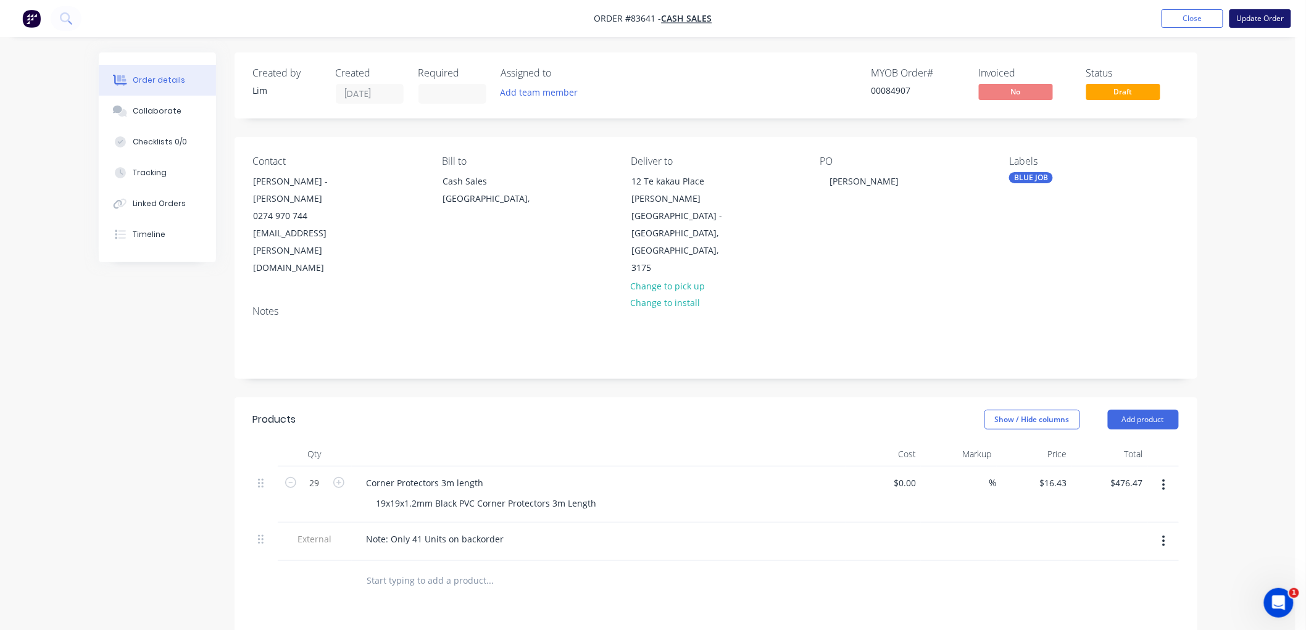
click at [1250, 20] on button "Update Order" at bounding box center [1261, 18] width 62 height 19
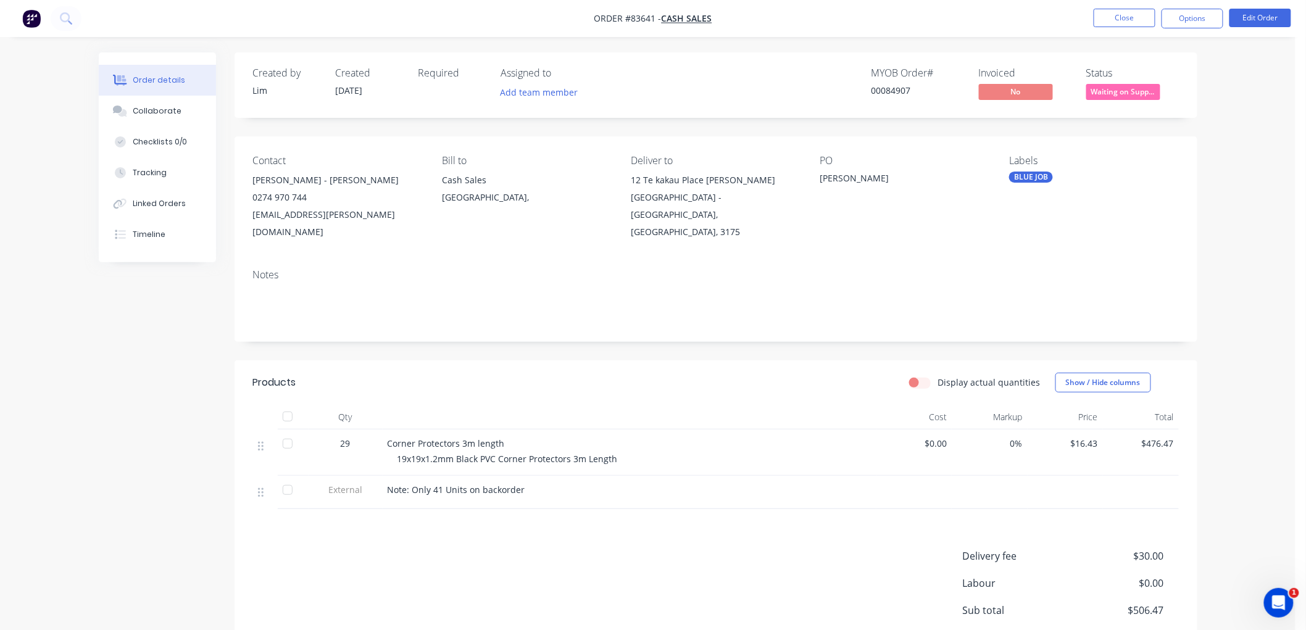
drag, startPoint x: 1196, startPoint y: 22, endPoint x: 1200, endPoint y: 33, distance: 11.9
click at [1197, 22] on button "Options" at bounding box center [1193, 19] width 62 height 20
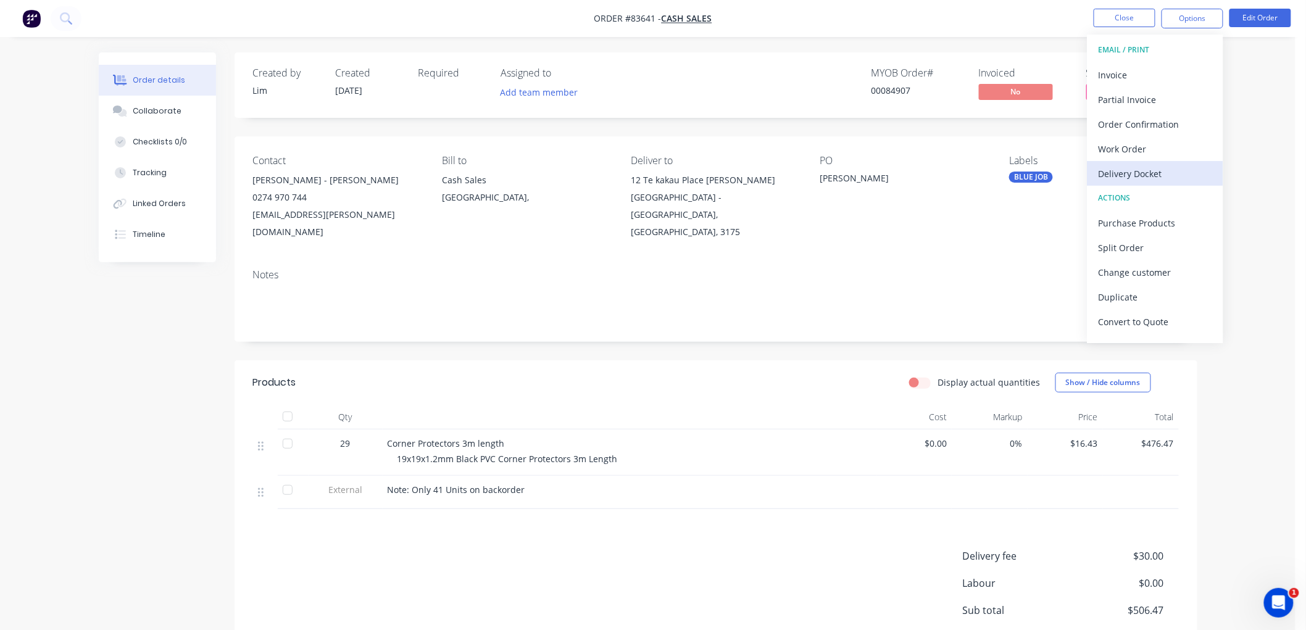
click at [1144, 167] on div "Delivery Docket" at bounding box center [1156, 174] width 114 height 18
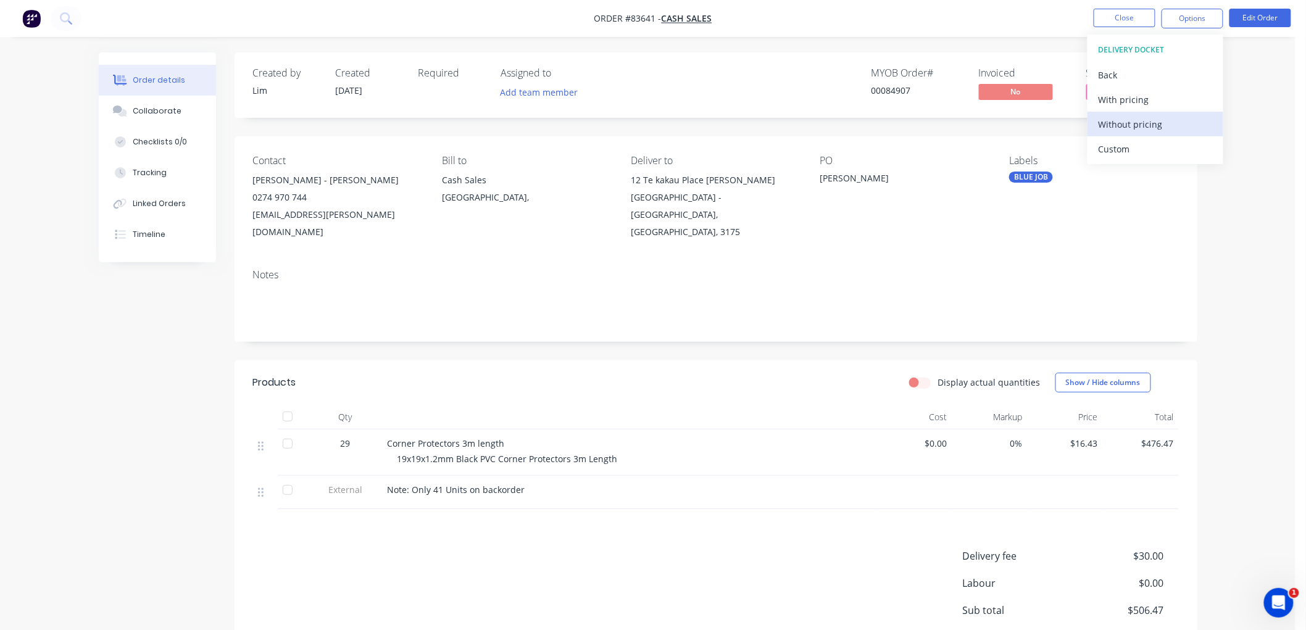
click at [1122, 127] on div "Without pricing" at bounding box center [1156, 124] width 114 height 18
click at [1257, 17] on button "Edit Order" at bounding box center [1261, 18] width 62 height 19
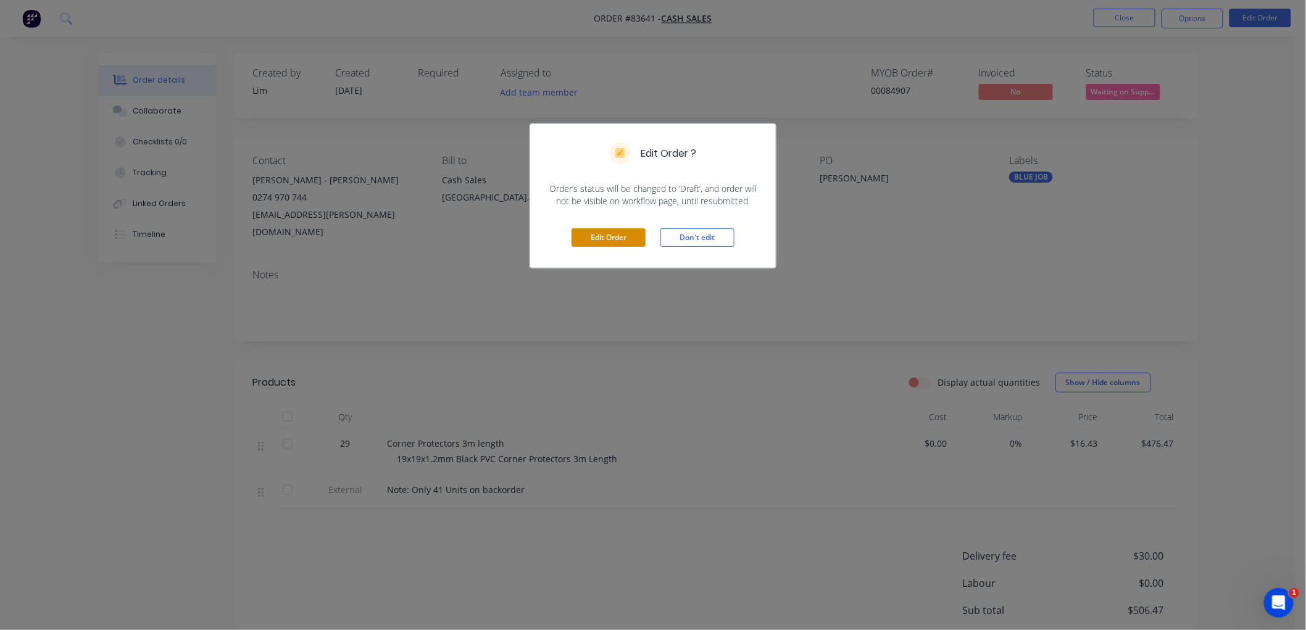
click at [618, 236] on button "Edit Order" at bounding box center [609, 237] width 74 height 19
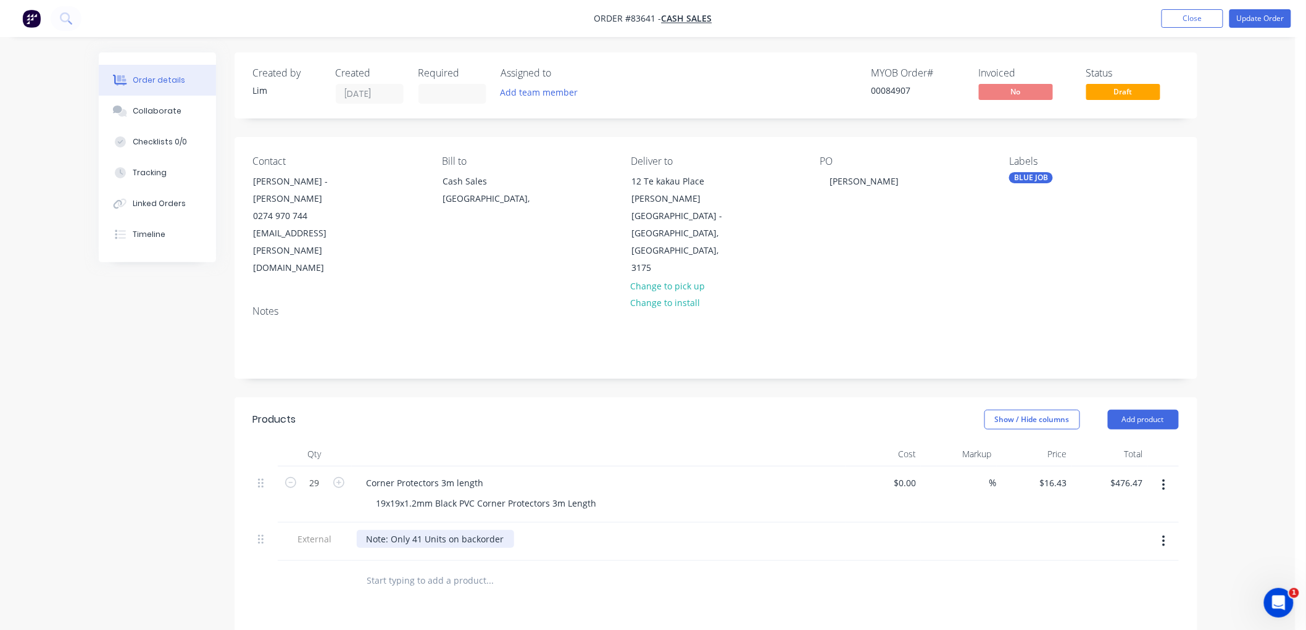
click at [399, 530] on div "Note: Only 41 Units on backorder" at bounding box center [435, 539] width 157 height 18
click at [1263, 17] on button "Update Order" at bounding box center [1261, 18] width 62 height 19
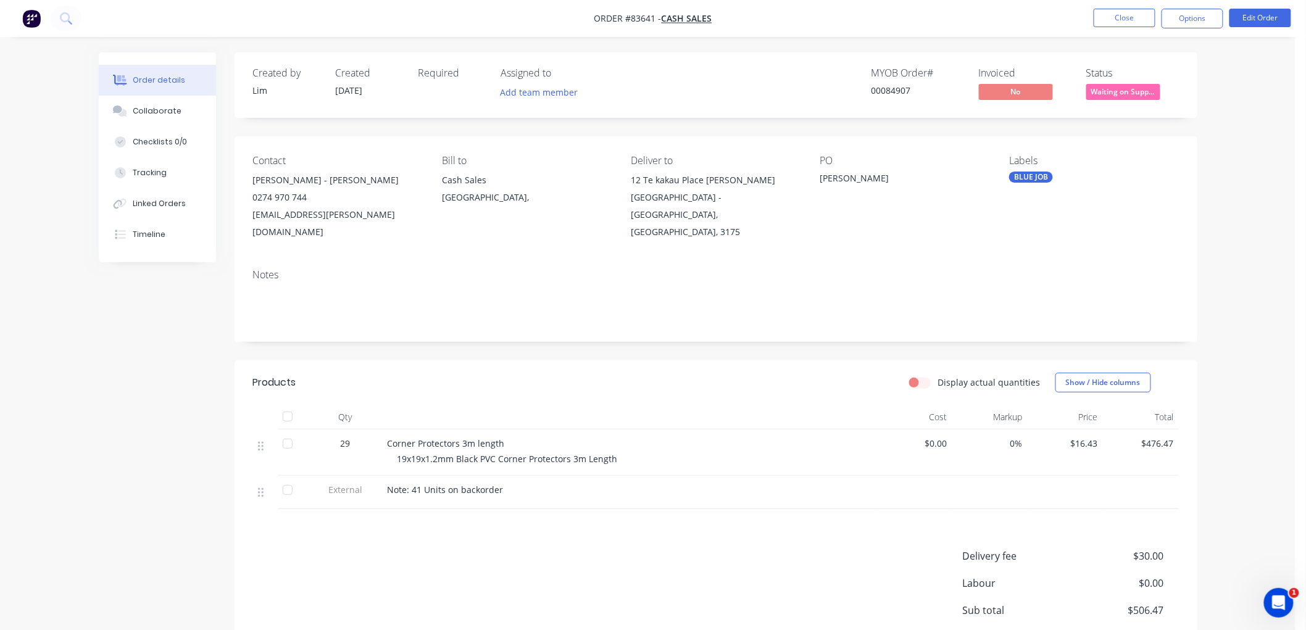
click at [1200, 21] on button "Options" at bounding box center [1193, 19] width 62 height 20
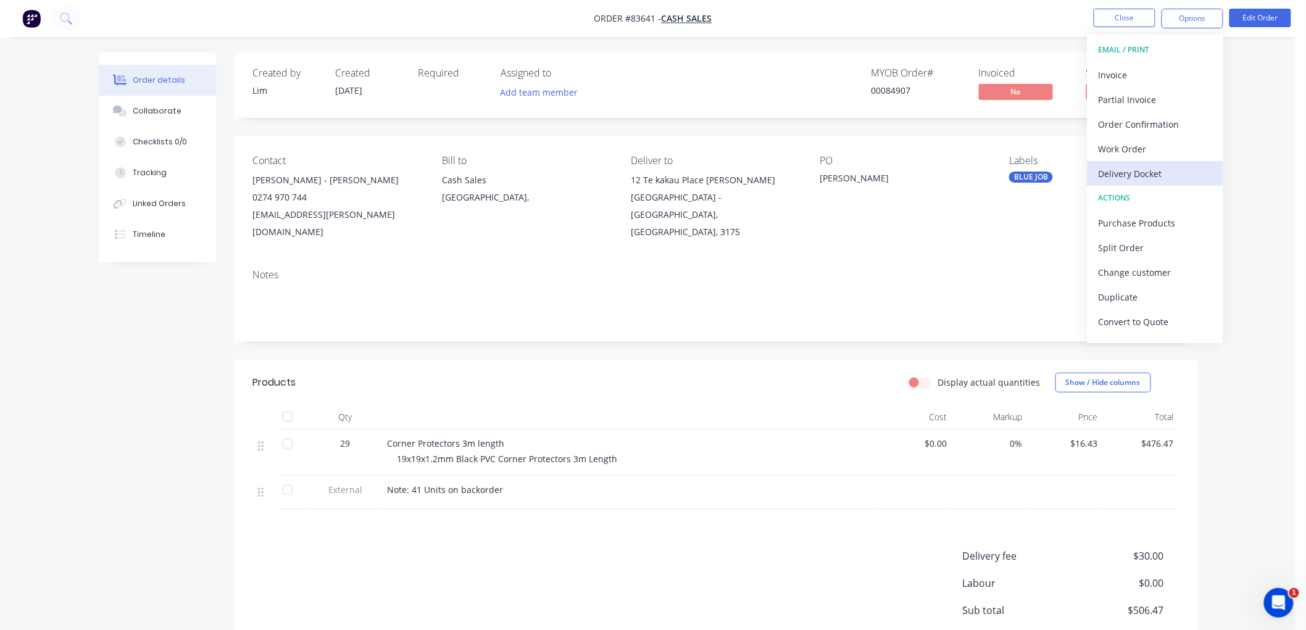
click at [1142, 168] on div "Delivery Docket" at bounding box center [1156, 174] width 114 height 18
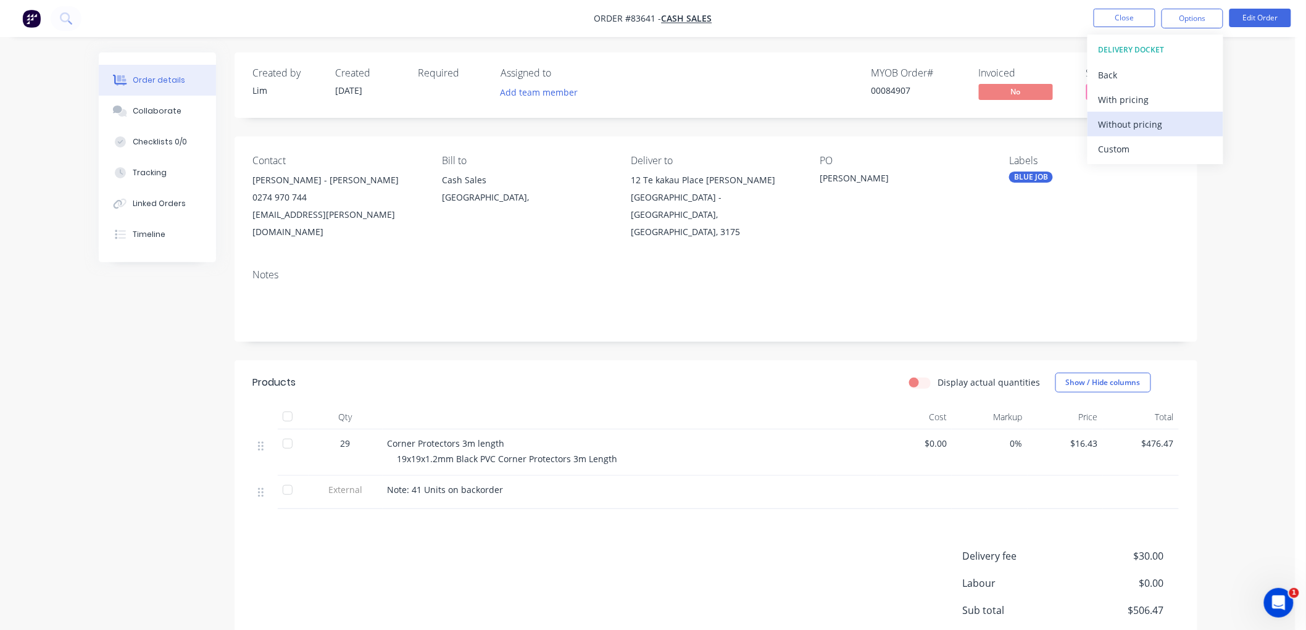
click at [1133, 122] on div "Without pricing" at bounding box center [1156, 124] width 114 height 18
click at [954, 148] on div "Contact [PERSON_NAME] - [PERSON_NAME] [PHONE_NUMBER] [EMAIL_ADDRESS][PERSON_NAM…" at bounding box center [716, 197] width 963 height 123
drag, startPoint x: 1205, startPoint y: 20, endPoint x: 1205, endPoint y: 28, distance: 8.0
click at [1205, 19] on button "Options" at bounding box center [1193, 19] width 62 height 20
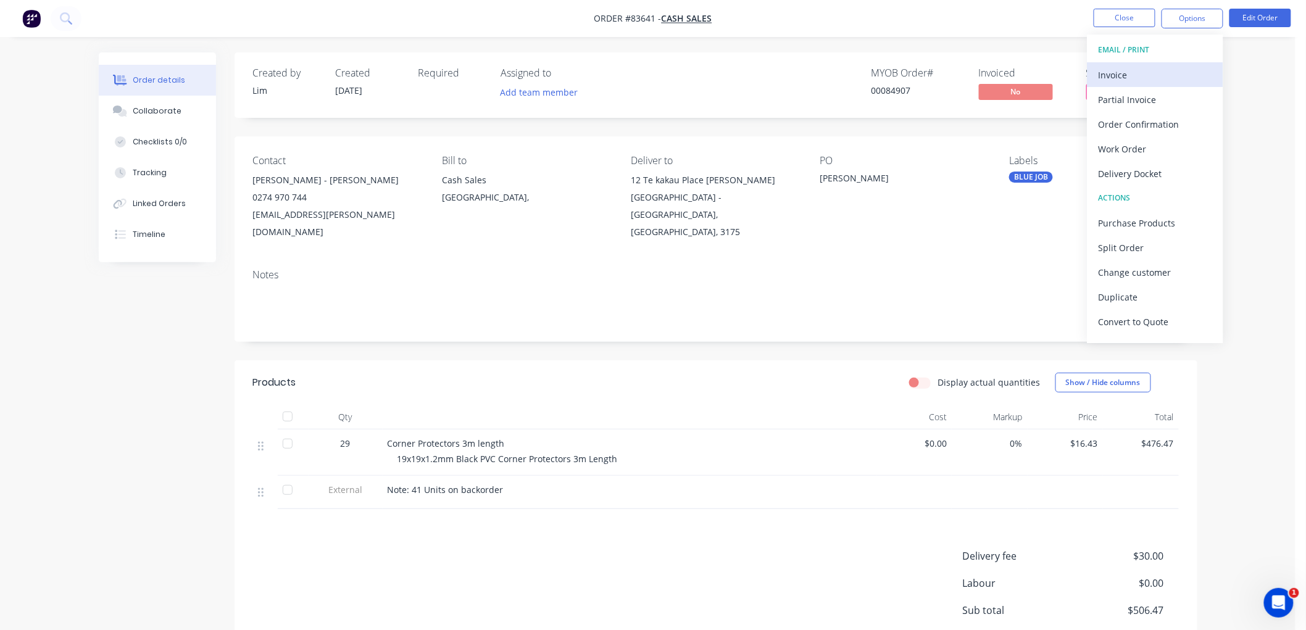
click at [1138, 76] on div "Invoice" at bounding box center [1156, 75] width 114 height 18
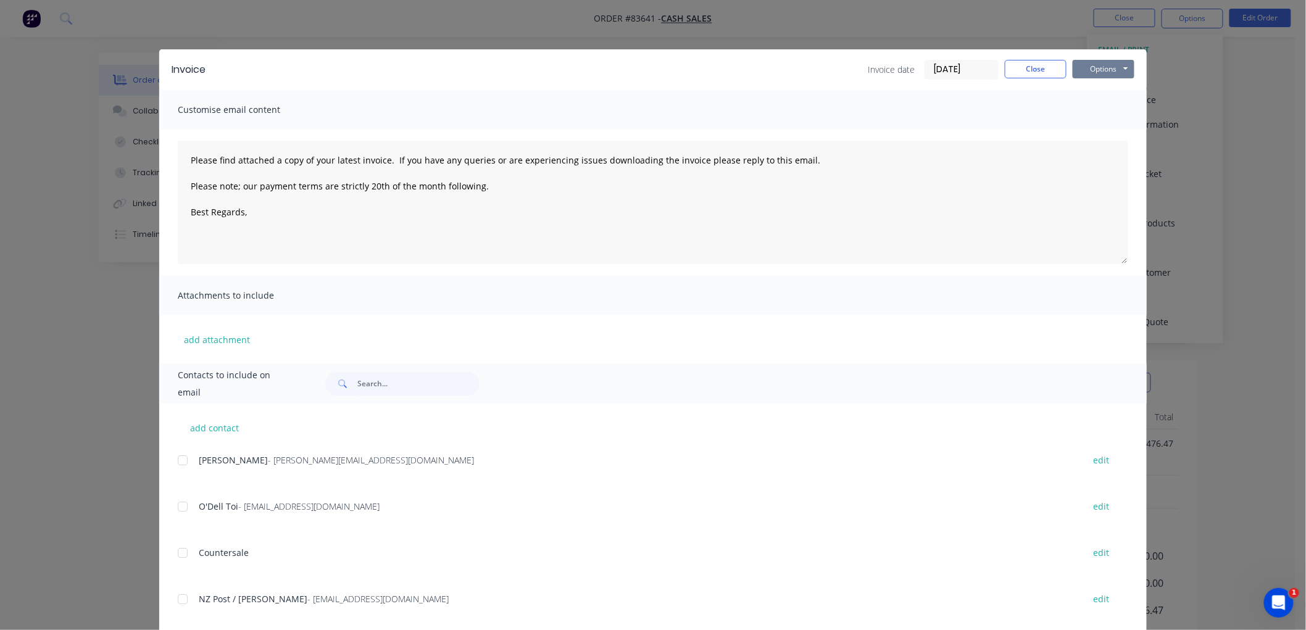
click at [1084, 70] on button "Options" at bounding box center [1104, 69] width 62 height 19
click at [1095, 114] on button "Print" at bounding box center [1112, 111] width 79 height 20
click at [1022, 71] on button "Close" at bounding box center [1036, 69] width 62 height 19
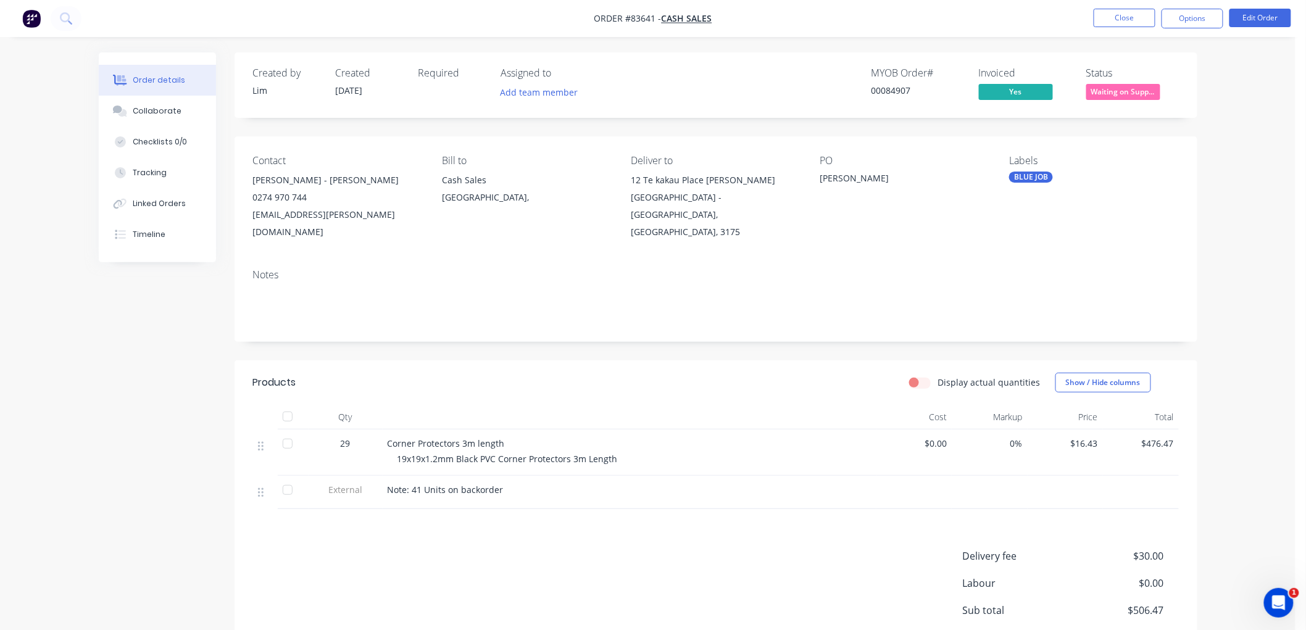
click at [1138, 91] on span "Waiting on Supp..." at bounding box center [1123, 91] width 74 height 15
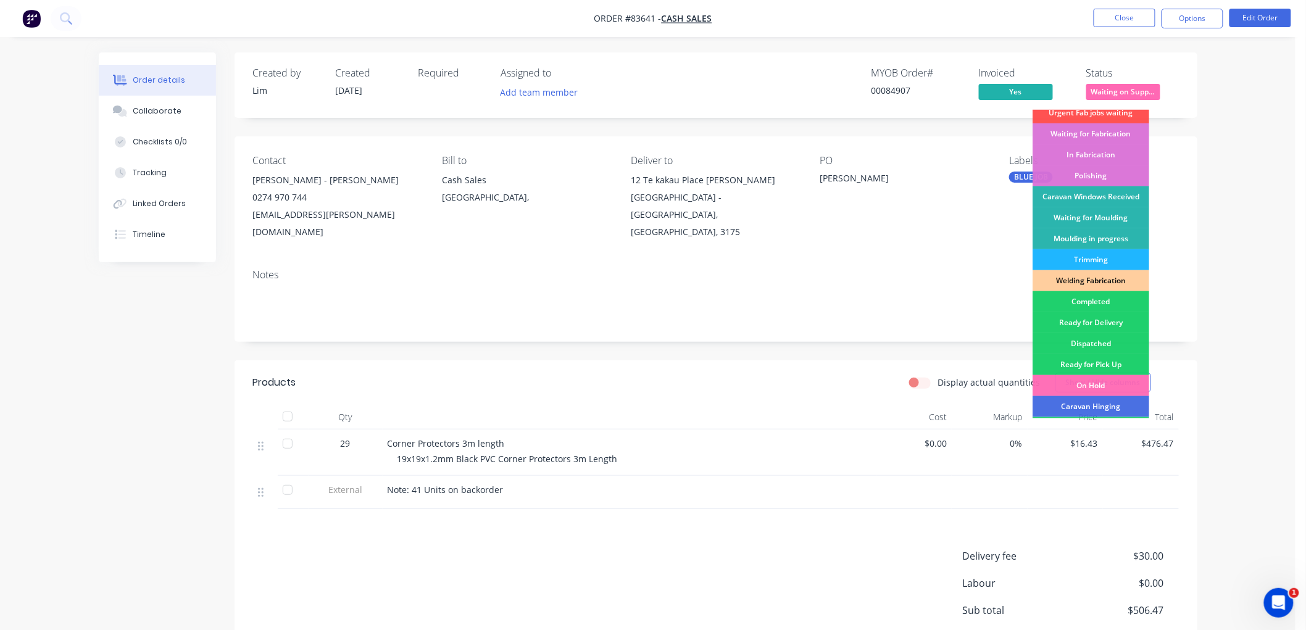
scroll to position [137, 0]
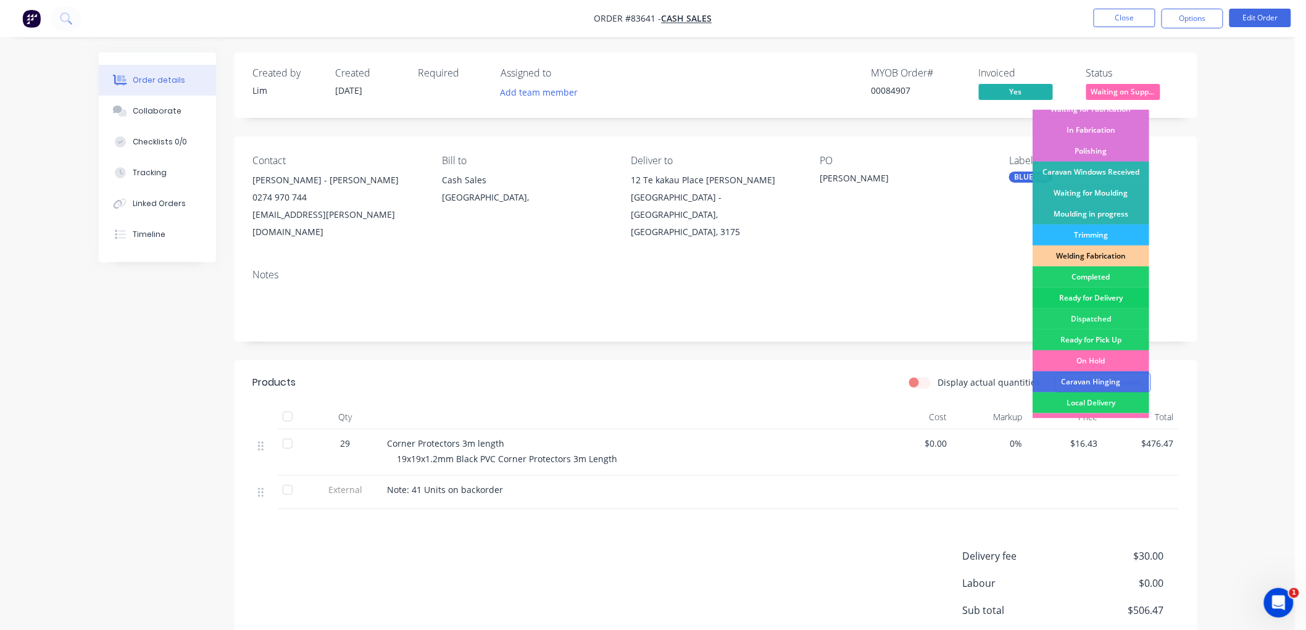
click at [1107, 298] on div "Ready for Delivery" at bounding box center [1091, 298] width 117 height 21
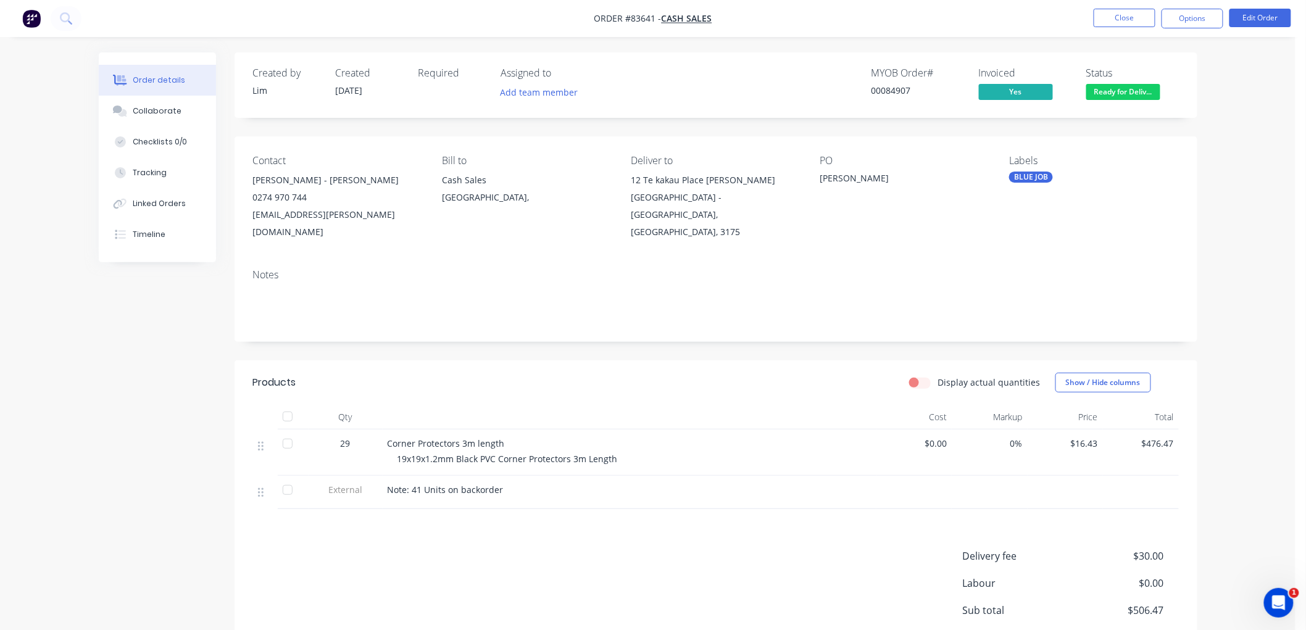
click at [1213, 174] on div "Order details Collaborate Checklists 0/0 Tracking Linked Orders Timeline Order …" at bounding box center [648, 378] width 1296 height 756
click at [1125, 20] on button "Close" at bounding box center [1125, 18] width 62 height 19
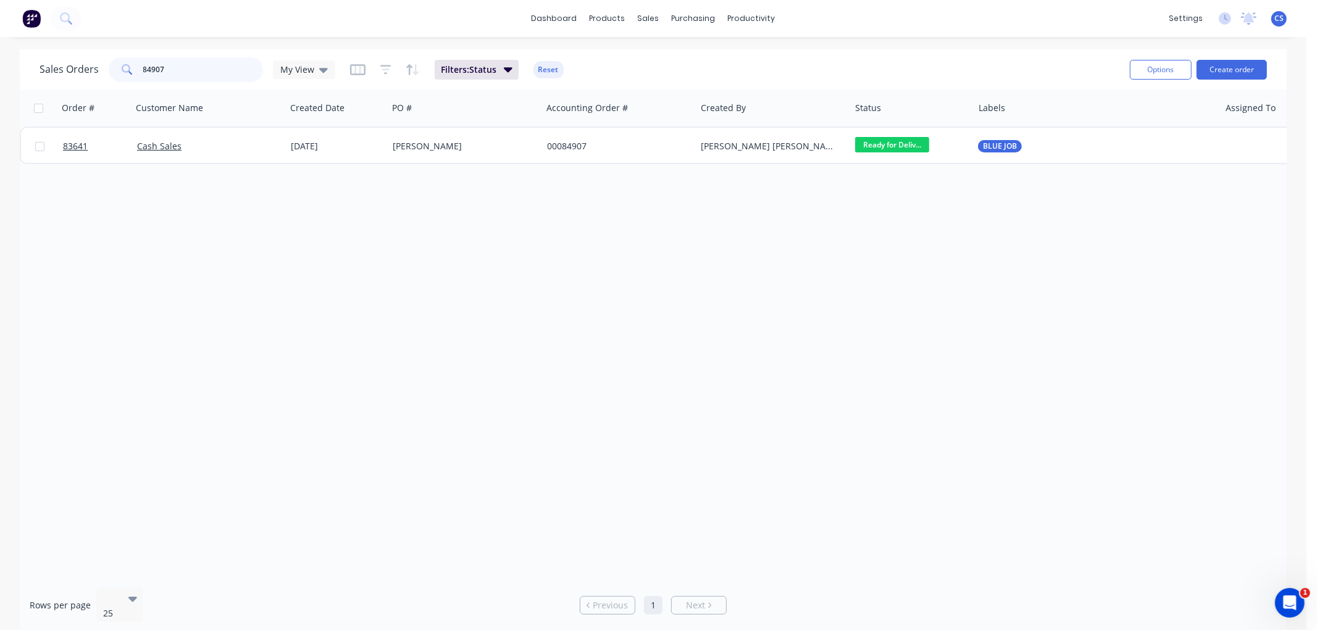
click at [196, 67] on input "84907" at bounding box center [203, 69] width 120 height 25
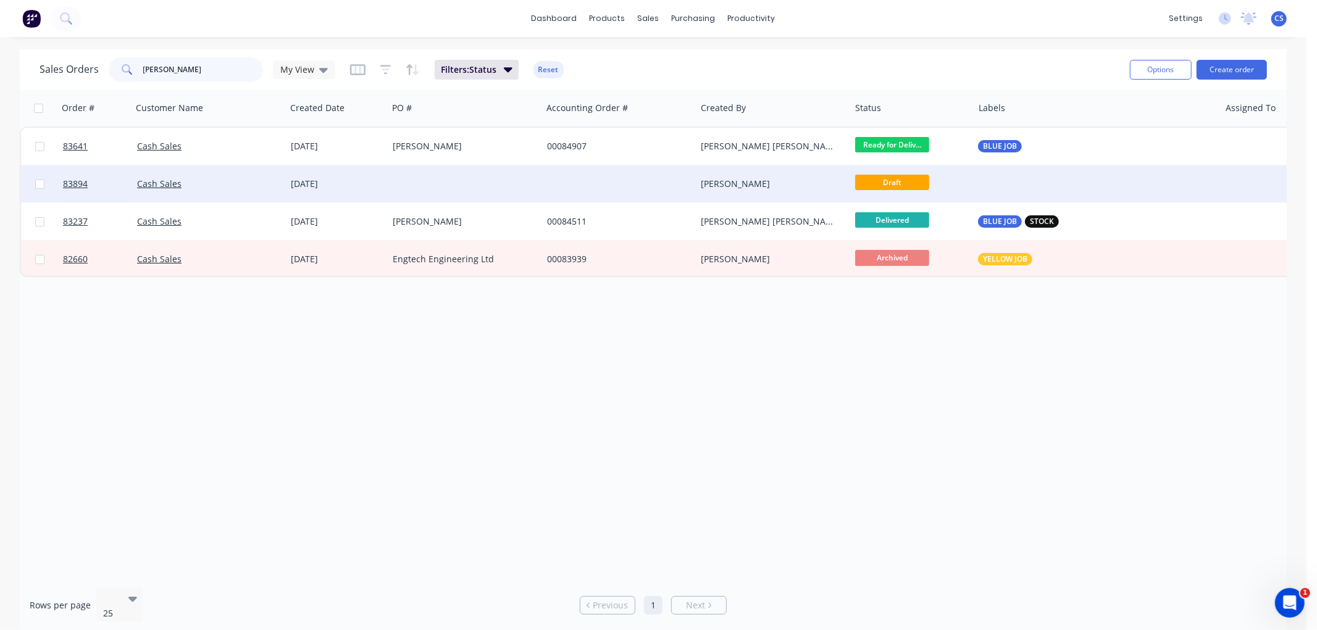
type input "[PERSON_NAME]"
click at [464, 177] on div at bounding box center [465, 183] width 154 height 37
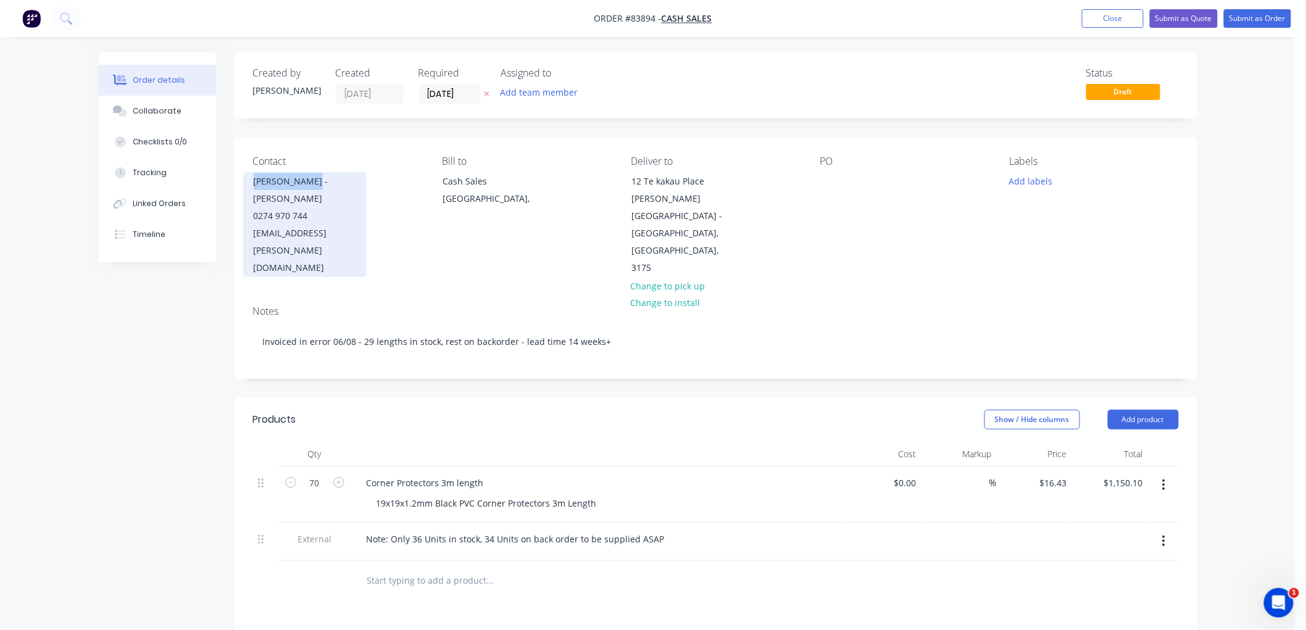
drag, startPoint x: 319, startPoint y: 180, endPoint x: 247, endPoint y: 183, distance: 72.3
click at [247, 183] on div "[PERSON_NAME] - [PERSON_NAME] 0274 970 744 [EMAIL_ADDRESS][PERSON_NAME][DOMAIN_…" at bounding box center [304, 224] width 123 height 105
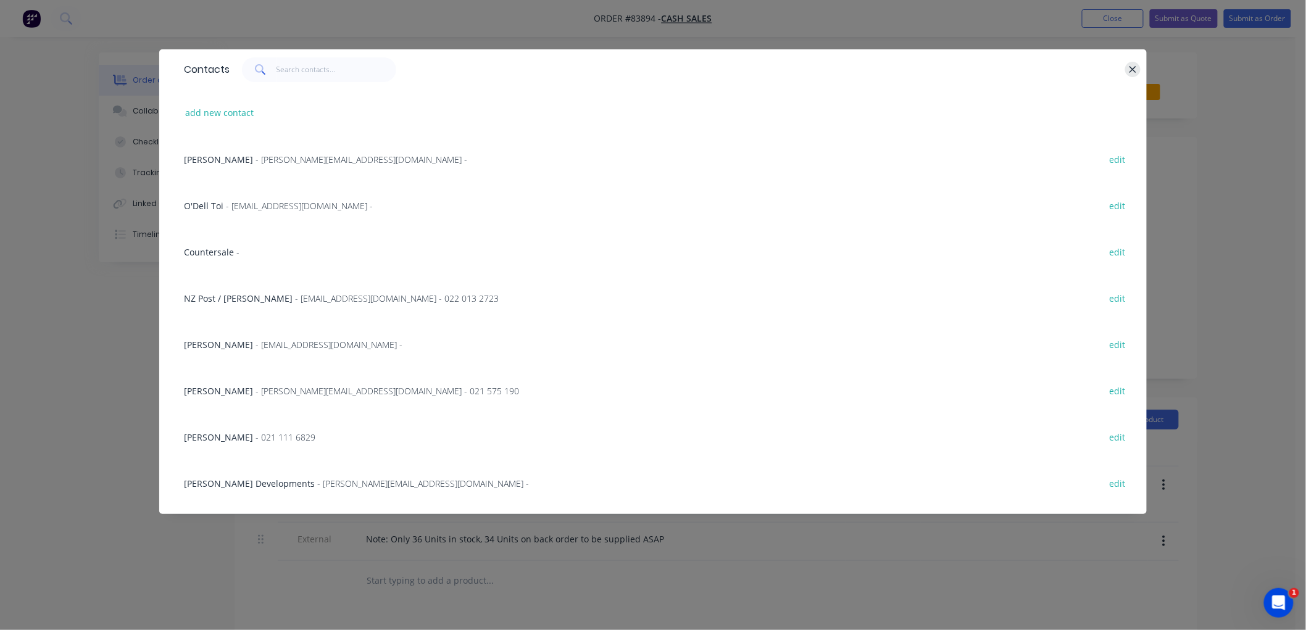
click at [1131, 65] on icon "button" at bounding box center [1133, 69] width 8 height 11
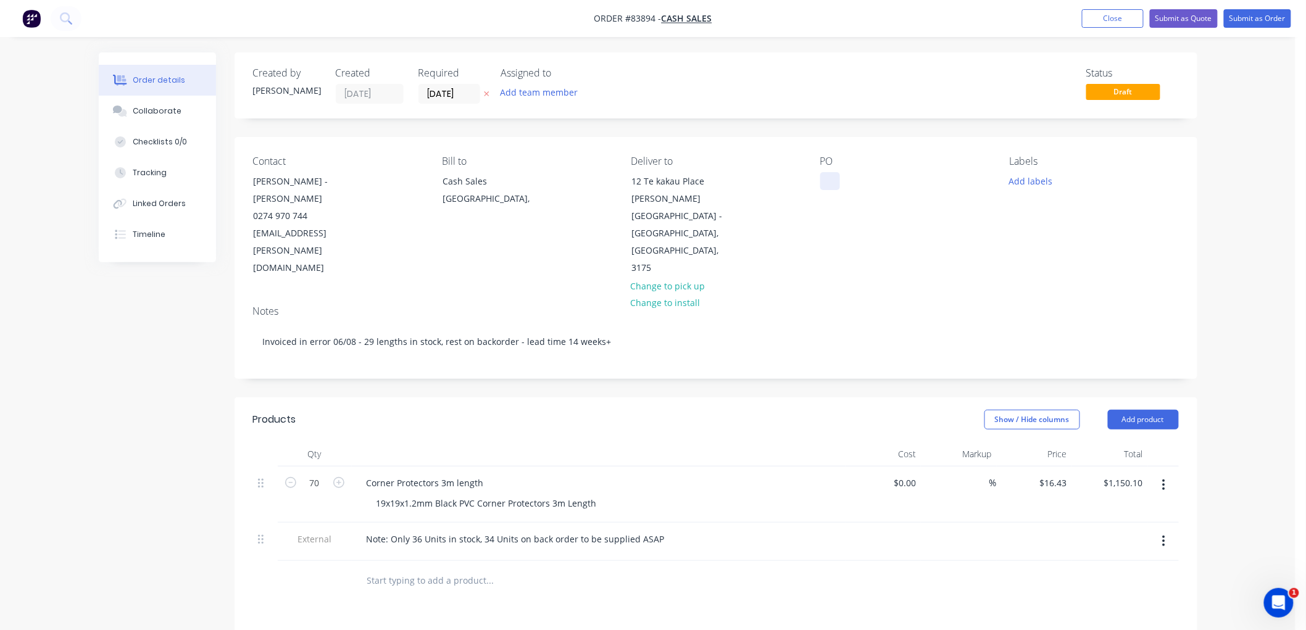
click at [831, 175] on div at bounding box center [830, 181] width 20 height 18
paste div
click at [1092, 183] on div "Add labels" at bounding box center [1093, 180] width 169 height 17
click at [1266, 128] on div "Order details Collaborate Checklists 0/0 Tracking Linked Orders Timeline Order …" at bounding box center [648, 455] width 1296 height 910
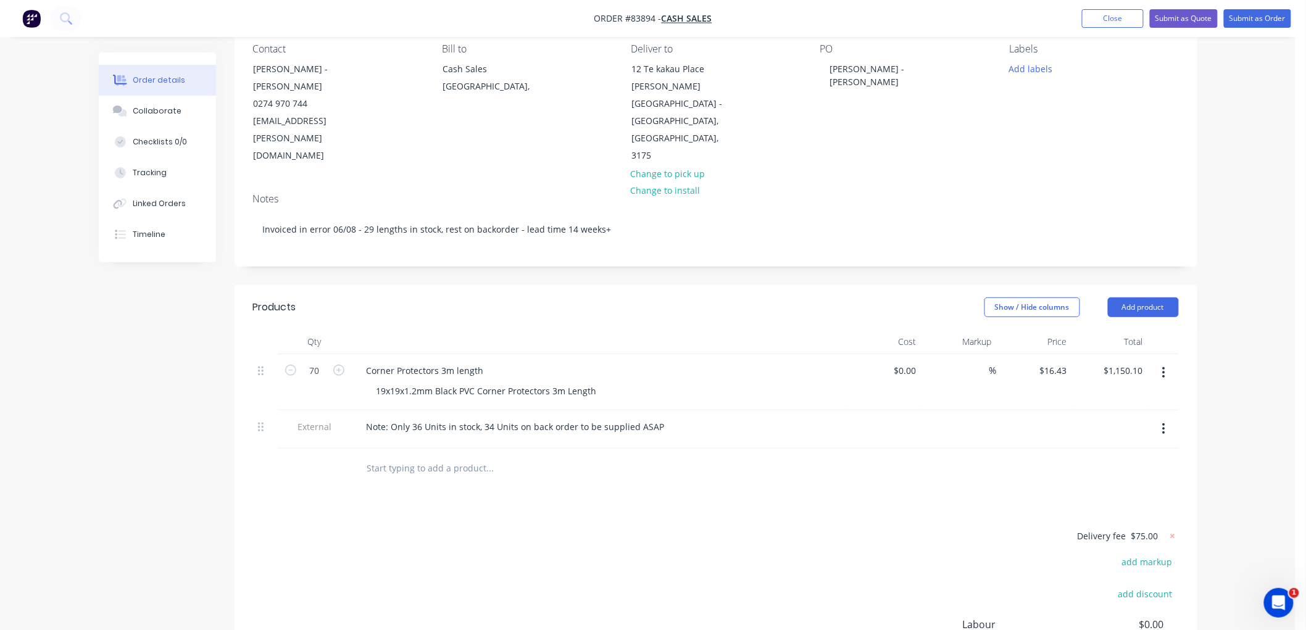
scroll to position [137, 0]
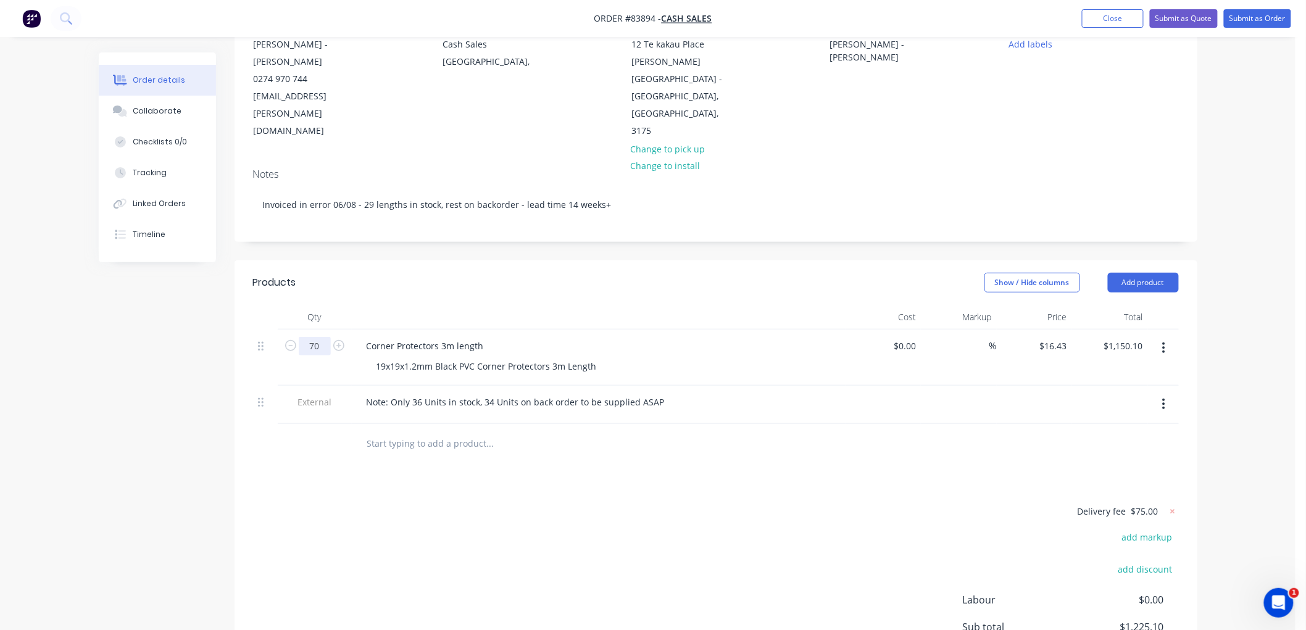
click at [323, 337] on input "70" at bounding box center [315, 346] width 32 height 19
click at [309, 337] on input "70" at bounding box center [315, 346] width 32 height 19
drag, startPoint x: 323, startPoint y: 309, endPoint x: 300, endPoint y: 312, distance: 23.0
click at [300, 337] on input "70" at bounding box center [315, 346] width 32 height 19
type input "41"
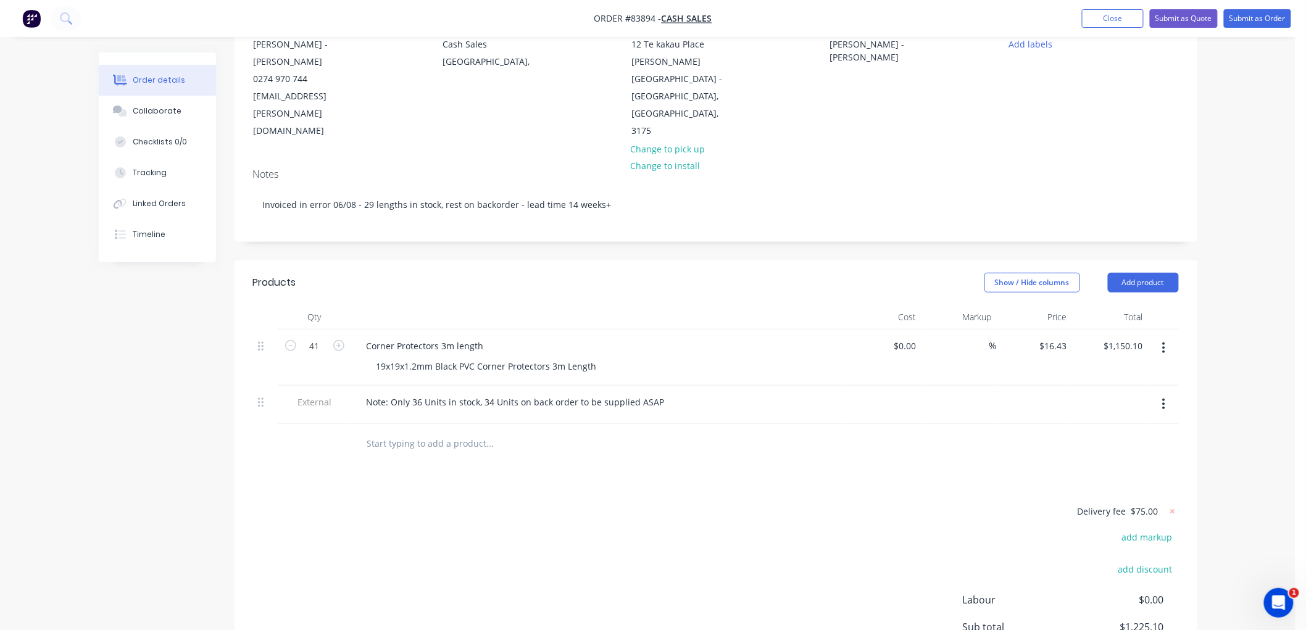
type input "$673.63"
click at [446, 454] on div "Products Show / Hide columns Add product Qty Cost Markup Price Total 41 Corner …" at bounding box center [716, 507] width 963 height 494
click at [1163, 399] on icon "button" at bounding box center [1164, 404] width 2 height 11
click at [531, 393] on div "Note: Only 36 Units in stock, 34 Units on back order to be supplied ASAP" at bounding box center [516, 402] width 318 height 18
drag, startPoint x: 659, startPoint y: 366, endPoint x: 352, endPoint y: 362, distance: 307.4
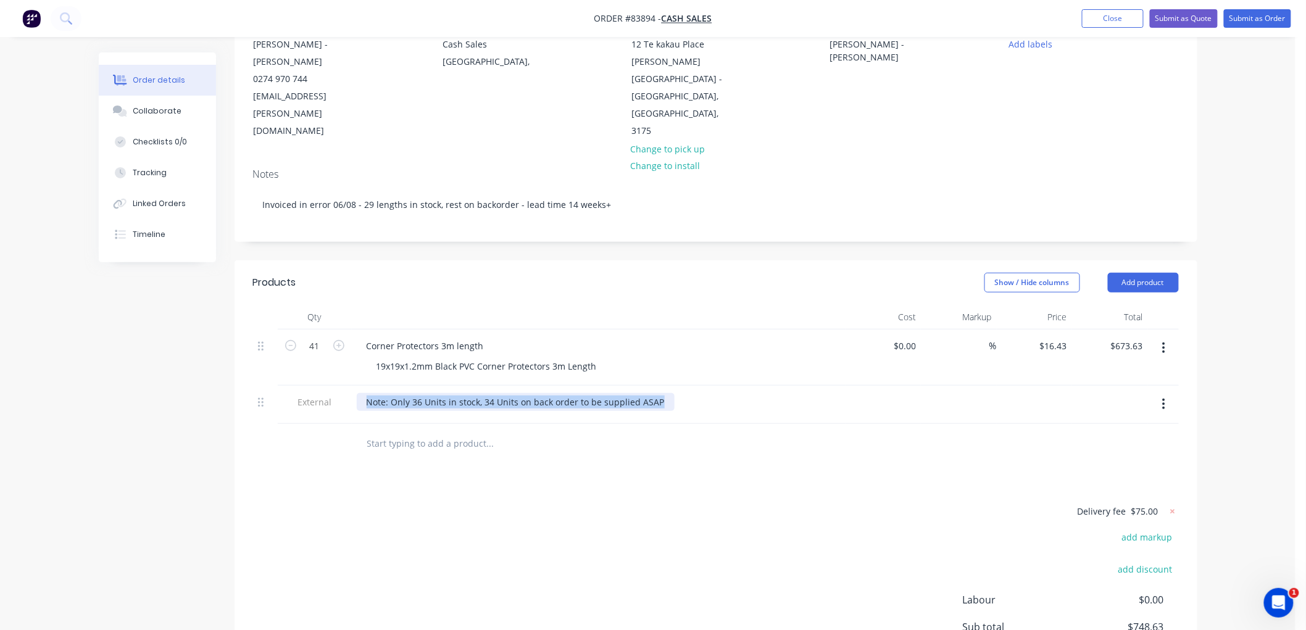
click at [352, 386] on div "Note: Only 36 Units in stock, 34 Units on back order to be supplied ASAP" at bounding box center [599, 405] width 494 height 38
click at [396, 393] on div "Note: Only 36 Units in stock, 34 Units on back order to be supplied ASAP" at bounding box center [516, 402] width 318 height 18
drag, startPoint x: 393, startPoint y: 368, endPoint x: 657, endPoint y: 368, distance: 264.2
click at [657, 393] on div "Note: Only 36 Units in stock, 34 Units on back order to be supplied ASAP" at bounding box center [516, 402] width 318 height 18
click at [1225, 315] on div "Order details Collaborate Checklists 0/0 Tracking Linked Orders Timeline Order …" at bounding box center [648, 318] width 1296 height 910
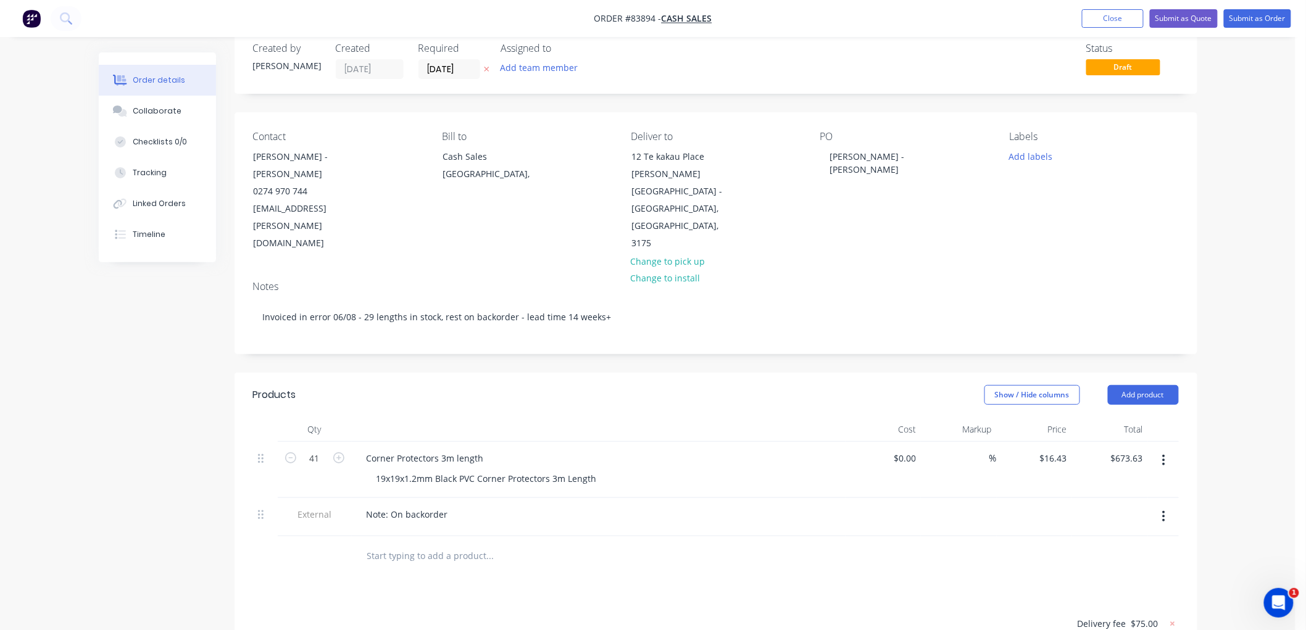
scroll to position [0, 0]
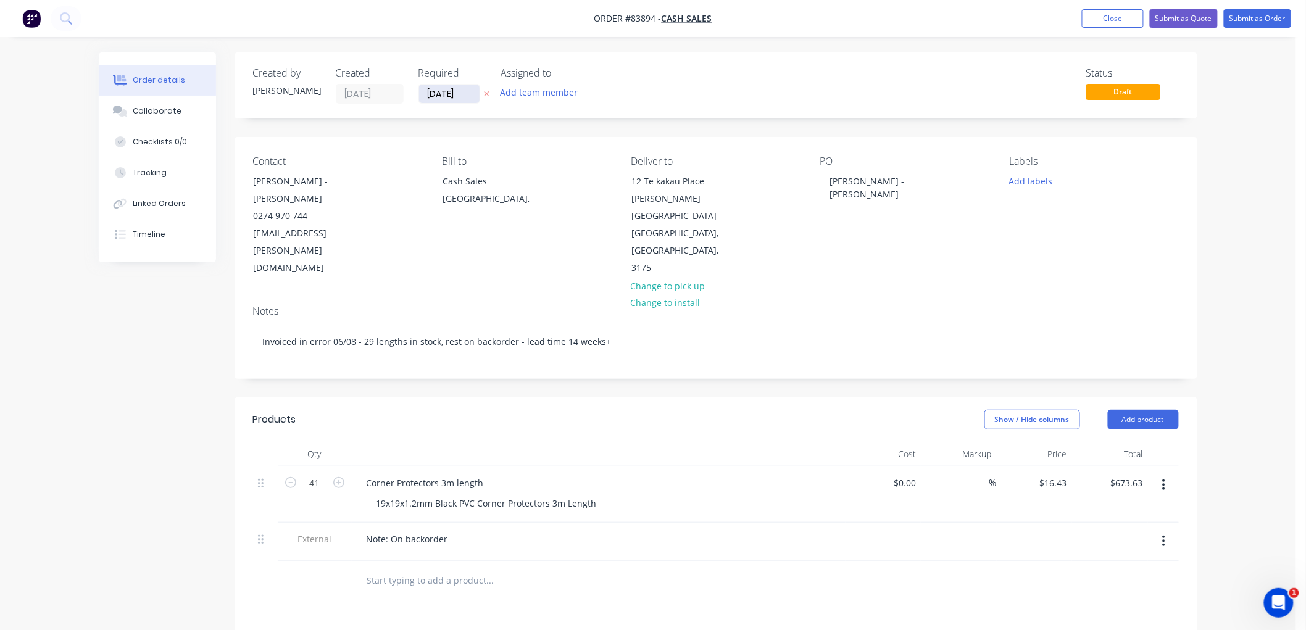
click at [485, 90] on icon at bounding box center [487, 93] width 6 height 7
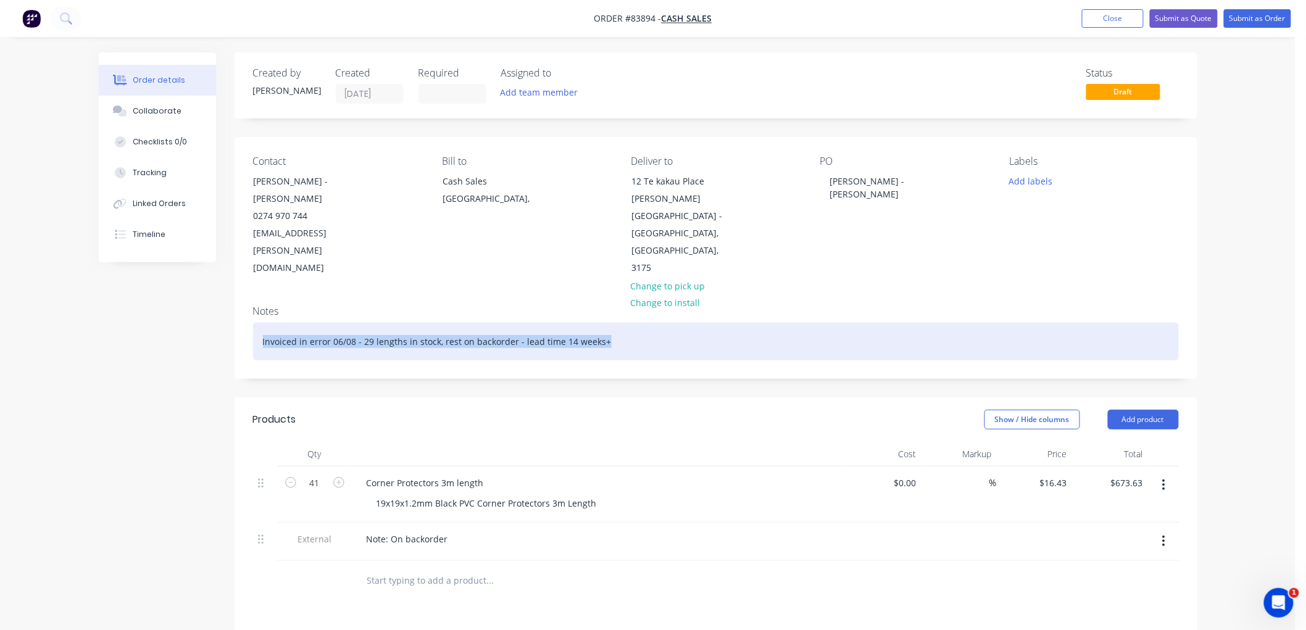
drag, startPoint x: 594, startPoint y: 304, endPoint x: 253, endPoint y: 307, distance: 341.3
click at [253, 323] on div "Invoiced in error 06/08 - 29 lengths in stock, rest on backorder - lead time 14…" at bounding box center [716, 342] width 926 height 38
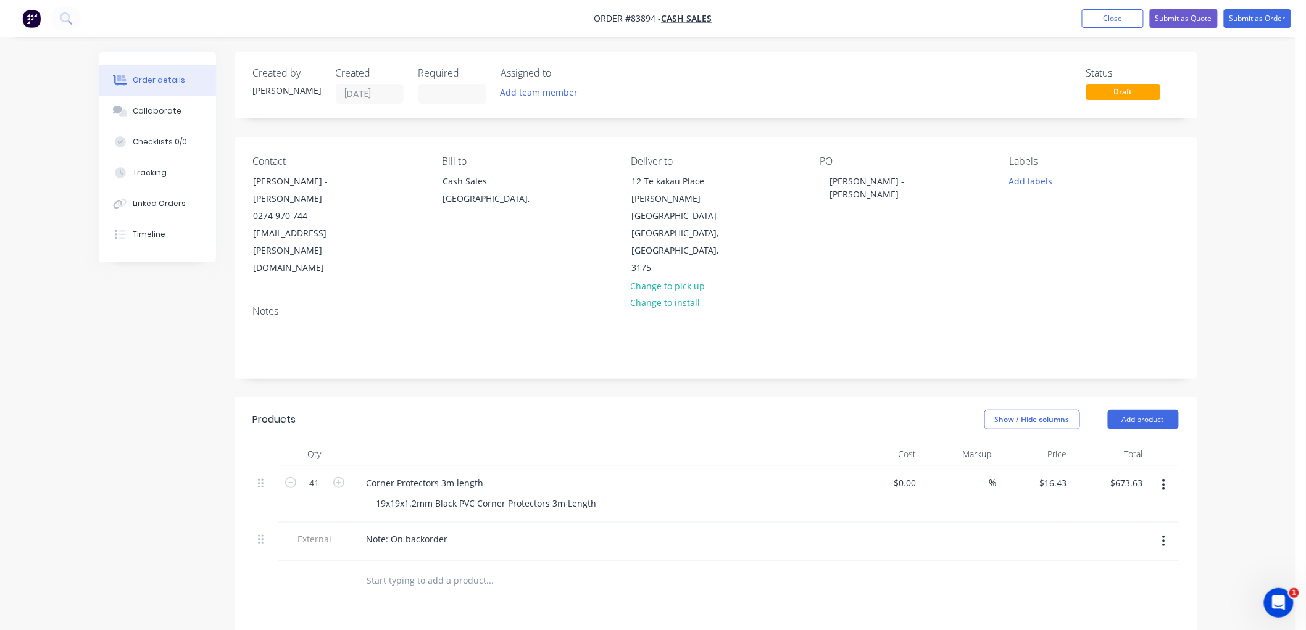
click at [1042, 181] on button "Add labels" at bounding box center [1030, 180] width 57 height 17
click at [1062, 289] on div "BLUE JOB" at bounding box center [1065, 292] width 44 height 14
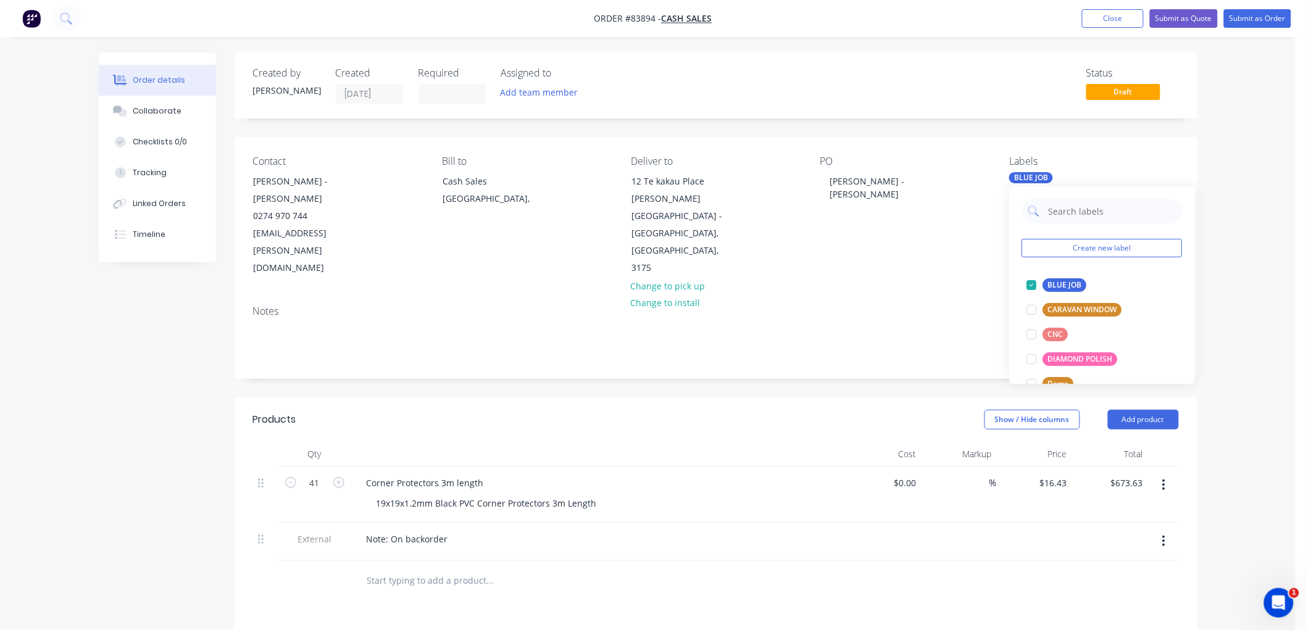
click at [1225, 217] on div "Order details Collaborate Checklists 0/0 Tracking Linked Orders Timeline Order …" at bounding box center [648, 455] width 1296 height 910
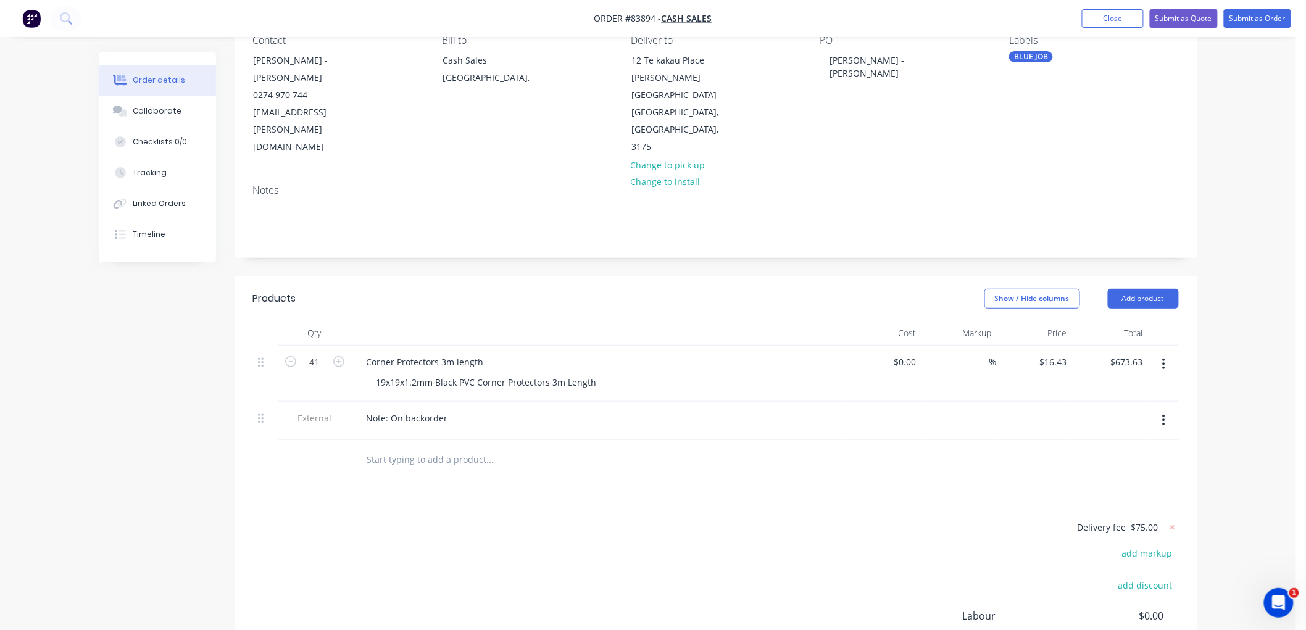
scroll to position [137, 0]
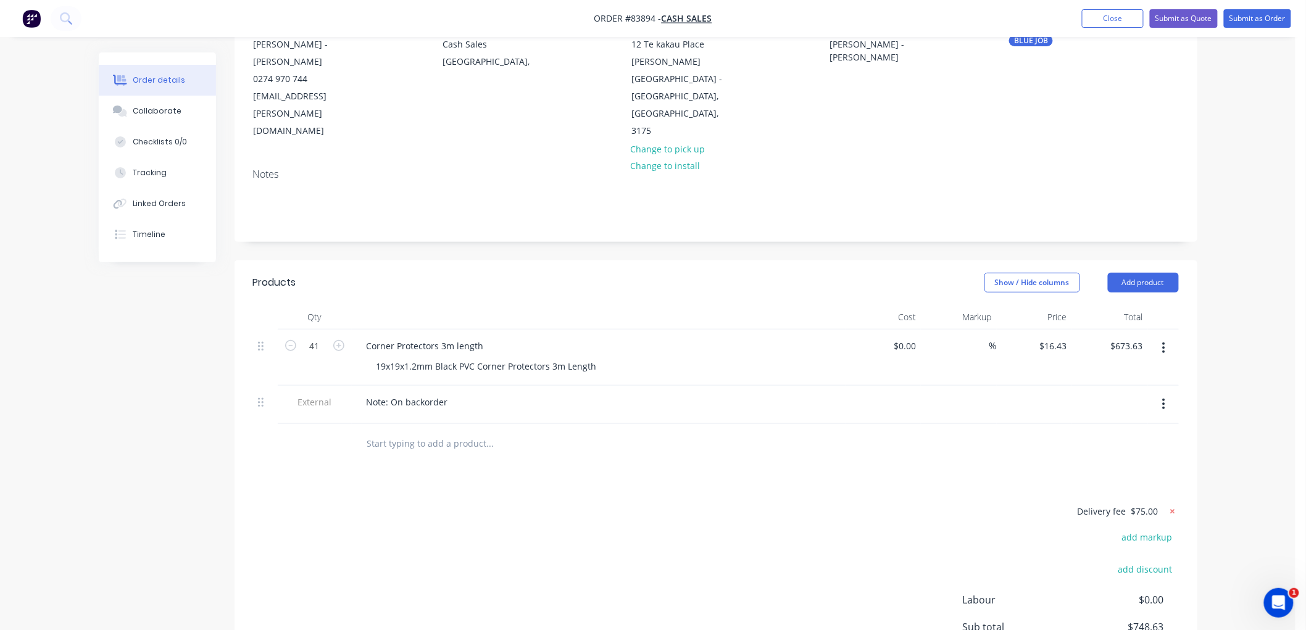
click at [1170, 506] on icon at bounding box center [1173, 512] width 12 height 12
click at [1152, 504] on button "add delivery fee" at bounding box center [1139, 512] width 80 height 17
type input "45"
click at [1249, 386] on div "Order details Collaborate Checklists 0/0 Tracking Linked Orders Timeline Order …" at bounding box center [648, 319] width 1296 height 912
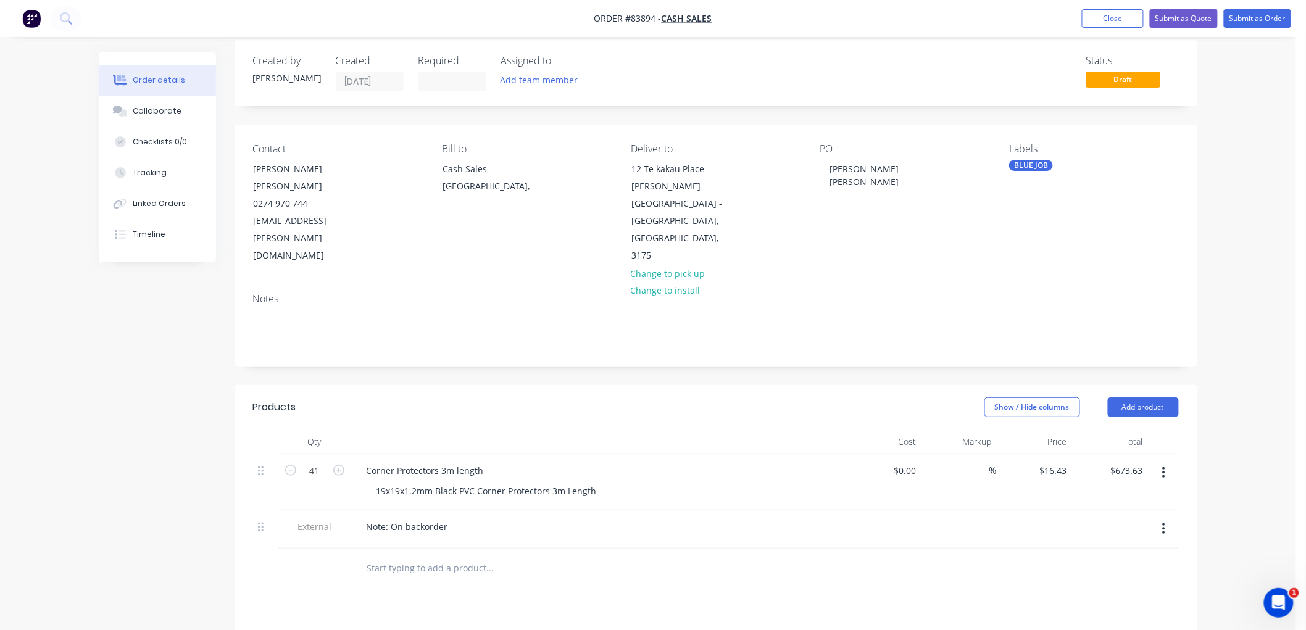
scroll to position [0, 0]
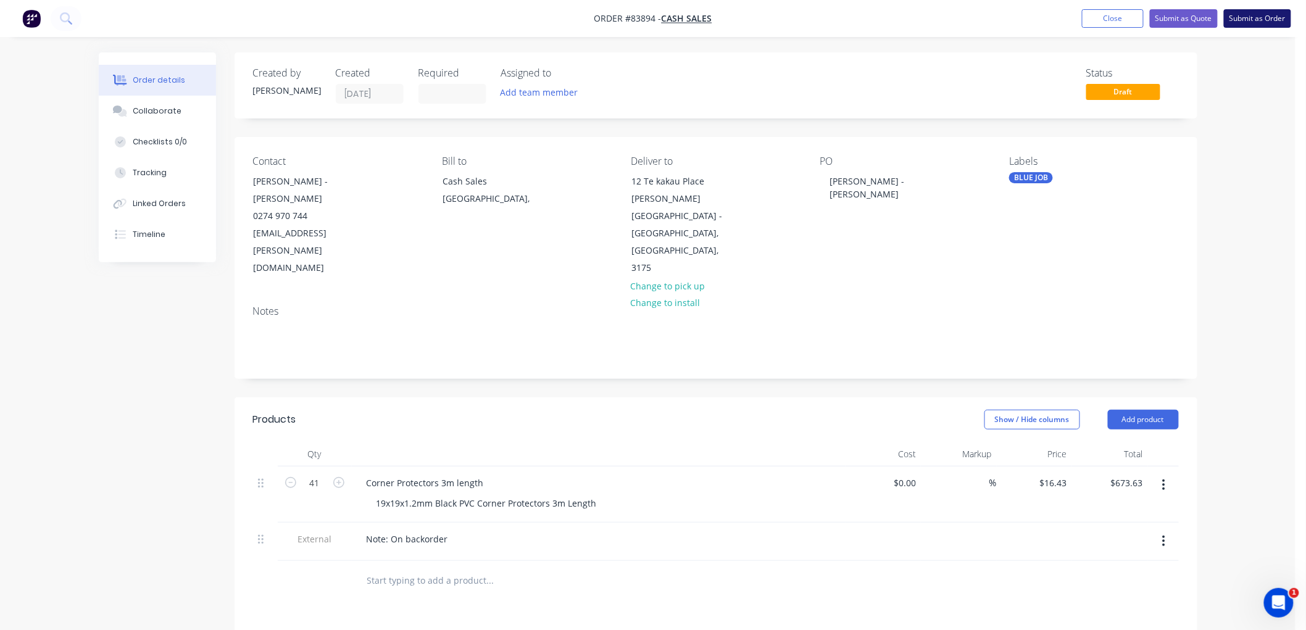
click at [1247, 17] on button "Submit as Order" at bounding box center [1257, 18] width 67 height 19
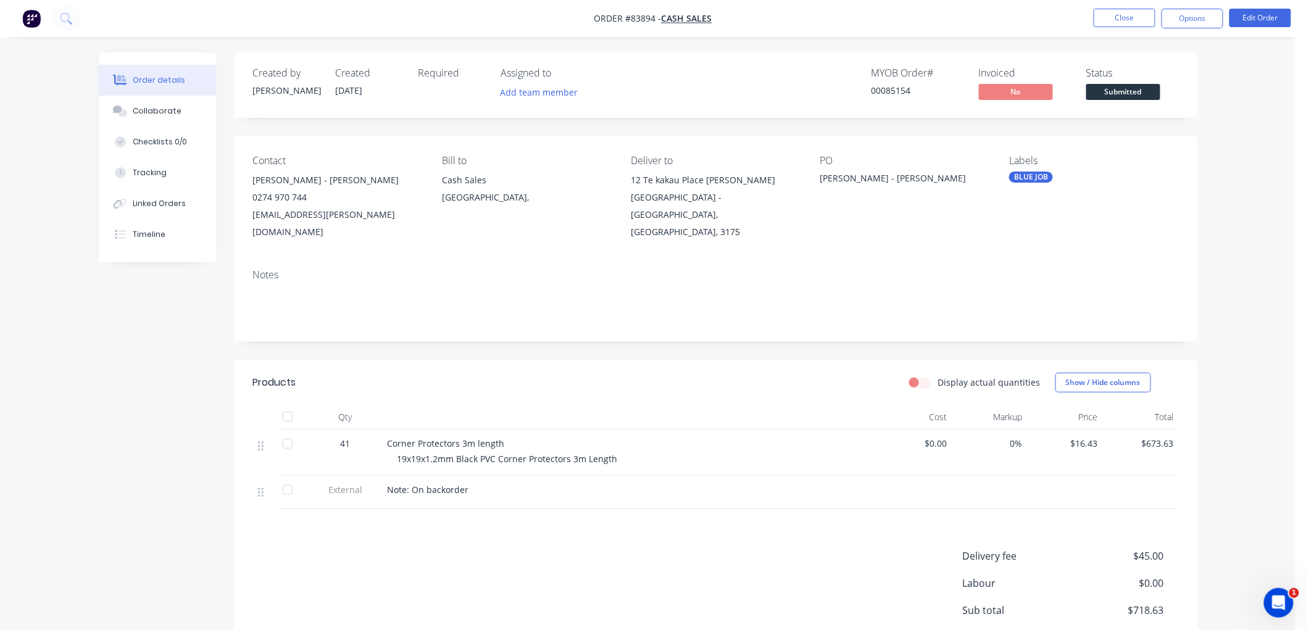
click at [1213, 21] on button "Options" at bounding box center [1193, 19] width 62 height 20
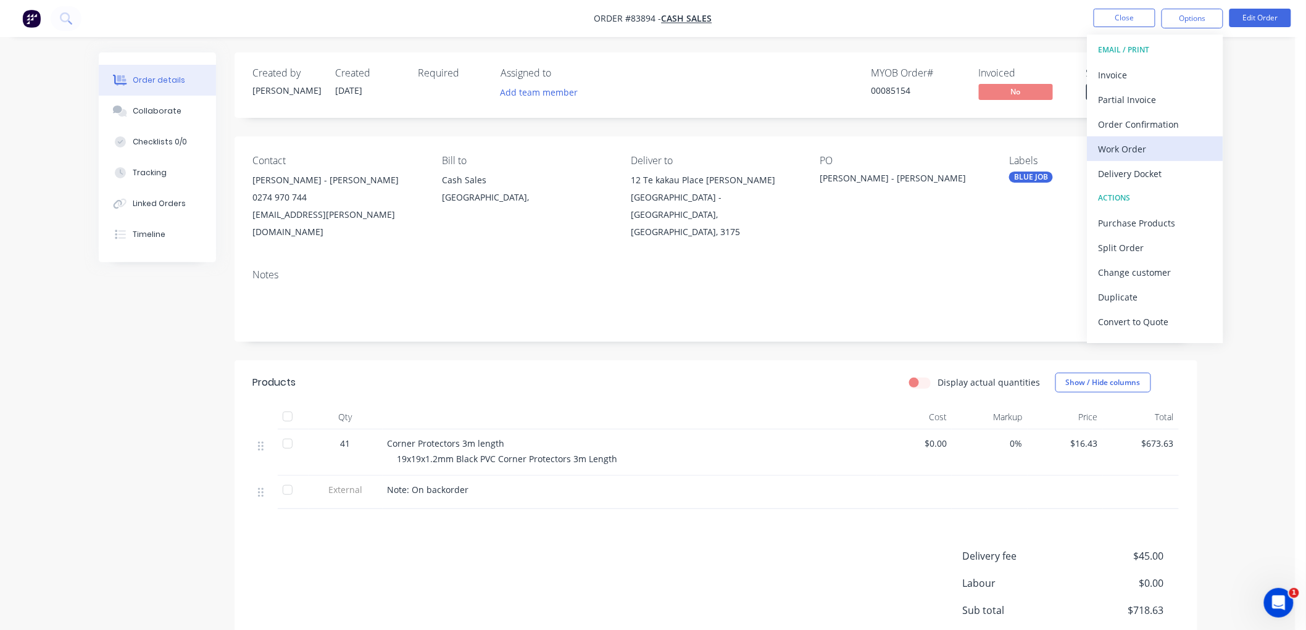
click at [1125, 147] on div "Work Order" at bounding box center [1156, 149] width 114 height 18
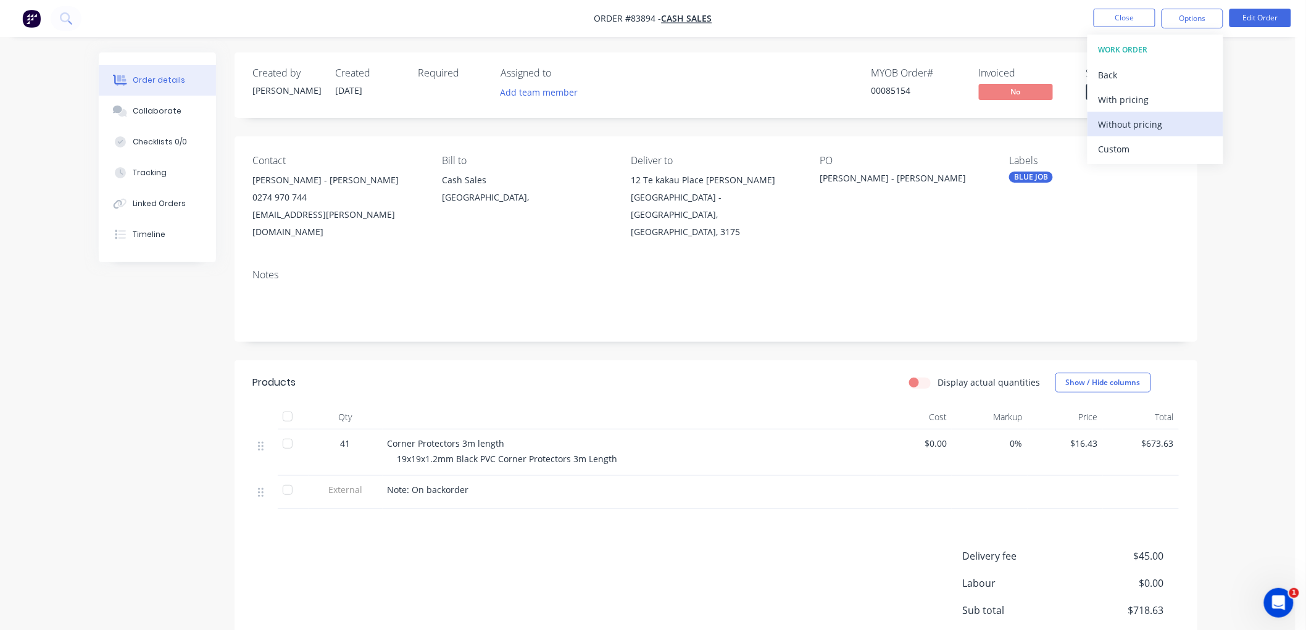
click at [1125, 119] on div "Without pricing" at bounding box center [1156, 124] width 114 height 18
